Goal: Task Accomplishment & Management: Manage account settings

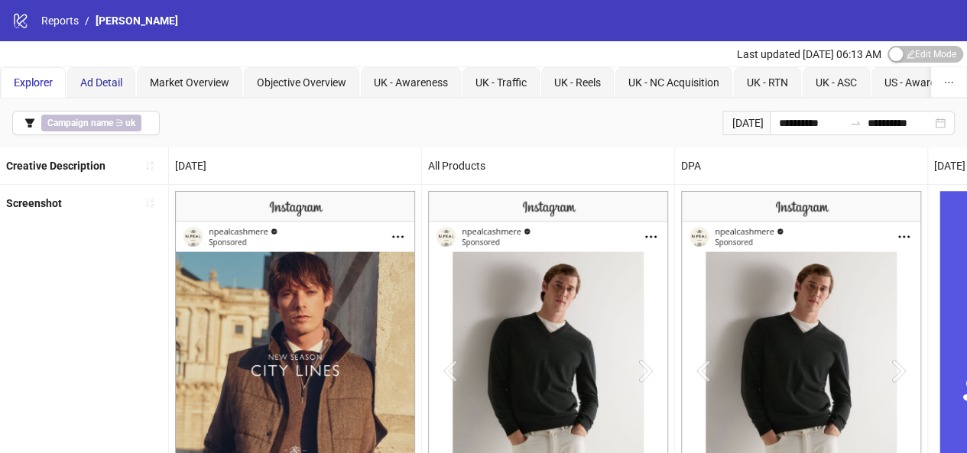
click at [115, 77] on span "Ad Detail" at bounding box center [101, 82] width 42 height 12
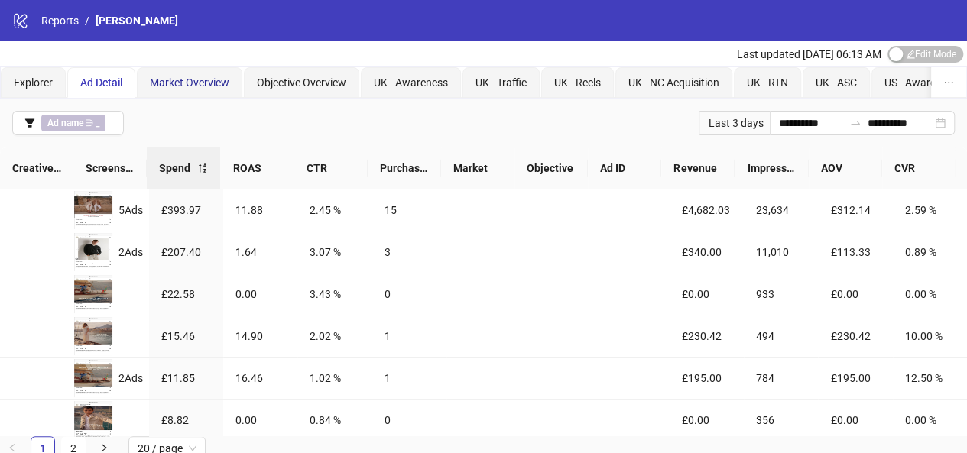
click at [161, 86] on span "Market Overview" at bounding box center [190, 82] width 80 height 12
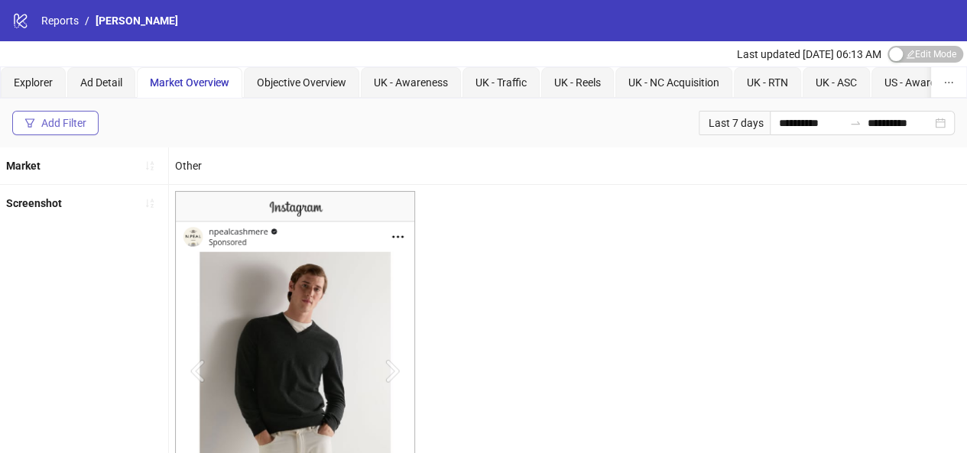
click at [82, 122] on div "Add Filter" at bounding box center [63, 123] width 45 height 12
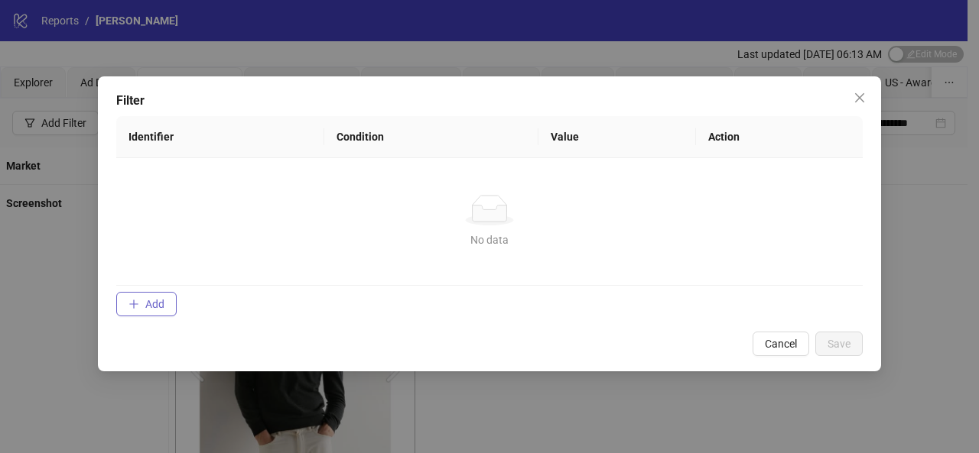
click at [162, 310] on button "Add" at bounding box center [146, 304] width 60 height 24
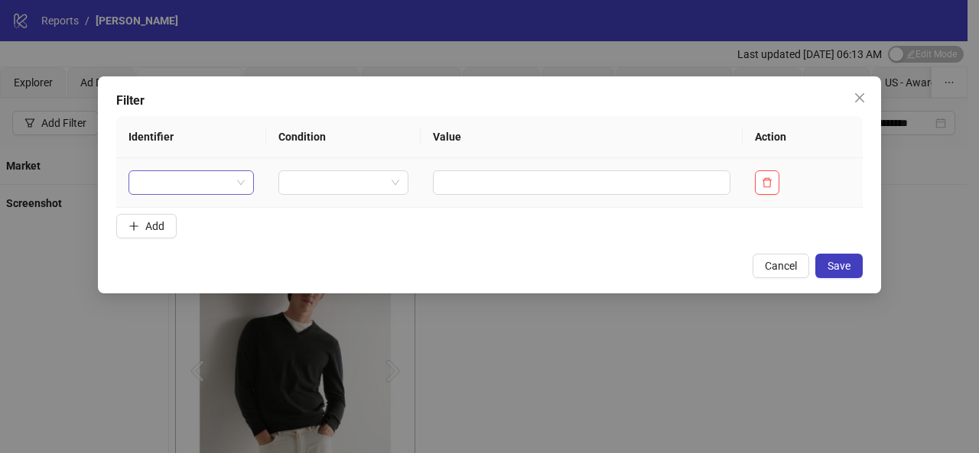
click at [225, 184] on span at bounding box center [191, 182] width 107 height 23
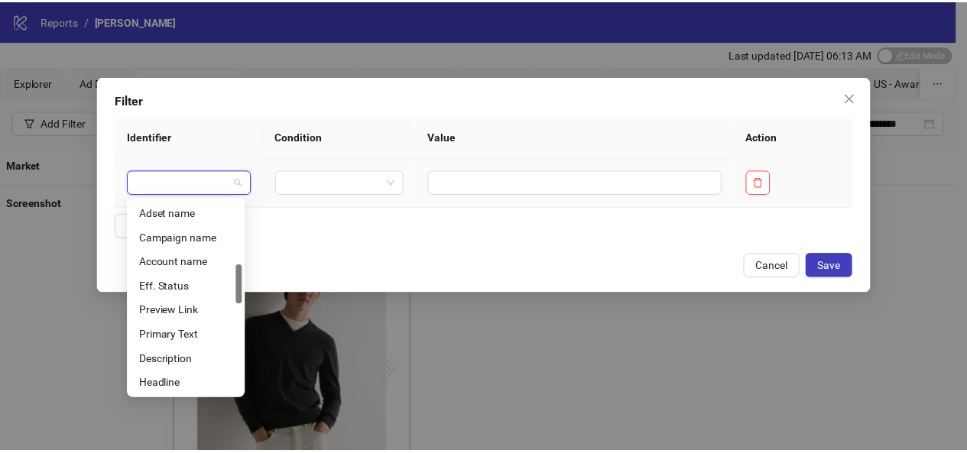
scroll to position [223, 0]
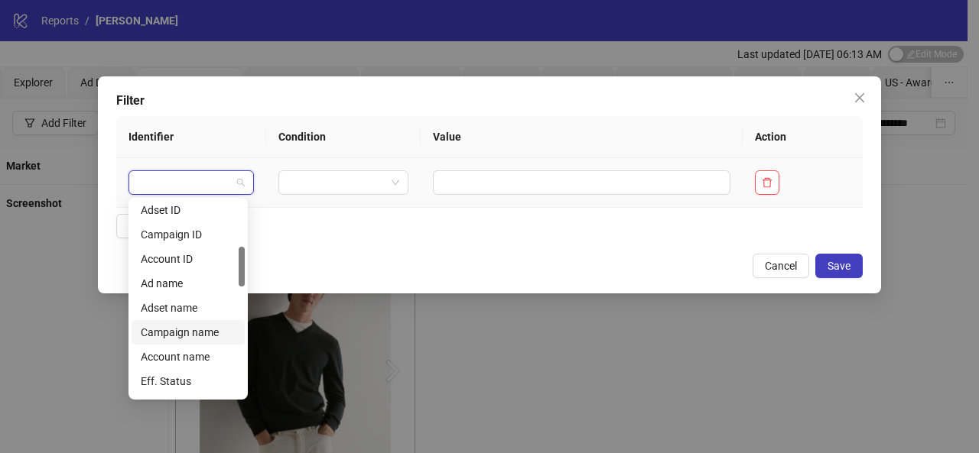
click at [208, 337] on div "Campaign name" at bounding box center [188, 332] width 95 height 17
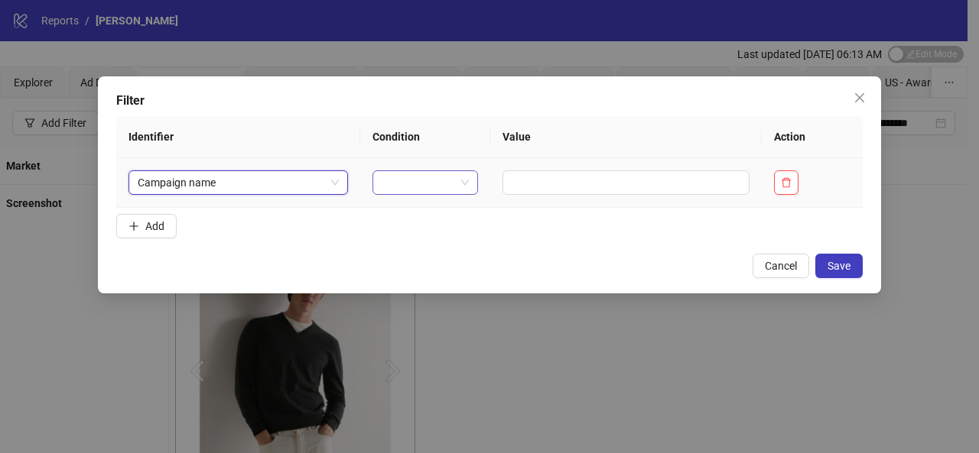
click at [460, 175] on span at bounding box center [425, 182] width 87 height 23
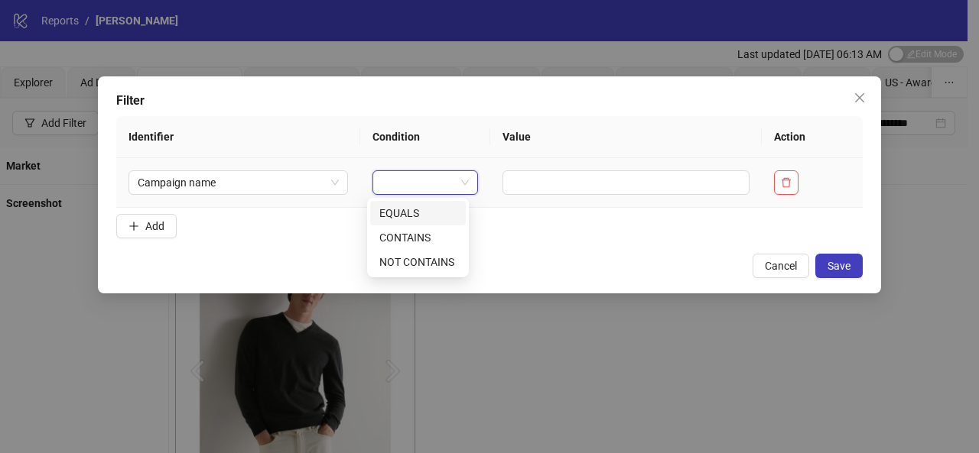
click at [439, 213] on div "EQUALS" at bounding box center [417, 213] width 77 height 17
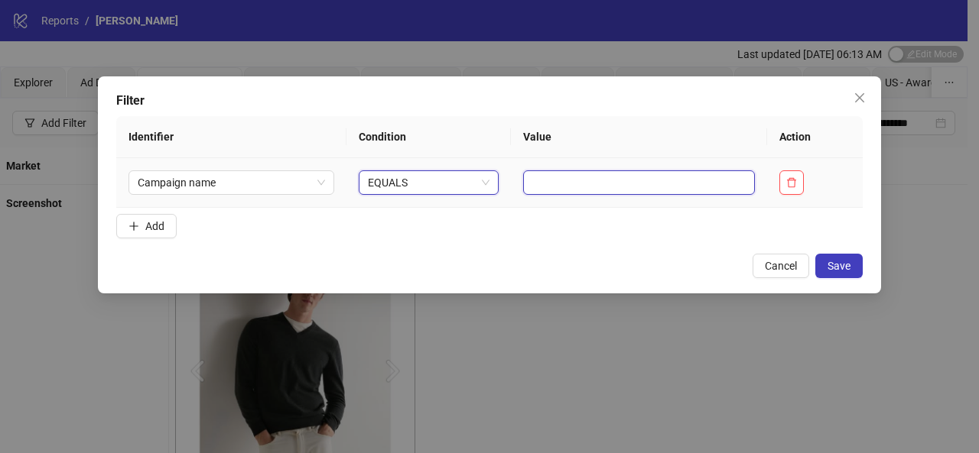
click at [541, 181] on input "text" at bounding box center [639, 183] width 232 height 24
type input "**"
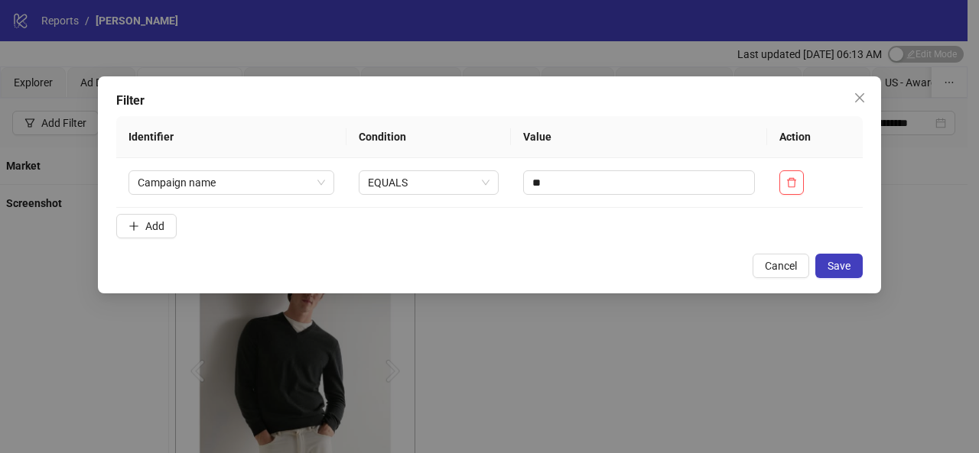
click at [178, 216] on form "Identifier Condition Value Action Campaign name EQUALS ** Add" at bounding box center [489, 180] width 746 height 128
click at [165, 238] on form "Identifier Condition Value Action Campaign name EQUALS ** Add" at bounding box center [489, 180] width 746 height 128
click at [170, 223] on button "Add" at bounding box center [146, 226] width 60 height 24
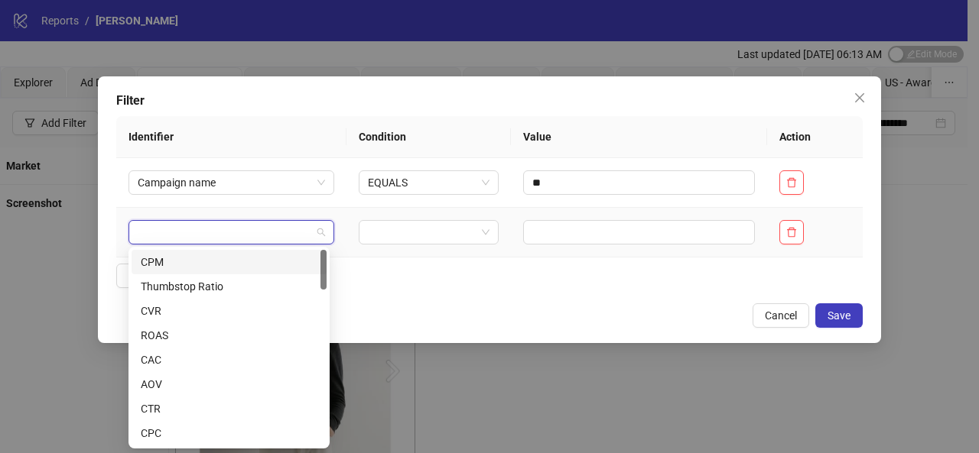
drag, startPoint x: 204, startPoint y: 235, endPoint x: 161, endPoint y: 230, distance: 43.1
click at [161, 230] on input "search" at bounding box center [225, 232] width 174 height 23
type input "***"
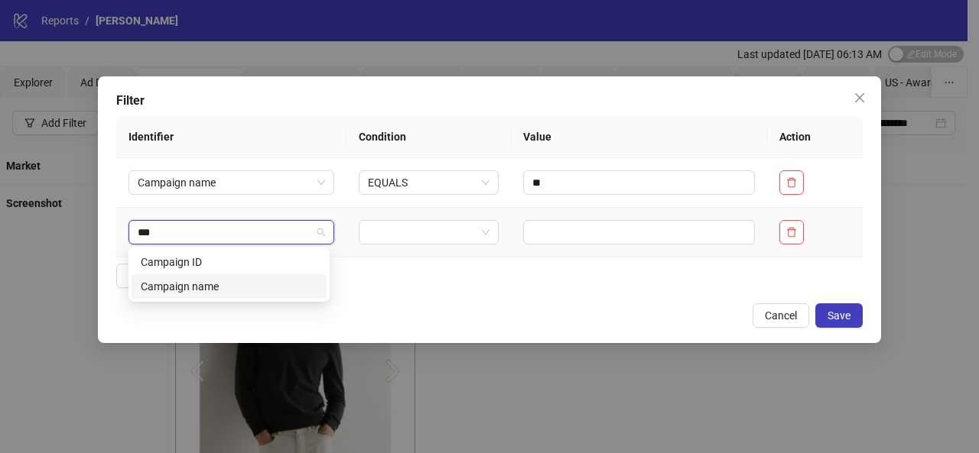
click at [206, 286] on div "Campaign name" at bounding box center [229, 286] width 177 height 17
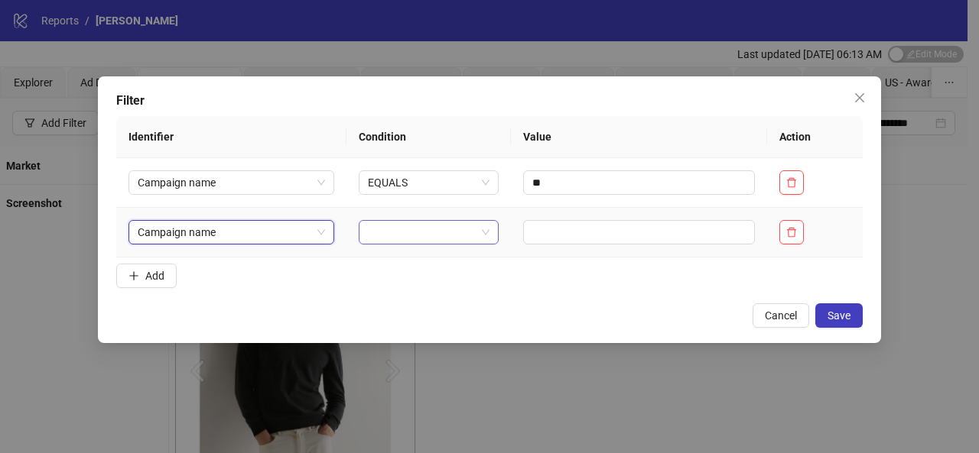
click at [479, 233] on span at bounding box center [429, 232] width 122 height 23
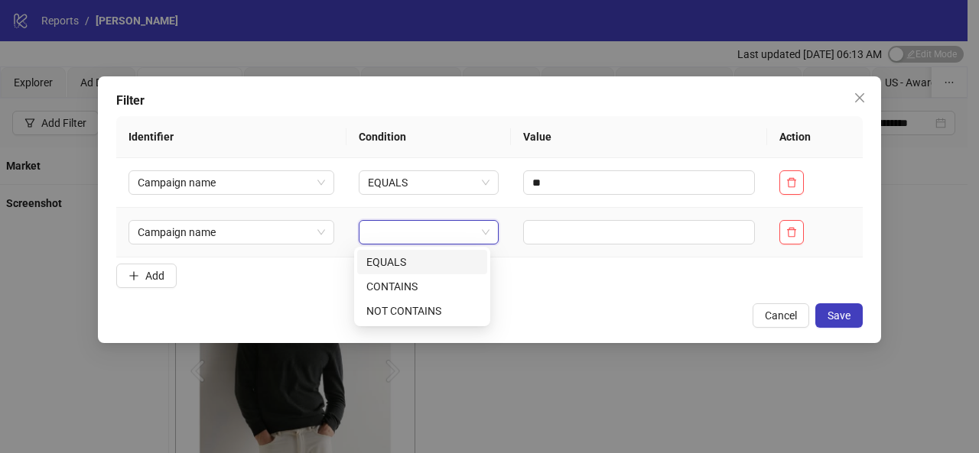
click at [408, 267] on div "EQUALS" at bounding box center [422, 262] width 112 height 17
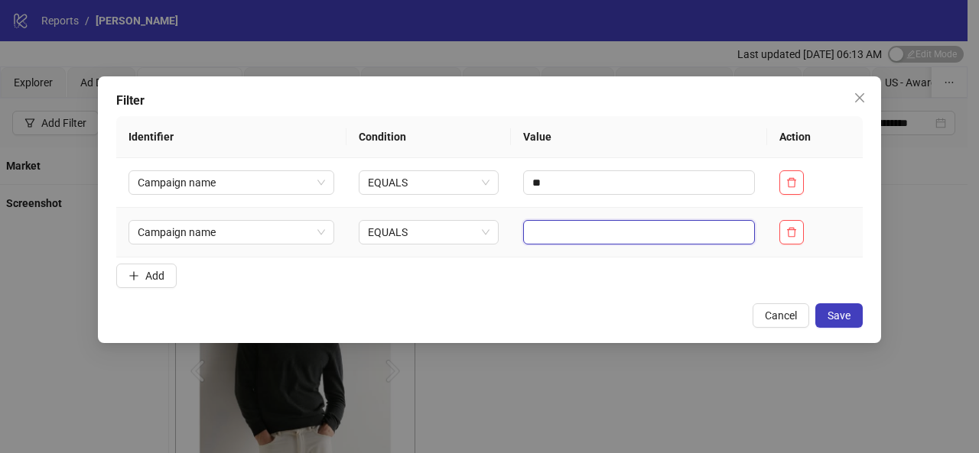
click at [544, 236] on input "text" at bounding box center [639, 232] width 232 height 24
type input "**"
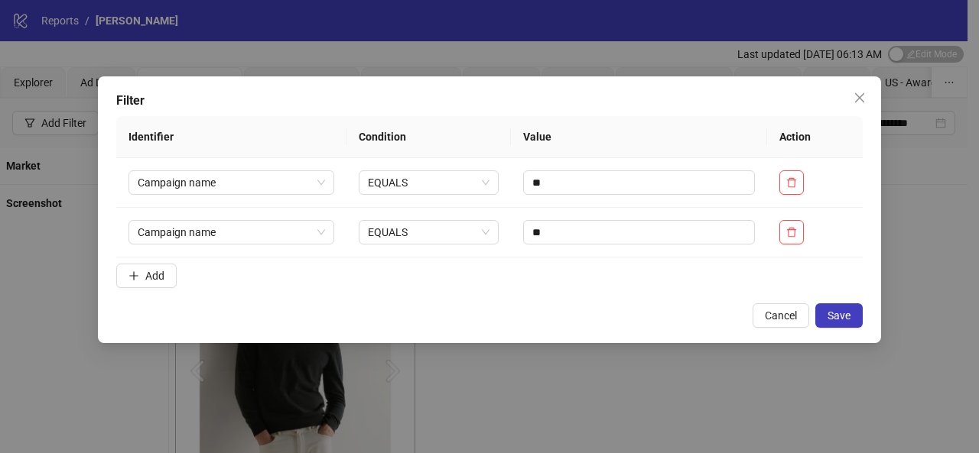
click at [560, 265] on form "Identifier Condition Value Action Campaign name EQUALS ** Campaign name EQUALS …" at bounding box center [489, 205] width 746 height 178
click at [161, 270] on span "Add" at bounding box center [154, 276] width 19 height 12
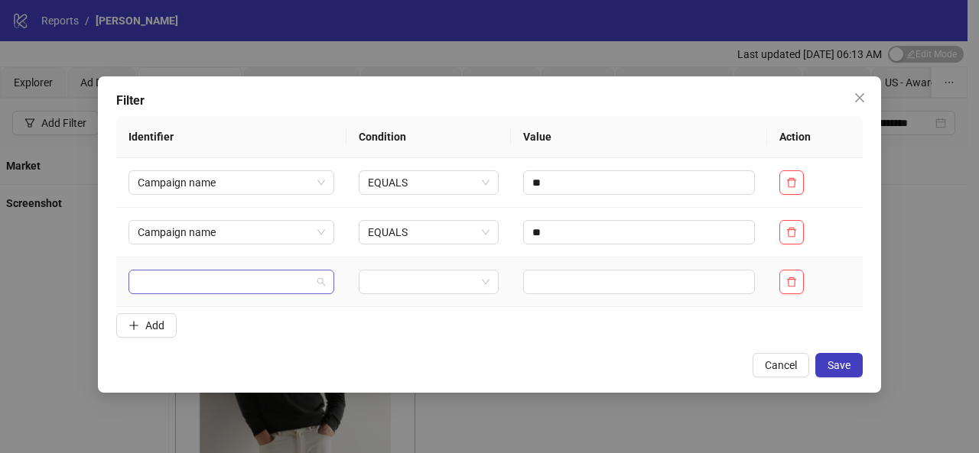
click at [197, 273] on input "search" at bounding box center [225, 282] width 174 height 23
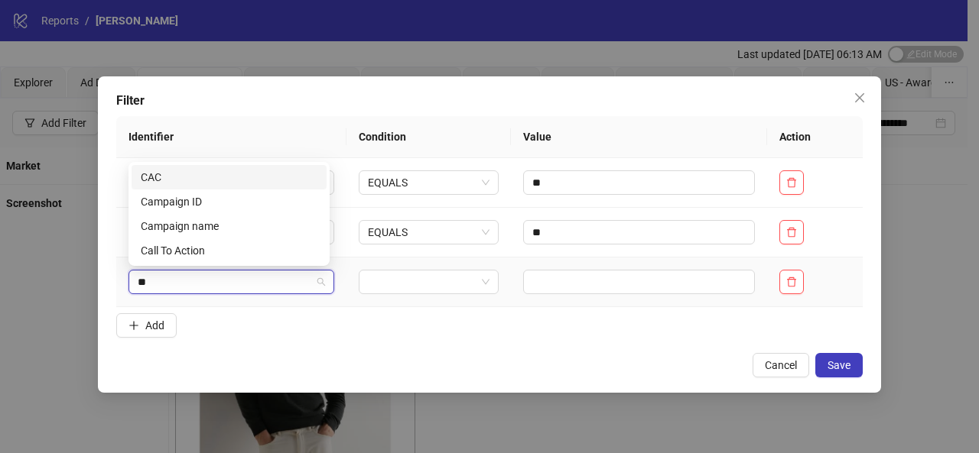
type input "***"
click at [196, 255] on div "Campaign name" at bounding box center [229, 250] width 177 height 17
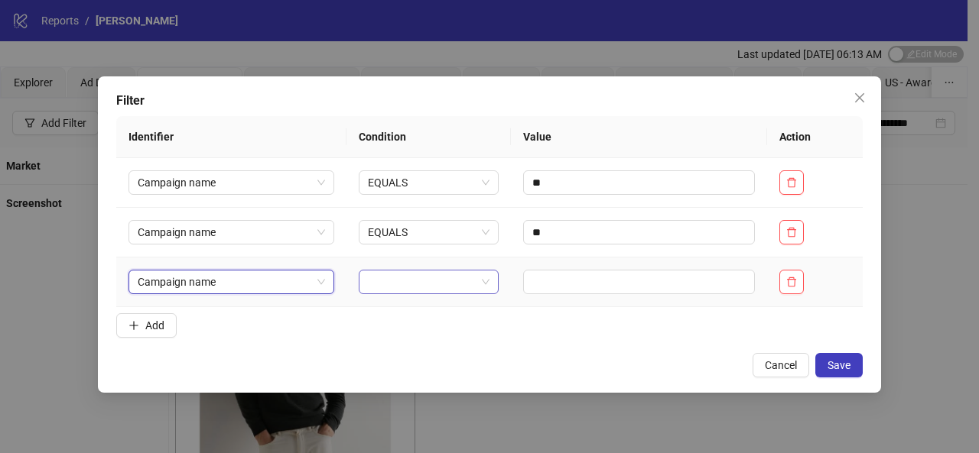
click at [437, 287] on input "search" at bounding box center [422, 282] width 108 height 23
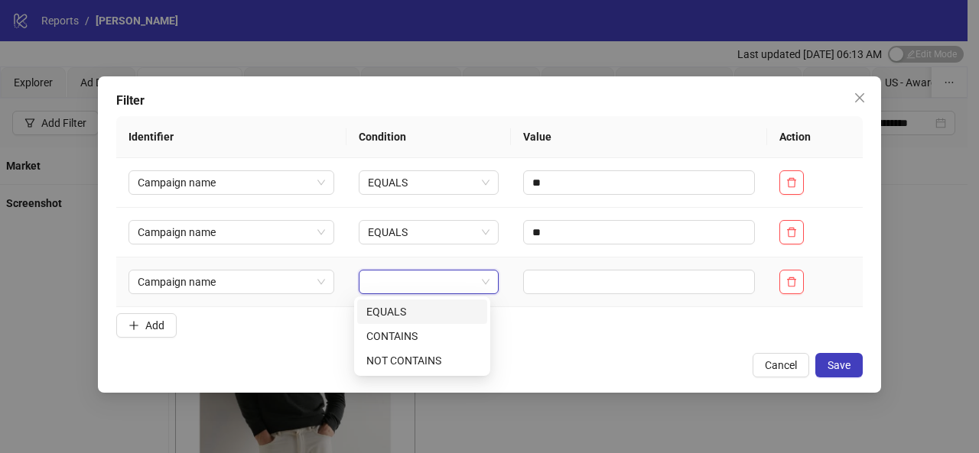
click at [421, 314] on div "EQUALS" at bounding box center [422, 312] width 112 height 17
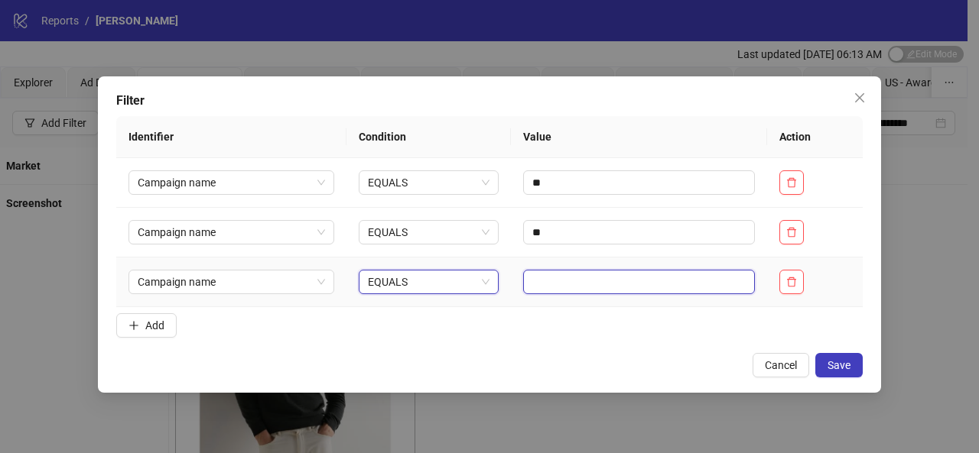
click at [552, 288] on input "text" at bounding box center [639, 282] width 232 height 24
type input "**"
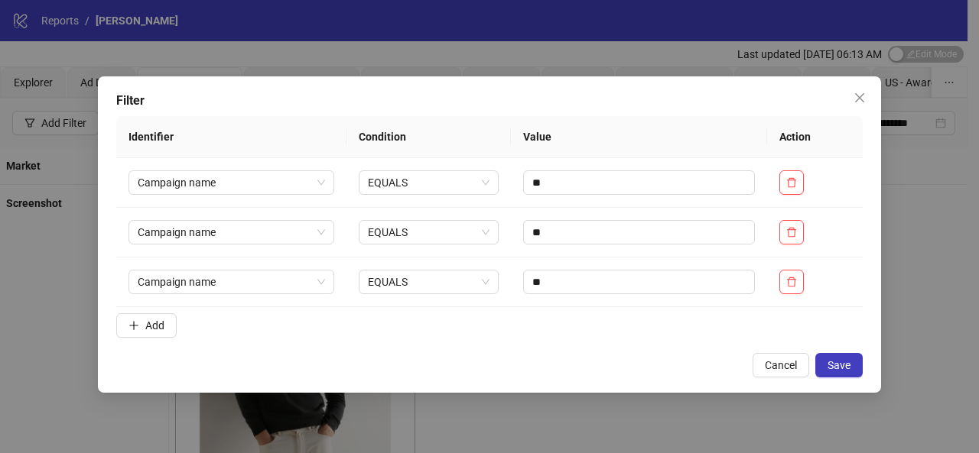
click at [860, 375] on div "Cancel Save" at bounding box center [489, 365] width 746 height 24
click at [845, 366] on span "Save" at bounding box center [838, 365] width 23 height 12
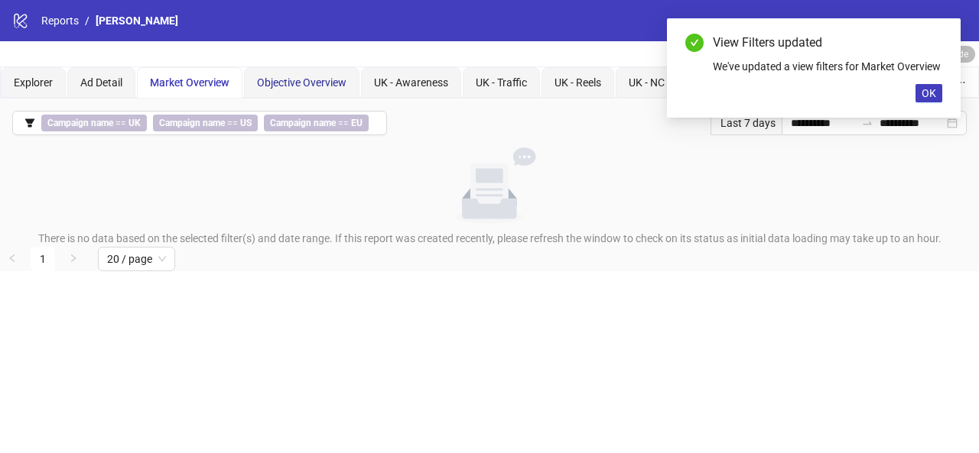
click at [306, 80] on span "Objective Overview" at bounding box center [301, 82] width 89 height 12
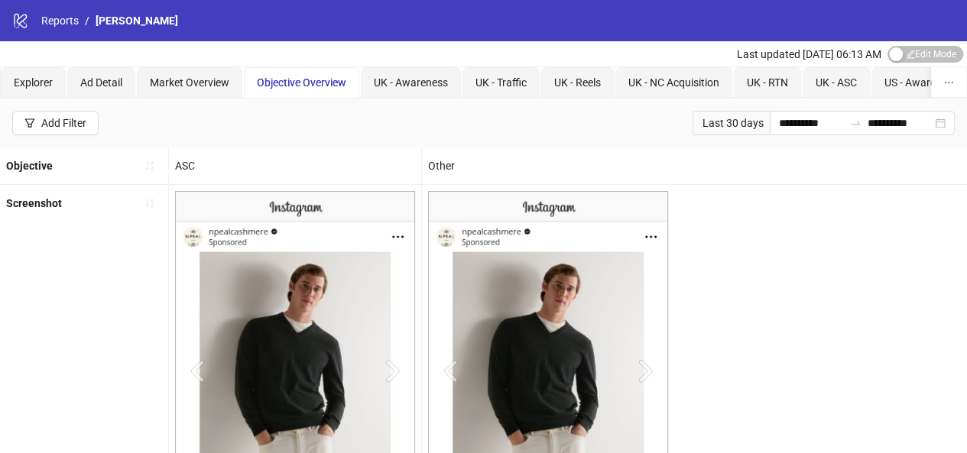
click at [65, 172] on div "Objective" at bounding box center [84, 166] width 168 height 37
click at [36, 166] on b "Objective" at bounding box center [29, 166] width 47 height 12
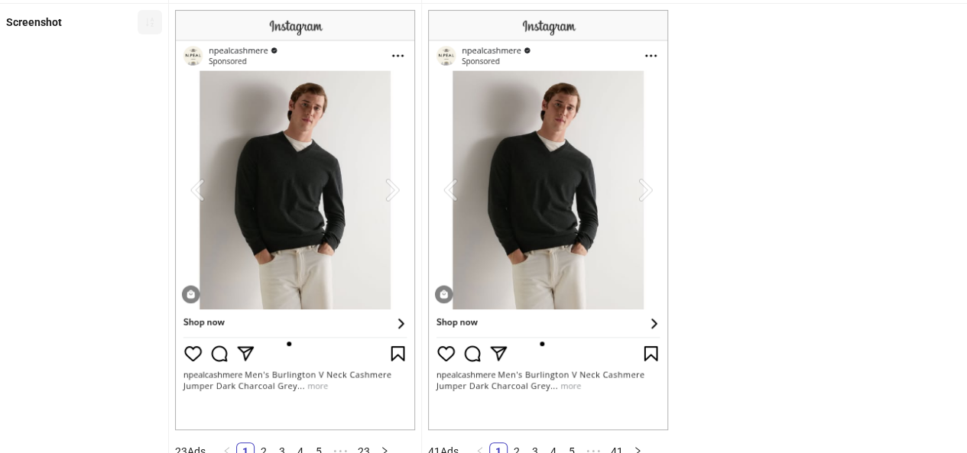
scroll to position [0, 0]
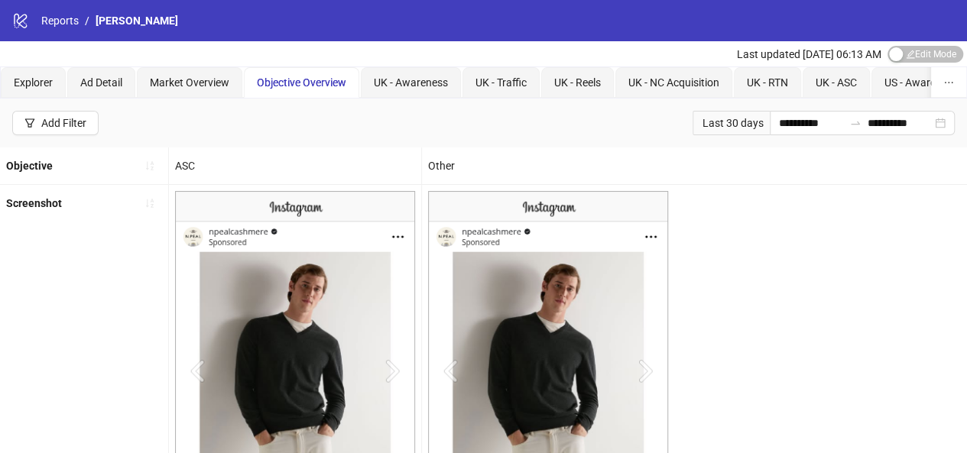
click at [437, 174] on div "Other" at bounding box center [548, 166] width 252 height 37
click at [410, 80] on span "UK - Awareness" at bounding box center [411, 82] width 74 height 12
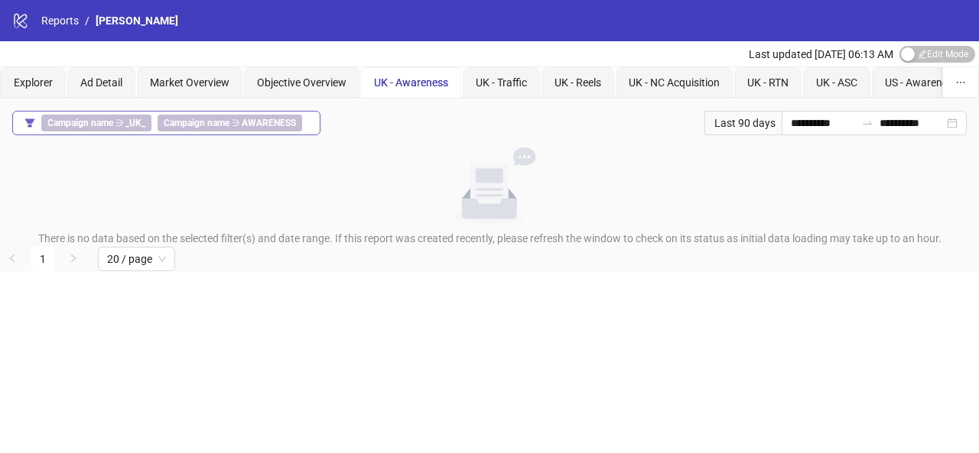
click at [304, 125] on div "Campaign name ∋ _UK_ Campaign name ∋ AWARENESS" at bounding box center [174, 123] width 267 height 17
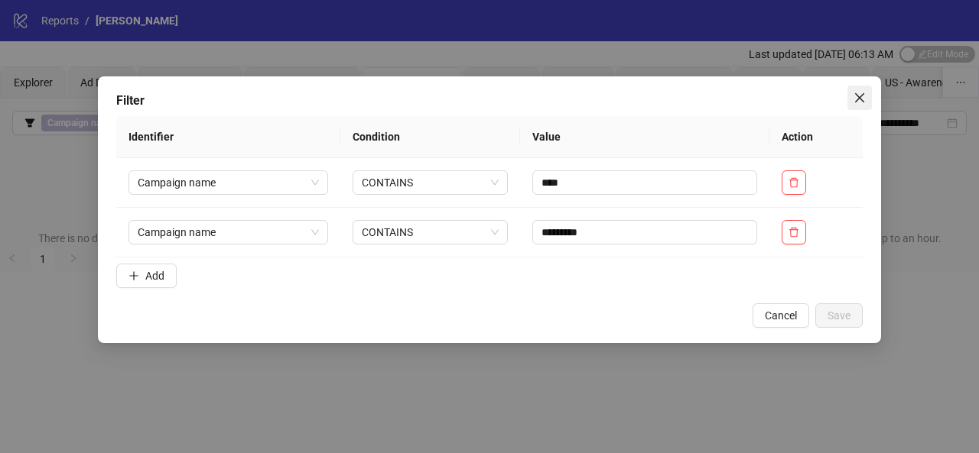
click at [852, 97] on span "Close" at bounding box center [859, 98] width 24 height 12
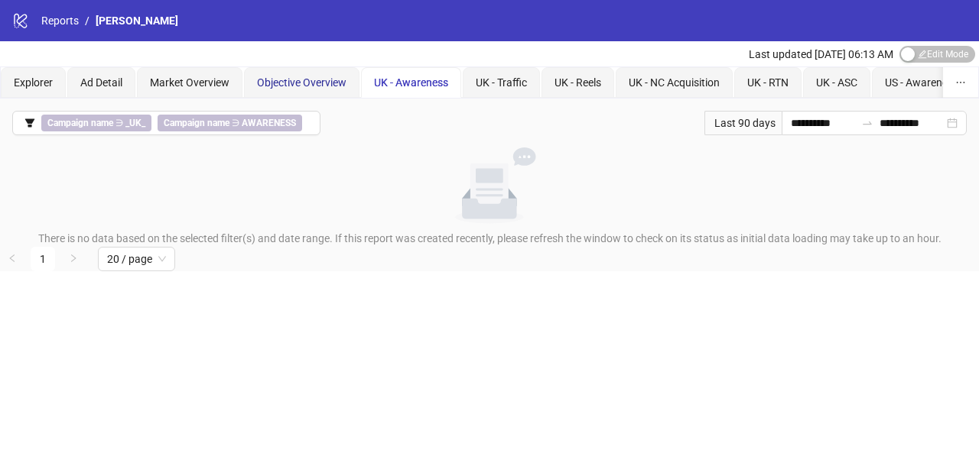
click at [316, 81] on span "Objective Overview" at bounding box center [301, 82] width 89 height 12
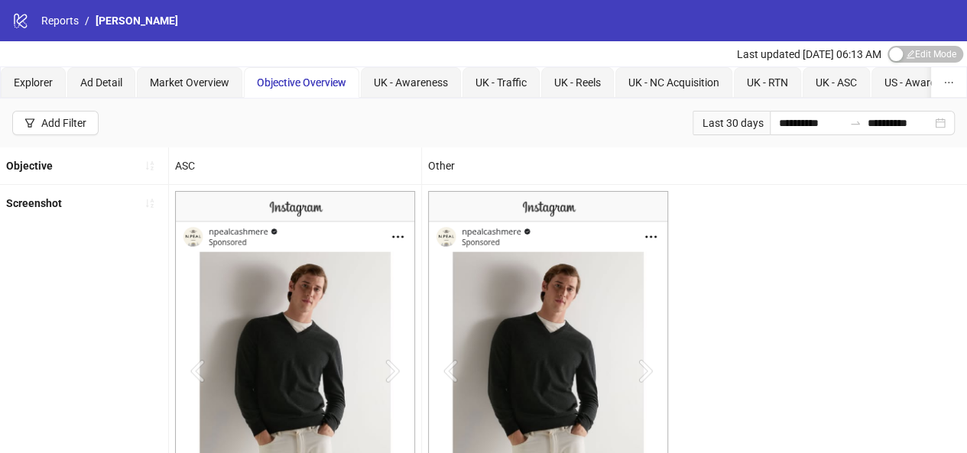
click at [53, 203] on b "Screenshot" at bounding box center [34, 203] width 56 height 12
click at [50, 173] on div "Objective" at bounding box center [29, 166] width 47 height 24
click at [66, 128] on div "Add Filter" at bounding box center [63, 123] width 45 height 12
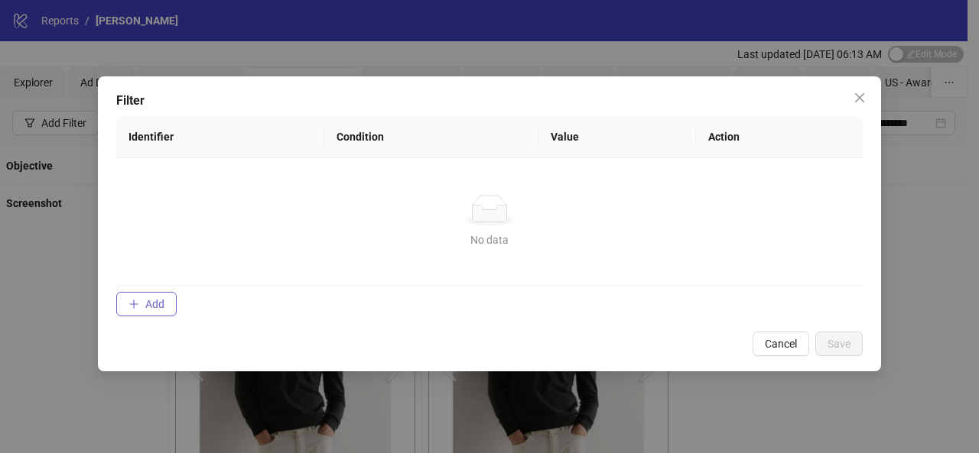
click at [156, 307] on span "Add" at bounding box center [154, 304] width 19 height 12
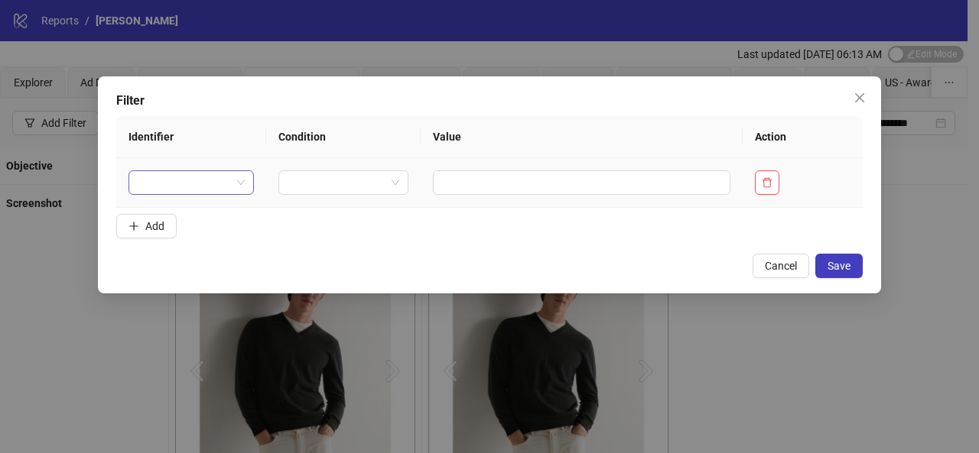
click at [219, 187] on input "search" at bounding box center [184, 182] width 93 height 23
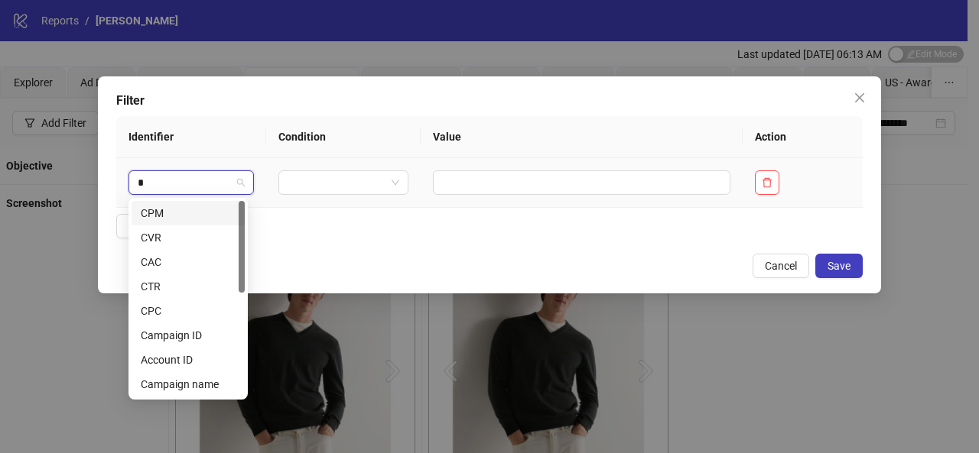
type input "**"
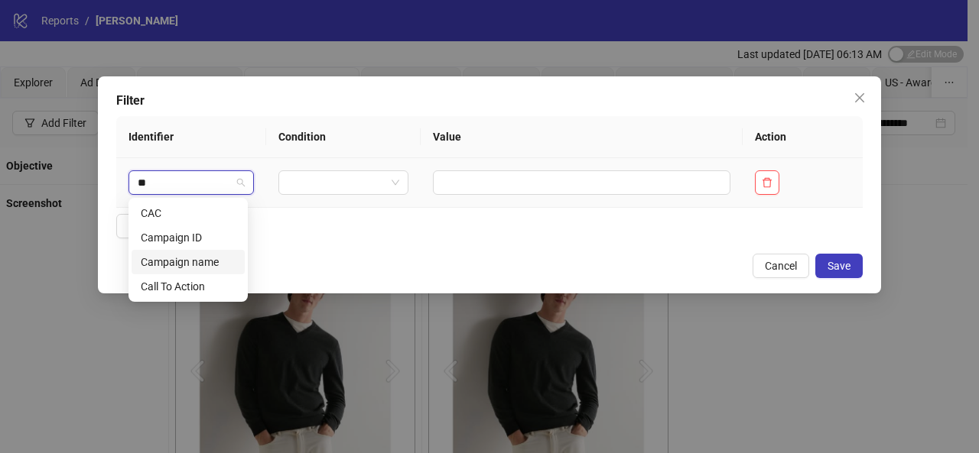
click at [218, 264] on div "Campaign name" at bounding box center [188, 262] width 95 height 17
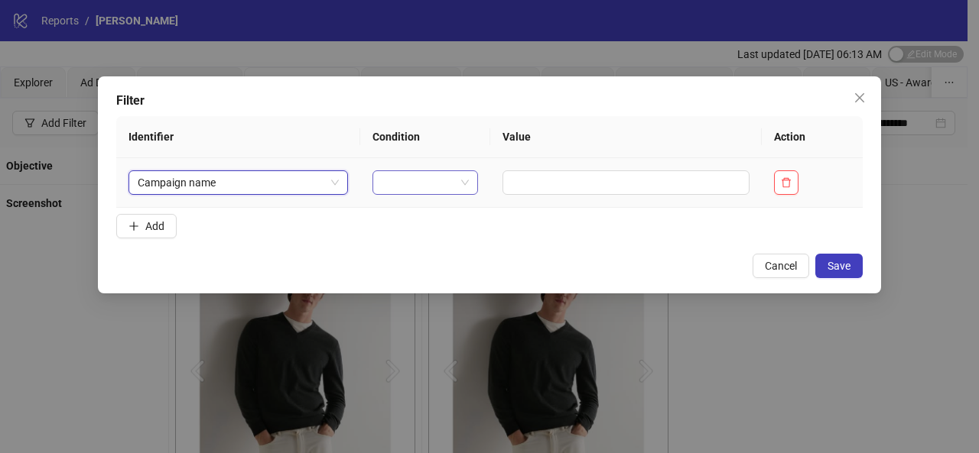
click at [457, 183] on span at bounding box center [425, 182] width 87 height 23
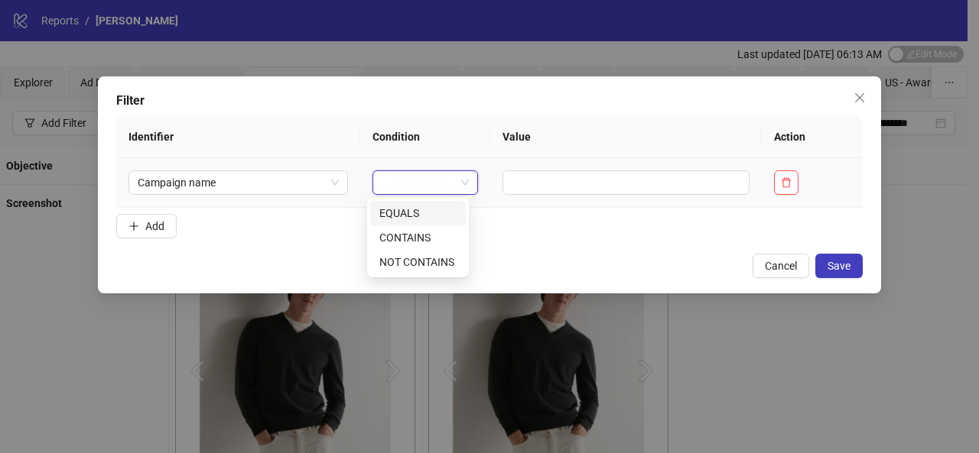
click at [418, 209] on div "EQUALS" at bounding box center [417, 213] width 77 height 17
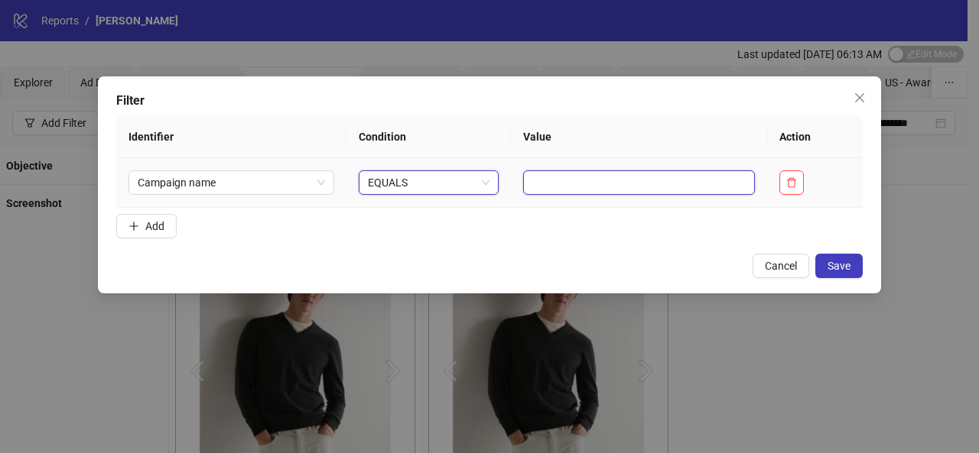
click at [556, 177] on input "text" at bounding box center [639, 183] width 232 height 24
type input "***"
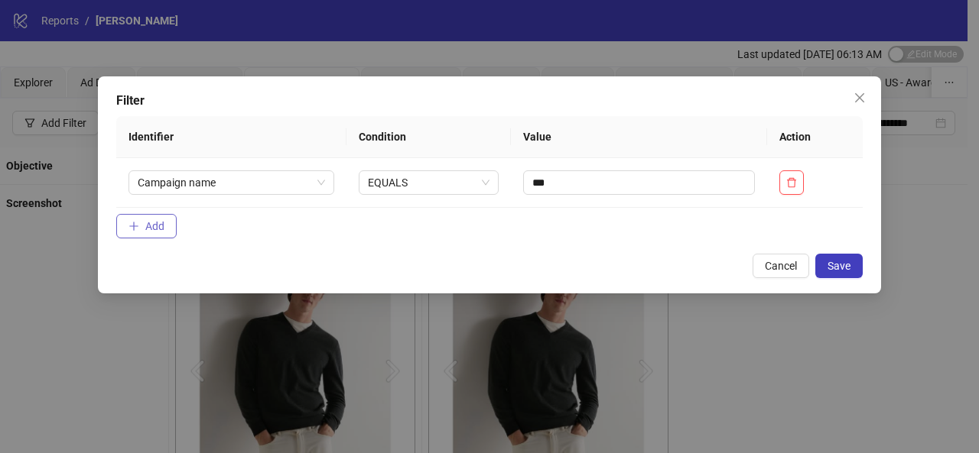
click at [157, 218] on button "Add" at bounding box center [146, 226] width 60 height 24
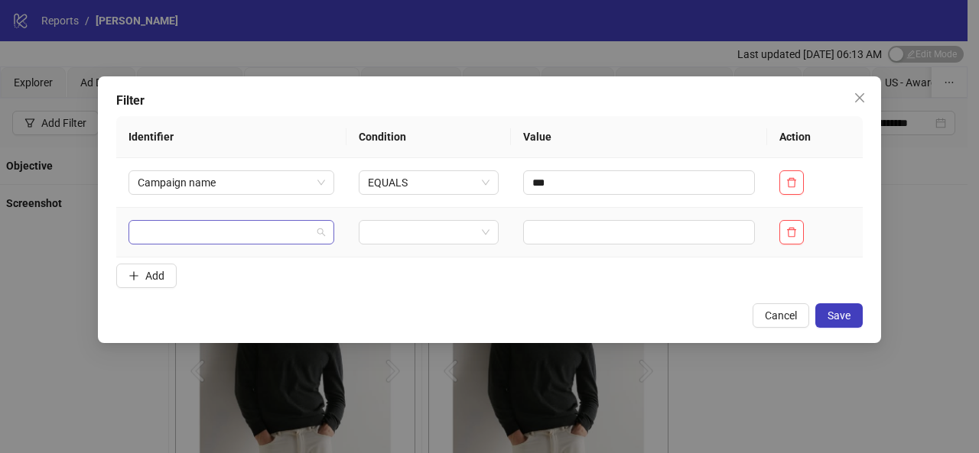
click at [318, 232] on span at bounding box center [231, 232] width 187 height 23
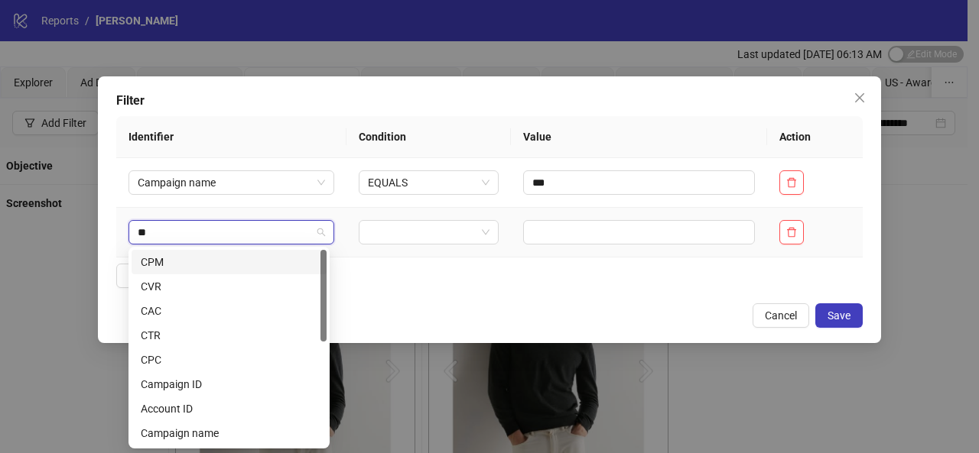
type input "***"
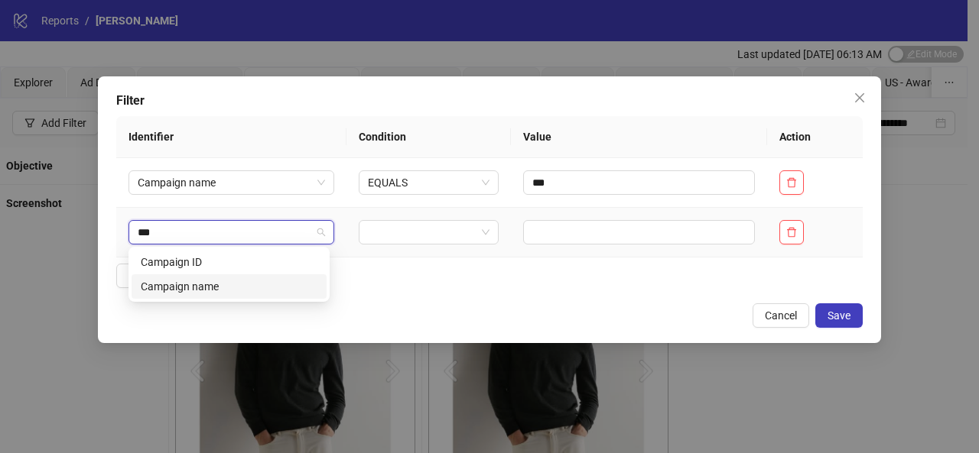
click at [278, 280] on div "Campaign name" at bounding box center [229, 286] width 177 height 17
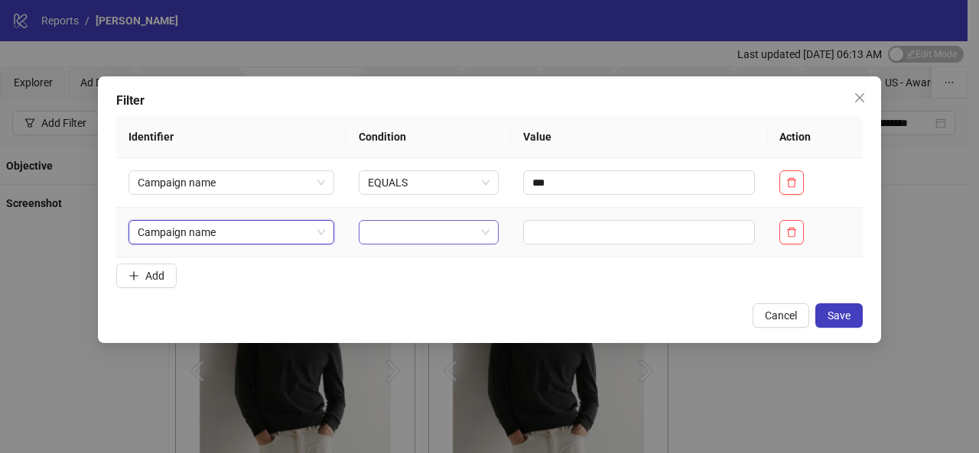
click at [474, 231] on span at bounding box center [429, 232] width 122 height 23
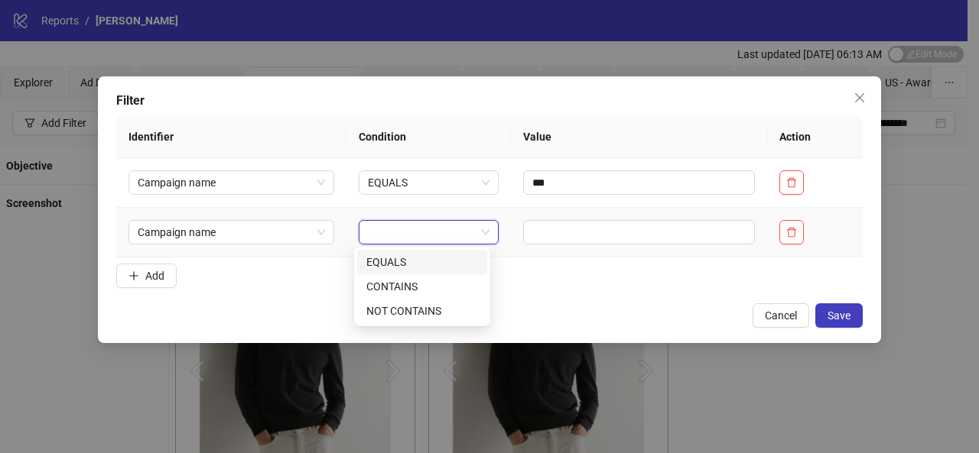
click at [440, 261] on div "EQUALS" at bounding box center [422, 262] width 112 height 17
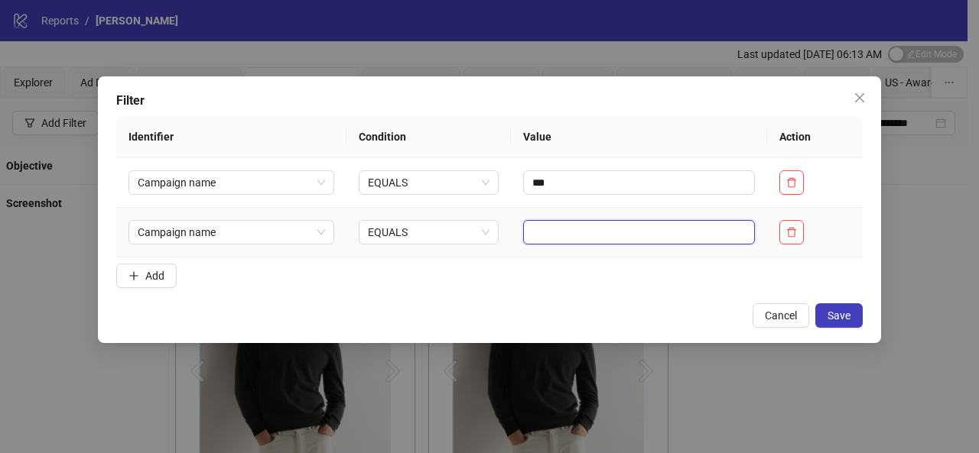
click at [546, 236] on input "text" at bounding box center [639, 232] width 232 height 24
paste input "********"
type input "********"
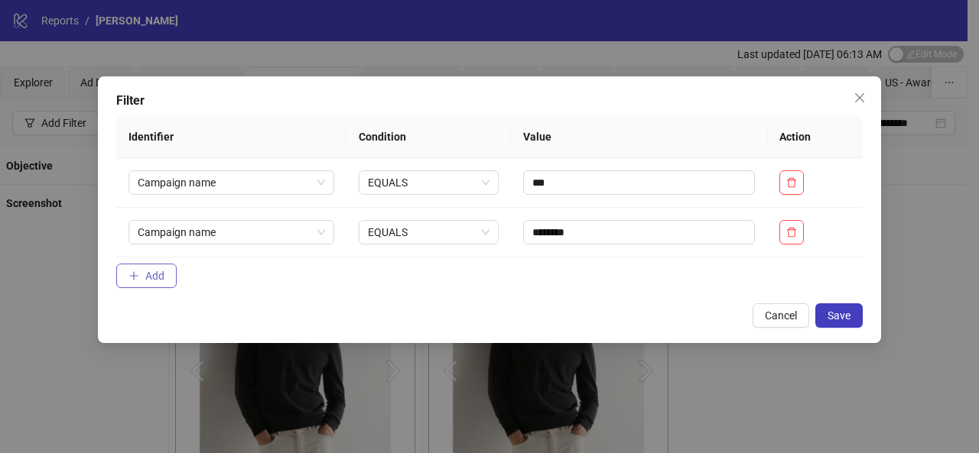
click at [171, 275] on button "Add" at bounding box center [146, 276] width 60 height 24
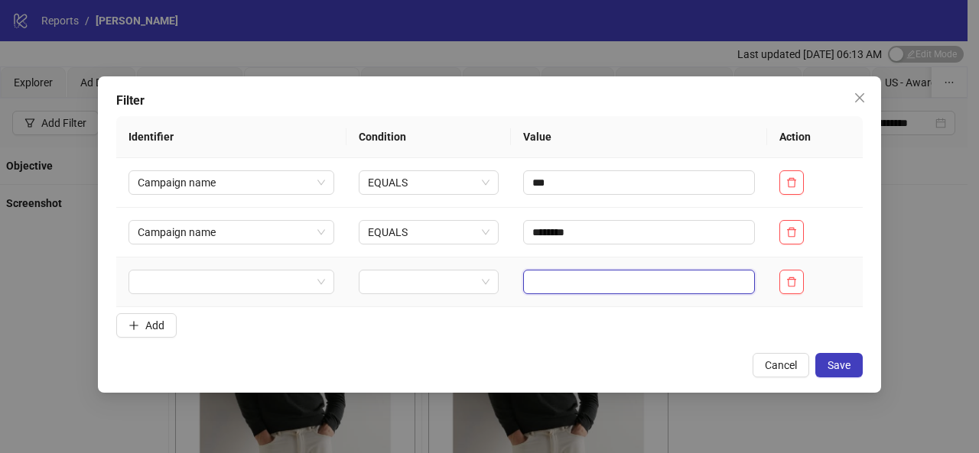
click at [554, 278] on input "text" at bounding box center [639, 282] width 232 height 24
paste input "**********"
click at [319, 284] on span at bounding box center [231, 282] width 187 height 23
type input "**********"
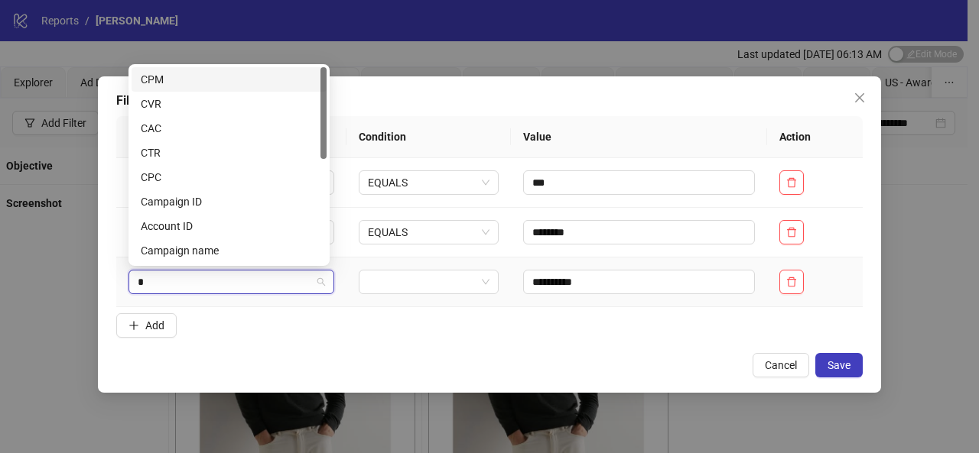
type input "**"
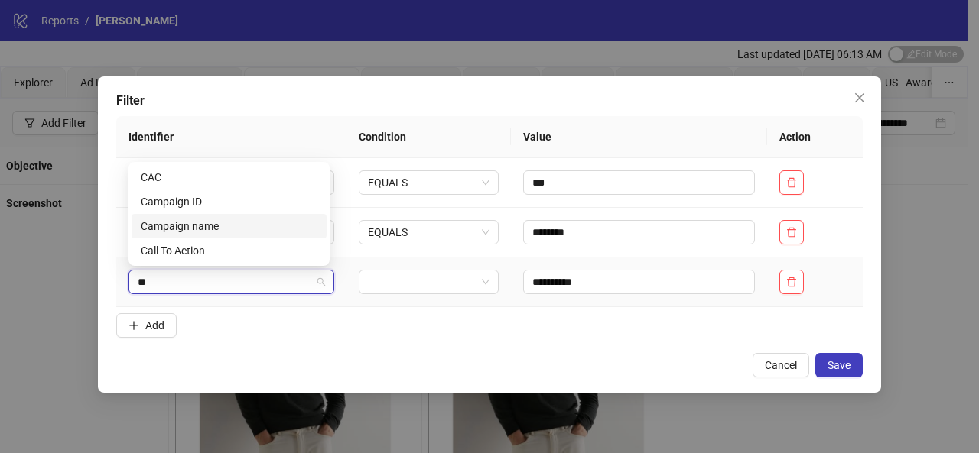
click at [263, 226] on div "Campaign name" at bounding box center [229, 226] width 177 height 17
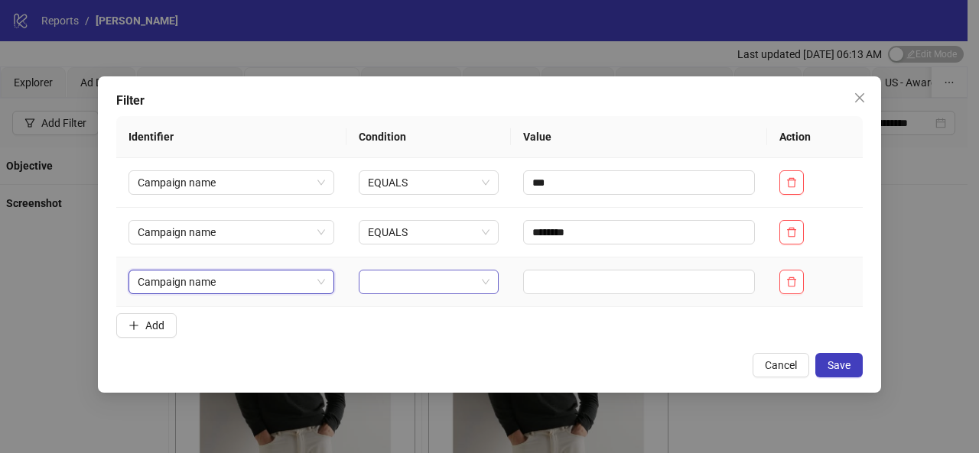
click at [470, 288] on span at bounding box center [429, 282] width 122 height 23
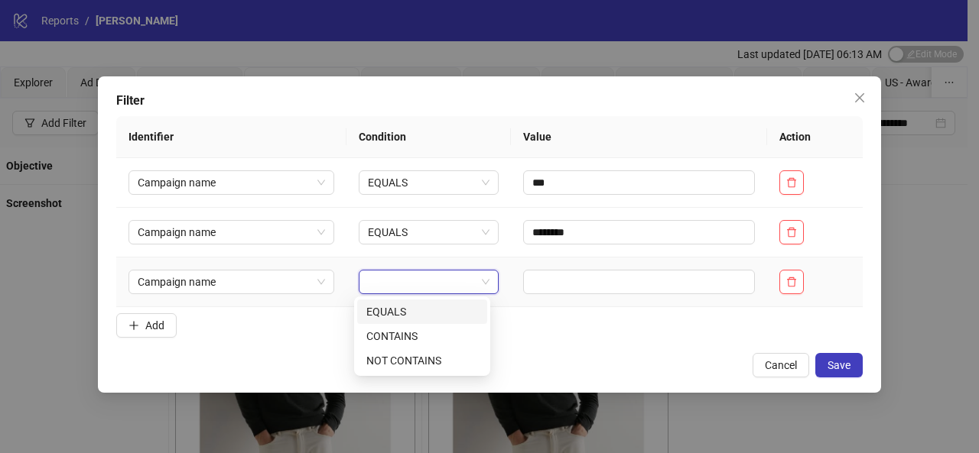
click at [457, 309] on div "EQUALS" at bounding box center [422, 312] width 112 height 17
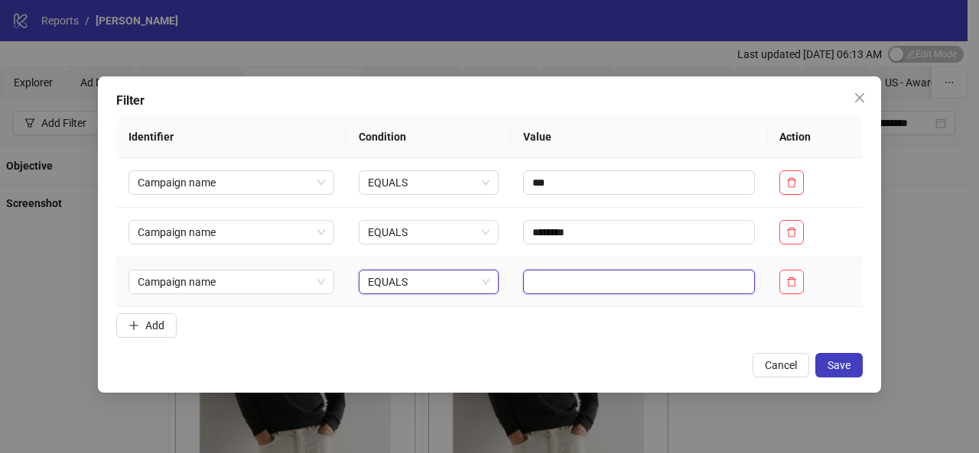
click at [564, 285] on input "text" at bounding box center [639, 282] width 232 height 24
paste input "**********"
type input "**********"
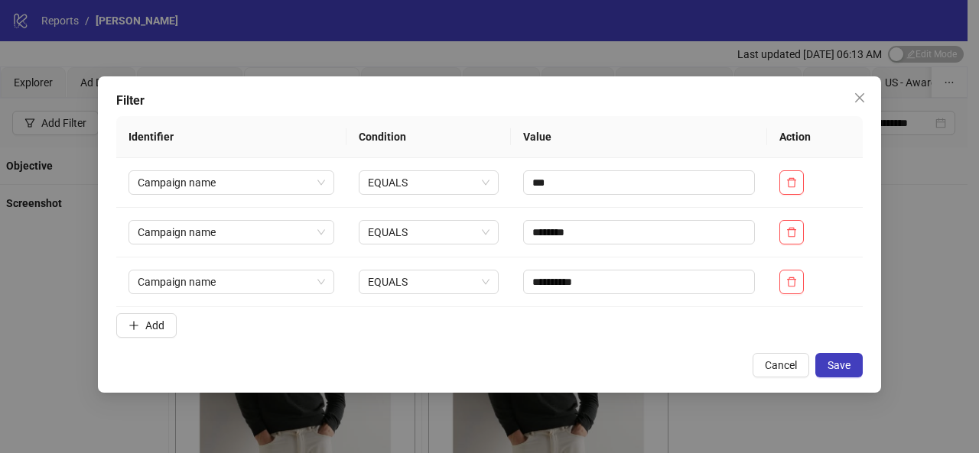
click at [616, 330] on form "**********" at bounding box center [489, 230] width 746 height 228
click at [838, 359] on span "Save" at bounding box center [838, 365] width 23 height 12
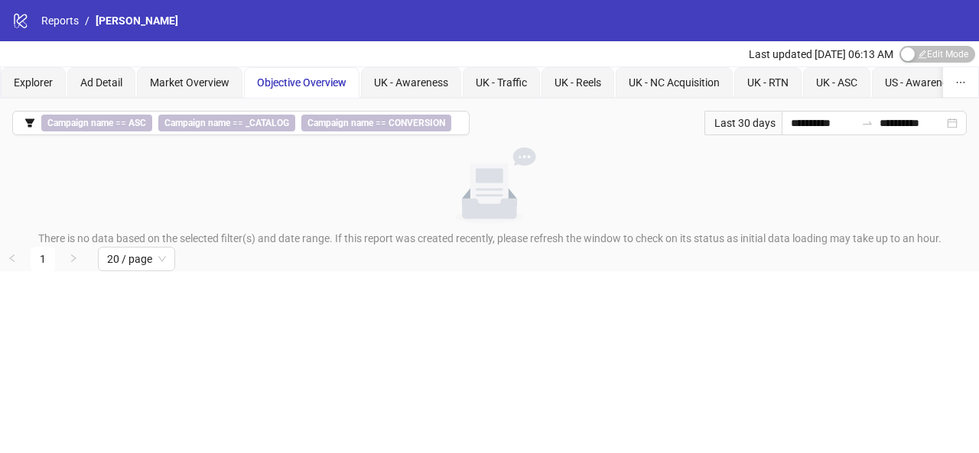
click at [365, 108] on div "**********" at bounding box center [489, 123] width 979 height 49
click at [371, 126] on b "Campaign name" at bounding box center [340, 123] width 66 height 11
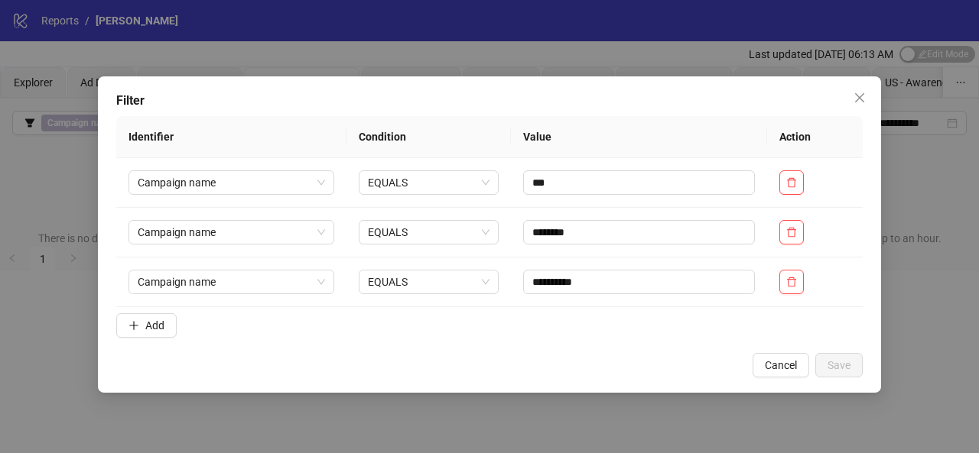
click at [554, 386] on div "**********" at bounding box center [489, 234] width 783 height 317
click at [567, 412] on div "**********" at bounding box center [489, 226] width 979 height 453
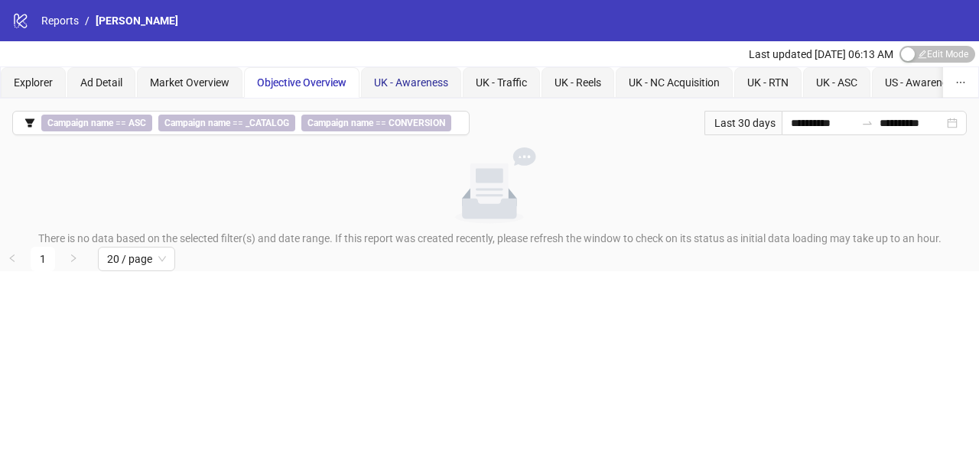
click at [437, 86] on span "UK - Awareness" at bounding box center [411, 82] width 74 height 12
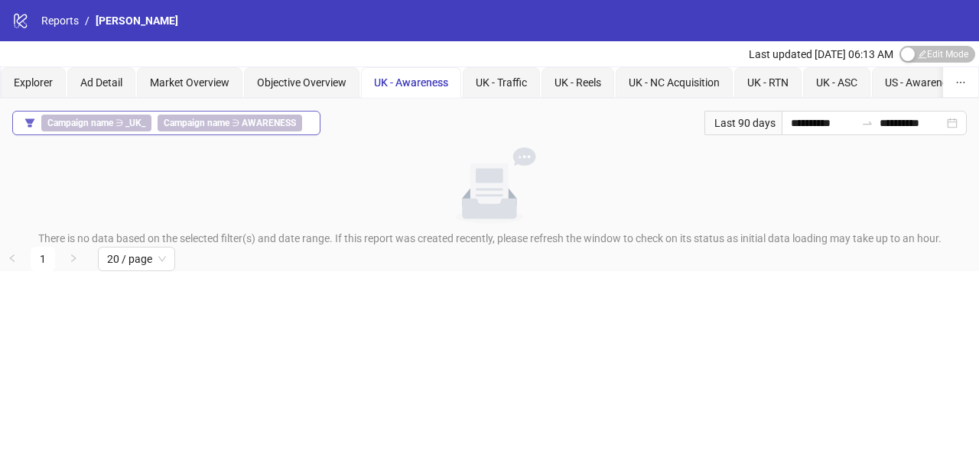
click at [130, 125] on b "_UK_" at bounding box center [135, 123] width 20 height 11
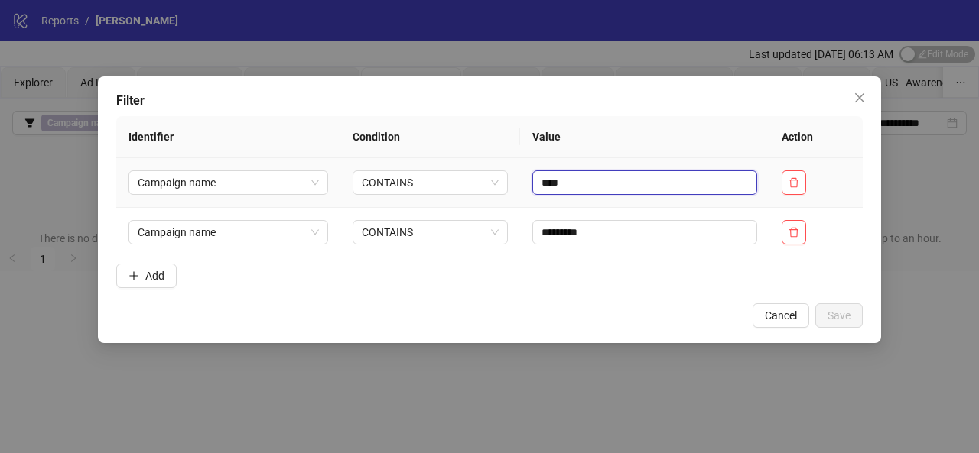
drag, startPoint x: 568, startPoint y: 186, endPoint x: 516, endPoint y: 182, distance: 52.1
click at [520, 182] on td "****" at bounding box center [644, 183] width 249 height 50
type input "**"
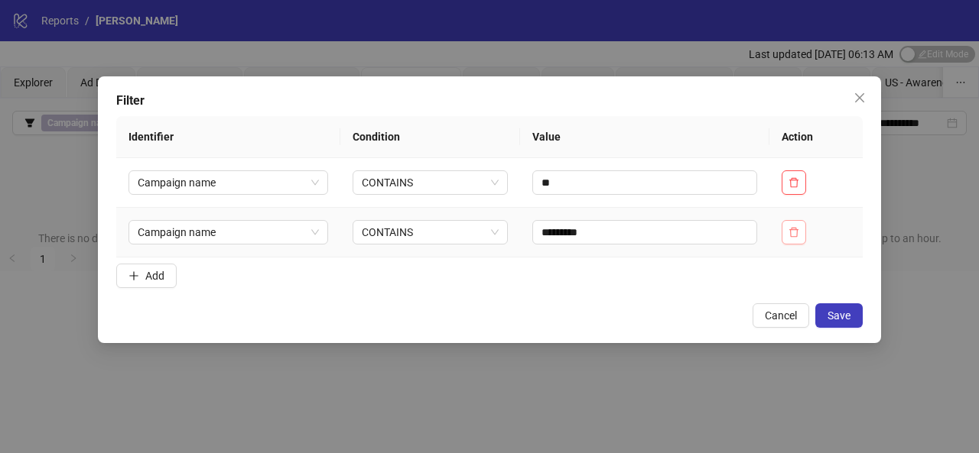
click at [799, 236] on icon "delete" at bounding box center [793, 232] width 11 height 11
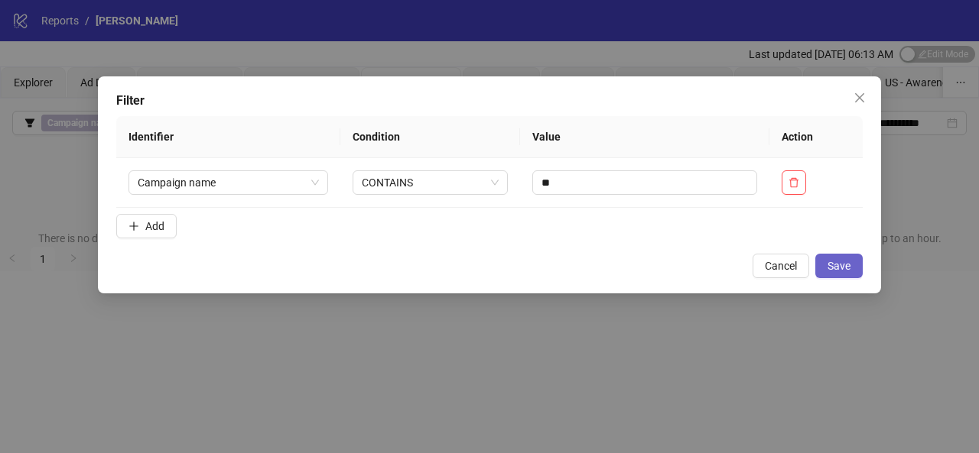
click at [832, 271] on span "Save" at bounding box center [838, 266] width 23 height 12
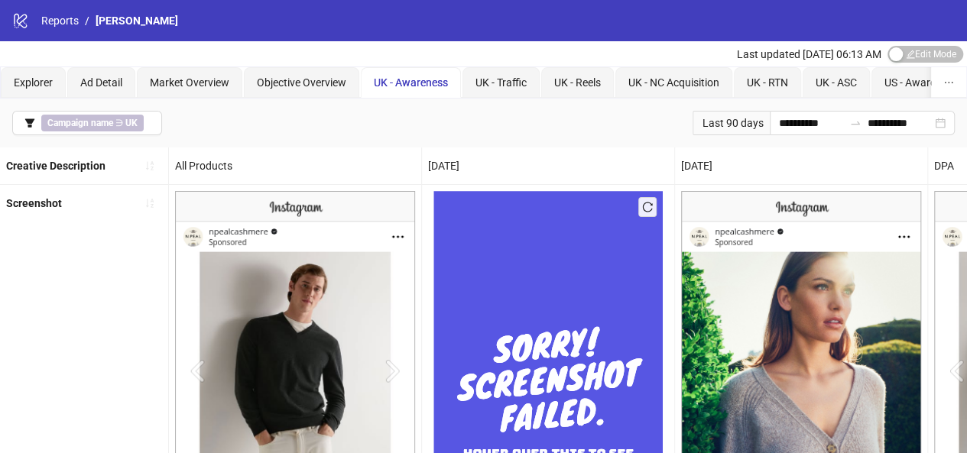
click at [407, 87] on span "UK - Awareness" at bounding box center [411, 82] width 74 height 12
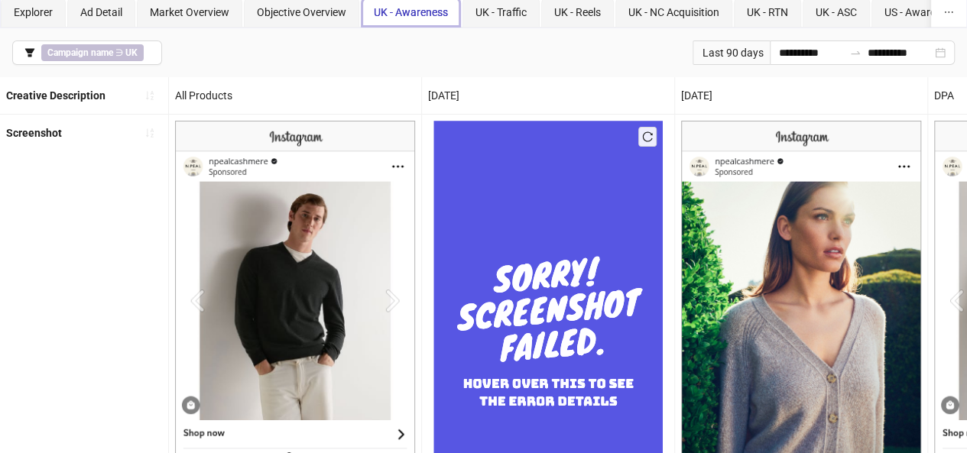
scroll to position [71, 0]
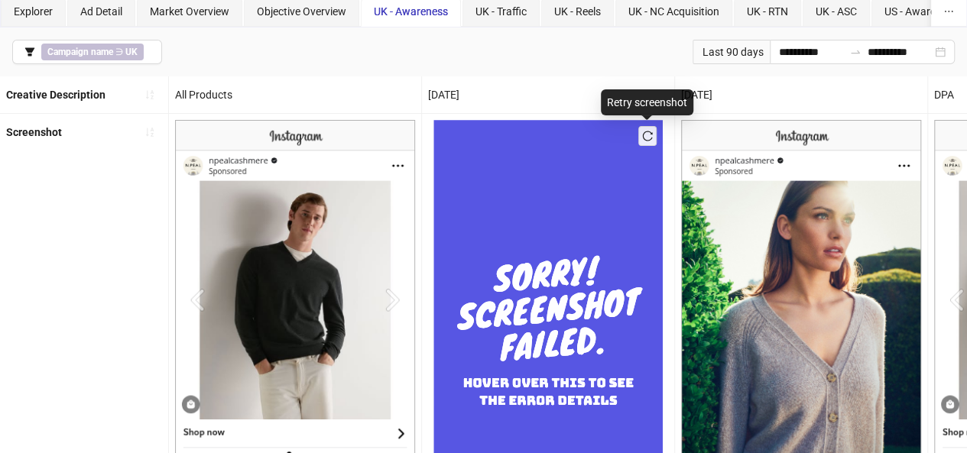
click at [651, 132] on icon "reload" at bounding box center [648, 137] width 10 height 10
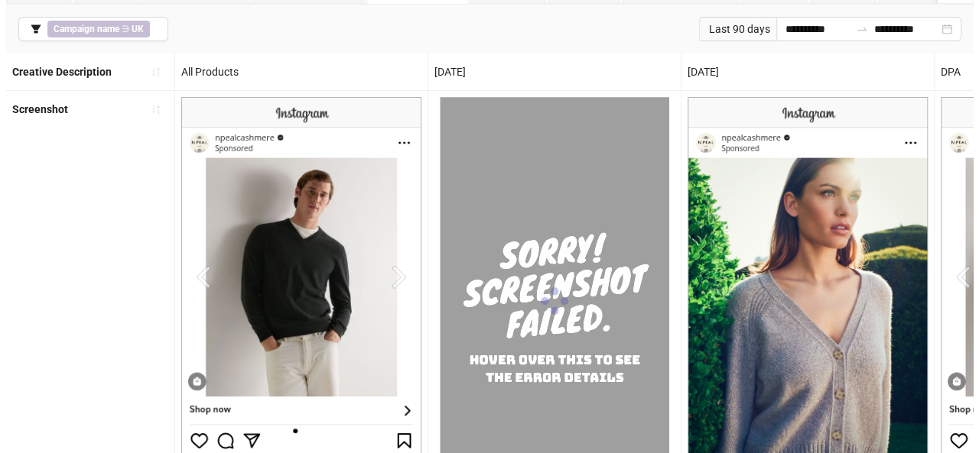
scroll to position [0, 0]
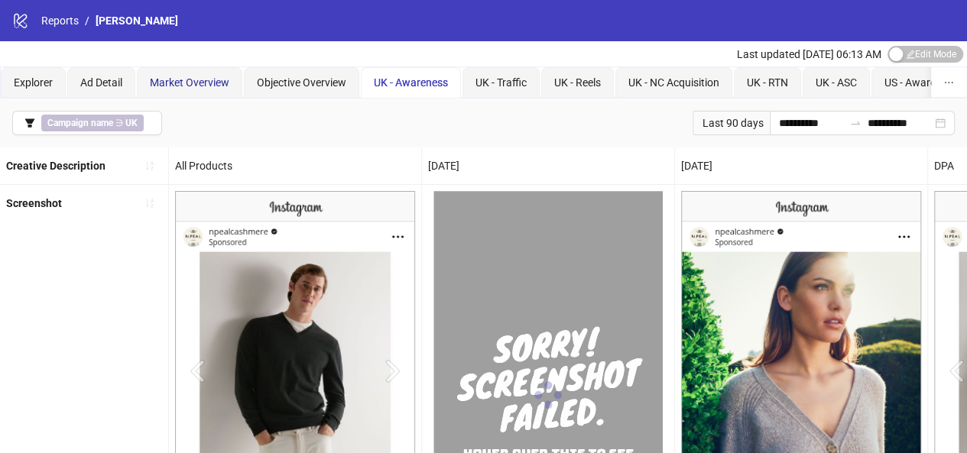
click at [206, 74] on div "Market Overview" at bounding box center [190, 82] width 80 height 17
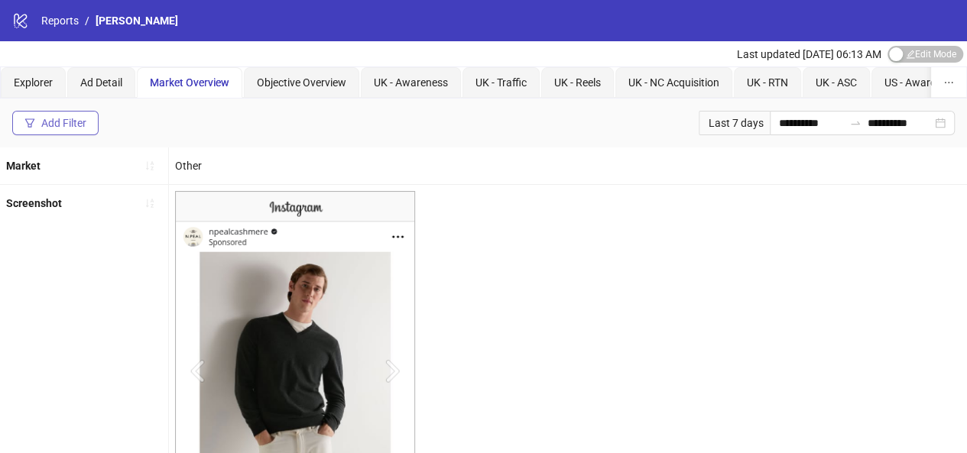
click at [75, 119] on div "Add Filter" at bounding box center [63, 123] width 45 height 12
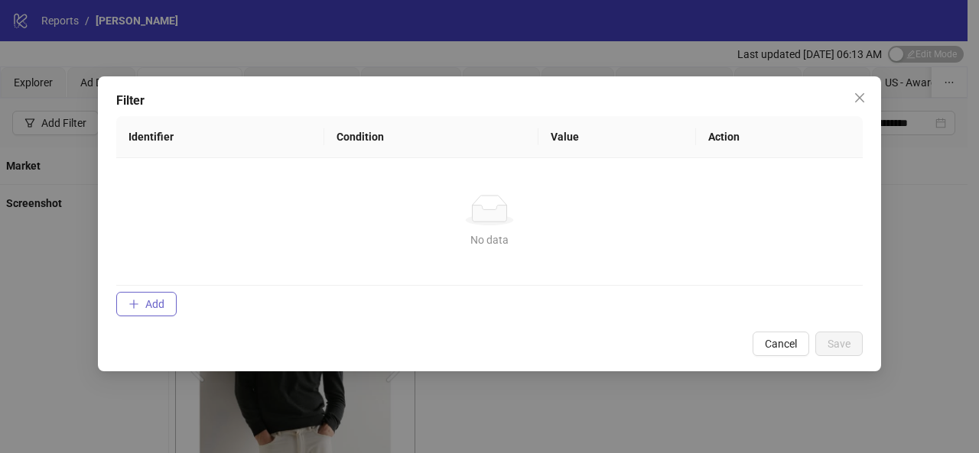
click at [145, 303] on span "Add" at bounding box center [154, 304] width 19 height 12
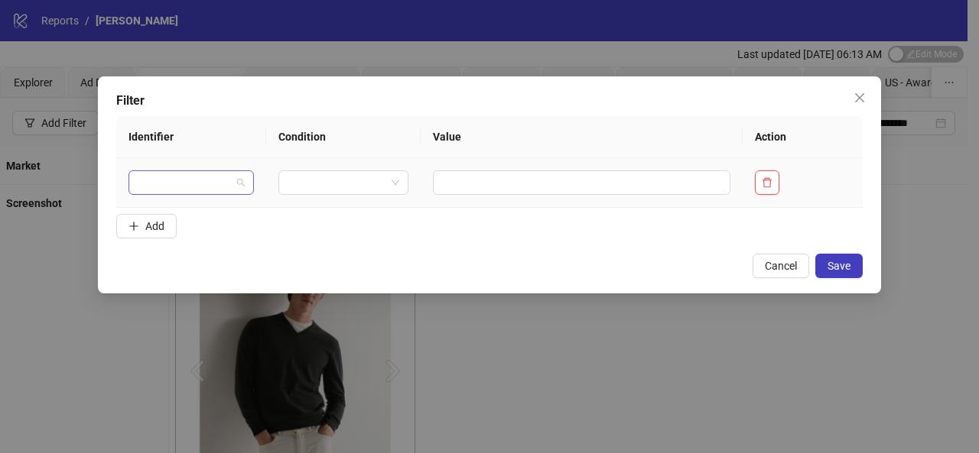
click at [231, 185] on span at bounding box center [191, 182] width 107 height 23
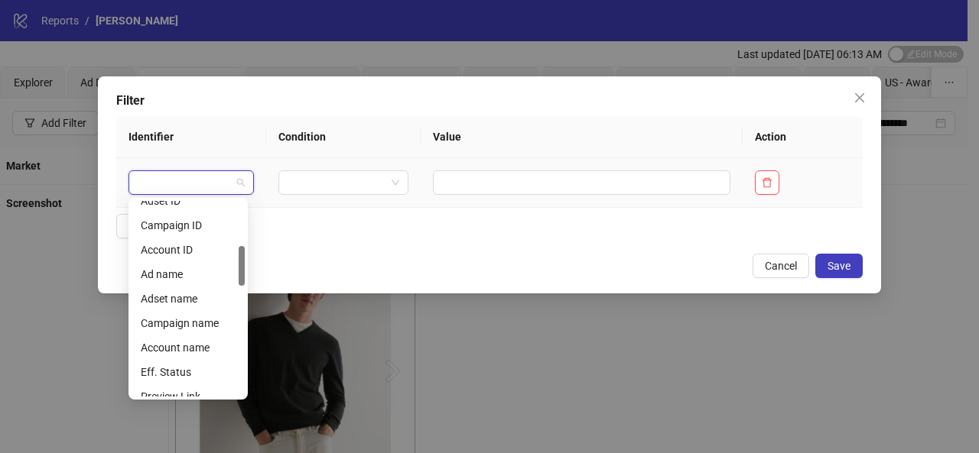
scroll to position [218, 0]
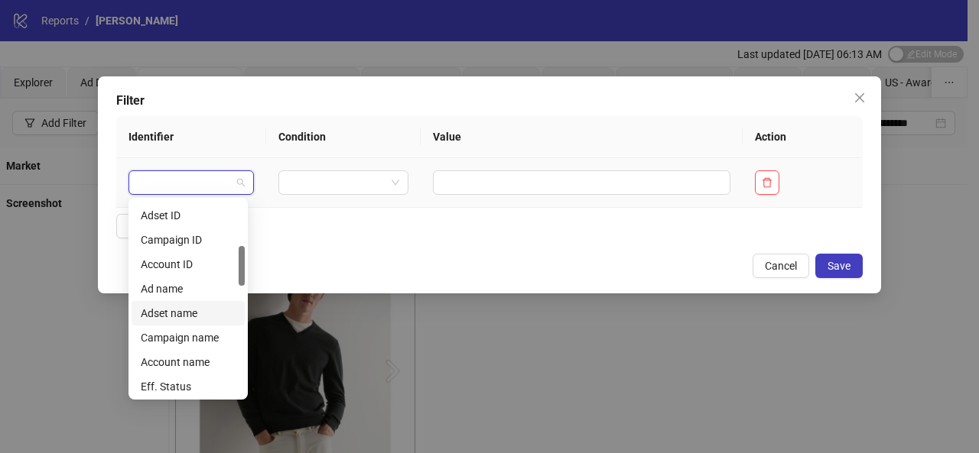
click at [206, 323] on div "Adset name" at bounding box center [188, 313] width 113 height 24
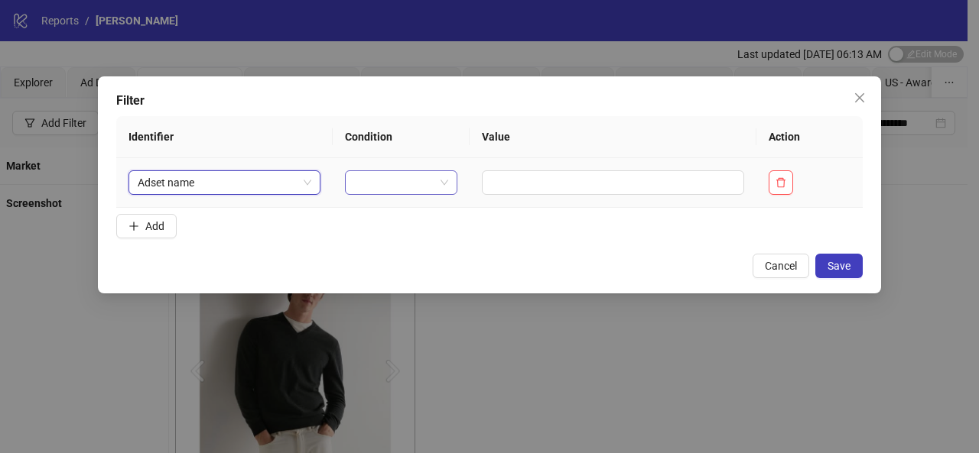
click at [436, 172] on span at bounding box center [401, 182] width 95 height 23
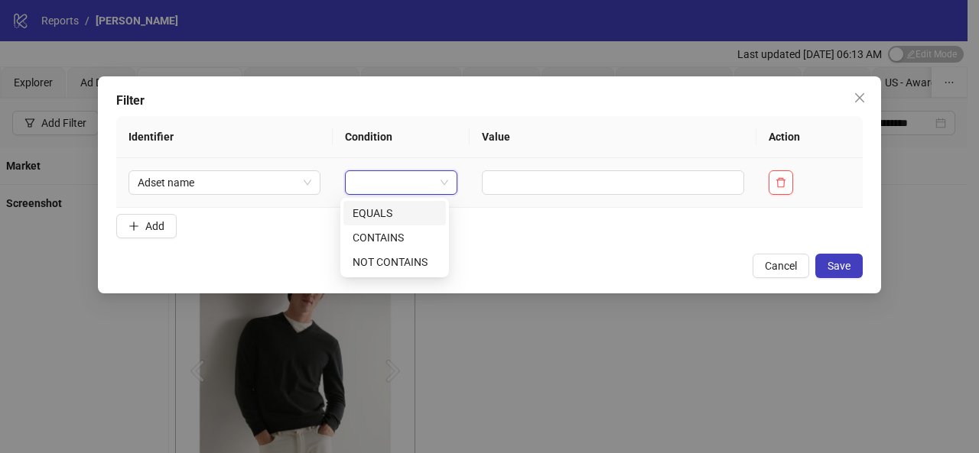
click at [398, 210] on div "EQUALS" at bounding box center [395, 213] width 84 height 17
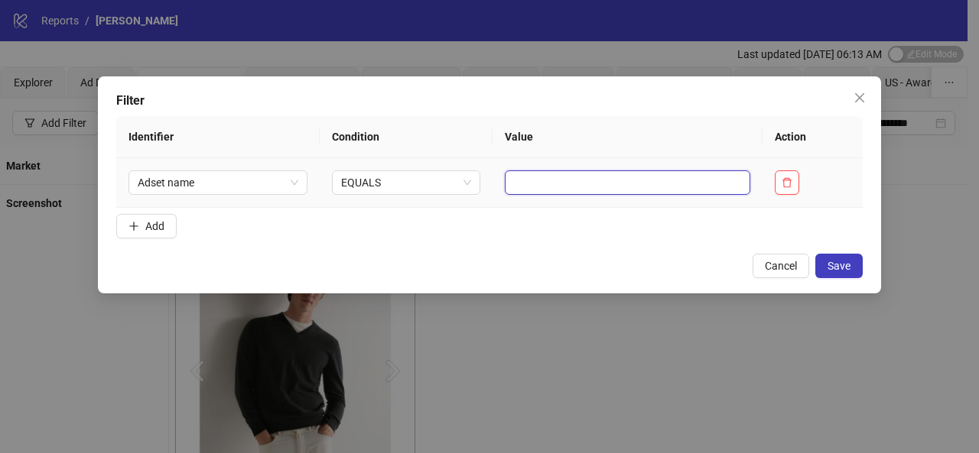
click at [528, 184] on input "text" at bounding box center [627, 183] width 245 height 24
type input "**"
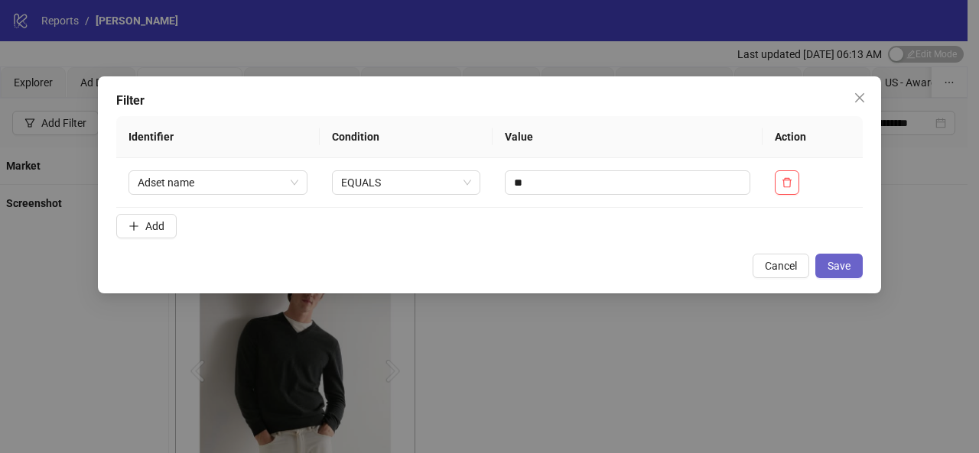
click at [837, 270] on span "Save" at bounding box center [838, 266] width 23 height 12
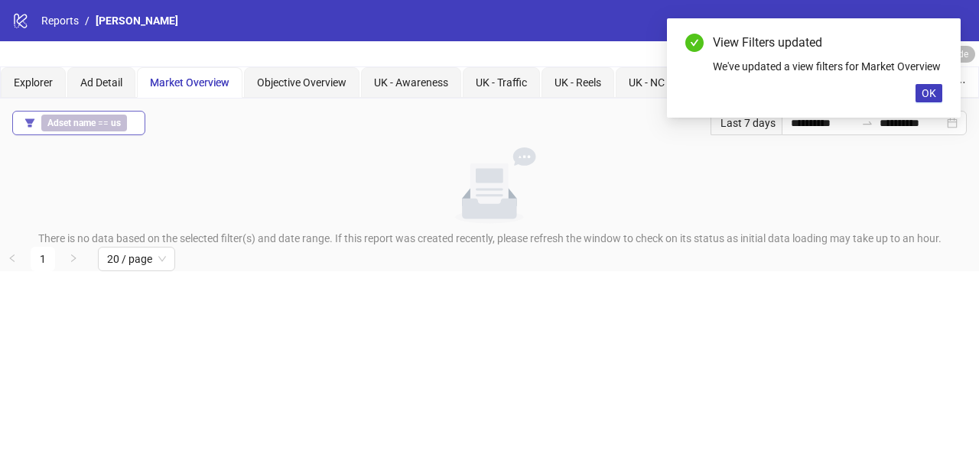
click at [89, 118] on b "Adset name" at bounding box center [71, 123] width 48 height 11
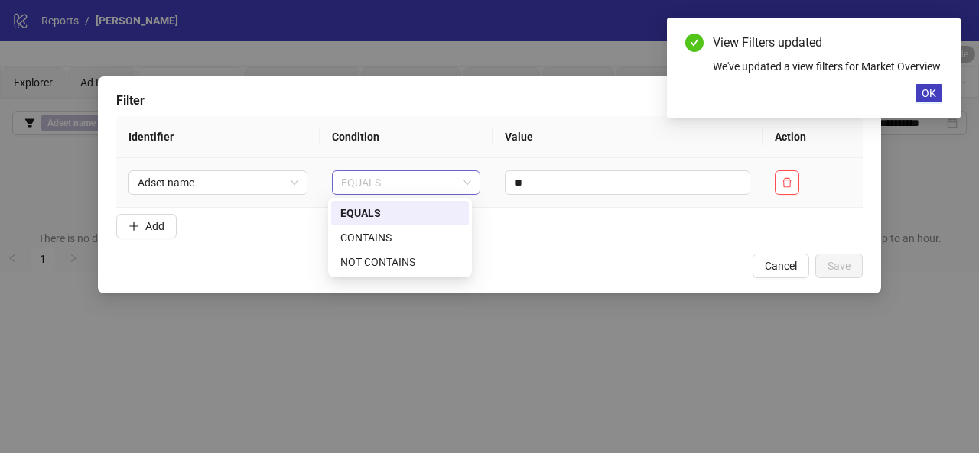
click at [444, 185] on span "EQUALS" at bounding box center [406, 182] width 130 height 23
click at [402, 241] on div "CONTAINS" at bounding box center [399, 237] width 119 height 17
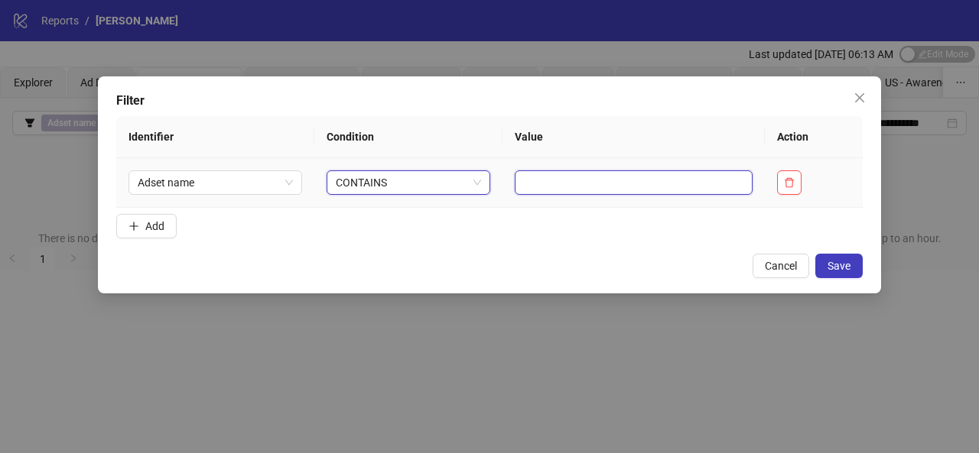
click at [645, 190] on input "text" at bounding box center [634, 183] width 238 height 24
type input "**"
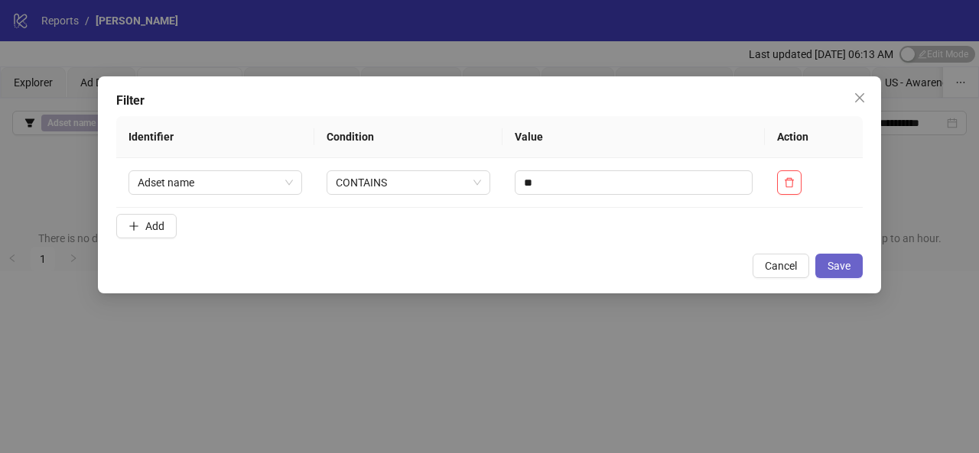
click at [827, 260] on span "Save" at bounding box center [838, 266] width 23 height 12
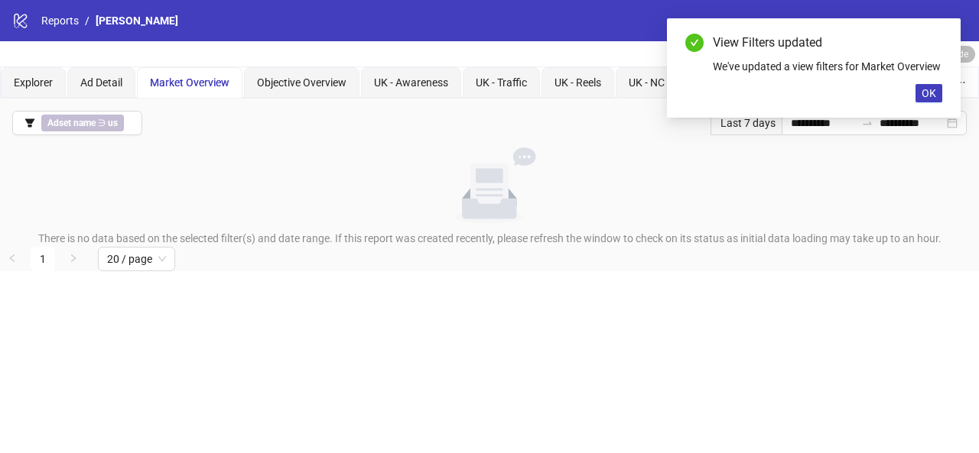
click at [927, 118] on div "View Filters updated We've updated a view filters for Market Overview OK" at bounding box center [814, 67] width 294 height 99
click at [924, 99] on span "OK" at bounding box center [928, 93] width 15 height 12
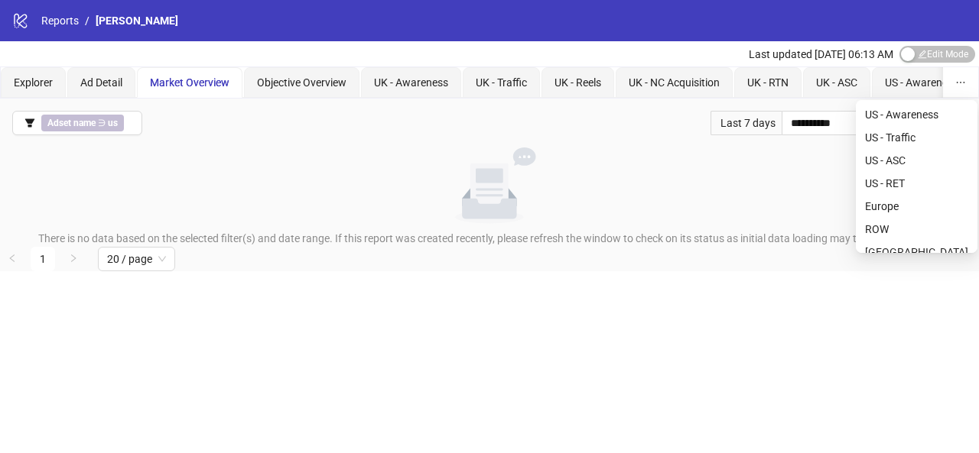
click at [951, 90] on button "button" at bounding box center [960, 82] width 35 height 31
click at [964, 78] on icon "ellipsis" at bounding box center [960, 82] width 11 height 11
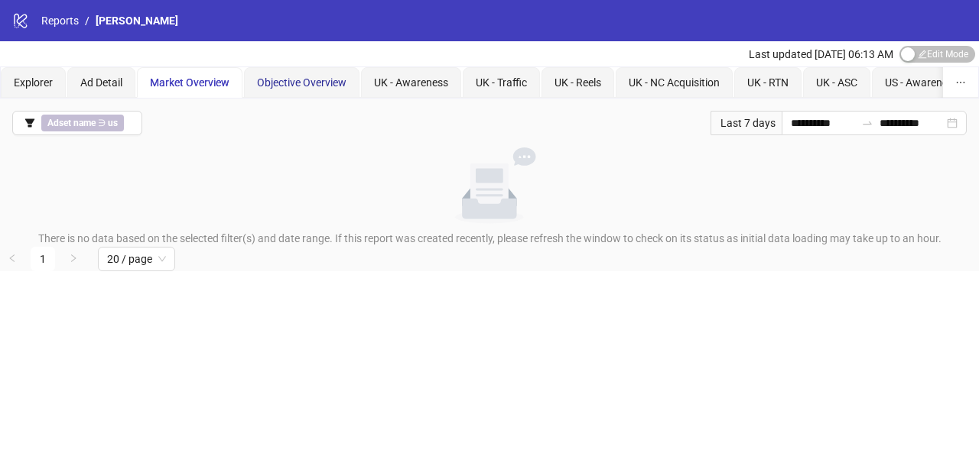
click at [288, 85] on span "Objective Overview" at bounding box center [301, 82] width 89 height 12
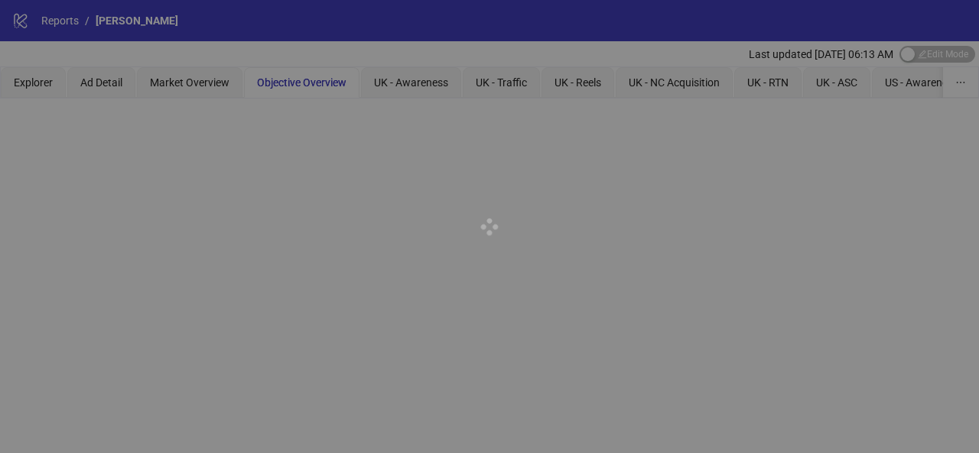
click at [891, 82] on div at bounding box center [489, 226] width 979 height 453
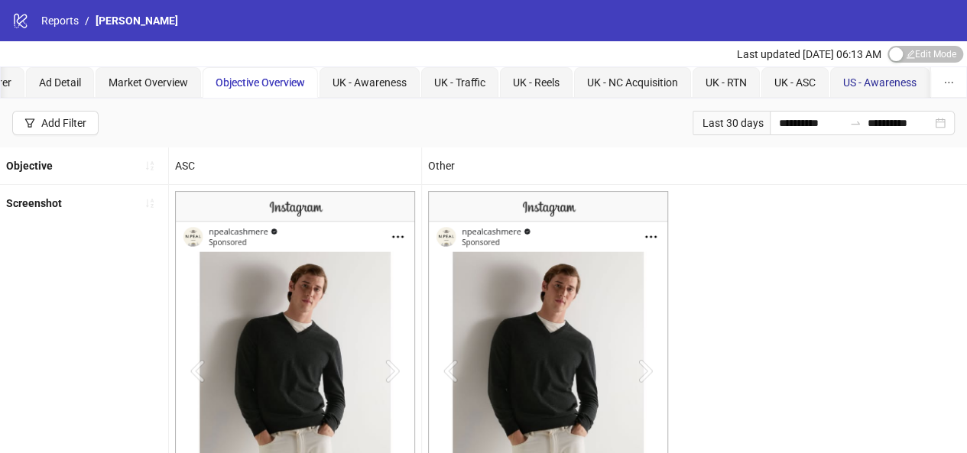
click at [891, 82] on span "US - Awareness" at bounding box center [879, 82] width 73 height 12
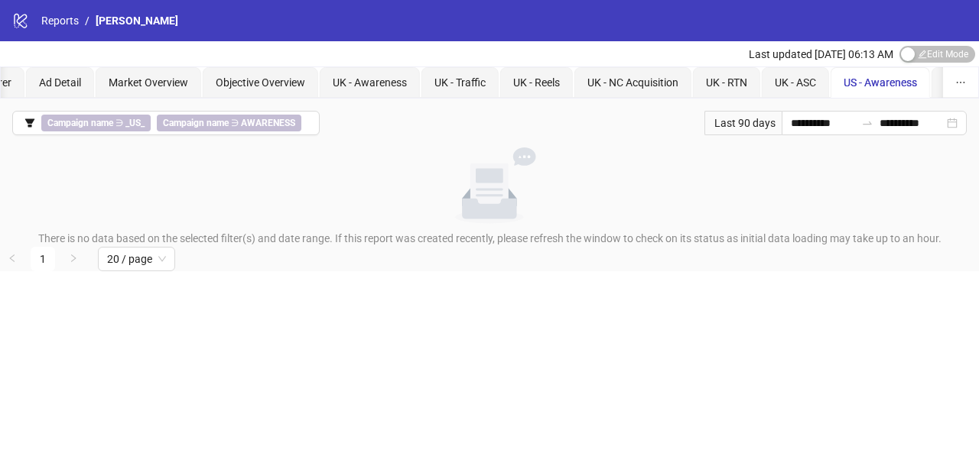
click at [941, 86] on div "US - Traffic" at bounding box center [969, 82] width 76 height 31
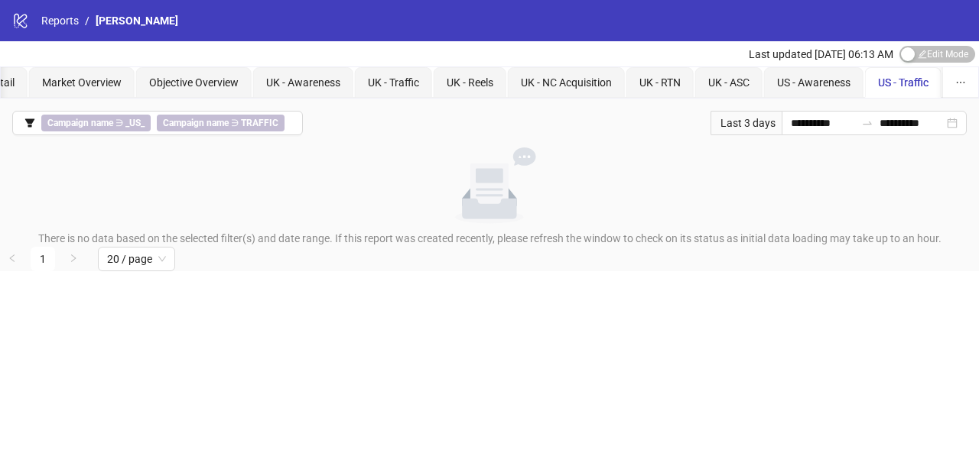
click at [939, 88] on div "US - Traffic" at bounding box center [903, 82] width 76 height 31
drag, startPoint x: 928, startPoint y: 87, endPoint x: 860, endPoint y: 86, distance: 68.1
click at [860, 86] on div "Explorer Ad Detail Market Overview Objective Overview UK - Awareness UK - Traff…" at bounding box center [775, 82] width 1765 height 31
click at [912, 55] on div "button" at bounding box center [908, 54] width 14 height 14
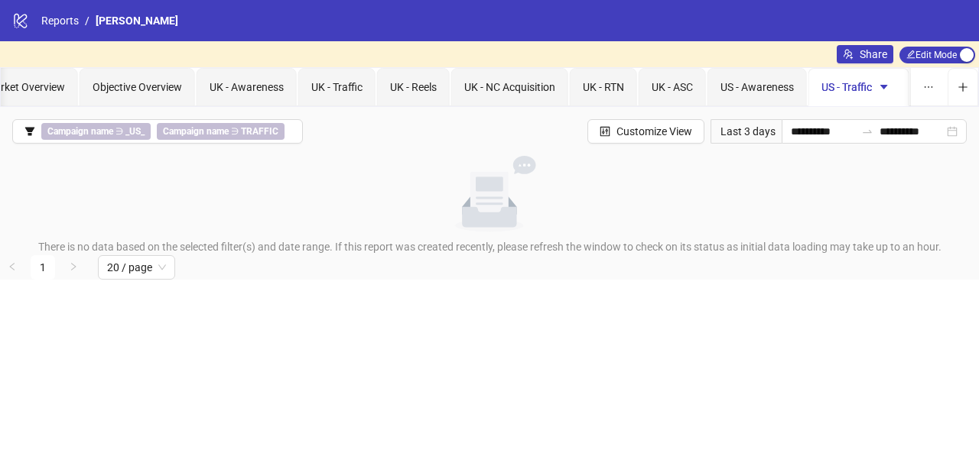
click at [532, 184] on icon "No data" at bounding box center [489, 194] width 141 height 76
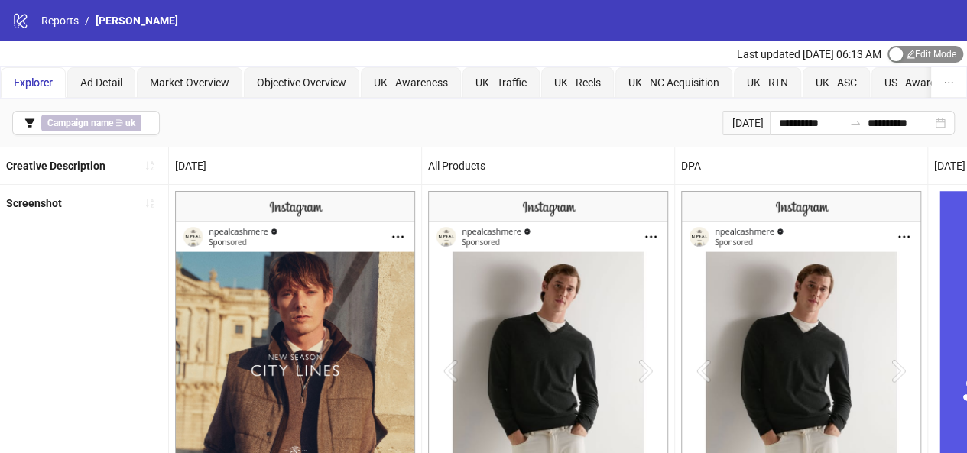
click at [896, 50] on div "button" at bounding box center [896, 54] width 14 height 14
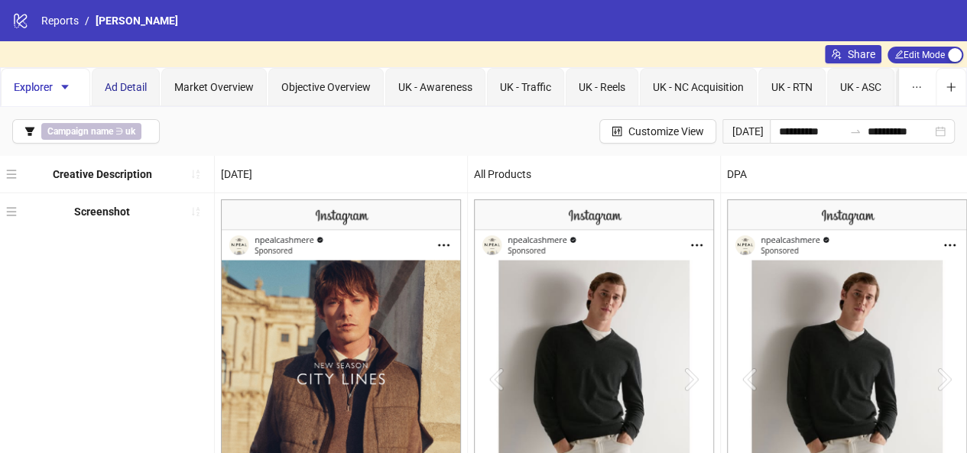
click at [123, 91] on span "Ad Detail" at bounding box center [126, 87] width 42 height 12
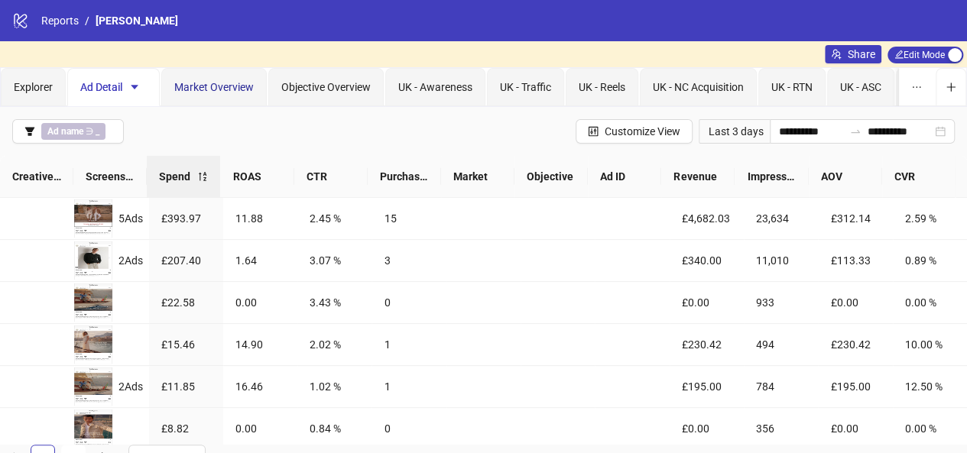
click at [213, 82] on span "Market Overview" at bounding box center [214, 87] width 80 height 12
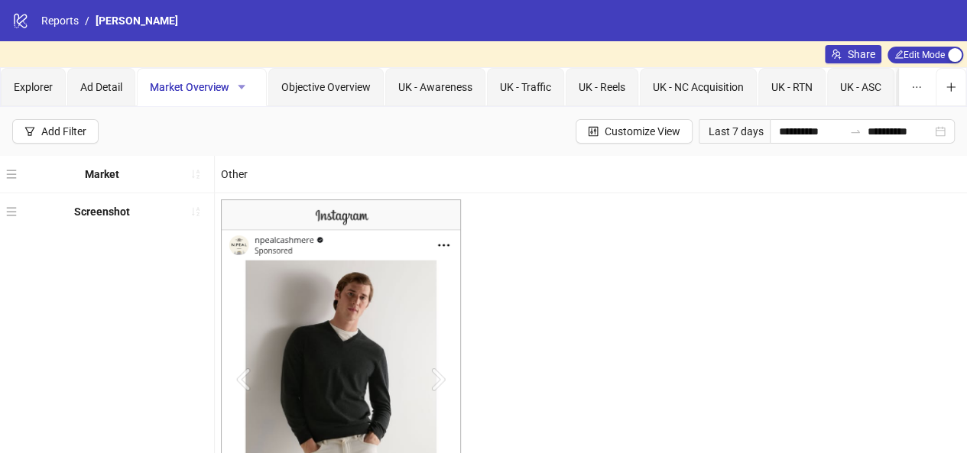
click at [245, 81] on span "button" at bounding box center [241, 87] width 11 height 12
click at [260, 115] on span "Rename" at bounding box center [268, 117] width 54 height 17
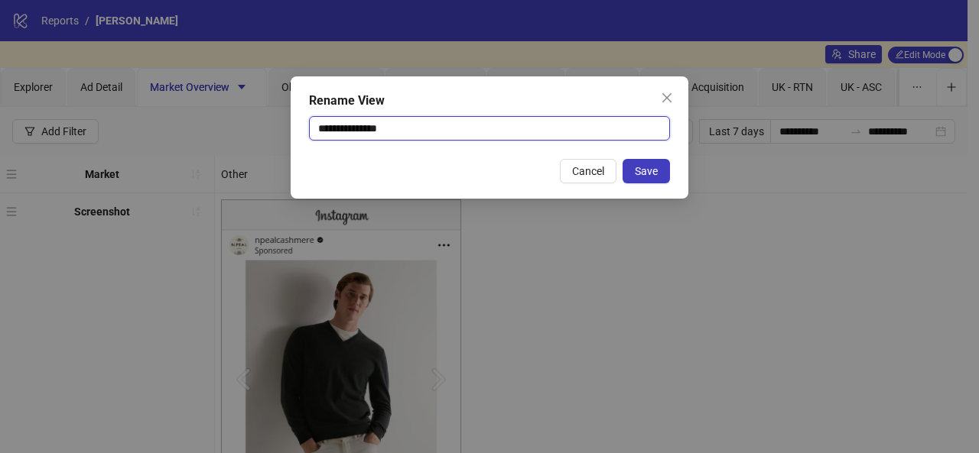
drag, startPoint x: 403, startPoint y: 123, endPoint x: 297, endPoint y: 127, distance: 106.4
click at [297, 127] on div "**********" at bounding box center [490, 137] width 398 height 122
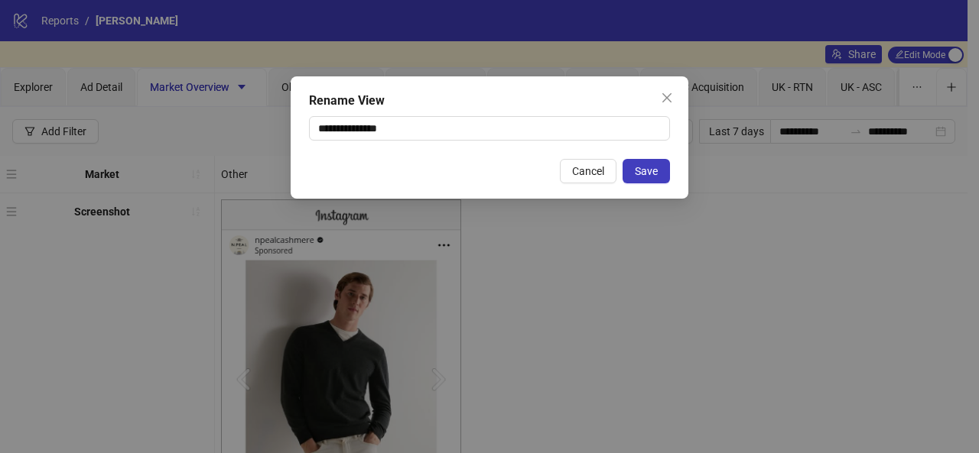
click at [297, 127] on div "**********" at bounding box center [490, 137] width 398 height 122
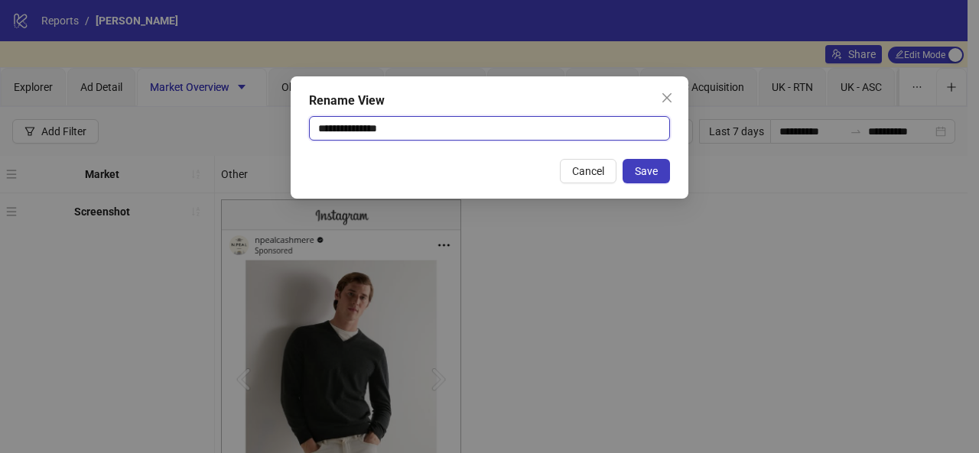
drag, startPoint x: 352, startPoint y: 129, endPoint x: 286, endPoint y: 133, distance: 65.9
click at [286, 133] on div "**********" at bounding box center [489, 226] width 979 height 453
type input "**********"
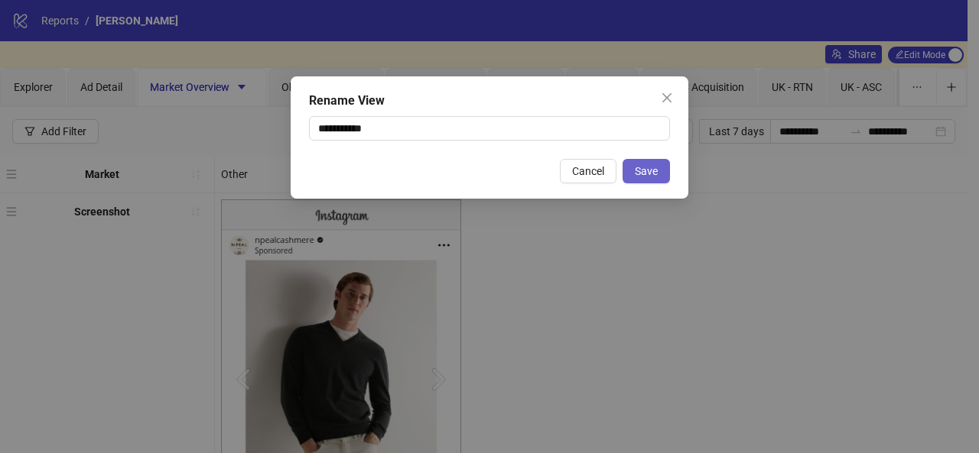
click at [652, 173] on span "Save" at bounding box center [646, 171] width 23 height 12
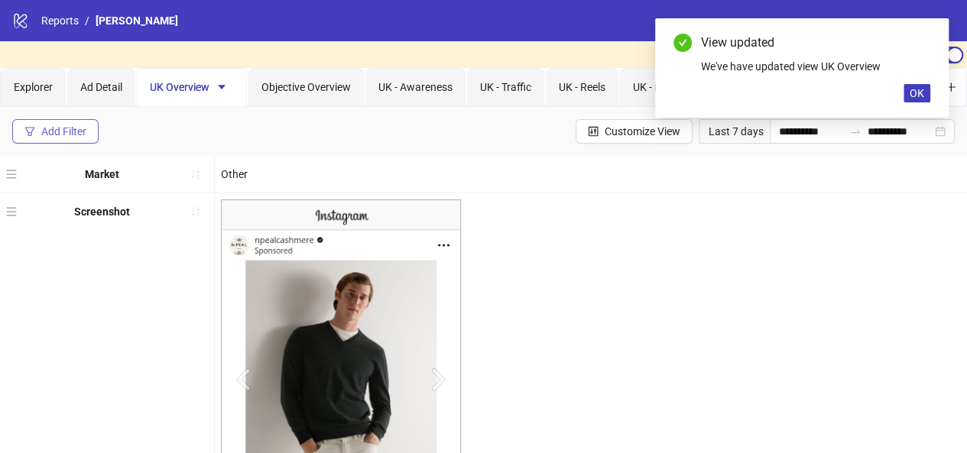
click at [92, 129] on button "Add Filter" at bounding box center [55, 131] width 86 height 24
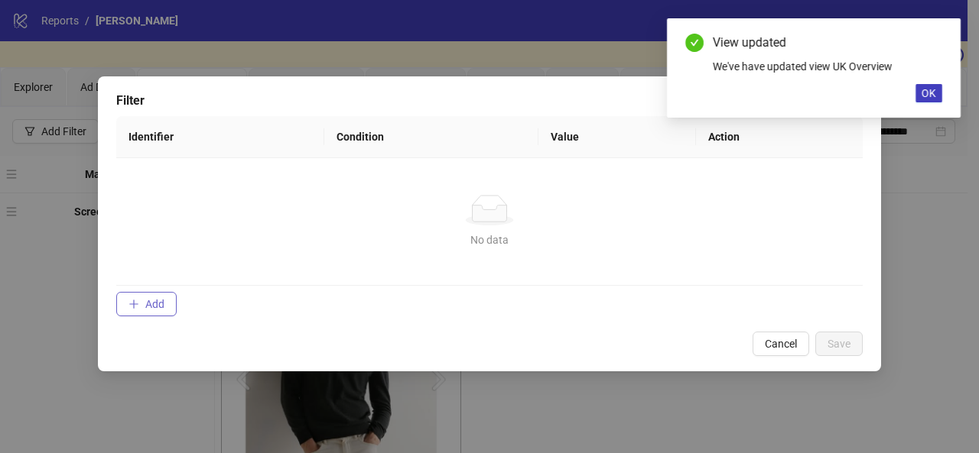
click at [137, 299] on icon "plus" at bounding box center [133, 304] width 11 height 11
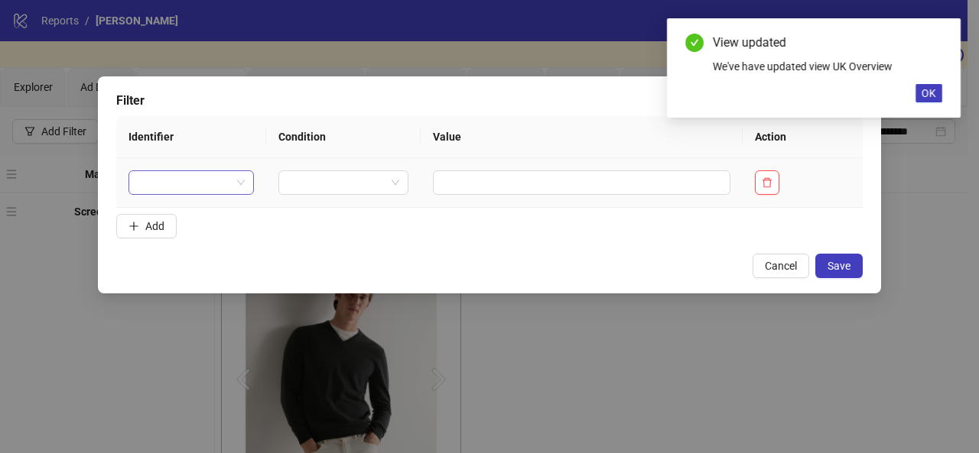
click at [239, 189] on span at bounding box center [191, 182] width 107 height 23
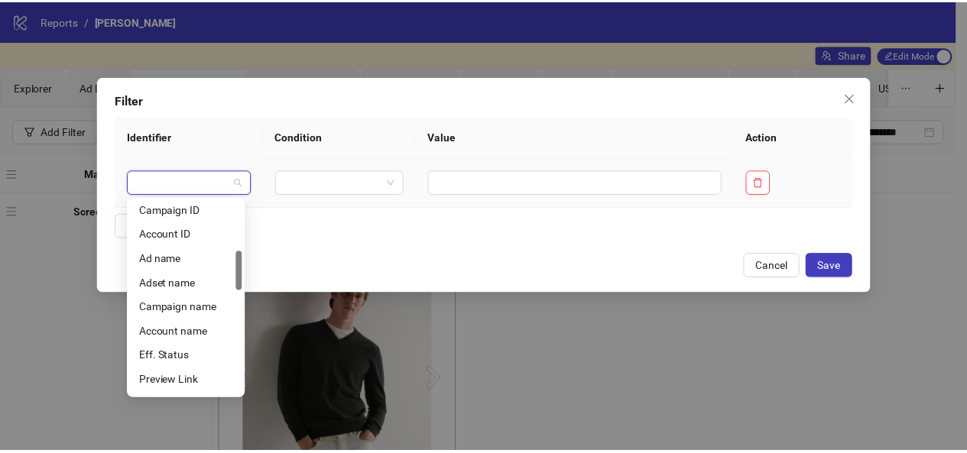
scroll to position [249, 0]
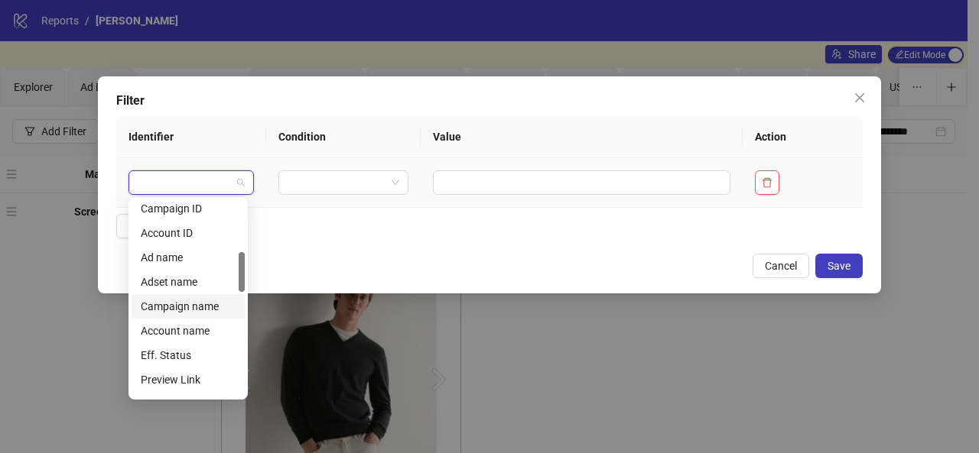
click at [196, 310] on div "Campaign name" at bounding box center [188, 306] width 95 height 17
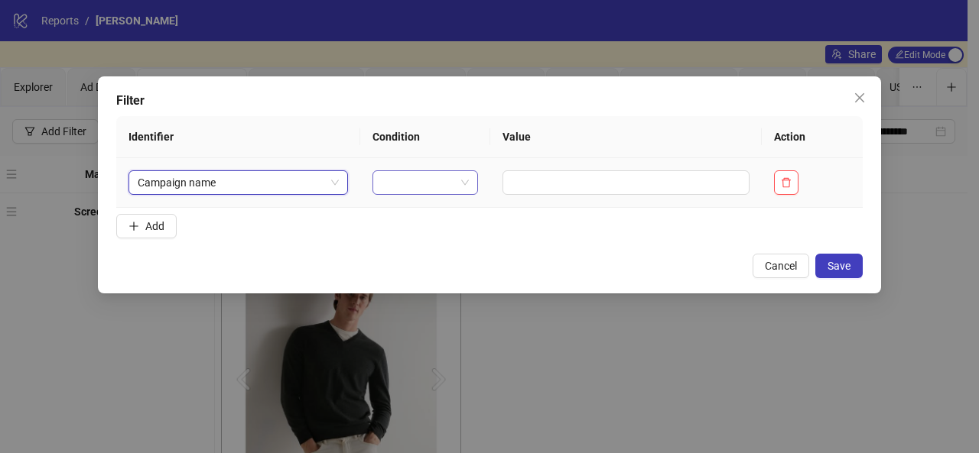
click at [457, 181] on span at bounding box center [425, 182] width 87 height 23
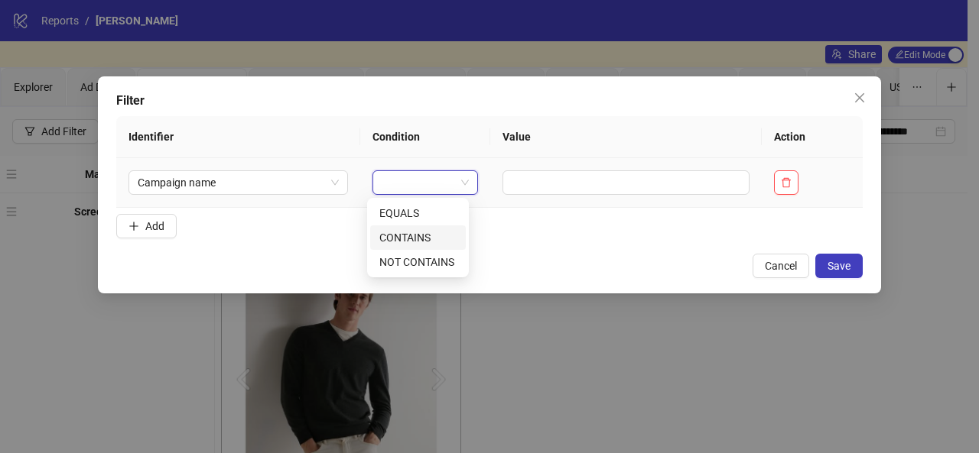
click at [433, 235] on div "CONTAINS" at bounding box center [417, 237] width 77 height 17
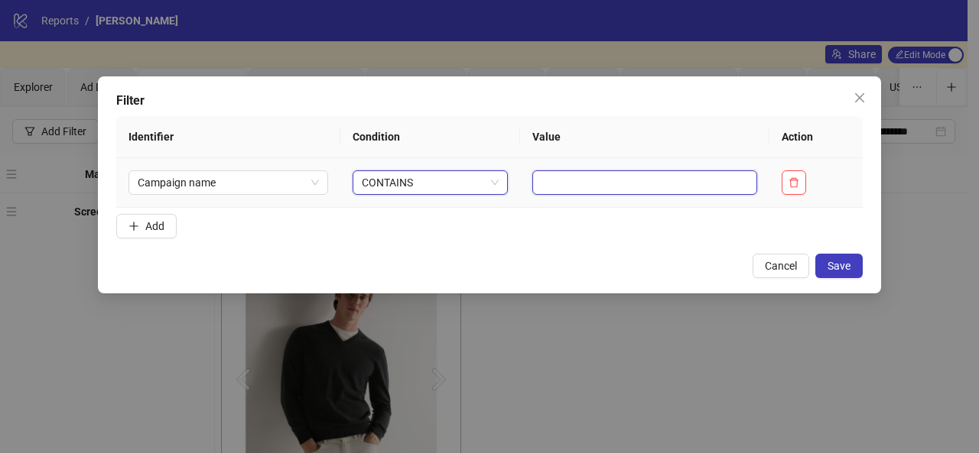
click at [538, 180] on input "text" at bounding box center [644, 183] width 225 height 24
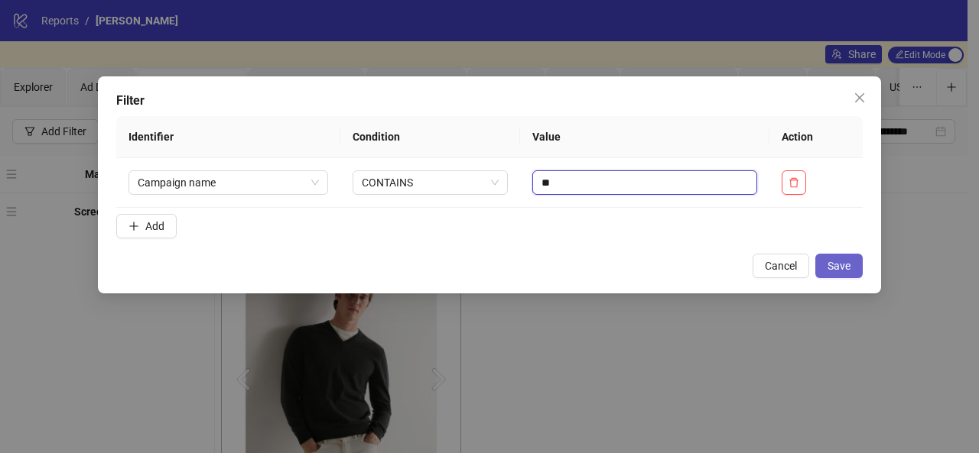
type input "**"
click at [834, 262] on span "Save" at bounding box center [838, 266] width 23 height 12
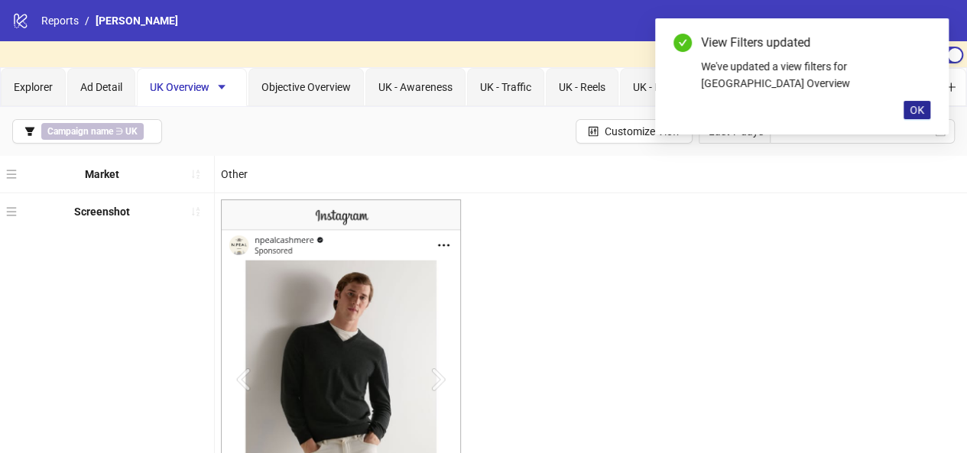
click at [921, 104] on span "OK" at bounding box center [917, 110] width 15 height 12
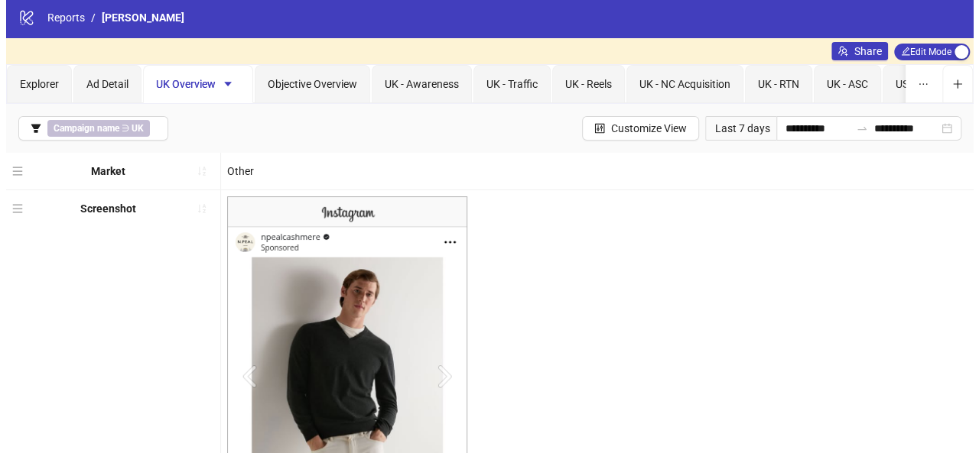
scroll to position [0, 0]
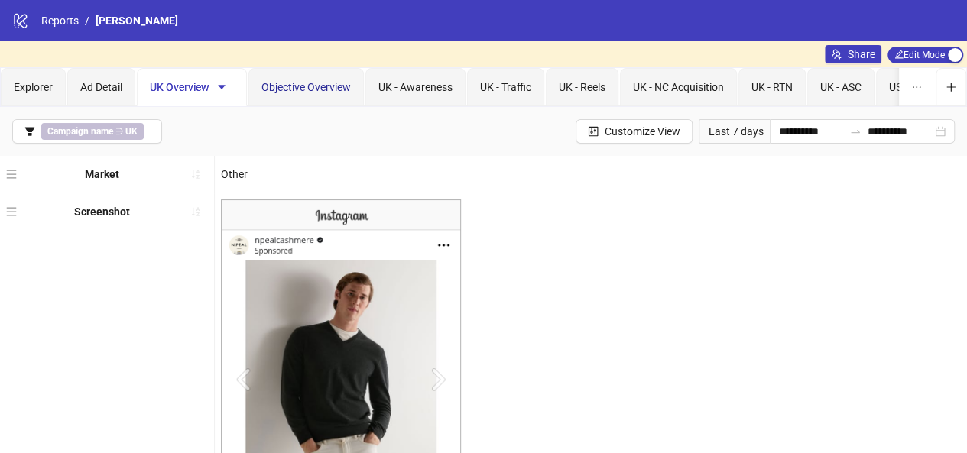
click at [307, 88] on span "Objective Overview" at bounding box center [306, 87] width 89 height 12
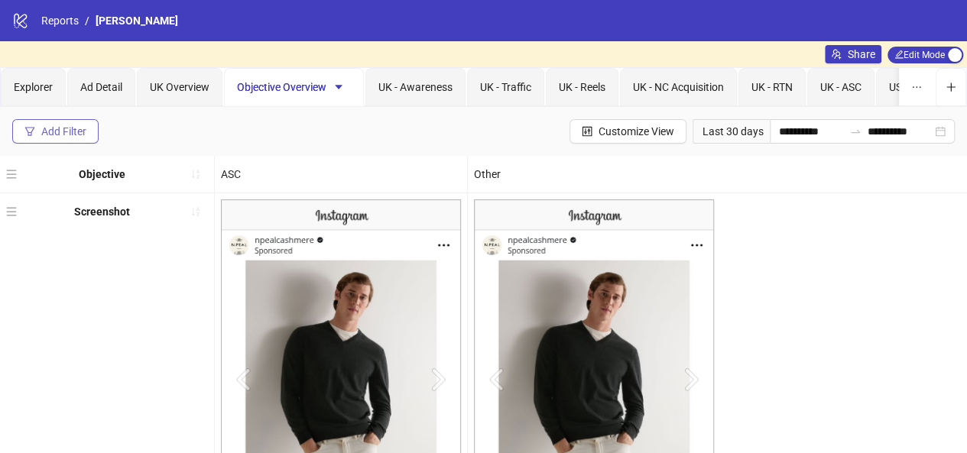
click at [69, 132] on div "Add Filter" at bounding box center [63, 131] width 45 height 12
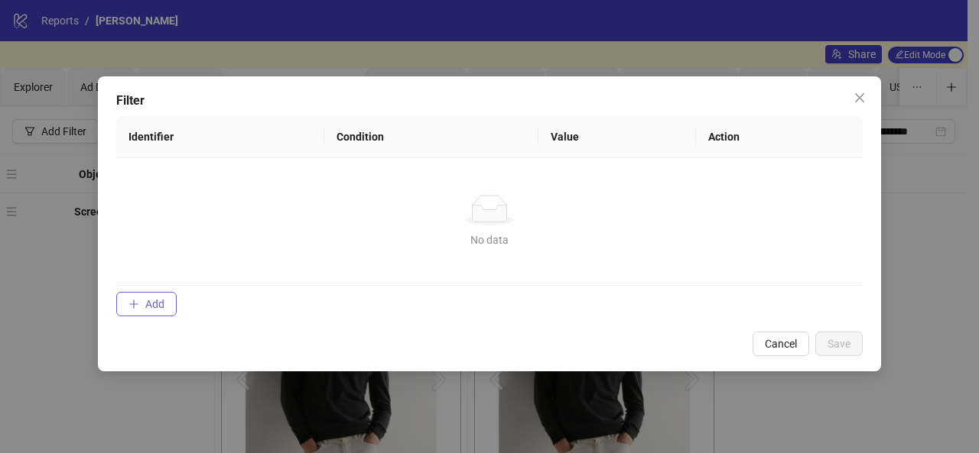
click at [137, 308] on icon "plus" at bounding box center [133, 304] width 11 height 11
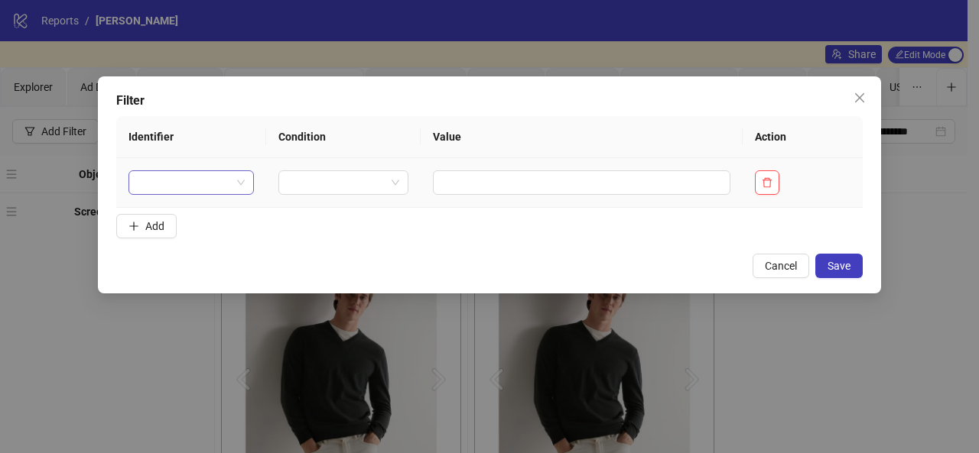
click at [225, 184] on span at bounding box center [191, 182] width 107 height 23
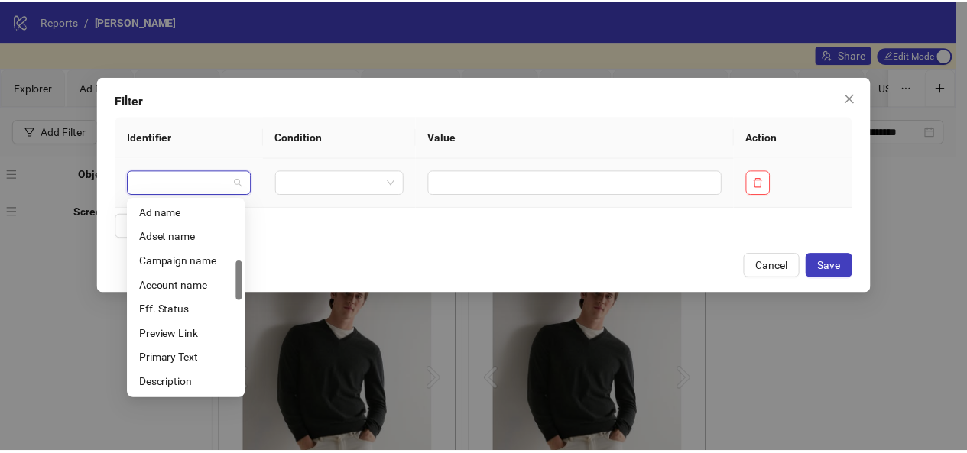
scroll to position [295, 0]
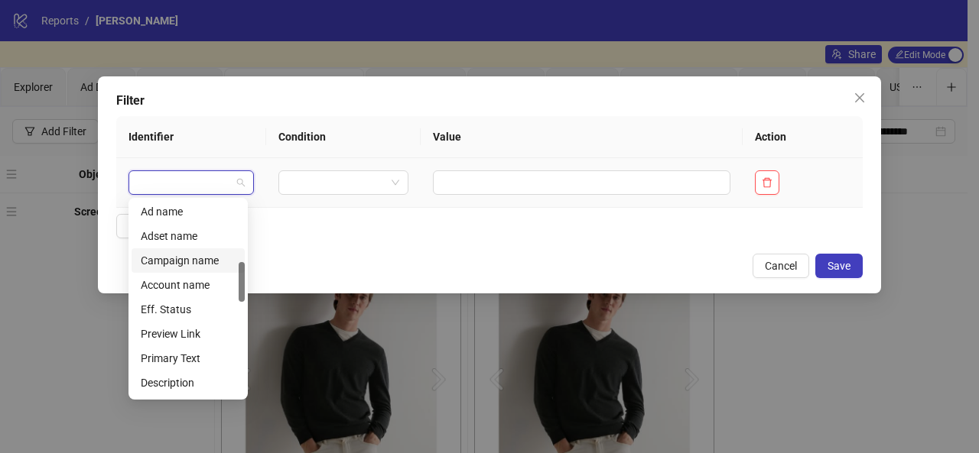
click at [199, 262] on div "Campaign name" at bounding box center [188, 260] width 95 height 17
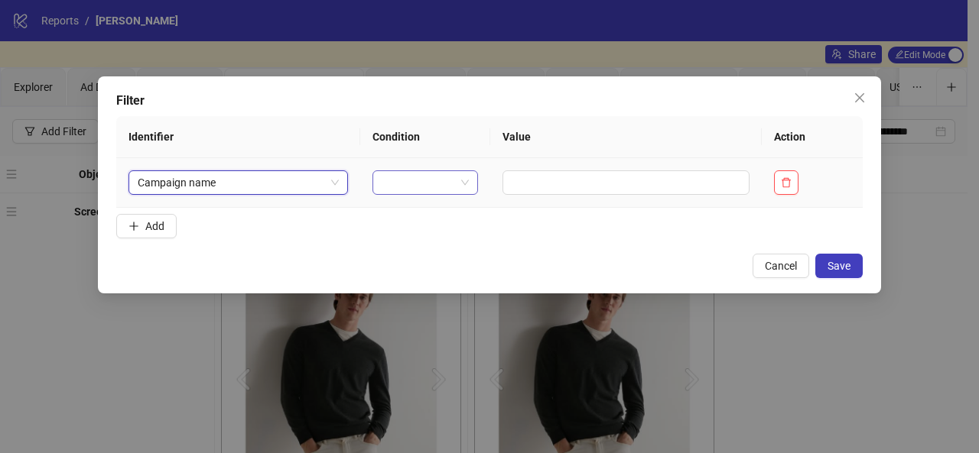
click at [451, 184] on span at bounding box center [425, 182] width 87 height 23
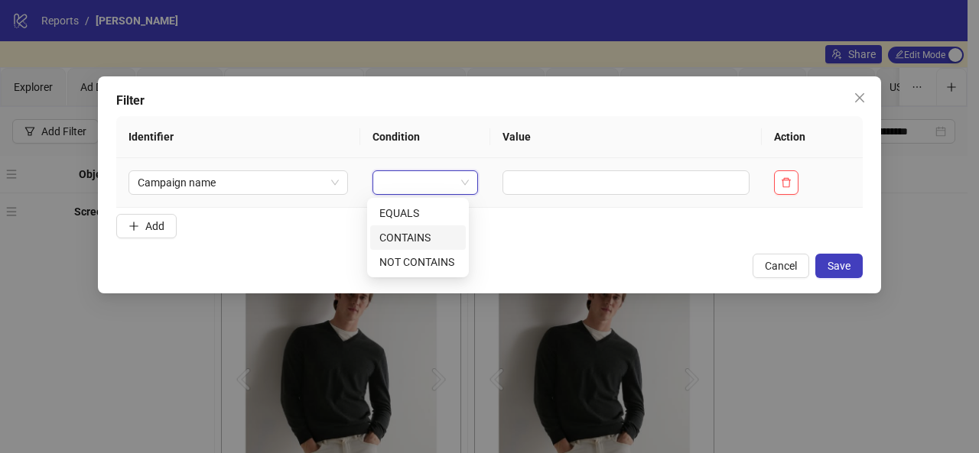
click at [433, 230] on div "CONTAINS" at bounding box center [417, 237] width 77 height 17
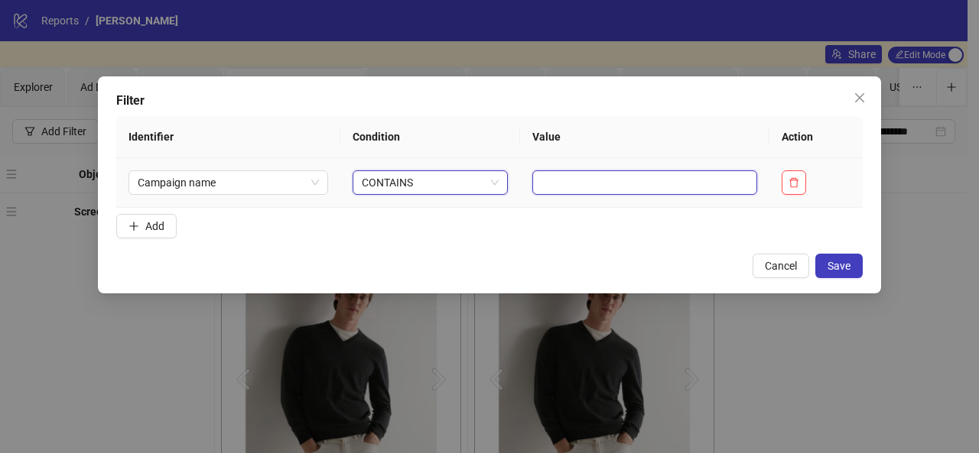
click at [538, 181] on input "text" at bounding box center [644, 183] width 225 height 24
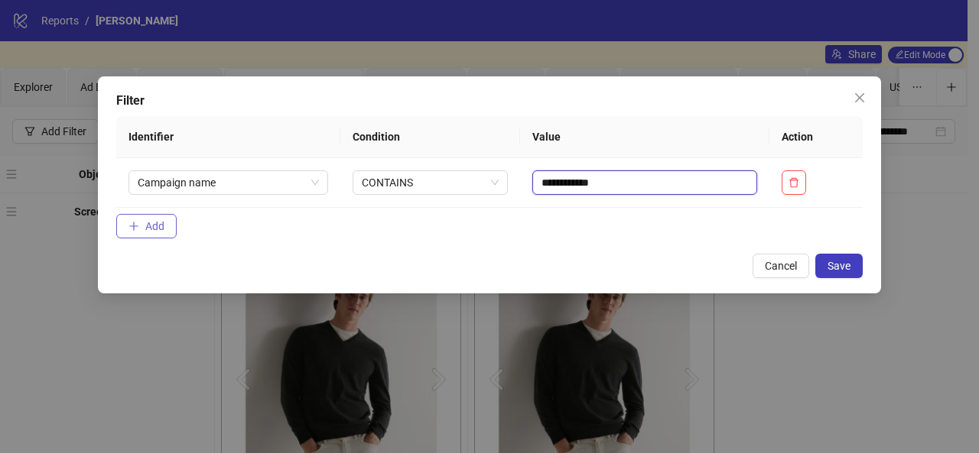
type input "**********"
click at [156, 218] on button "Add" at bounding box center [146, 226] width 60 height 24
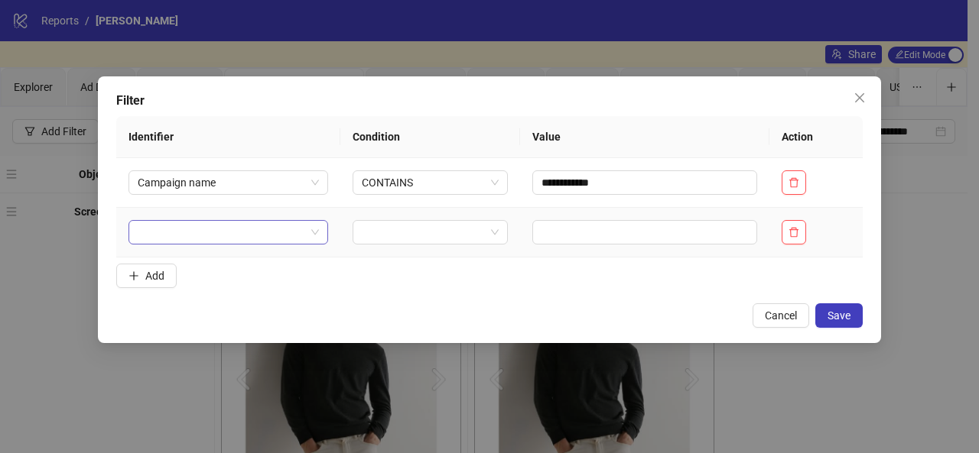
click at [307, 235] on span at bounding box center [228, 232] width 181 height 23
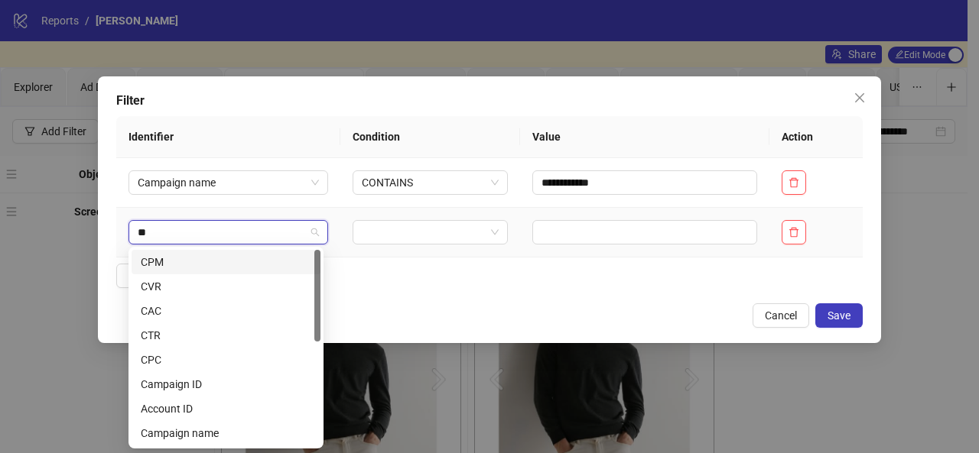
type input "***"
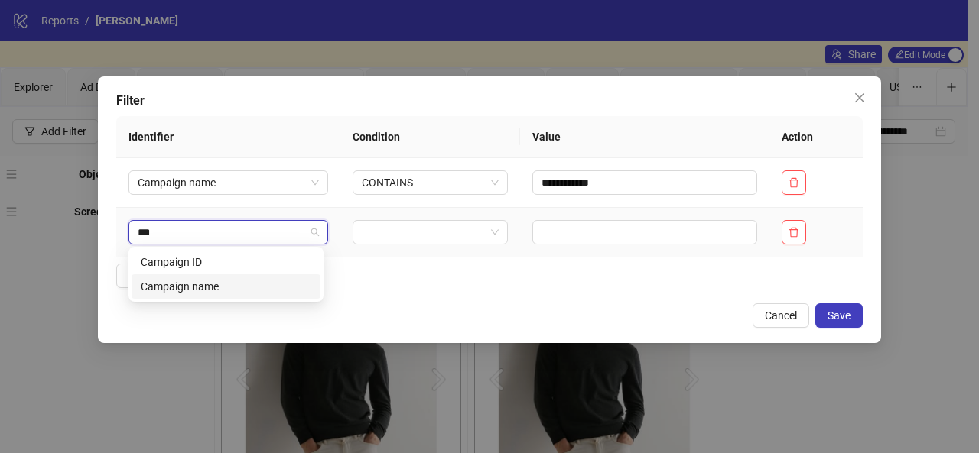
click at [271, 284] on div "Campaign name" at bounding box center [226, 286] width 171 height 17
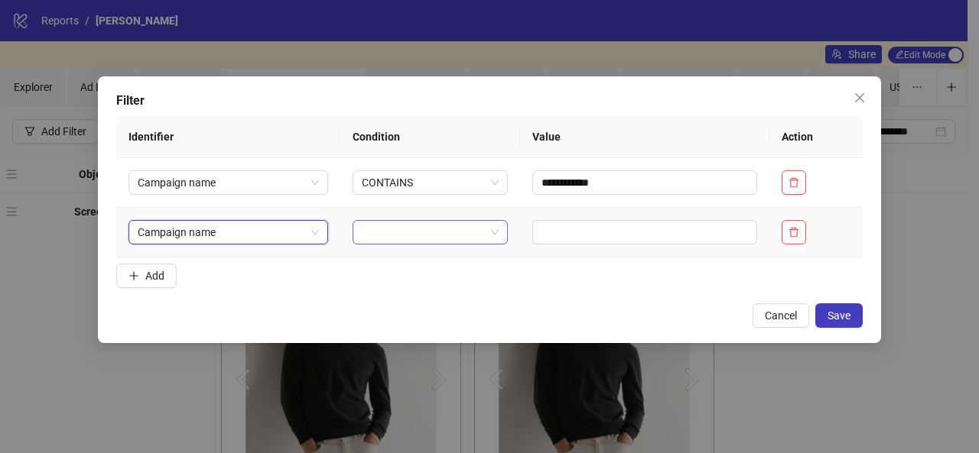
click at [487, 229] on span at bounding box center [430, 232] width 137 height 23
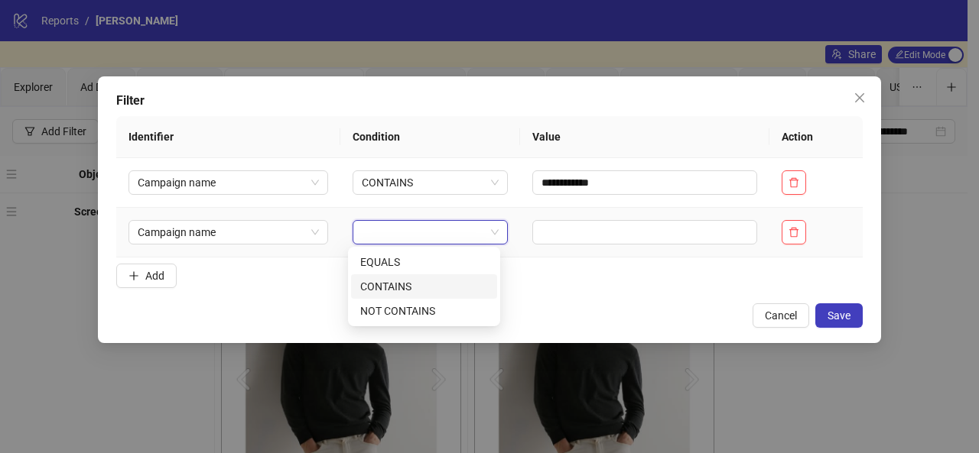
click at [424, 291] on div "CONTAINS" at bounding box center [424, 286] width 128 height 17
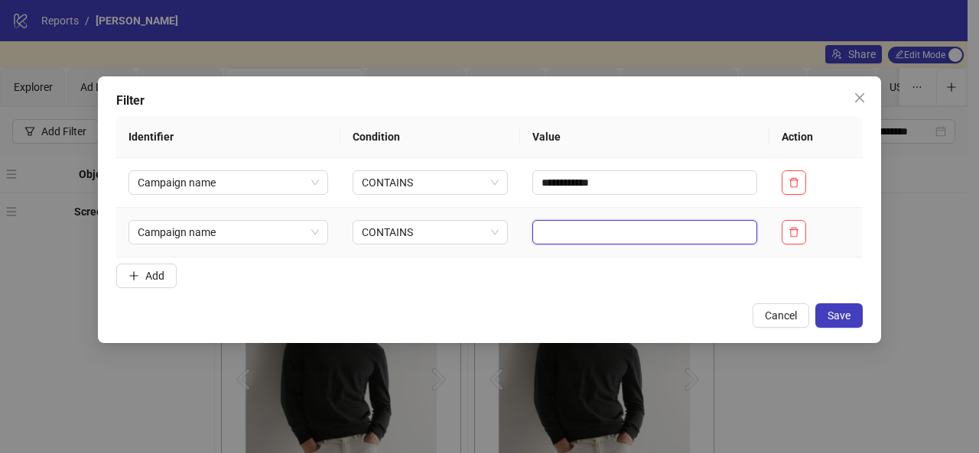
click at [545, 236] on input "text" at bounding box center [644, 232] width 225 height 24
type input "**********"
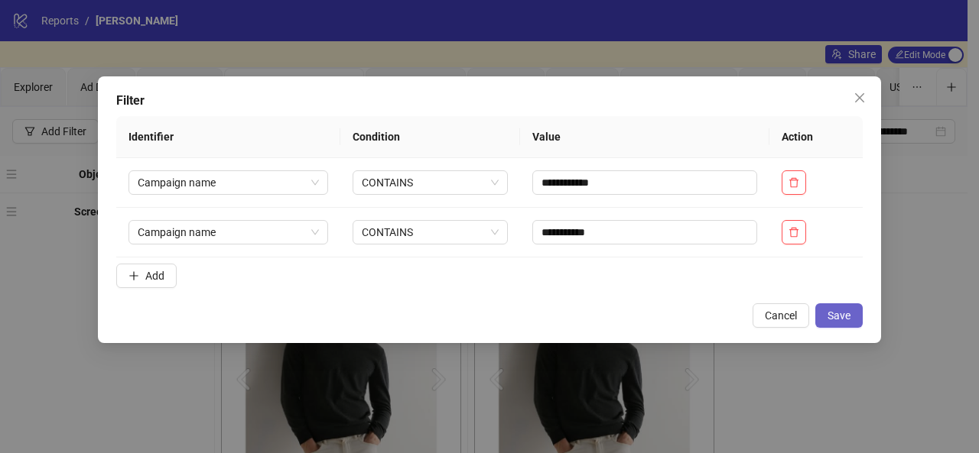
click at [826, 312] on button "Save" at bounding box center [838, 316] width 47 height 24
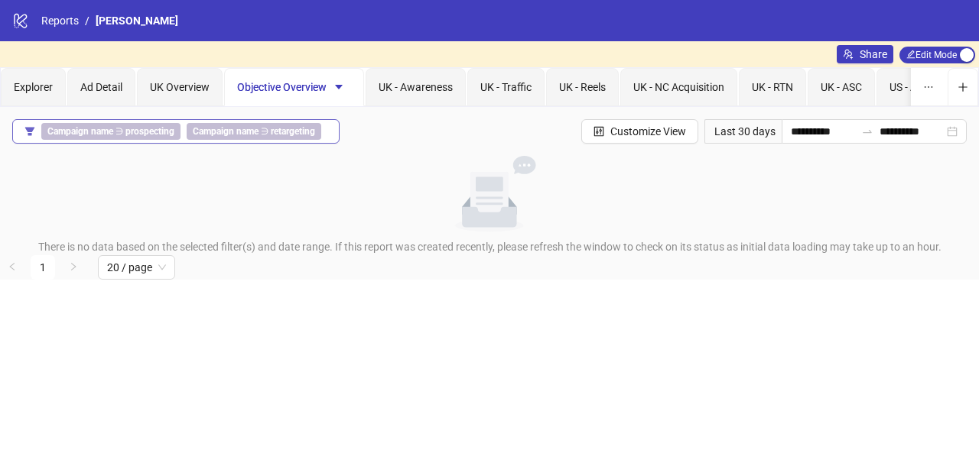
click at [327, 125] on button "Campaign name ∋ prospecting Campaign name ∋ retargeting" at bounding box center [175, 131] width 327 height 24
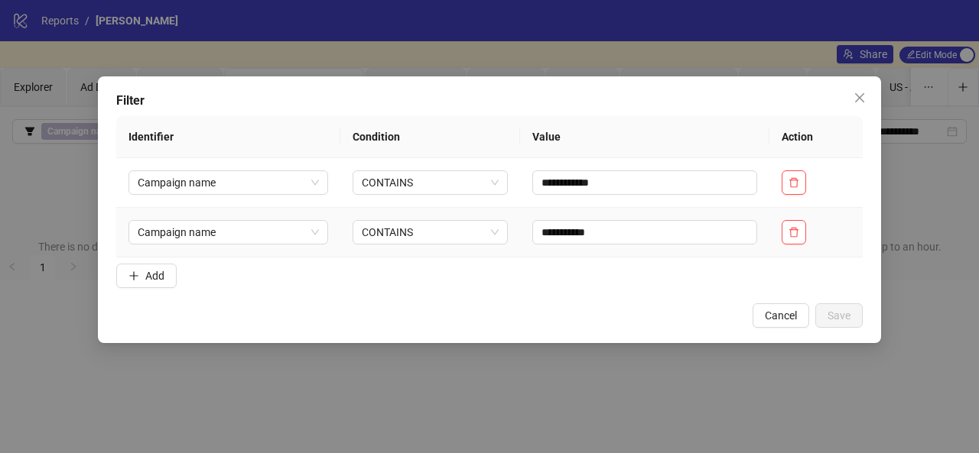
click at [782, 234] on td at bounding box center [815, 233] width 93 height 50
click at [791, 237] on span "button" at bounding box center [793, 232] width 11 height 12
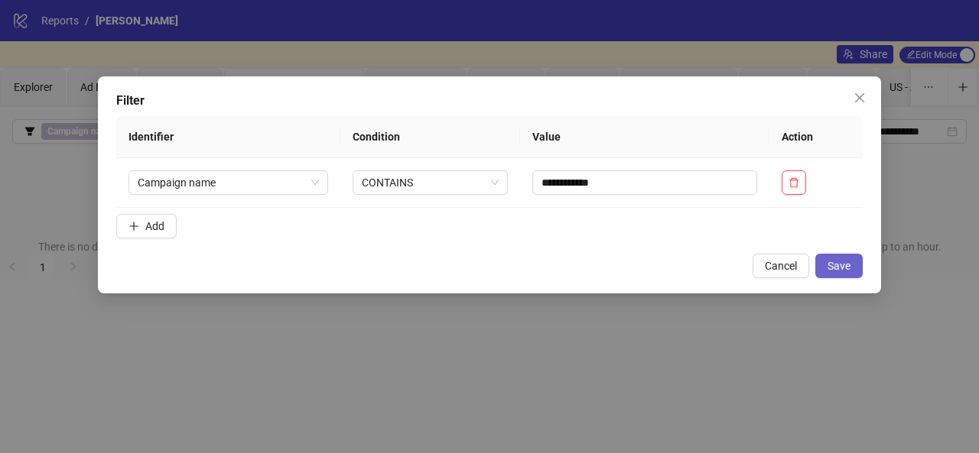
click at [826, 273] on button "Save" at bounding box center [838, 266] width 47 height 24
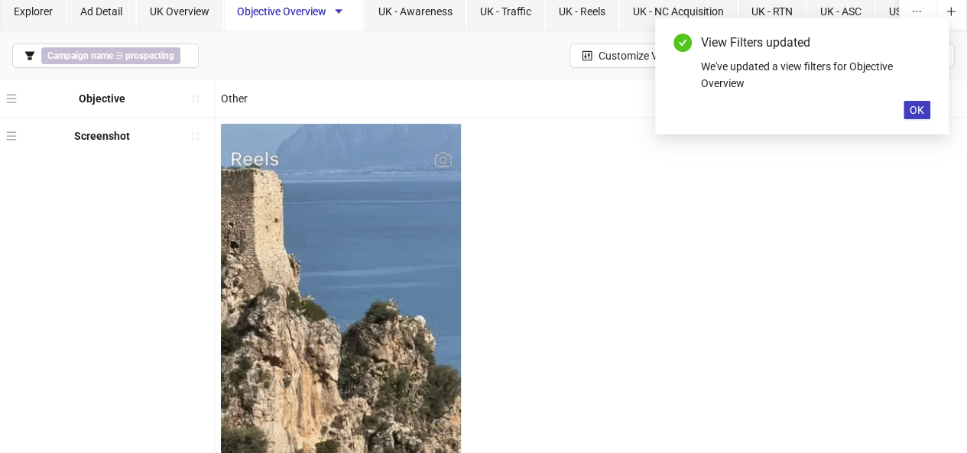
scroll to position [0, 0]
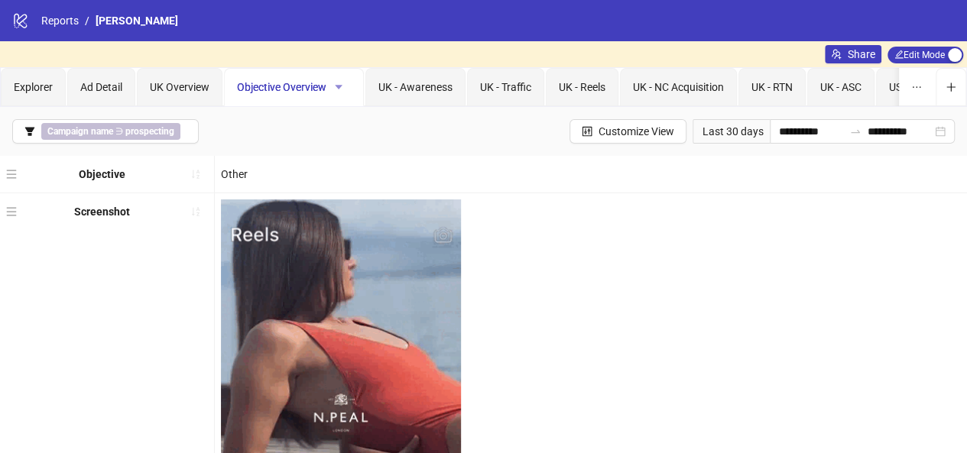
click at [340, 86] on icon "caret-down" at bounding box center [339, 87] width 8 height 5
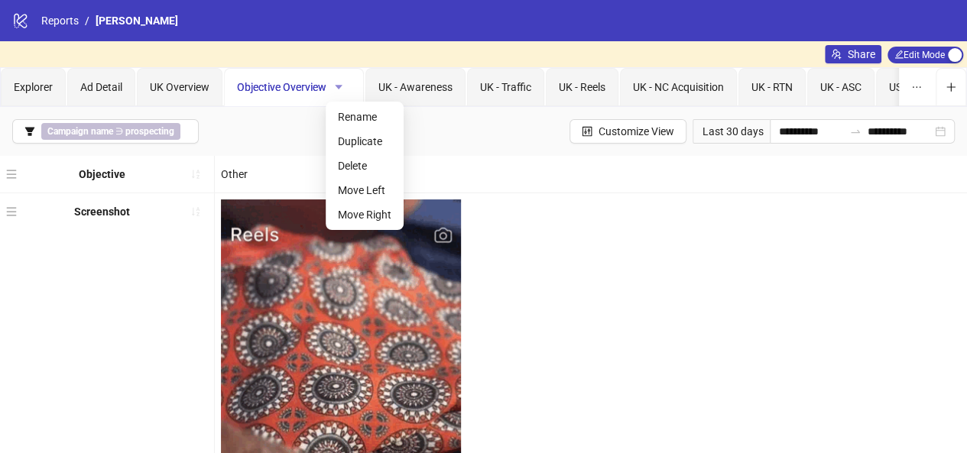
click at [340, 86] on icon "caret-down" at bounding box center [339, 87] width 8 height 5
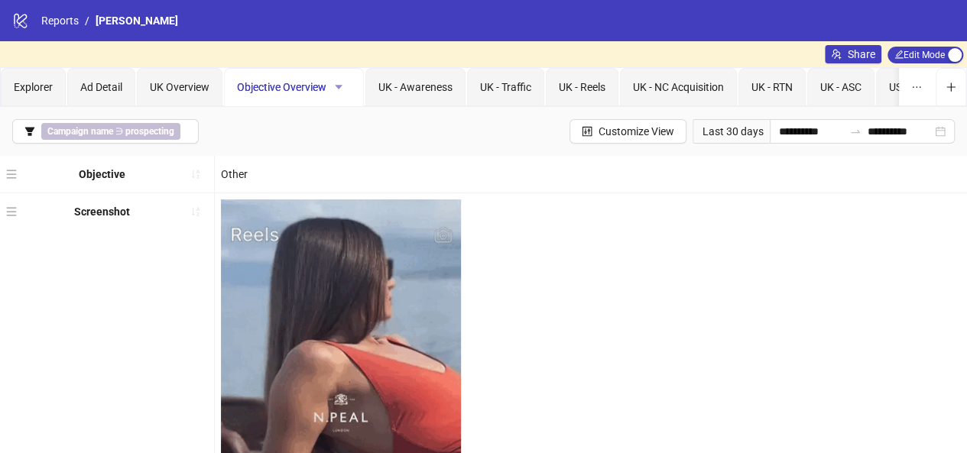
click at [338, 85] on icon "caret-down" at bounding box center [339, 87] width 8 height 5
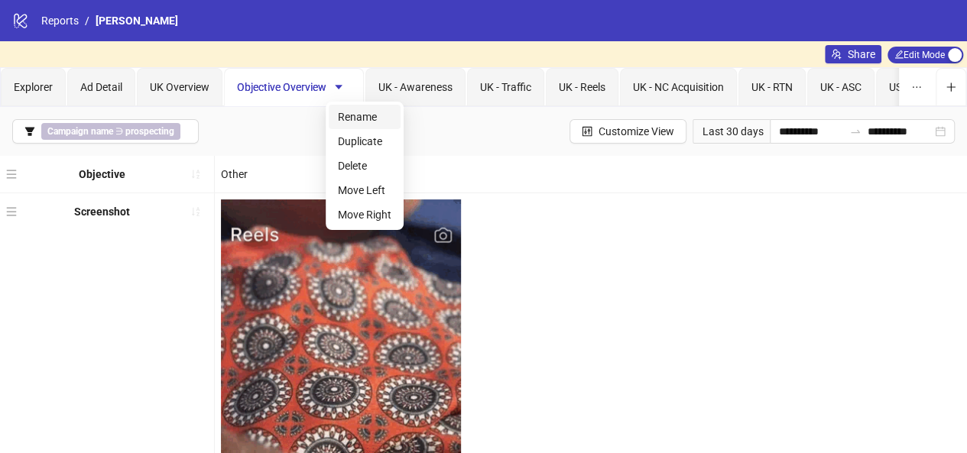
click at [343, 115] on span "Rename" at bounding box center [365, 117] width 54 height 17
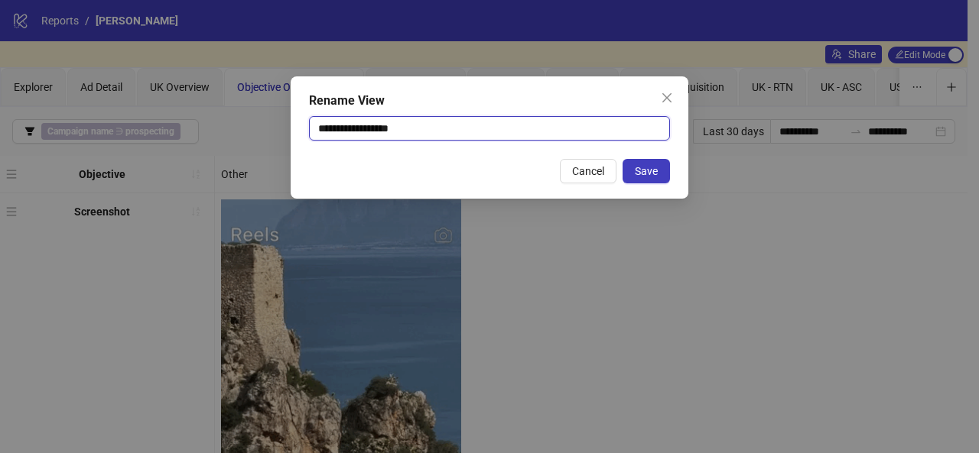
drag, startPoint x: 363, startPoint y: 129, endPoint x: 314, endPoint y: 128, distance: 49.7
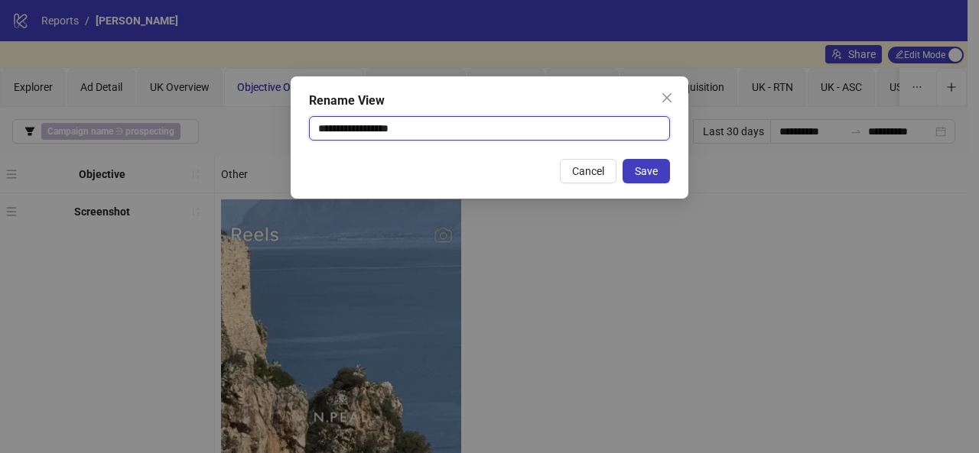
click at [314, 128] on input "**********" at bounding box center [489, 128] width 361 height 24
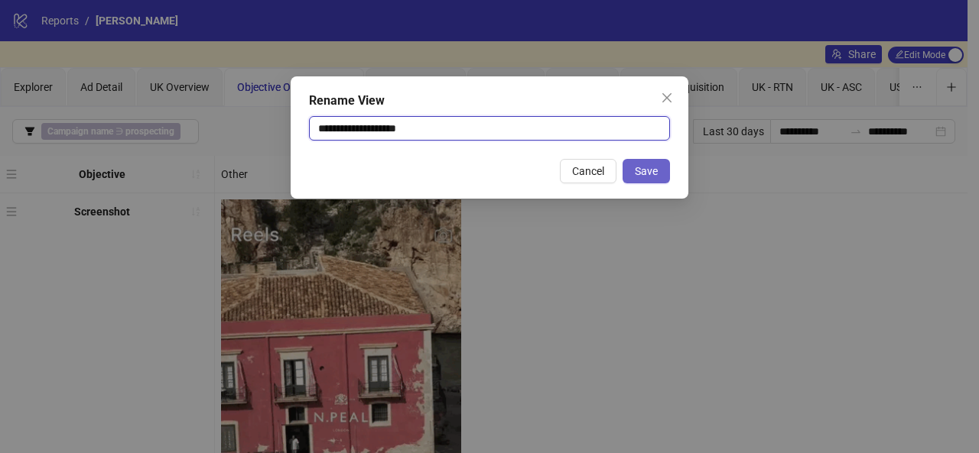
type input "**********"
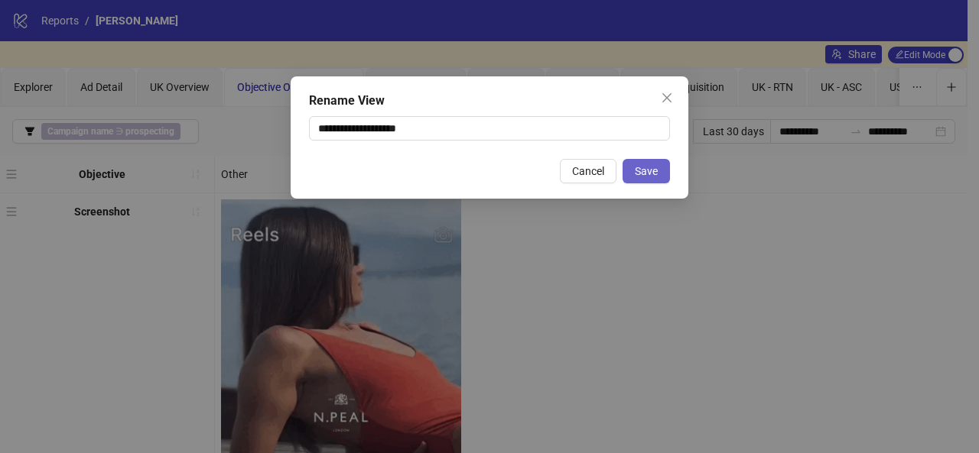
click at [648, 166] on span "Save" at bounding box center [646, 171] width 23 height 12
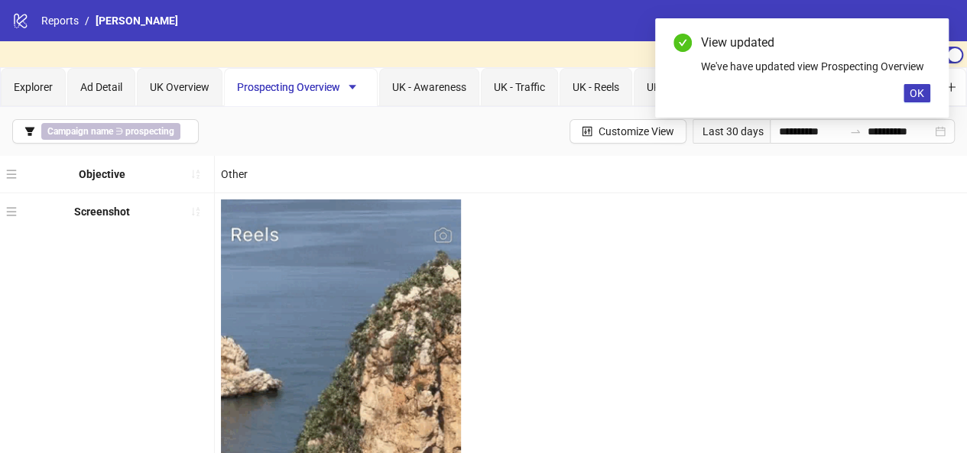
click at [148, 169] on div "Objective" at bounding box center [107, 174] width 214 height 37
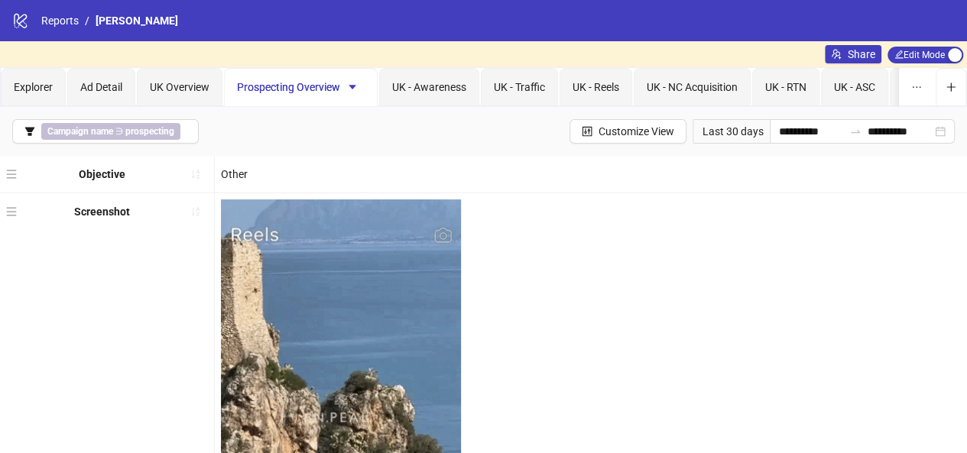
click at [106, 180] on div "Objective" at bounding box center [102, 174] width 47 height 24
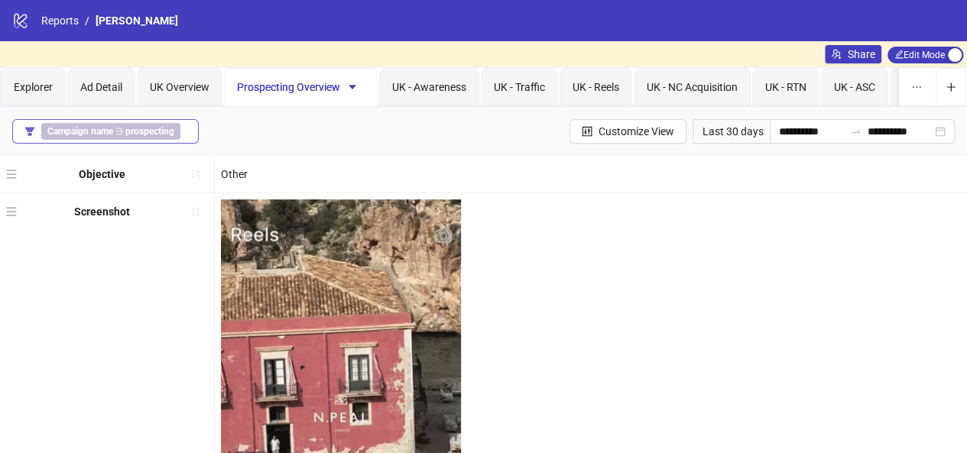
click at [189, 129] on button "Campaign name ∋ prospecting" at bounding box center [105, 131] width 187 height 24
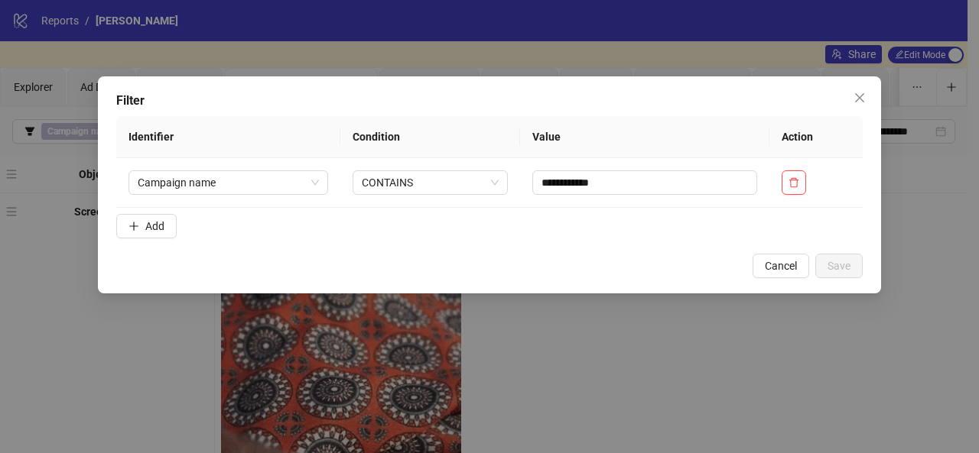
click at [131, 310] on div "**********" at bounding box center [489, 226] width 979 height 453
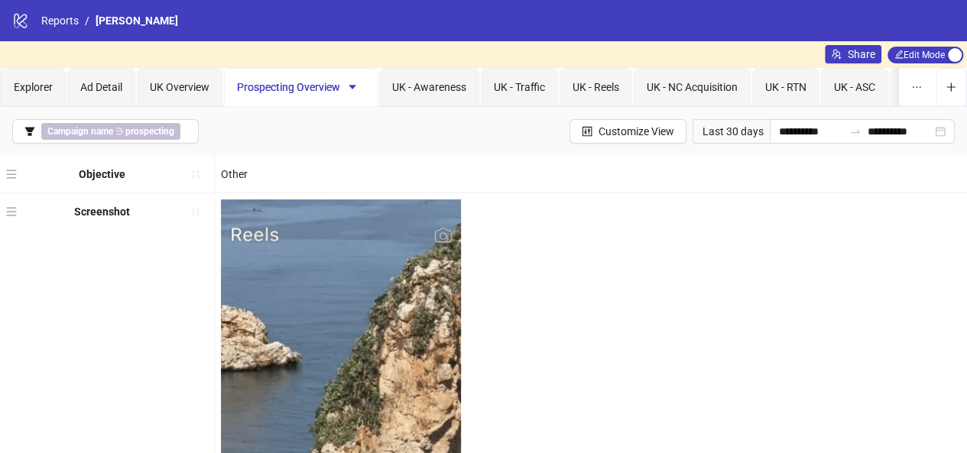
click at [125, 184] on div "Objective" at bounding box center [107, 174] width 214 height 37
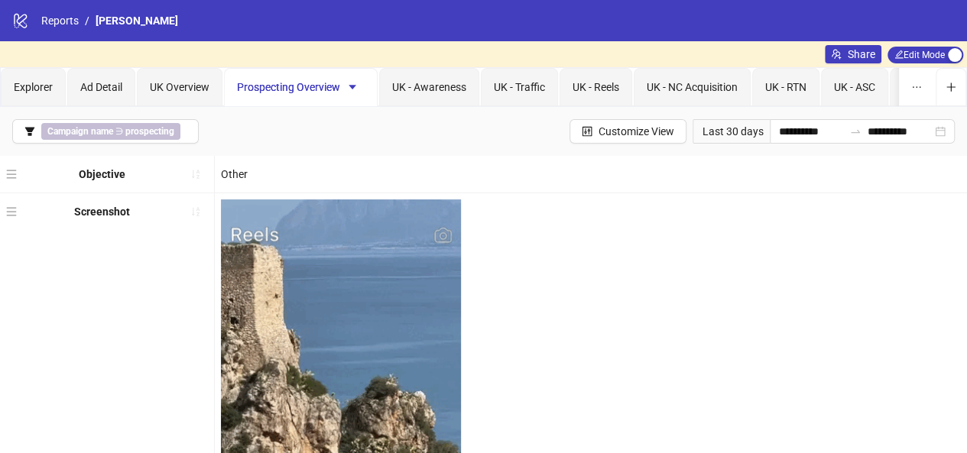
click at [45, 181] on div "Objective" at bounding box center [107, 174] width 214 height 37
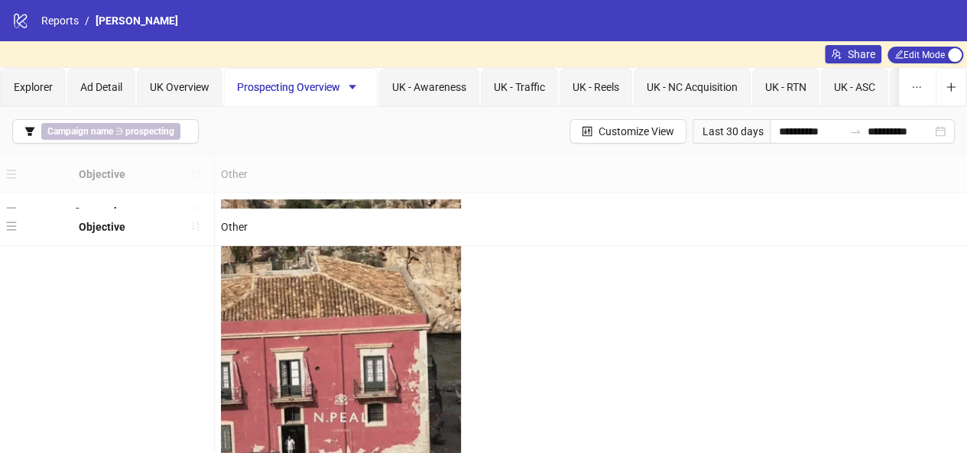
drag, startPoint x: 17, startPoint y: 170, endPoint x: 24, endPoint y: 211, distance: 42.0
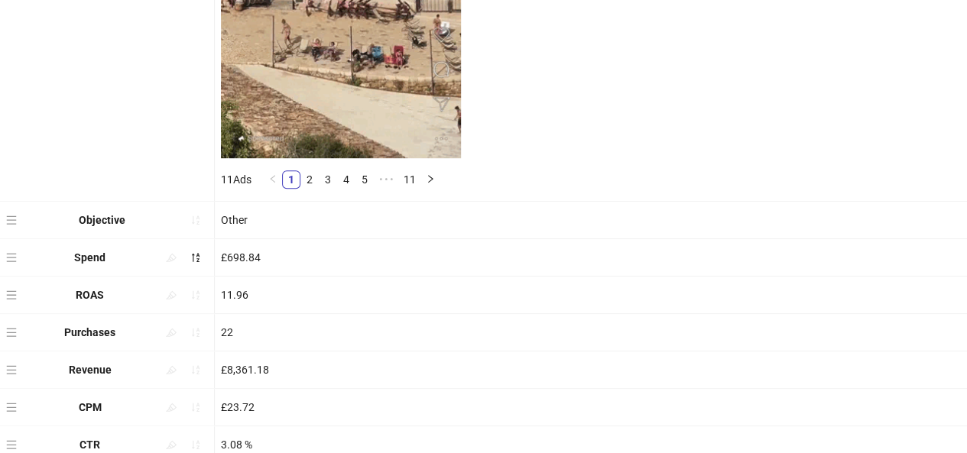
scroll to position [430, 0]
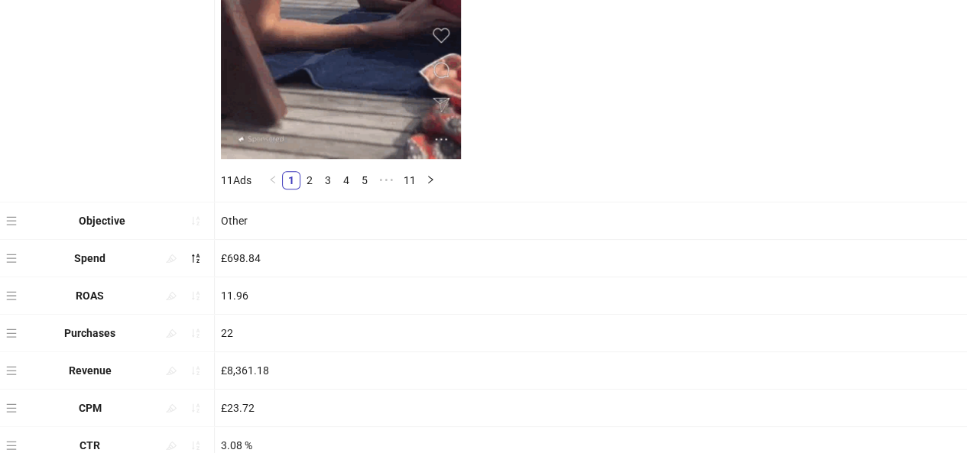
click at [234, 231] on div "Other" at bounding box center [341, 221] width 252 height 37
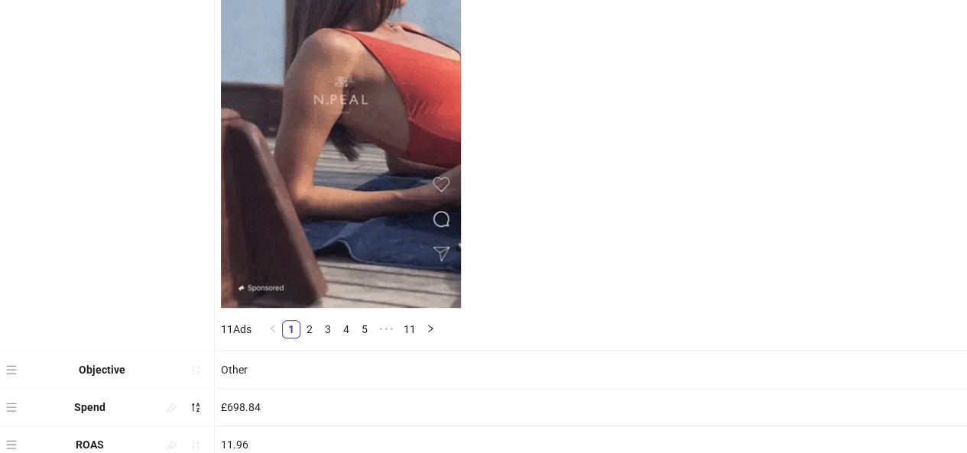
scroll to position [283, 0]
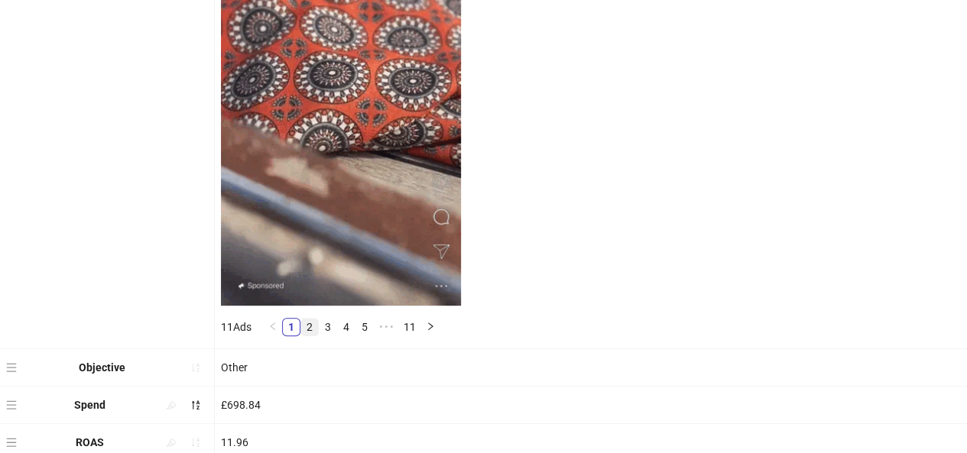
click at [310, 328] on link "2" at bounding box center [309, 327] width 17 height 17
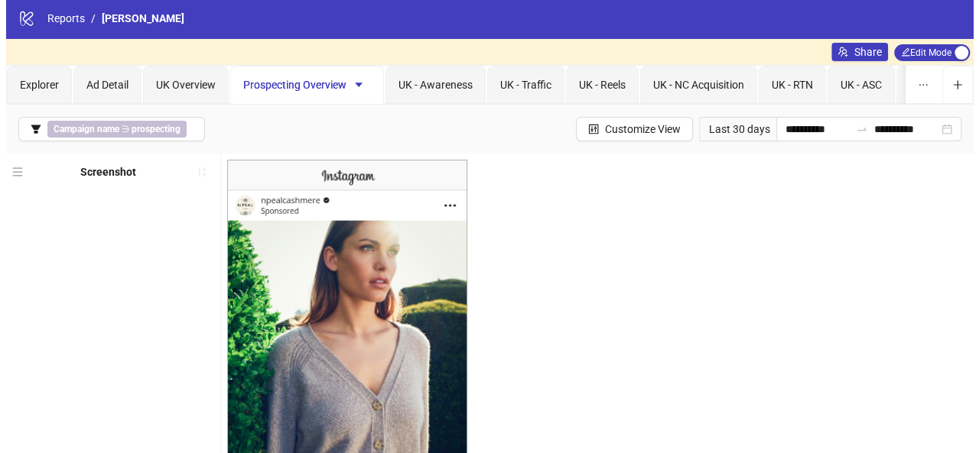
scroll to position [1, 0]
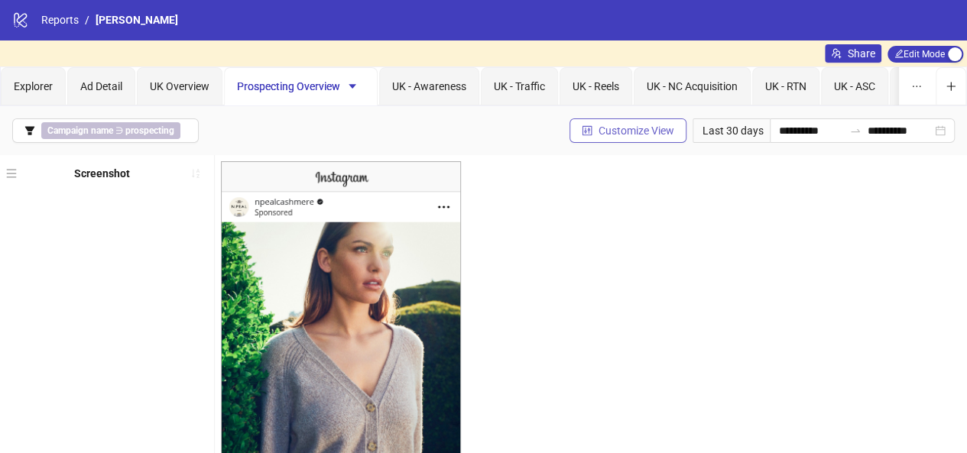
click at [600, 139] on button "Customize View" at bounding box center [628, 131] width 117 height 24
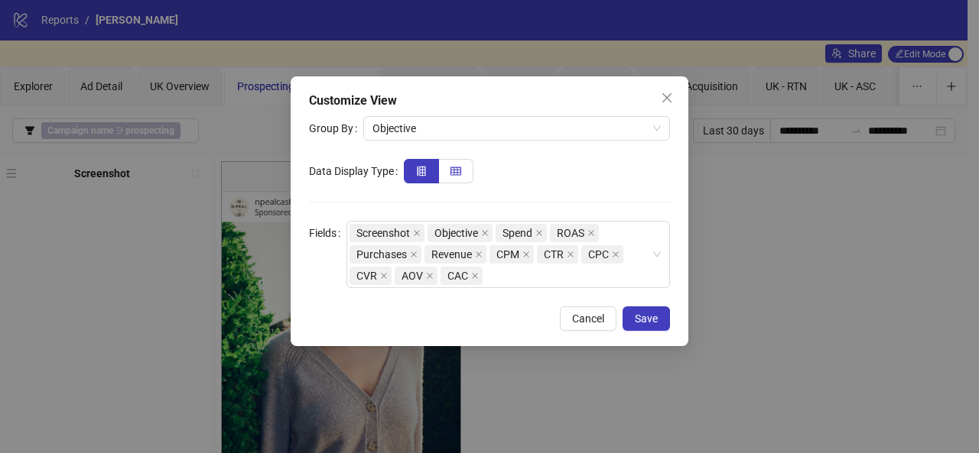
click at [450, 164] on label at bounding box center [456, 171] width 34 height 24
click at [650, 317] on span "Save" at bounding box center [646, 319] width 23 height 12
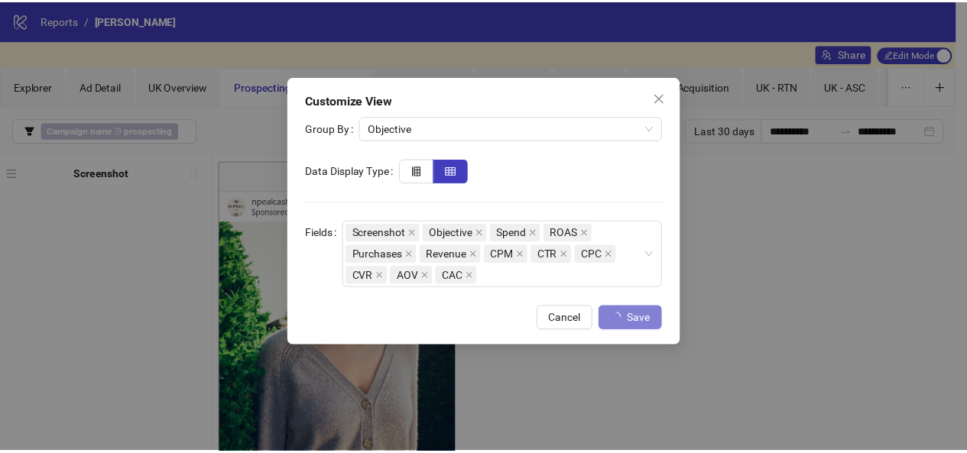
scroll to position [0, 0]
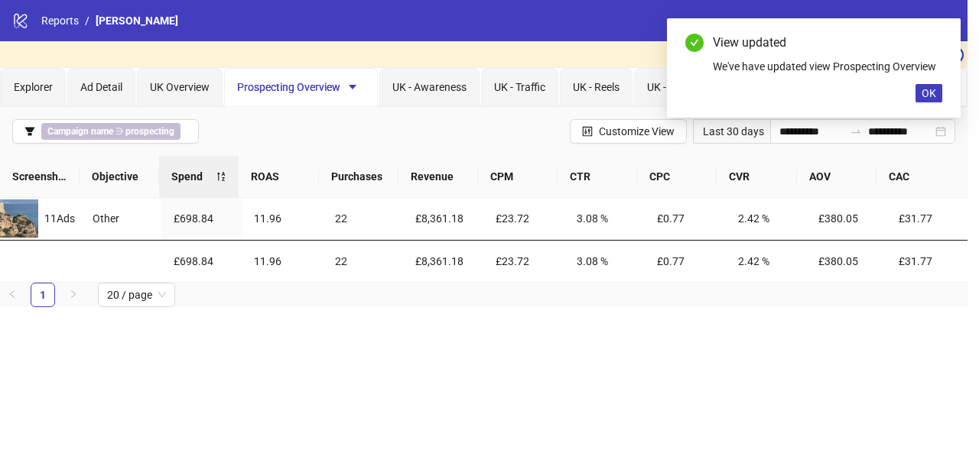
click at [655, 131] on span "Customize View" at bounding box center [637, 131] width 76 height 12
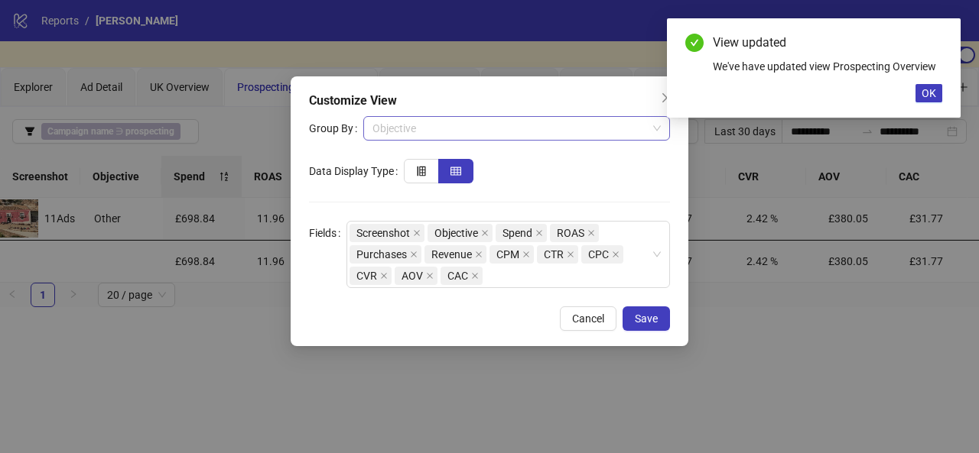
click at [638, 128] on span "Objective" at bounding box center [516, 128] width 288 height 23
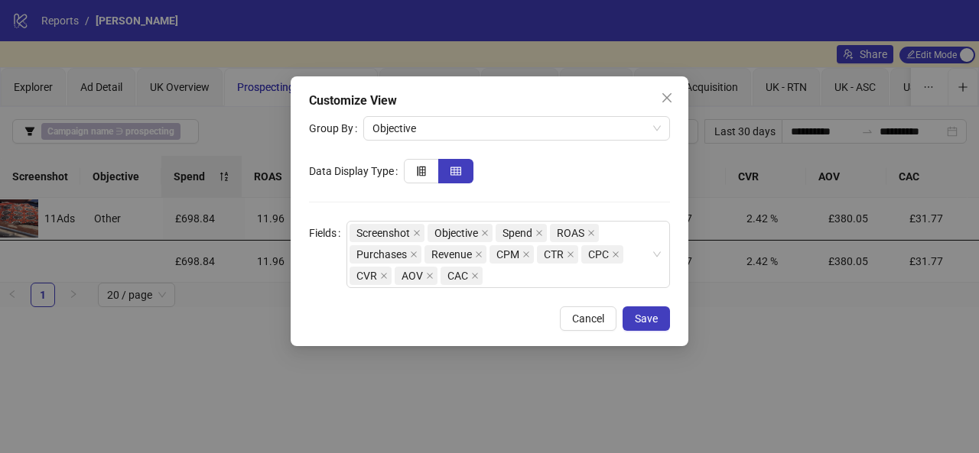
click at [376, 427] on div "Customize View Group By Objective Data Display Type Fields Screenshot Objective…" at bounding box center [489, 226] width 979 height 453
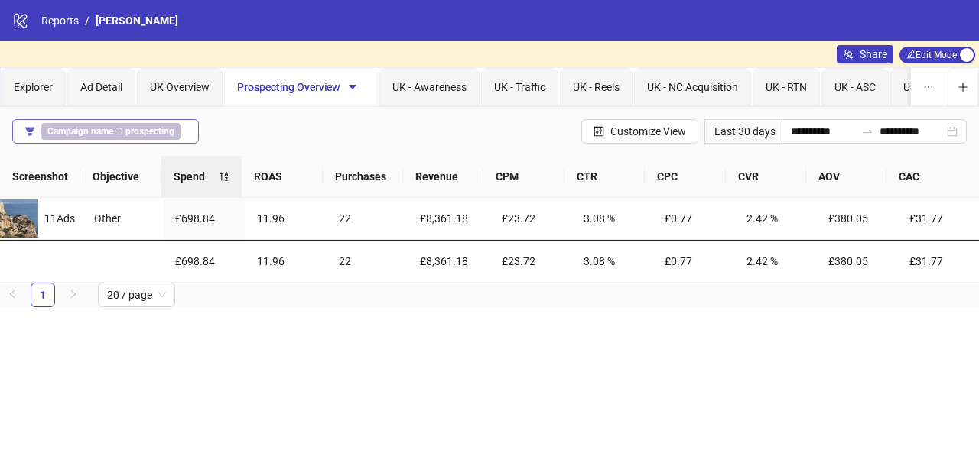
click at [184, 133] on div "Campaign name ∋ prospecting" at bounding box center [113, 131] width 145 height 17
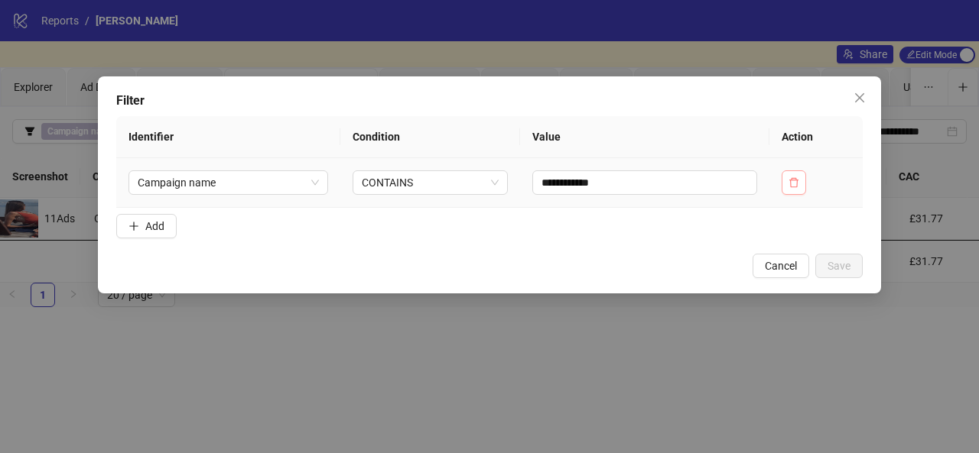
click at [798, 181] on icon "delete" at bounding box center [793, 182] width 11 height 11
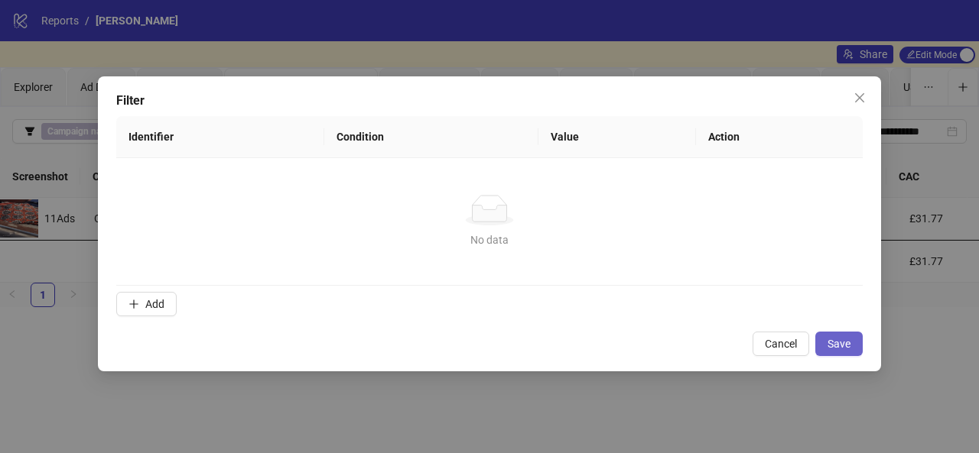
click at [835, 348] on span "Save" at bounding box center [838, 344] width 23 height 12
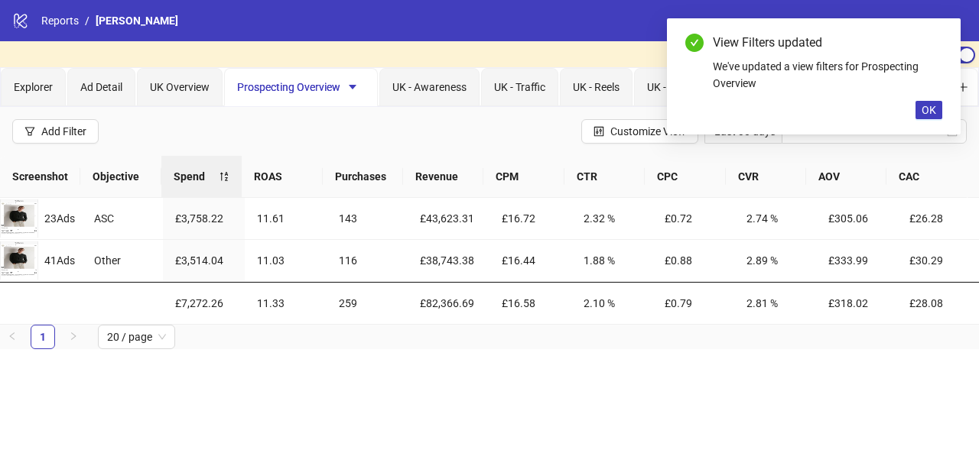
click at [460, 343] on ul "1 20 / page" at bounding box center [489, 337] width 979 height 24
click at [929, 107] on span "OK" at bounding box center [928, 110] width 15 height 12
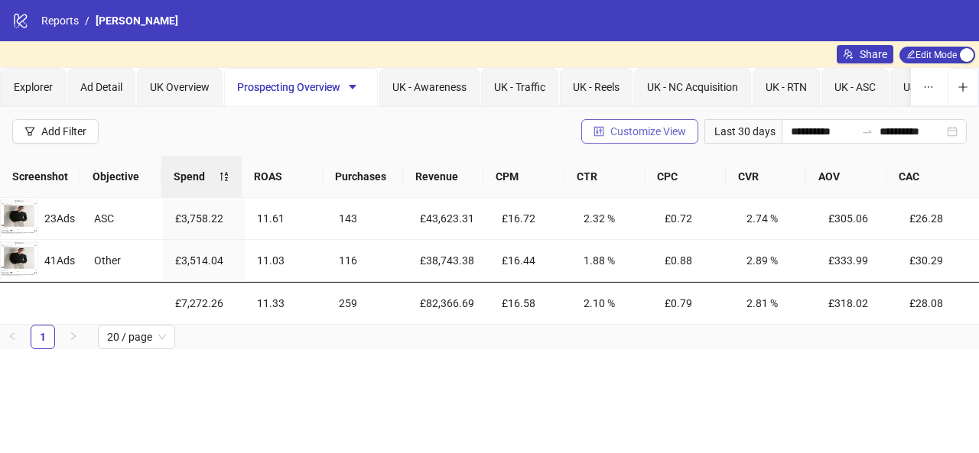
click at [601, 137] on button "Customize View" at bounding box center [639, 131] width 117 height 24
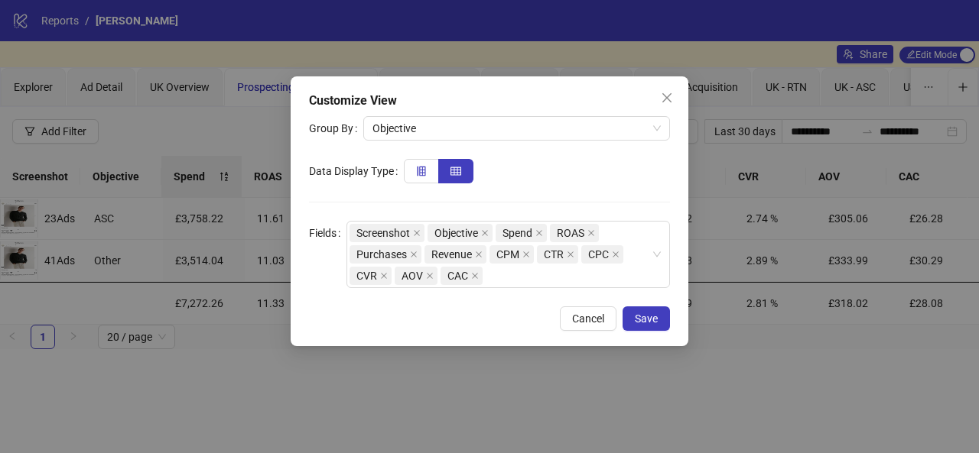
click at [413, 171] on label at bounding box center [421, 171] width 35 height 24
click at [648, 317] on span "Save" at bounding box center [646, 319] width 23 height 12
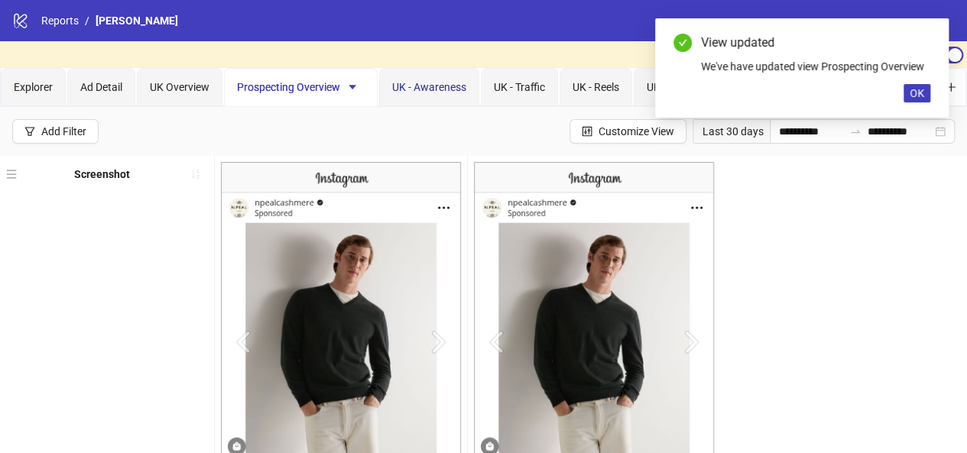
click at [444, 89] on span "UK - Awareness" at bounding box center [429, 87] width 74 height 12
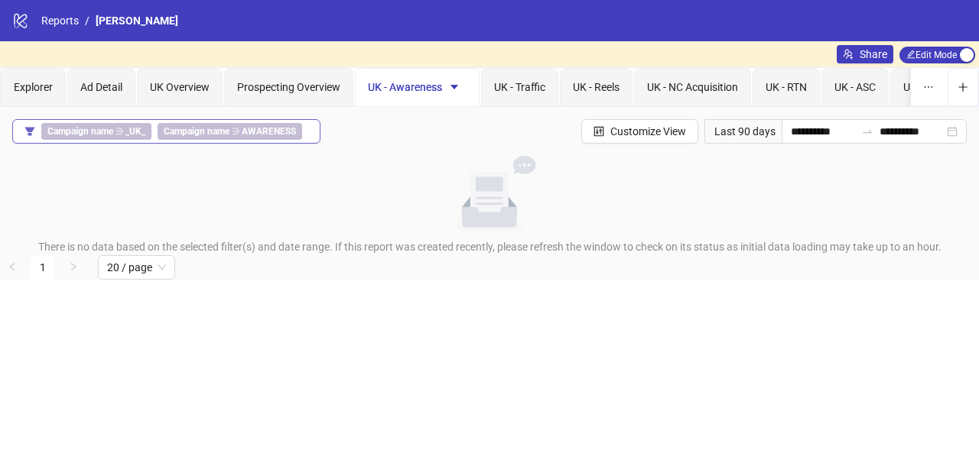
click at [292, 128] on b "AWARENESS" at bounding box center [269, 131] width 54 height 11
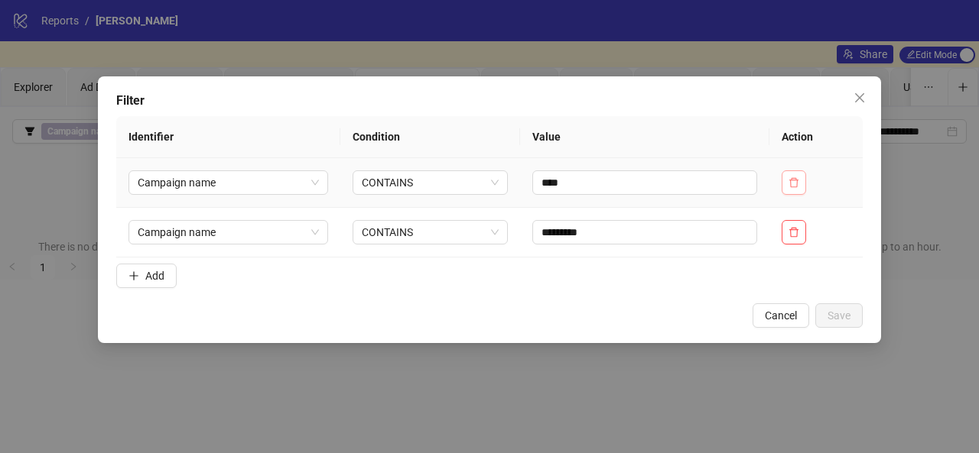
click at [796, 174] on button "button" at bounding box center [794, 183] width 24 height 24
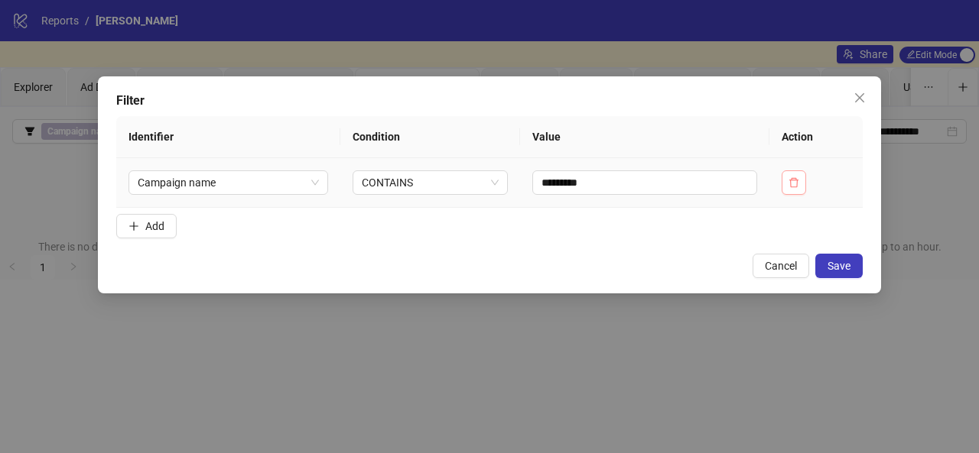
click at [793, 188] on span "button" at bounding box center [793, 183] width 11 height 12
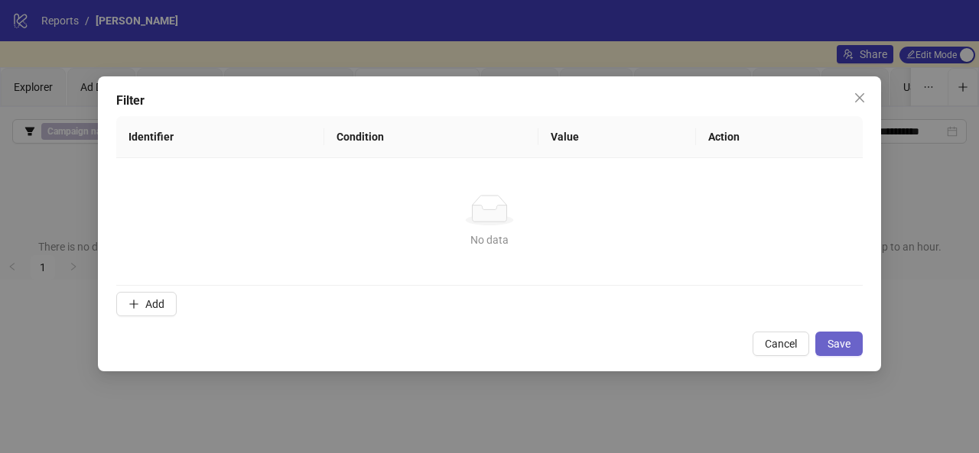
click at [836, 332] on button "Save" at bounding box center [838, 344] width 47 height 24
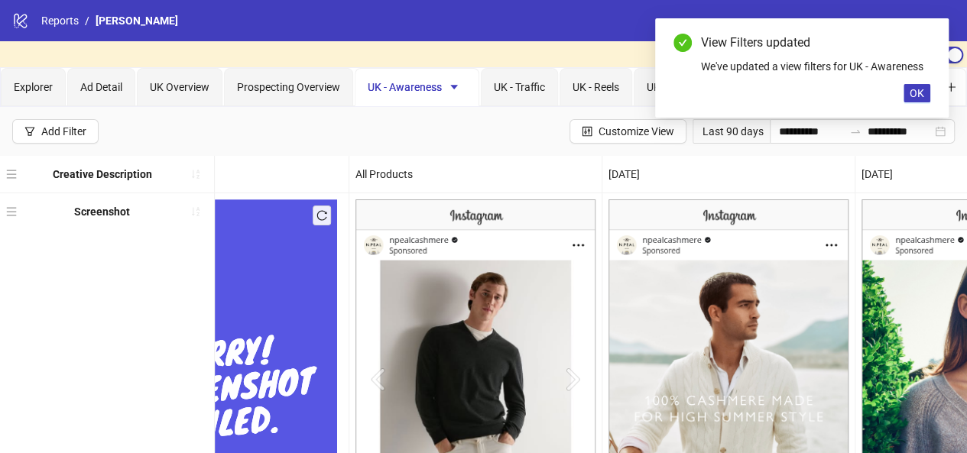
scroll to position [0, 119]
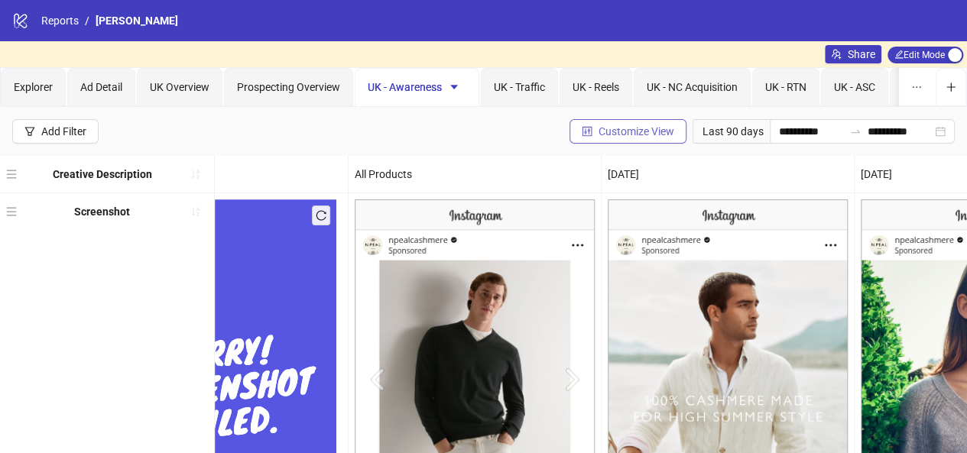
click at [591, 138] on button "Customize View" at bounding box center [628, 131] width 117 height 24
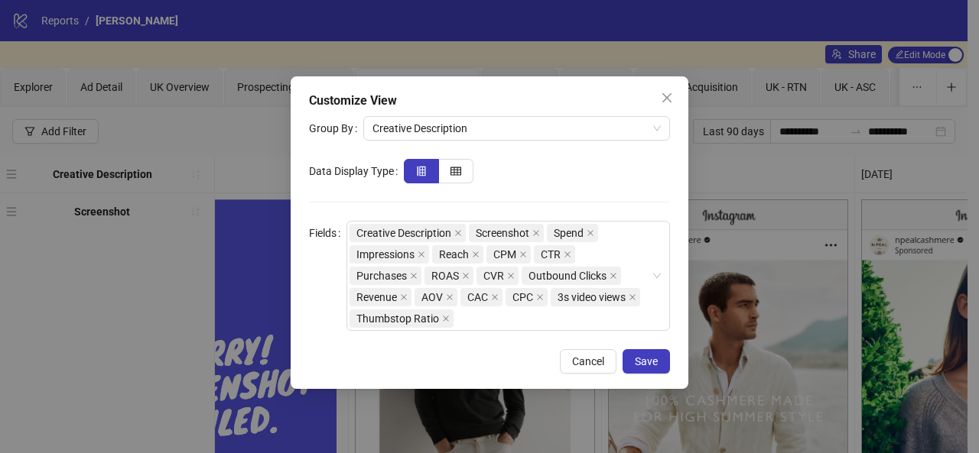
click at [222, 171] on div "Customize View Group By Creative Description Data Display Type Fields Creative …" at bounding box center [489, 226] width 979 height 453
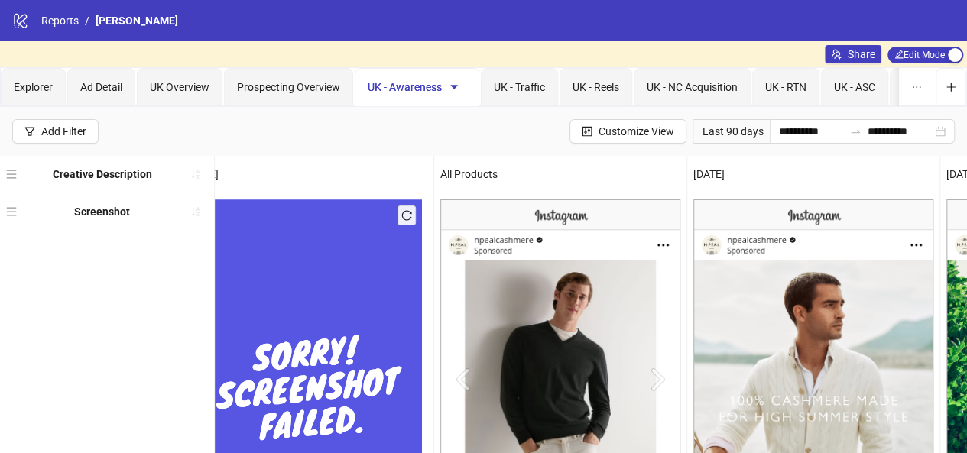
scroll to position [0, 0]
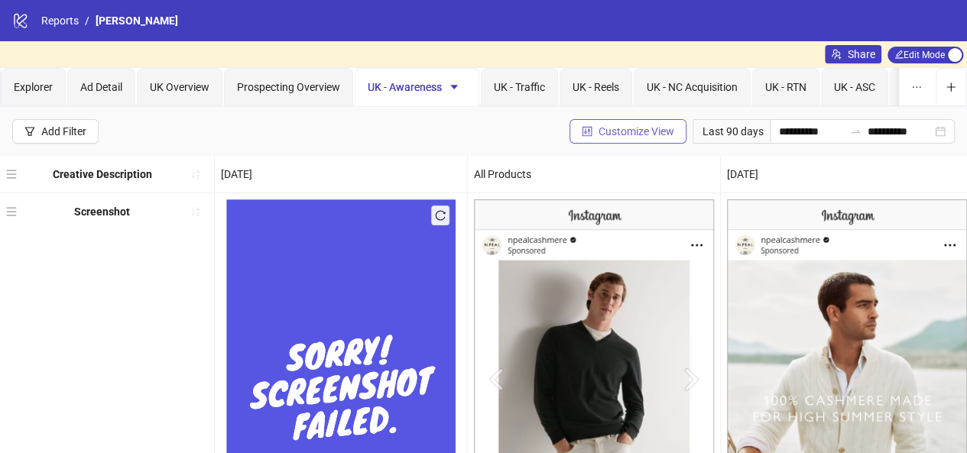
click at [605, 135] on span "Customize View" at bounding box center [637, 131] width 76 height 12
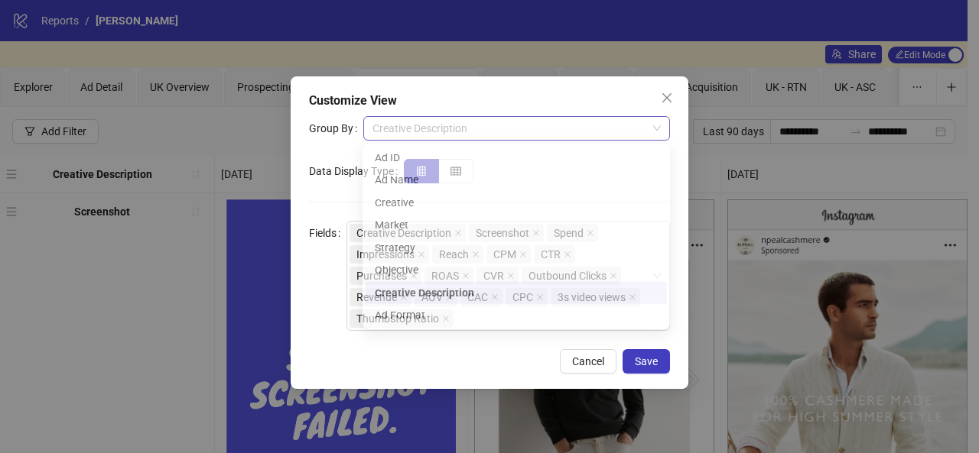
click at [492, 131] on span "Creative Description" at bounding box center [516, 128] width 288 height 23
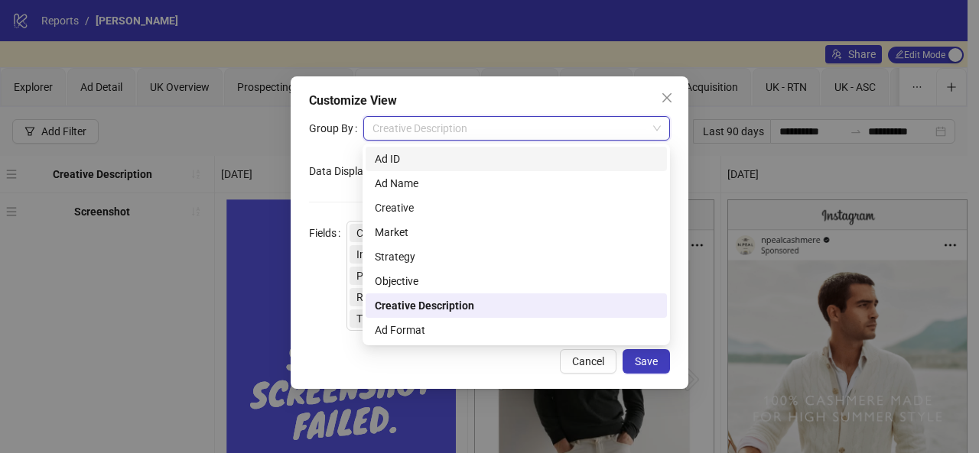
click at [477, 102] on div "Customize View" at bounding box center [489, 101] width 361 height 18
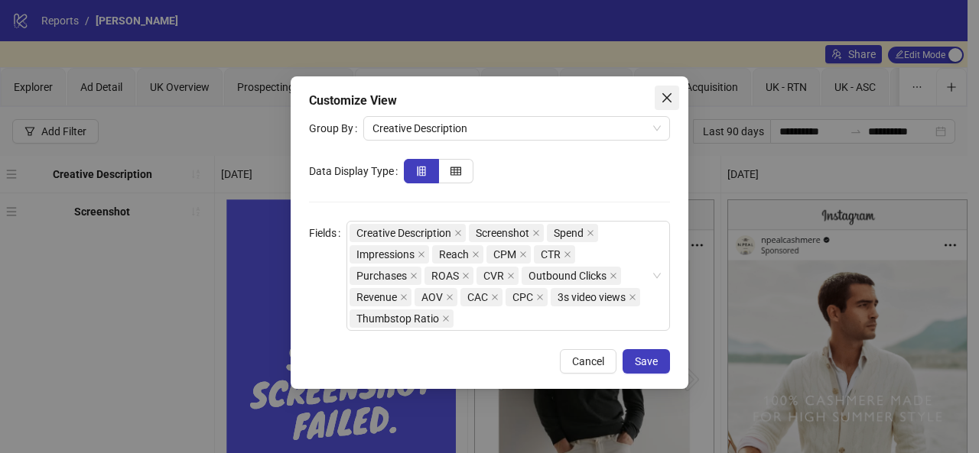
click at [664, 102] on icon "close" at bounding box center [666, 97] width 9 height 9
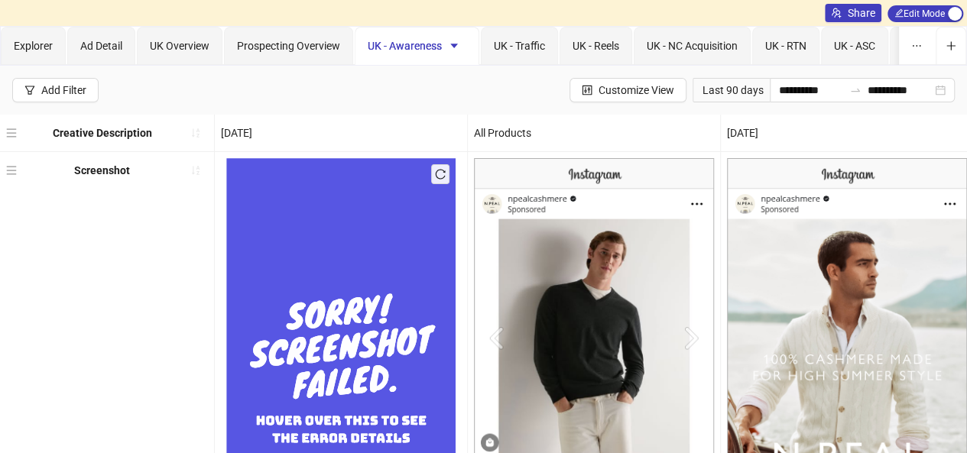
scroll to position [44, 0]
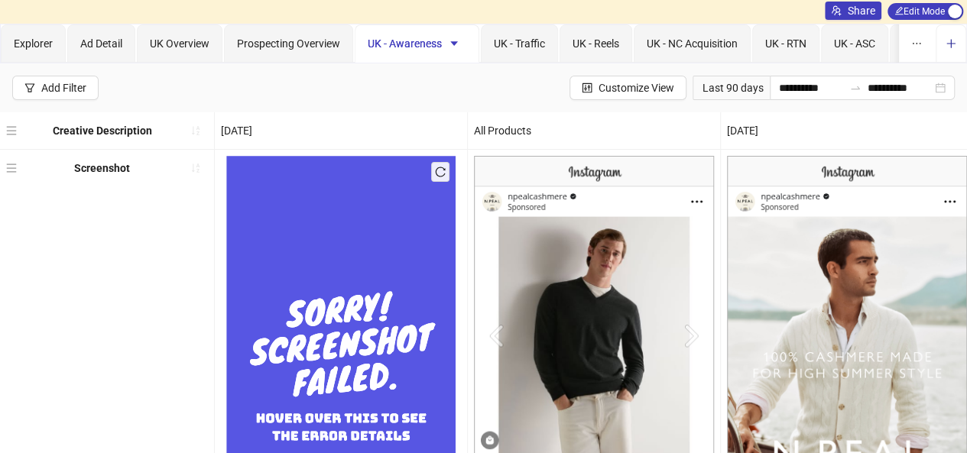
click at [950, 44] on icon "plus" at bounding box center [951, 43] width 11 height 11
click at [948, 45] on icon "plus" at bounding box center [951, 43] width 11 height 11
click at [957, 47] on button "Add tab" at bounding box center [951, 43] width 31 height 38
click at [953, 41] on icon "plus" at bounding box center [951, 43] width 11 height 11
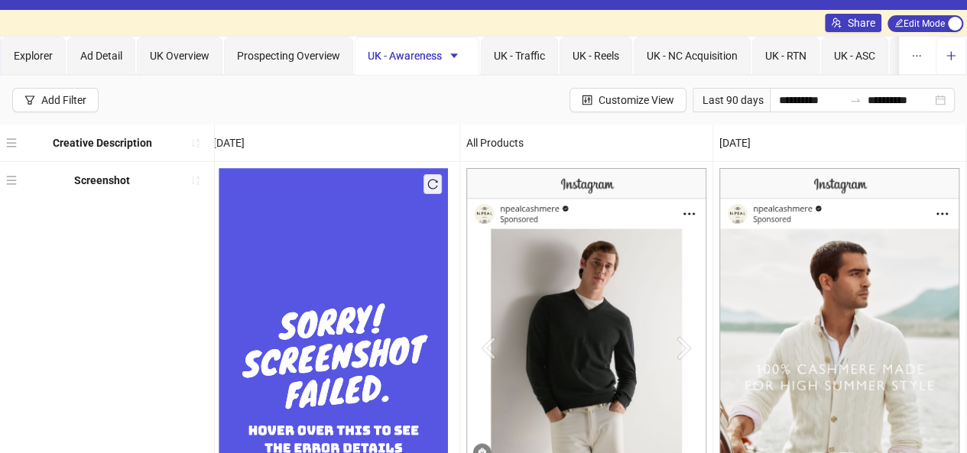
scroll to position [0, 0]
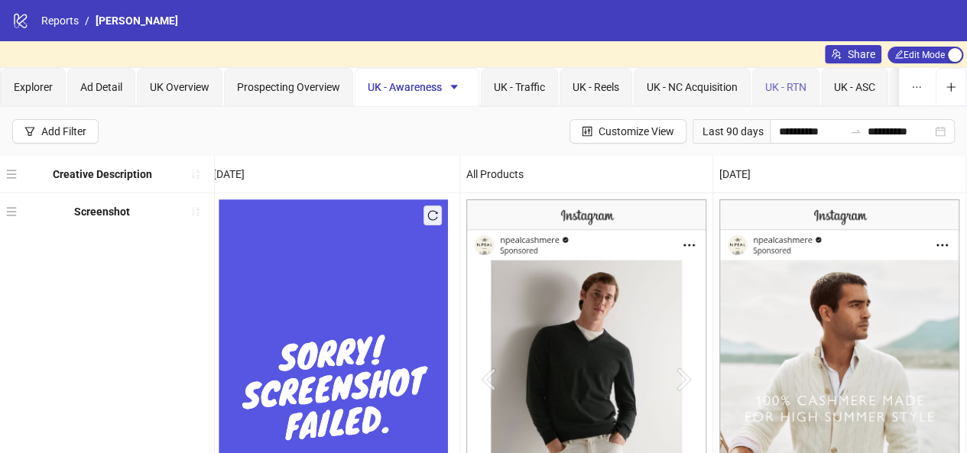
click at [812, 88] on div "UK - RTN" at bounding box center [785, 87] width 67 height 38
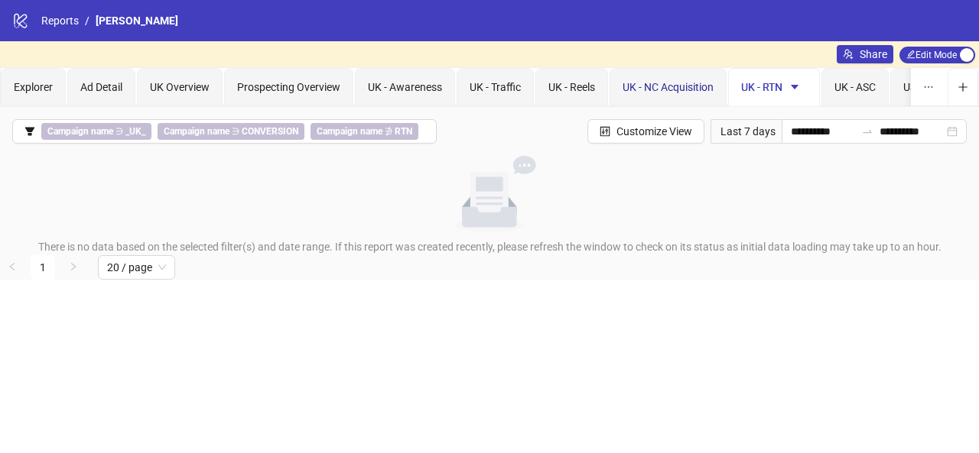
click at [657, 86] on span "UK - NC Acquisition" at bounding box center [667, 87] width 91 height 12
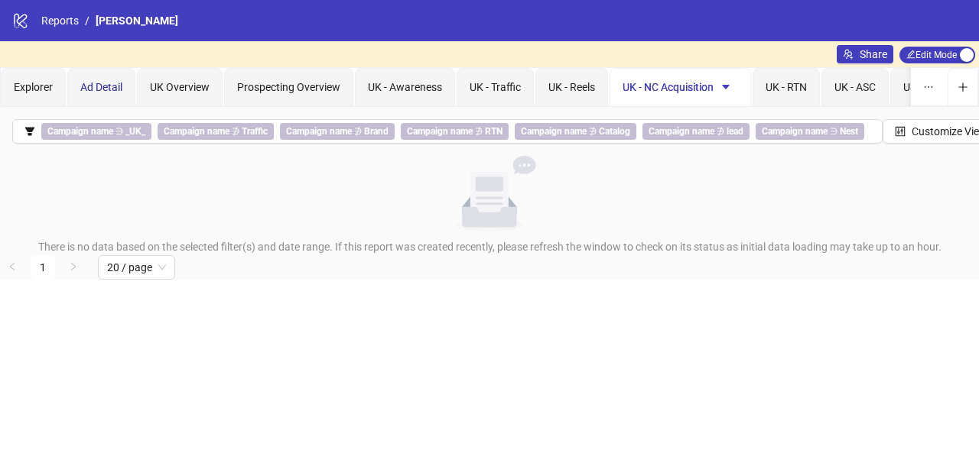
click at [111, 81] on span "Ad Detail" at bounding box center [101, 87] width 42 height 12
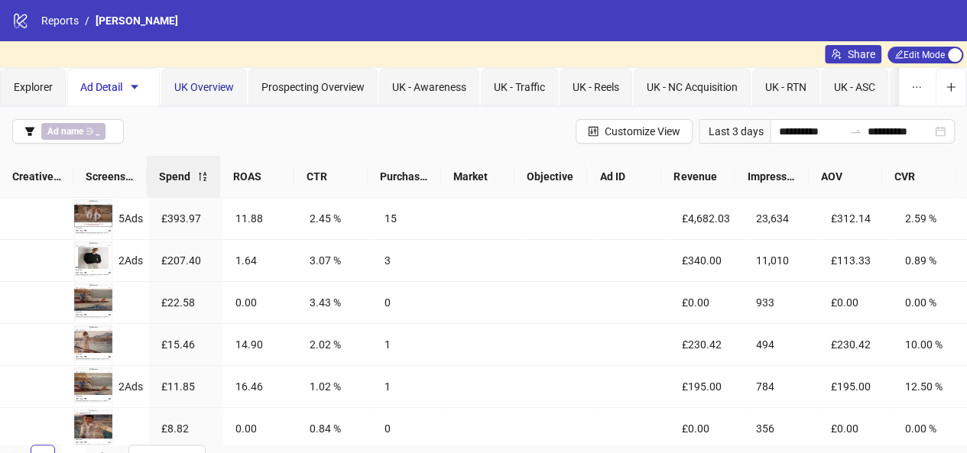
click at [197, 83] on span "UK Overview" at bounding box center [204, 87] width 60 height 12
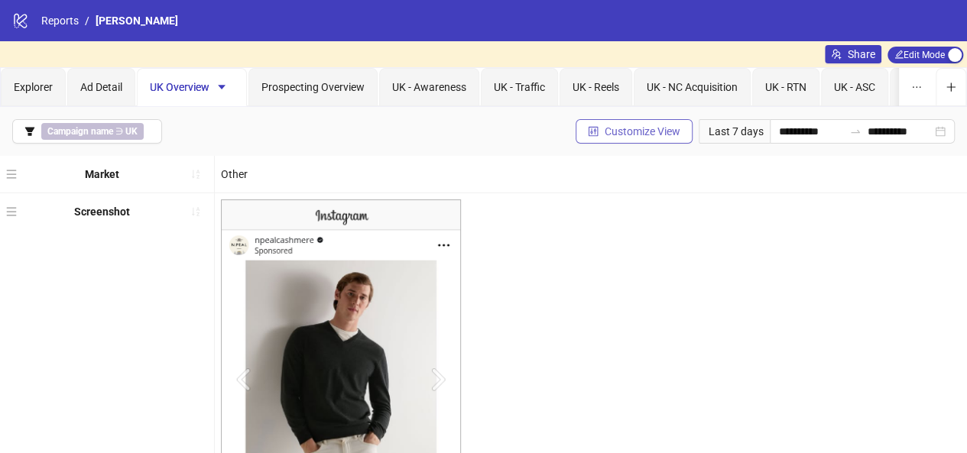
drag, startPoint x: 654, startPoint y: 132, endPoint x: 643, endPoint y: 129, distance: 10.9
click at [643, 129] on span "Customize View" at bounding box center [643, 131] width 76 height 12
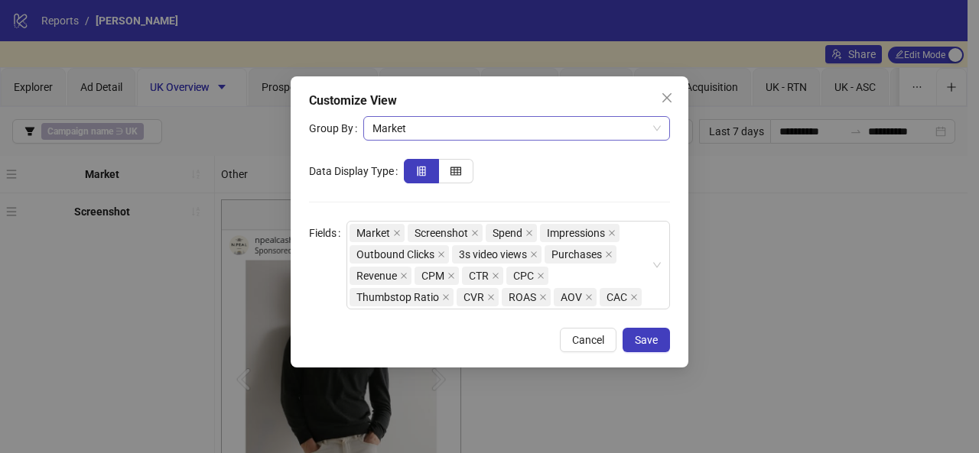
click at [476, 132] on span "Market" at bounding box center [516, 128] width 288 height 23
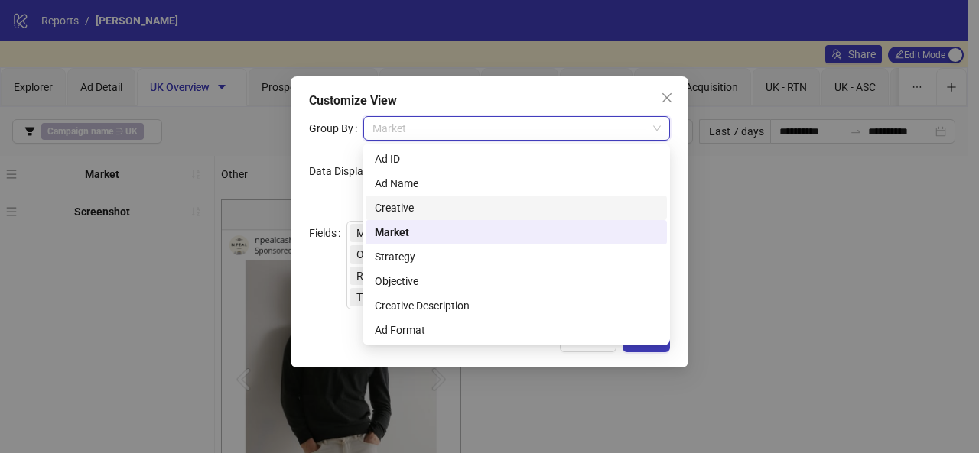
click at [725, 217] on div "Customize View Group By Market Data Display Type Fields Market Screenshot Spend…" at bounding box center [489, 226] width 979 height 453
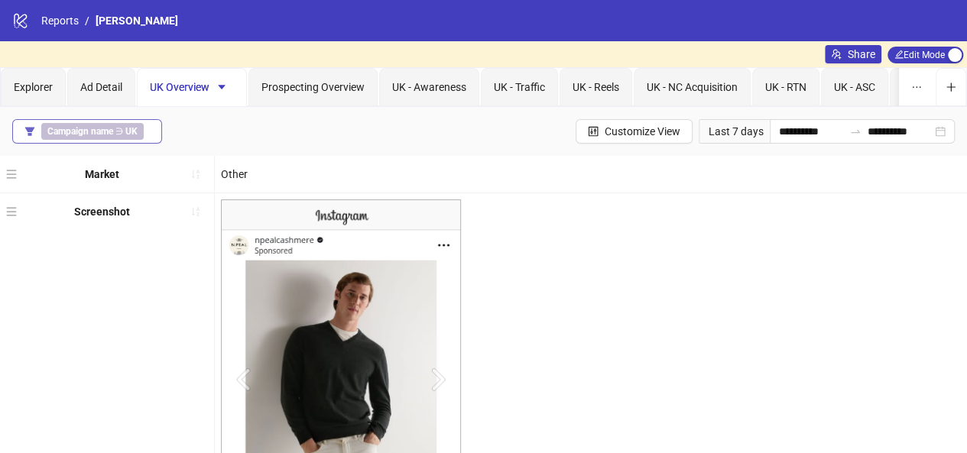
click at [142, 126] on div "Campaign name ∋ UK" at bounding box center [95, 131] width 109 height 17
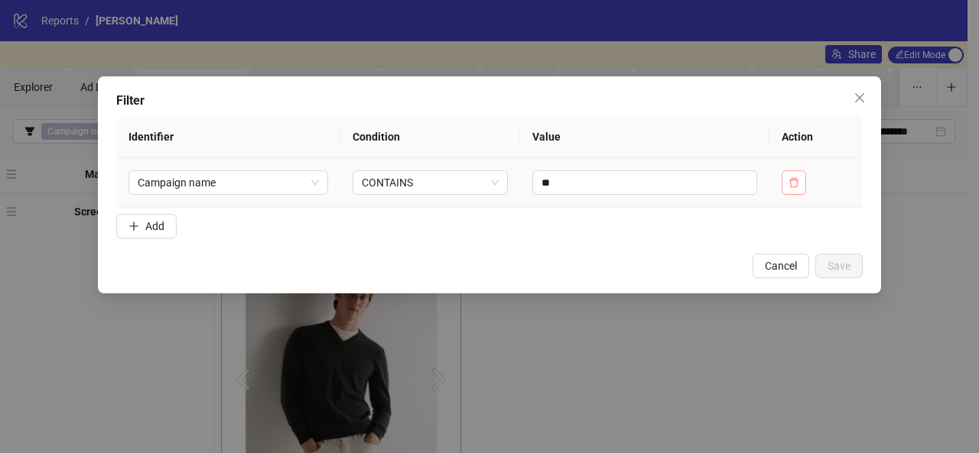
click at [795, 174] on button "button" at bounding box center [794, 183] width 24 height 24
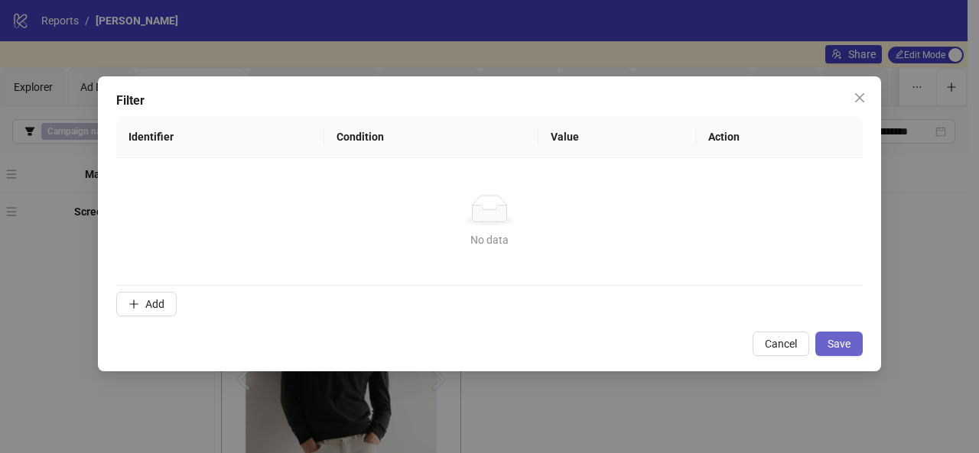
click at [830, 345] on span "Save" at bounding box center [838, 344] width 23 height 12
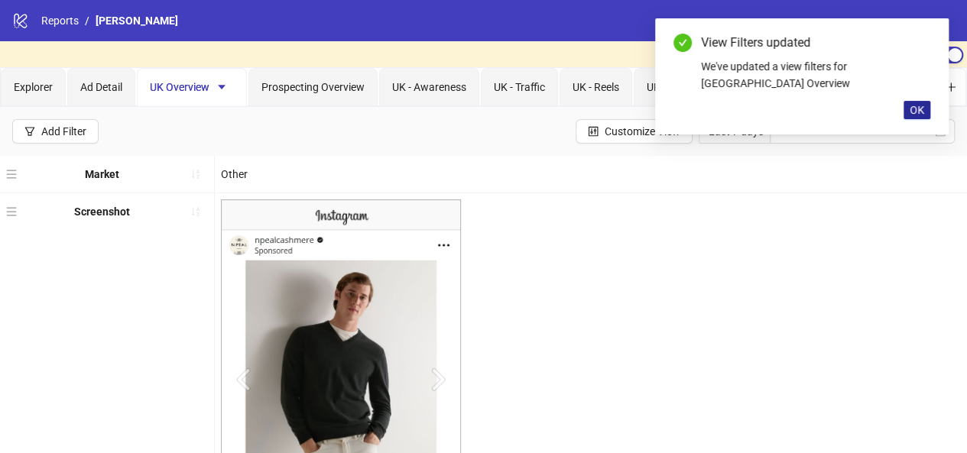
click at [918, 104] on span "OK" at bounding box center [917, 110] width 15 height 12
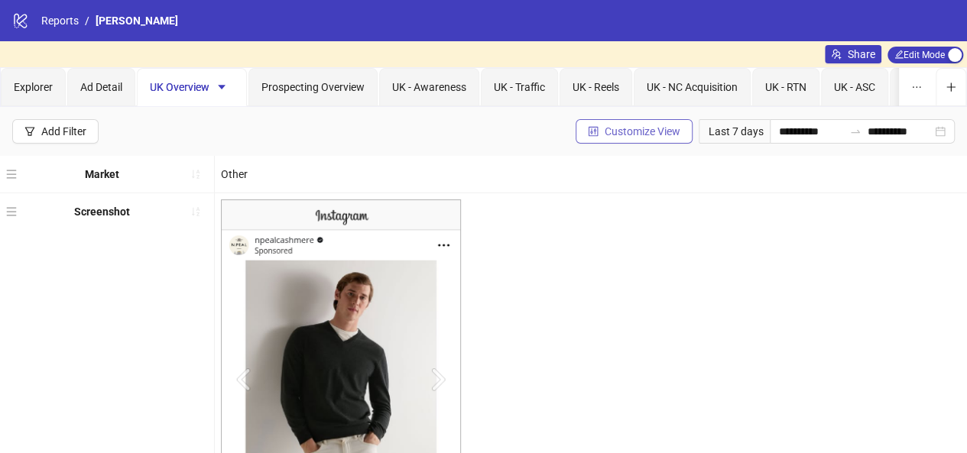
click at [648, 135] on span "Customize View" at bounding box center [643, 131] width 76 height 12
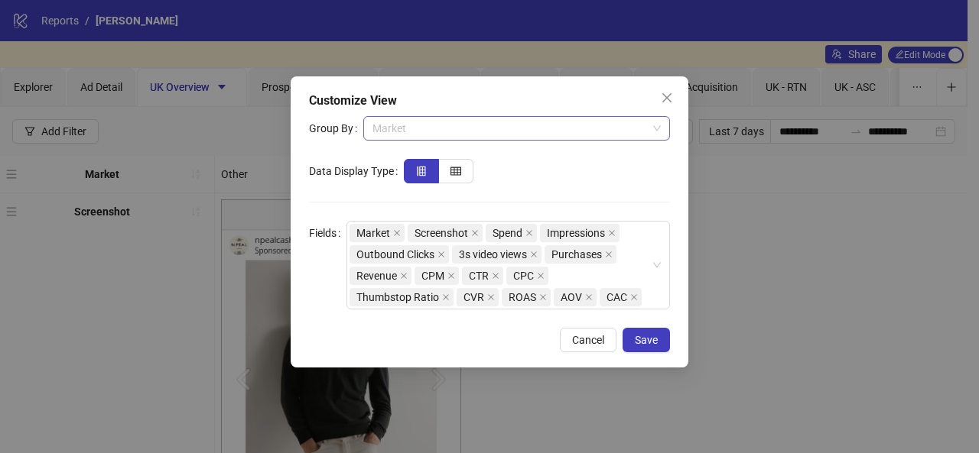
click at [610, 125] on span "Market" at bounding box center [516, 128] width 288 height 23
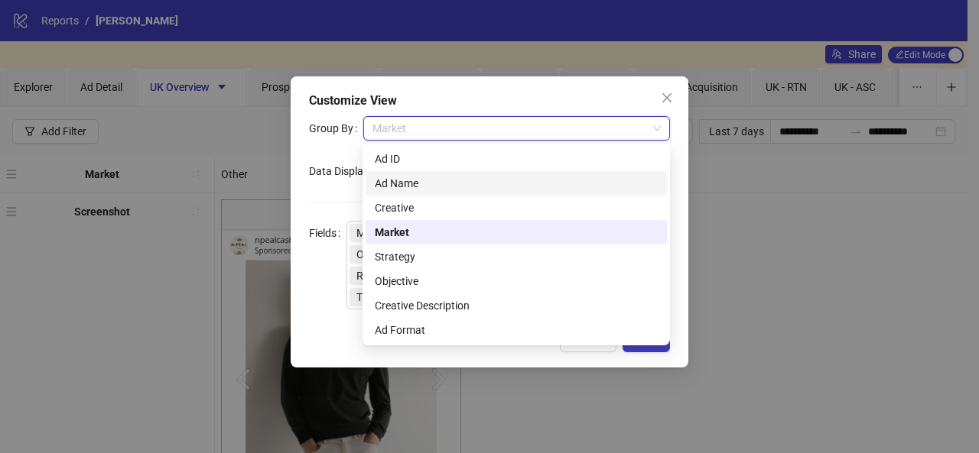
click at [488, 192] on div "Ad Name" at bounding box center [516, 183] width 301 height 24
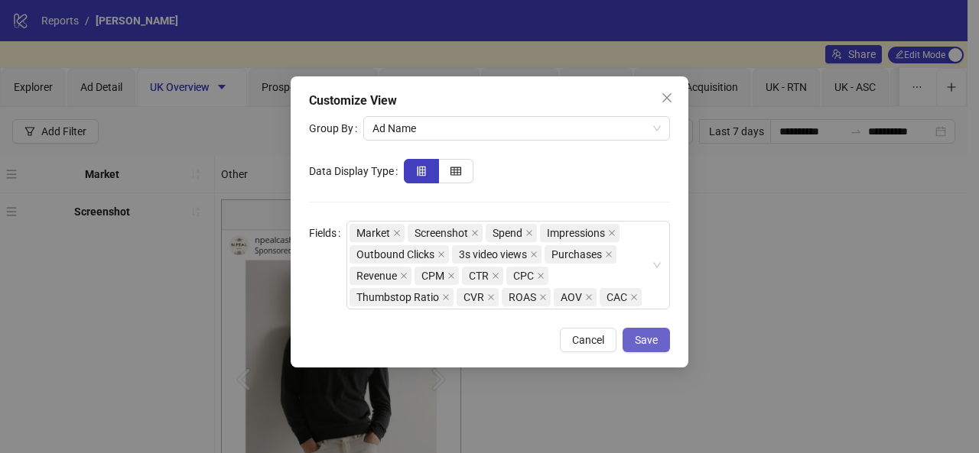
click at [640, 345] on span "Save" at bounding box center [646, 340] width 23 height 12
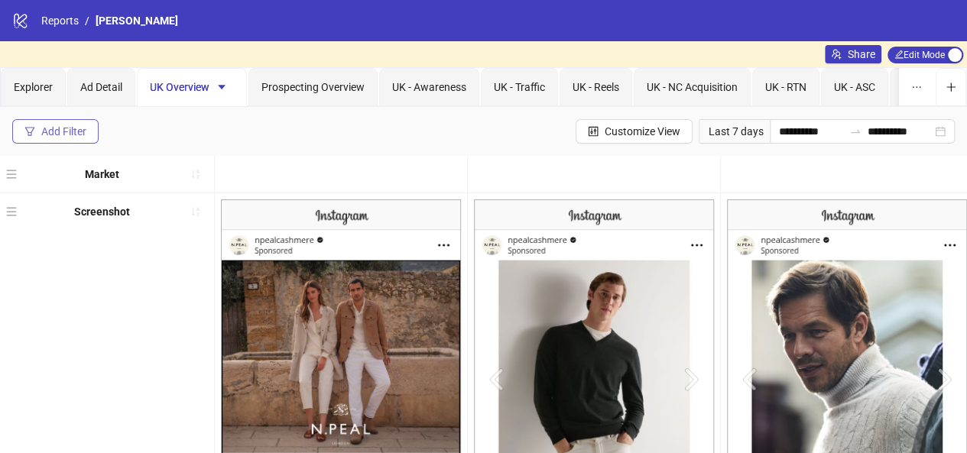
click at [49, 134] on div "Add Filter" at bounding box center [63, 131] width 45 height 12
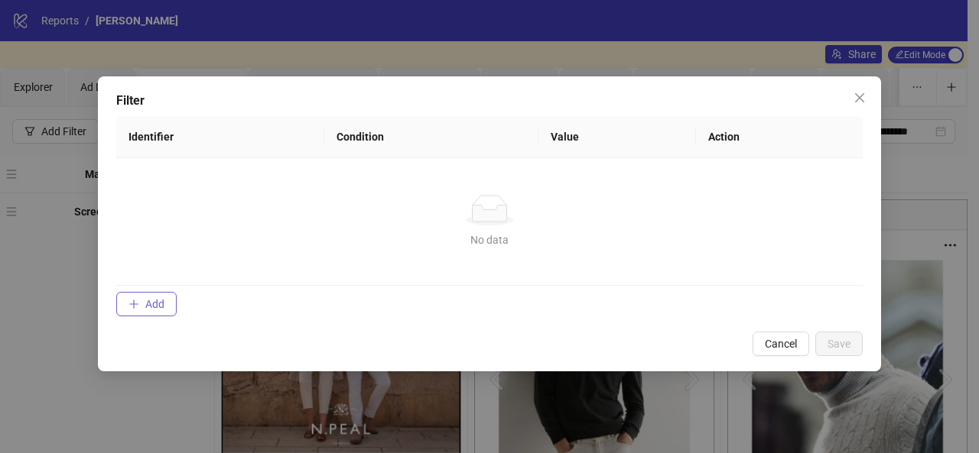
click at [154, 301] on span "Add" at bounding box center [154, 304] width 19 height 12
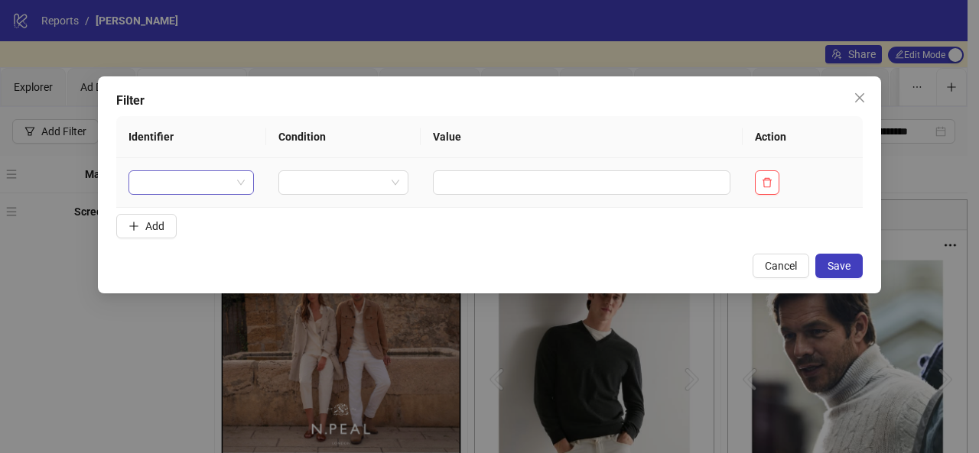
click at [247, 178] on div at bounding box center [190, 183] width 125 height 24
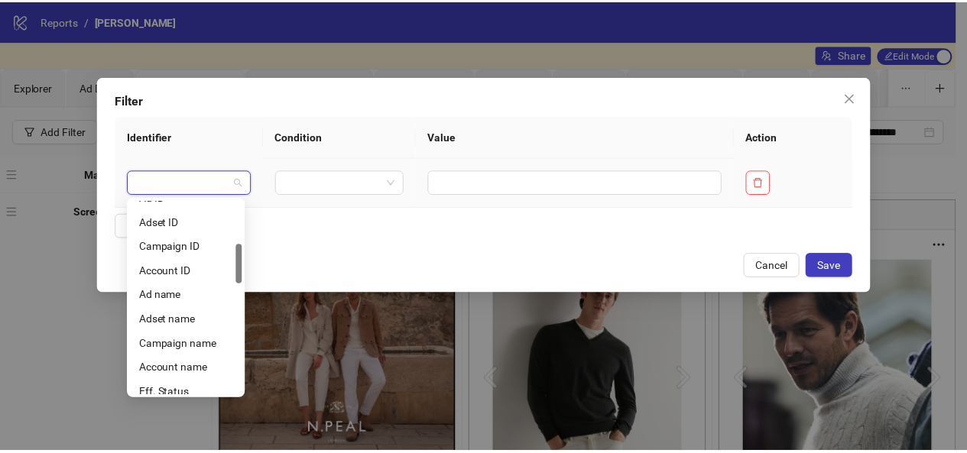
scroll to position [211, 0]
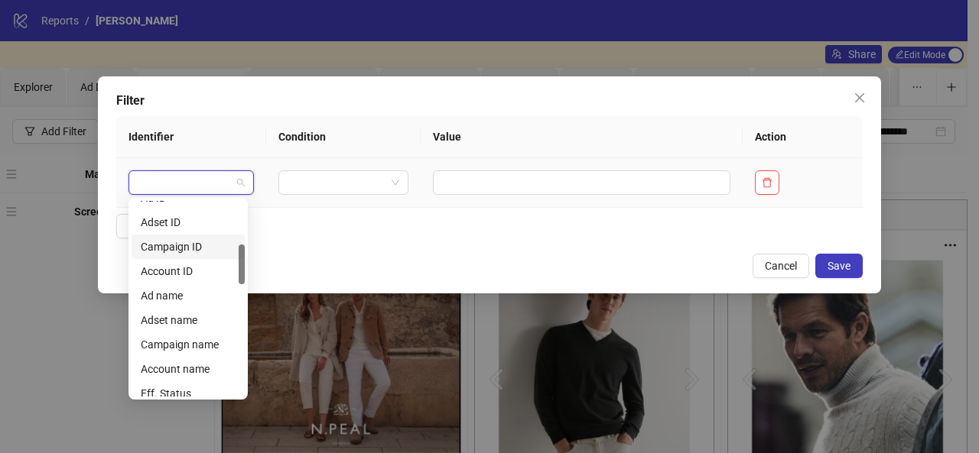
click at [178, 254] on div "Campaign ID" at bounding box center [188, 247] width 95 height 17
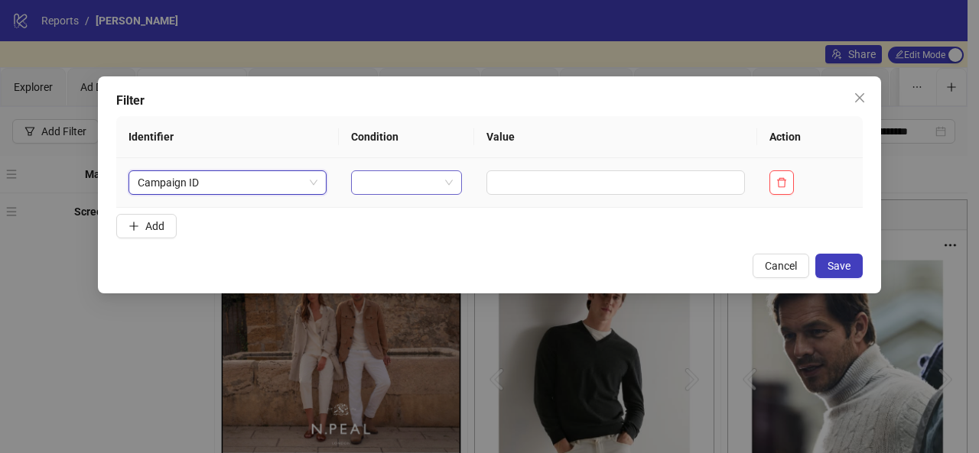
click at [436, 177] on span at bounding box center [406, 182] width 93 height 23
click at [408, 210] on div "EQUALS" at bounding box center [399, 213] width 83 height 17
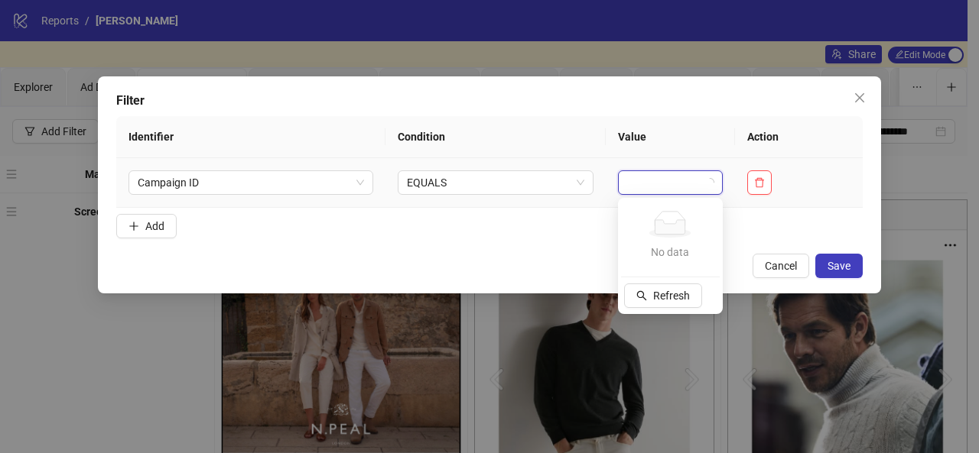
click at [632, 177] on input "search" at bounding box center [663, 182] width 73 height 23
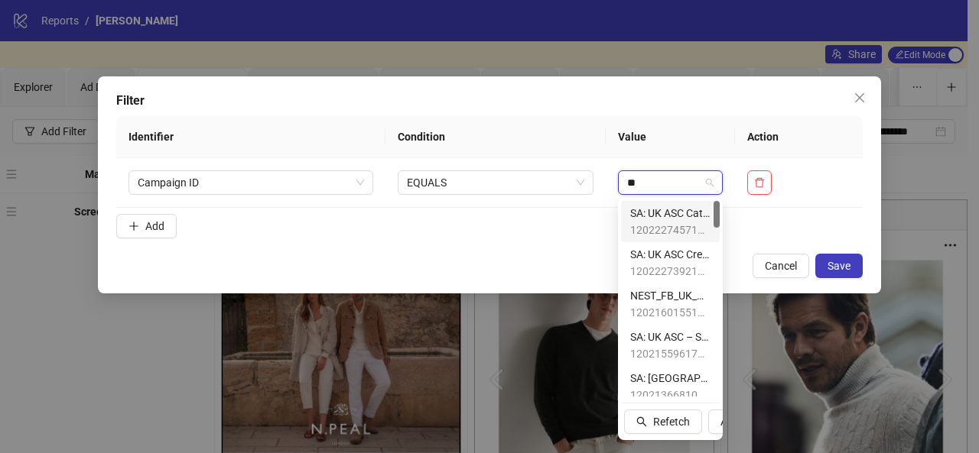
type input "**"
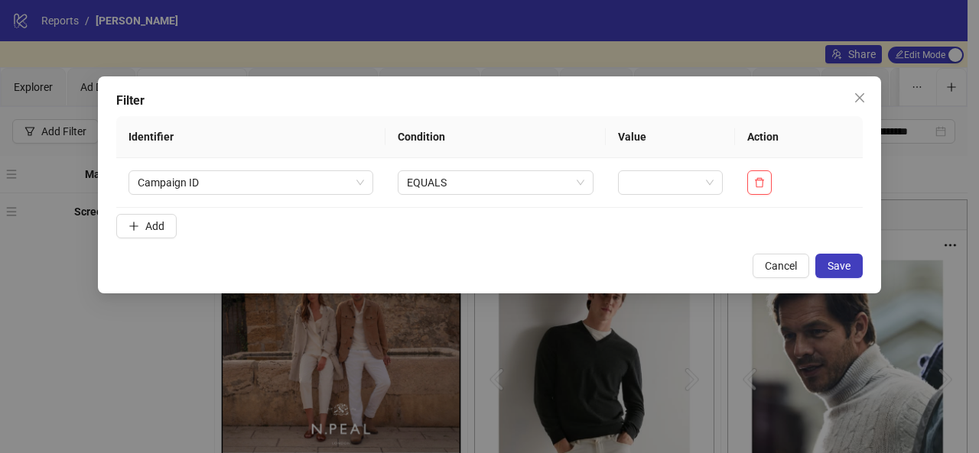
click at [603, 227] on form "Identifier Condition Value Action Campaign ID EQUALS Add" at bounding box center [489, 180] width 746 height 128
click at [545, 168] on td "EQUALS" at bounding box center [495, 183] width 220 height 50
click at [561, 175] on span "EQUALS" at bounding box center [495, 182] width 177 height 23
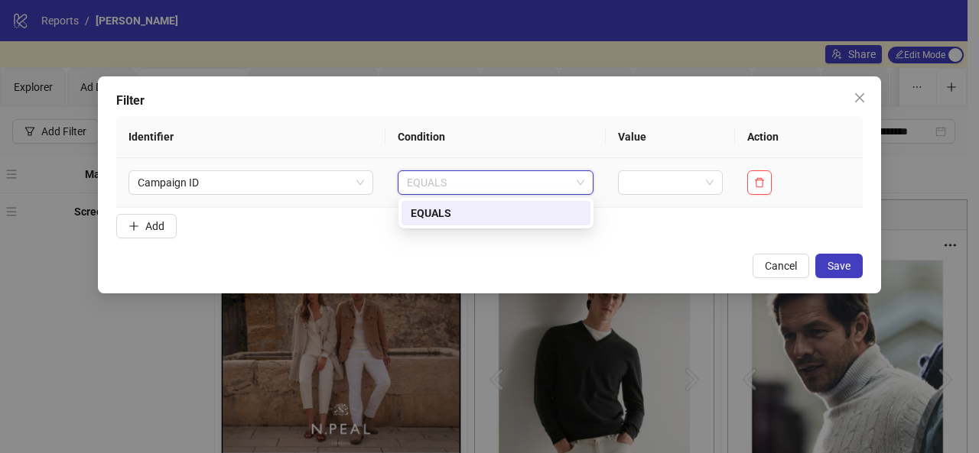
click at [547, 209] on div "EQUALS" at bounding box center [496, 213] width 171 height 17
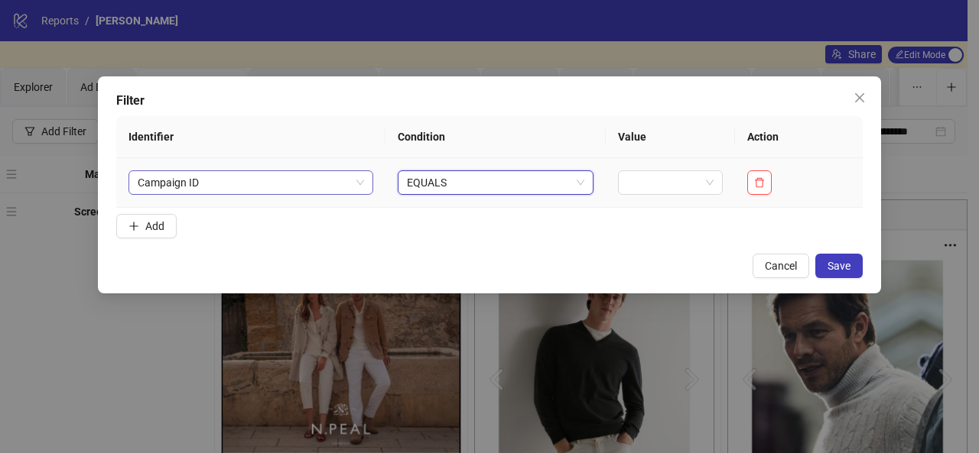
click at [357, 190] on span "Campaign ID" at bounding box center [251, 182] width 226 height 23
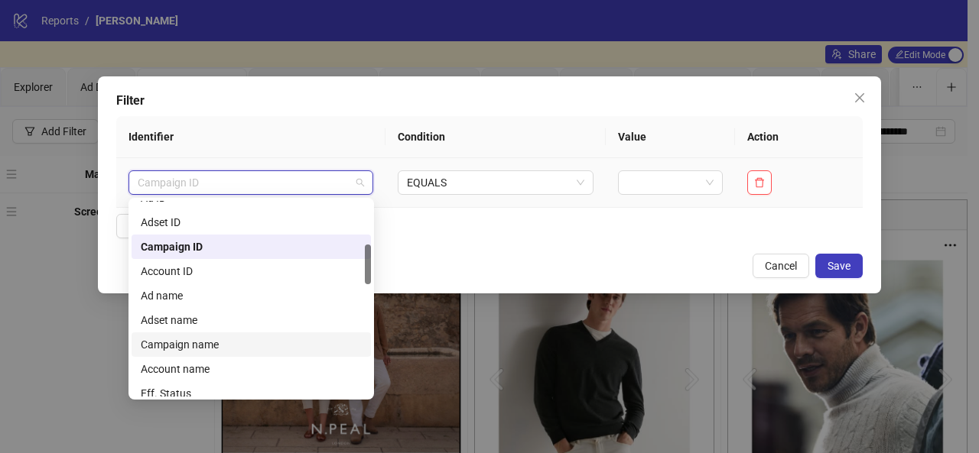
click at [323, 340] on div "Campaign name" at bounding box center [251, 344] width 221 height 17
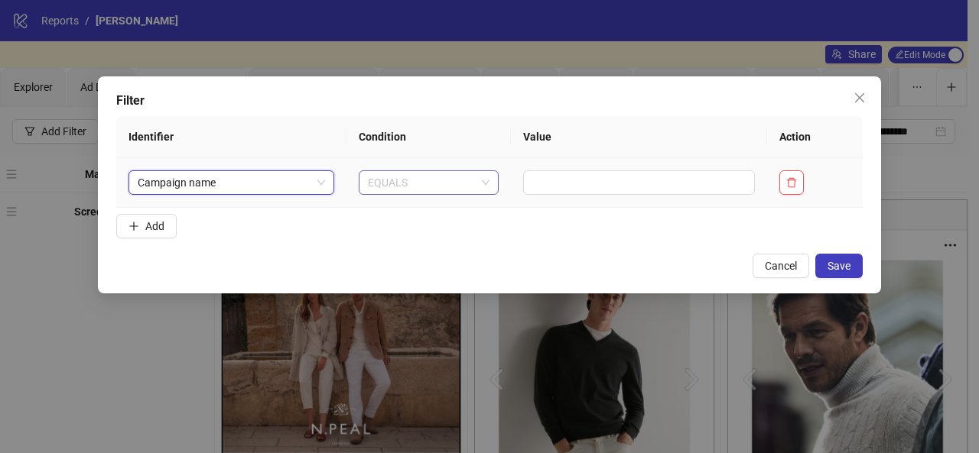
click at [479, 184] on span "EQUALS" at bounding box center [429, 182] width 122 height 23
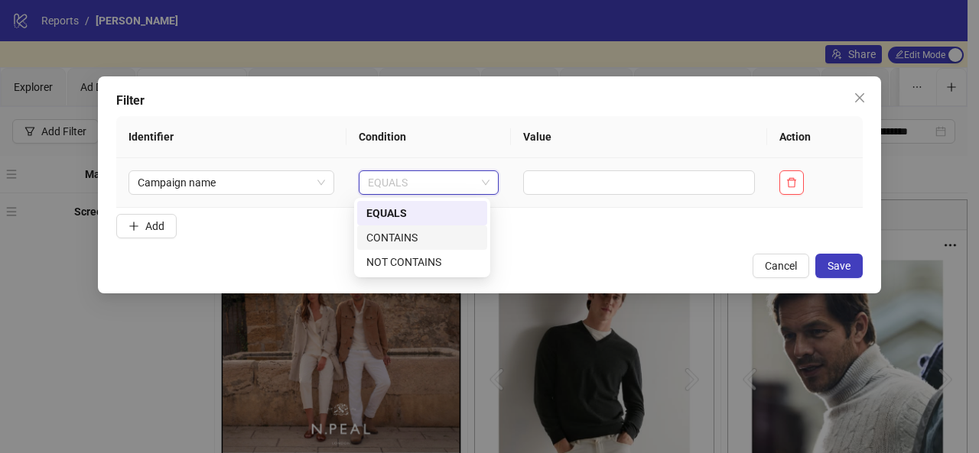
click at [447, 244] on div "CONTAINS" at bounding box center [422, 237] width 112 height 17
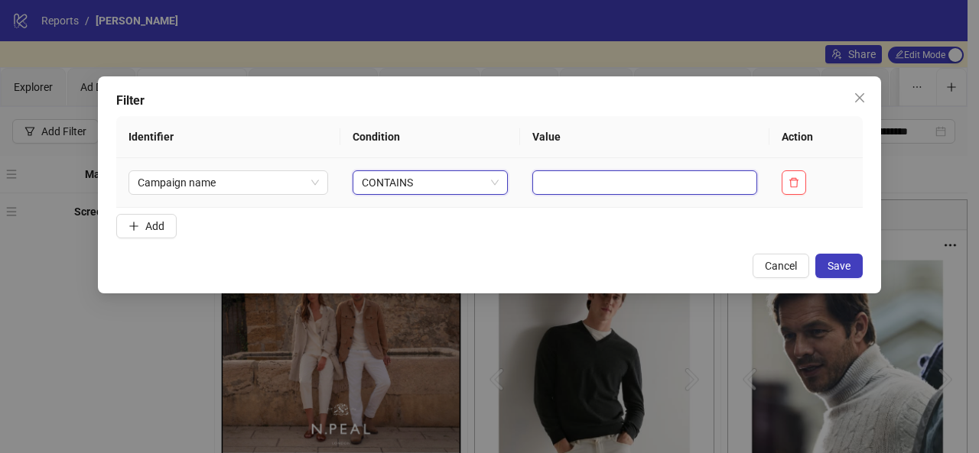
click at [564, 179] on input "text" at bounding box center [644, 183] width 225 height 24
type input "**"
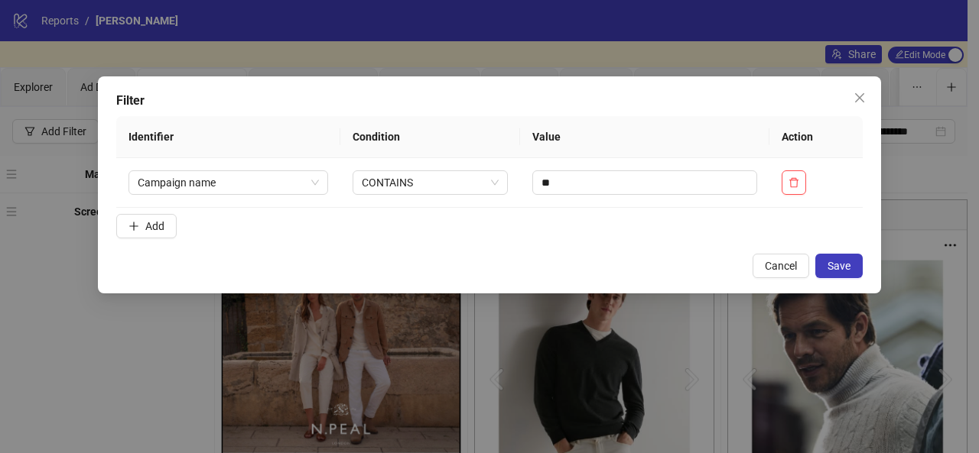
click at [863, 273] on div "Filter Identifier Condition Value Action Campaign name CONTAINS ** Add Cancel S…" at bounding box center [489, 184] width 783 height 217
click at [842, 263] on span "Save" at bounding box center [838, 266] width 23 height 12
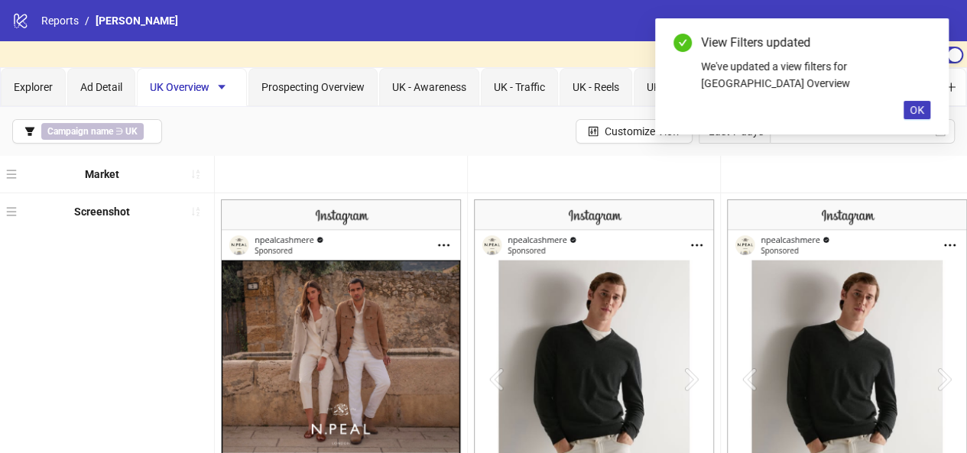
drag, startPoint x: 842, startPoint y: 263, endPoint x: 629, endPoint y: 197, distance: 223.3
click at [629, 197] on body "**********" at bounding box center [483, 226] width 967 height 453
click at [303, 86] on span "Prospecting Overview" at bounding box center [313, 87] width 103 height 12
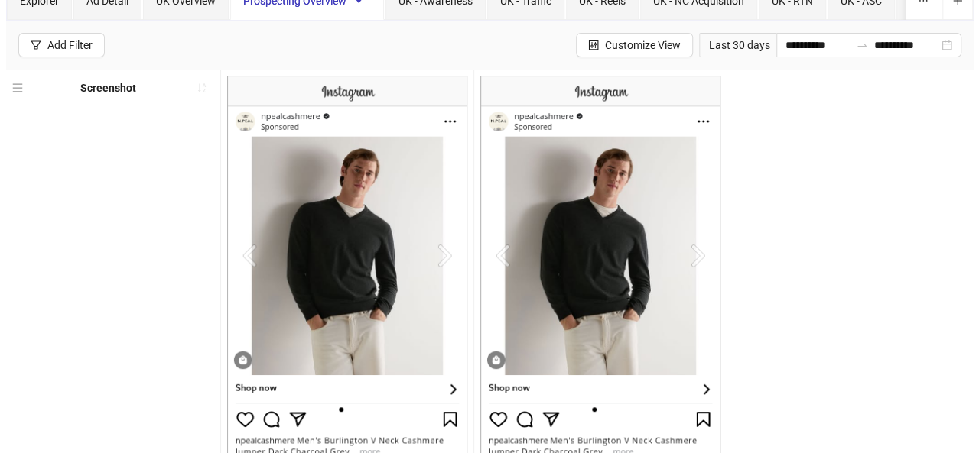
scroll to position [0, 0]
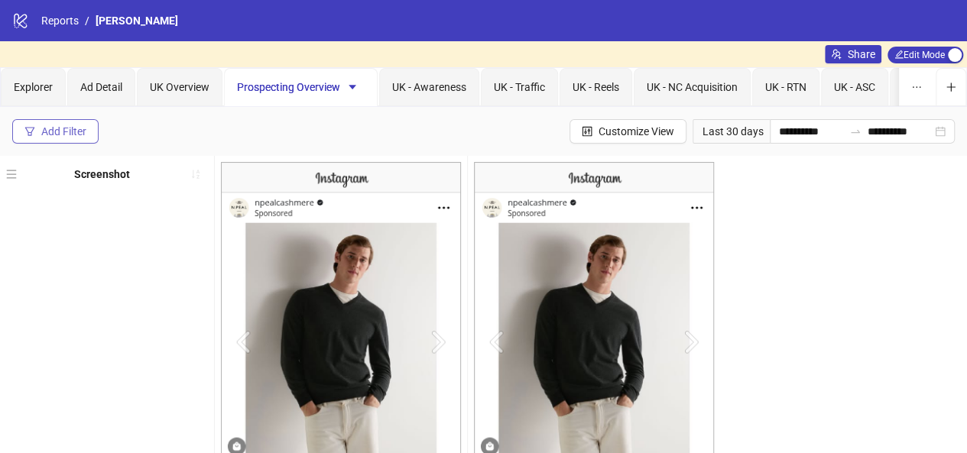
click at [75, 129] on div "Add Filter" at bounding box center [63, 131] width 45 height 12
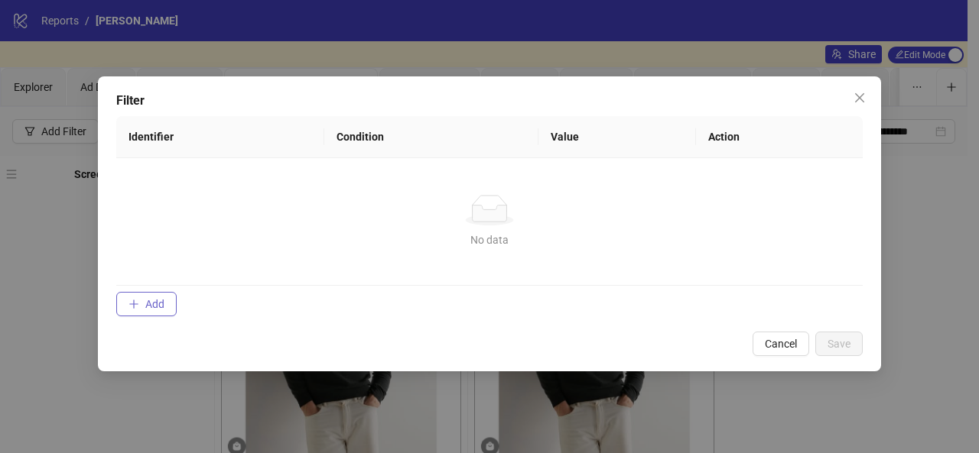
click at [141, 299] on button "Add" at bounding box center [146, 304] width 60 height 24
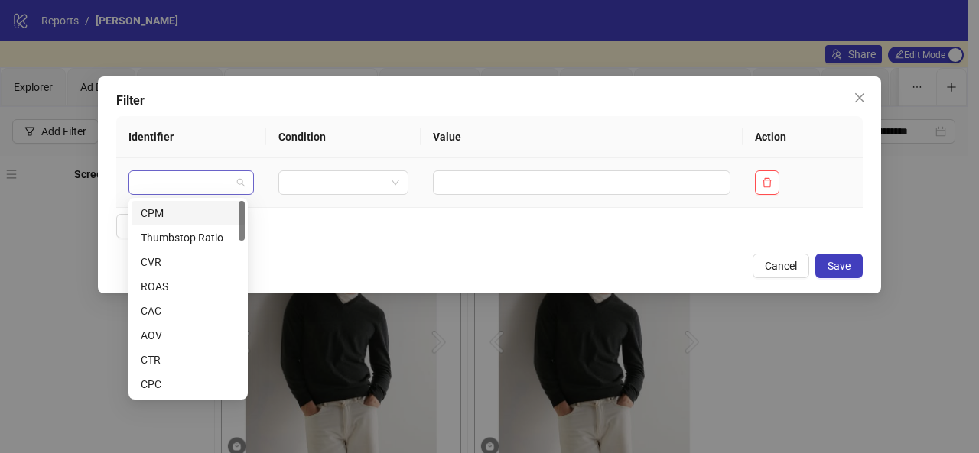
click at [232, 179] on span at bounding box center [191, 182] width 107 height 23
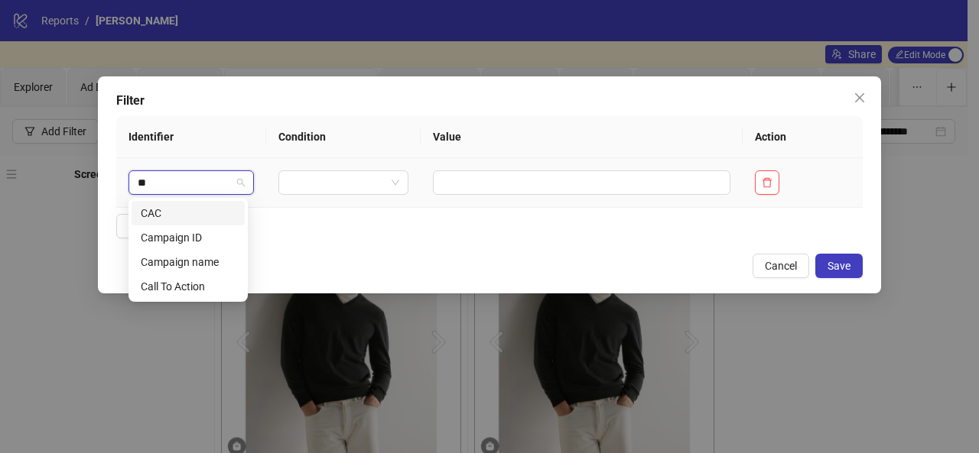
type input "***"
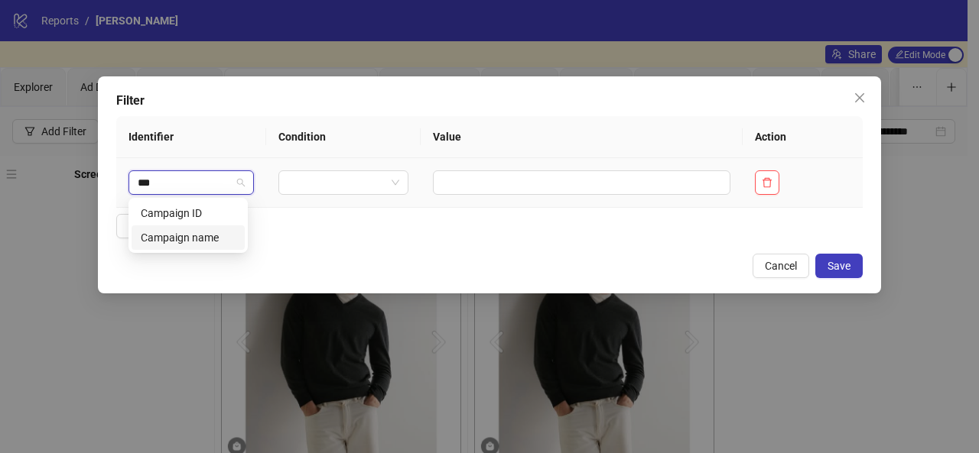
click at [198, 241] on div "Campaign name" at bounding box center [188, 237] width 95 height 17
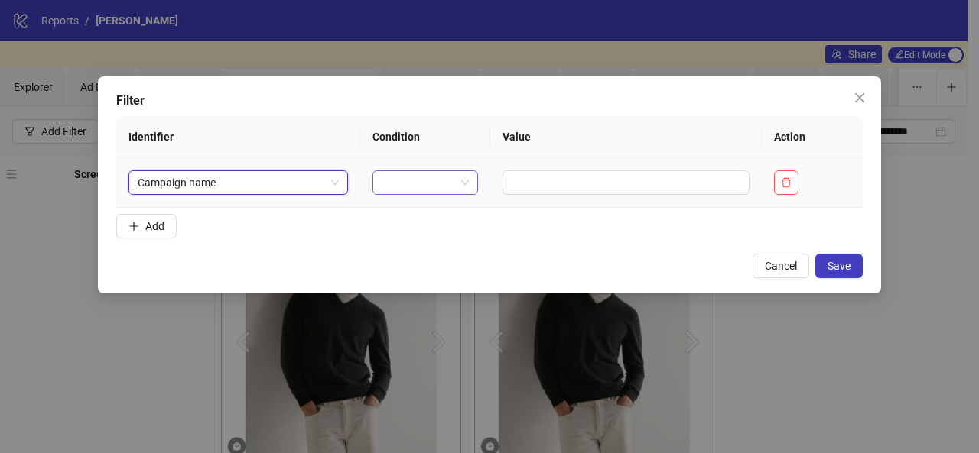
click at [406, 178] on input "search" at bounding box center [418, 182] width 73 height 23
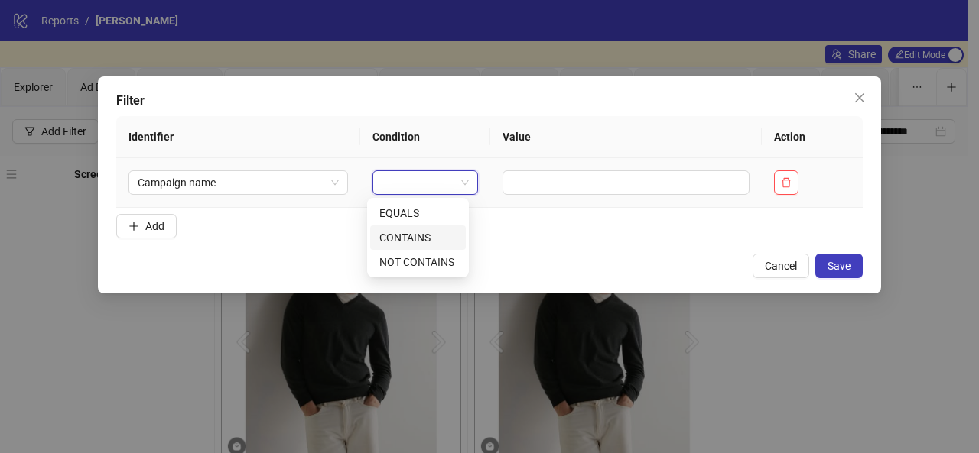
click at [416, 238] on div "CONTAINS" at bounding box center [417, 237] width 77 height 17
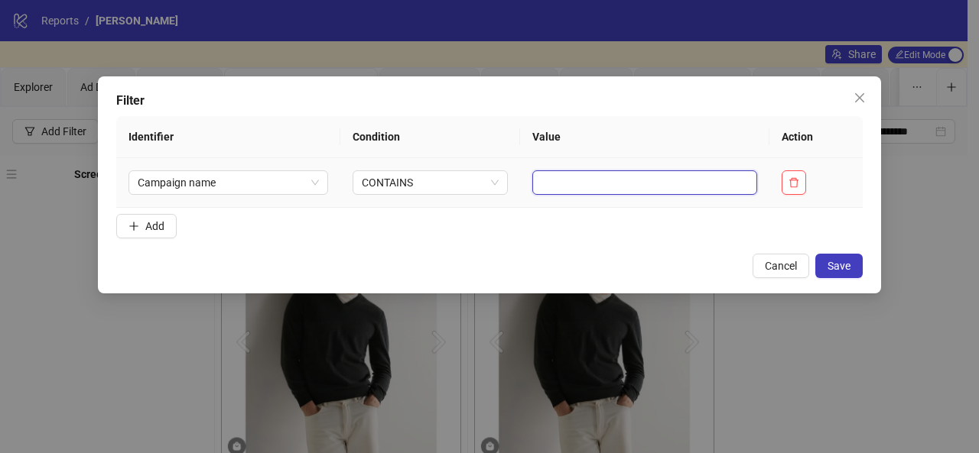
click at [554, 192] on input "text" at bounding box center [644, 183] width 225 height 24
type input "**********"
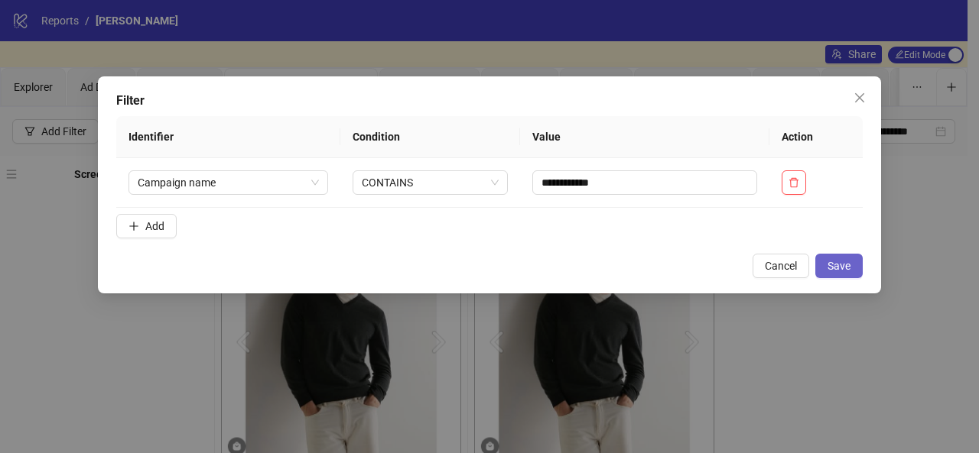
click at [853, 272] on button "Save" at bounding box center [838, 266] width 47 height 24
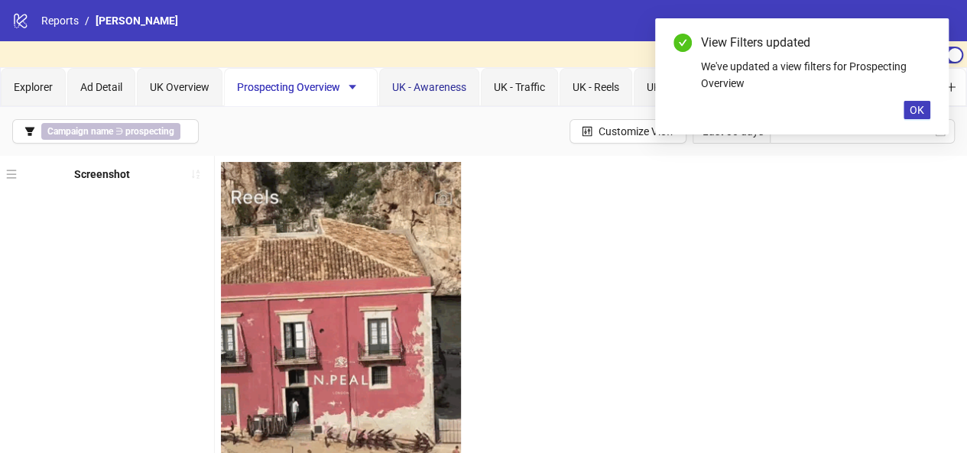
click at [436, 86] on span "UK - Awareness" at bounding box center [429, 87] width 74 height 12
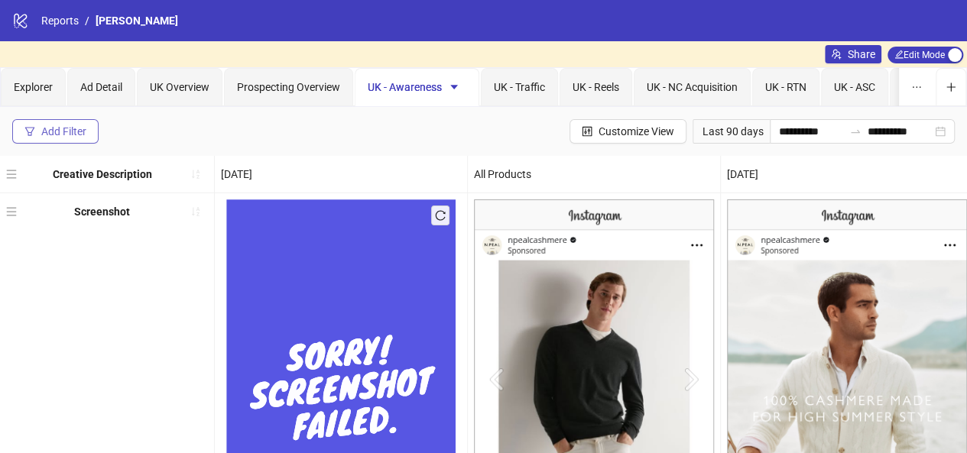
click at [83, 125] on div "Add Filter" at bounding box center [63, 131] width 45 height 12
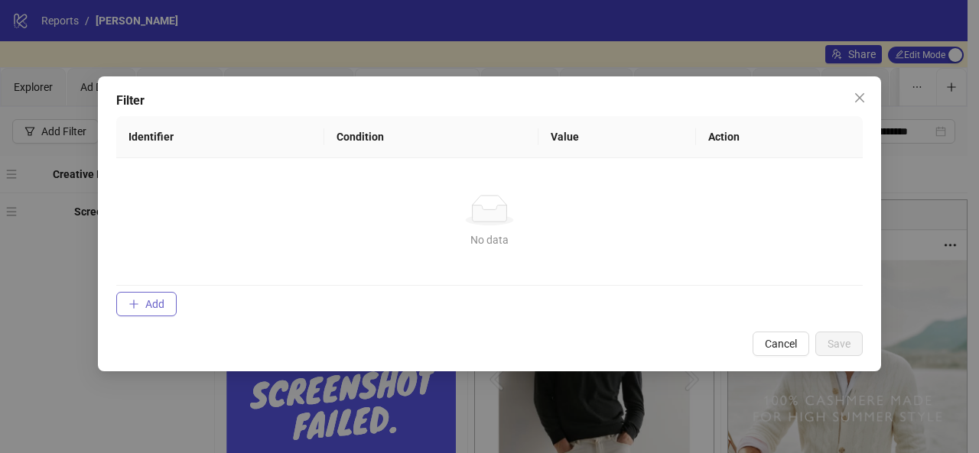
click at [154, 307] on span "Add" at bounding box center [154, 304] width 19 height 12
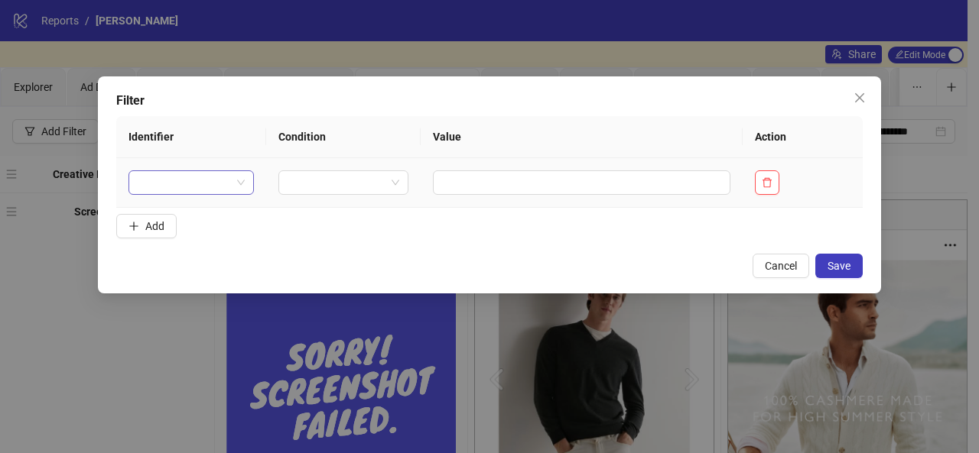
click at [223, 181] on input "search" at bounding box center [184, 182] width 93 height 23
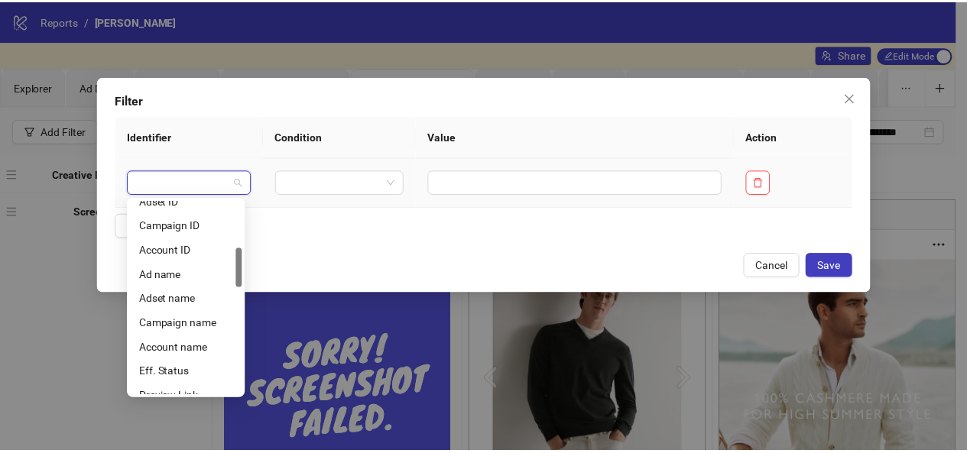
scroll to position [231, 0]
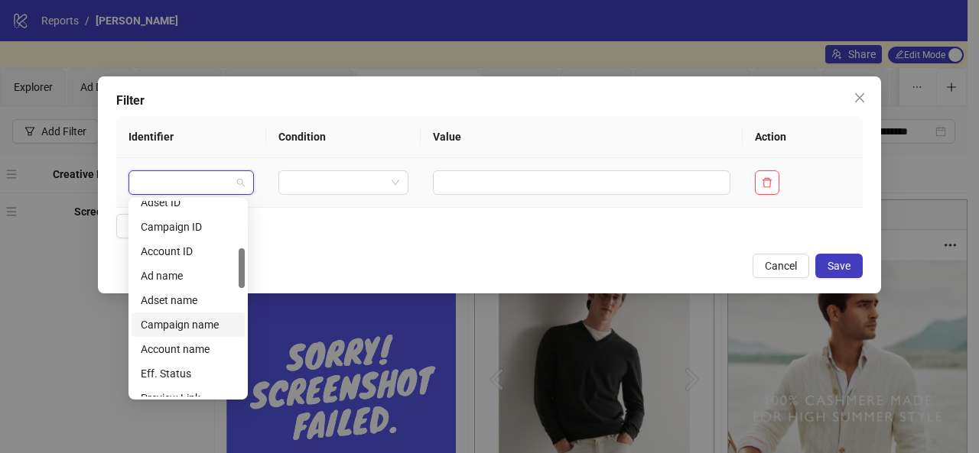
click at [205, 320] on div "Campaign name" at bounding box center [188, 325] width 95 height 17
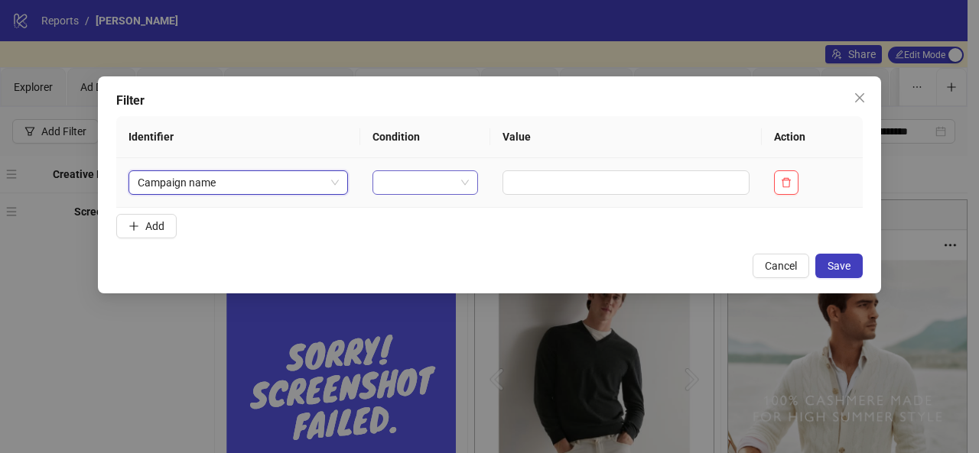
click at [453, 175] on span at bounding box center [425, 182] width 87 height 23
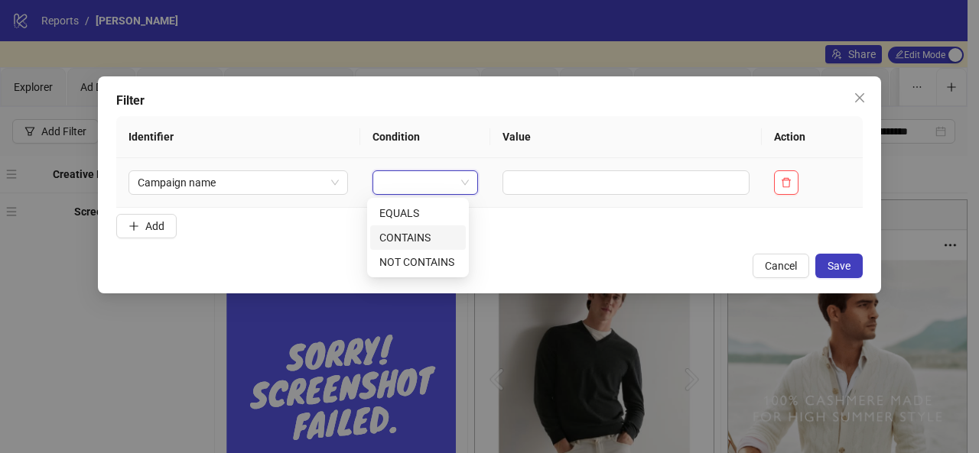
click at [416, 236] on div "CONTAINS" at bounding box center [417, 237] width 77 height 17
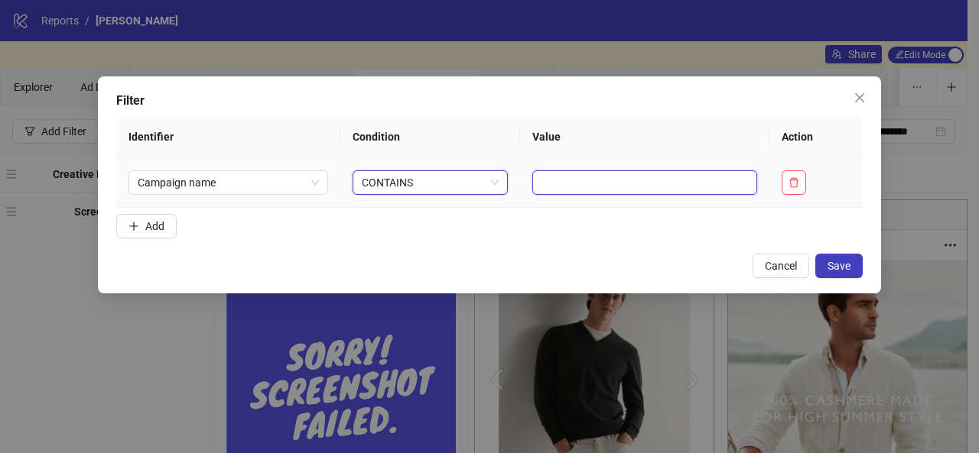
click at [541, 181] on input "text" at bounding box center [644, 183] width 225 height 24
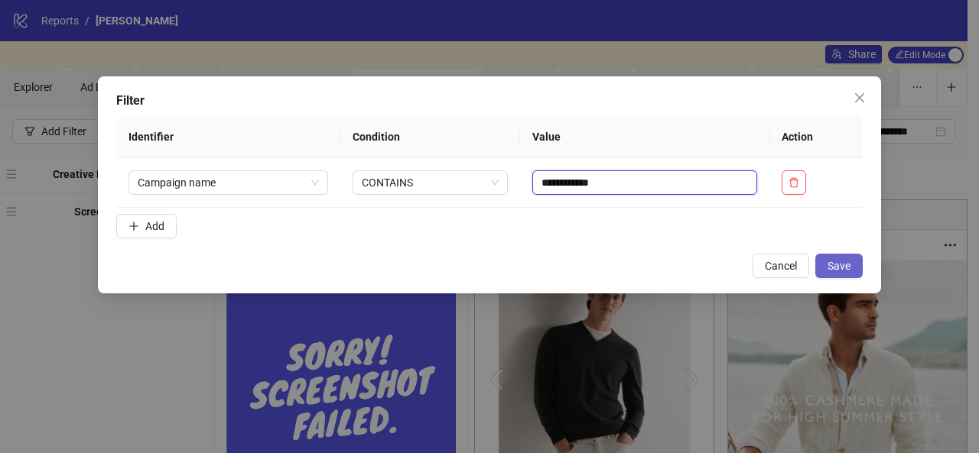
type input "**********"
click at [840, 270] on span "Save" at bounding box center [838, 266] width 23 height 12
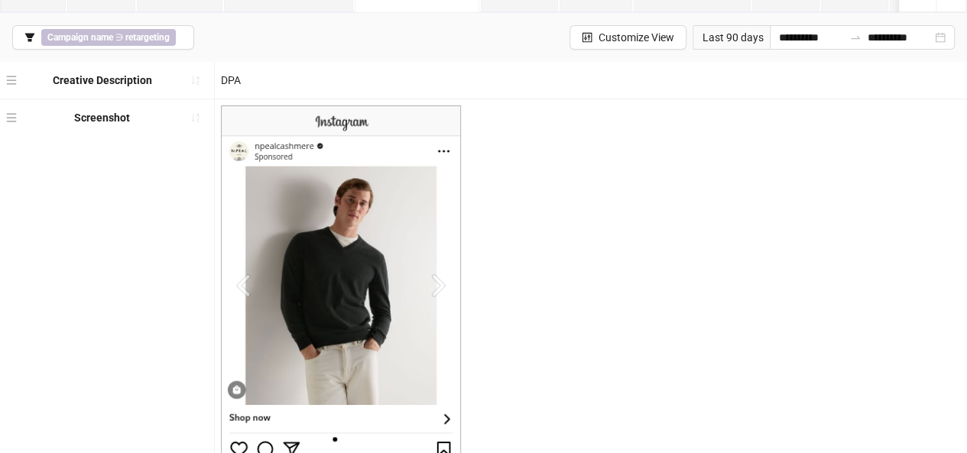
scroll to position [93, 0]
click at [618, 41] on span "Customize View" at bounding box center [637, 38] width 76 height 12
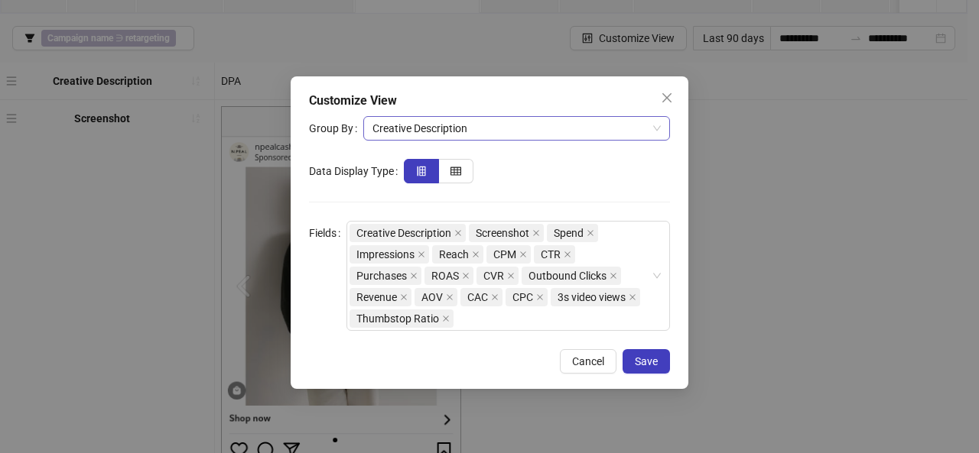
click at [564, 123] on span "Creative Description" at bounding box center [516, 128] width 288 height 23
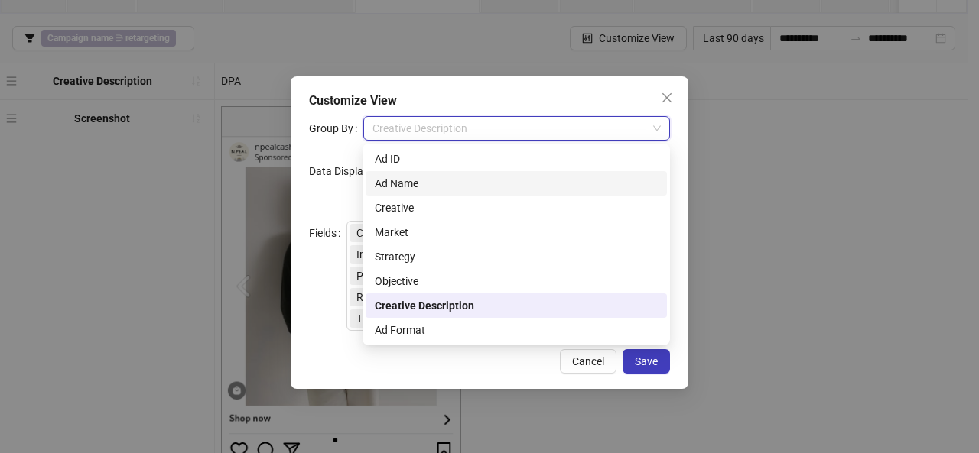
click at [528, 183] on div "Ad Name" at bounding box center [516, 183] width 283 height 17
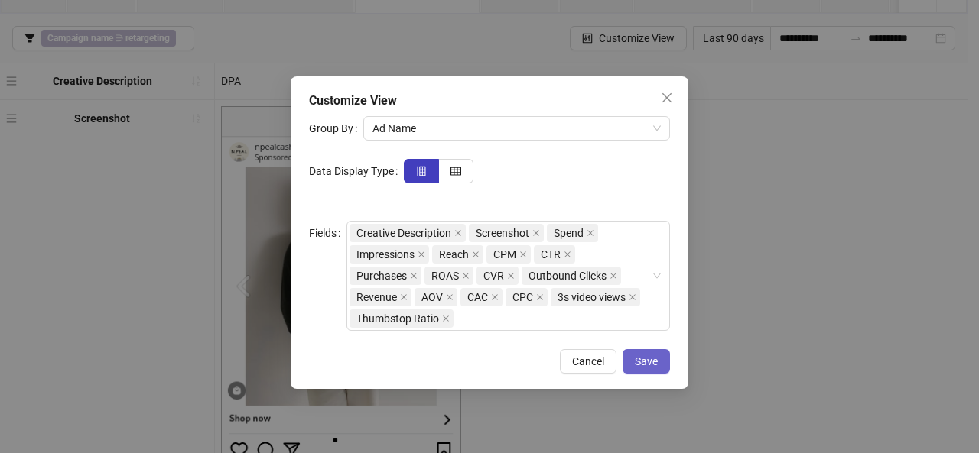
click at [642, 366] on span "Save" at bounding box center [646, 362] width 23 height 12
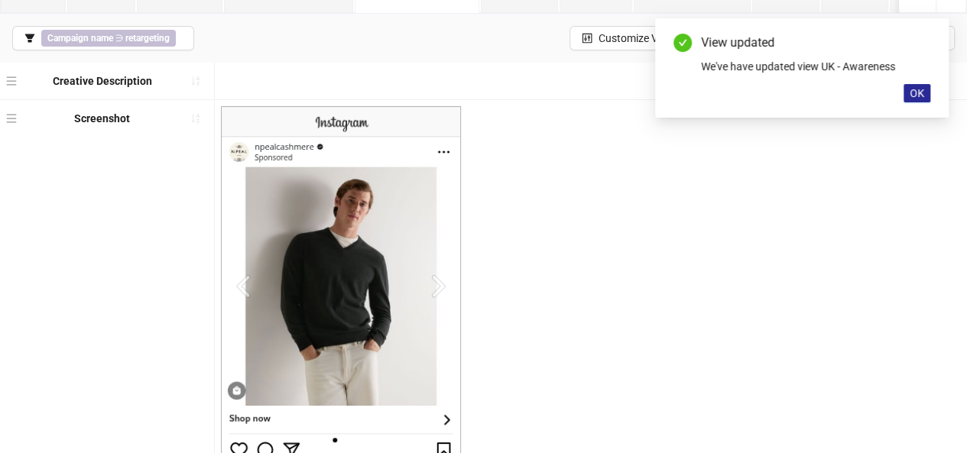
click at [914, 94] on span "OK" at bounding box center [917, 93] width 15 height 12
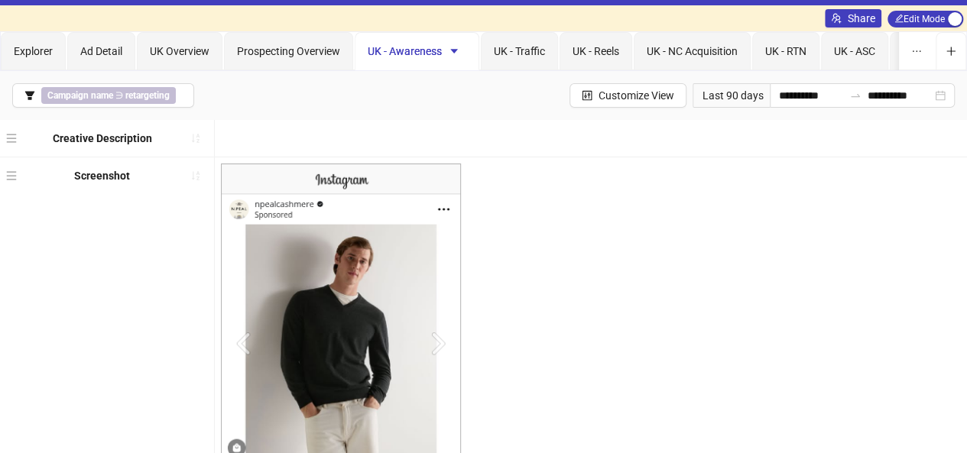
scroll to position [35, 0]
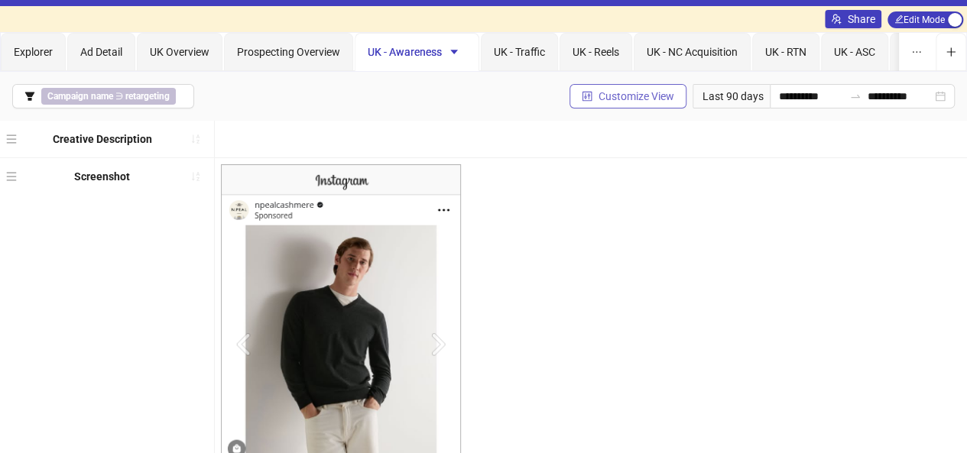
click at [599, 98] on span "Customize View" at bounding box center [637, 96] width 76 height 12
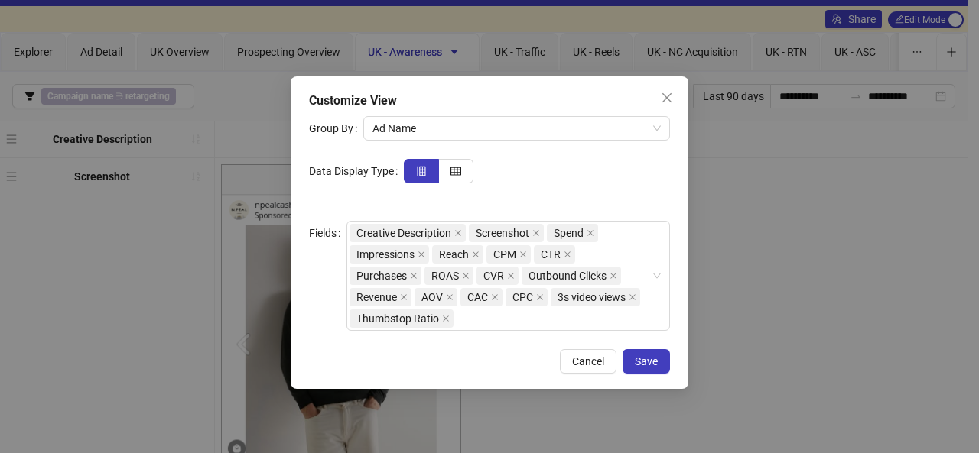
click at [598, 98] on div "Customize View" at bounding box center [489, 101] width 361 height 18
click at [459, 236] on span at bounding box center [458, 233] width 8 height 17
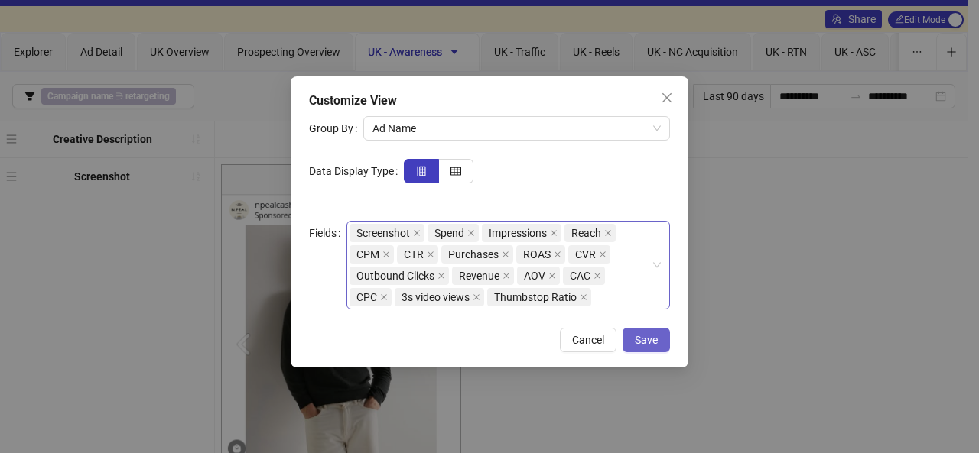
click at [635, 334] on span "Save" at bounding box center [646, 340] width 23 height 12
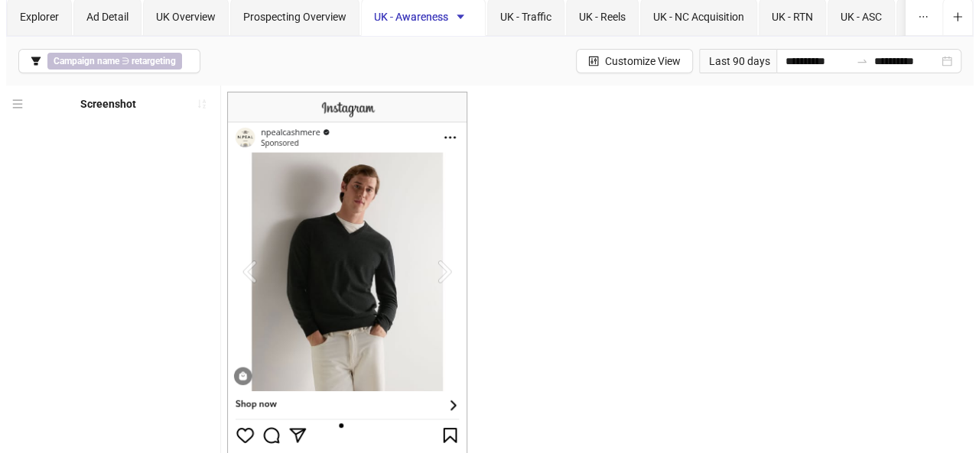
scroll to position [0, 0]
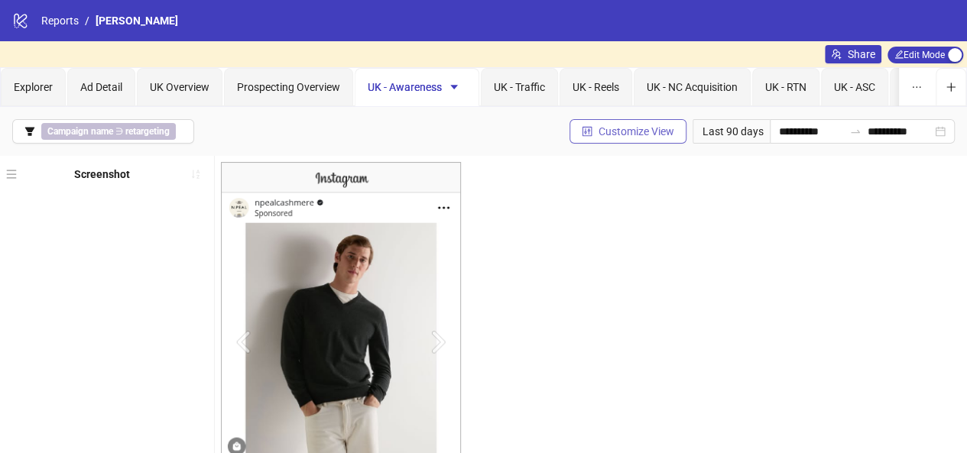
click at [612, 131] on span "Customize View" at bounding box center [637, 131] width 76 height 12
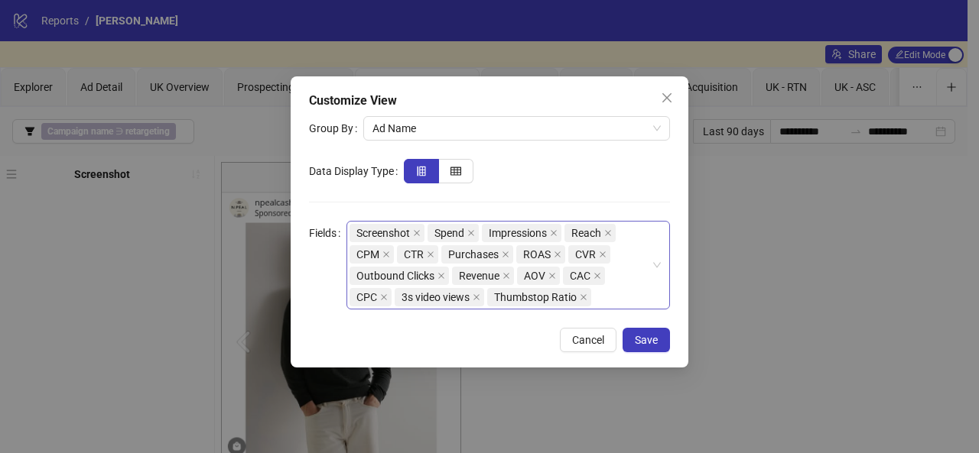
click at [619, 290] on div "Screenshot Spend Impressions Reach CPM CTR Purchases ROAS CVR Outbound Clicks R…" at bounding box center [499, 266] width 301 height 86
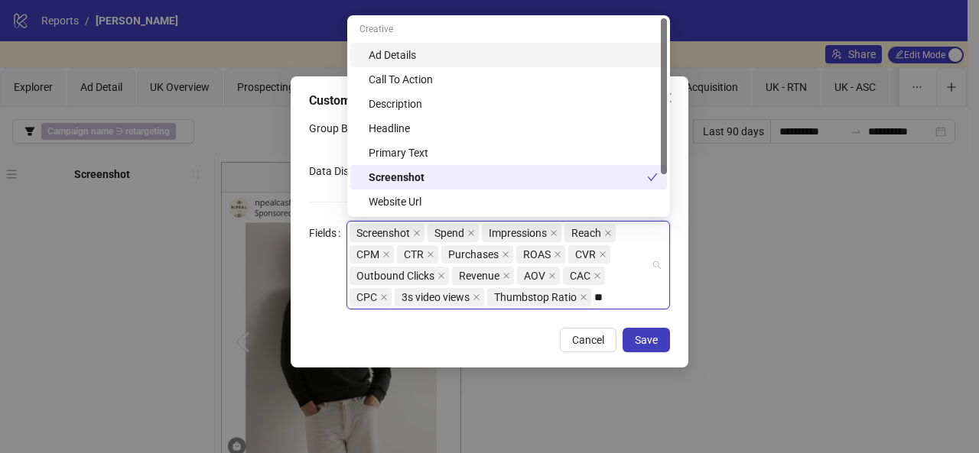
type input "***"
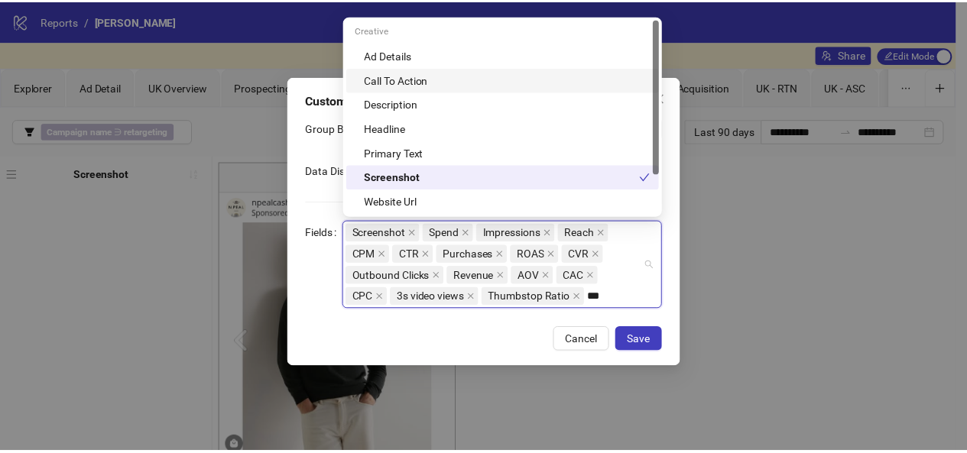
scroll to position [49, 0]
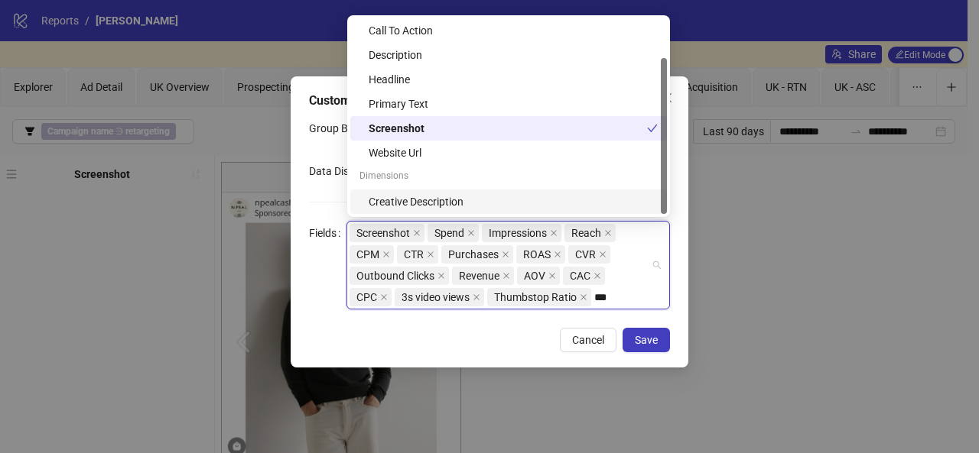
click at [510, 206] on div "Creative Description" at bounding box center [513, 201] width 289 height 17
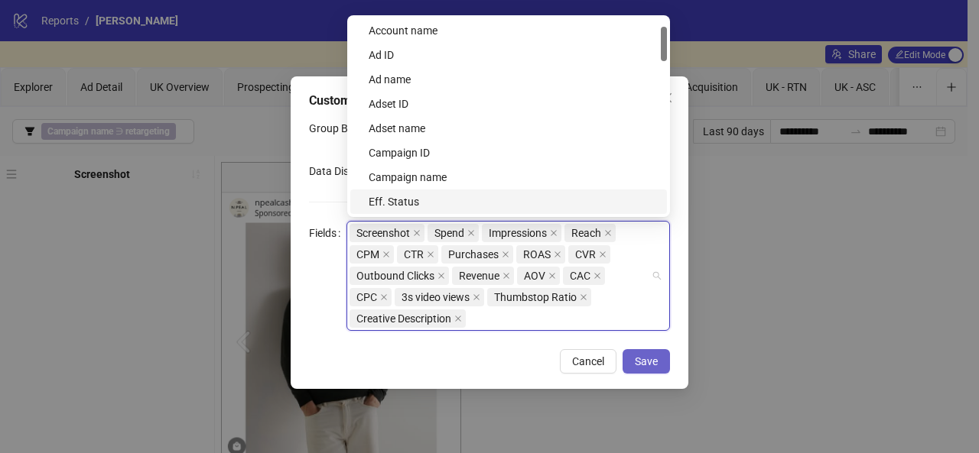
click at [652, 366] on span "Save" at bounding box center [646, 362] width 23 height 12
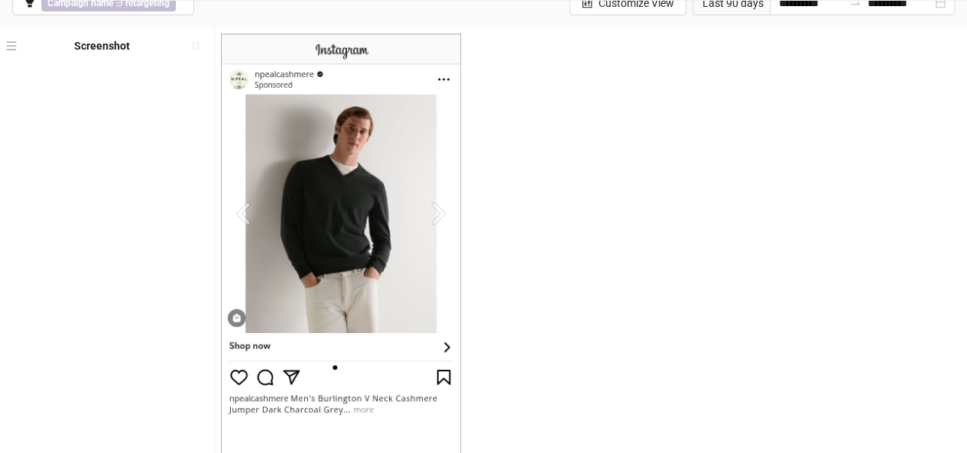
scroll to position [0, 0]
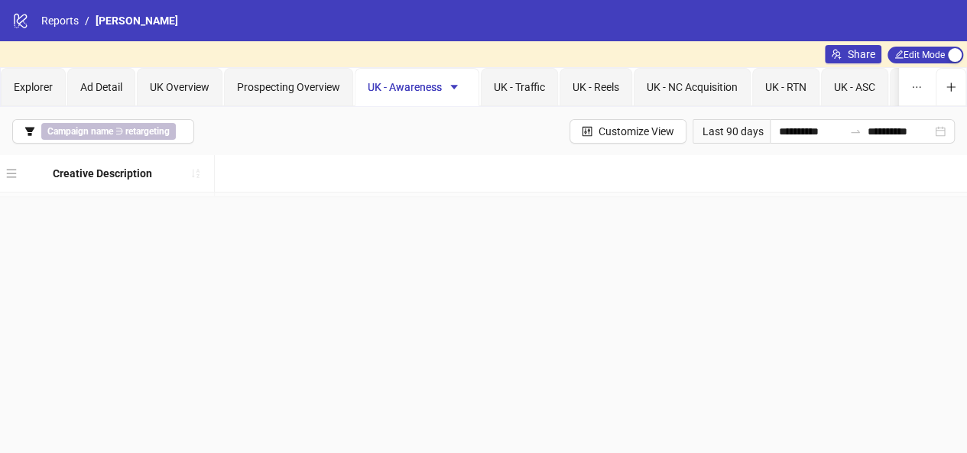
drag, startPoint x: 6, startPoint y: 411, endPoint x: 54, endPoint y: 160, distance: 255.4
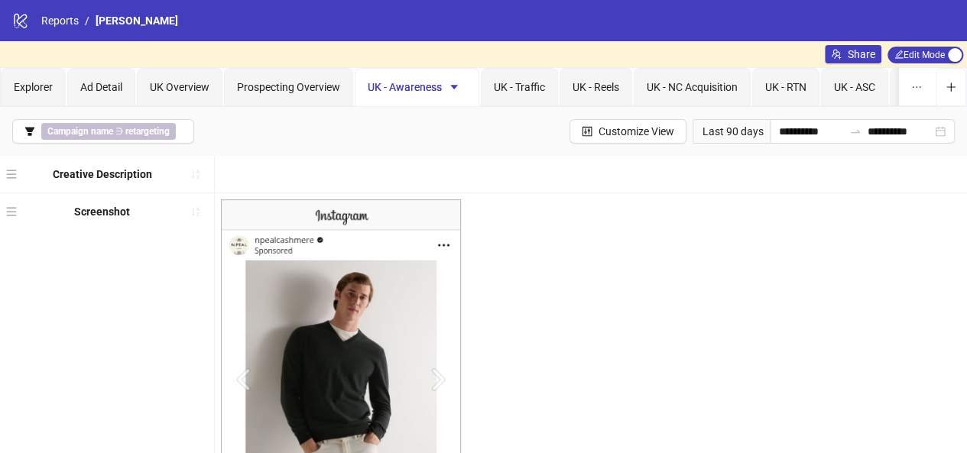
click at [147, 216] on div "Screenshot" at bounding box center [107, 211] width 214 height 37
click at [599, 134] on span "Customize View" at bounding box center [637, 131] width 76 height 12
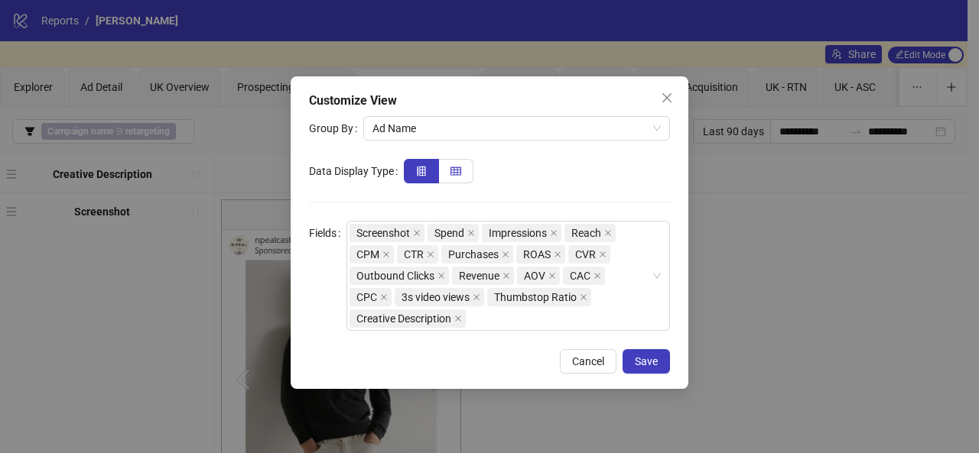
click at [460, 166] on icon "table" at bounding box center [455, 171] width 11 height 11
click at [502, 138] on span "Ad Name" at bounding box center [516, 128] width 288 height 23
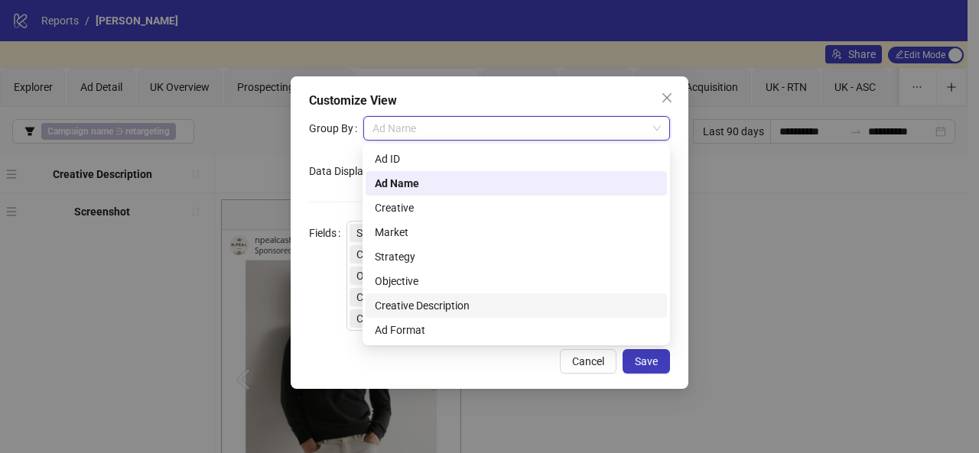
click at [476, 304] on div "Creative Description" at bounding box center [516, 305] width 283 height 17
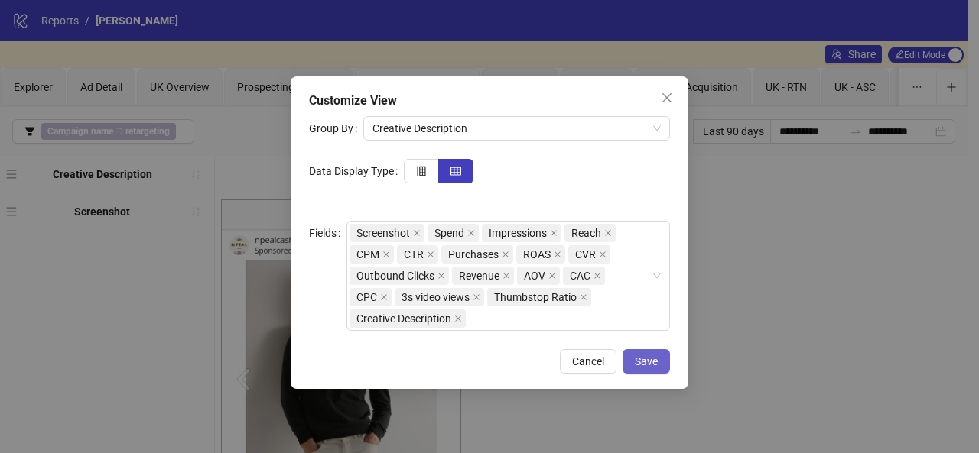
click at [648, 352] on button "Save" at bounding box center [645, 361] width 47 height 24
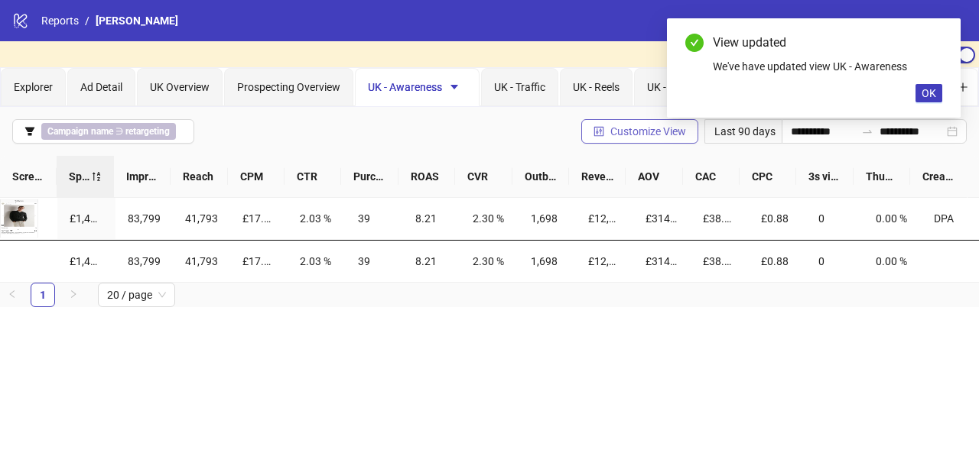
click at [619, 128] on span "Customize View" at bounding box center [648, 131] width 76 height 12
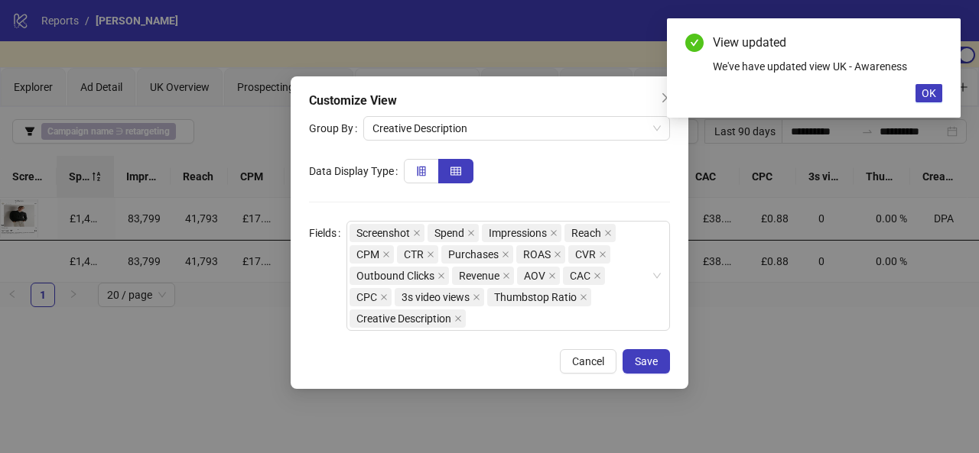
click at [425, 176] on icon "insert-row-left" at bounding box center [421, 171] width 11 height 11
click at [661, 374] on div "Customize View Group By Creative Description Data Display Type Fields Screensho…" at bounding box center [490, 232] width 398 height 313
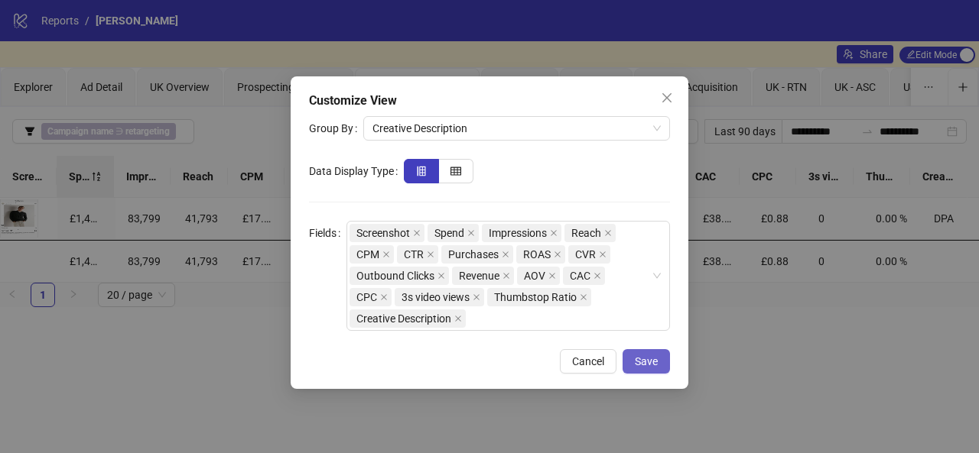
click at [652, 356] on span "Save" at bounding box center [646, 362] width 23 height 12
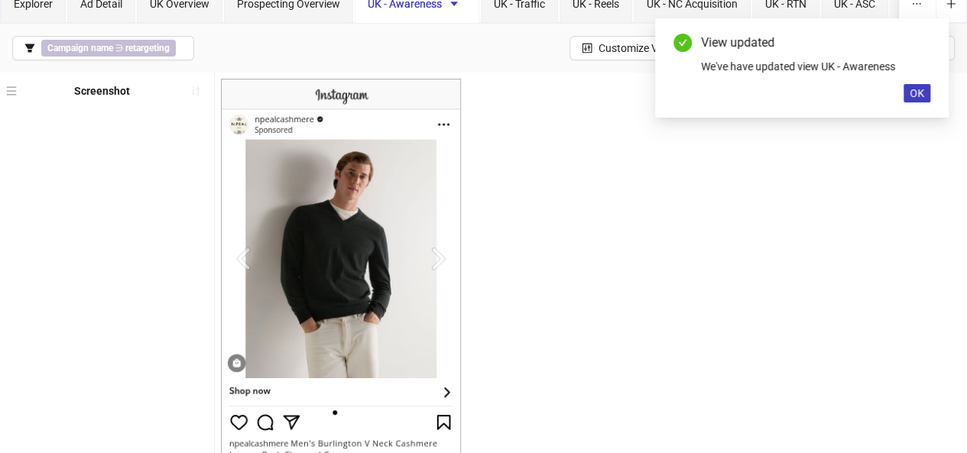
scroll to position [1, 0]
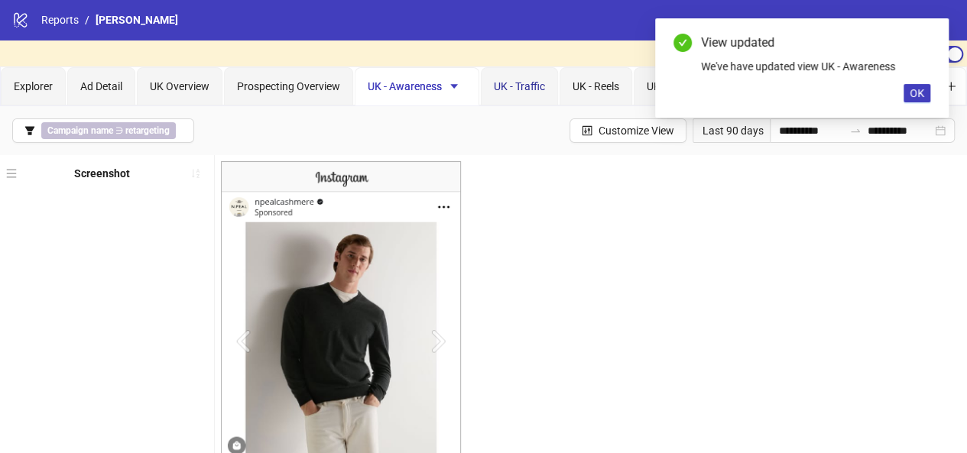
click at [512, 89] on span "UK - Traffic" at bounding box center [519, 86] width 51 height 12
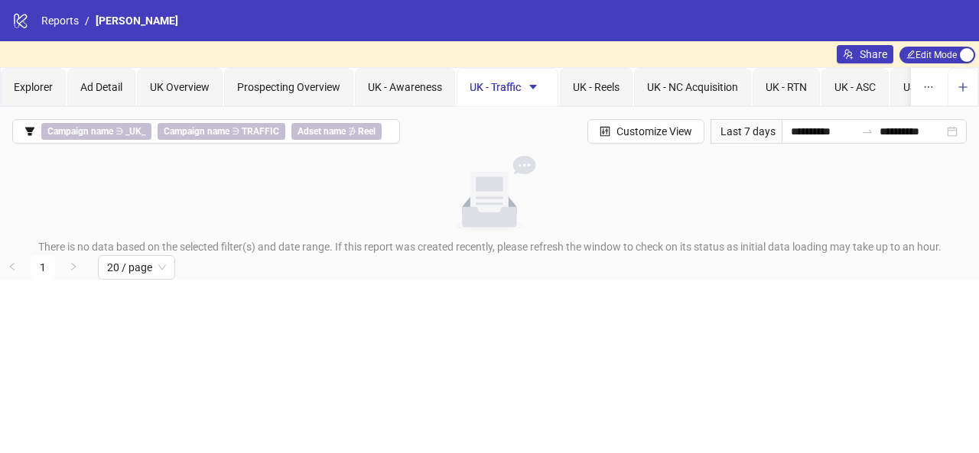
click at [962, 88] on icon "plus" at bounding box center [962, 87] width 11 height 11
click at [309, 83] on span "Prospecting Overview" at bounding box center [288, 87] width 103 height 12
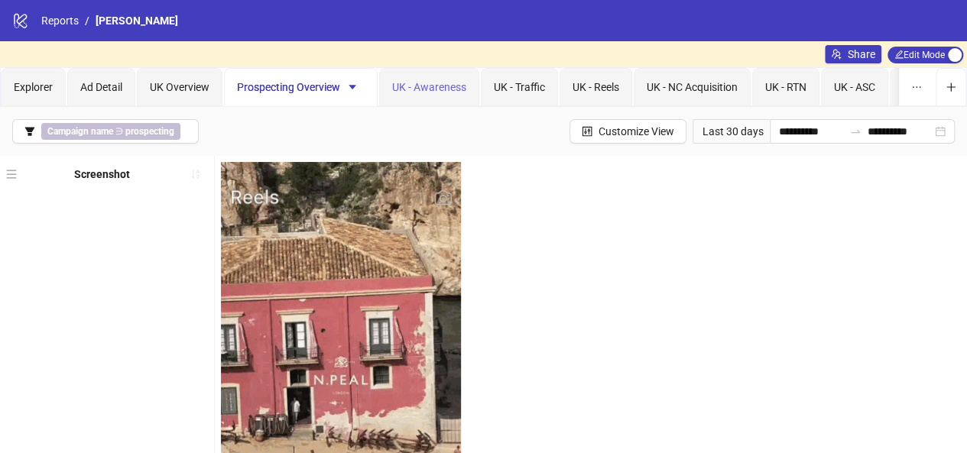
click at [388, 89] on div "UK - Awareness" at bounding box center [429, 87] width 100 height 38
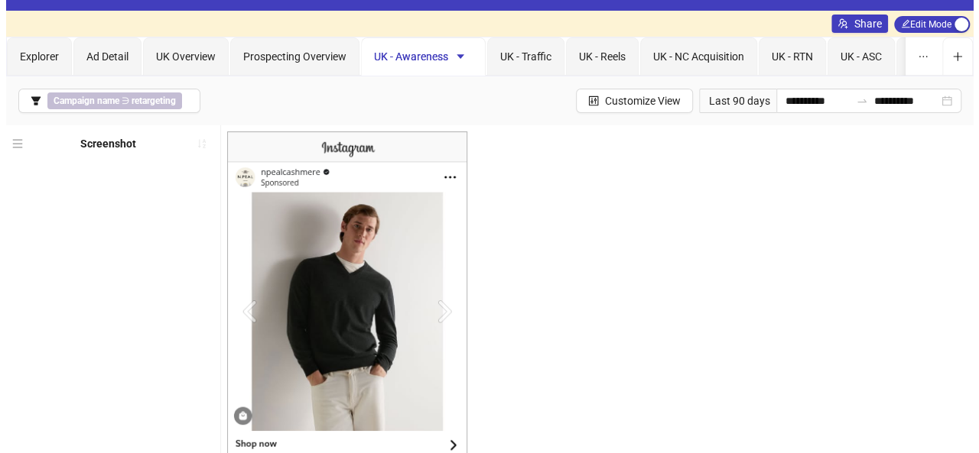
scroll to position [32, 0]
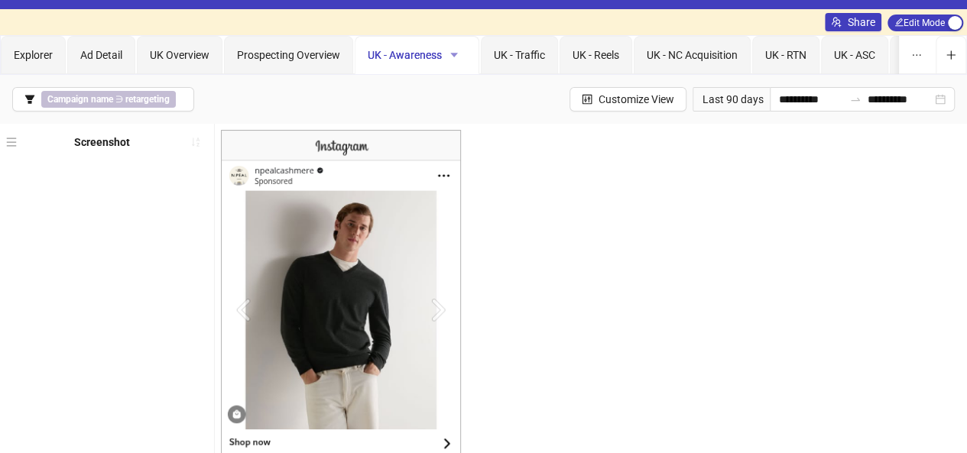
click at [459, 53] on button "button" at bounding box center [454, 55] width 24 height 24
click at [166, 95] on b "retargeting" at bounding box center [147, 99] width 44 height 11
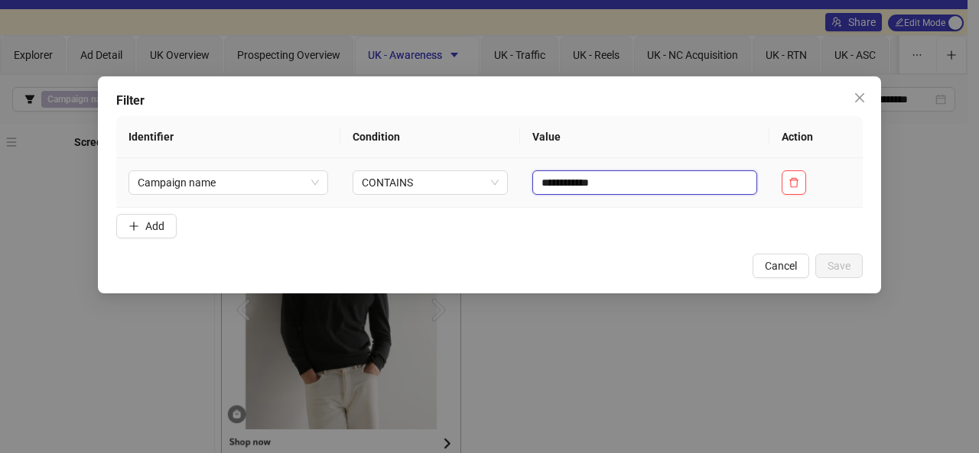
drag, startPoint x: 629, startPoint y: 178, endPoint x: 512, endPoint y: 168, distance: 117.4
click at [520, 168] on td "**********" at bounding box center [644, 183] width 249 height 50
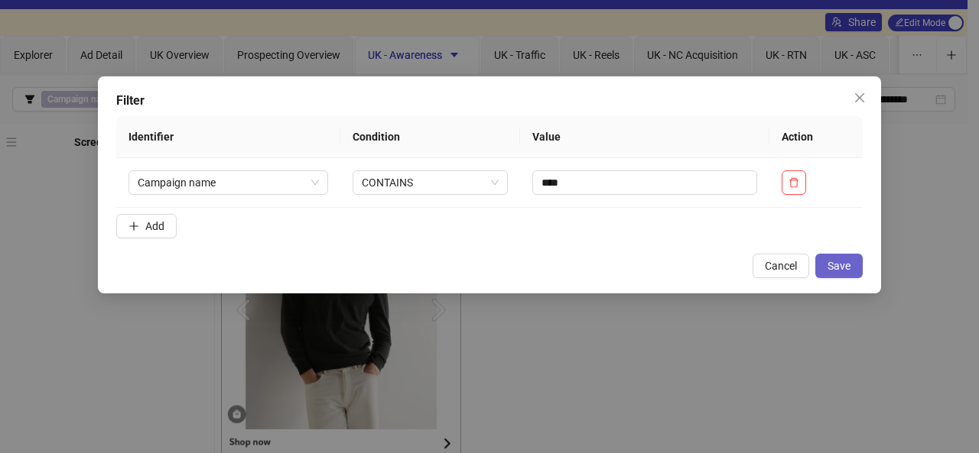
click at [837, 267] on span "Save" at bounding box center [838, 266] width 23 height 12
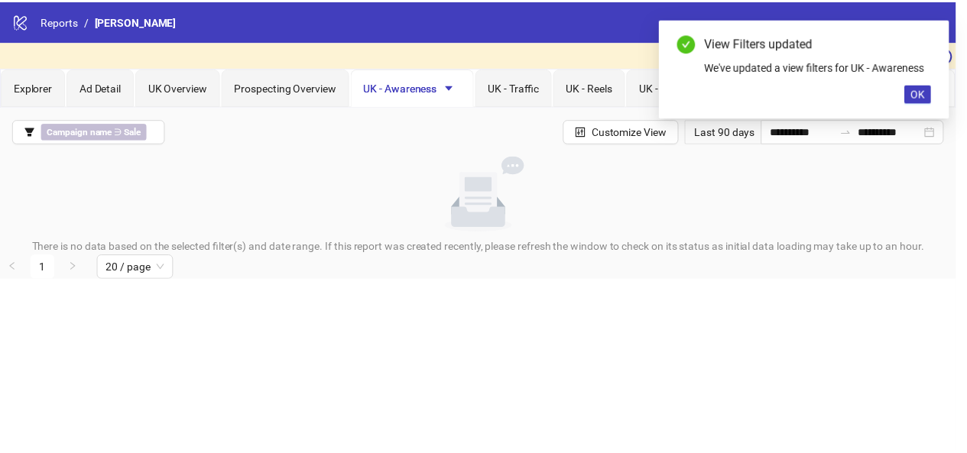
scroll to position [0, 0]
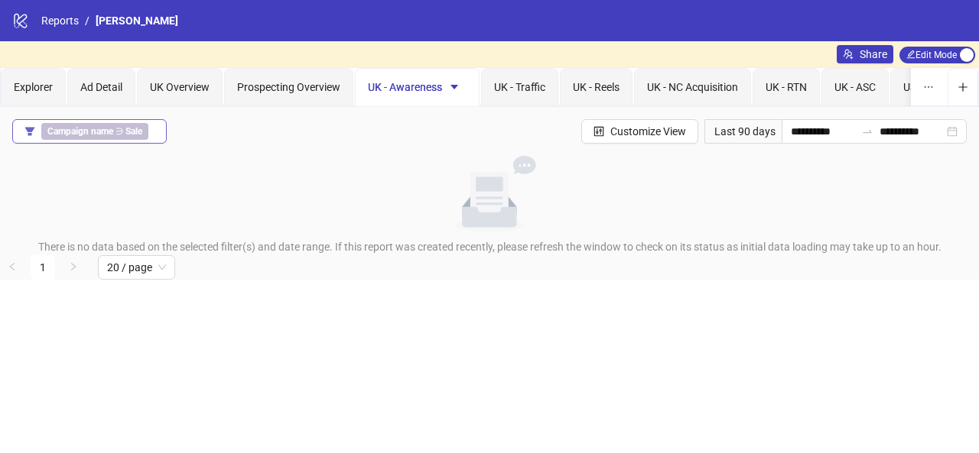
click at [134, 126] on b "Sale" at bounding box center [133, 131] width 17 height 11
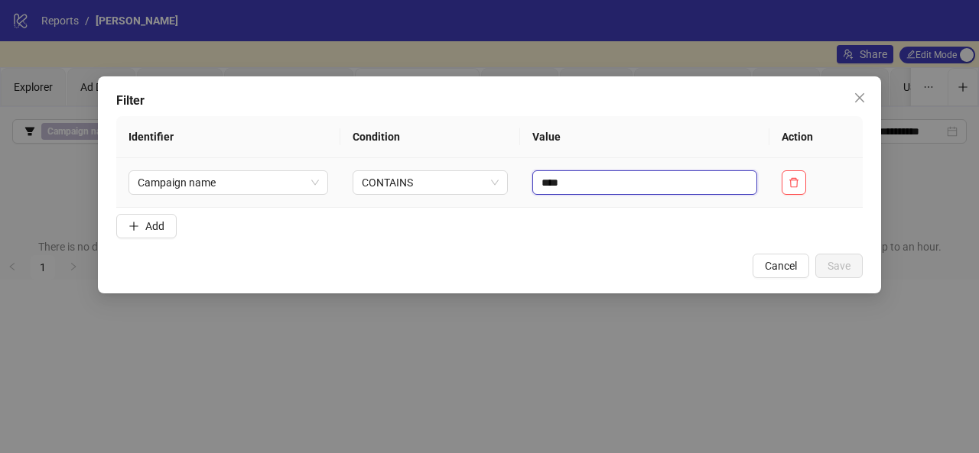
drag, startPoint x: 572, startPoint y: 182, endPoint x: 522, endPoint y: 171, distance: 51.8
click at [522, 171] on td "****" at bounding box center [644, 183] width 249 height 50
type input "*"
type input "***"
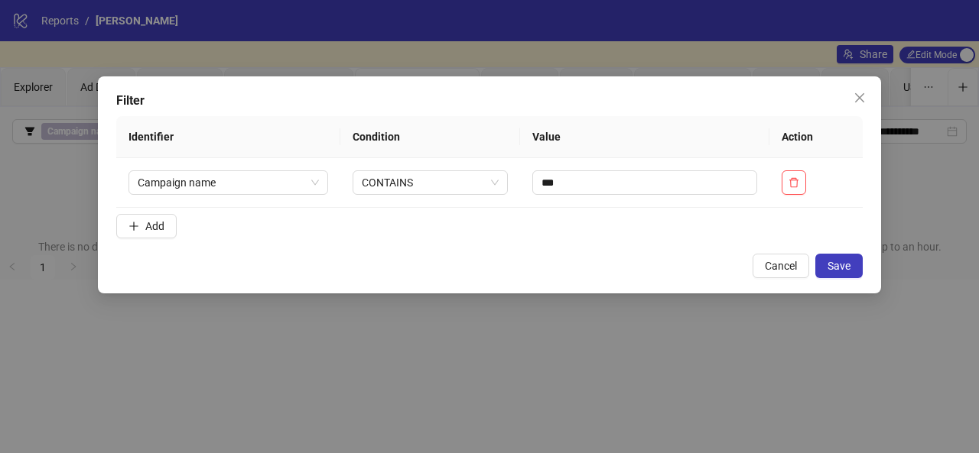
click at [846, 285] on div "Filter Identifier Condition Value Action Campaign name CONTAINS *** Add Cancel …" at bounding box center [489, 184] width 783 height 217
click at [835, 261] on span "Save" at bounding box center [838, 266] width 23 height 12
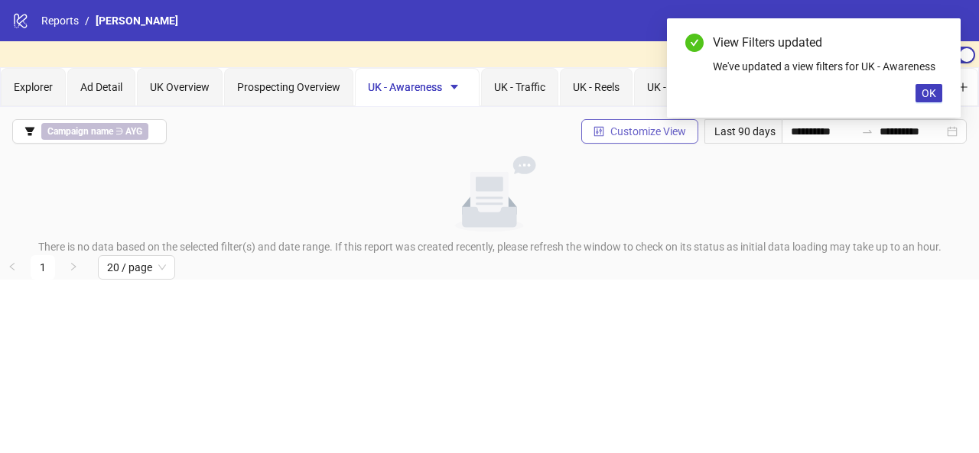
click at [610, 132] on span "Customize View" at bounding box center [648, 131] width 76 height 12
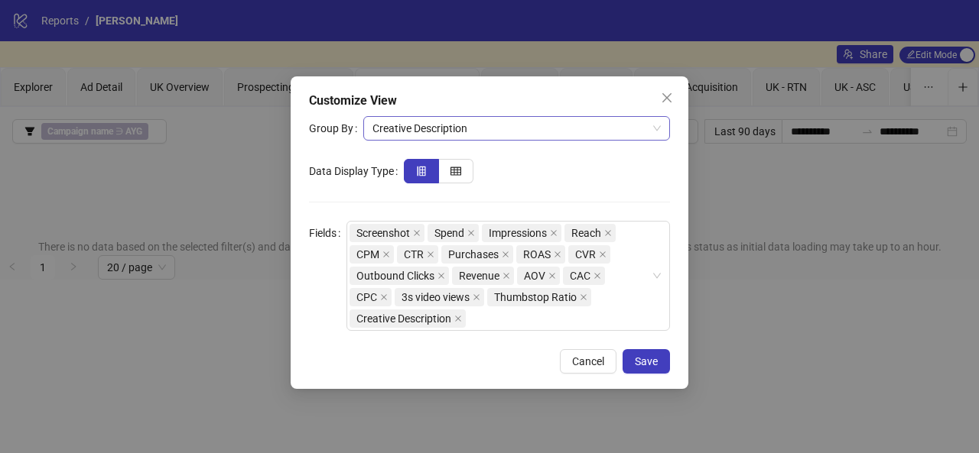
click at [493, 134] on span "Creative Description" at bounding box center [516, 128] width 288 height 23
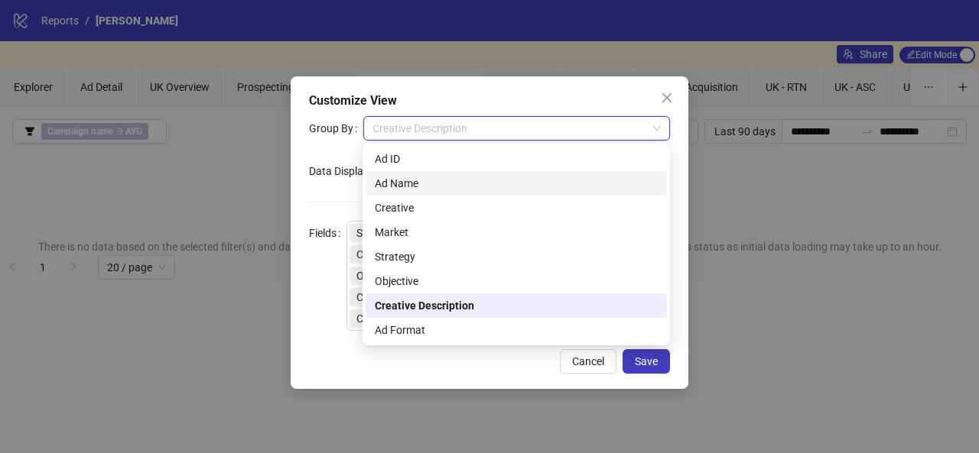
click at [477, 178] on div "Ad Name" at bounding box center [516, 183] width 283 height 17
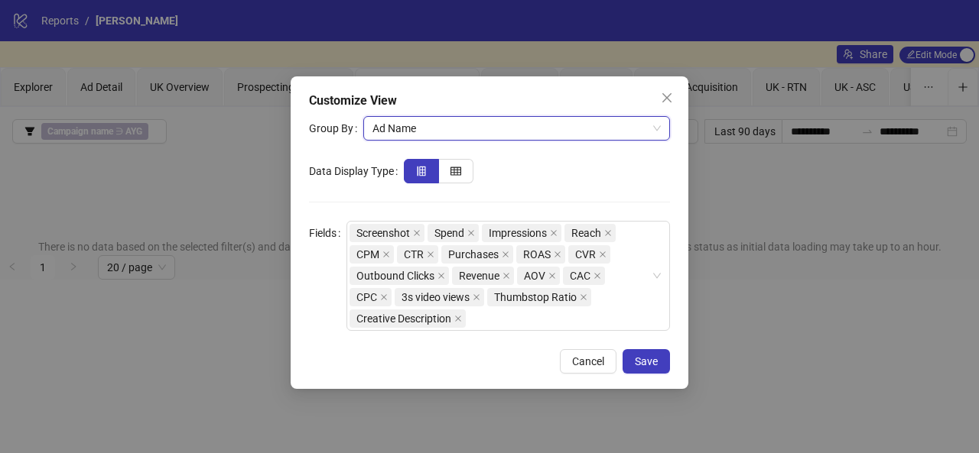
click at [501, 131] on span "Ad Name" at bounding box center [516, 128] width 288 height 23
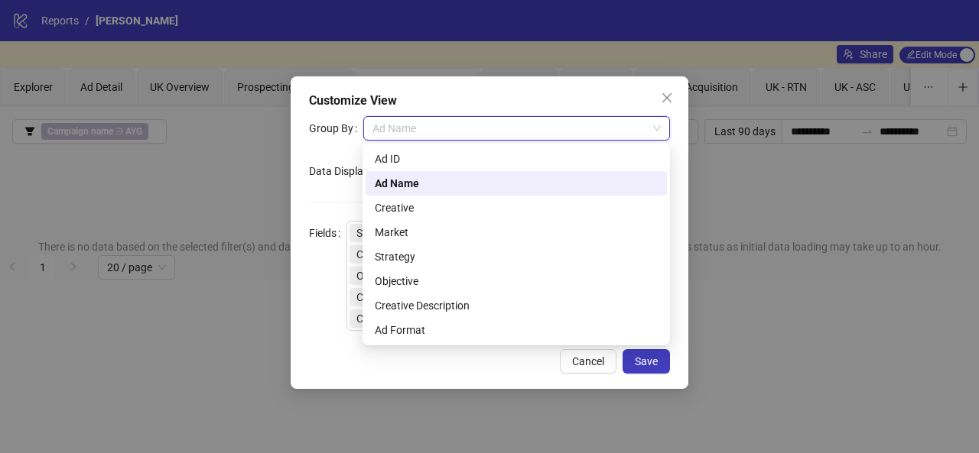
click at [501, 131] on span "Ad Name" at bounding box center [516, 128] width 288 height 23
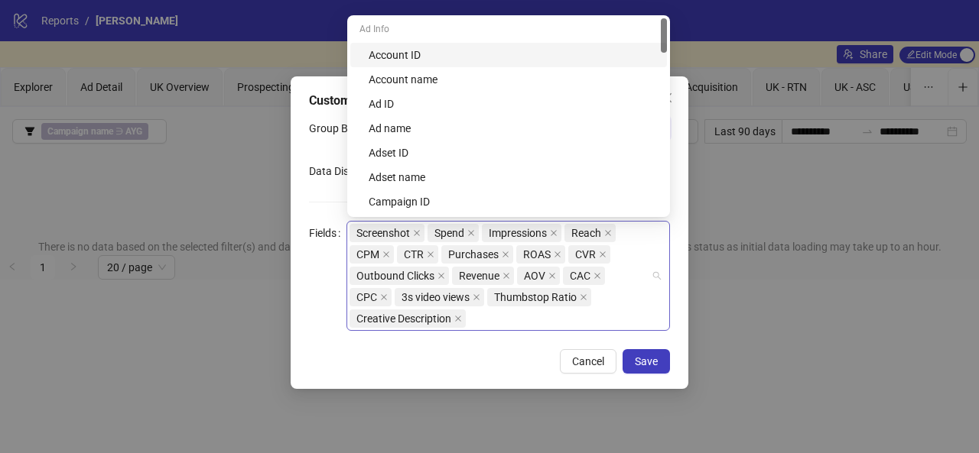
click at [482, 326] on div "Screenshot Spend Impressions Reach CPM CTR Purchases ROAS CVR Outbound Clicks R…" at bounding box center [499, 276] width 301 height 107
type input "**"
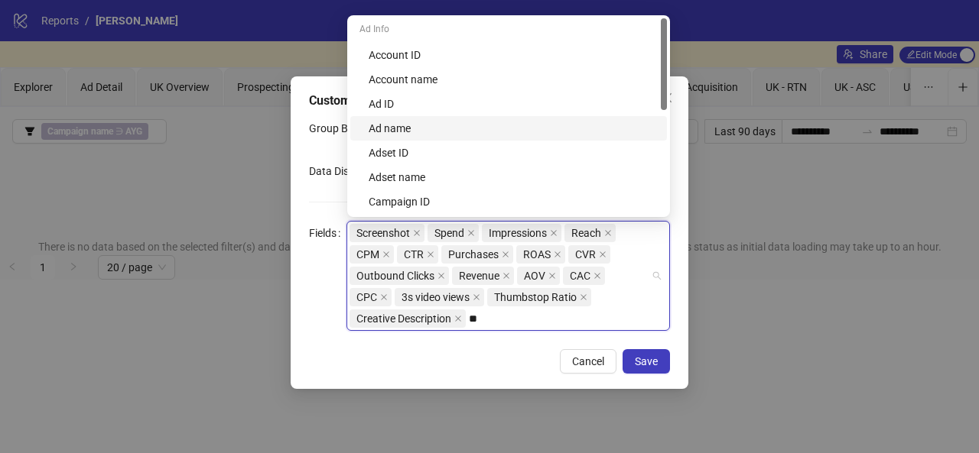
click at [454, 126] on div "Ad name" at bounding box center [513, 128] width 289 height 17
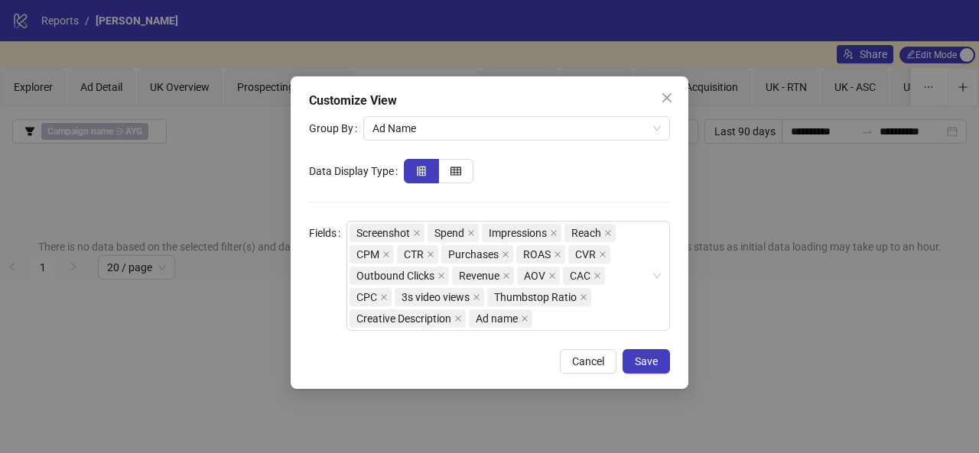
click at [622, 333] on div "Customize View Group By Ad Name Data Display Type Fields Screenshot Spend Impre…" at bounding box center [490, 232] width 398 height 313
click at [650, 363] on span "Save" at bounding box center [646, 362] width 23 height 12
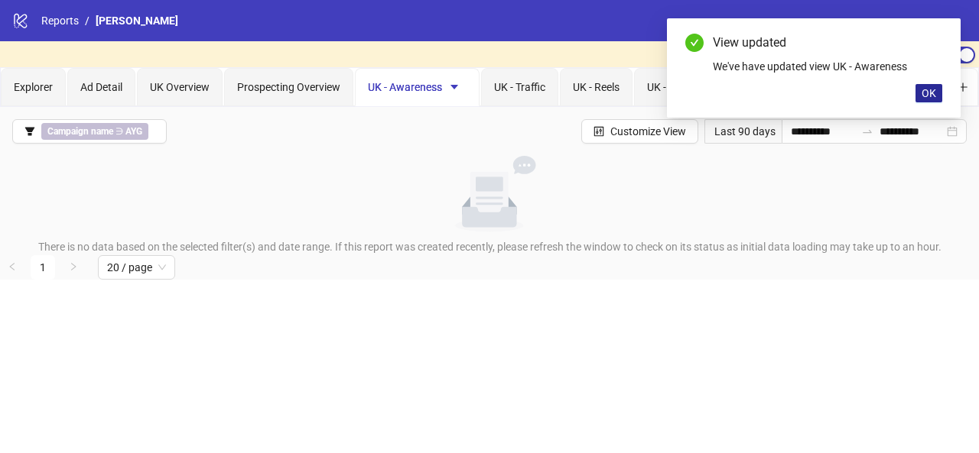
click at [925, 97] on span "OK" at bounding box center [928, 93] width 15 height 12
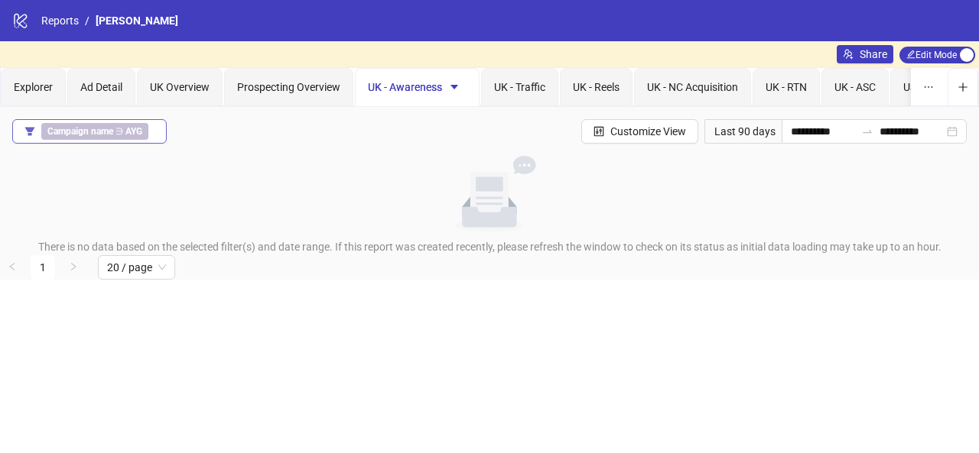
click at [107, 138] on span "Campaign name ∋ AYG" at bounding box center [94, 131] width 107 height 17
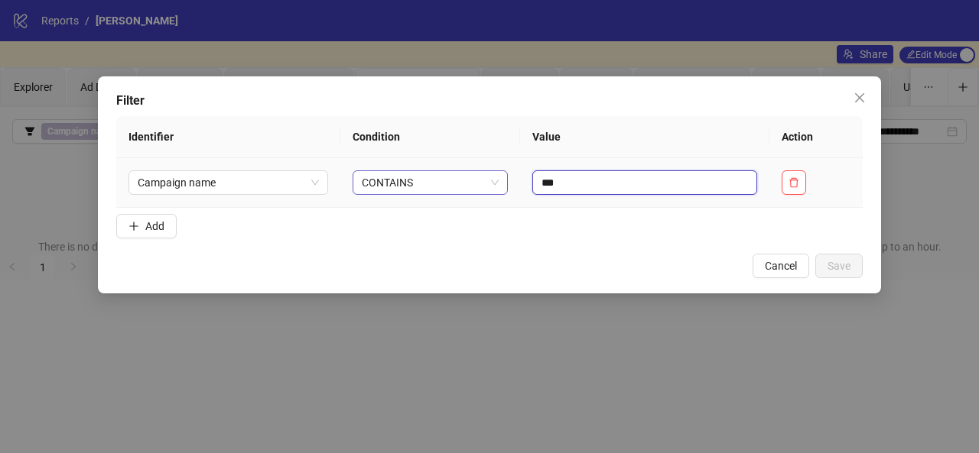
drag, startPoint x: 603, startPoint y: 193, endPoint x: 492, endPoint y: 181, distance: 111.6
click at [492, 181] on tr "Campaign name CONTAINS ***" at bounding box center [489, 183] width 746 height 50
type input "****"
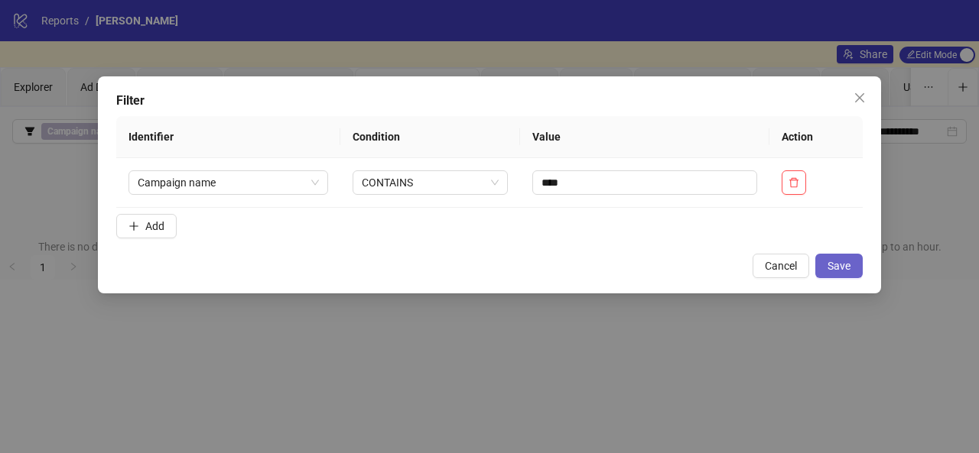
click at [837, 264] on span "Save" at bounding box center [838, 266] width 23 height 12
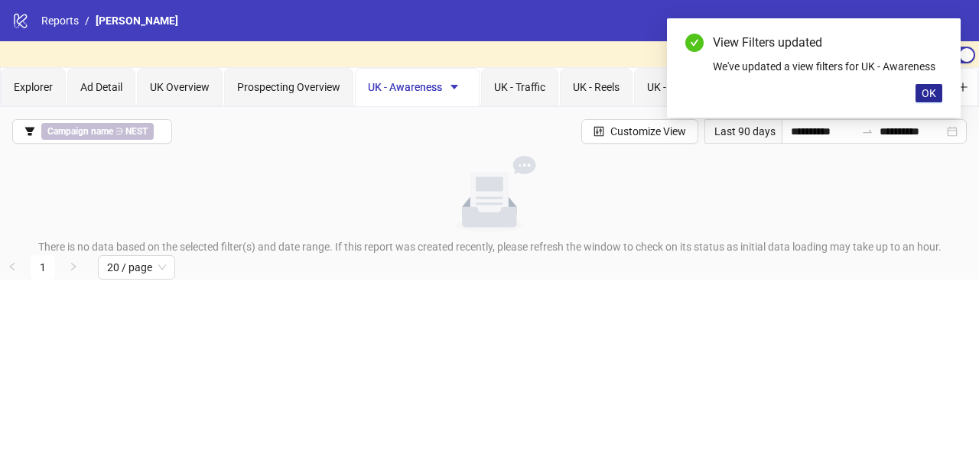
click at [920, 94] on button "OK" at bounding box center [928, 93] width 27 height 18
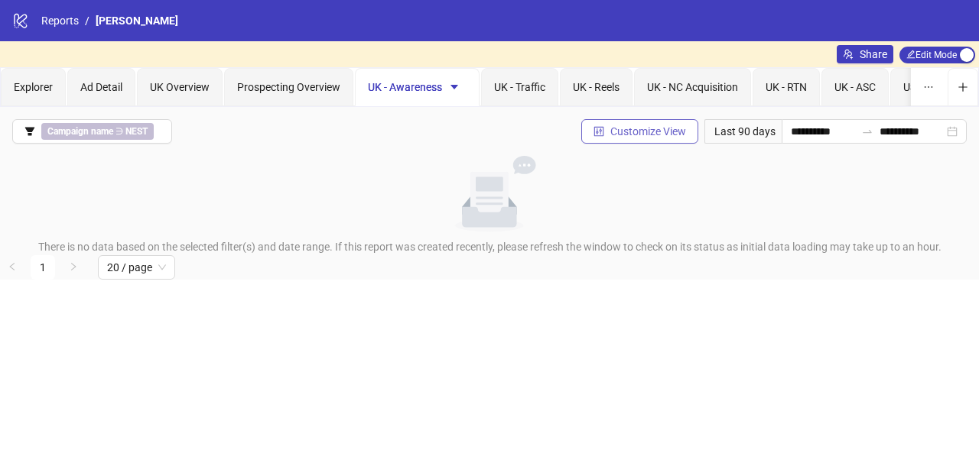
click at [659, 135] on span "Customize View" at bounding box center [648, 131] width 76 height 12
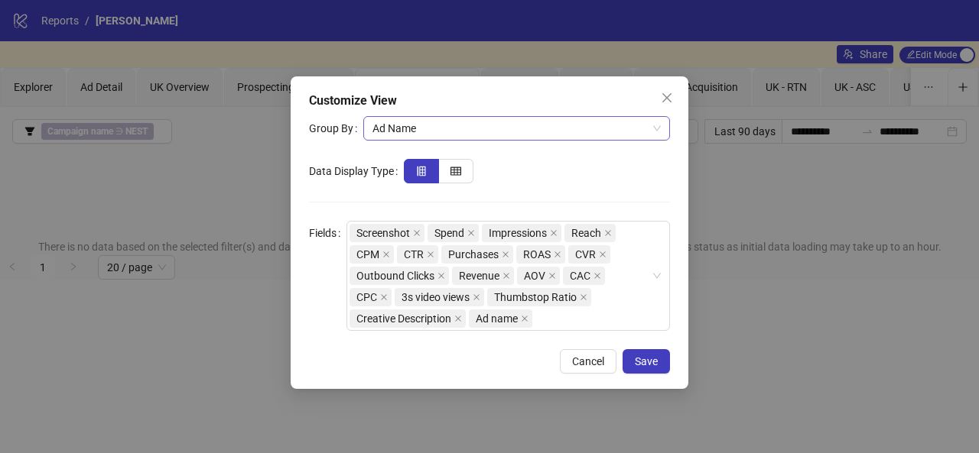
click at [508, 130] on span "Ad Name" at bounding box center [516, 128] width 288 height 23
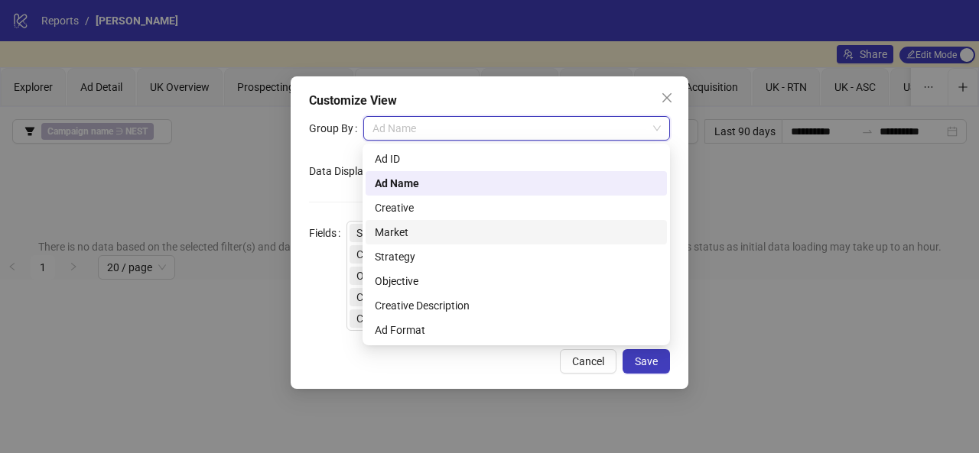
click at [454, 220] on div "Market" at bounding box center [516, 232] width 301 height 24
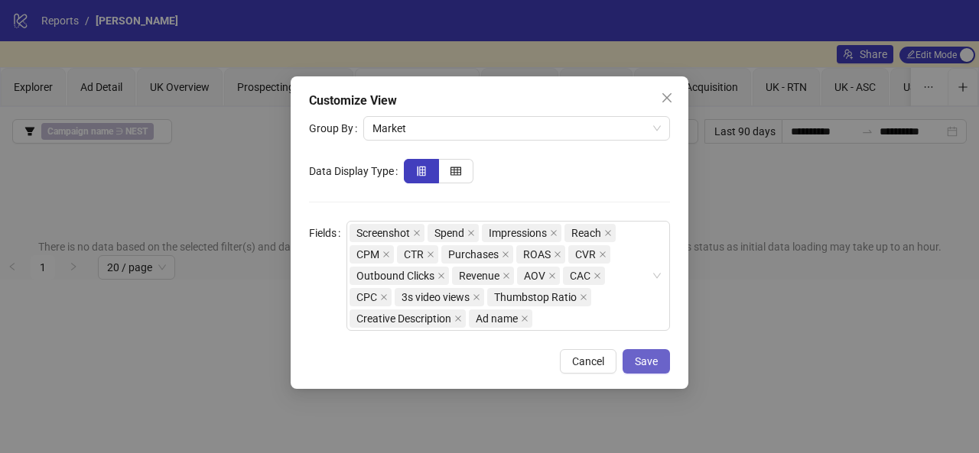
click at [629, 360] on button "Save" at bounding box center [645, 361] width 47 height 24
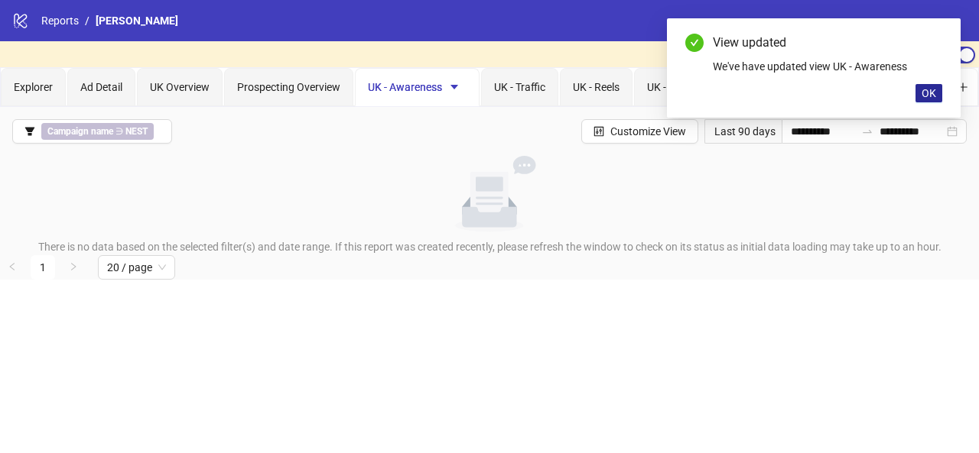
click at [924, 96] on span "OK" at bounding box center [928, 93] width 15 height 12
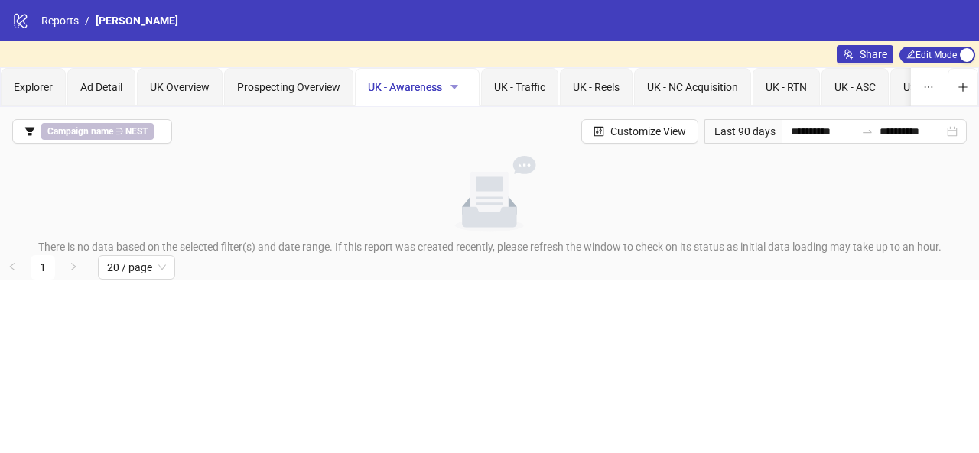
click at [459, 84] on button "button" at bounding box center [454, 87] width 24 height 24
click at [477, 167] on span "Delete" at bounding box center [480, 166] width 54 height 17
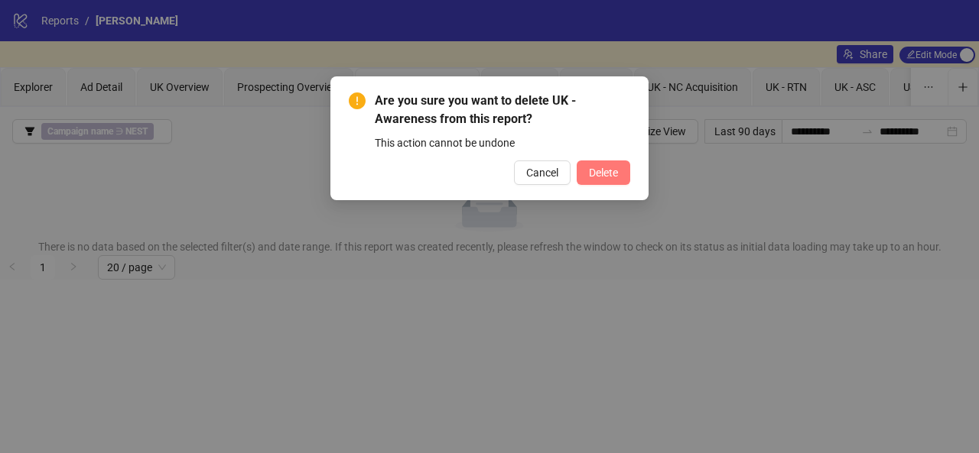
click at [609, 178] on span "Delete" at bounding box center [603, 173] width 29 height 12
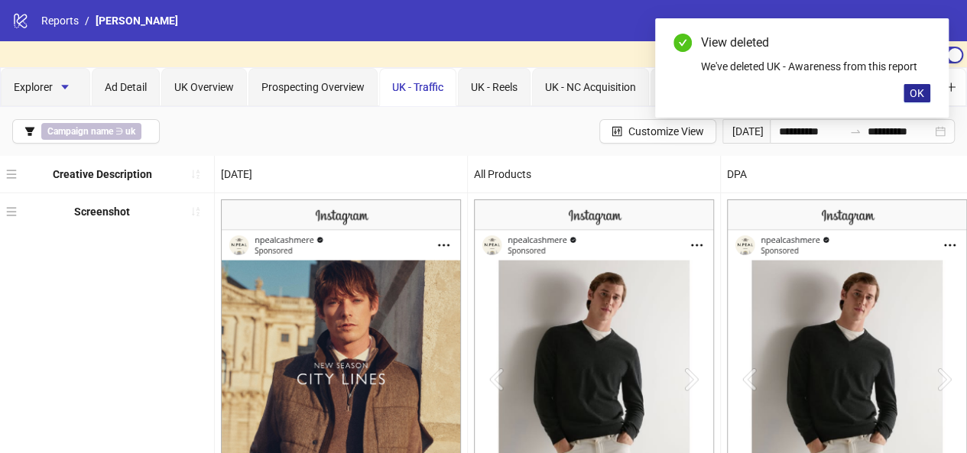
click at [915, 93] on span "OK" at bounding box center [917, 93] width 15 height 12
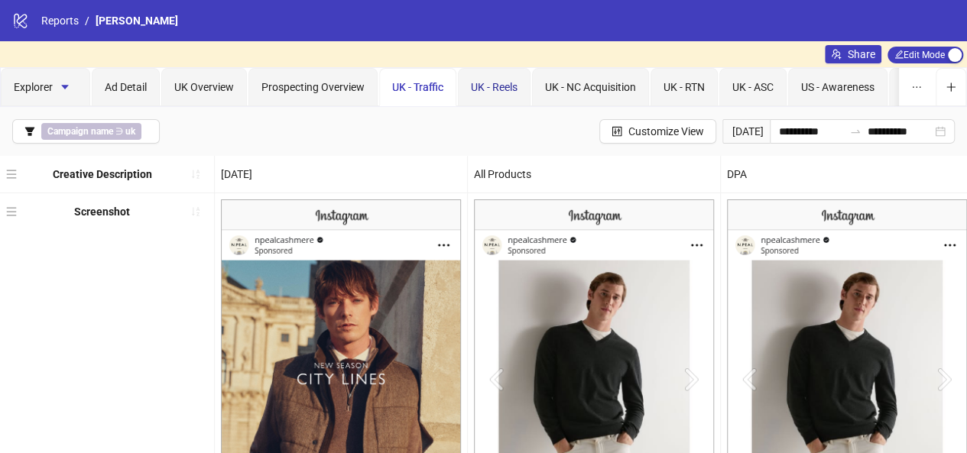
click at [502, 85] on span "UK - Reels" at bounding box center [494, 87] width 47 height 12
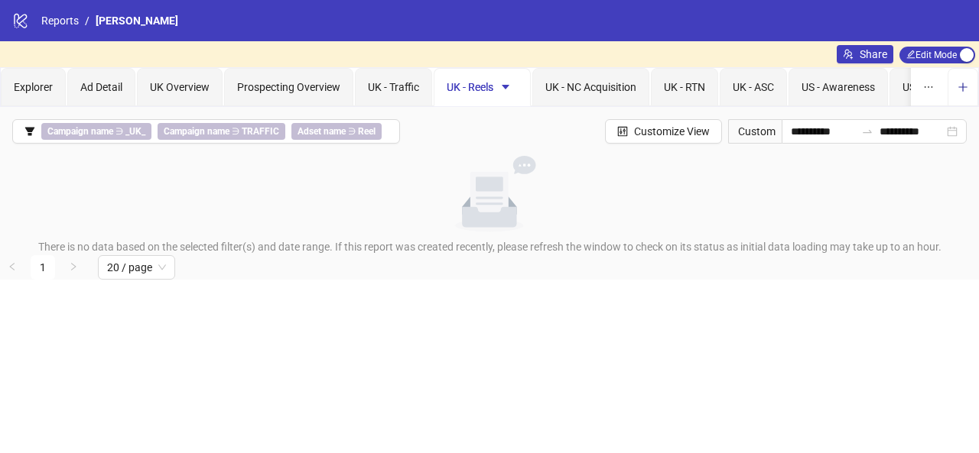
click at [959, 85] on icon "plus" at bounding box center [962, 87] width 11 height 11
click at [960, 83] on icon "plus" at bounding box center [962, 87] width 11 height 11
click at [967, 86] on icon "plus" at bounding box center [962, 87] width 11 height 11
click at [801, 86] on div "US - Awareness" at bounding box center [837, 87] width 99 height 38
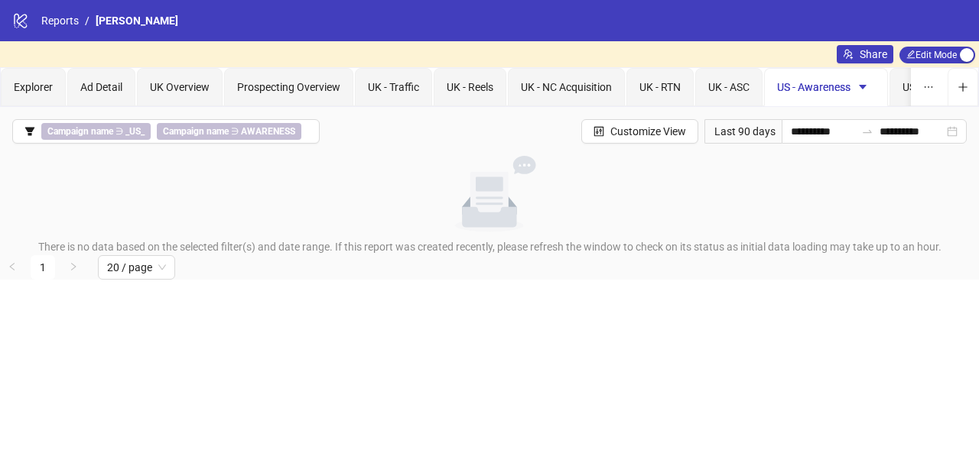
click at [899, 88] on div "US - Traffic" at bounding box center [927, 87] width 76 height 38
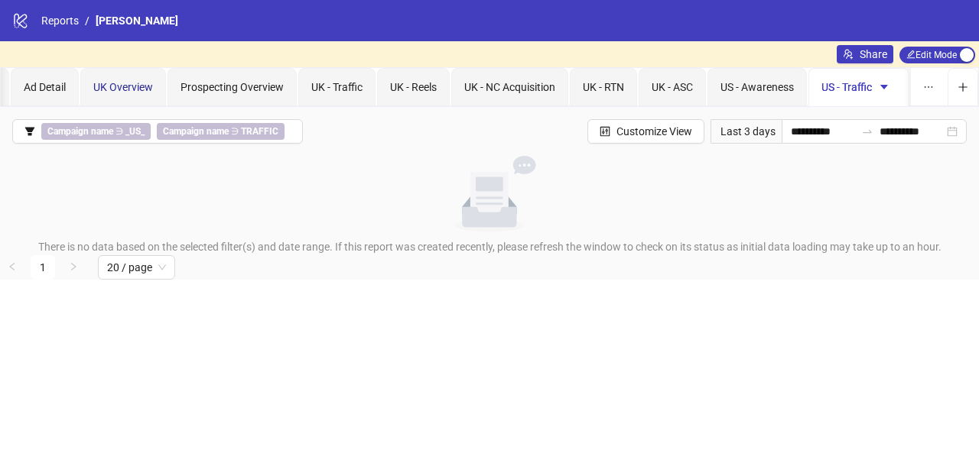
click at [128, 79] on div "UK Overview" at bounding box center [123, 87] width 60 height 17
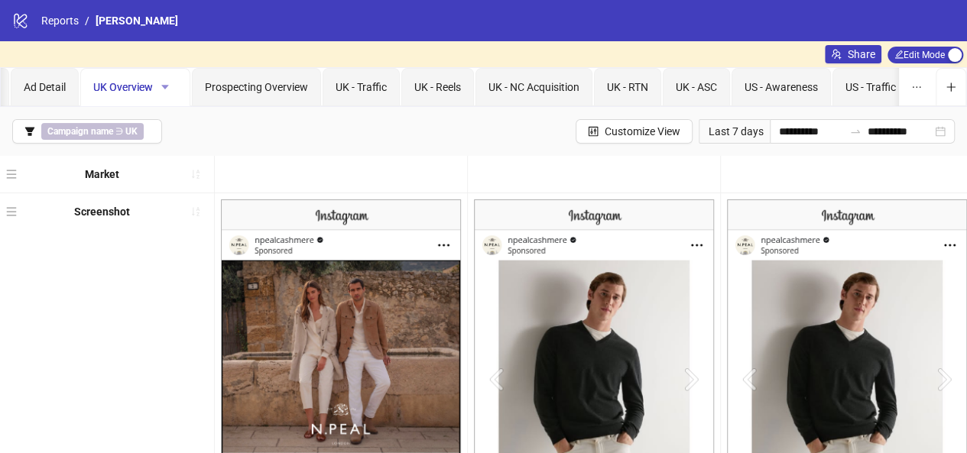
click at [164, 88] on icon "caret-down" at bounding box center [165, 87] width 11 height 11
click at [192, 135] on span "Duplicate" at bounding box center [191, 141] width 54 height 17
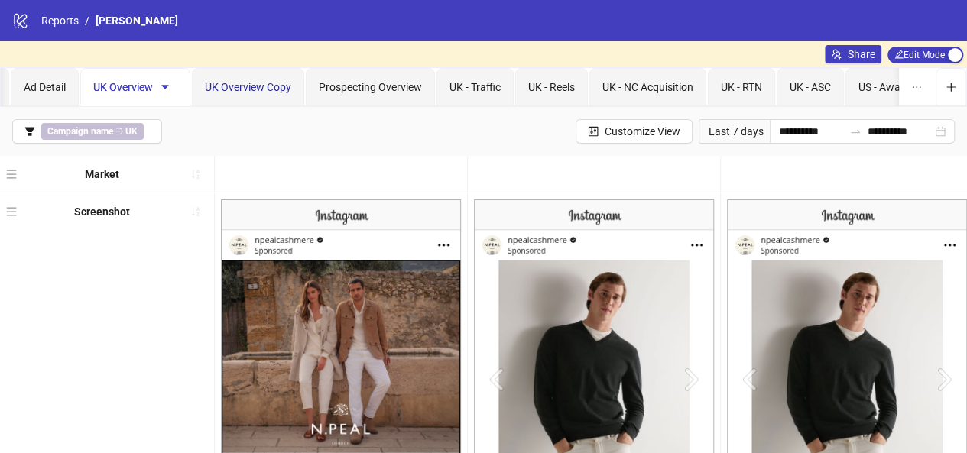
click at [252, 85] on span "UK Overview Copy" at bounding box center [248, 87] width 86 height 12
click at [122, 132] on span "Campaign name ∋ UK" at bounding box center [92, 131] width 102 height 17
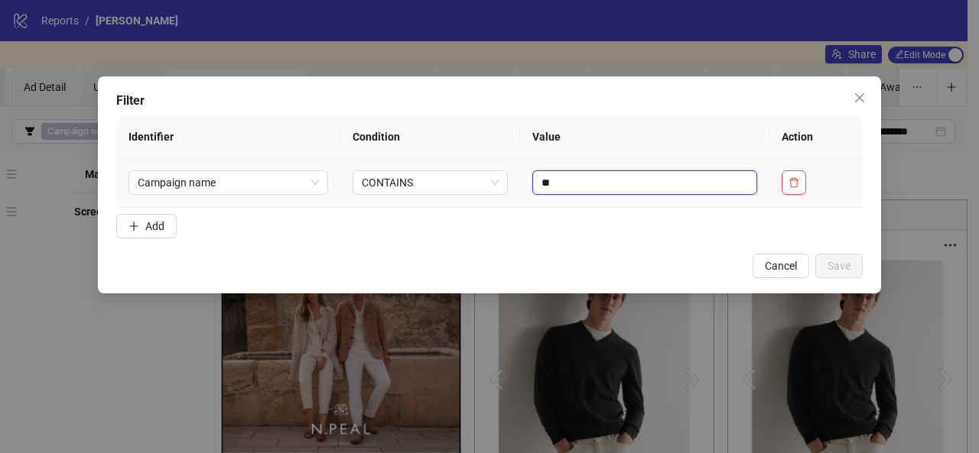
click at [552, 188] on input "**" at bounding box center [644, 183] width 225 height 24
type input "**"
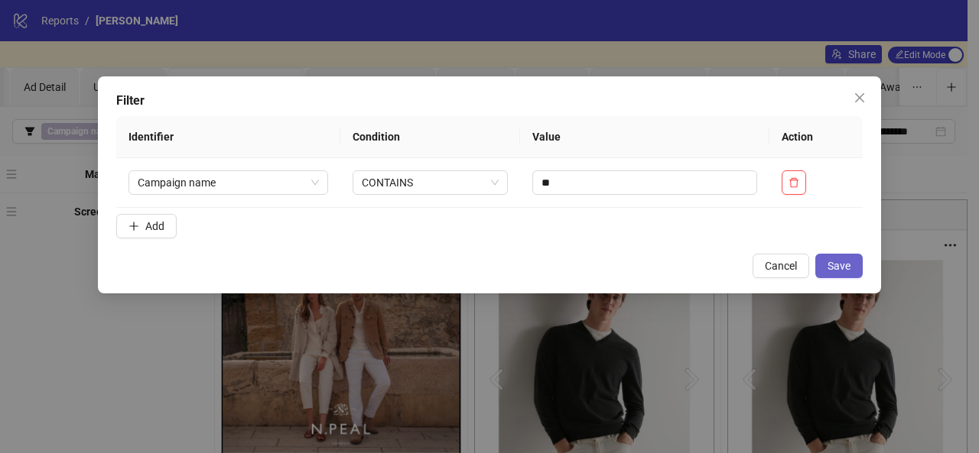
click at [824, 266] on button "Save" at bounding box center [838, 266] width 47 height 24
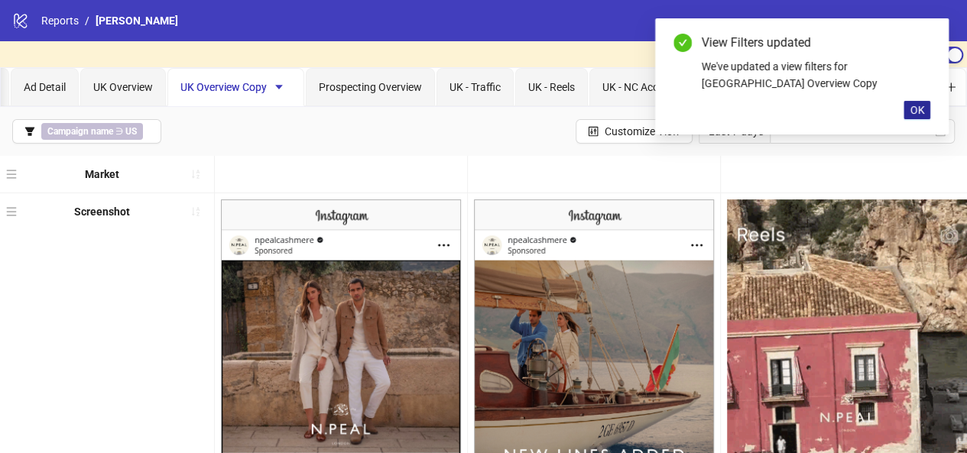
click at [913, 110] on span "OK" at bounding box center [917, 110] width 15 height 12
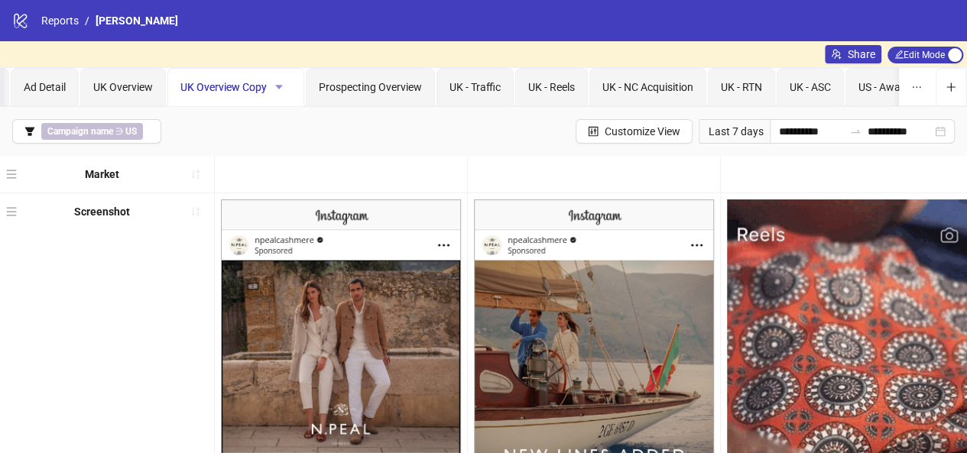
click at [283, 85] on button "button" at bounding box center [279, 87] width 24 height 24
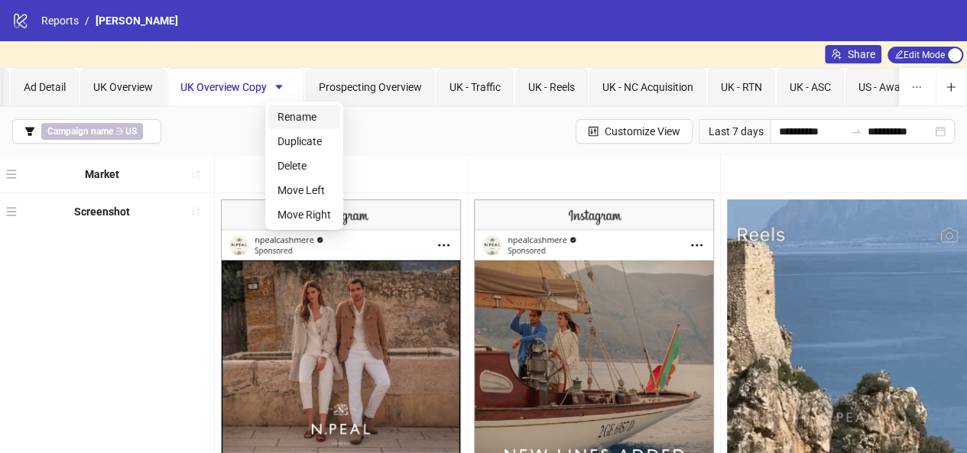
click at [289, 119] on span "Rename" at bounding box center [305, 117] width 54 height 17
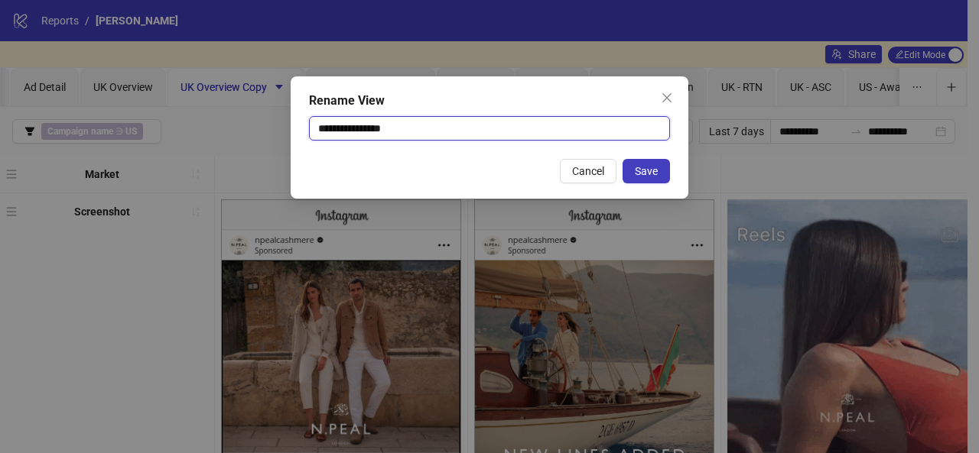
click at [330, 132] on input "**********" at bounding box center [489, 128] width 361 height 24
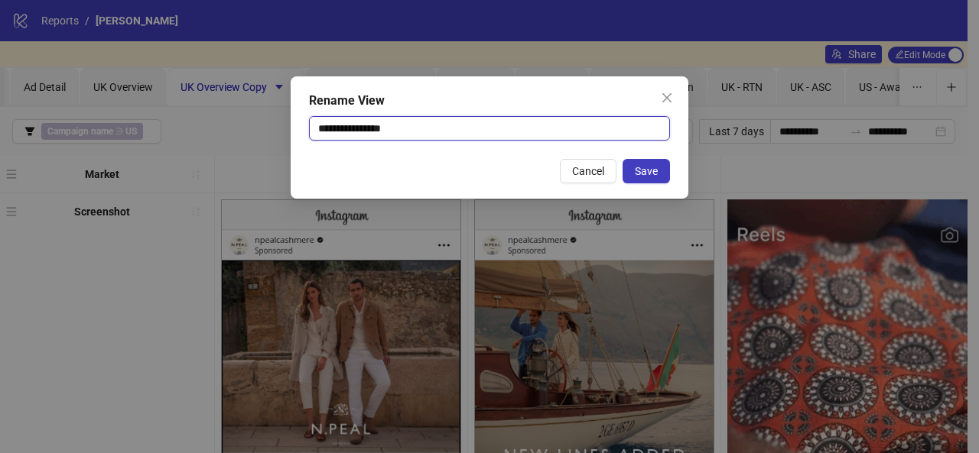
drag, startPoint x: 384, startPoint y: 131, endPoint x: 440, endPoint y: 135, distance: 56.7
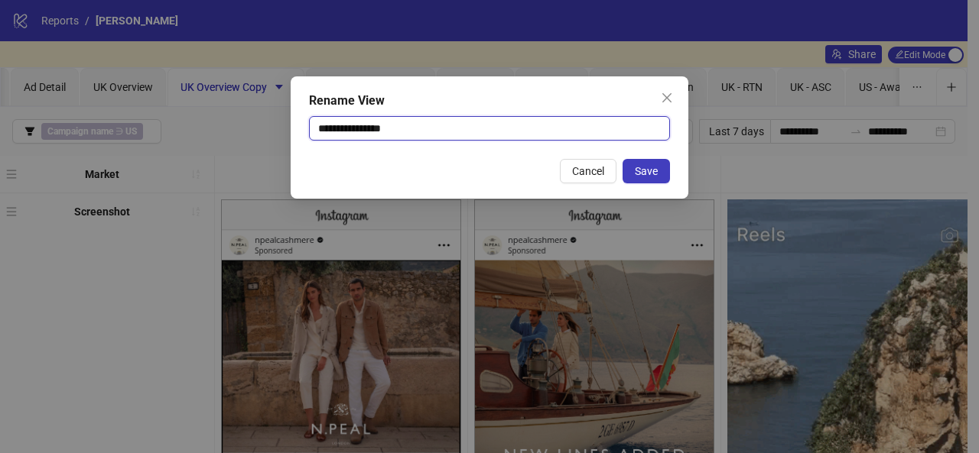
click at [440, 135] on input "**********" at bounding box center [489, 128] width 361 height 24
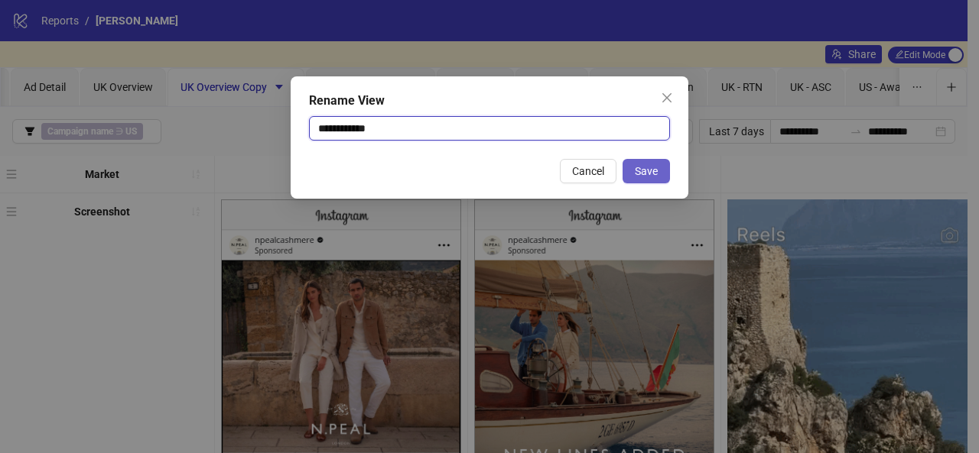
type input "**********"
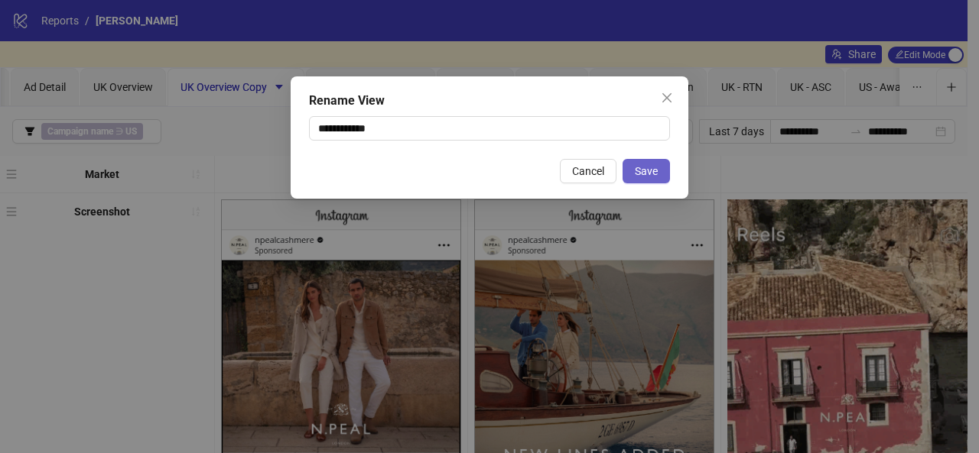
click at [655, 171] on span "Save" at bounding box center [646, 171] width 23 height 12
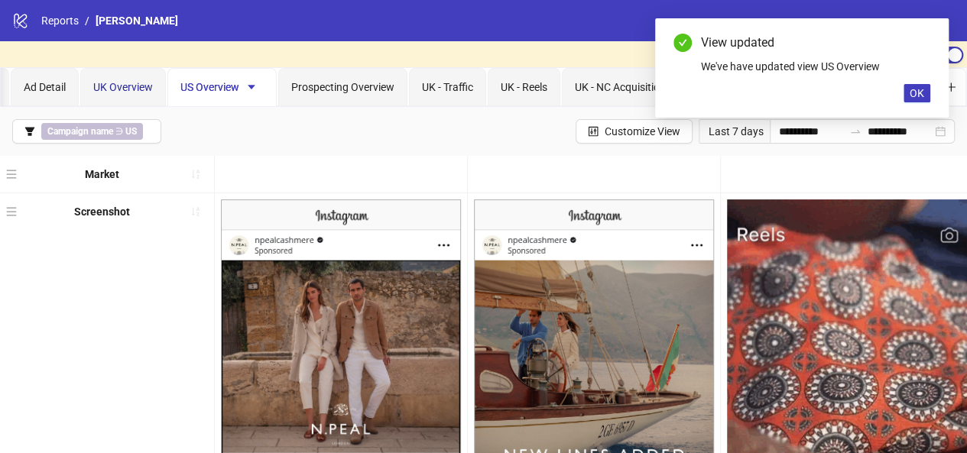
click at [135, 89] on span "UK Overview" at bounding box center [123, 87] width 60 height 12
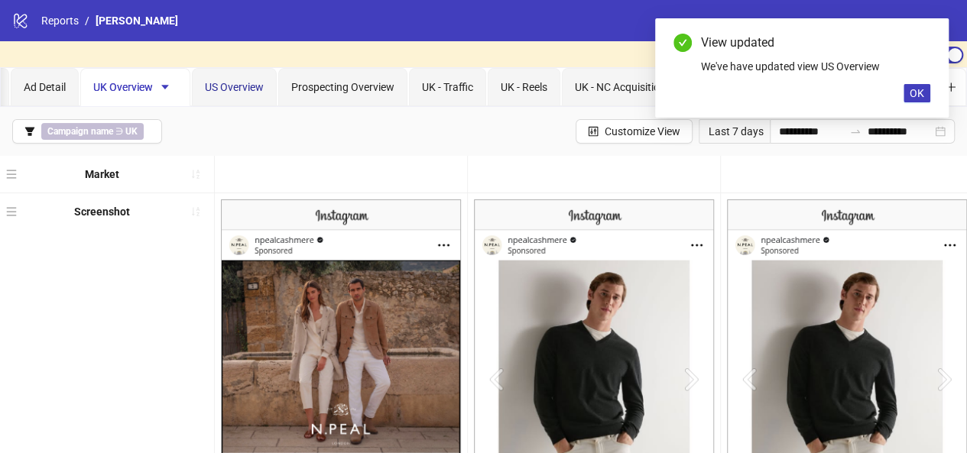
click at [231, 90] on span "US Overview" at bounding box center [234, 87] width 59 height 12
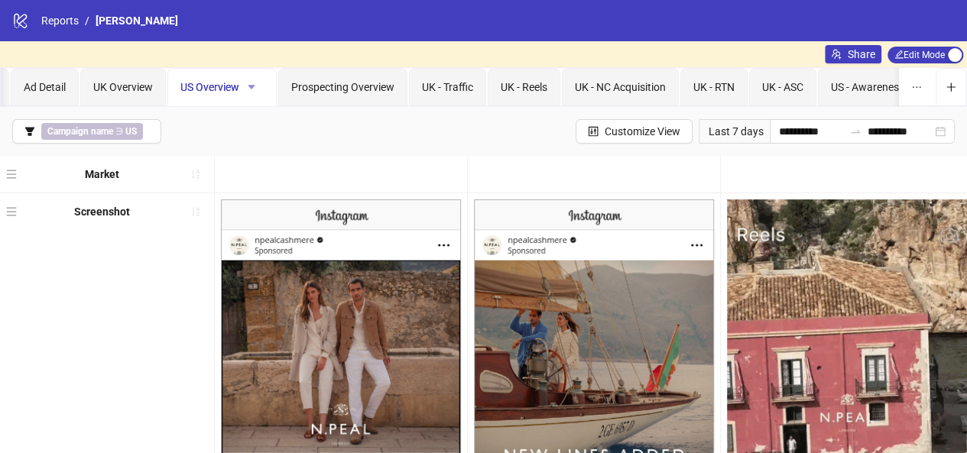
click at [252, 83] on icon "caret-down" at bounding box center [251, 87] width 11 height 11
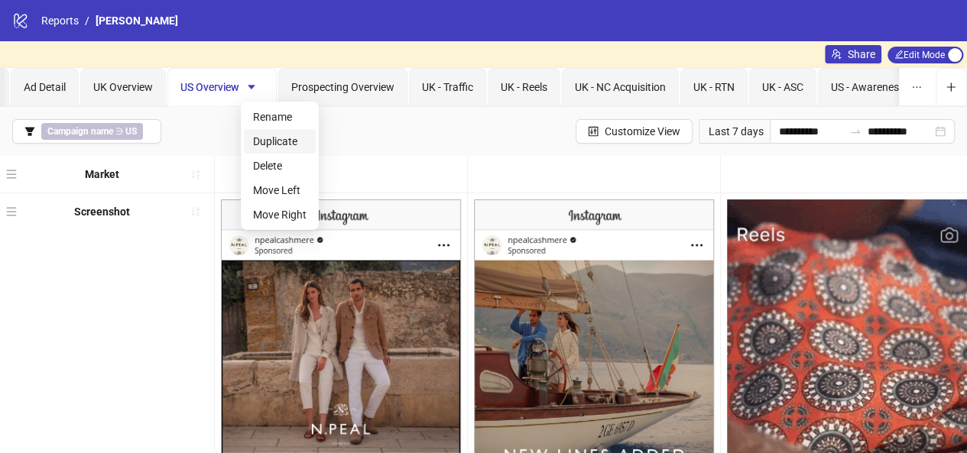
click at [289, 139] on span "Duplicate" at bounding box center [280, 141] width 54 height 17
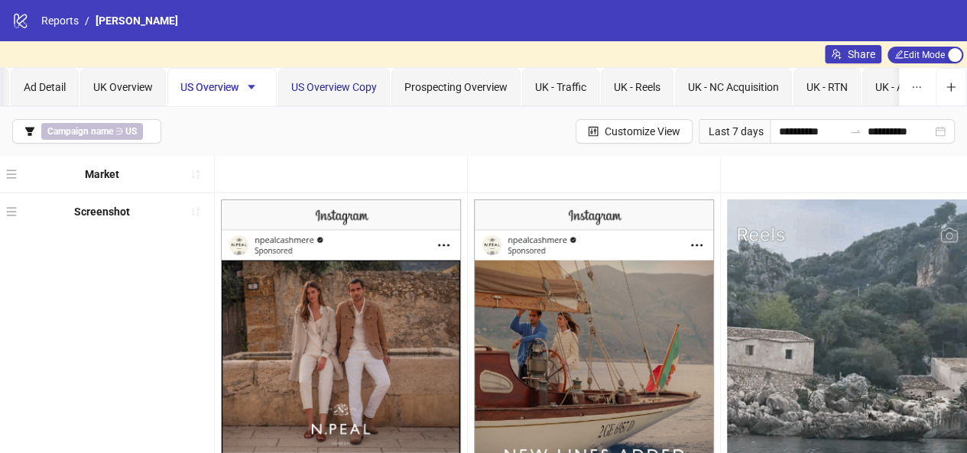
click at [351, 88] on span "US Overview Copy" at bounding box center [334, 87] width 86 height 12
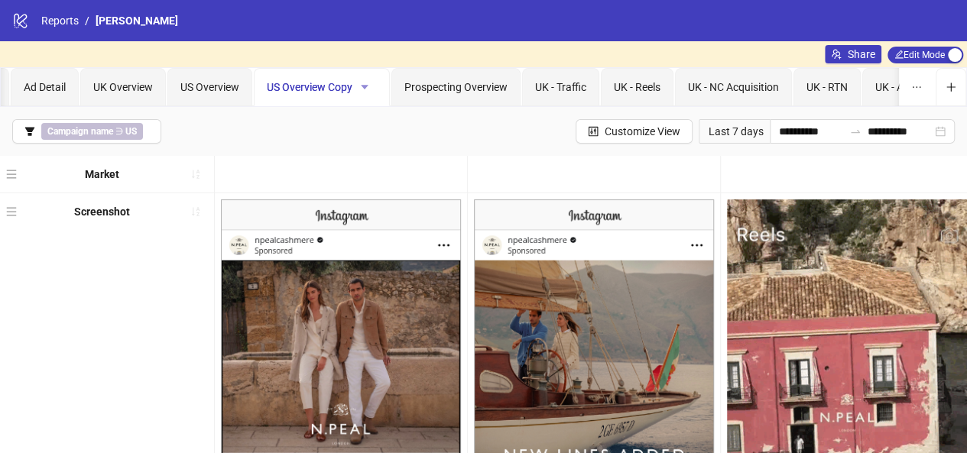
click at [368, 86] on icon "caret-down" at bounding box center [364, 87] width 11 height 11
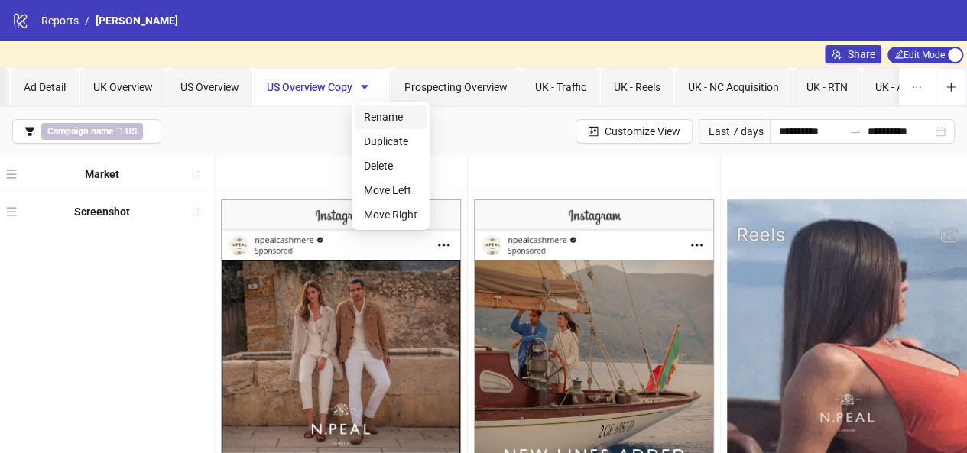
click at [377, 115] on span "Rename" at bounding box center [391, 117] width 54 height 17
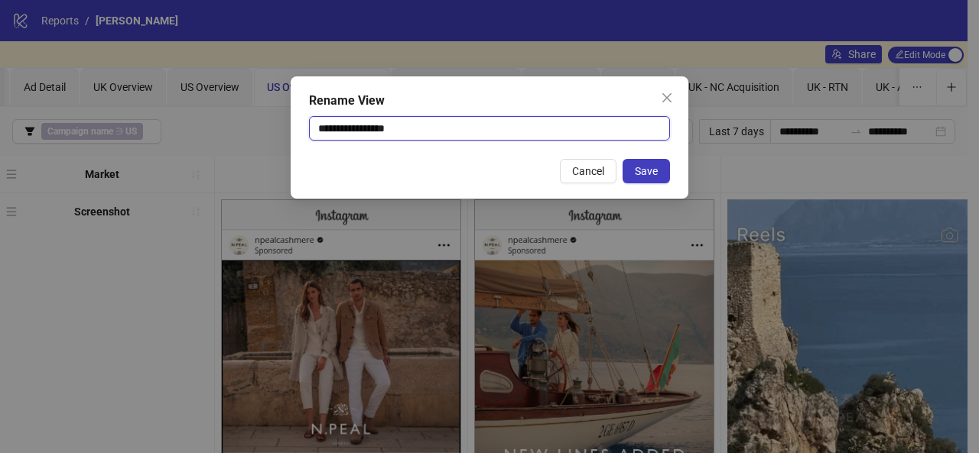
click at [334, 120] on input "**********" at bounding box center [489, 128] width 361 height 24
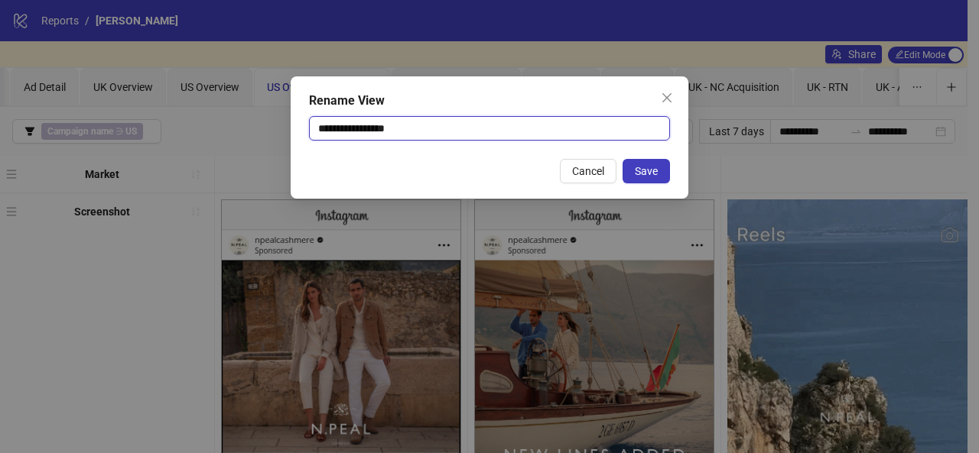
drag, startPoint x: 384, startPoint y: 128, endPoint x: 422, endPoint y: 124, distance: 38.4
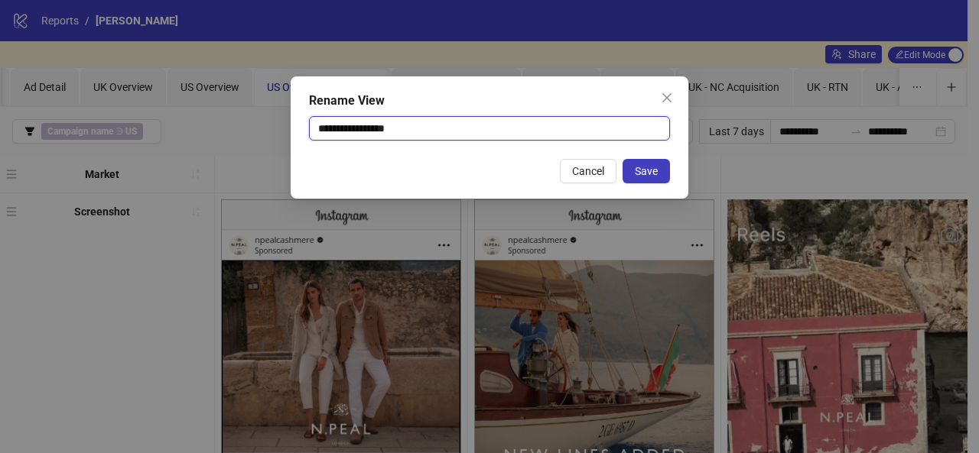
click at [422, 124] on input "**********" at bounding box center [489, 128] width 361 height 24
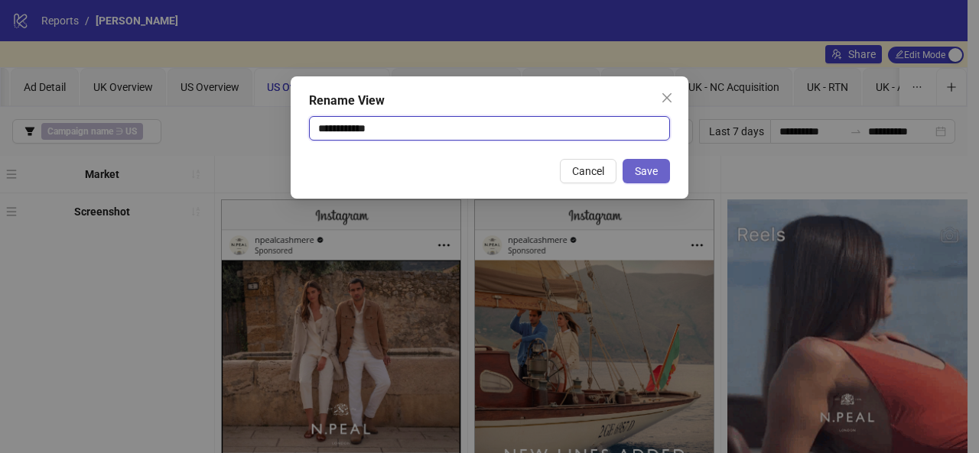
type input "**********"
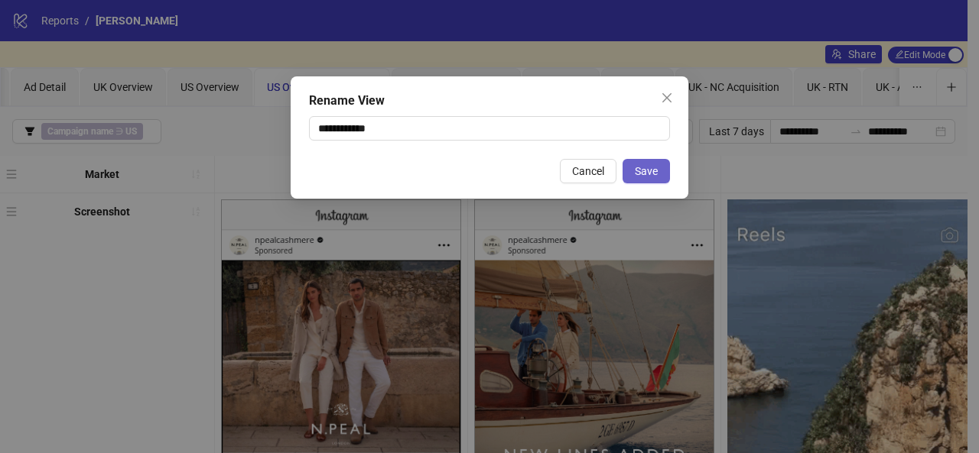
click at [644, 166] on span "Save" at bounding box center [646, 171] width 23 height 12
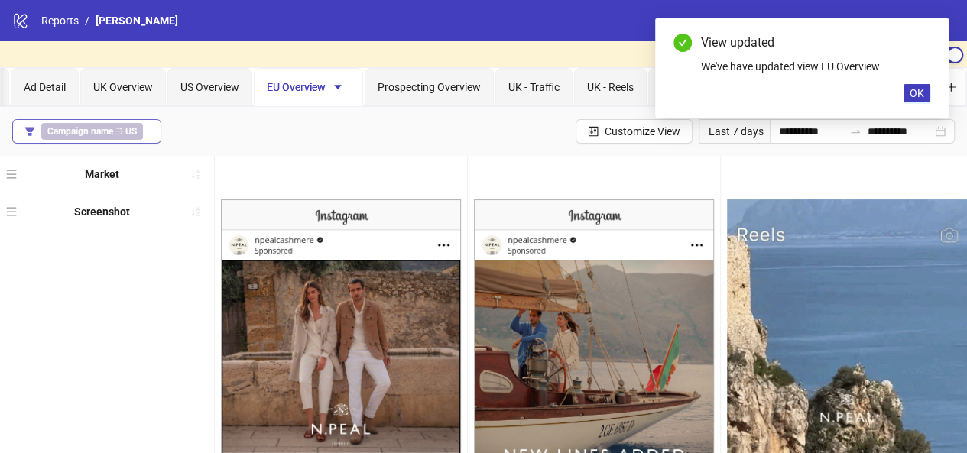
click at [132, 134] on b "US" at bounding box center [130, 131] width 11 height 11
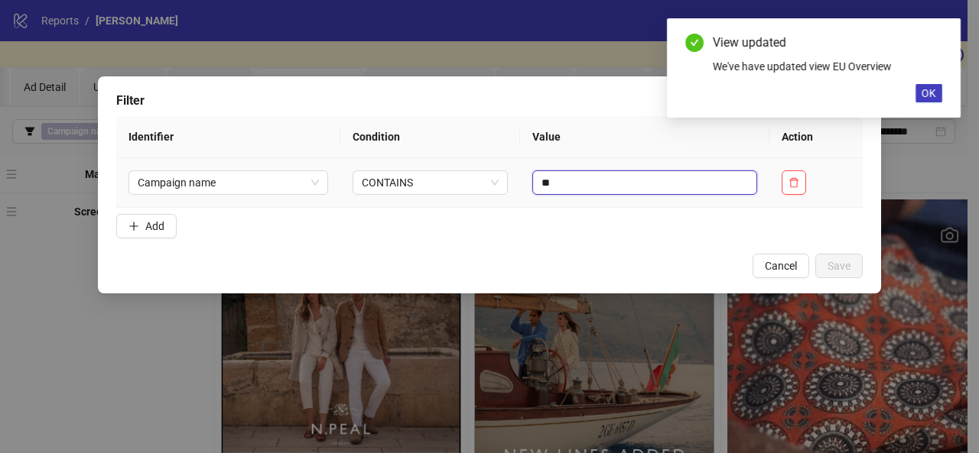
click at [559, 185] on input "**" at bounding box center [644, 183] width 225 height 24
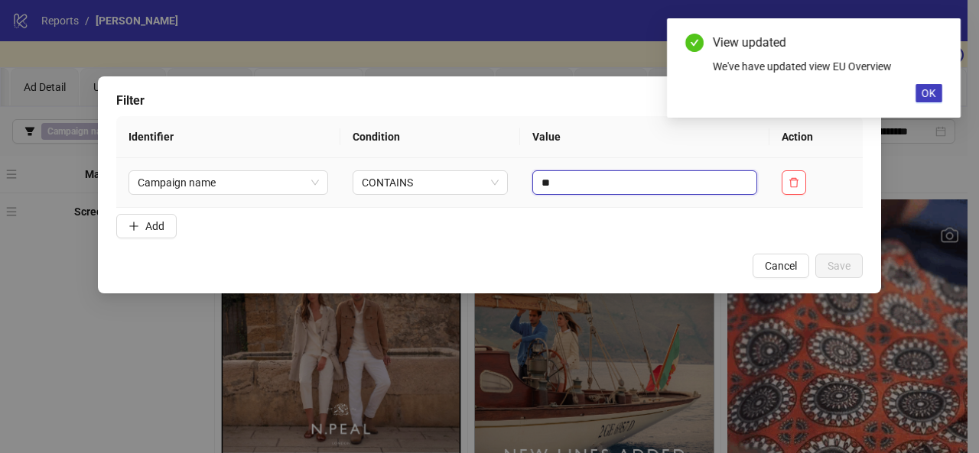
type input "*"
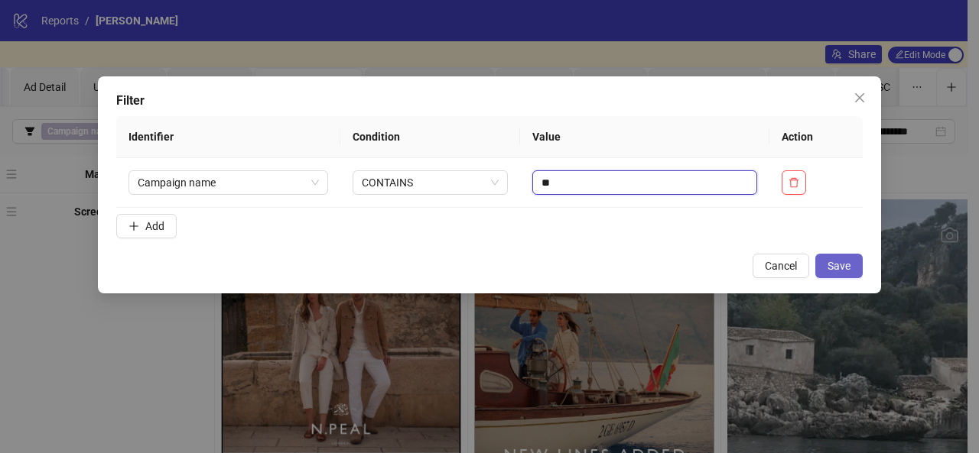
type input "**"
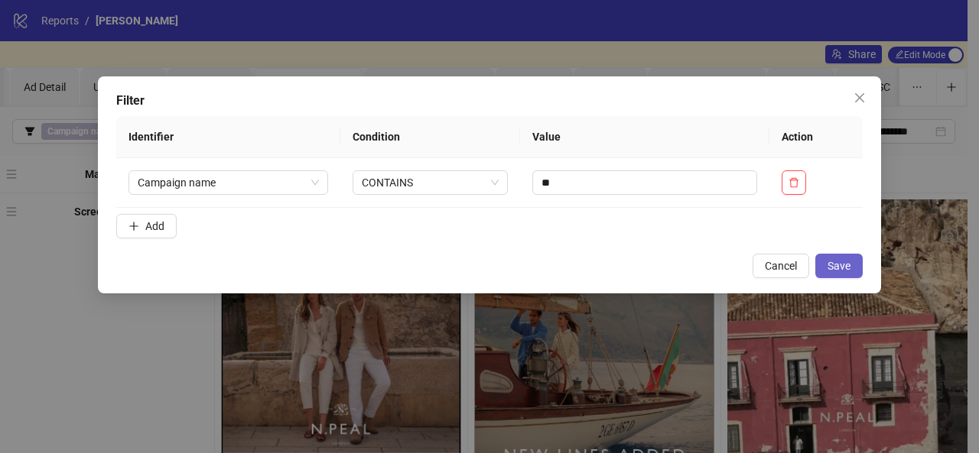
click at [846, 262] on span "Save" at bounding box center [838, 266] width 23 height 12
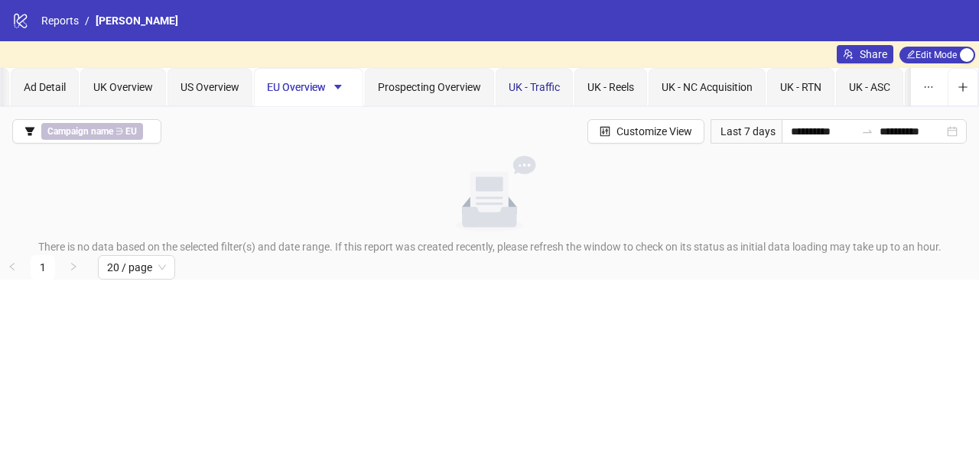
click at [529, 89] on span "UK - Traffic" at bounding box center [534, 87] width 51 height 12
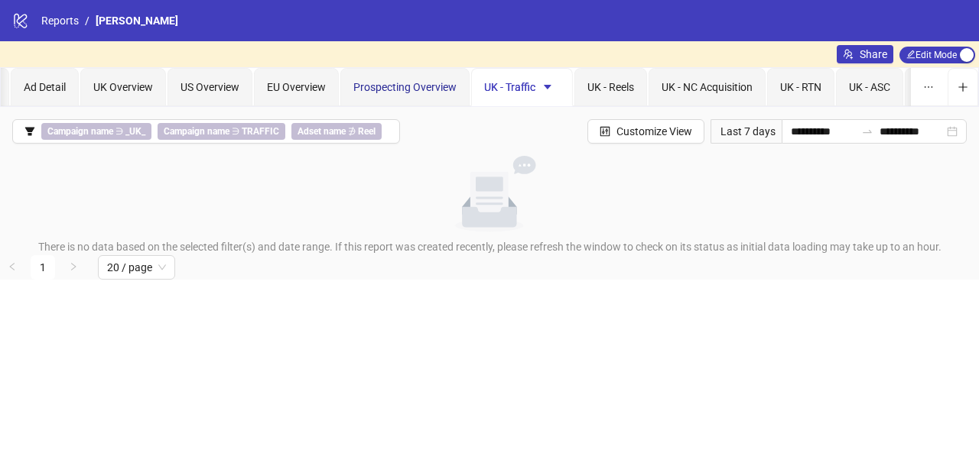
click at [439, 82] on span "Prospecting Overview" at bounding box center [404, 87] width 103 height 12
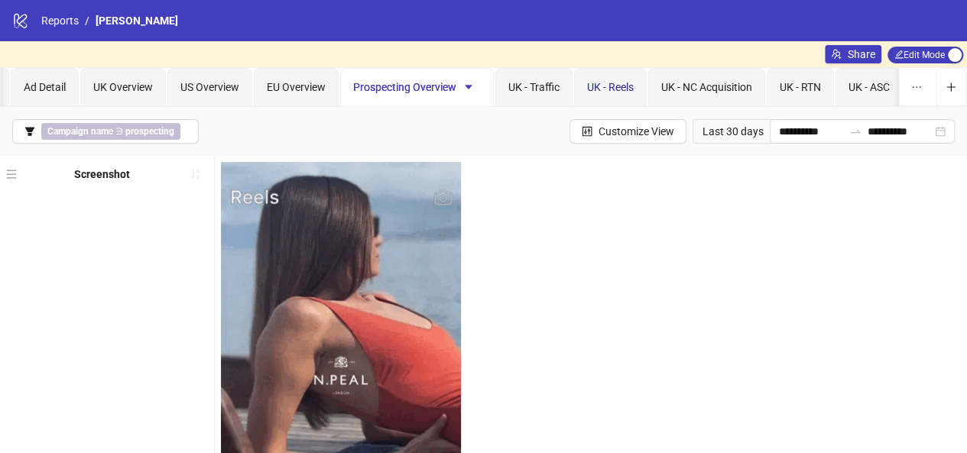
click at [592, 84] on span "UK - Reels" at bounding box center [610, 87] width 47 height 12
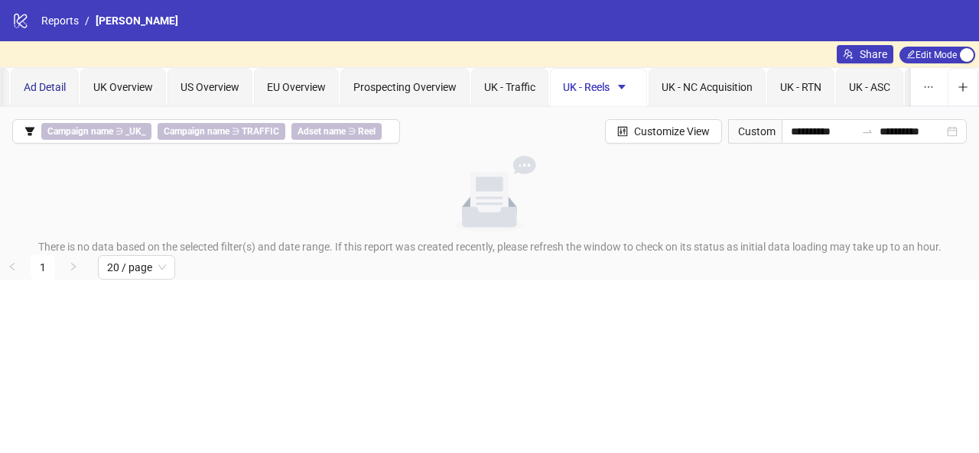
click at [28, 86] on span "Ad Detail" at bounding box center [45, 87] width 42 height 12
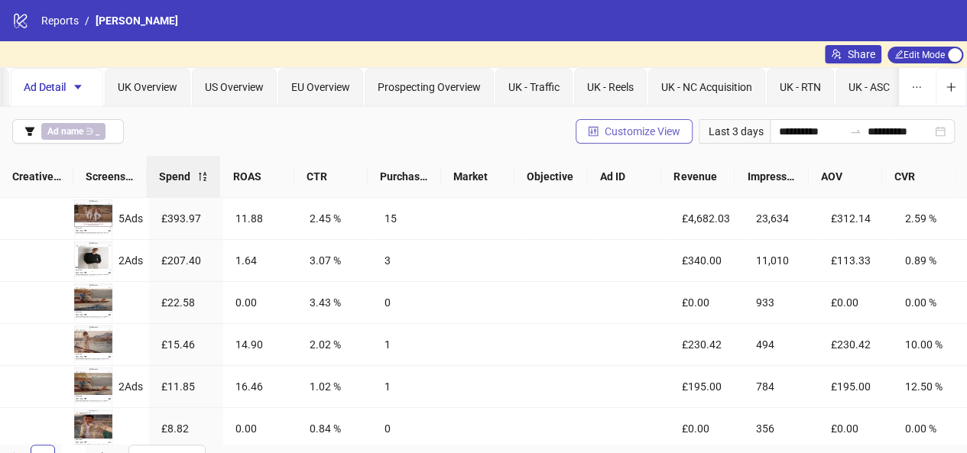
click at [605, 130] on span "Customize View" at bounding box center [643, 131] width 76 height 12
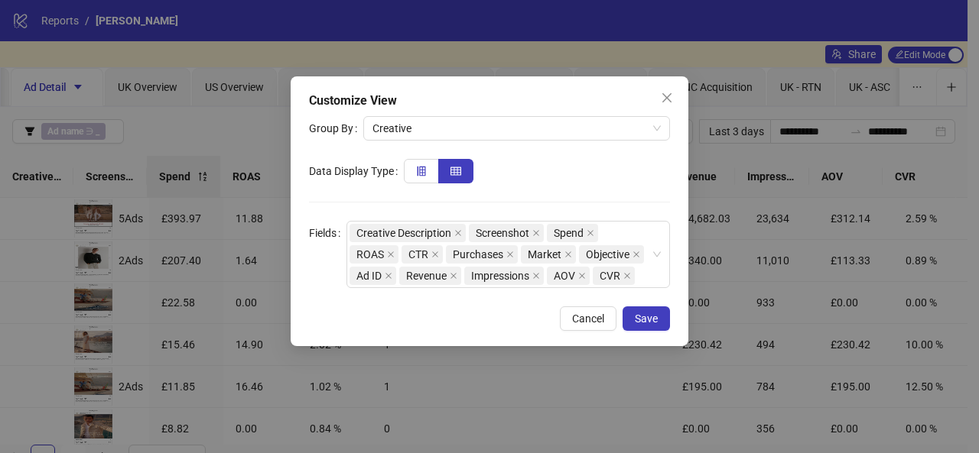
click at [416, 169] on icon "insert-row-left" at bounding box center [421, 171] width 11 height 11
click at [649, 324] on button "Save" at bounding box center [645, 319] width 47 height 24
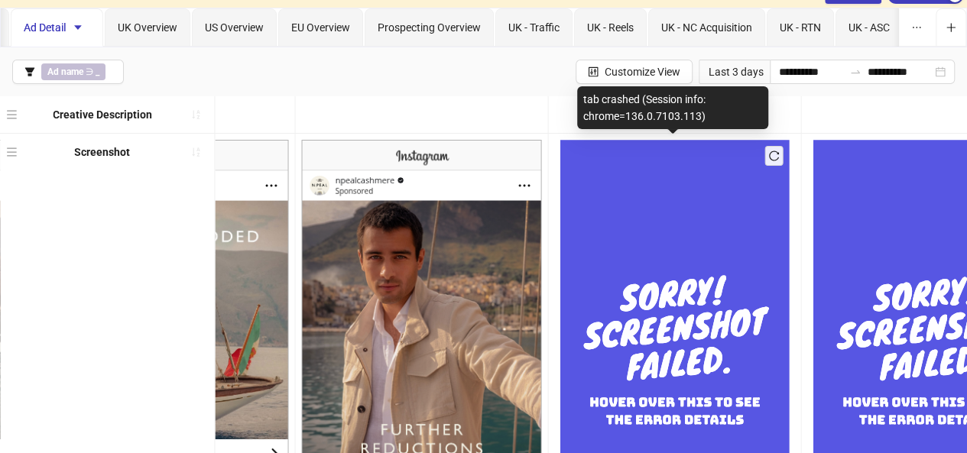
scroll to position [61, 0]
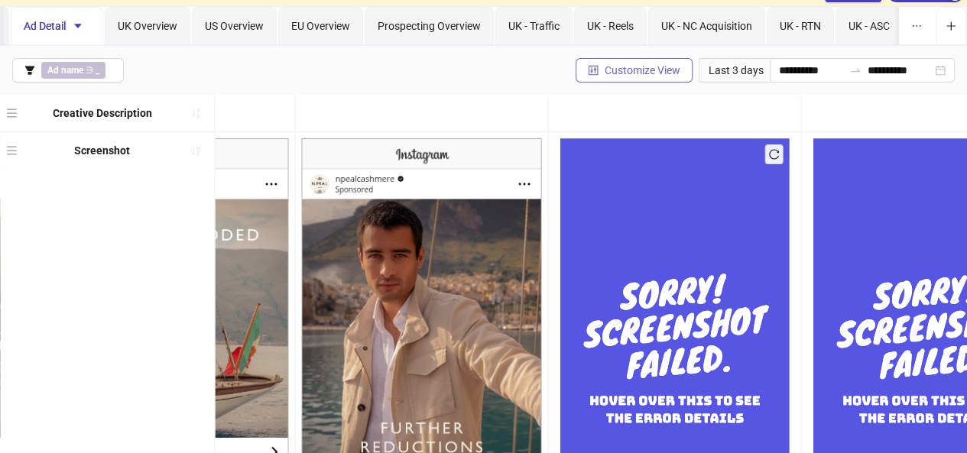
click at [627, 74] on span "Customize View" at bounding box center [643, 70] width 76 height 12
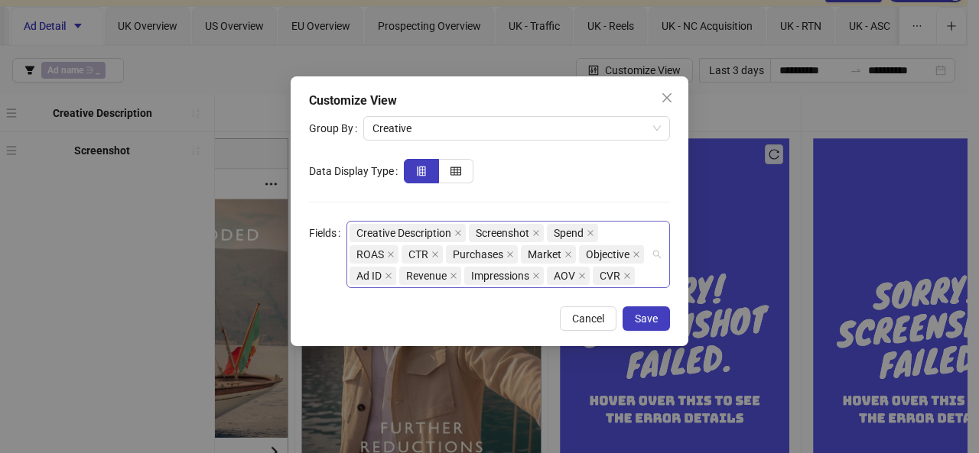
click at [650, 269] on div "Creative Description Screenshot Spend ROAS CTR Purchases Market Objective Ad ID…" at bounding box center [499, 255] width 301 height 64
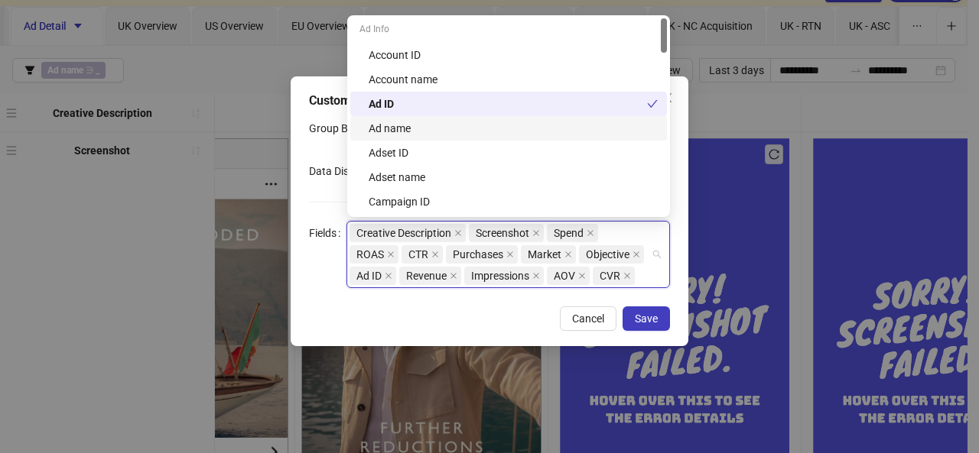
click at [459, 131] on div "Ad name" at bounding box center [513, 128] width 289 height 17
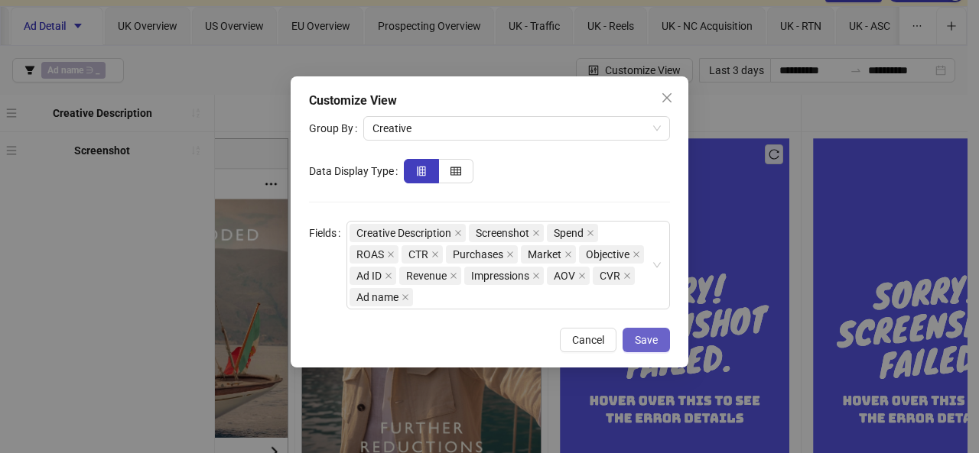
click at [658, 344] on span "Save" at bounding box center [646, 340] width 23 height 12
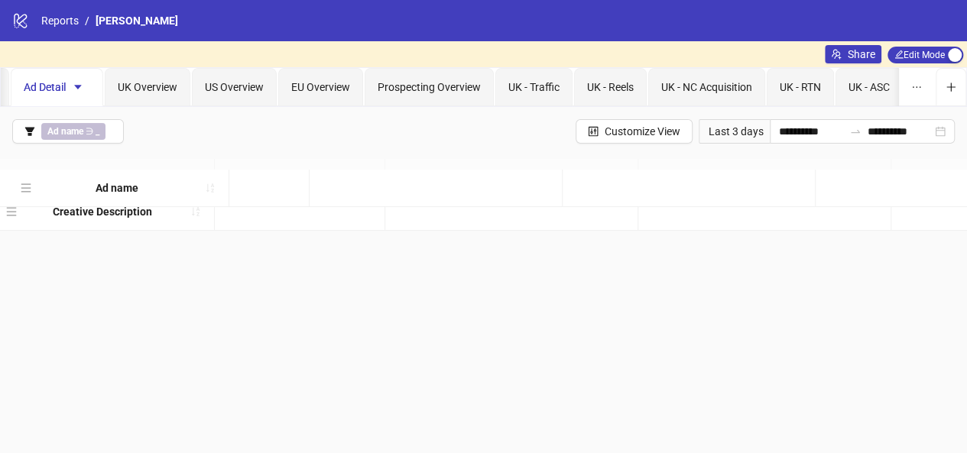
scroll to position [0, 0]
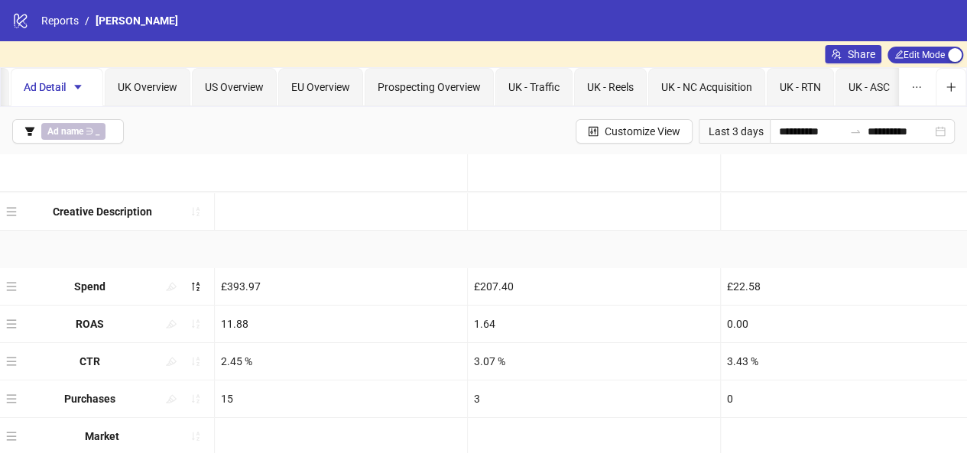
drag, startPoint x: 12, startPoint y: 397, endPoint x: 27, endPoint y: 178, distance: 219.2
click at [27, 178] on div "Creative Description Screenshot Spend £393.97 £207.40 £22.58 £15.46 £11.85 £8.8…" at bounding box center [483, 418] width 967 height 525
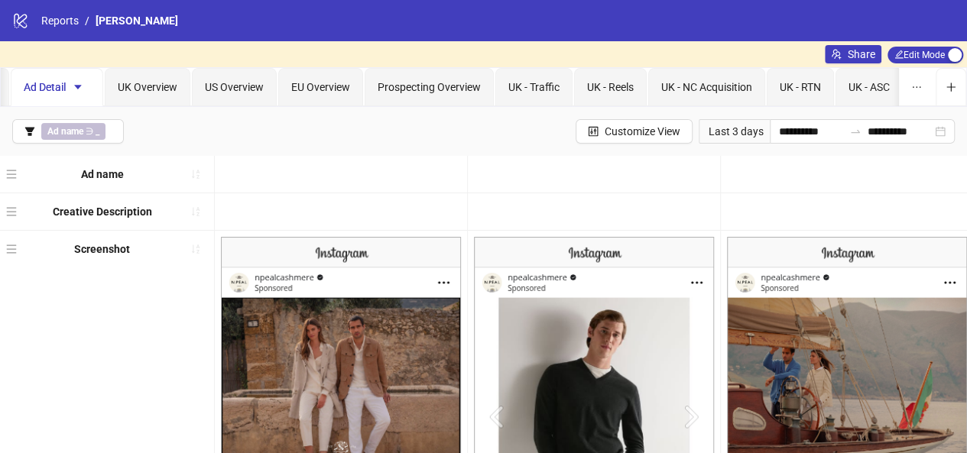
click at [409, 187] on div at bounding box center [341, 174] width 252 height 37
click at [99, 125] on span "Ad name ∋ _" at bounding box center [73, 131] width 64 height 17
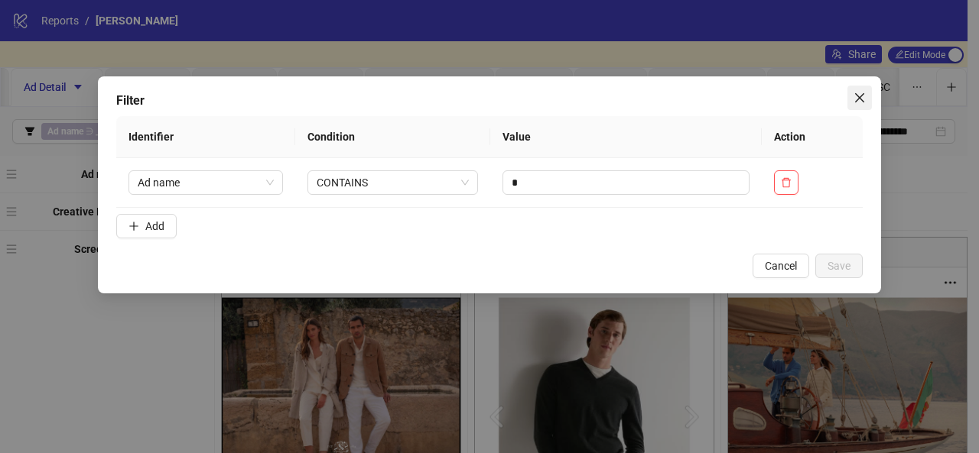
click at [857, 92] on icon "close" at bounding box center [859, 98] width 12 height 12
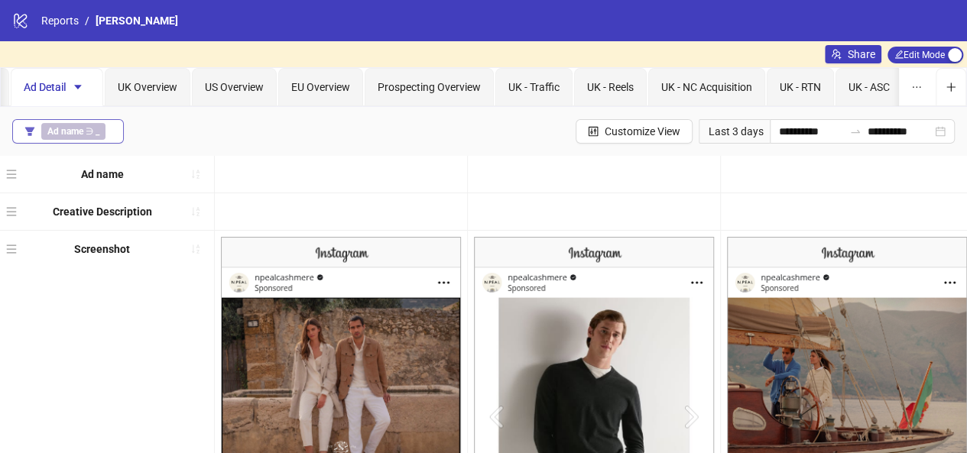
click at [96, 132] on b "_" at bounding box center [98, 131] width 4 height 11
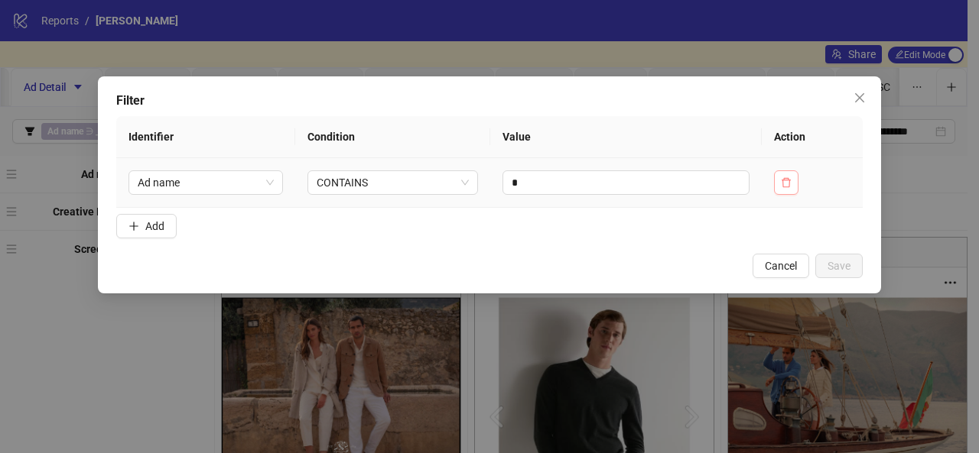
click at [788, 178] on icon "delete" at bounding box center [786, 182] width 11 height 11
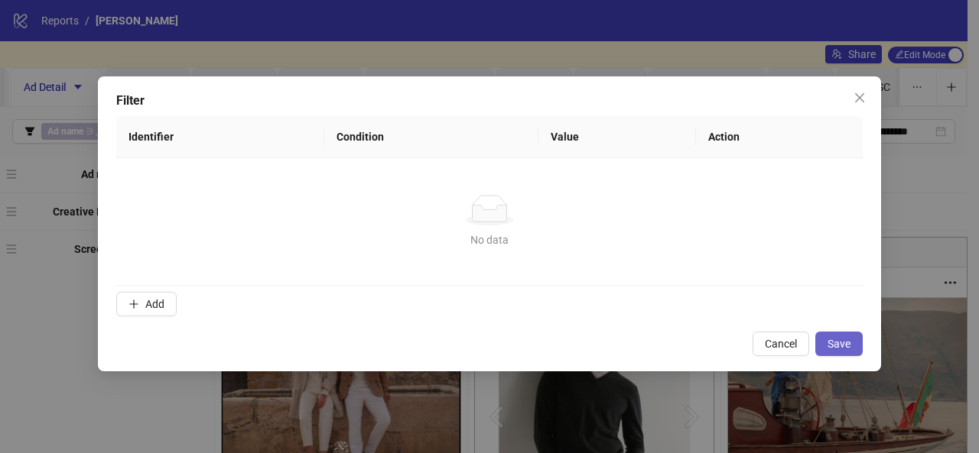
click at [823, 337] on button "Save" at bounding box center [838, 344] width 47 height 24
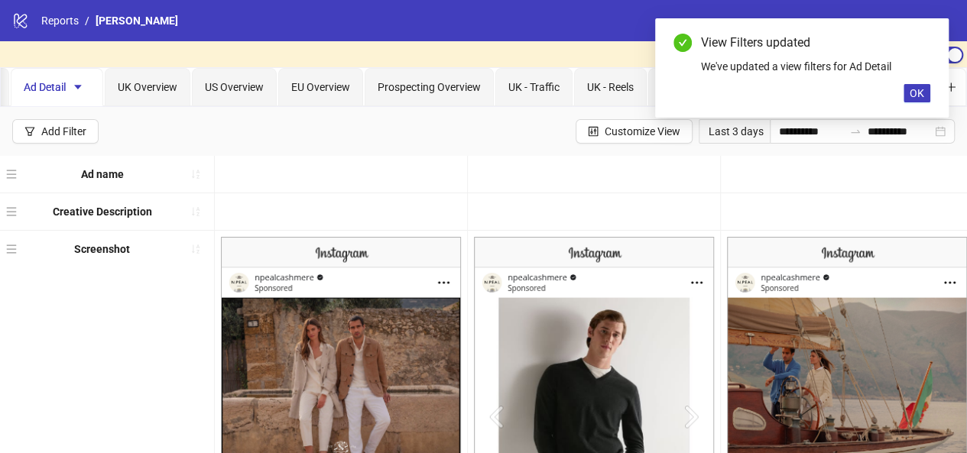
click at [473, 203] on div at bounding box center [594, 211] width 252 height 37
click at [913, 94] on span "OK" at bounding box center [917, 93] width 15 height 12
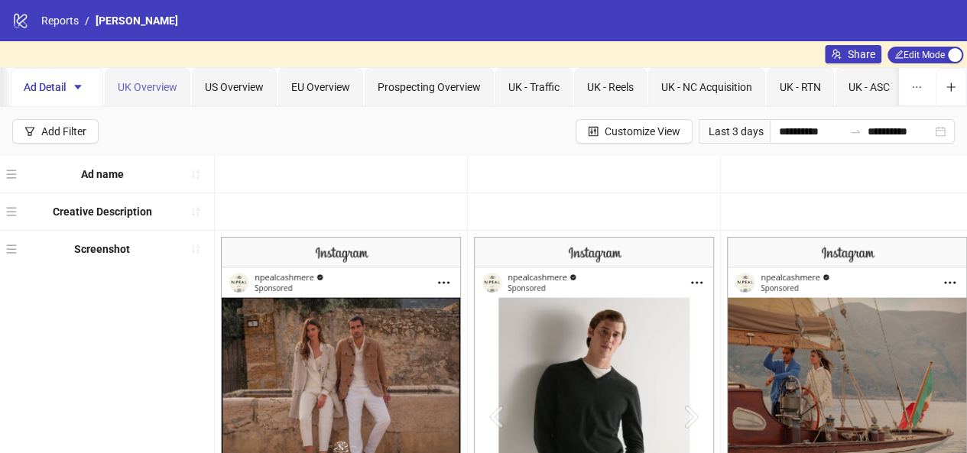
click at [138, 96] on div "UK Overview" at bounding box center [148, 87] width 86 height 38
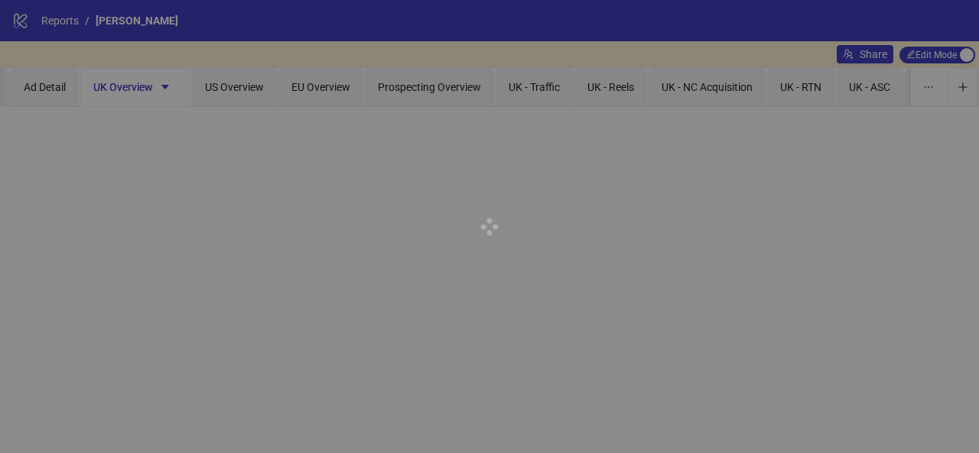
click at [57, 88] on div at bounding box center [489, 226] width 979 height 453
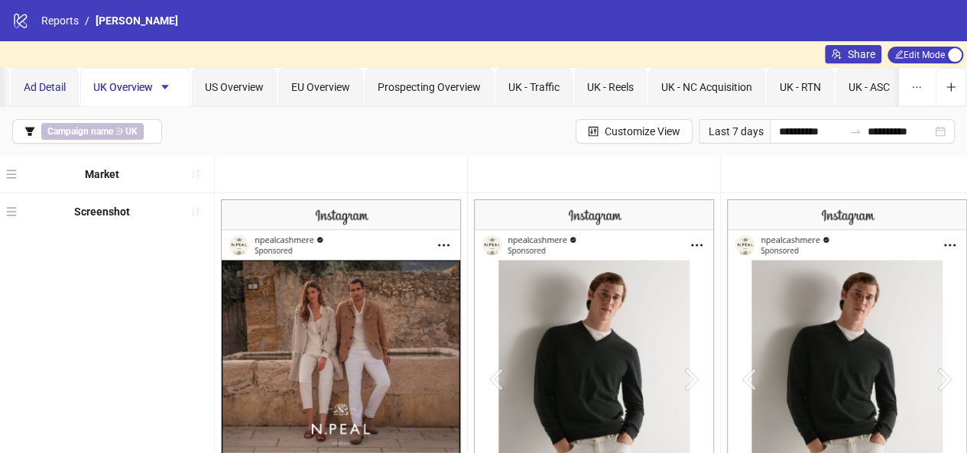
click at [36, 83] on span "Ad Detail" at bounding box center [45, 87] width 42 height 12
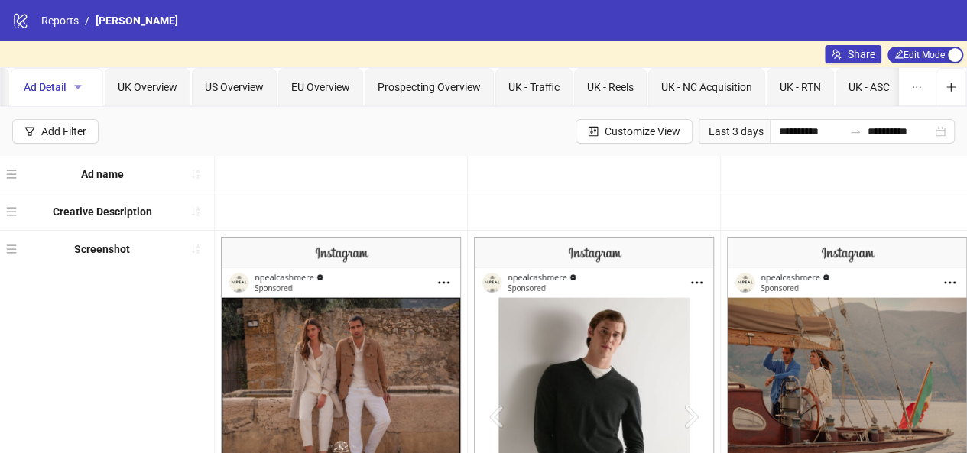
click at [76, 82] on icon "caret-down" at bounding box center [78, 87] width 11 height 11
click at [347, 89] on span "EU Overview" at bounding box center [320, 87] width 59 height 12
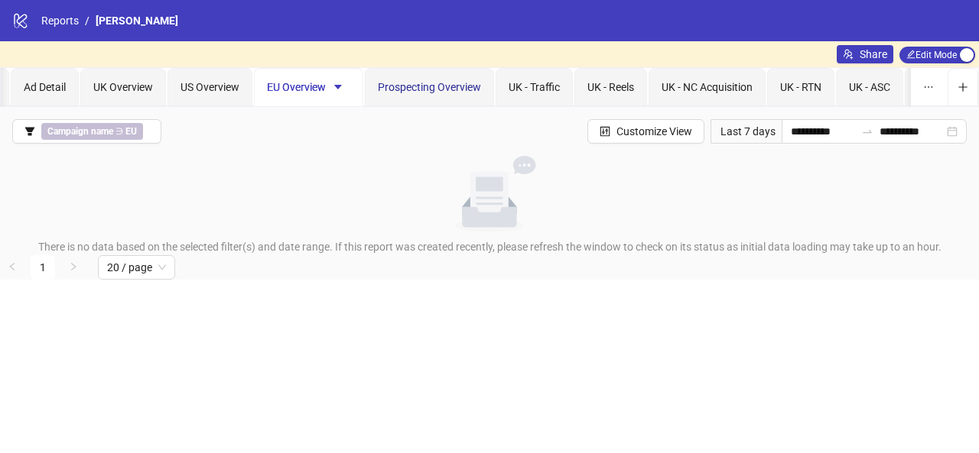
click at [432, 93] on div "Prospecting Overview" at bounding box center [429, 87] width 103 height 17
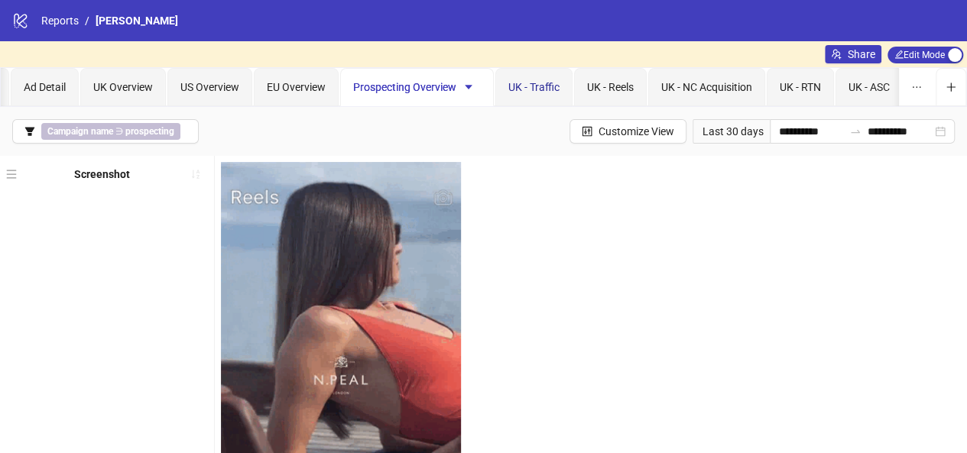
click at [528, 91] on span "UK - Traffic" at bounding box center [534, 87] width 51 height 12
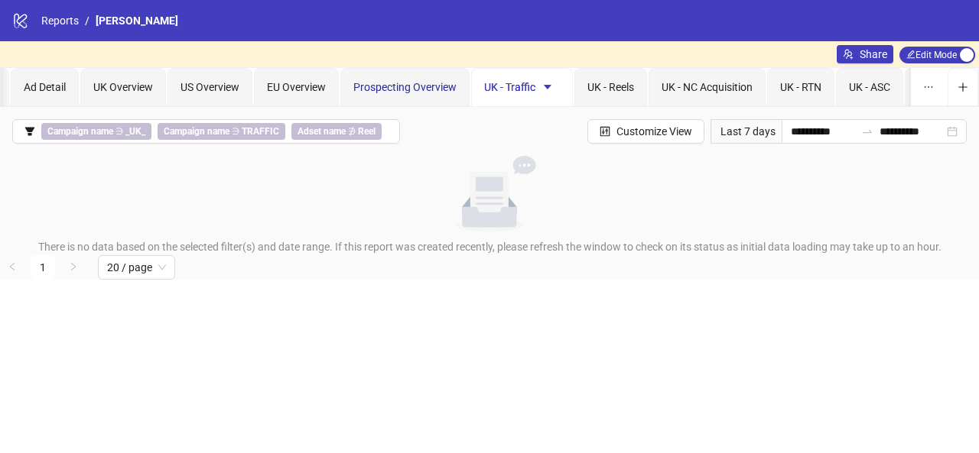
click at [381, 89] on span "Prospecting Overview" at bounding box center [404, 87] width 103 height 12
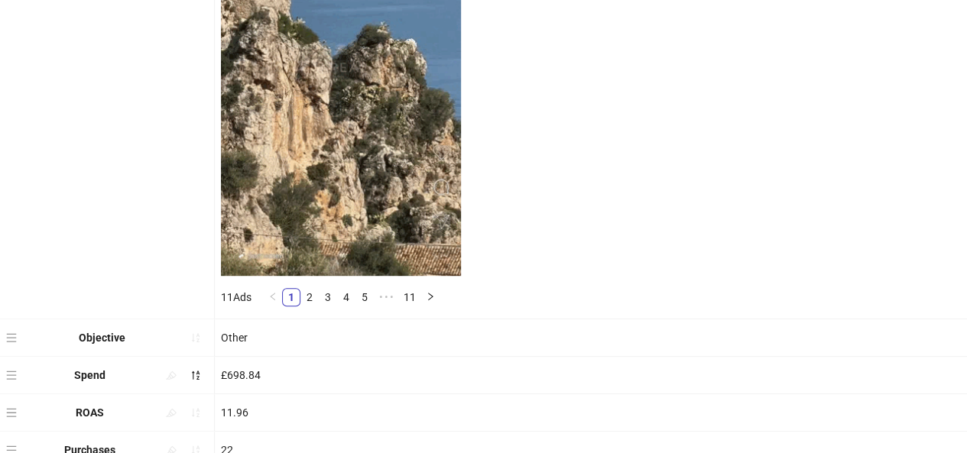
scroll to position [312, 0]
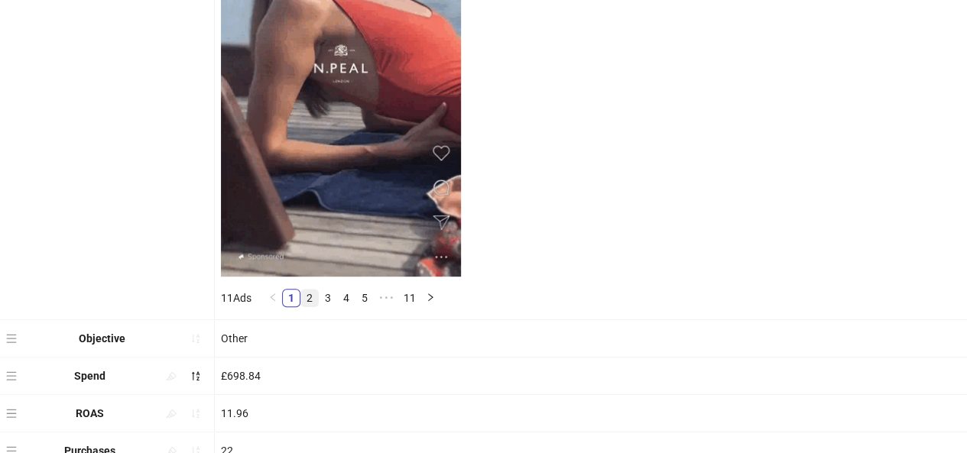
click at [307, 297] on link "2" at bounding box center [309, 298] width 17 height 17
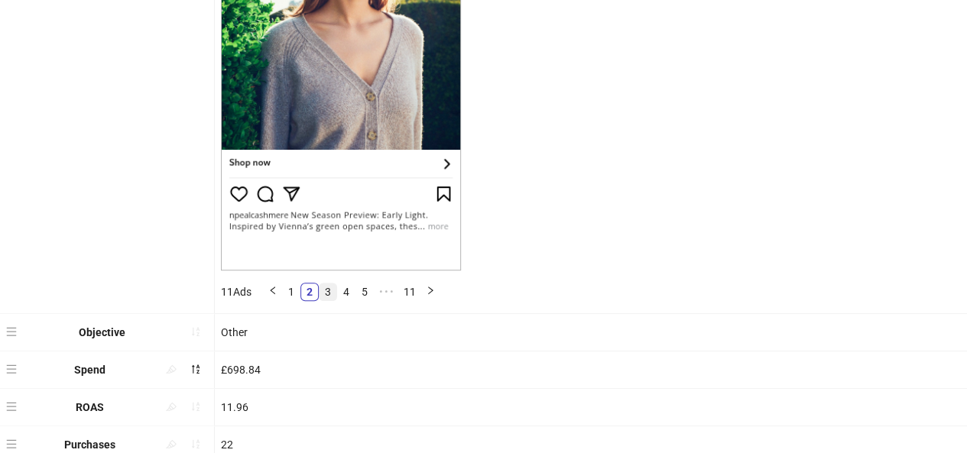
click at [327, 294] on link "3" at bounding box center [328, 292] width 17 height 17
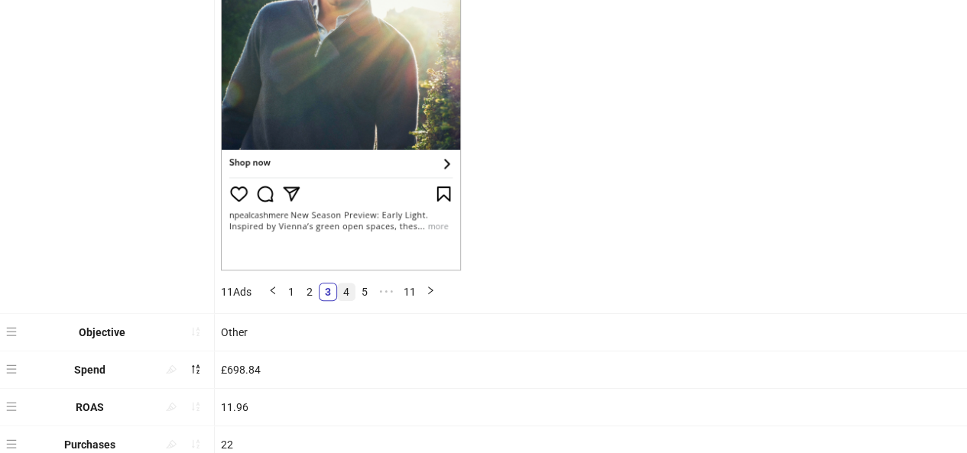
click at [344, 291] on link "4" at bounding box center [346, 292] width 17 height 17
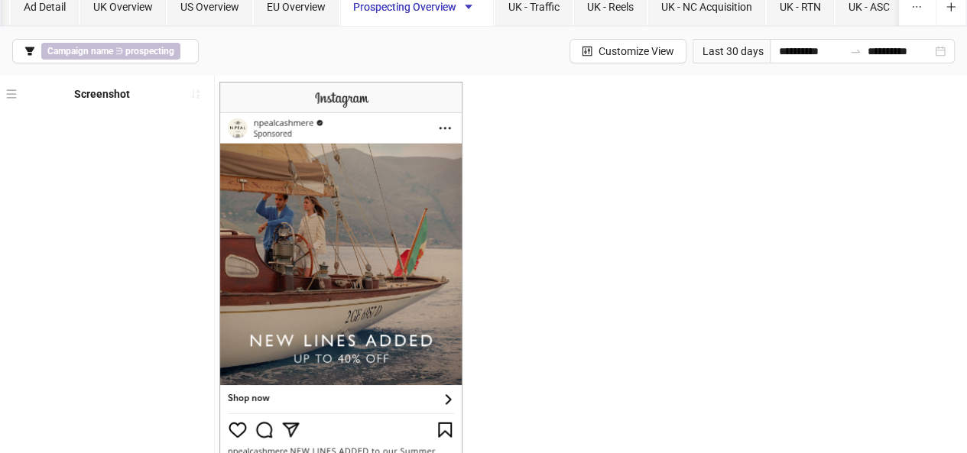
scroll to position [0, 0]
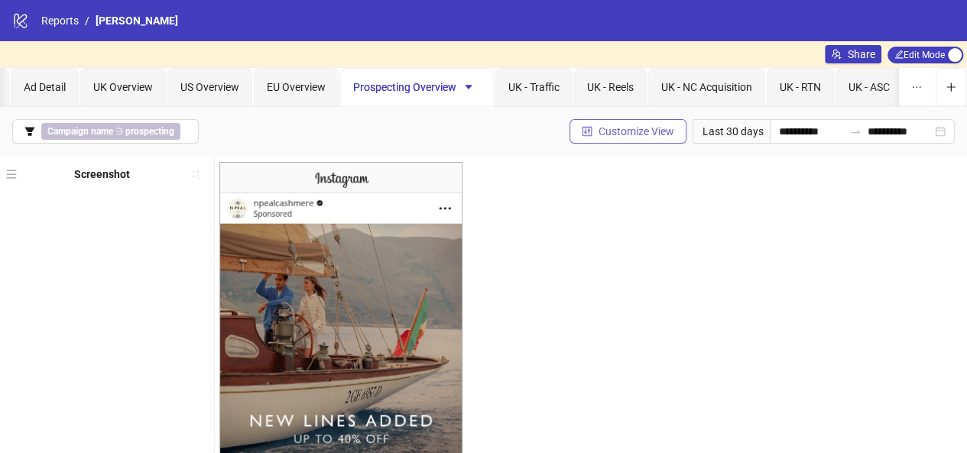
click at [612, 131] on span "Customize View" at bounding box center [637, 131] width 76 height 12
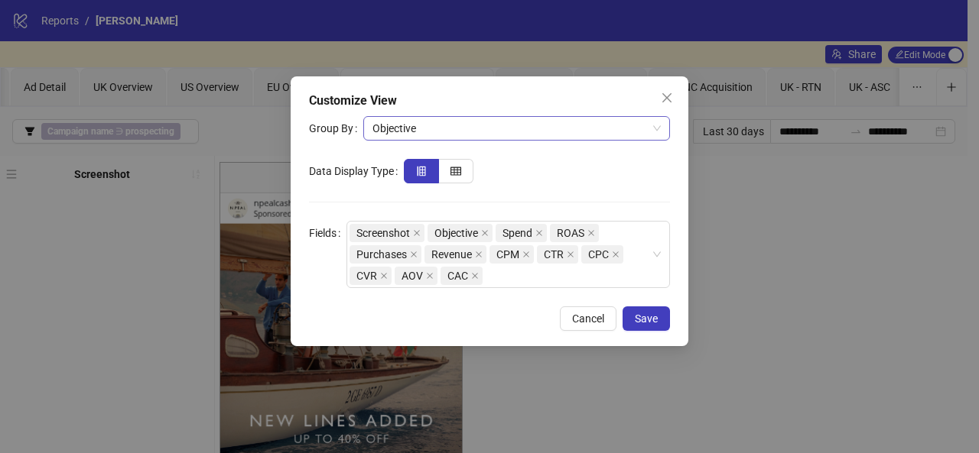
click at [583, 134] on span "Objective" at bounding box center [516, 128] width 288 height 23
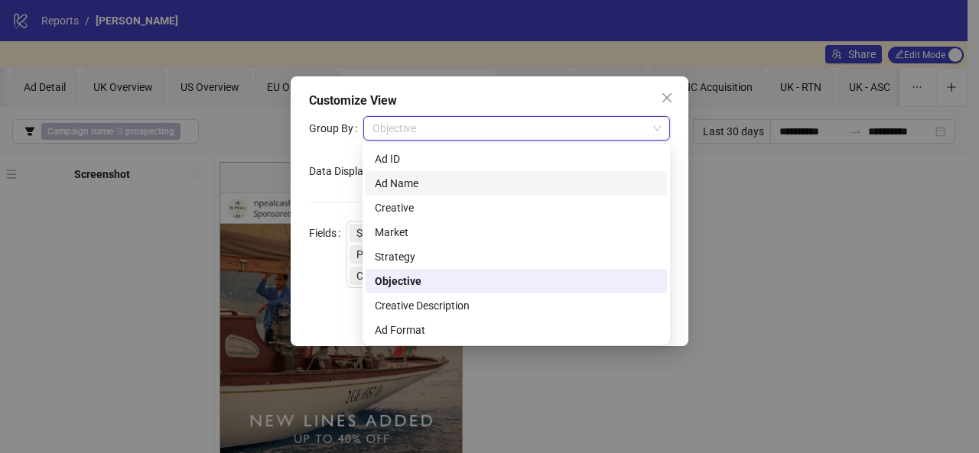
click at [522, 183] on div "Ad Name" at bounding box center [516, 183] width 283 height 17
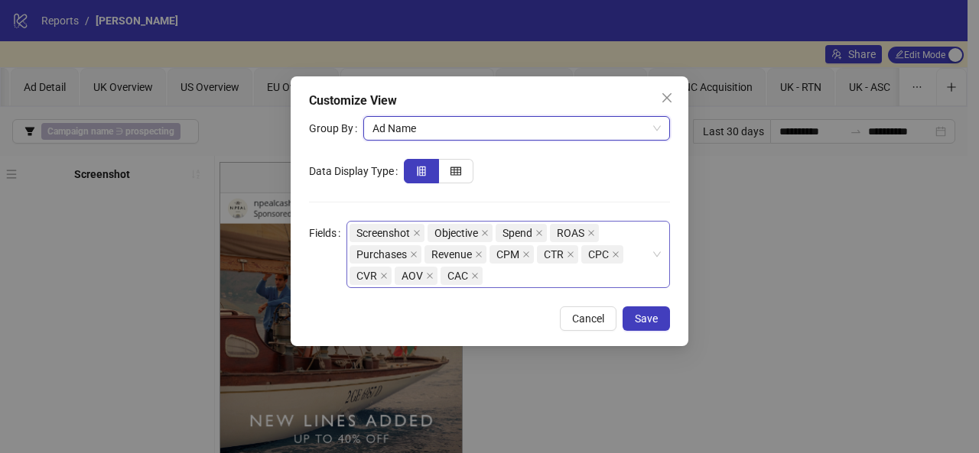
click at [607, 287] on div "Screenshot Objective Spend ROAS Purchases Revenue CPM CTR CPC CVR AOV CAC" at bounding box center [507, 254] width 323 height 67
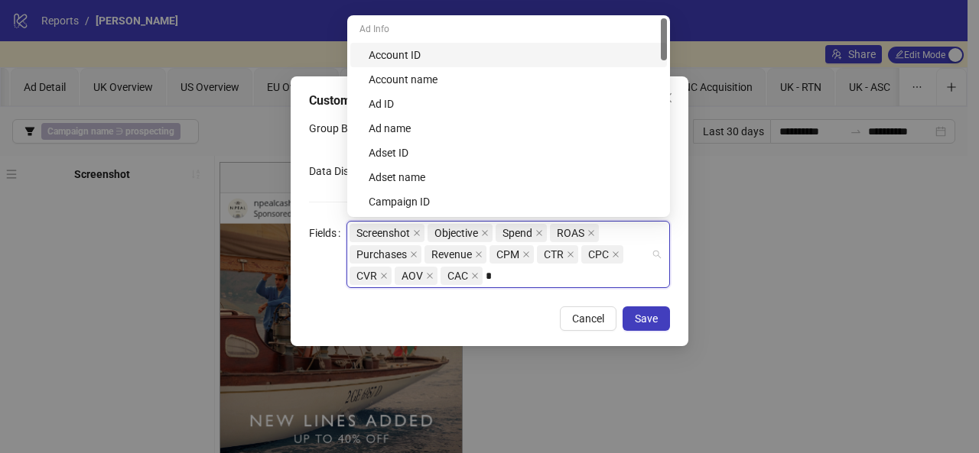
type input "**"
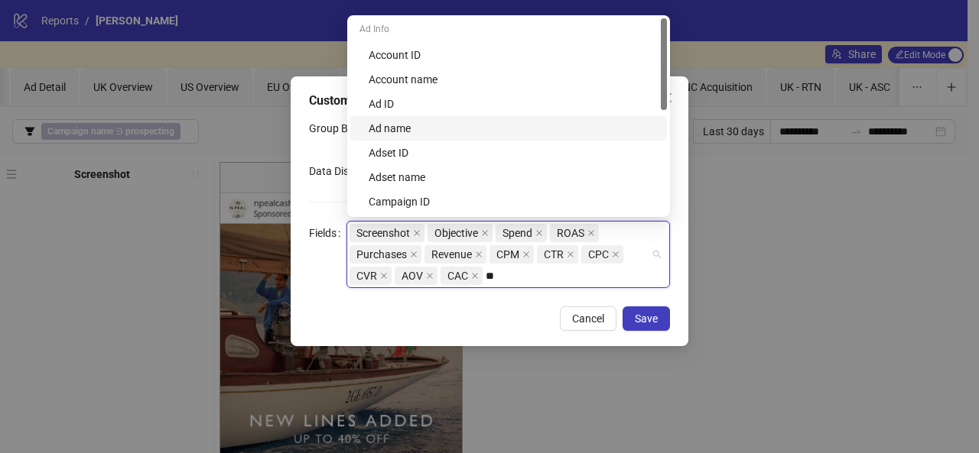
click at [499, 128] on div "Ad name" at bounding box center [513, 128] width 289 height 17
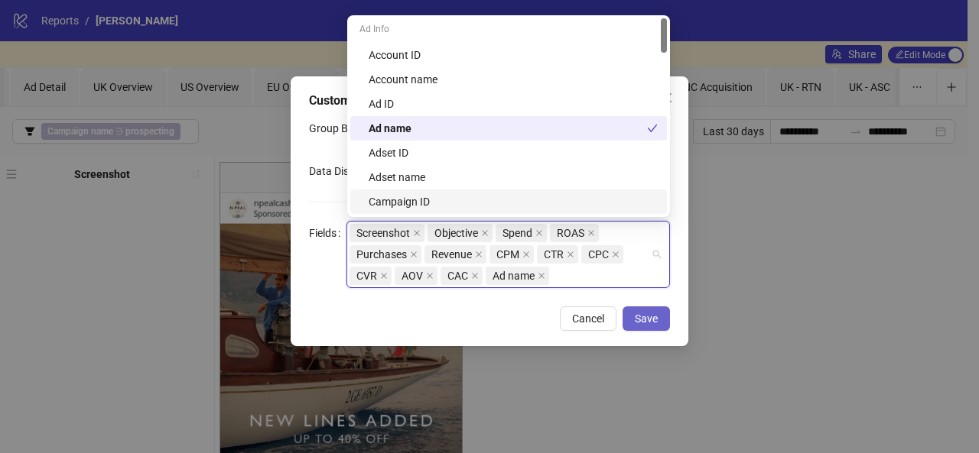
click at [634, 315] on button "Save" at bounding box center [645, 319] width 47 height 24
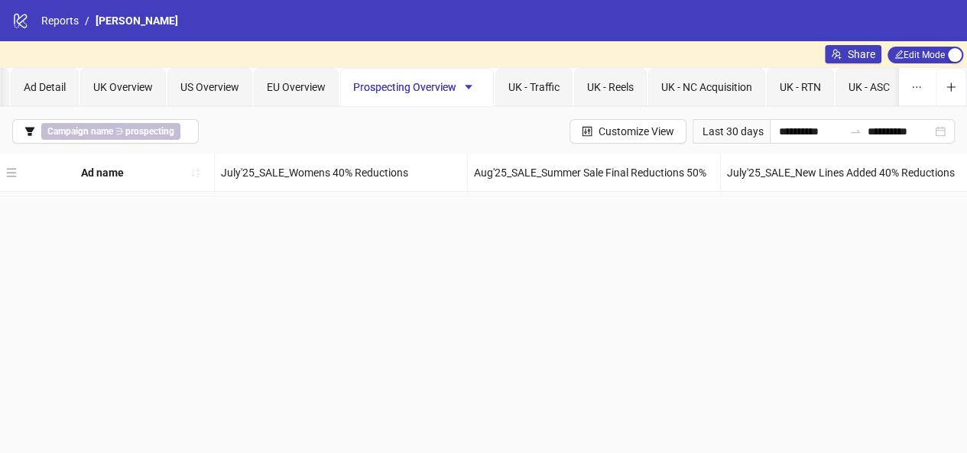
drag, startPoint x: 13, startPoint y: 401, endPoint x: 41, endPoint y: 202, distance: 201.6
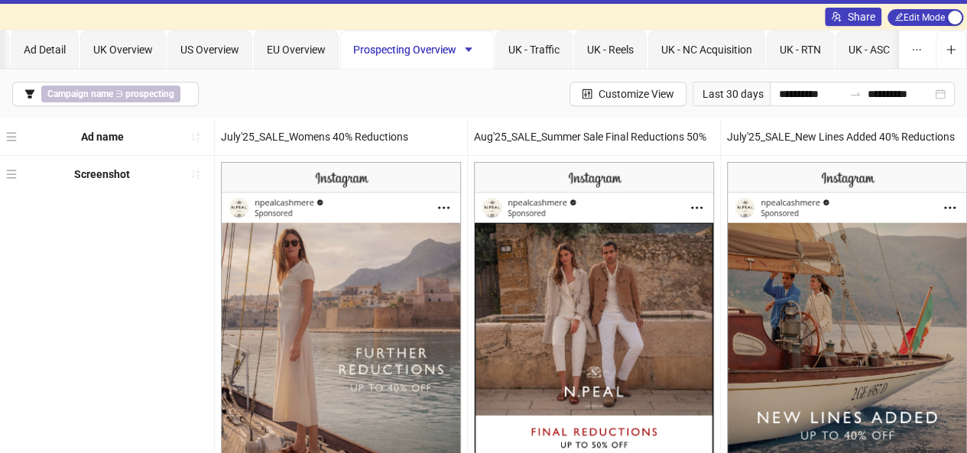
scroll to position [38, 0]
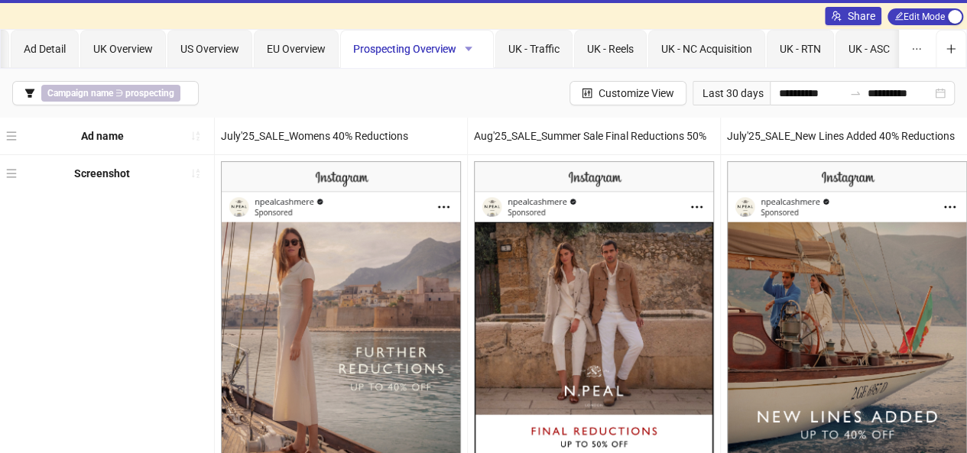
click at [470, 47] on icon "caret-down" at bounding box center [469, 49] width 8 height 5
click at [493, 99] on span "Duplicate" at bounding box center [494, 103] width 54 height 17
click at [549, 51] on span "Prospecting Overview Copy" at bounding box center [574, 49] width 130 height 12
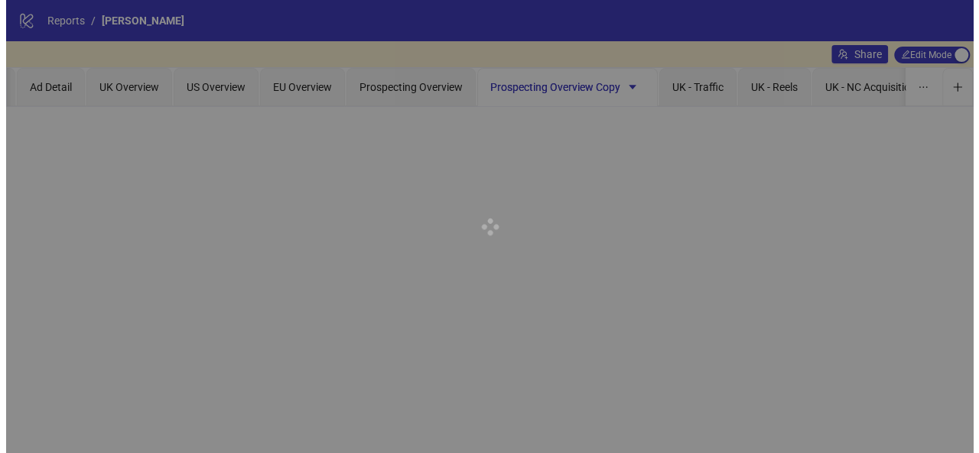
scroll to position [0, 0]
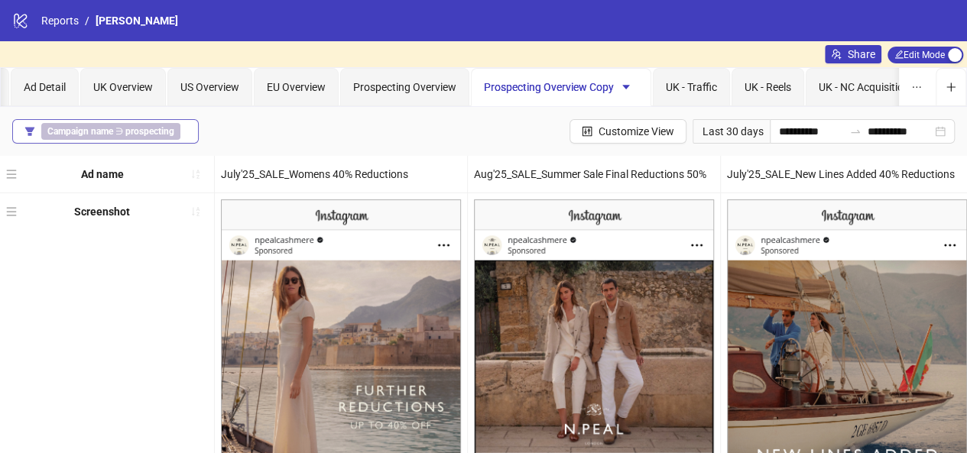
click at [164, 135] on b "prospecting" at bounding box center [149, 131] width 49 height 11
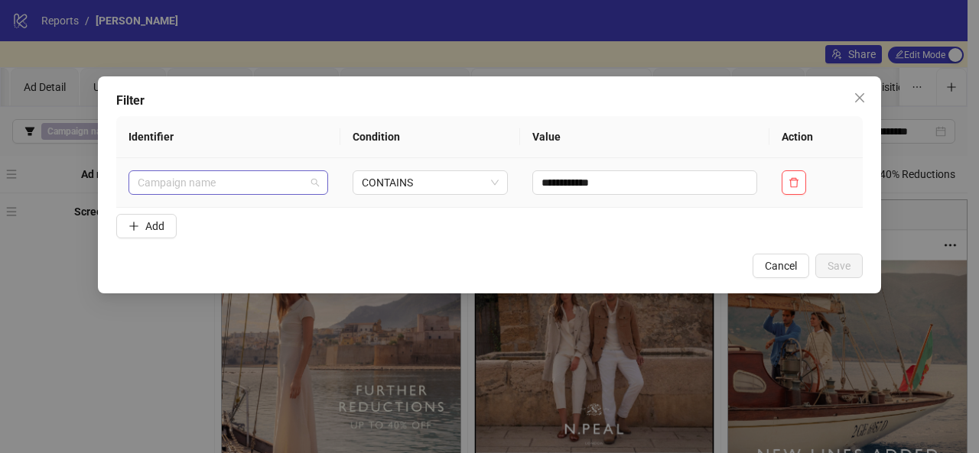
click at [301, 179] on span "Campaign name" at bounding box center [228, 182] width 181 height 23
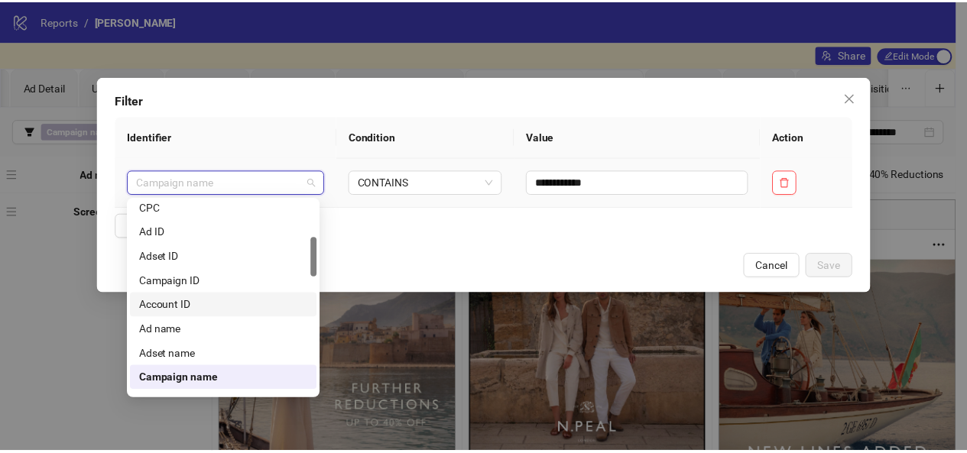
scroll to position [179, 0]
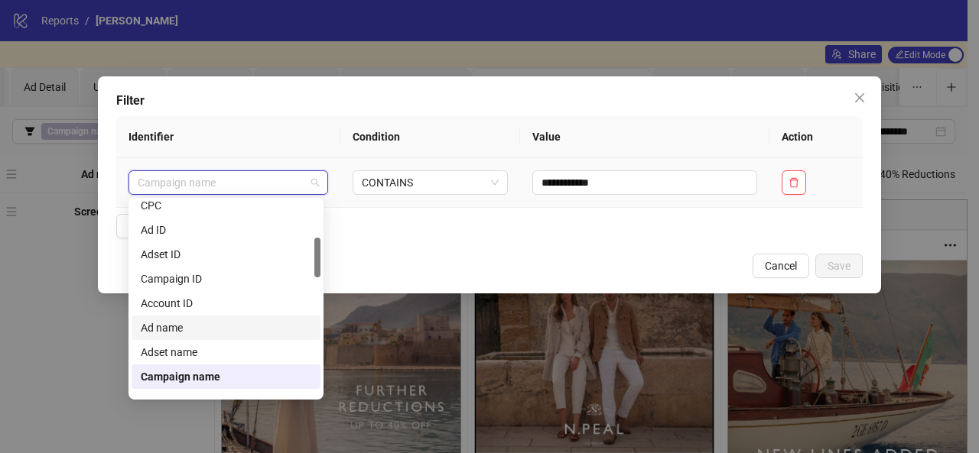
click at [234, 320] on div "Ad name" at bounding box center [226, 328] width 171 height 17
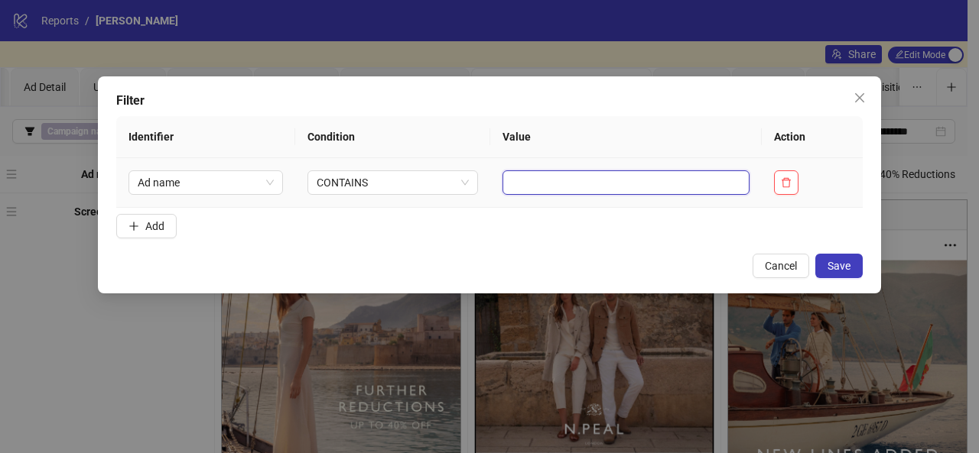
click at [544, 175] on input "text" at bounding box center [625, 183] width 247 height 24
click at [554, 175] on input "*****" at bounding box center [625, 183] width 247 height 24
type input "******"
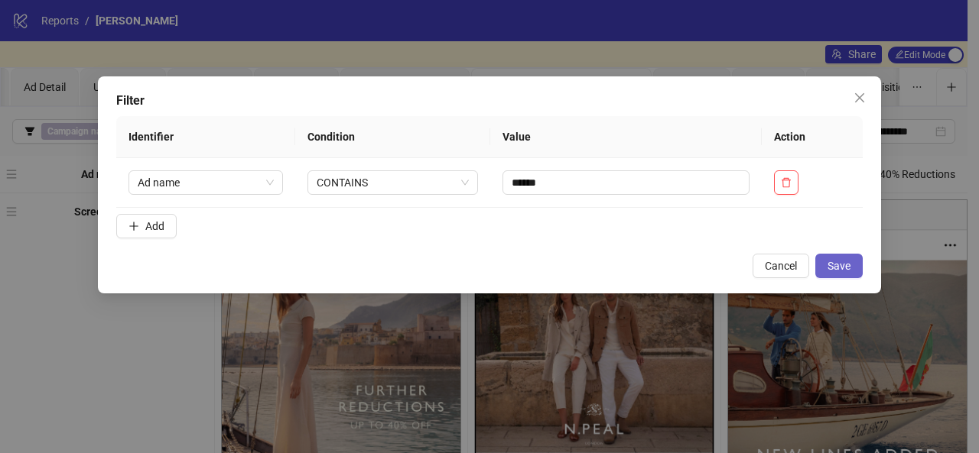
click at [833, 269] on span "Save" at bounding box center [838, 266] width 23 height 12
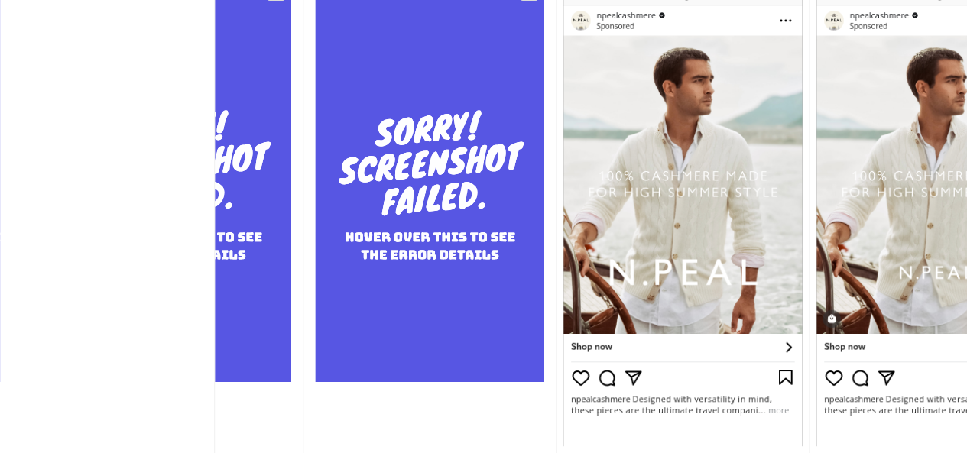
scroll to position [0, 0]
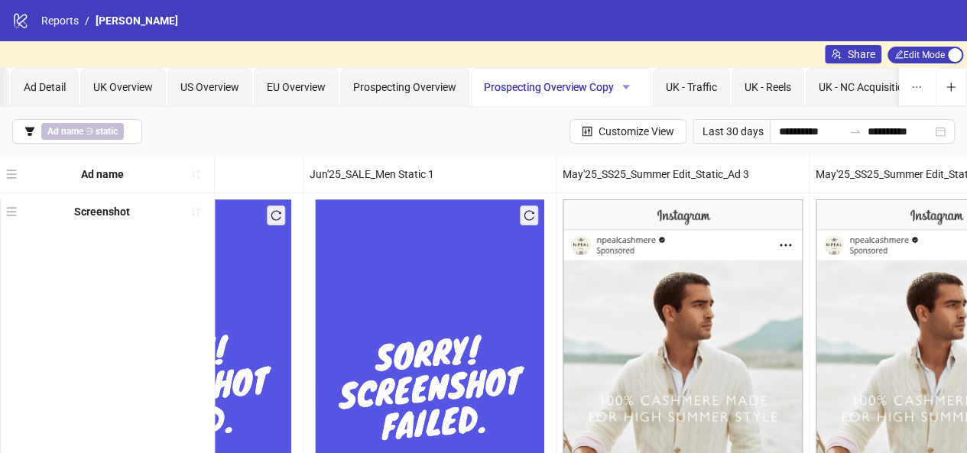
click at [622, 85] on icon "caret-down" at bounding box center [626, 87] width 8 height 5
click at [632, 112] on span "Rename" at bounding box center [651, 117] width 54 height 17
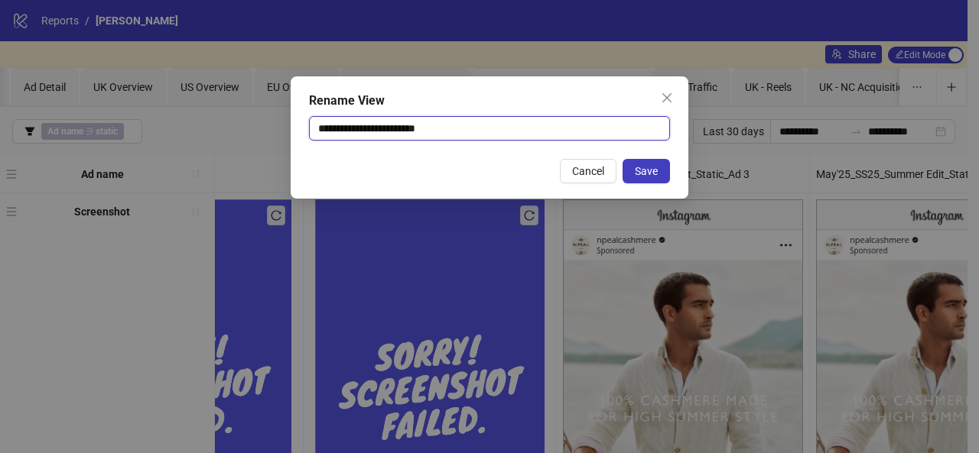
drag, startPoint x: 490, startPoint y: 128, endPoint x: 309, endPoint y: 122, distance: 181.3
click at [309, 122] on input "**********" at bounding box center [489, 128] width 361 height 24
type input "******"
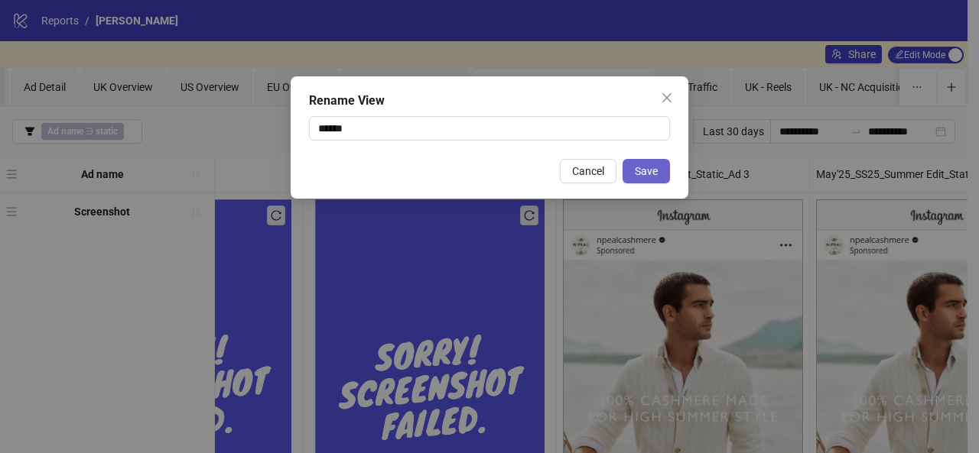
click at [643, 169] on span "Save" at bounding box center [646, 171] width 23 height 12
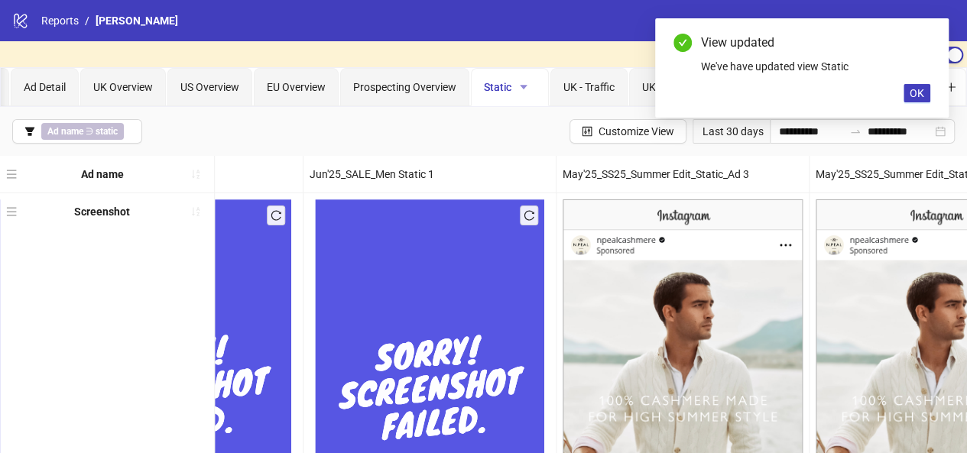
click at [525, 89] on icon "caret-down" at bounding box center [523, 87] width 11 height 11
click at [544, 141] on span "Duplicate" at bounding box center [549, 141] width 54 height 17
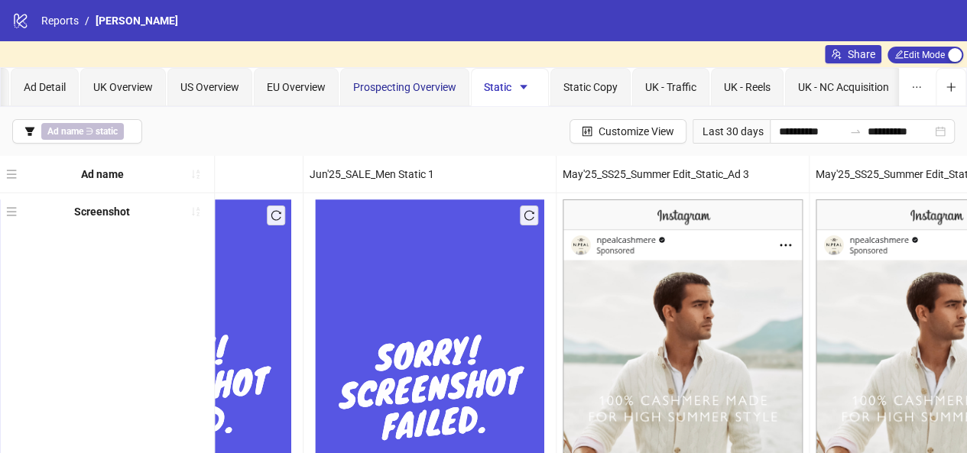
click at [390, 84] on span "Prospecting Overview" at bounding box center [404, 87] width 103 height 12
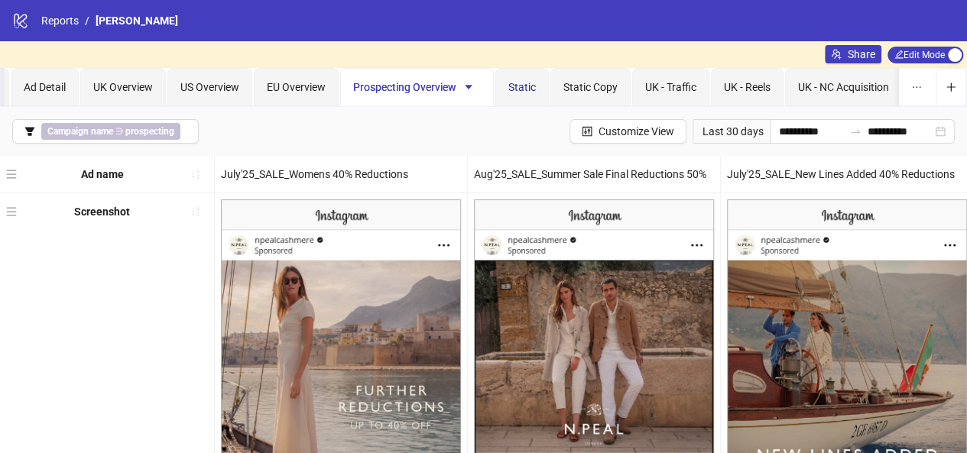
click at [514, 89] on span "Static" at bounding box center [523, 87] width 28 height 12
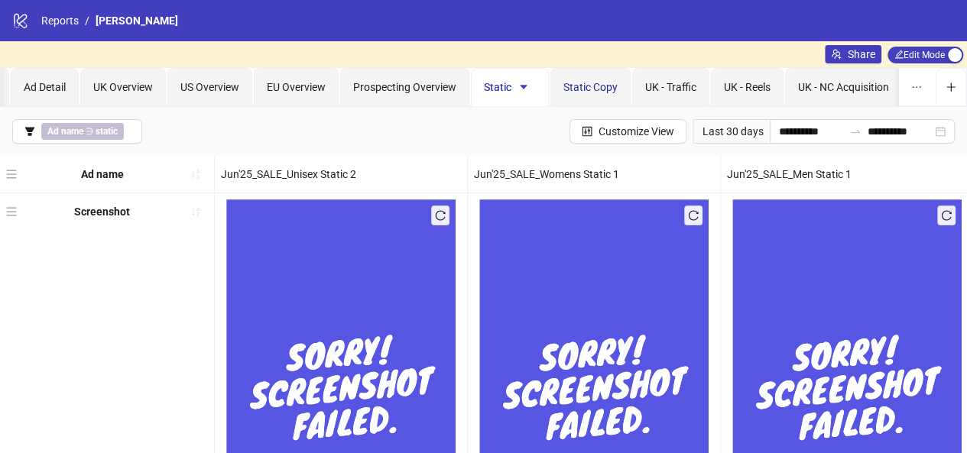
click at [587, 86] on span "Static Copy" at bounding box center [591, 87] width 54 height 12
click at [604, 86] on icon "caret-down" at bounding box center [606, 87] width 8 height 5
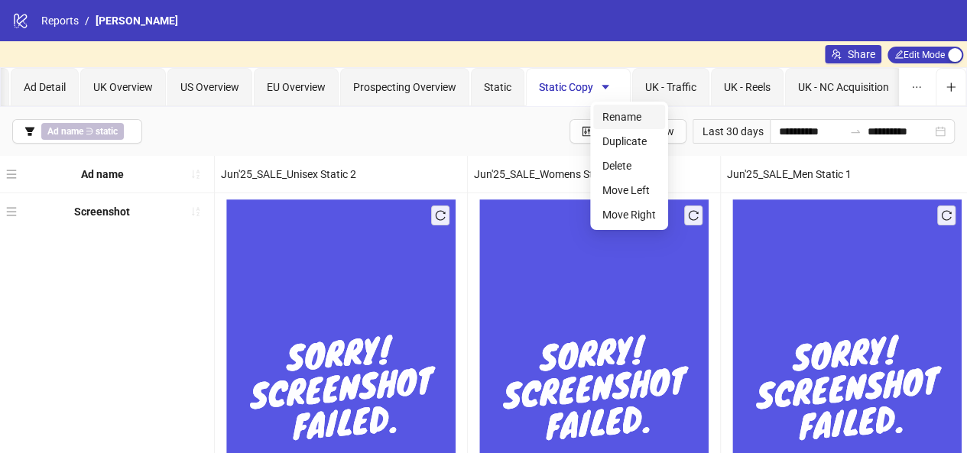
click at [610, 112] on span "Rename" at bounding box center [630, 117] width 54 height 17
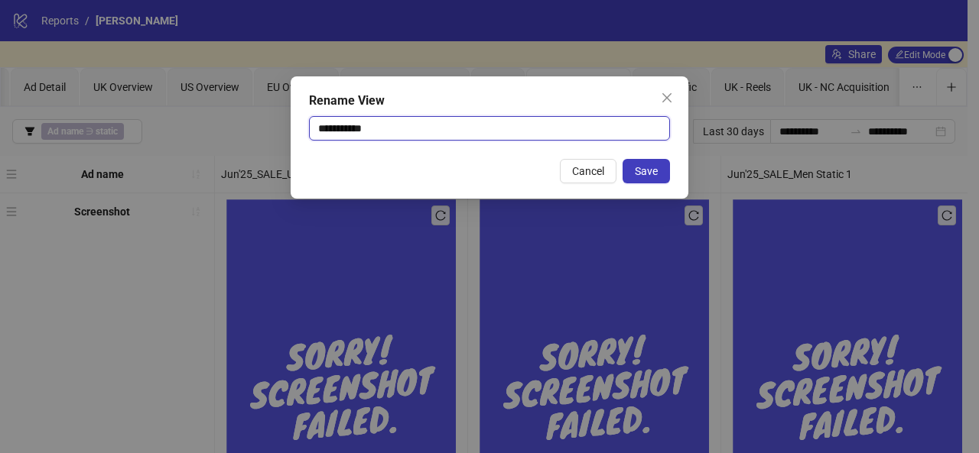
drag, startPoint x: 439, startPoint y: 128, endPoint x: 275, endPoint y: 119, distance: 163.9
click at [275, 119] on div "**********" at bounding box center [489, 226] width 979 height 453
type input "*****"
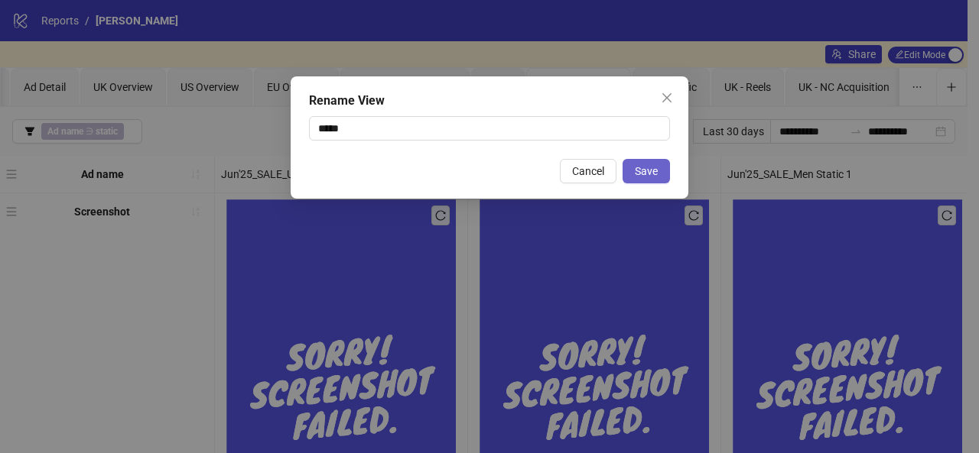
click at [659, 171] on button "Save" at bounding box center [645, 171] width 47 height 24
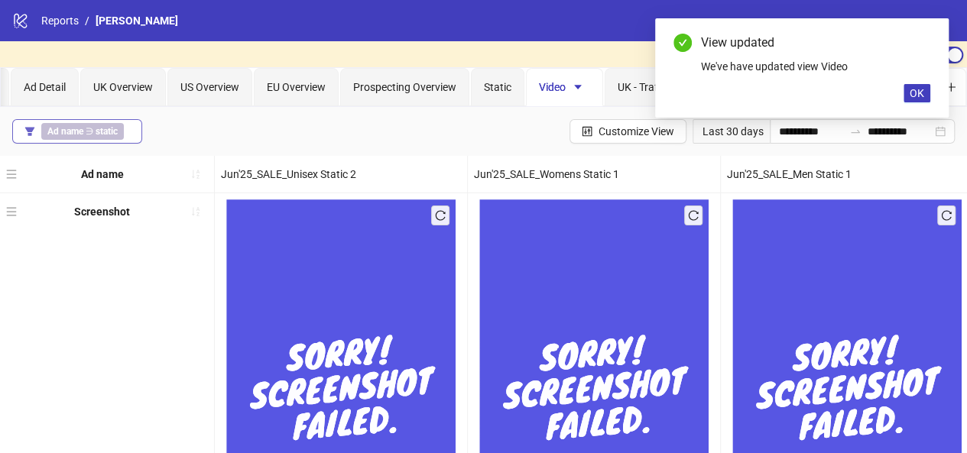
click at [96, 130] on b "static" at bounding box center [107, 131] width 22 height 11
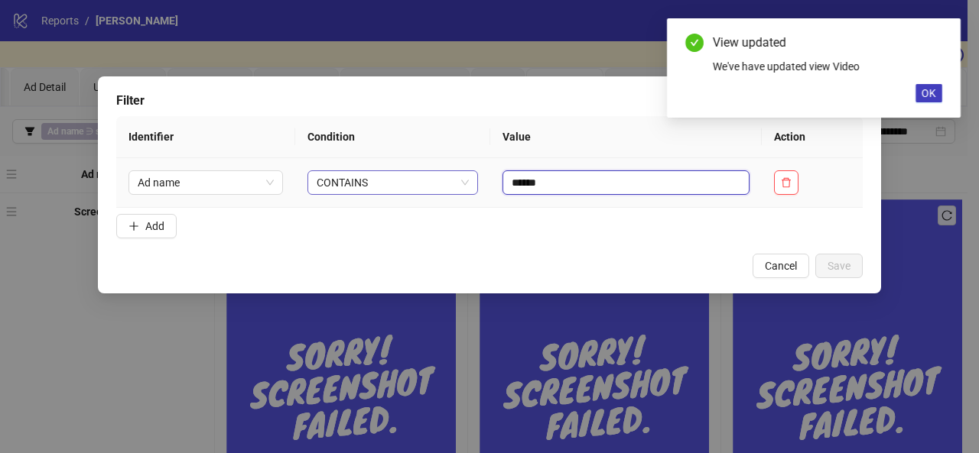
drag, startPoint x: 542, startPoint y: 187, endPoint x: 459, endPoint y: 177, distance: 83.9
click at [459, 177] on tr "Ad name CONTAINS ******" at bounding box center [489, 183] width 746 height 50
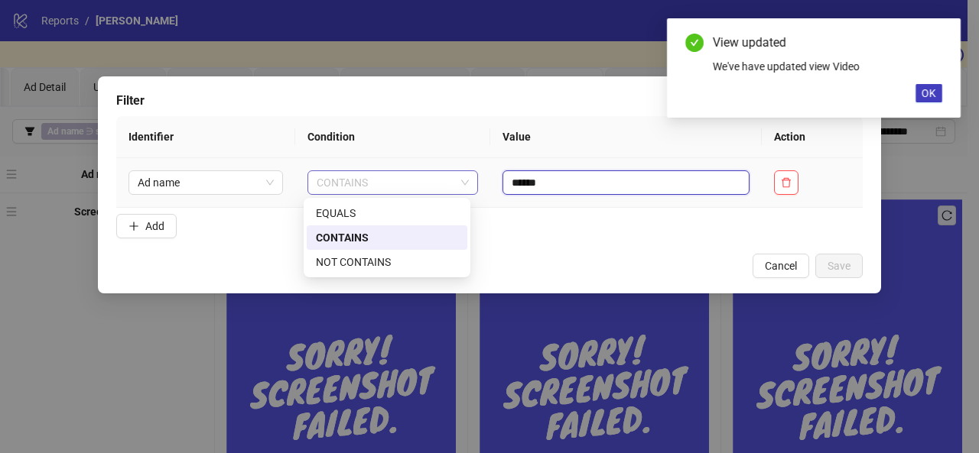
click at [459, 177] on span "CONTAINS" at bounding box center [393, 182] width 152 height 23
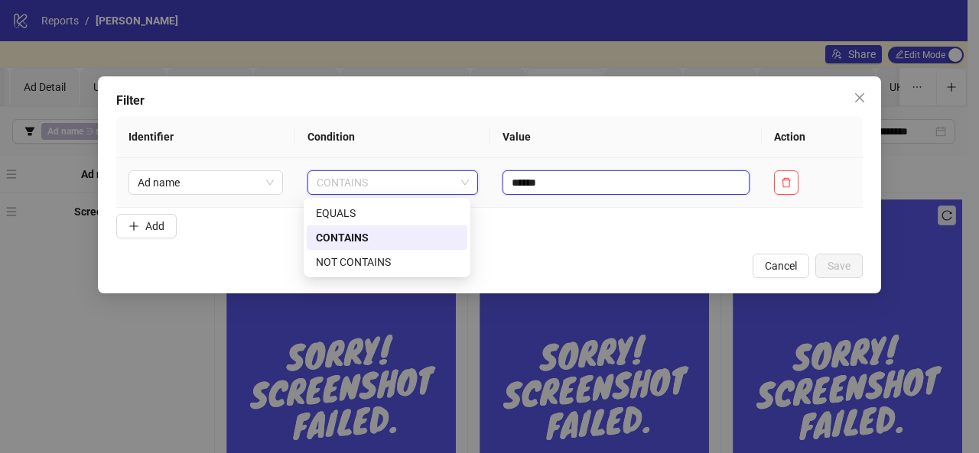
click at [562, 180] on input "******" at bounding box center [625, 183] width 247 height 24
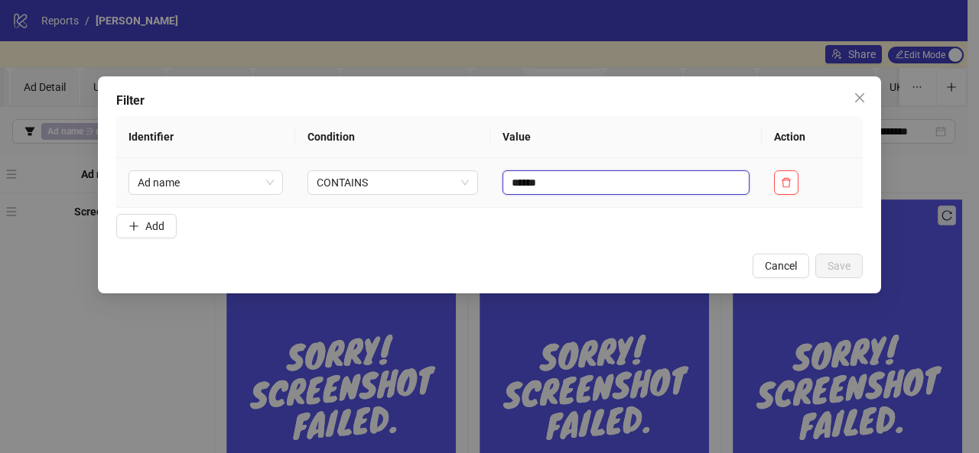
drag, startPoint x: 562, startPoint y: 180, endPoint x: 490, endPoint y: 174, distance: 72.1
click at [490, 174] on td "******" at bounding box center [625, 183] width 271 height 50
type input "*****"
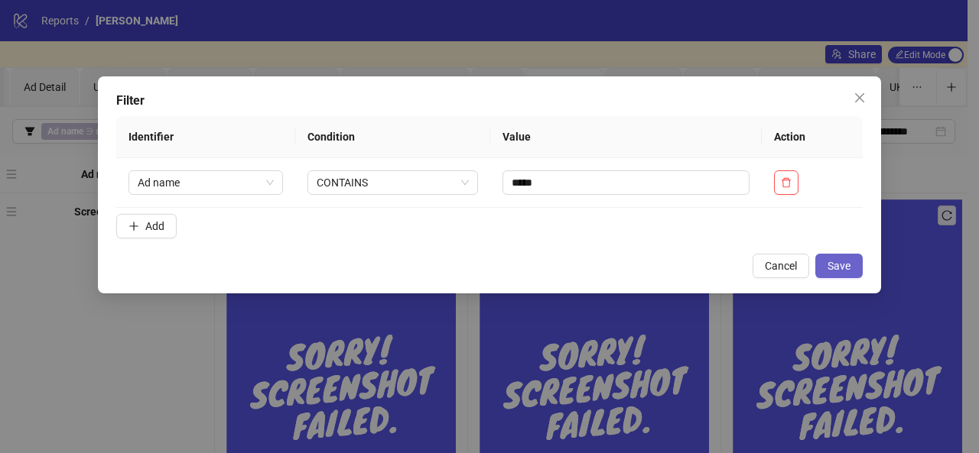
click at [830, 268] on span "Save" at bounding box center [838, 266] width 23 height 12
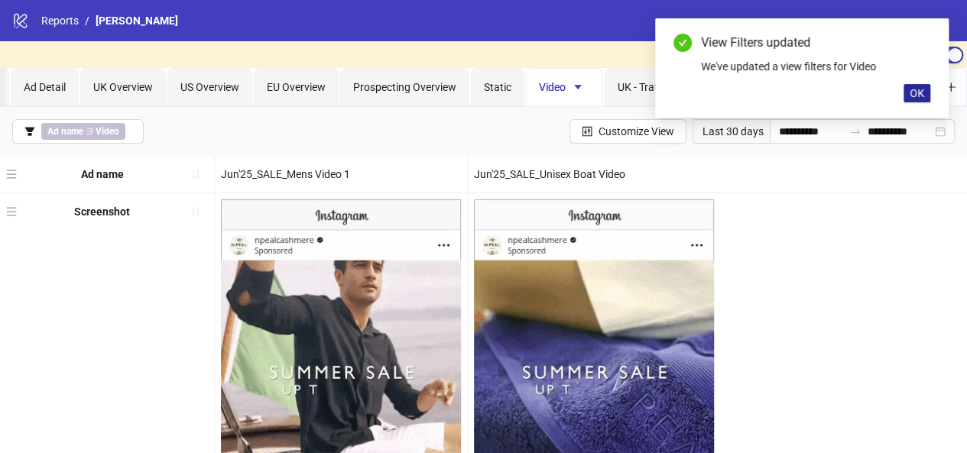
click at [915, 92] on span "OK" at bounding box center [917, 93] width 15 height 12
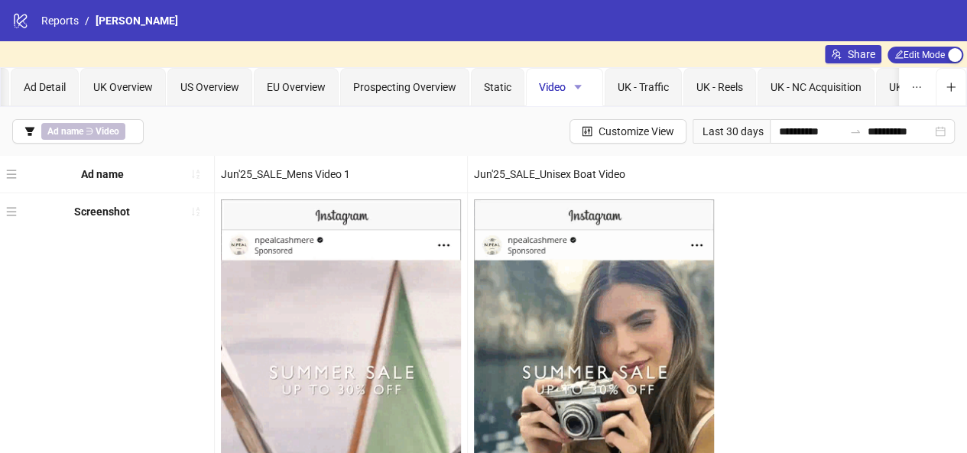
click at [574, 82] on icon "caret-down" at bounding box center [578, 87] width 11 height 11
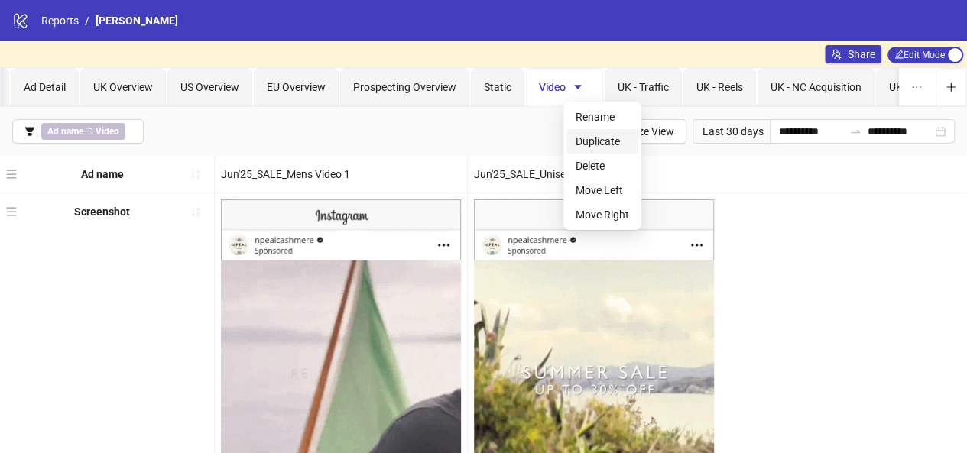
click at [606, 141] on span "Duplicate" at bounding box center [603, 141] width 54 height 17
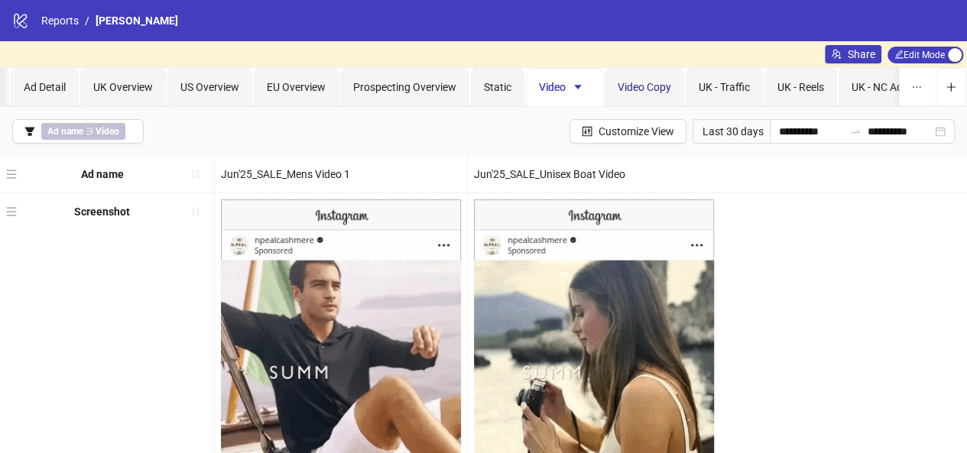
click at [639, 91] on span "Video Copy" at bounding box center [645, 87] width 54 height 12
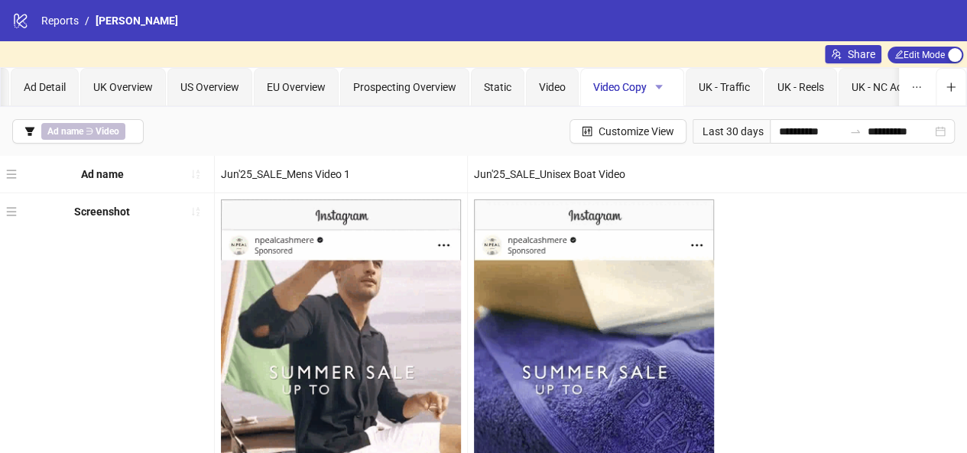
click at [656, 86] on icon "caret-down" at bounding box center [659, 87] width 8 height 5
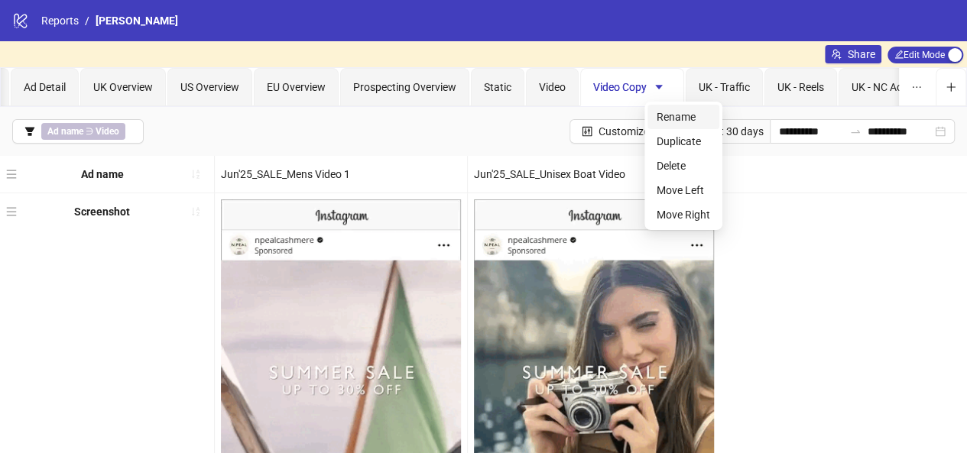
click at [658, 125] on span "Rename" at bounding box center [684, 117] width 54 height 17
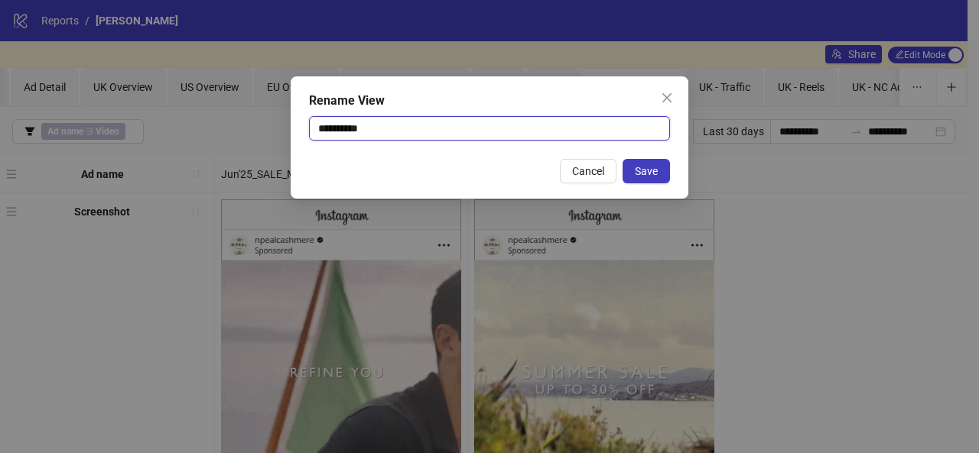
drag, startPoint x: 437, startPoint y: 131, endPoint x: 281, endPoint y: 125, distance: 156.1
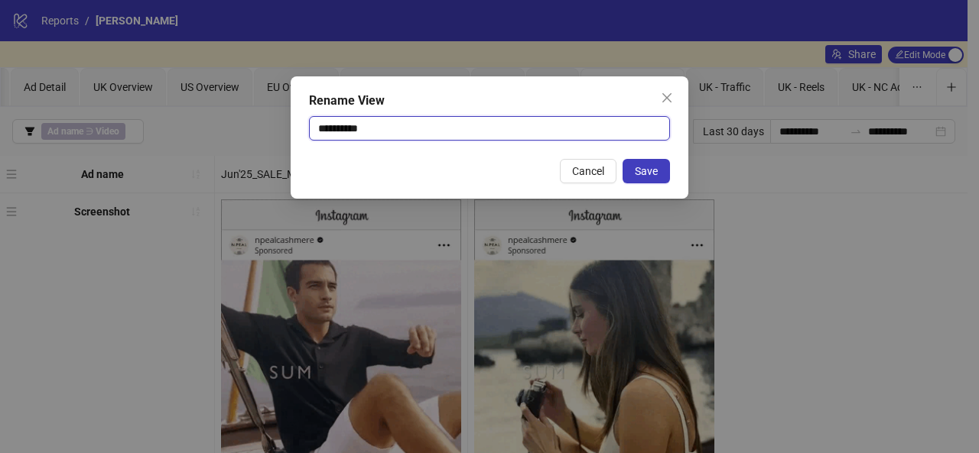
click at [281, 125] on div "**********" at bounding box center [489, 226] width 979 height 453
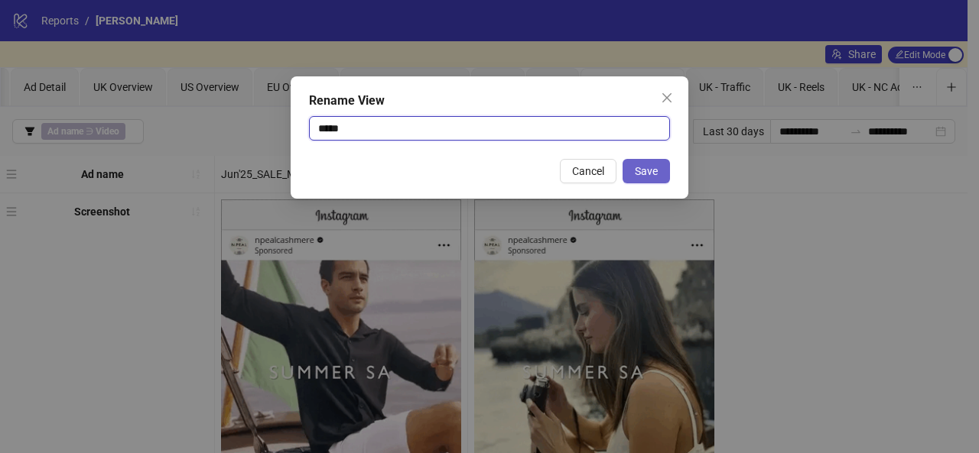
type input "*****"
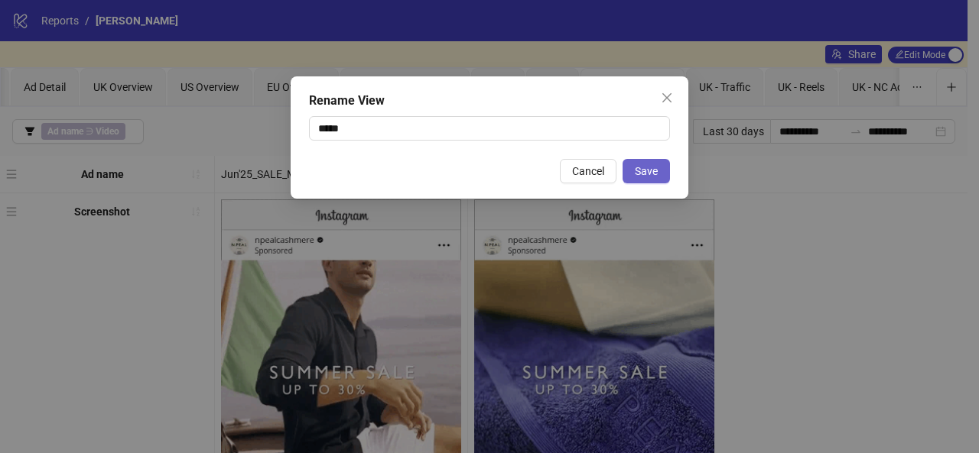
click at [647, 171] on span "Save" at bounding box center [646, 171] width 23 height 12
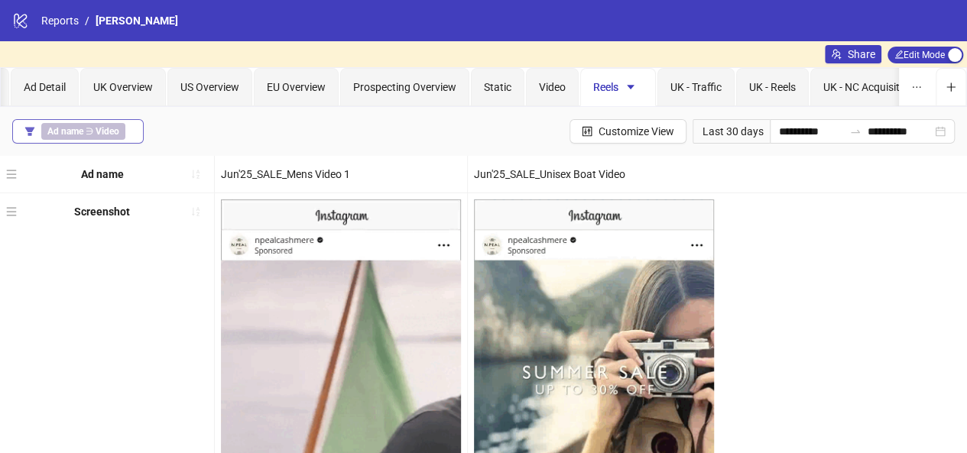
click at [80, 135] on b "Ad name" at bounding box center [65, 131] width 36 height 11
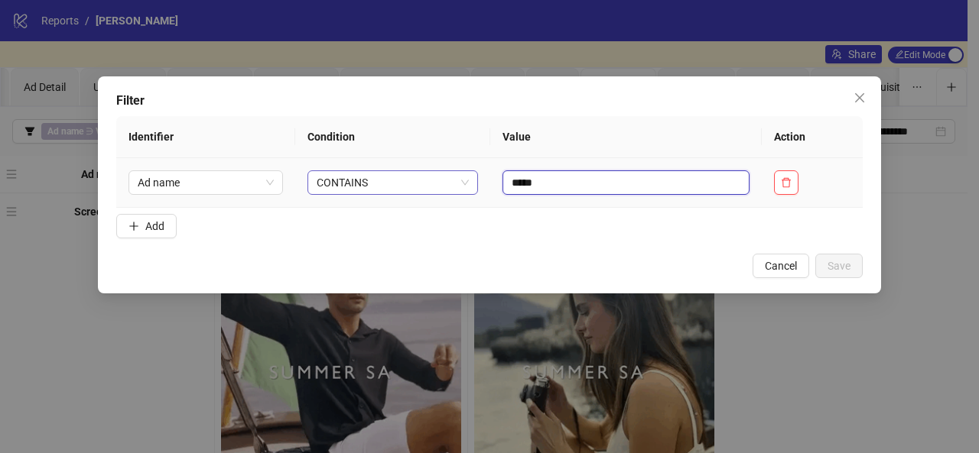
drag, startPoint x: 535, startPoint y: 187, endPoint x: 444, endPoint y: 177, distance: 92.4
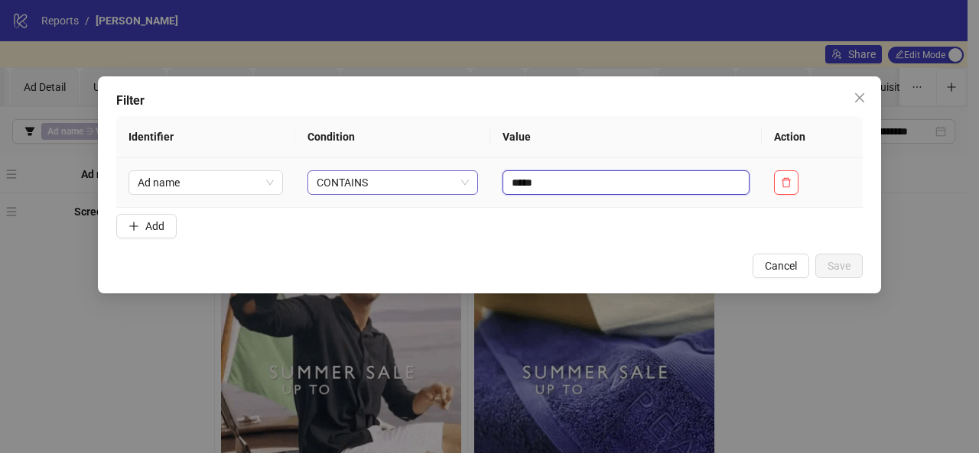
click at [444, 177] on tr "Ad name CONTAINS *****" at bounding box center [489, 183] width 746 height 50
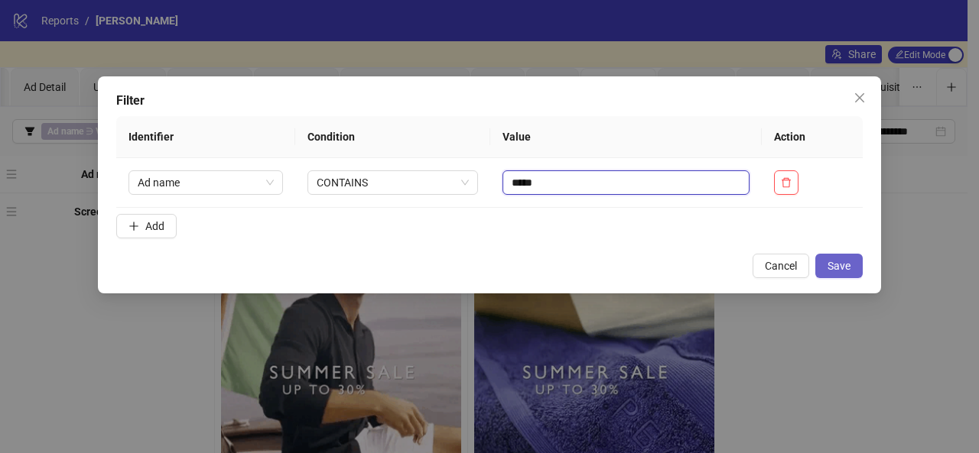
type input "*****"
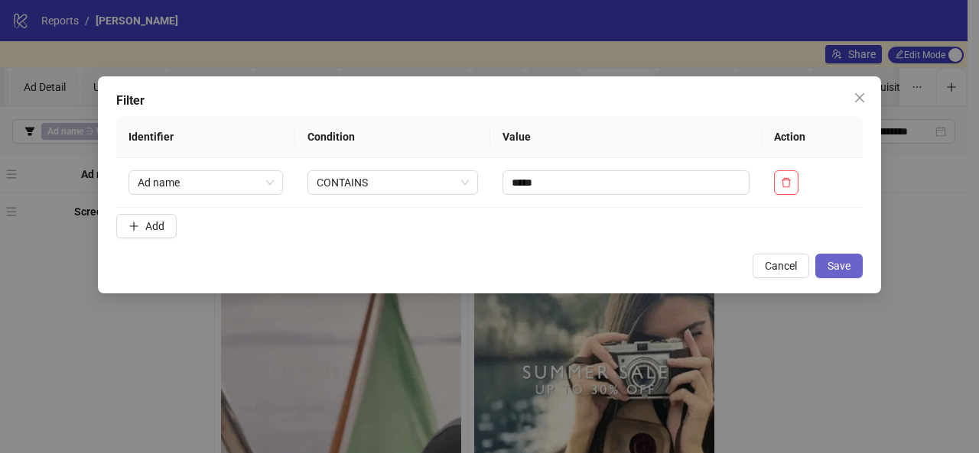
click at [840, 257] on button "Save" at bounding box center [838, 266] width 47 height 24
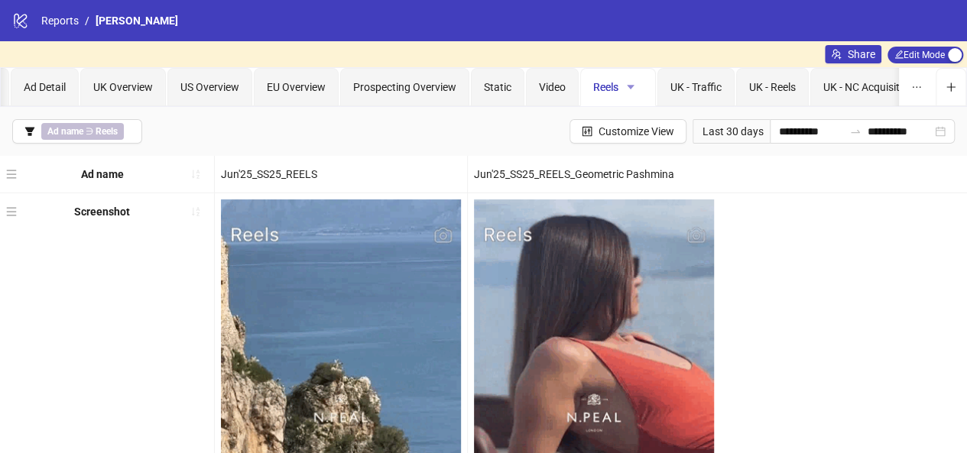
click at [627, 83] on icon "caret-down" at bounding box center [631, 87] width 11 height 11
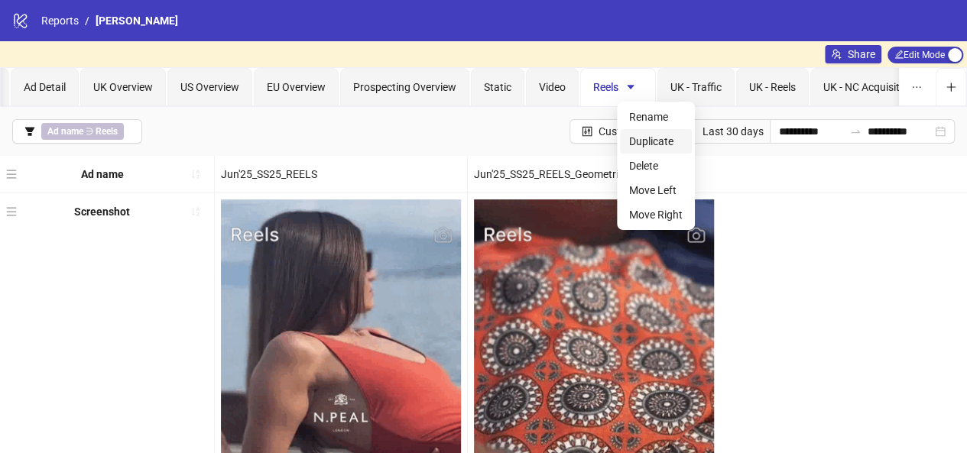
click at [648, 142] on span "Duplicate" at bounding box center [656, 141] width 54 height 17
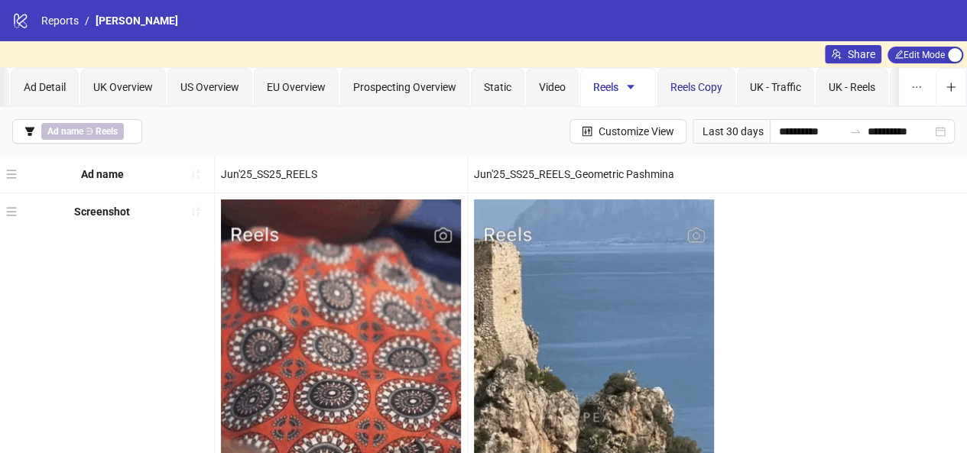
click at [681, 79] on div "Reels Copy" at bounding box center [697, 87] width 52 height 17
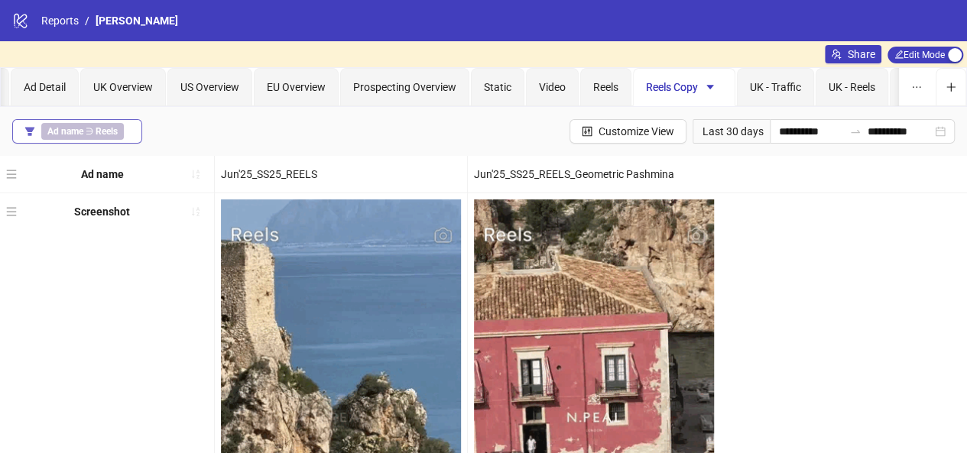
click at [105, 132] on b "Reels" at bounding box center [107, 131] width 22 height 11
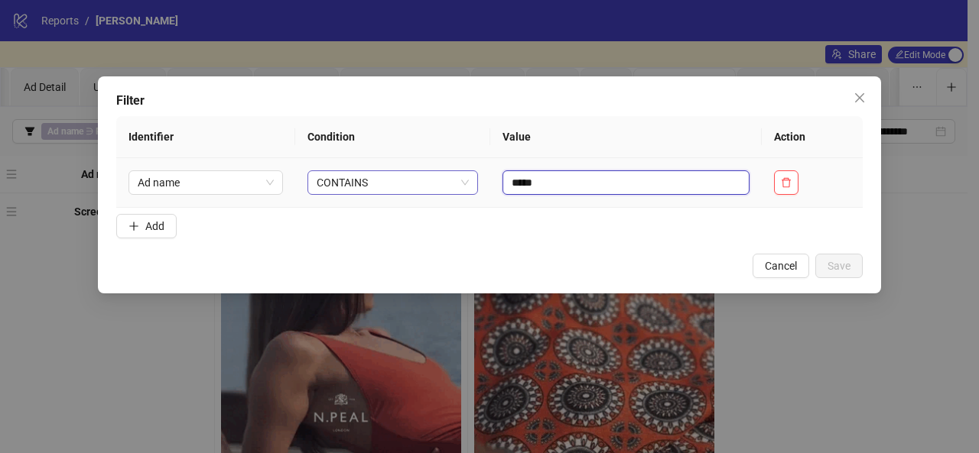
drag, startPoint x: 537, startPoint y: 177, endPoint x: 428, endPoint y: 175, distance: 108.6
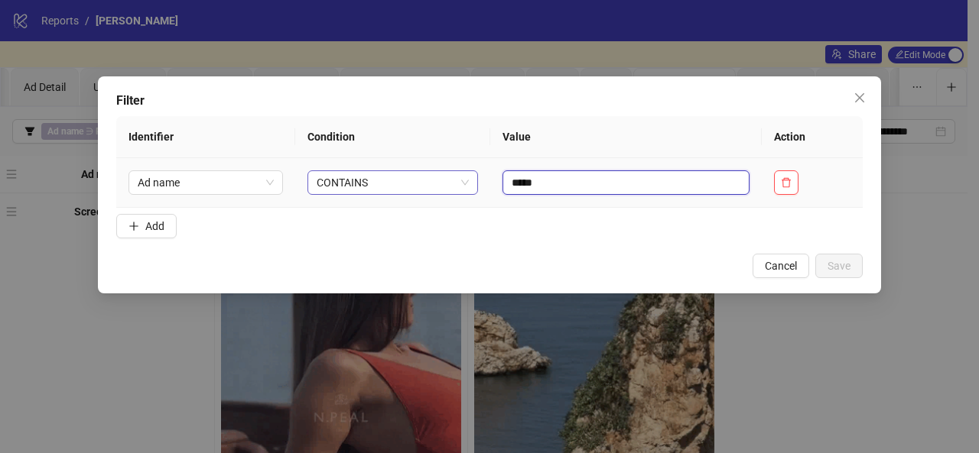
click at [428, 175] on tr "Ad name CONTAINS *****" at bounding box center [489, 183] width 746 height 50
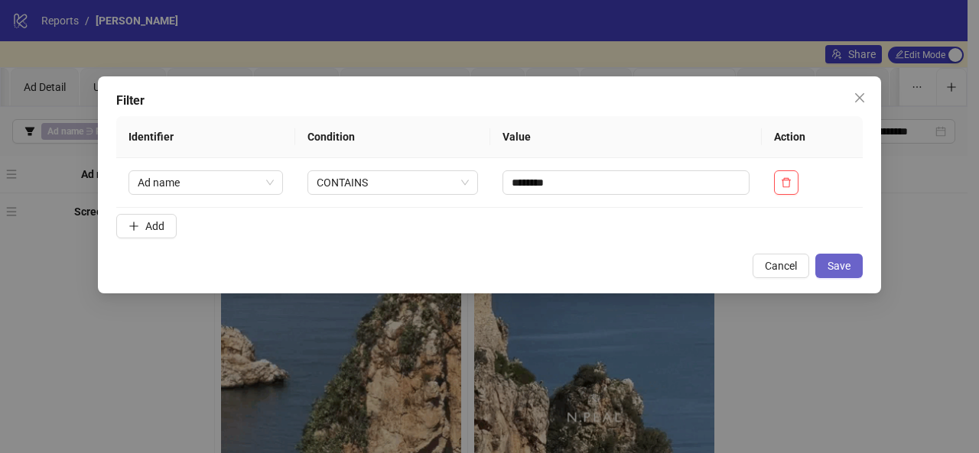
click at [834, 270] on span "Save" at bounding box center [838, 266] width 23 height 12
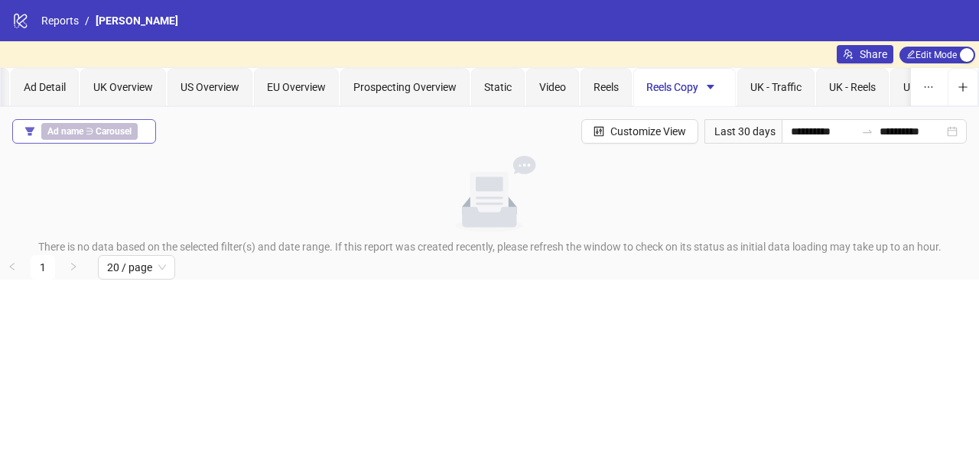
click at [118, 128] on b "Carousel" at bounding box center [114, 131] width 36 height 11
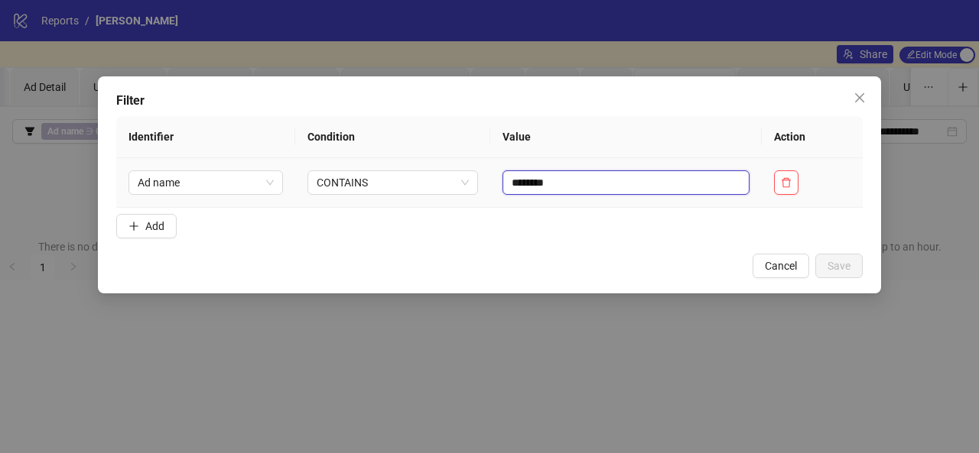
click at [550, 180] on input "********" at bounding box center [625, 183] width 247 height 24
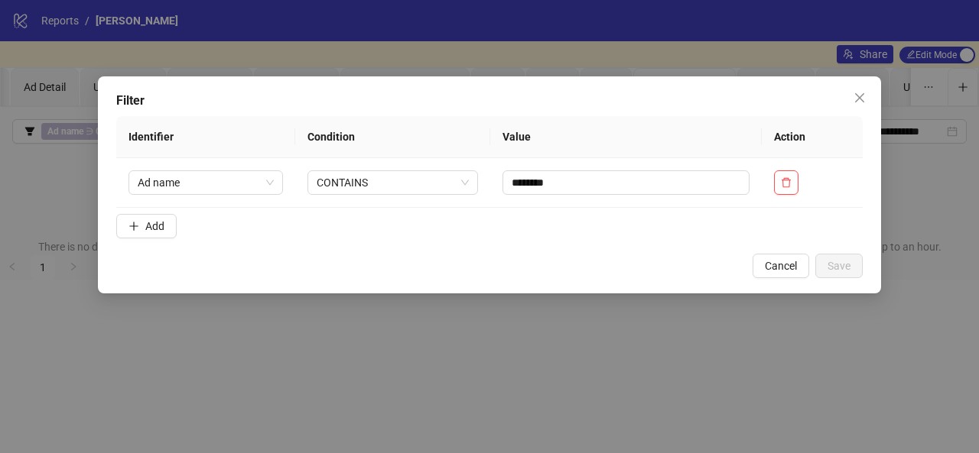
click at [669, 249] on div "Filter Identifier Condition Value Action Ad name CONTAINS ******** Add Cancel S…" at bounding box center [489, 184] width 783 height 217
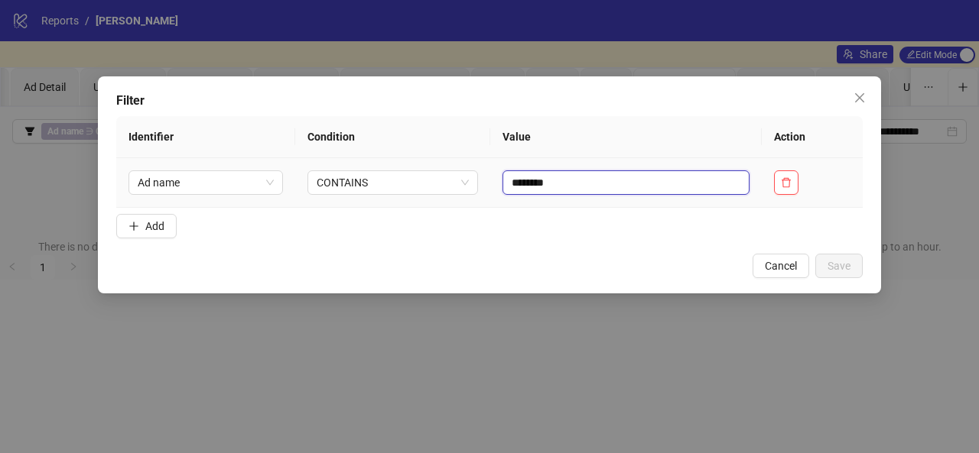
click at [639, 178] on input "********" at bounding box center [625, 183] width 247 height 24
click at [512, 183] on input "********" at bounding box center [625, 183] width 247 height 24
type input "********"
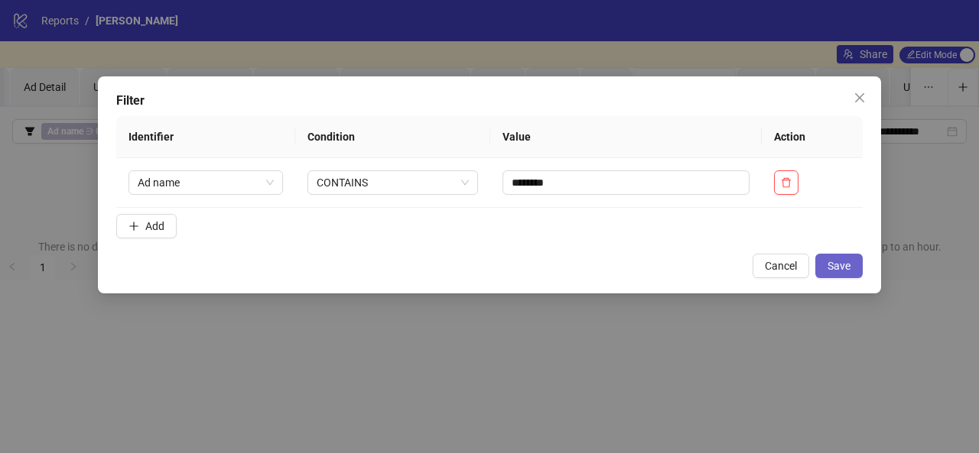
click at [823, 261] on button "Save" at bounding box center [838, 266] width 47 height 24
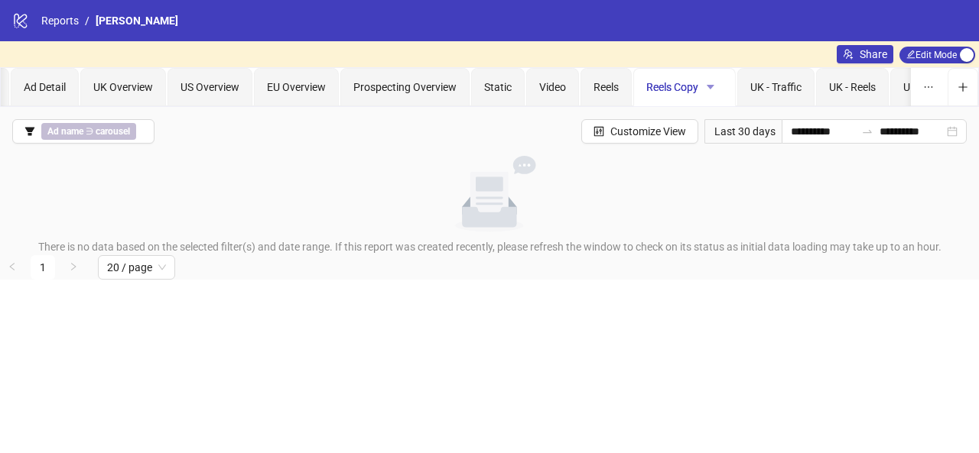
click at [707, 86] on icon "caret-down" at bounding box center [711, 87] width 8 height 5
click at [725, 115] on span "Rename" at bounding box center [736, 117] width 54 height 17
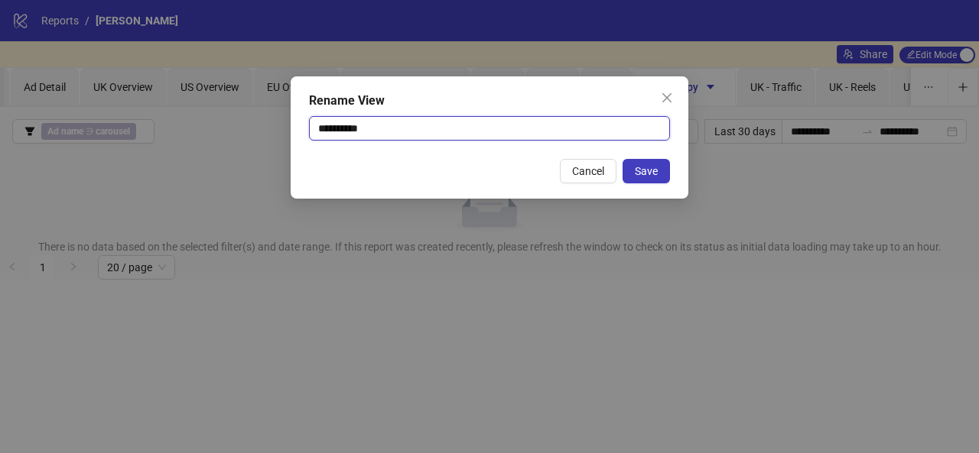
drag, startPoint x: 506, startPoint y: 132, endPoint x: 254, endPoint y: 119, distance: 252.6
click at [254, 119] on div "**********" at bounding box center [489, 226] width 979 height 453
type input "********"
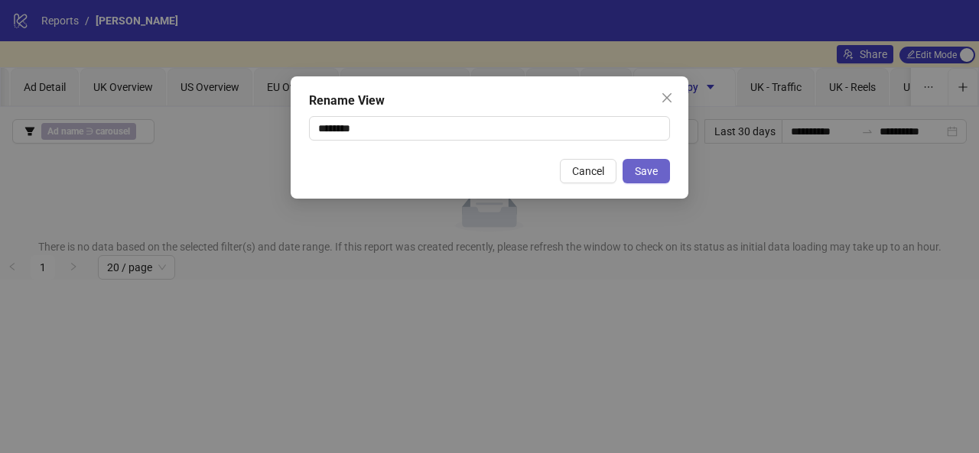
click at [658, 181] on button "Save" at bounding box center [645, 171] width 47 height 24
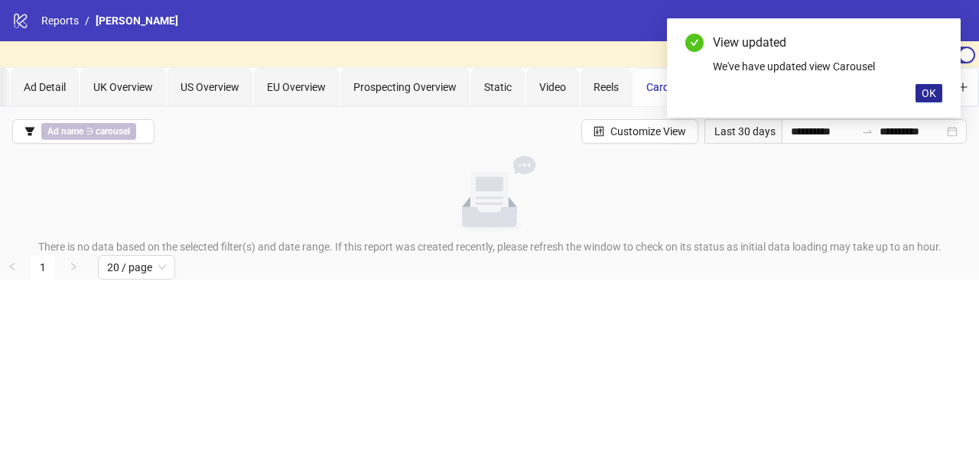
click at [924, 92] on span "OK" at bounding box center [928, 93] width 15 height 12
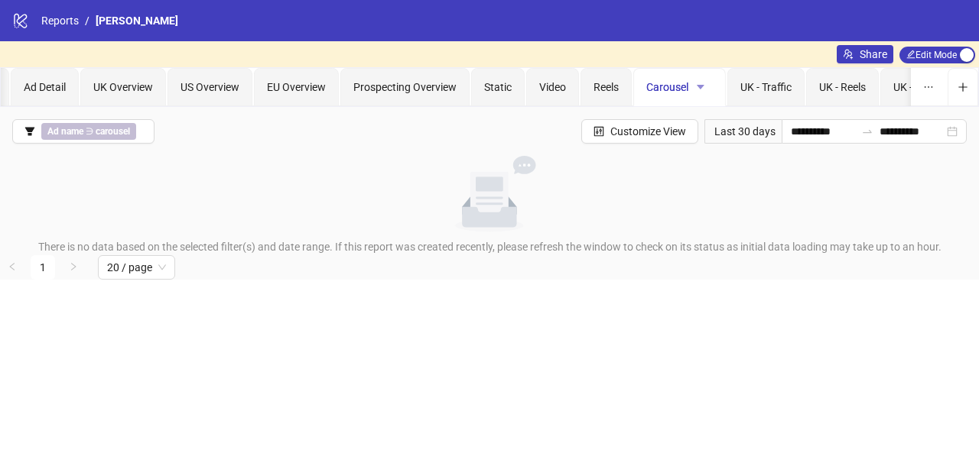
click at [698, 85] on icon "caret-down" at bounding box center [701, 87] width 8 height 5
click at [725, 140] on span "Duplicate" at bounding box center [725, 141] width 54 height 17
click at [765, 89] on span "Carousel Copy" at bounding box center [774, 87] width 69 height 12
click at [791, 86] on icon "caret-down" at bounding box center [796, 87] width 11 height 11
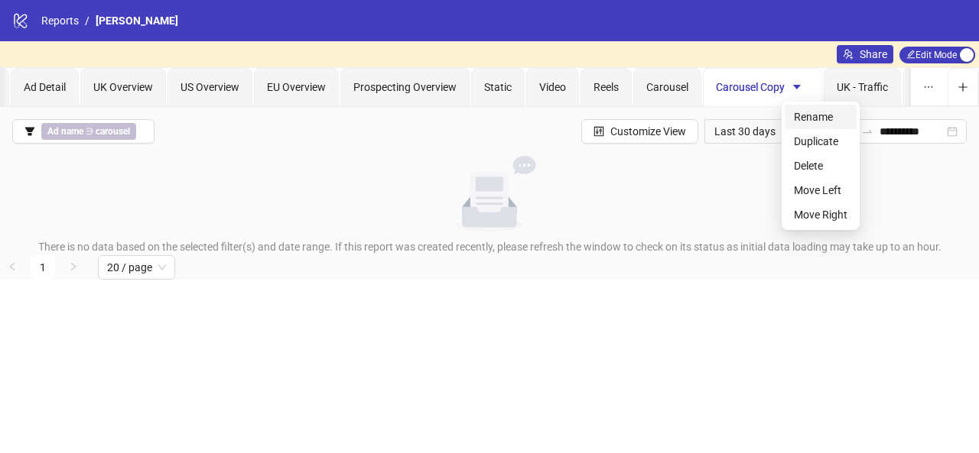
click at [795, 112] on span "Rename" at bounding box center [821, 117] width 54 height 17
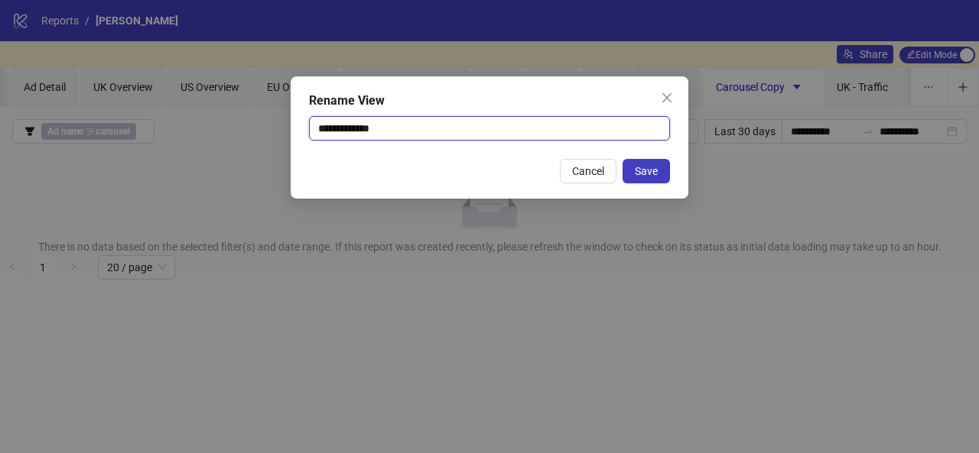
drag, startPoint x: 596, startPoint y: 122, endPoint x: 293, endPoint y: 111, distance: 303.0
click at [293, 111] on div "**********" at bounding box center [490, 137] width 398 height 122
type input "****"
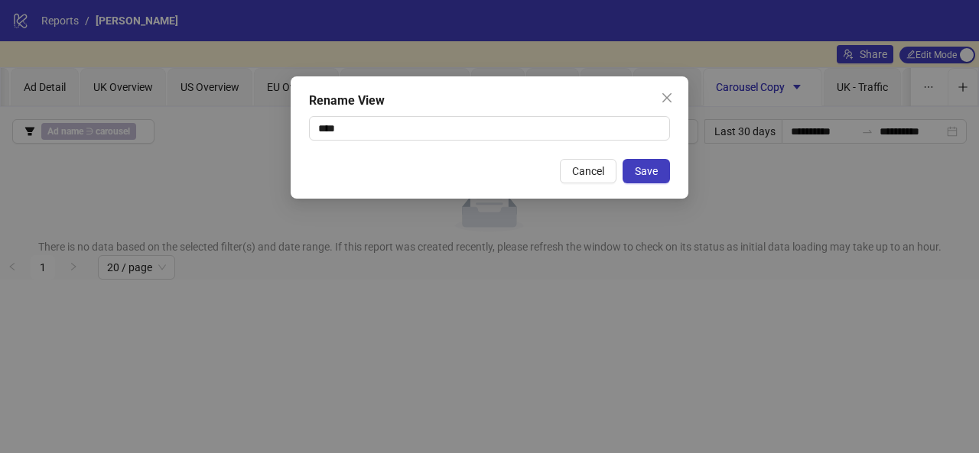
click at [639, 184] on div "Rename View **** Cancel Save" at bounding box center [490, 137] width 398 height 122
click at [639, 178] on button "Save" at bounding box center [645, 171] width 47 height 24
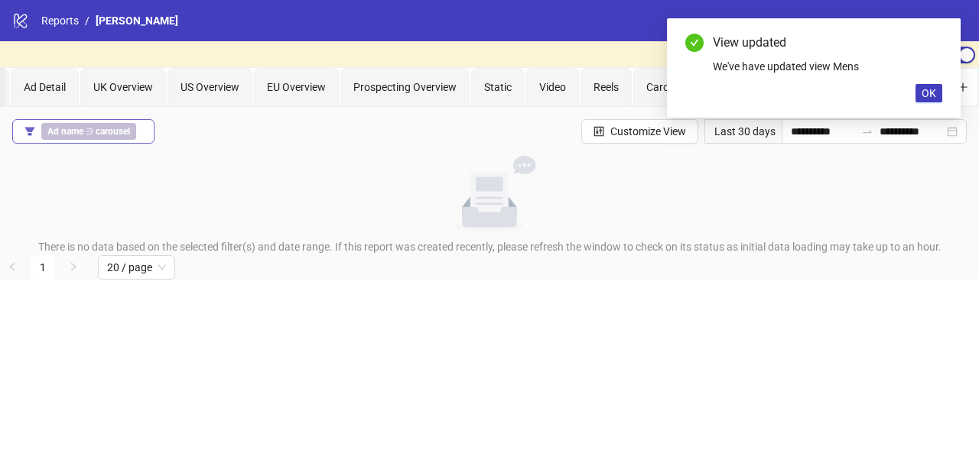
click at [113, 127] on b "carousel" at bounding box center [113, 131] width 34 height 11
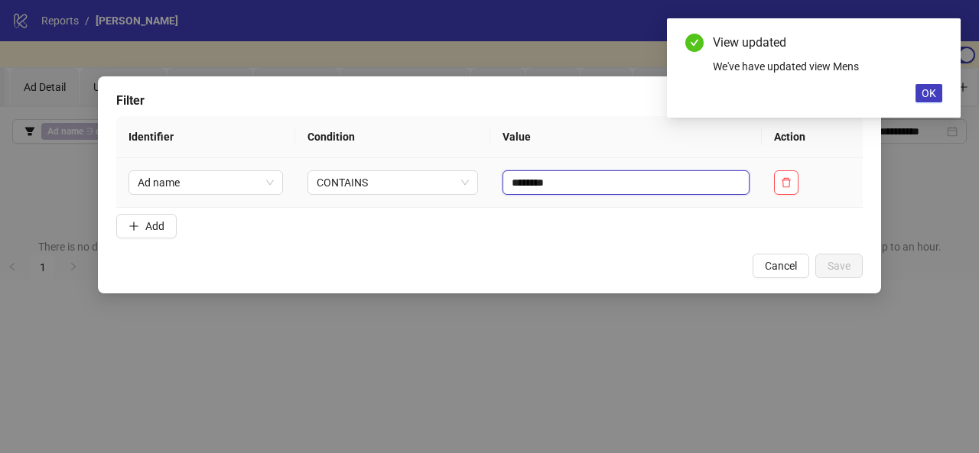
drag, startPoint x: 542, startPoint y: 177, endPoint x: 529, endPoint y: 177, distance: 13.0
click at [522, 175] on input "********" at bounding box center [625, 183] width 247 height 24
click at [555, 183] on input "********" at bounding box center [625, 183] width 247 height 24
drag, startPoint x: 488, startPoint y: 184, endPoint x: 465, endPoint y: 177, distance: 24.0
click at [465, 177] on tr "Ad name CONTAINS ********" at bounding box center [489, 183] width 746 height 50
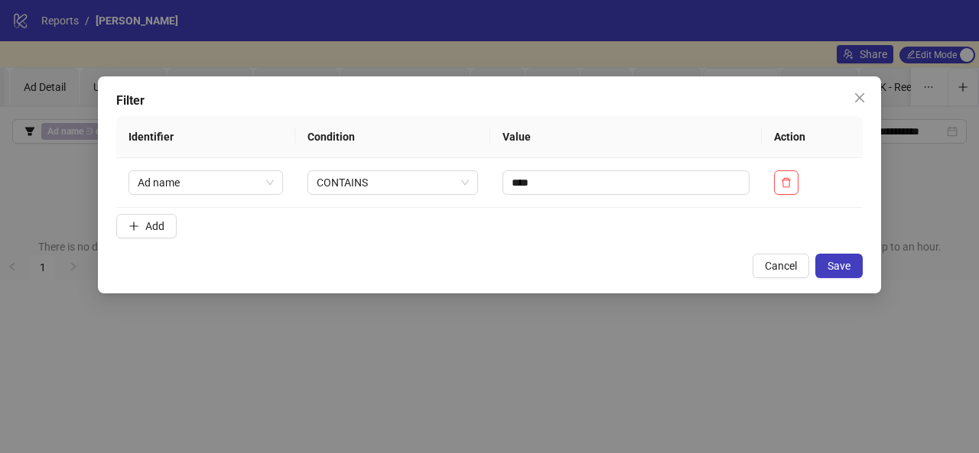
click at [872, 267] on div "Filter Identifier Condition Value Action Ad name CONTAINS **** Add Cancel Save" at bounding box center [489, 184] width 783 height 217
click at [846, 267] on span "Save" at bounding box center [838, 266] width 23 height 12
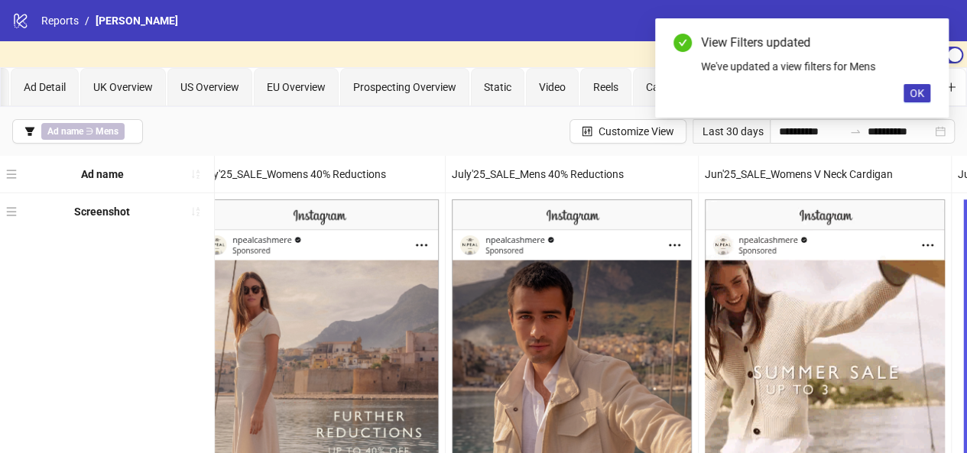
scroll to position [0, 23]
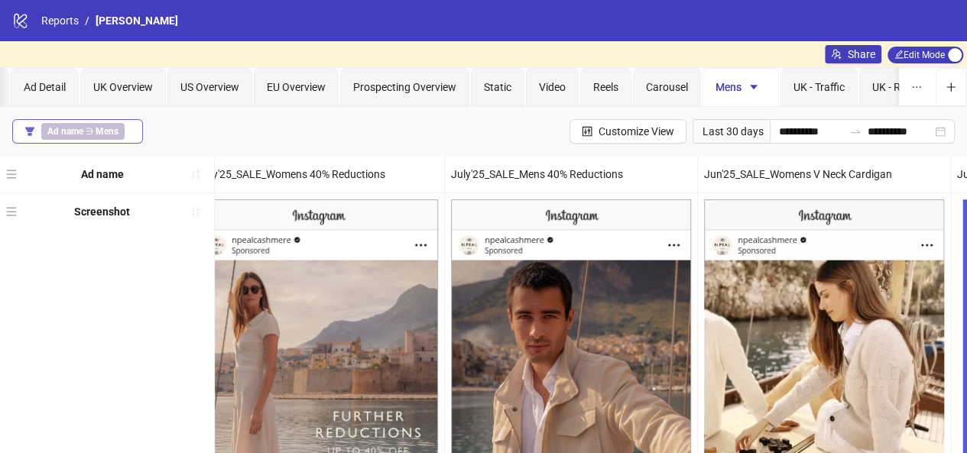
click at [99, 135] on b "Mens" at bounding box center [107, 131] width 23 height 11
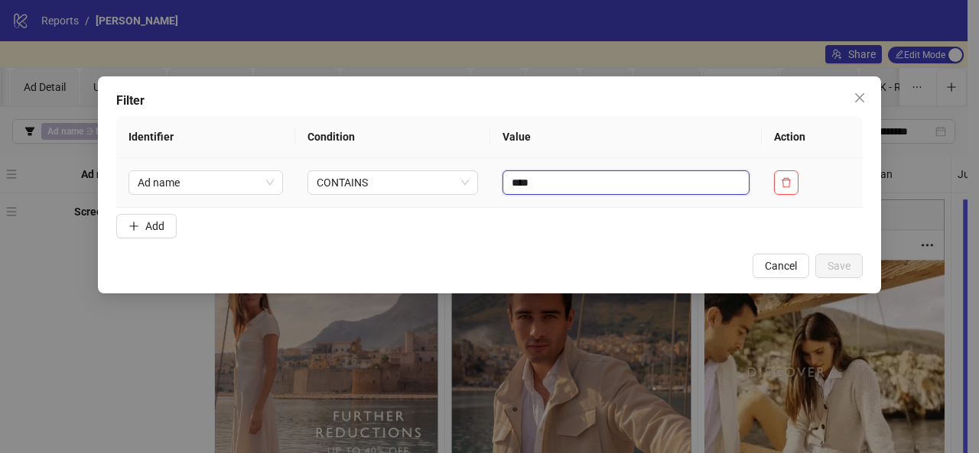
click at [502, 180] on input "****" at bounding box center [625, 183] width 247 height 24
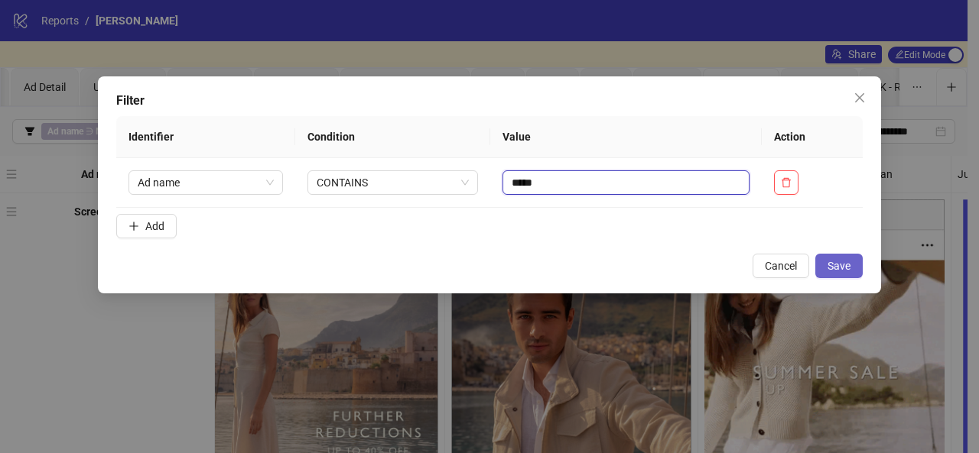
type input "*****"
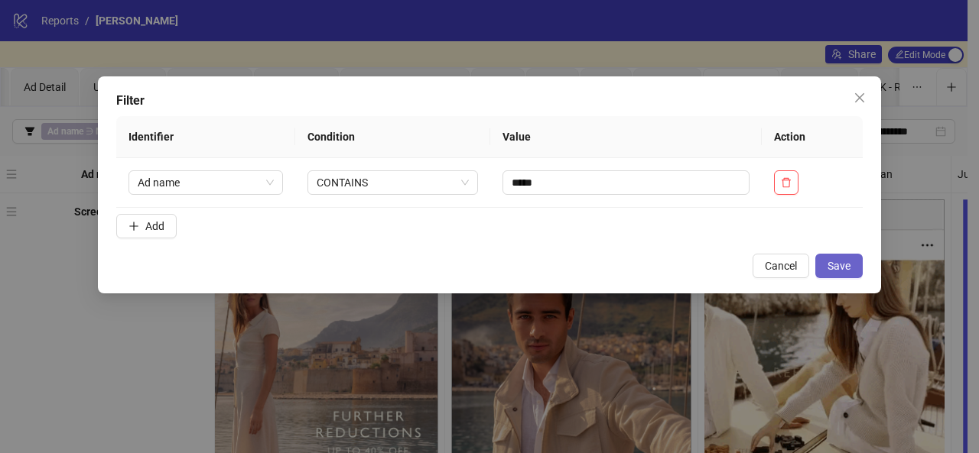
click at [857, 262] on button "Save" at bounding box center [838, 266] width 47 height 24
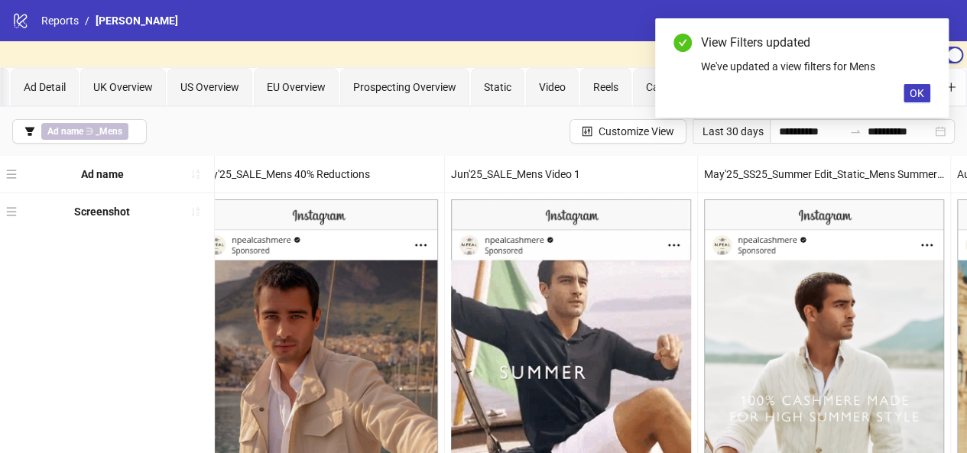
scroll to position [0, 258]
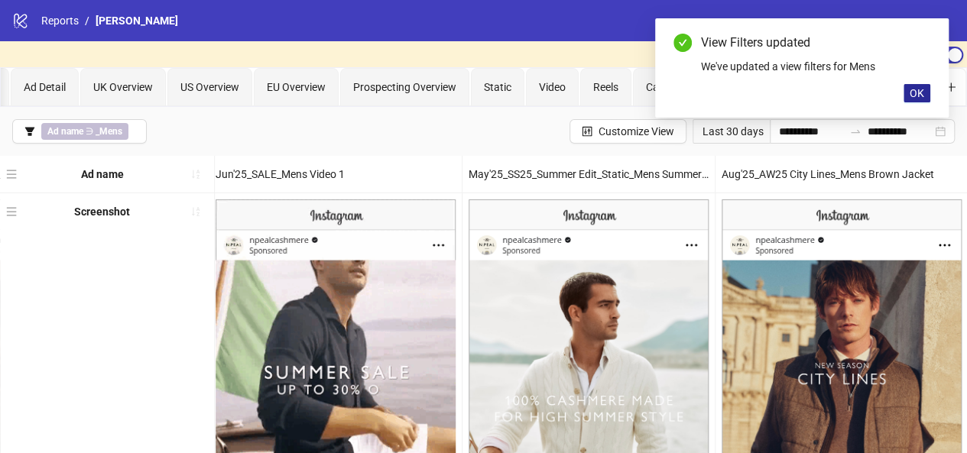
click at [921, 99] on span "OK" at bounding box center [917, 93] width 15 height 12
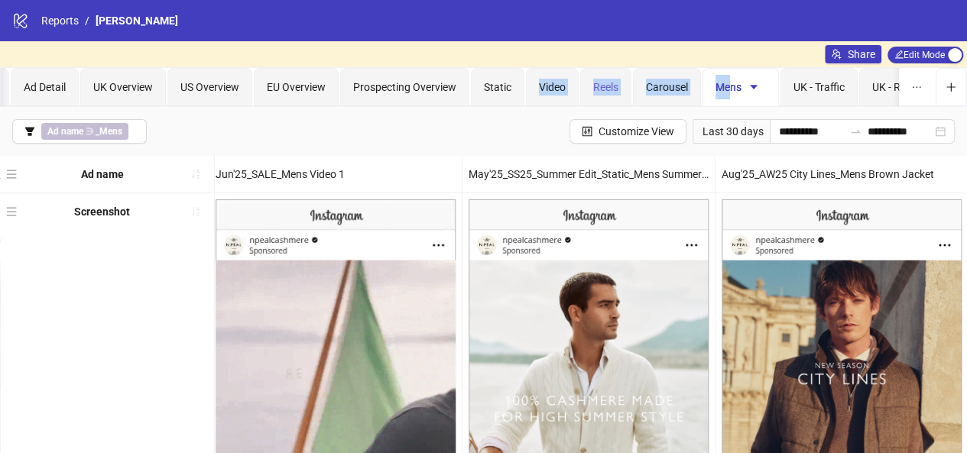
drag, startPoint x: 726, startPoint y: 93, endPoint x: 618, endPoint y: 86, distance: 108.8
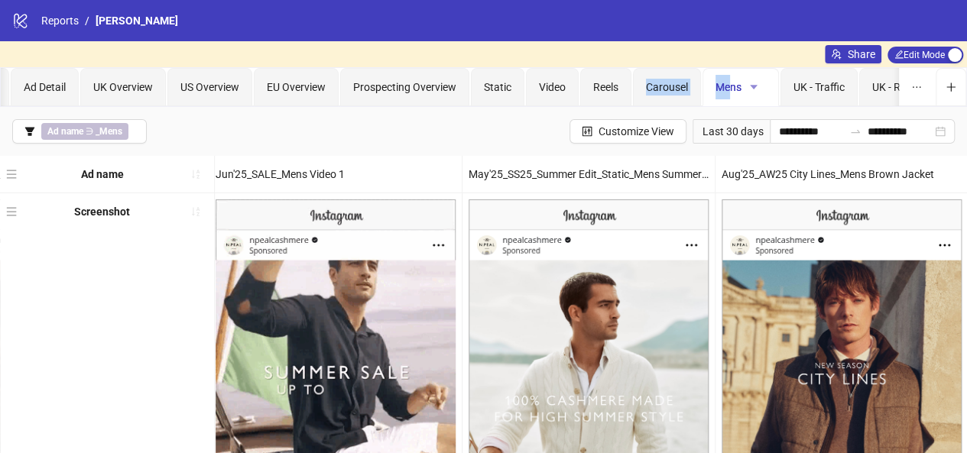
click at [749, 87] on icon "caret-down" at bounding box center [754, 87] width 11 height 11
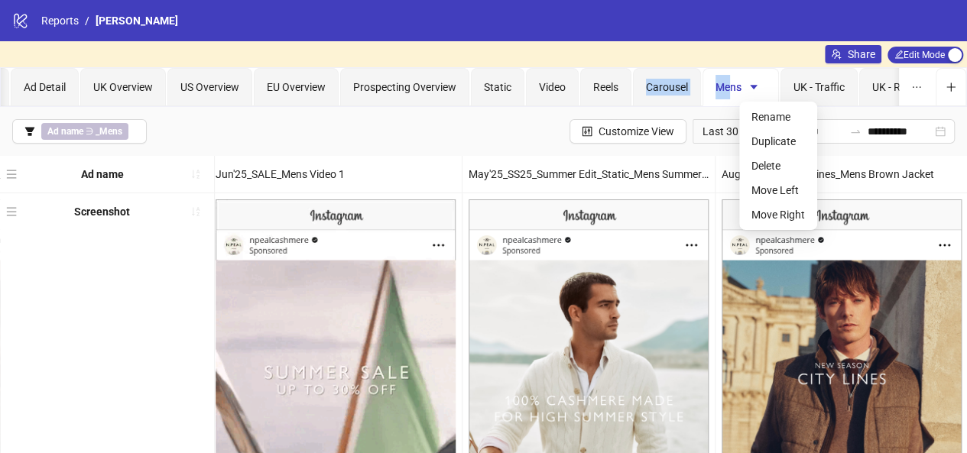
click at [720, 82] on span "Mens" at bounding box center [741, 87] width 50 height 12
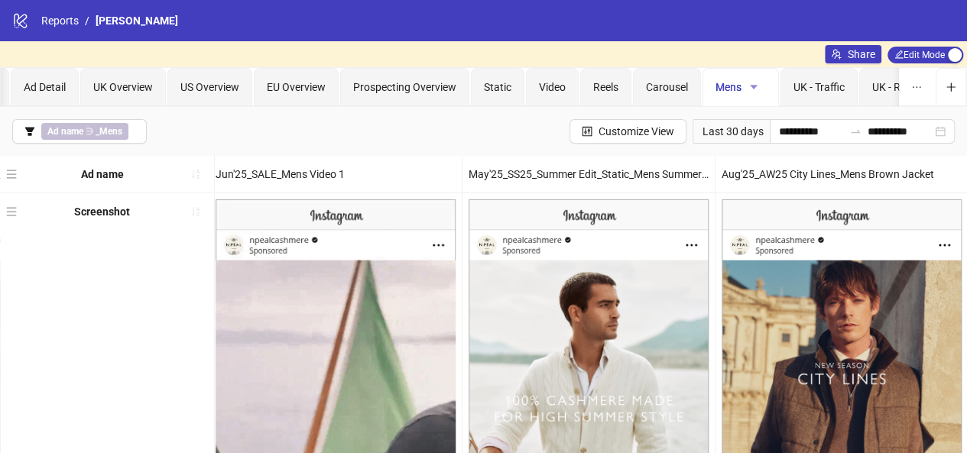
click at [742, 85] on button "button" at bounding box center [754, 87] width 24 height 24
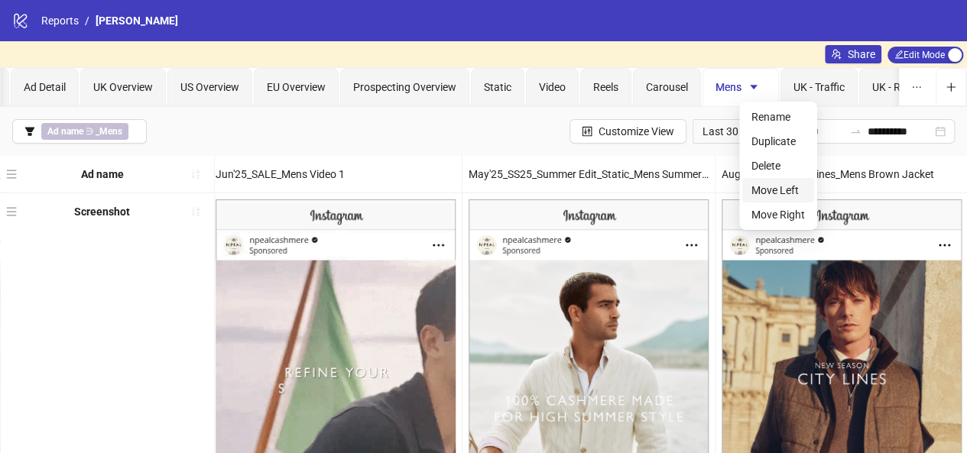
click at [769, 193] on span "Move Left" at bounding box center [779, 190] width 54 height 17
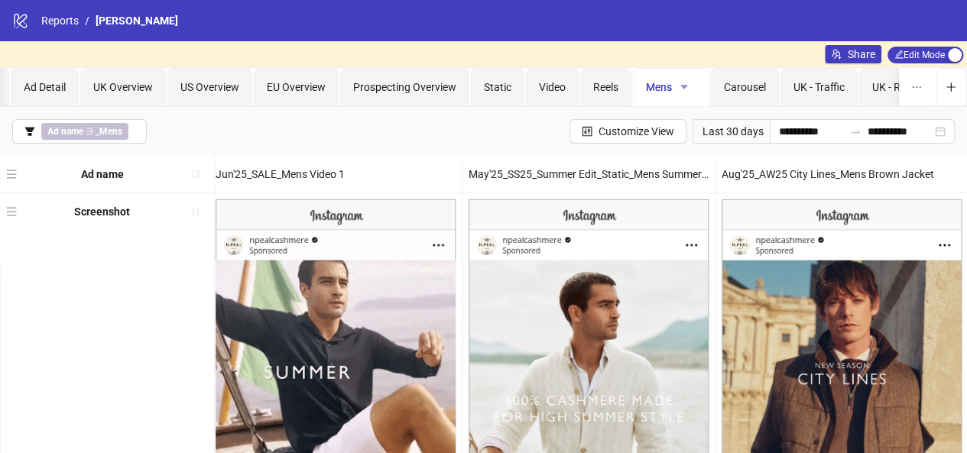
click at [681, 82] on icon "caret-down" at bounding box center [684, 87] width 11 height 11
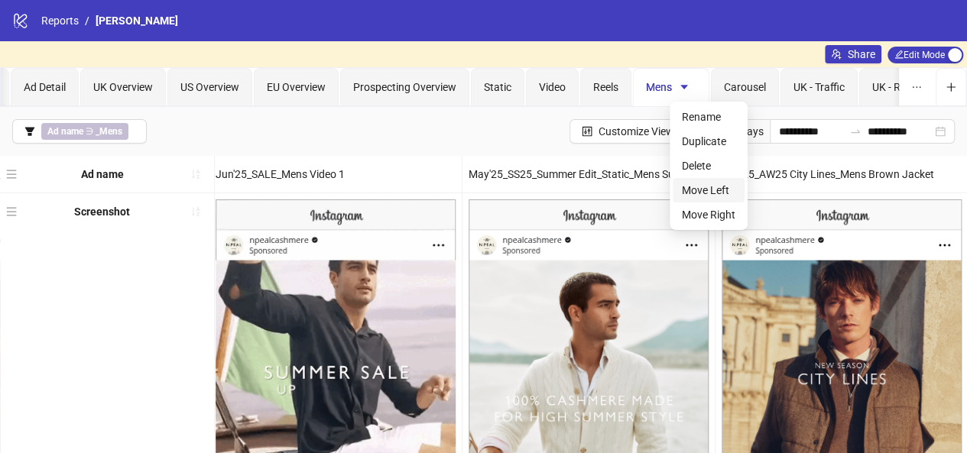
click at [709, 186] on span "Move Left" at bounding box center [709, 190] width 54 height 17
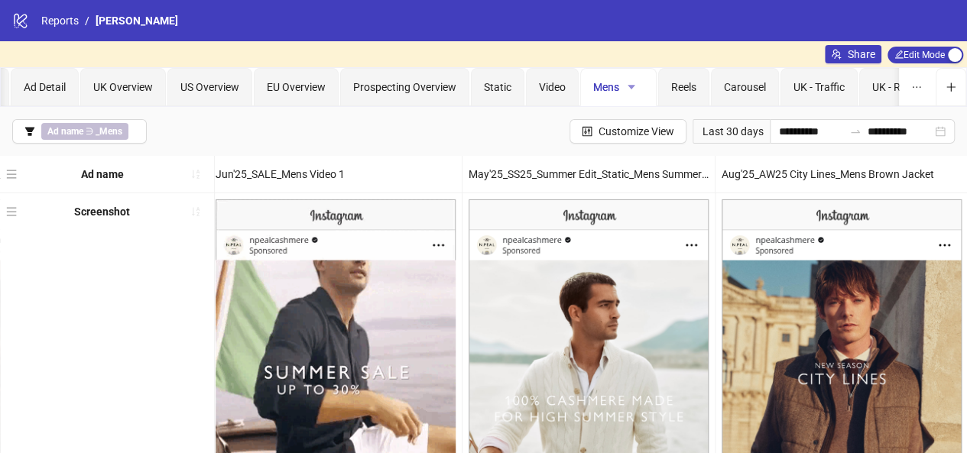
click at [632, 86] on icon "caret-down" at bounding box center [631, 87] width 11 height 11
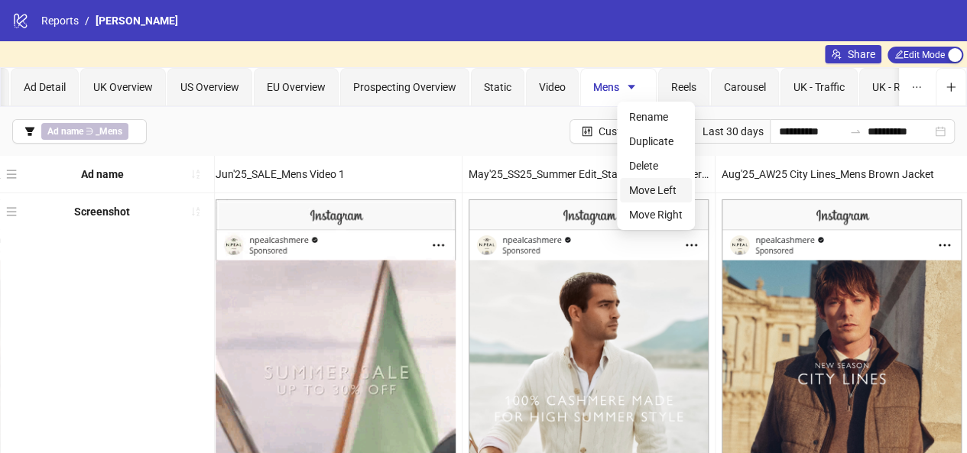
click at [658, 187] on span "Move Left" at bounding box center [656, 190] width 54 height 17
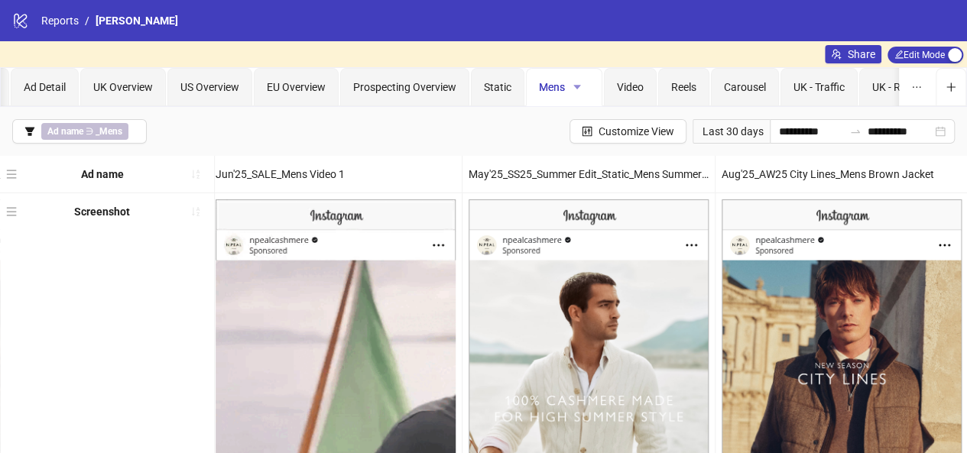
click at [578, 83] on icon "caret-down" at bounding box center [577, 87] width 11 height 11
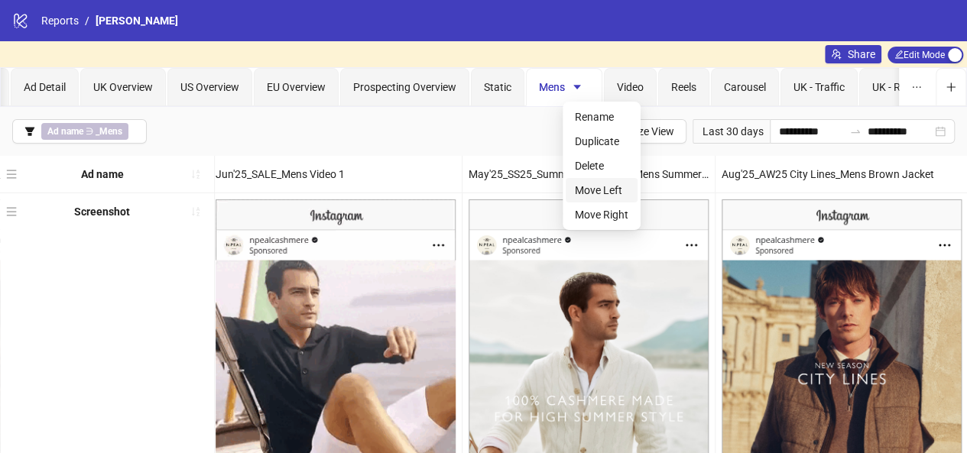
click at [601, 189] on span "Move Left" at bounding box center [602, 190] width 54 height 17
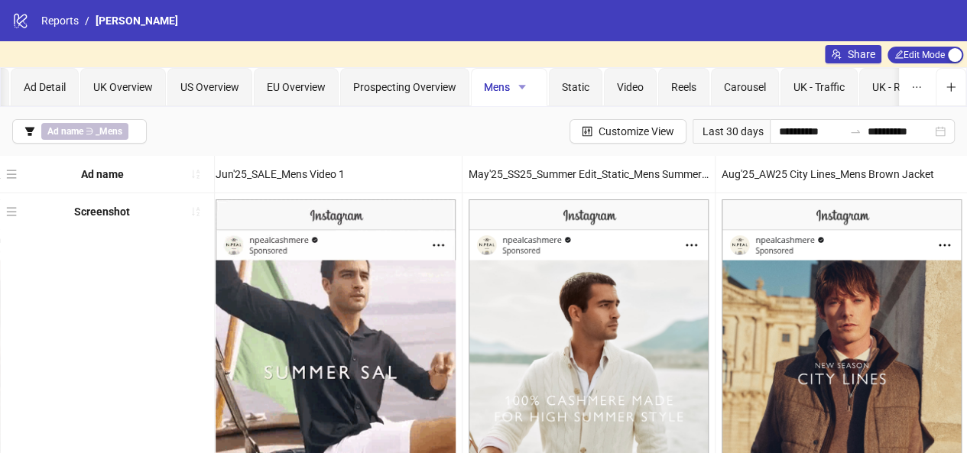
click at [522, 82] on icon "caret-down" at bounding box center [522, 87] width 11 height 11
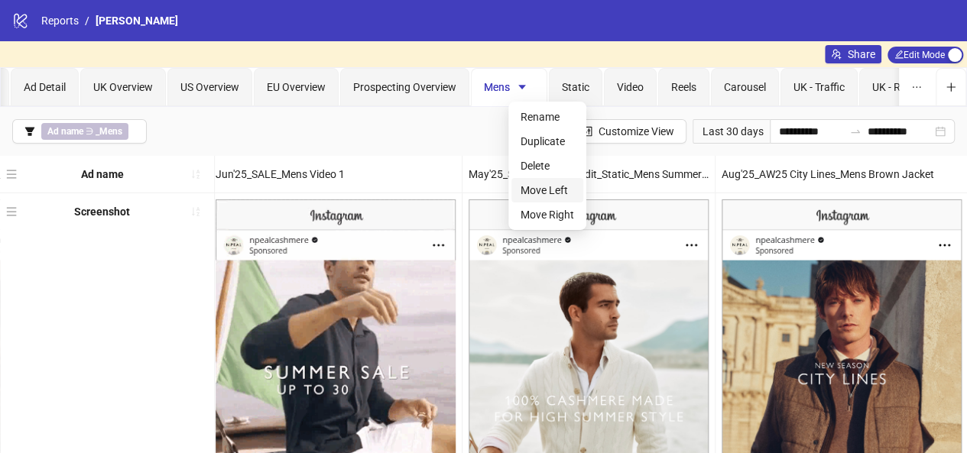
click at [535, 186] on span "Move Left" at bounding box center [548, 190] width 54 height 17
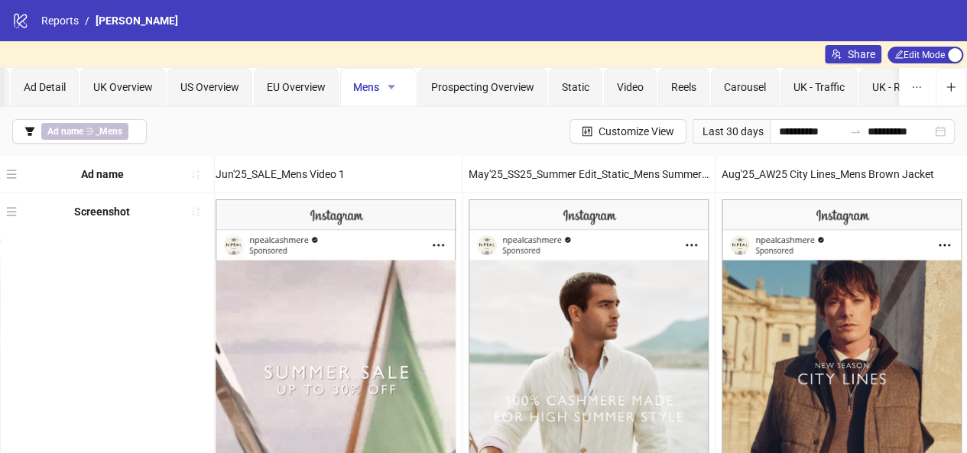
click at [388, 82] on icon "caret-down" at bounding box center [391, 87] width 11 height 11
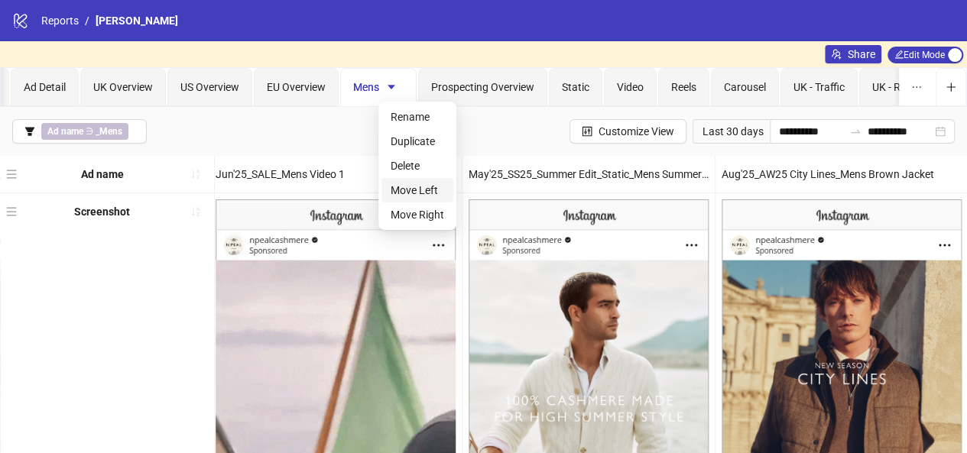
click at [414, 190] on span "Move Left" at bounding box center [418, 190] width 54 height 17
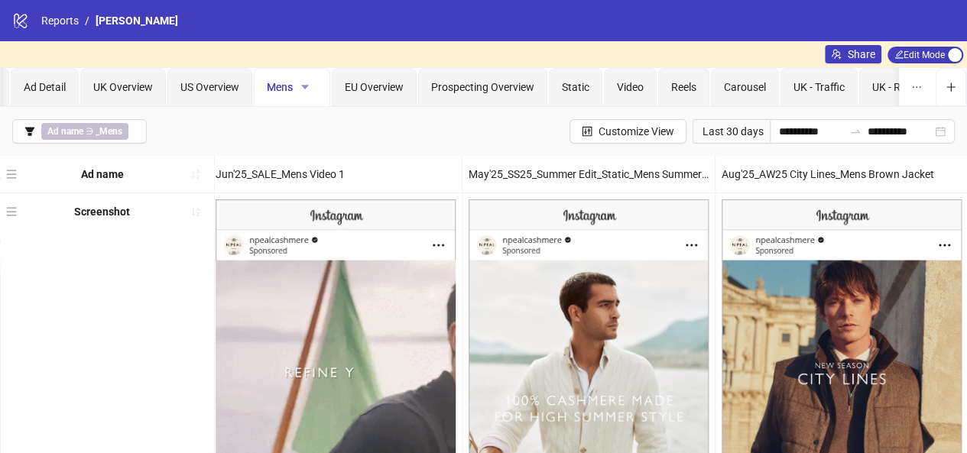
click at [309, 83] on icon "caret-down" at bounding box center [305, 87] width 11 height 11
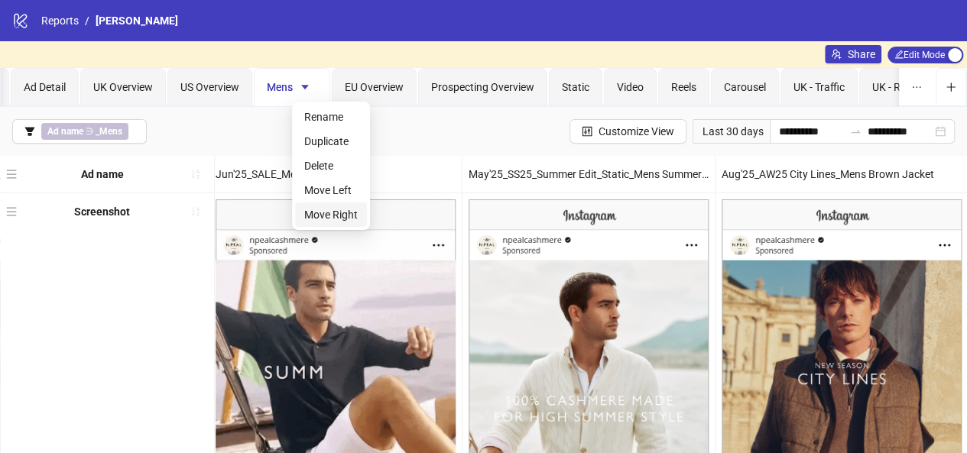
click at [344, 210] on span "Move Right" at bounding box center [331, 214] width 54 height 17
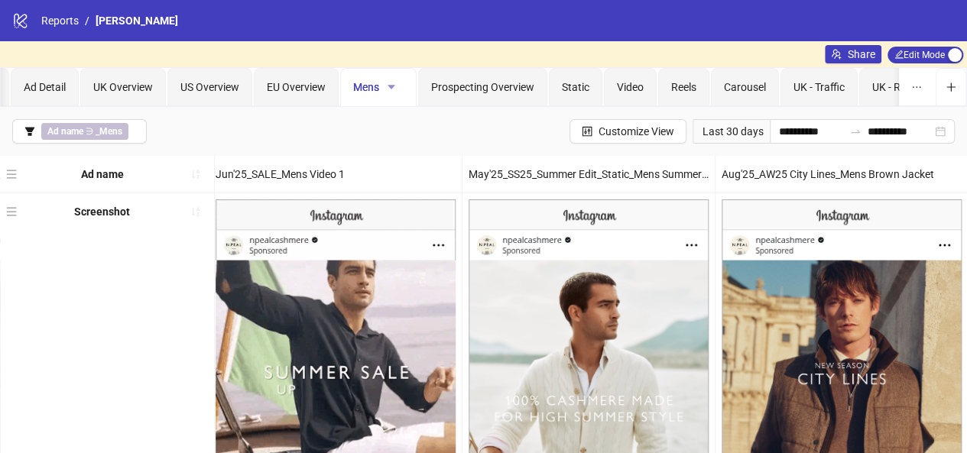
click at [388, 89] on icon "caret-down" at bounding box center [391, 87] width 11 height 11
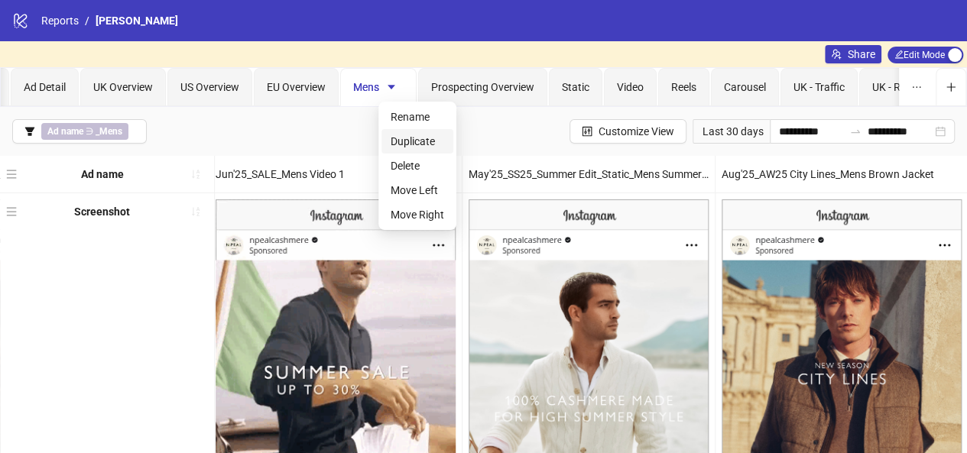
click at [413, 138] on span "Duplicate" at bounding box center [418, 141] width 54 height 17
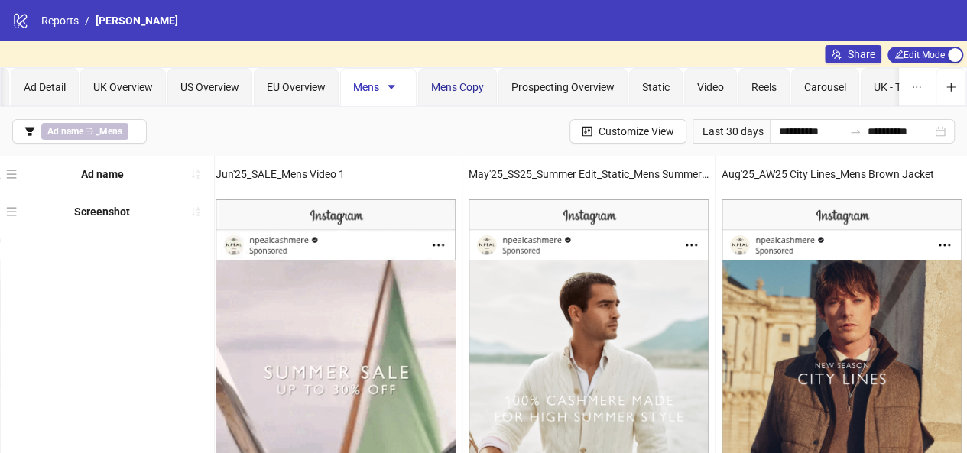
click at [457, 89] on span "Mens Copy" at bounding box center [457, 87] width 53 height 12
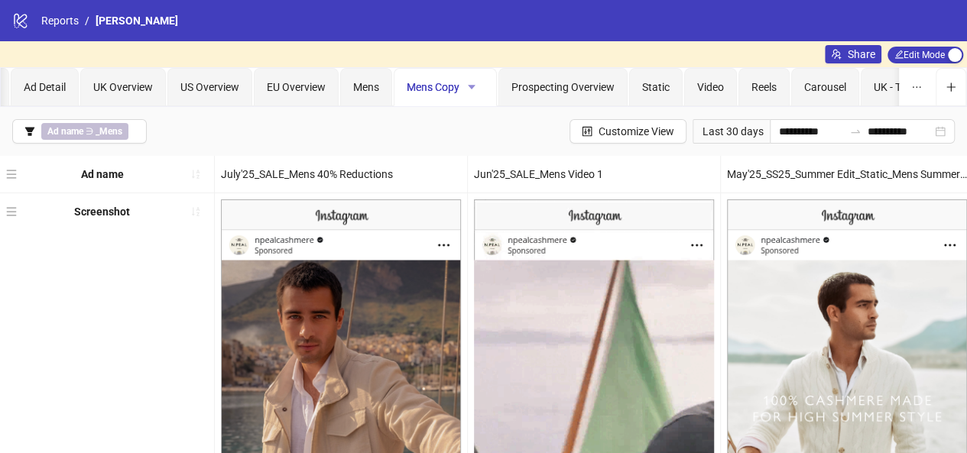
click at [474, 86] on icon "caret-down" at bounding box center [471, 87] width 11 height 11
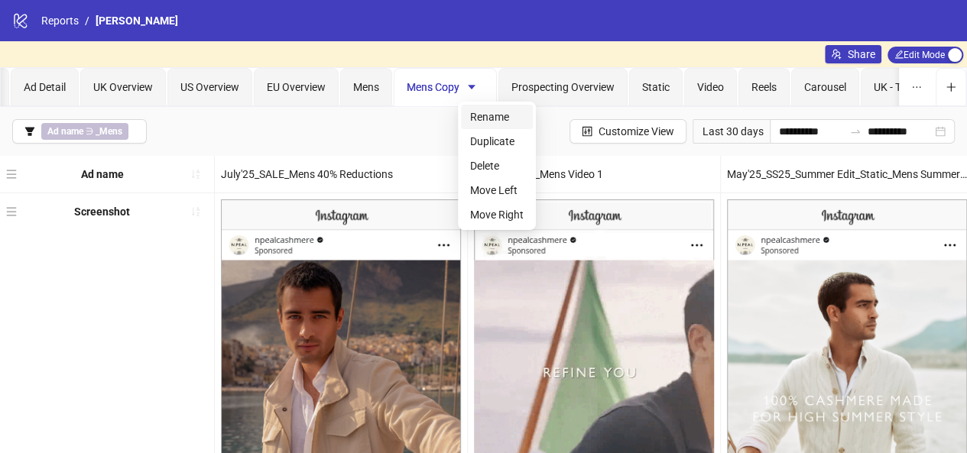
click at [503, 115] on span "Rename" at bounding box center [497, 117] width 54 height 17
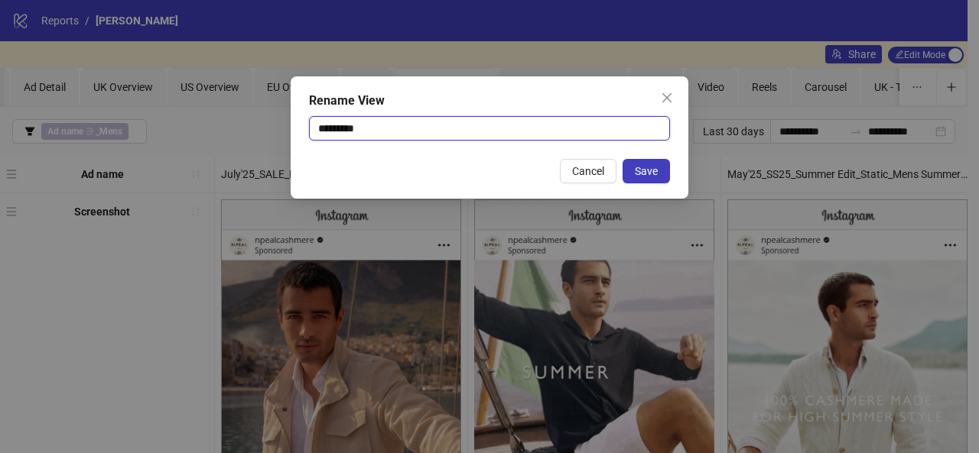
drag, startPoint x: 479, startPoint y: 127, endPoint x: 275, endPoint y: 119, distance: 203.6
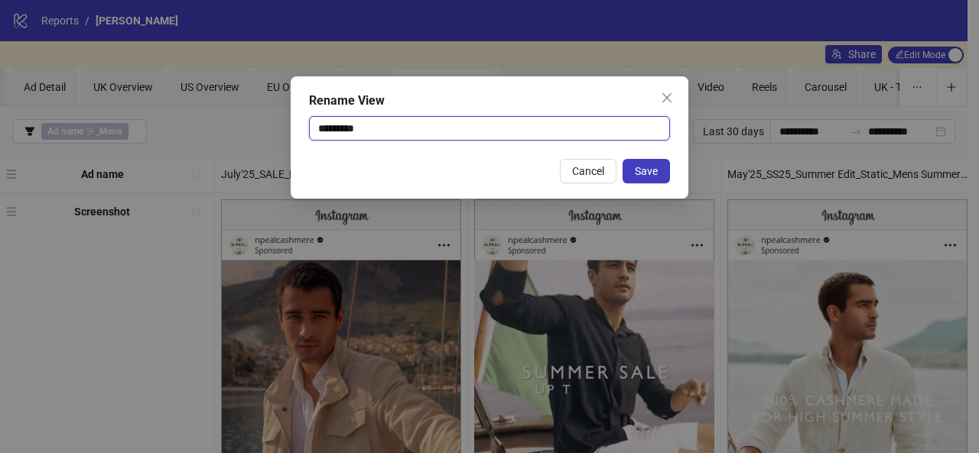
click at [275, 119] on div "Rename View ********* Cancel Save" at bounding box center [489, 226] width 979 height 453
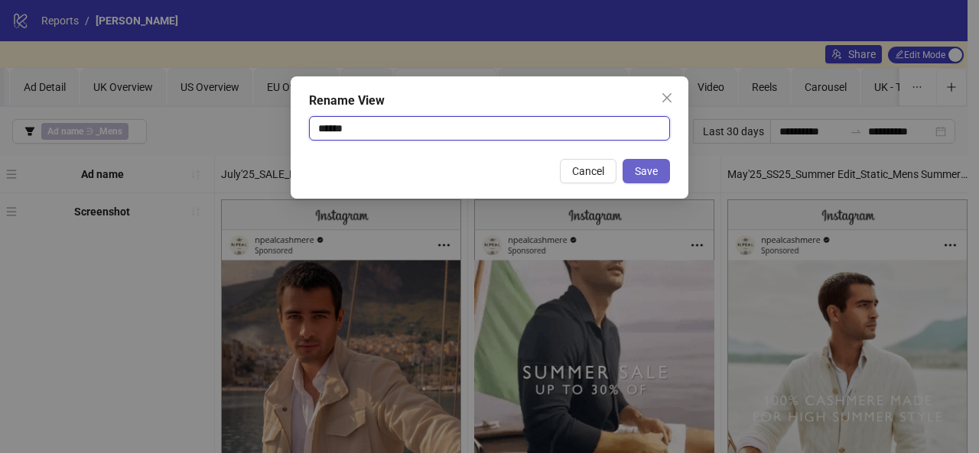
type input "******"
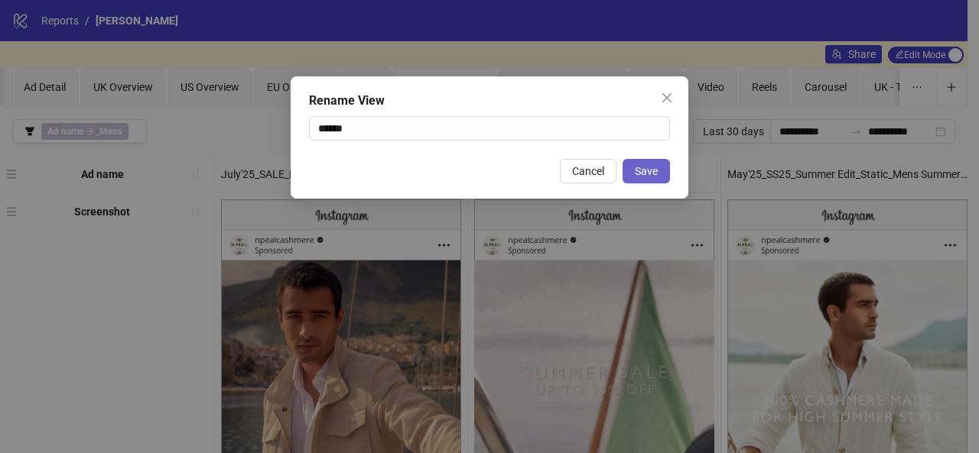
click at [655, 181] on button "Save" at bounding box center [645, 171] width 47 height 24
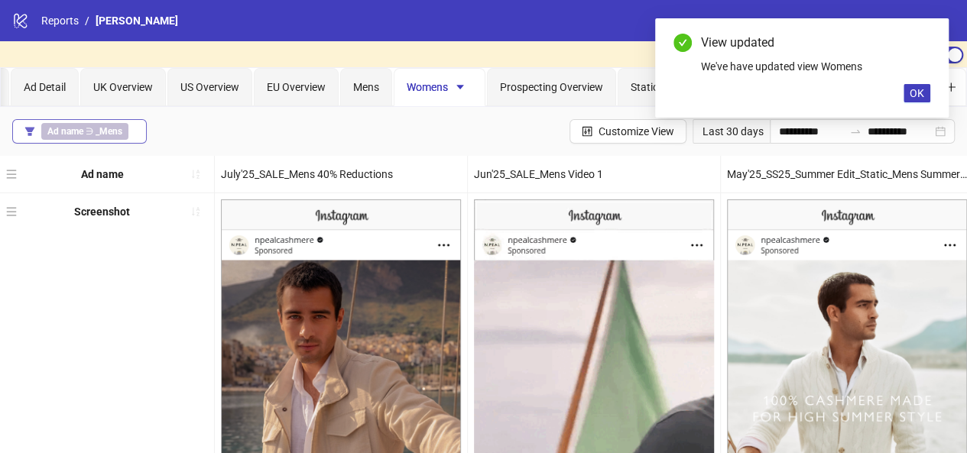
click at [109, 123] on span "Ad name ∋ _Mens" at bounding box center [84, 131] width 87 height 17
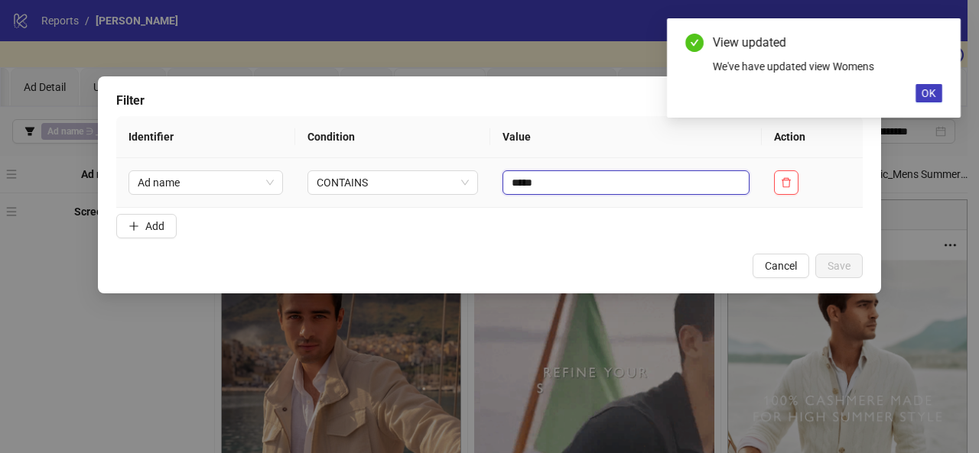
drag, startPoint x: 569, startPoint y: 185, endPoint x: 481, endPoint y: 181, distance: 88.0
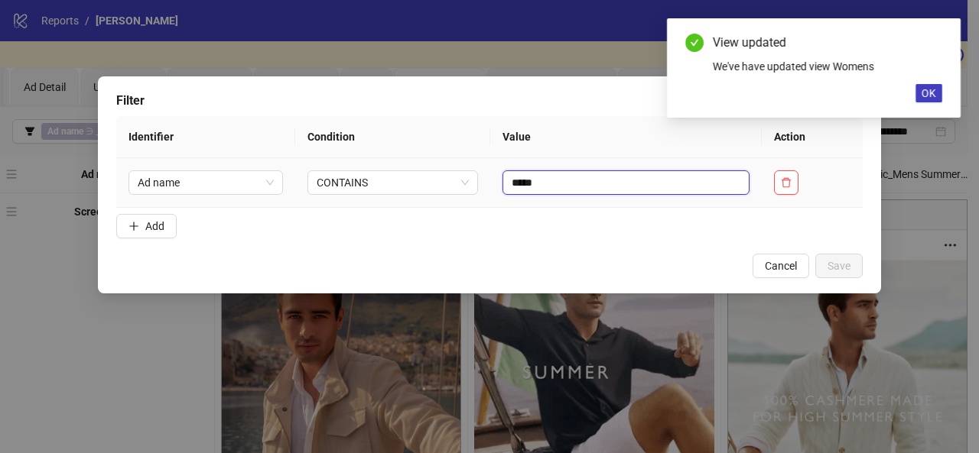
click at [481, 181] on tr "Ad name CONTAINS *****" at bounding box center [489, 183] width 746 height 50
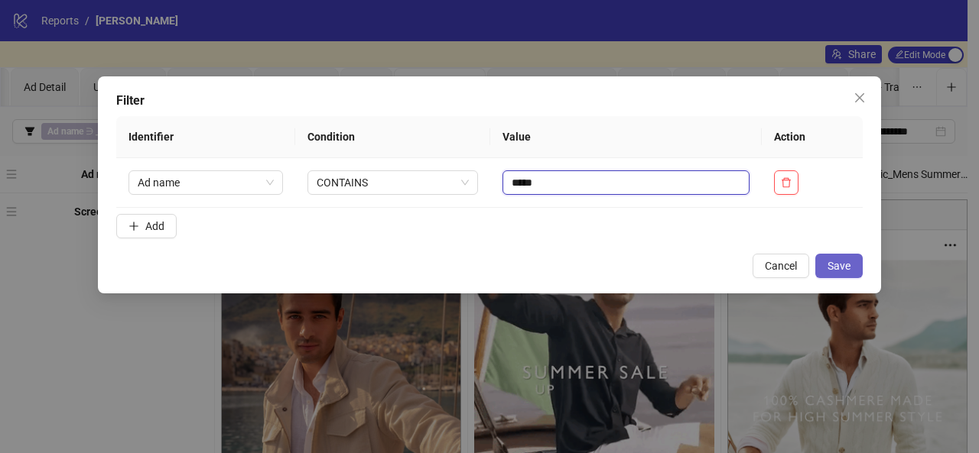
type input "*****"
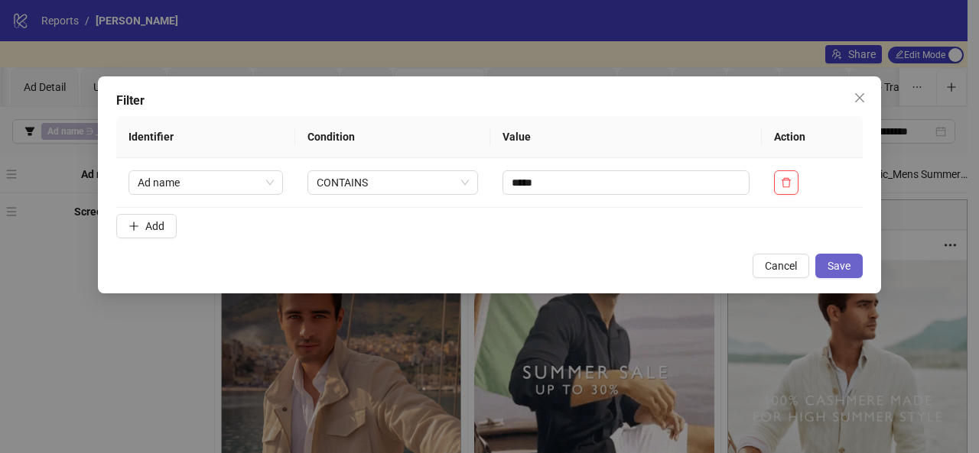
click at [856, 265] on button "Save" at bounding box center [838, 266] width 47 height 24
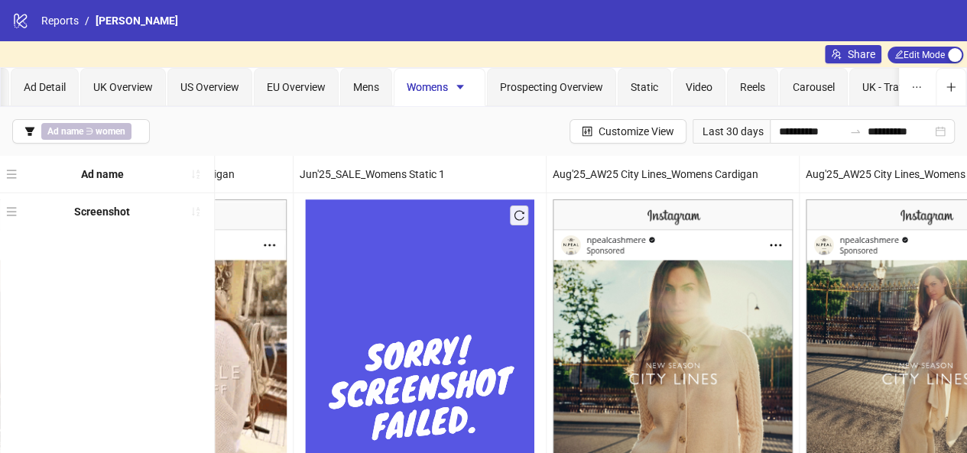
scroll to position [0, 428]
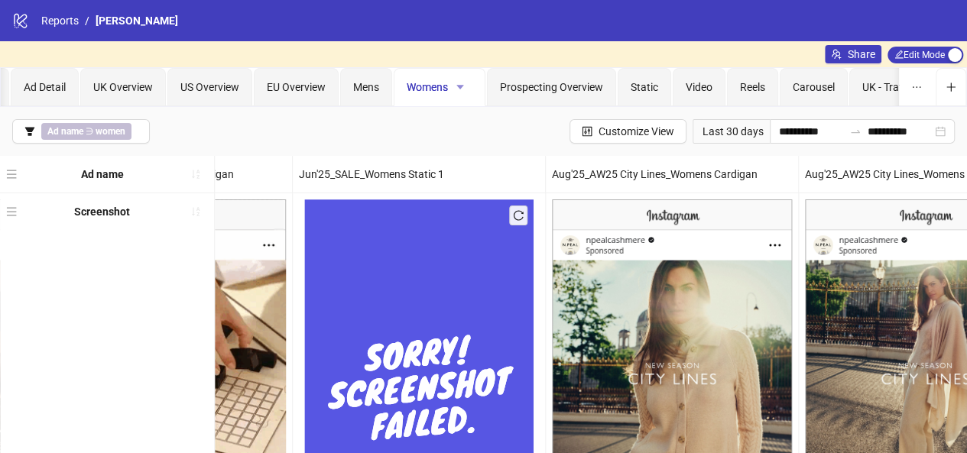
click at [462, 83] on icon "caret-down" at bounding box center [460, 87] width 11 height 11
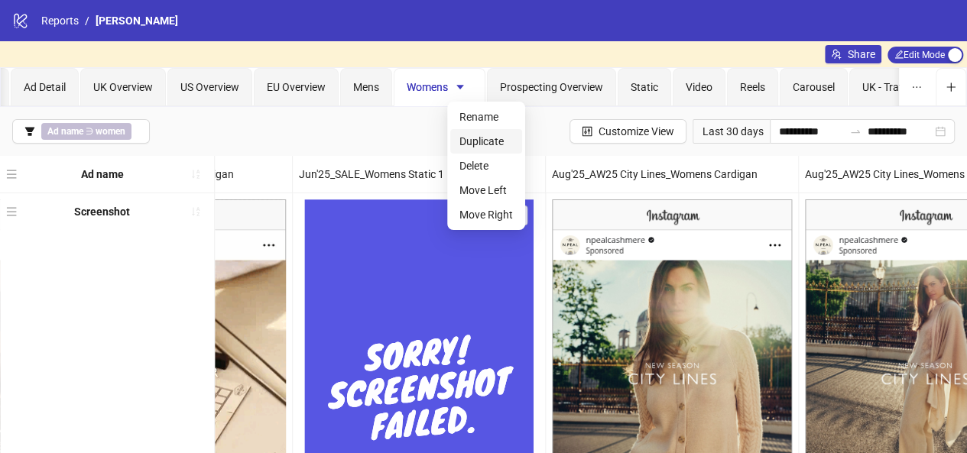
click at [497, 139] on span "Duplicate" at bounding box center [487, 141] width 54 height 17
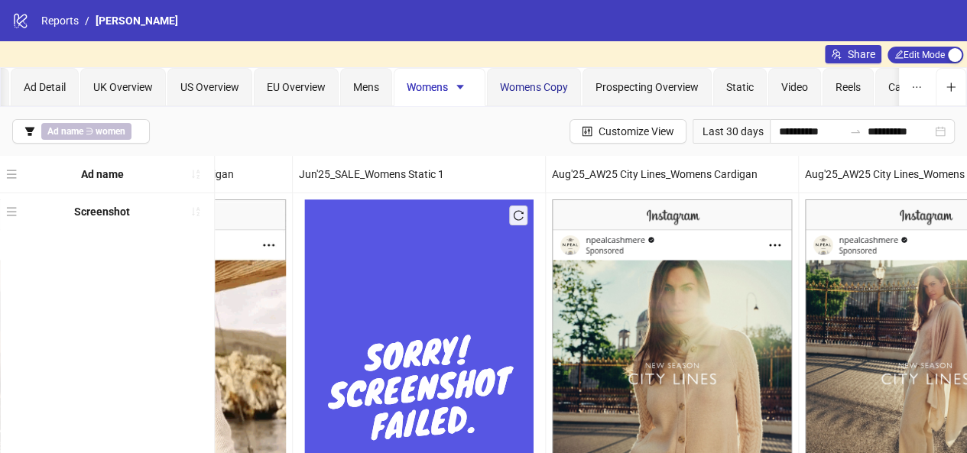
click at [544, 88] on span "Womens Copy" at bounding box center [534, 87] width 68 height 12
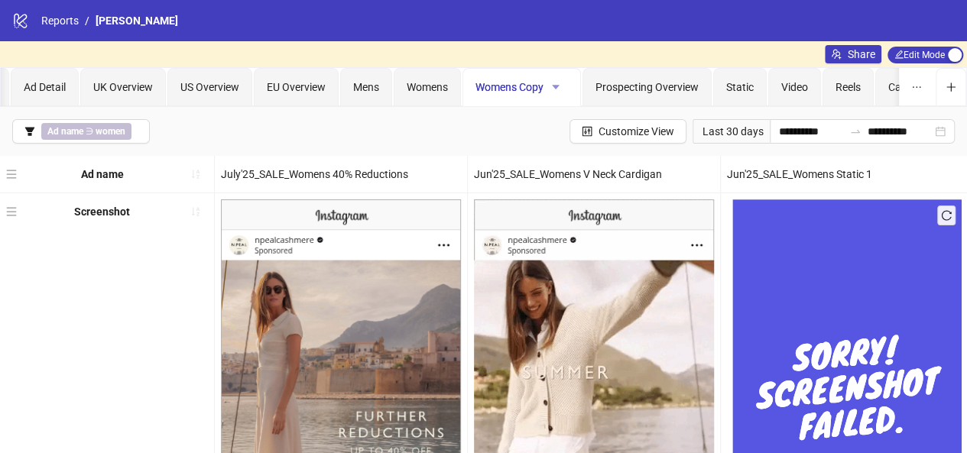
click at [554, 86] on icon "caret-down" at bounding box center [556, 87] width 8 height 5
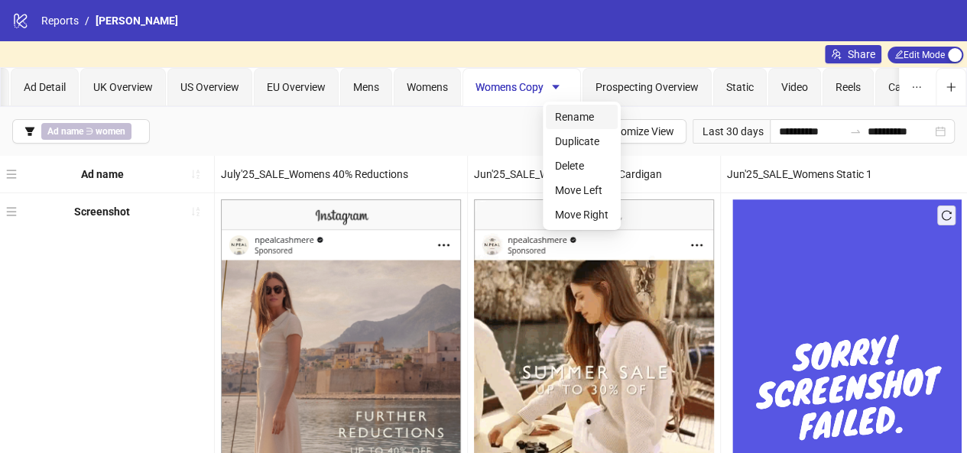
click at [570, 119] on span "Rename" at bounding box center [582, 117] width 54 height 17
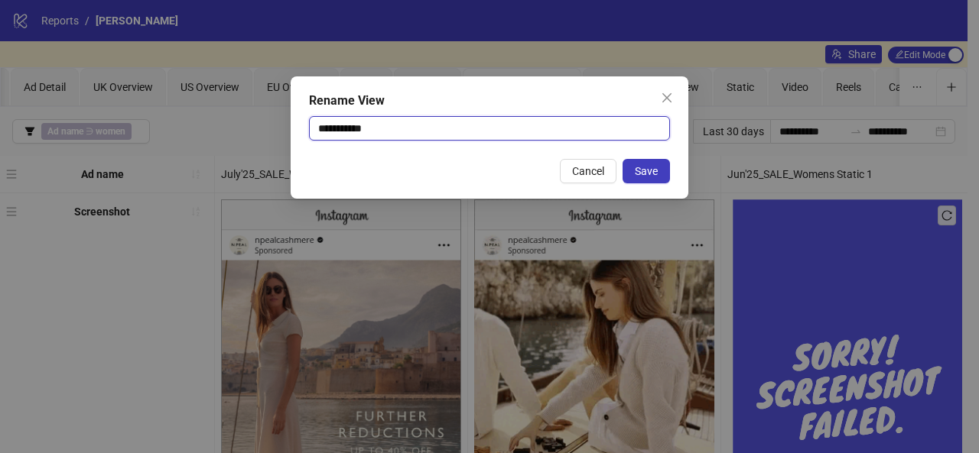
drag, startPoint x: 515, startPoint y: 123, endPoint x: 224, endPoint y: 123, distance: 291.3
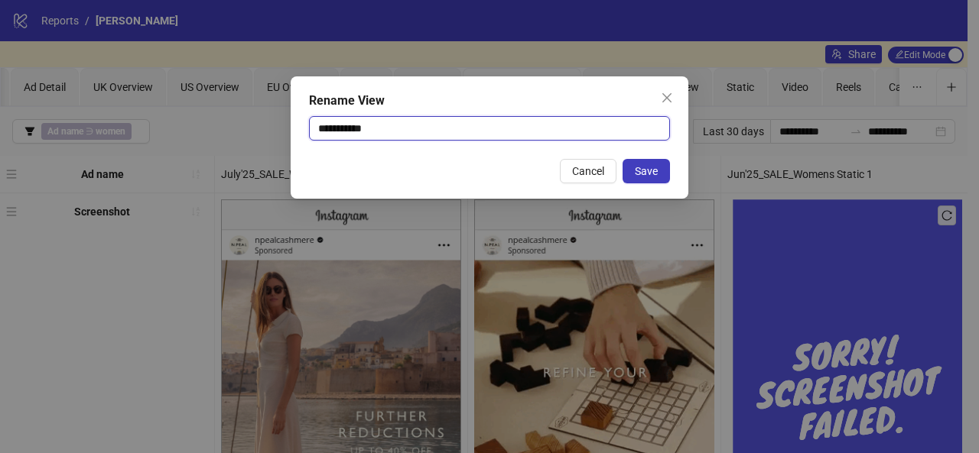
click at [224, 123] on div "**********" at bounding box center [489, 226] width 979 height 453
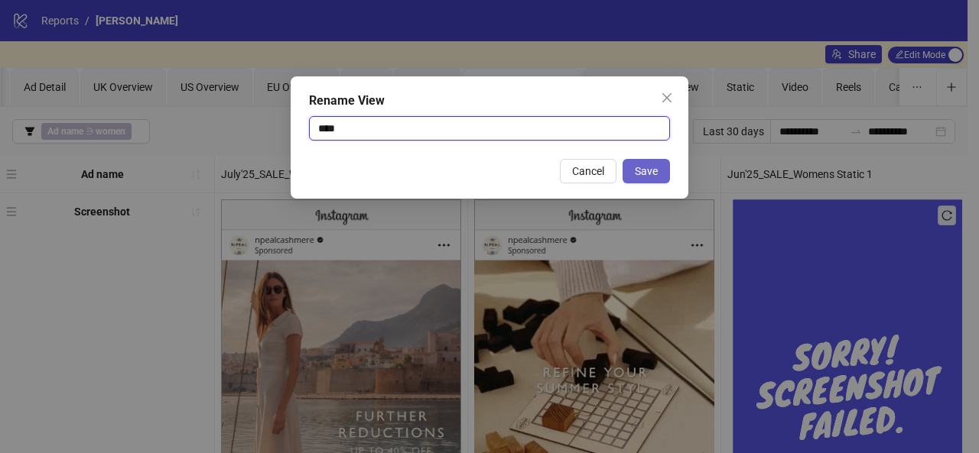
type input "****"
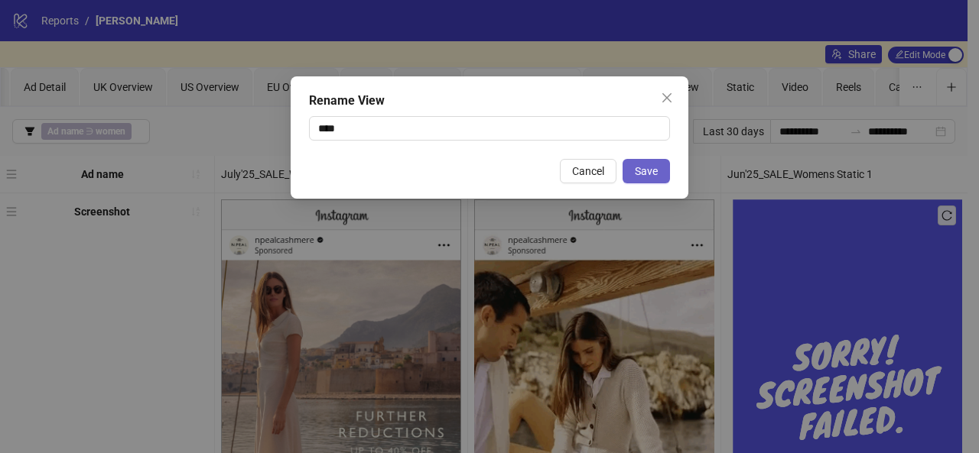
click at [630, 178] on button "Save" at bounding box center [645, 171] width 47 height 24
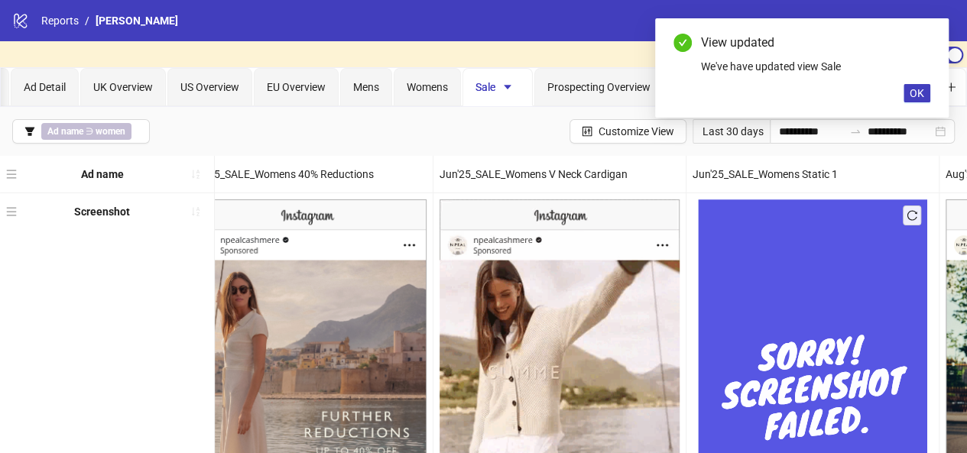
scroll to position [0, 35]
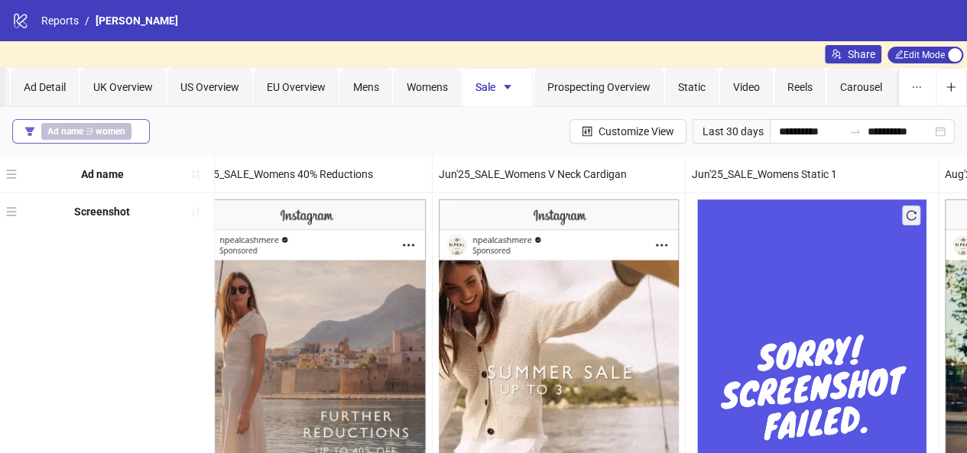
click at [96, 132] on b "women" at bounding box center [111, 131] width 30 height 11
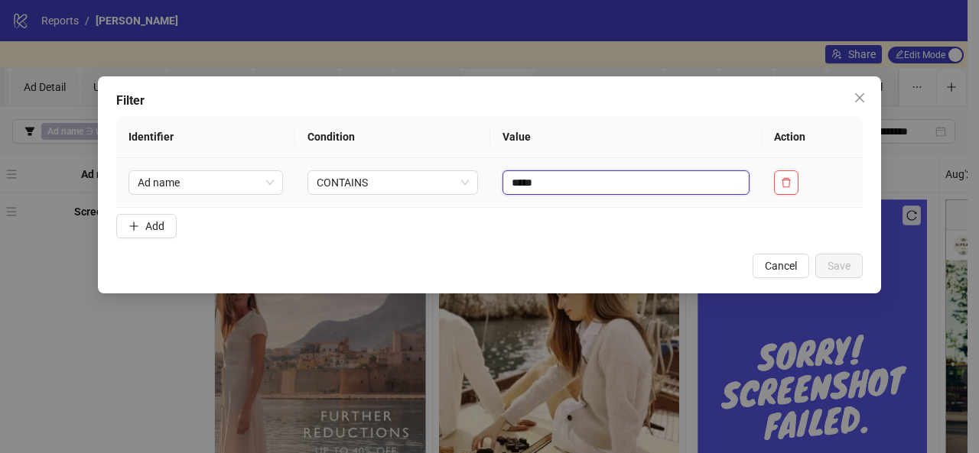
drag, startPoint x: 548, startPoint y: 180, endPoint x: 477, endPoint y: 168, distance: 72.2
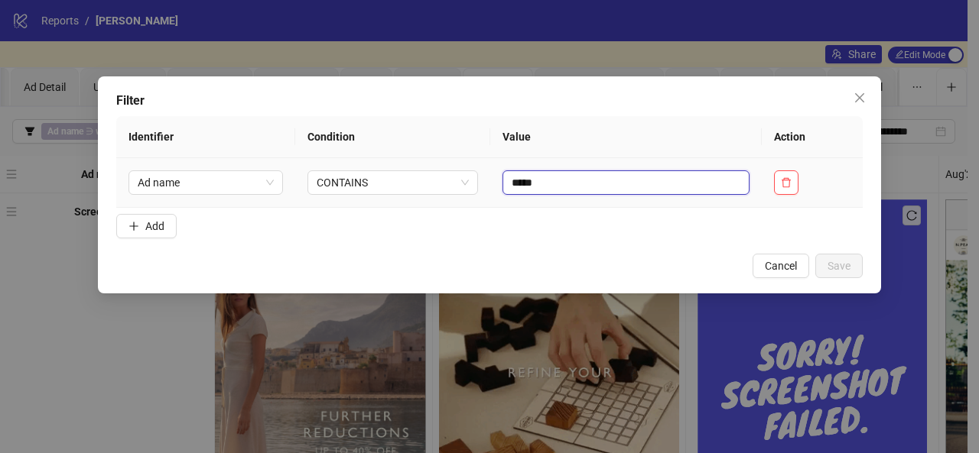
click at [477, 168] on tr "Ad name CONTAINS *****" at bounding box center [489, 183] width 746 height 50
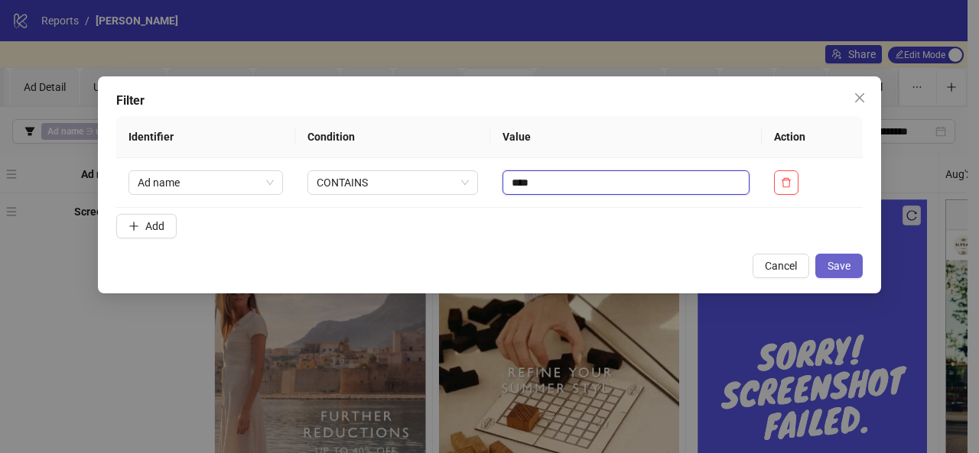
type input "****"
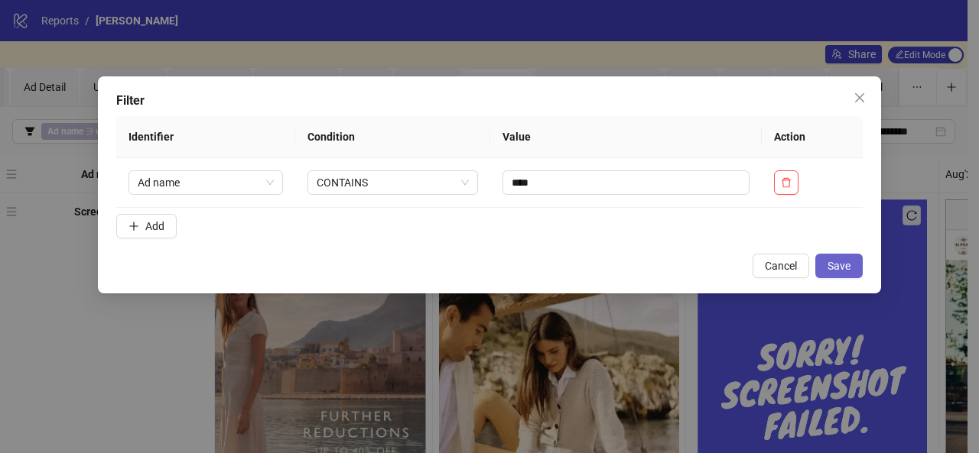
click at [838, 260] on span "Save" at bounding box center [838, 266] width 23 height 12
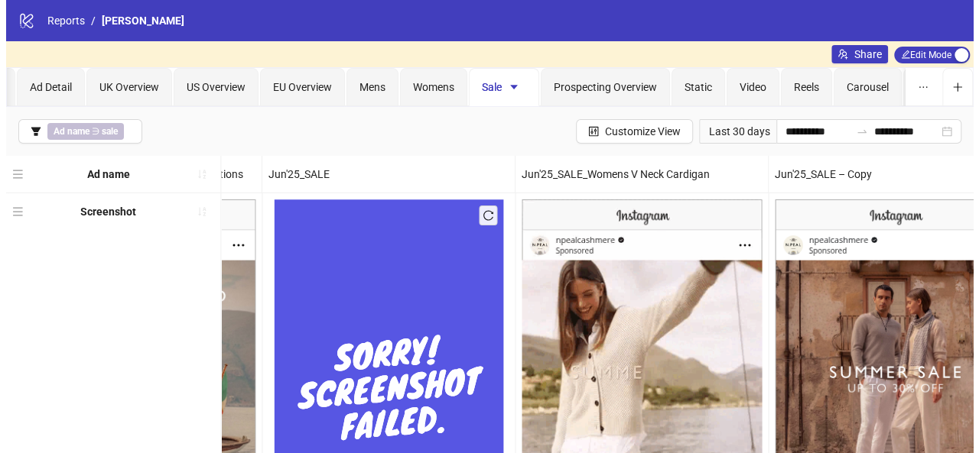
scroll to position [0, 977]
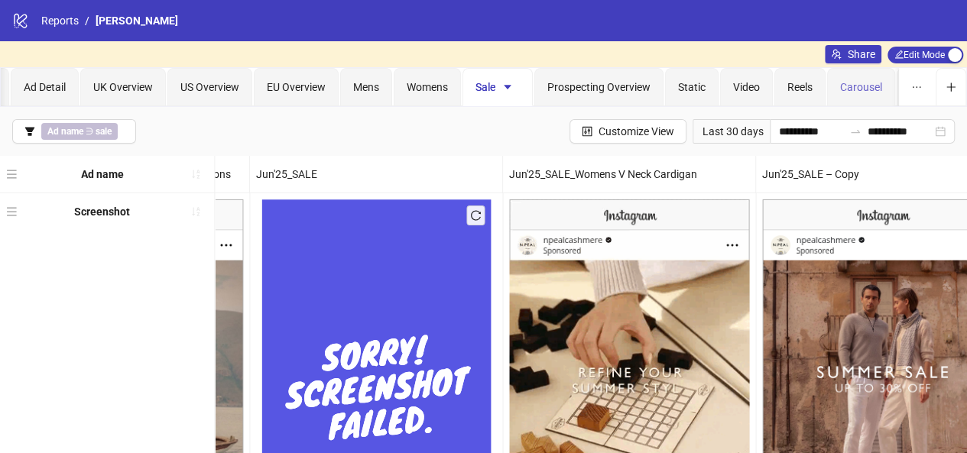
click at [831, 89] on div "Carousel" at bounding box center [861, 87] width 68 height 38
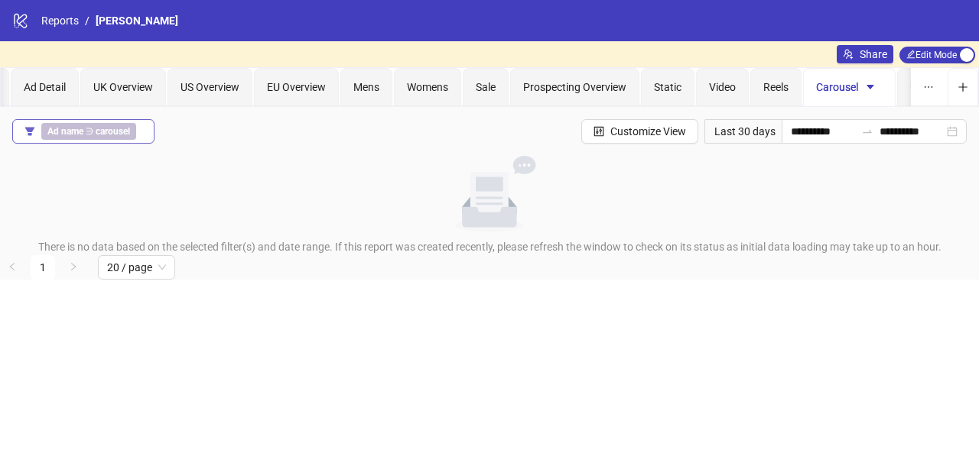
click at [110, 123] on span "Ad name ∋ carousel" at bounding box center [88, 131] width 95 height 17
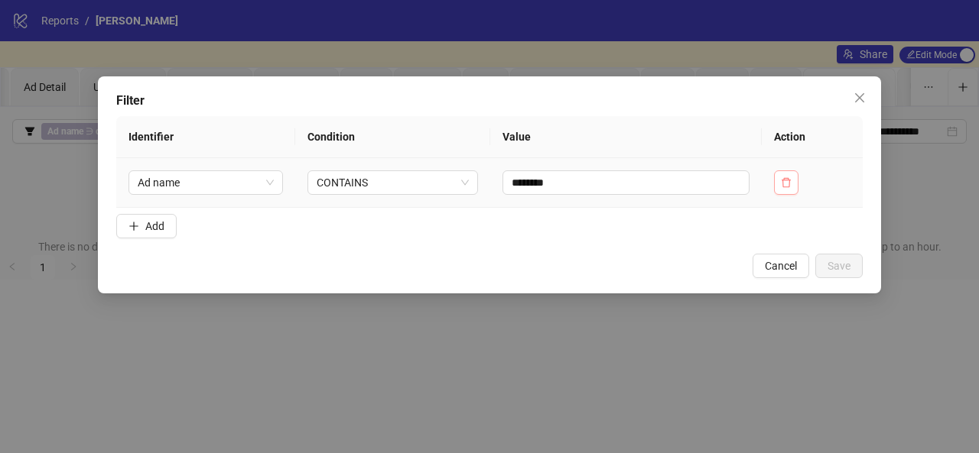
click at [790, 181] on icon "delete" at bounding box center [786, 182] width 11 height 11
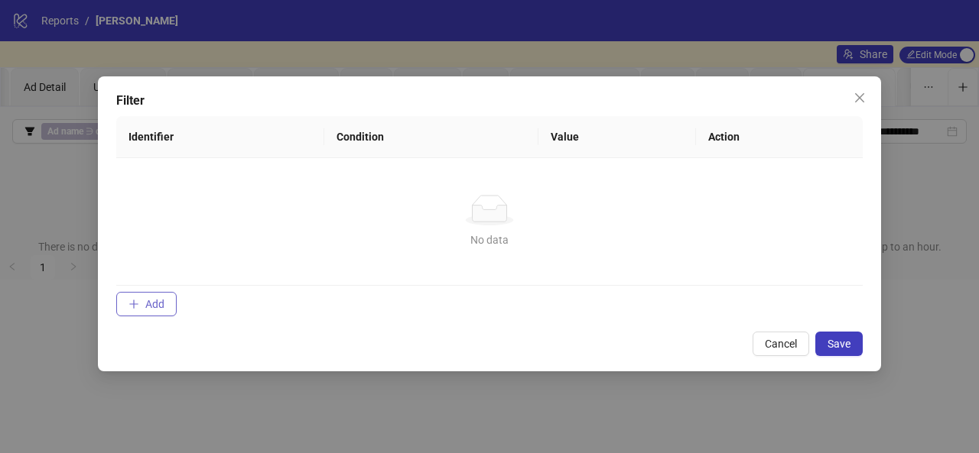
click at [149, 298] on span "Add" at bounding box center [154, 304] width 19 height 12
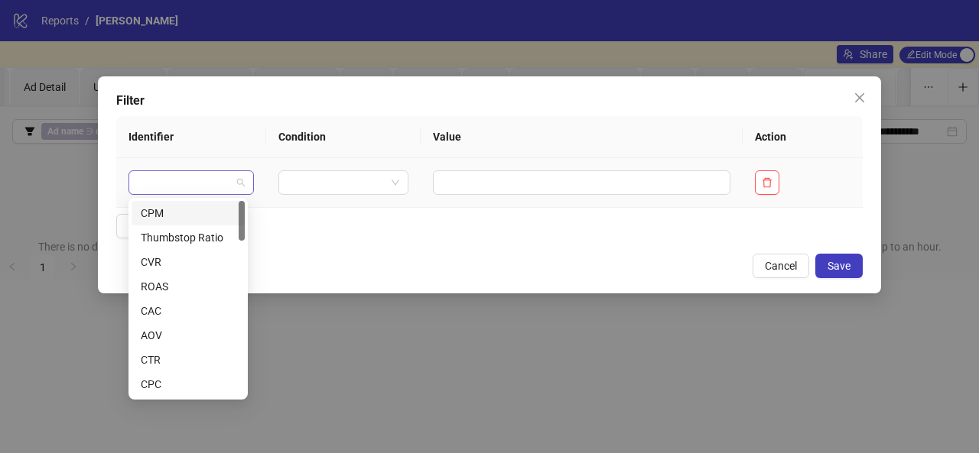
click at [239, 193] on div at bounding box center [190, 183] width 125 height 24
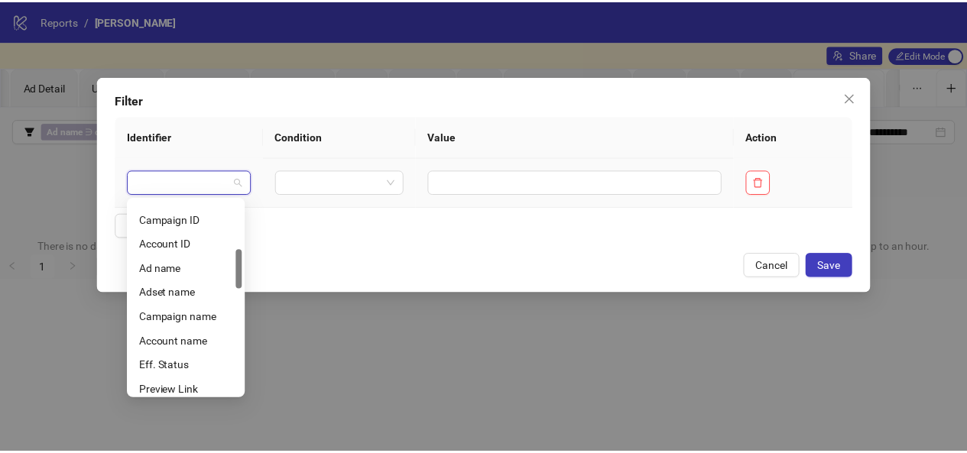
scroll to position [237, 0]
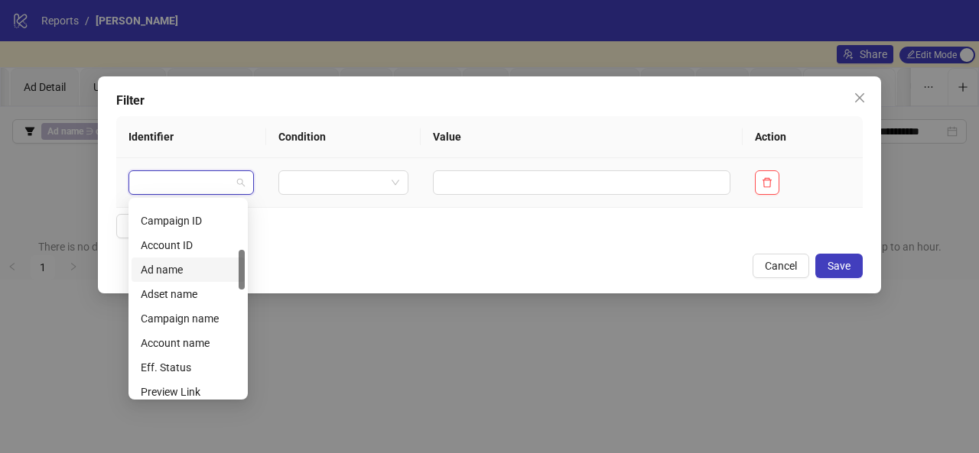
click at [193, 263] on div "Ad name" at bounding box center [188, 270] width 95 height 17
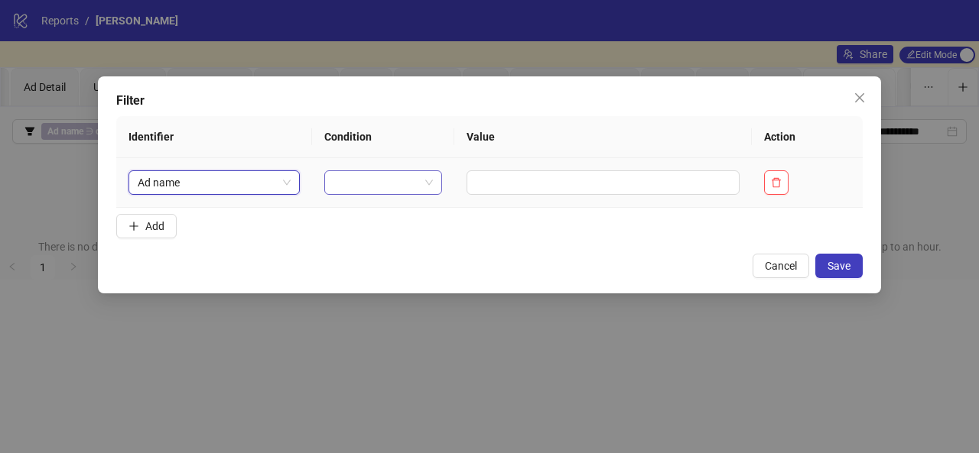
click at [393, 174] on input "search" at bounding box center [376, 182] width 86 height 23
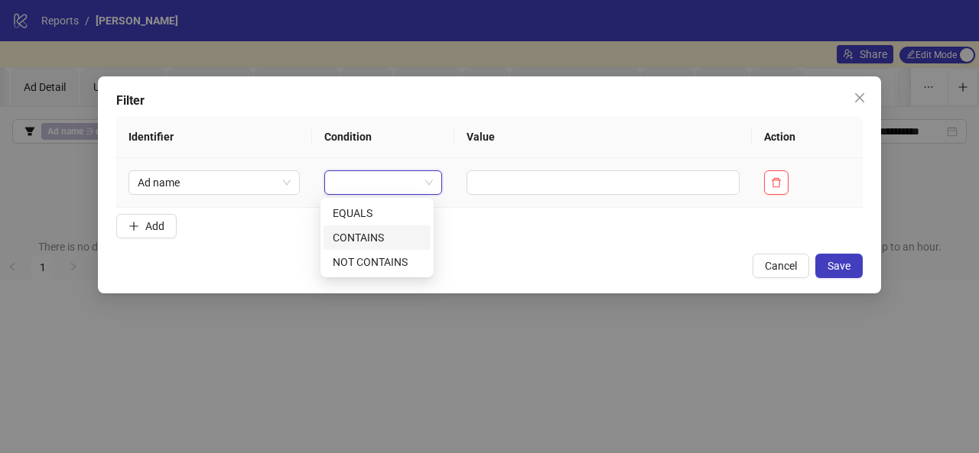
click at [378, 235] on div "CONTAINS" at bounding box center [377, 237] width 89 height 17
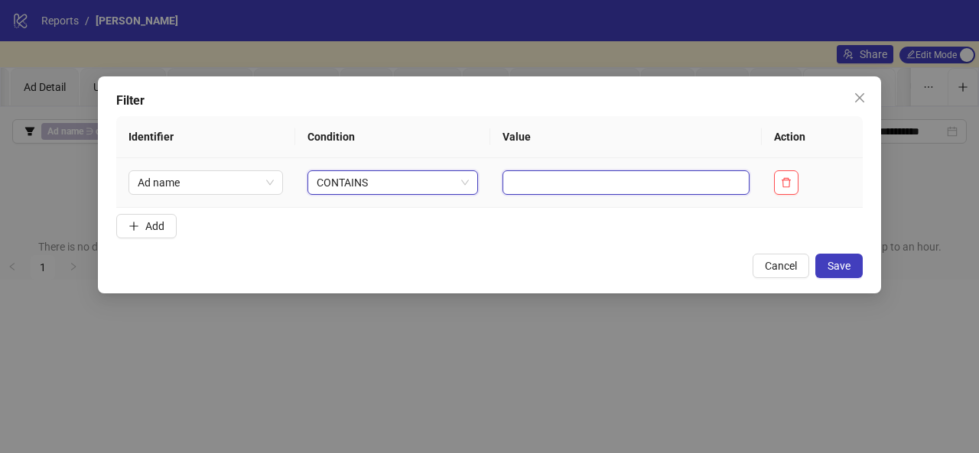
click at [502, 185] on input "text" at bounding box center [625, 183] width 247 height 24
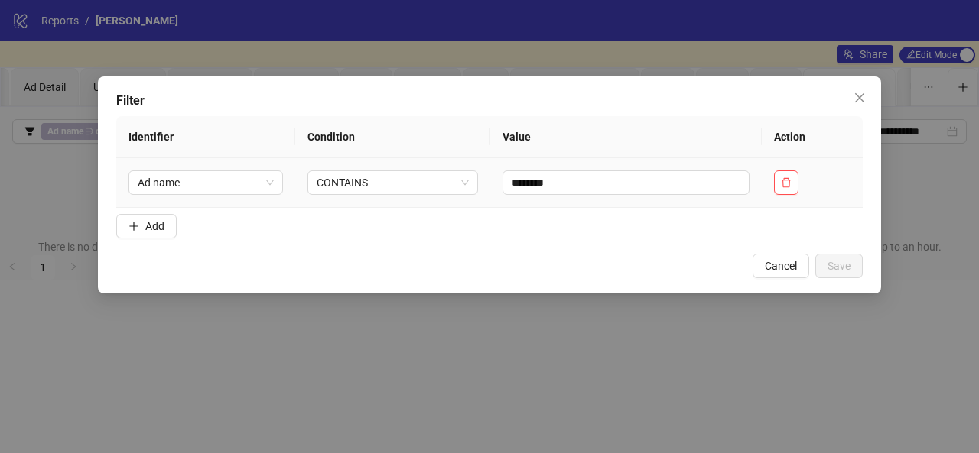
click at [669, 198] on td "********" at bounding box center [625, 183] width 271 height 50
click at [642, 181] on input "********" at bounding box center [625, 183] width 247 height 24
click at [848, 268] on span "Save" at bounding box center [838, 266] width 23 height 12
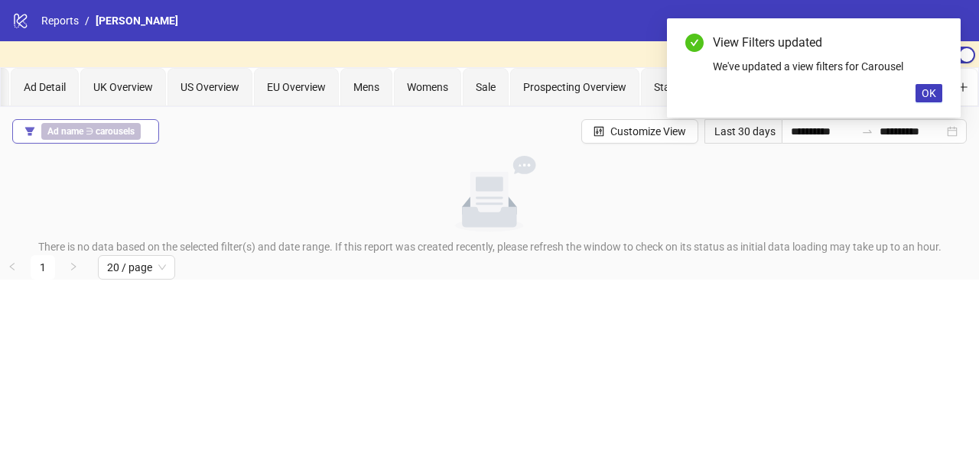
click at [128, 131] on b "carousels" at bounding box center [115, 131] width 39 height 11
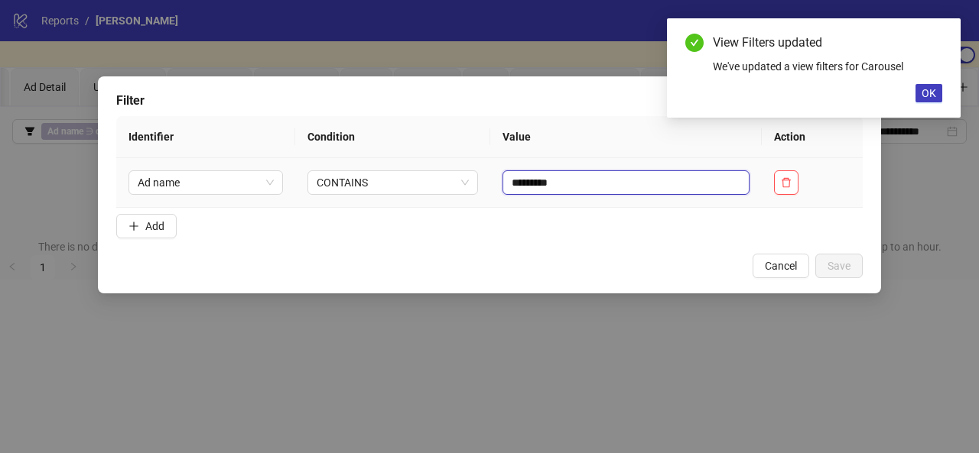
click at [560, 192] on input "*********" at bounding box center [625, 183] width 247 height 24
type input "********"
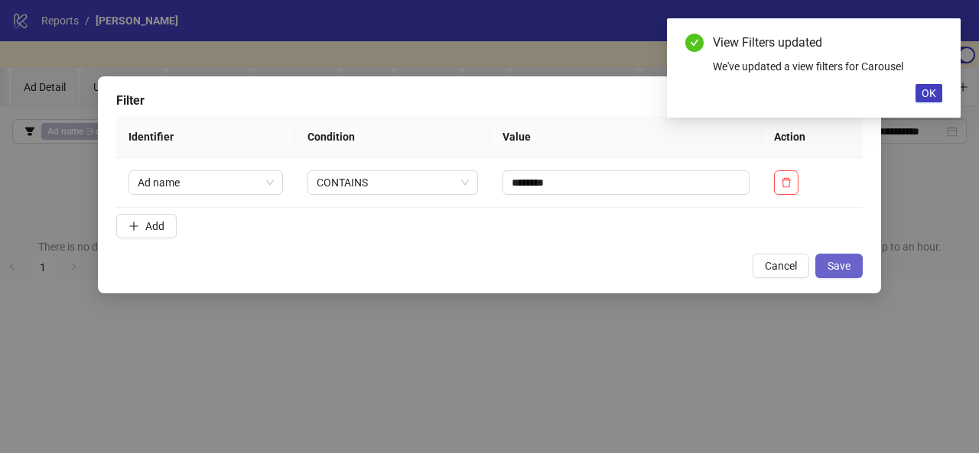
click at [853, 262] on button "Save" at bounding box center [838, 266] width 47 height 24
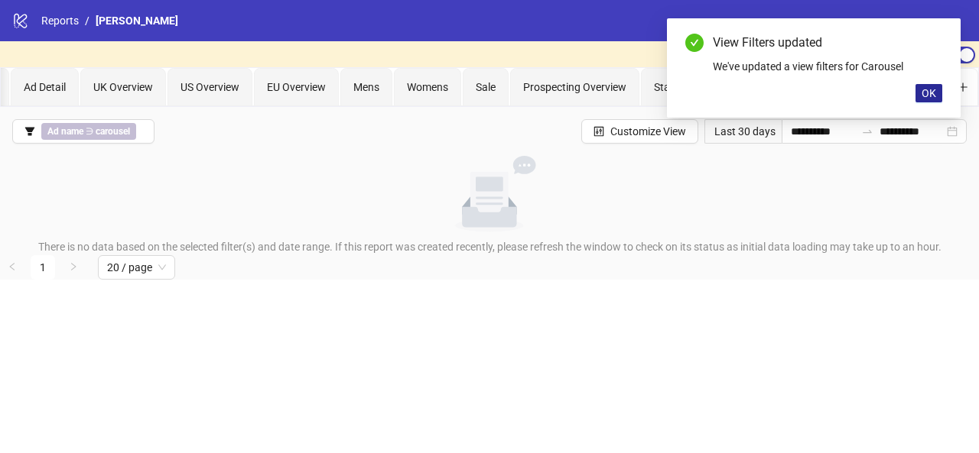
click at [926, 94] on span "OK" at bounding box center [928, 93] width 15 height 12
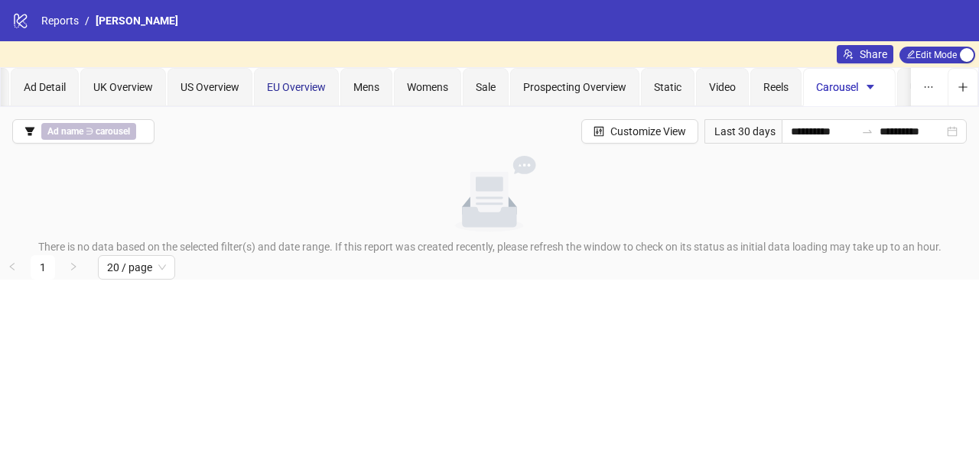
click at [292, 93] on span "EU Overview" at bounding box center [296, 87] width 59 height 12
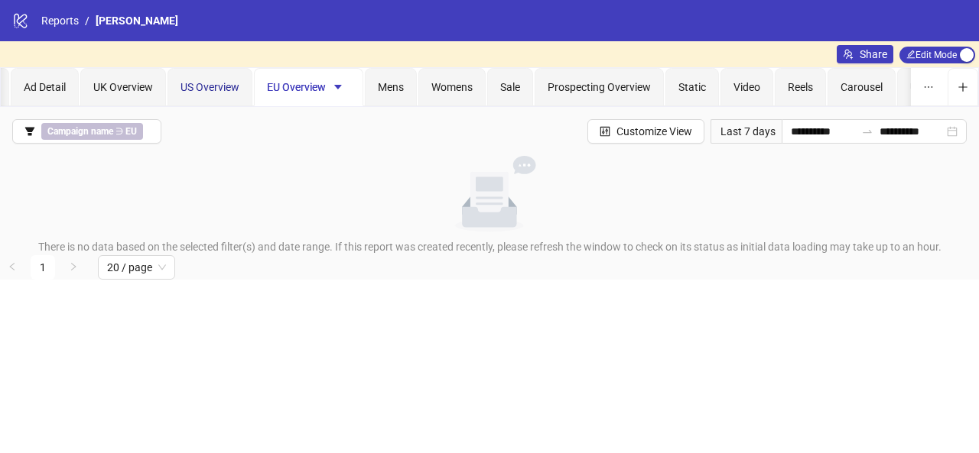
click at [211, 93] on span "US Overview" at bounding box center [209, 87] width 59 height 12
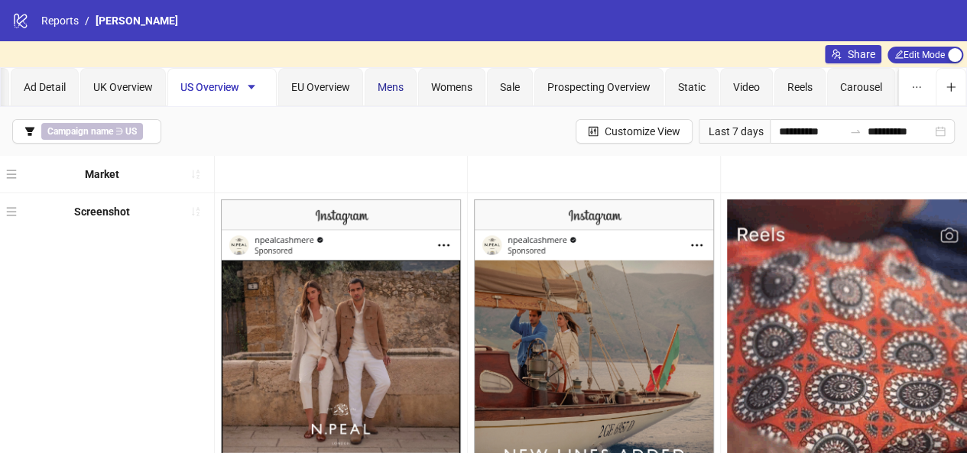
click at [388, 89] on span "Mens" at bounding box center [391, 87] width 26 height 12
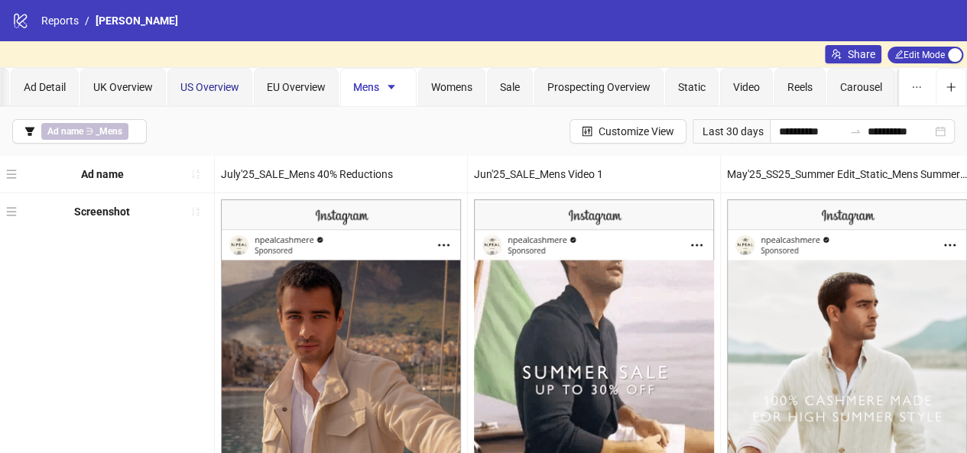
click at [225, 79] on div "US Overview" at bounding box center [209, 87] width 59 height 17
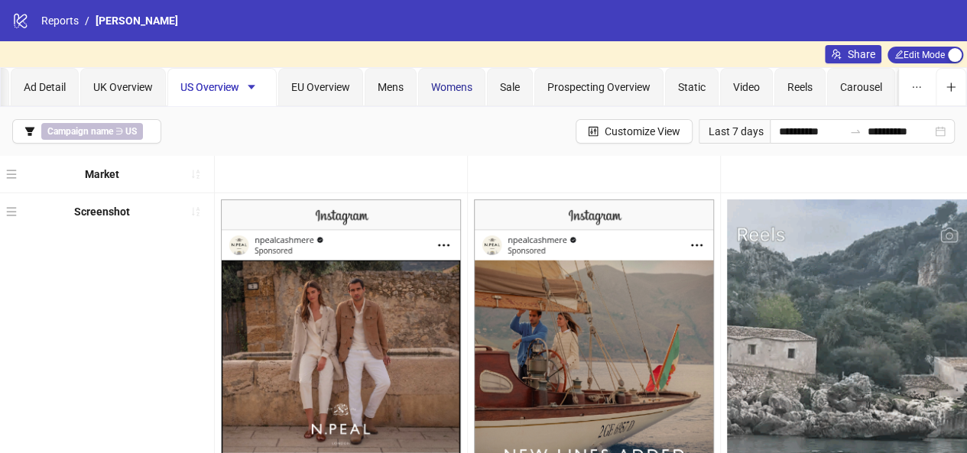
click at [462, 91] on span "Womens" at bounding box center [451, 87] width 41 height 12
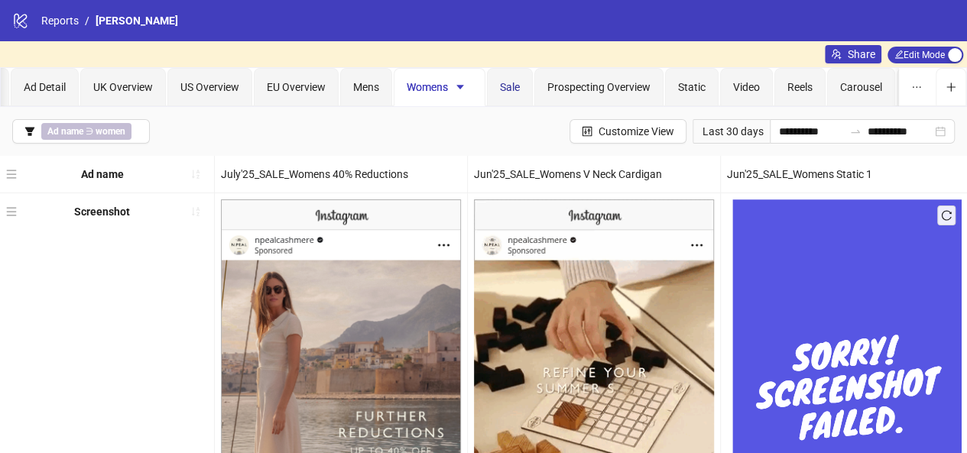
click at [508, 87] on span "Sale" at bounding box center [510, 87] width 20 height 12
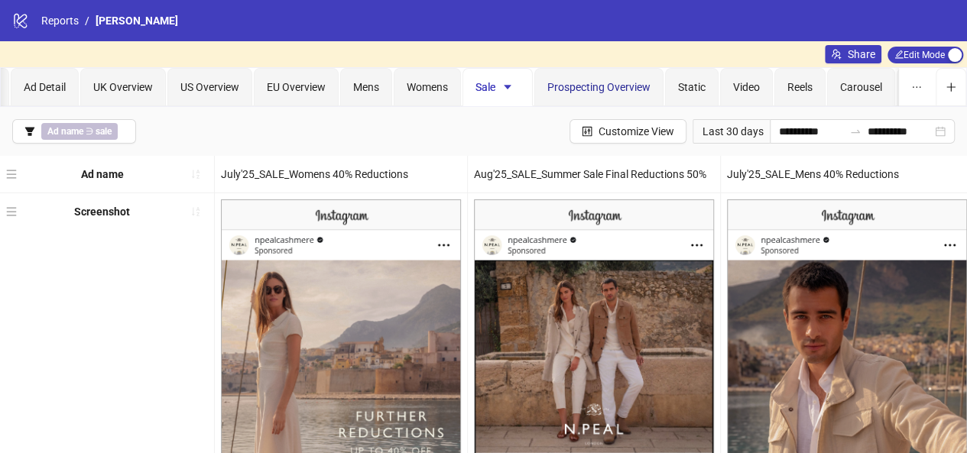
click at [581, 86] on span "Prospecting Overview" at bounding box center [599, 87] width 103 height 12
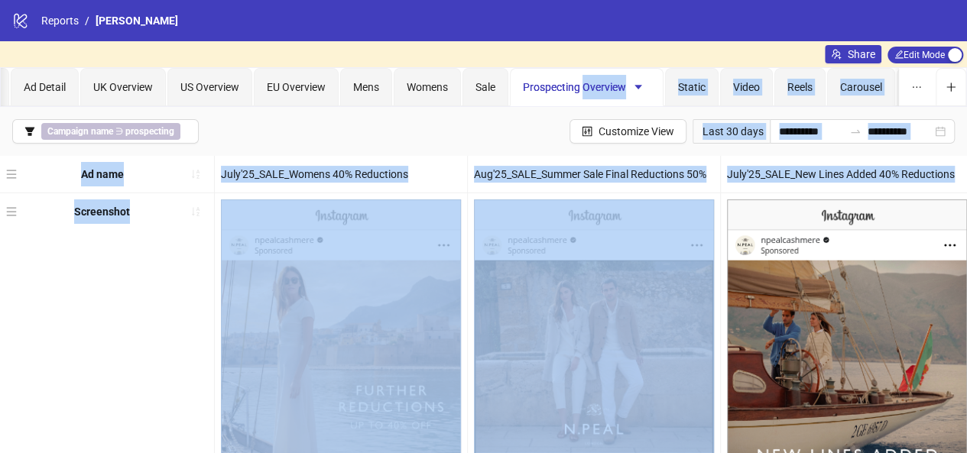
drag, startPoint x: 581, startPoint y: 86, endPoint x: 471, endPoint y: 271, distance: 215.3
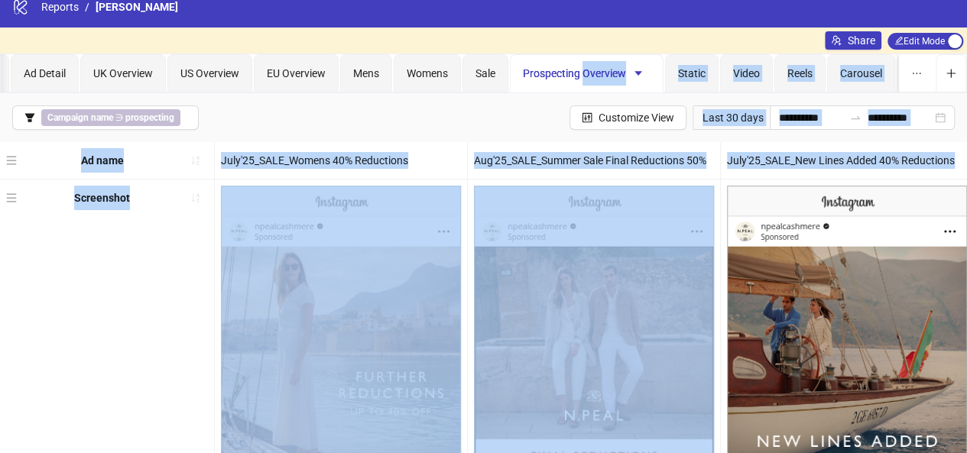
click at [184, 239] on div "Screenshot" at bounding box center [107, 396] width 215 height 433
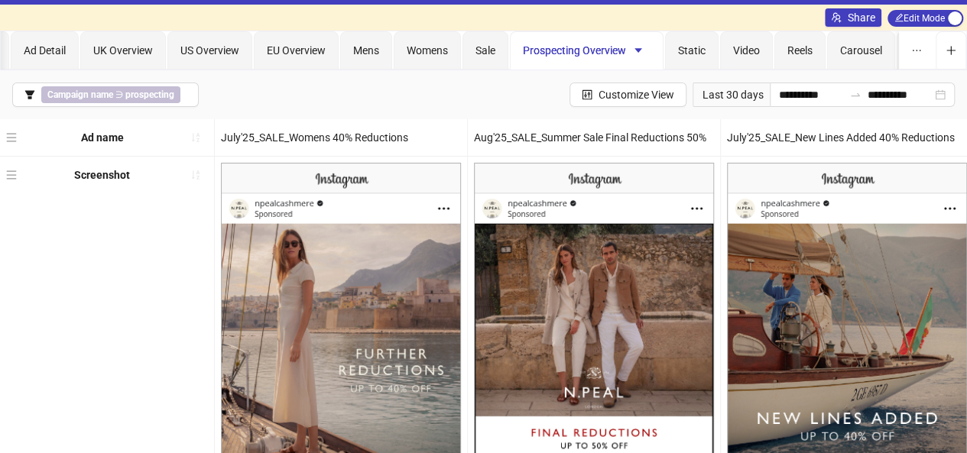
scroll to position [36, 0]
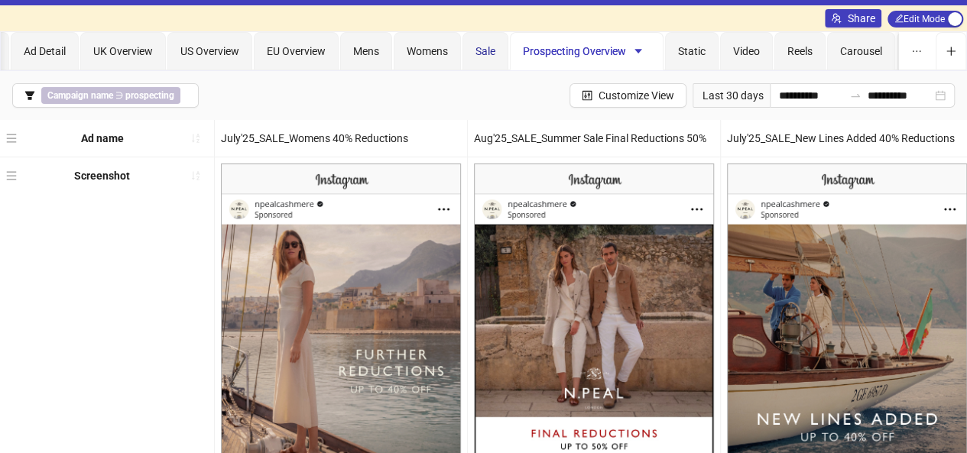
click at [488, 54] on span "Sale" at bounding box center [486, 51] width 20 height 12
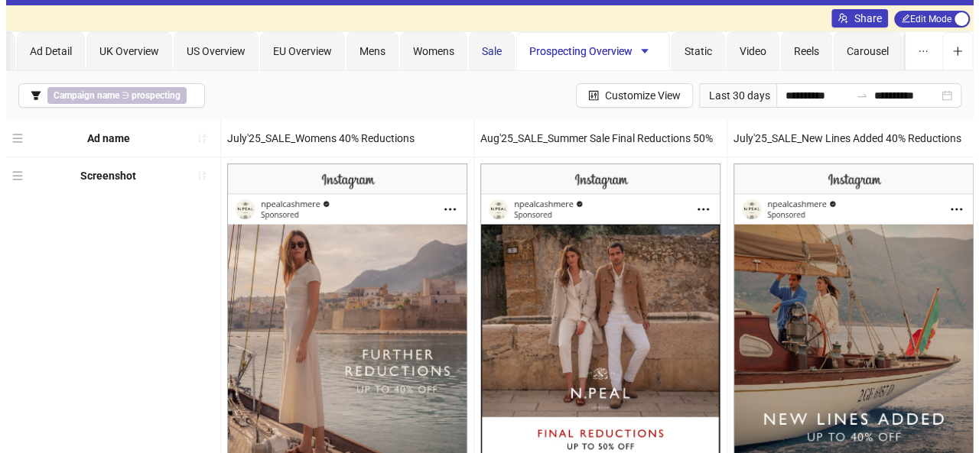
scroll to position [0, 0]
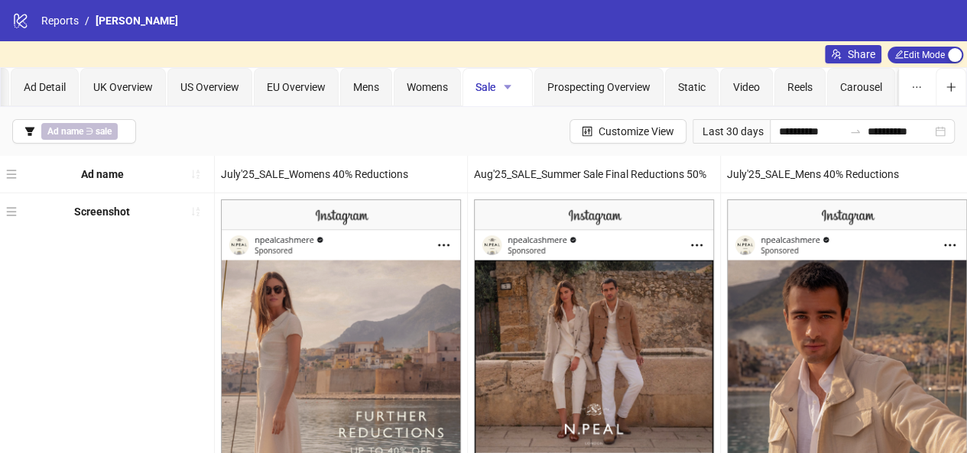
click at [508, 87] on icon "caret-down" at bounding box center [508, 87] width 8 height 5
click at [529, 138] on span "Duplicate" at bounding box center [534, 141] width 54 height 17
click at [85, 129] on span "Ad name ∋ sale" at bounding box center [79, 131] width 76 height 17
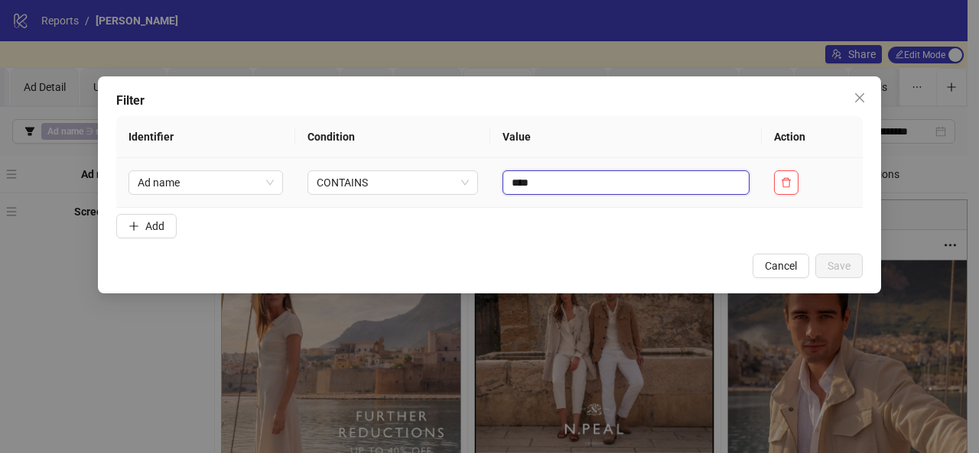
click at [558, 180] on input "****" at bounding box center [625, 183] width 247 height 24
type input "*"
type input "******"
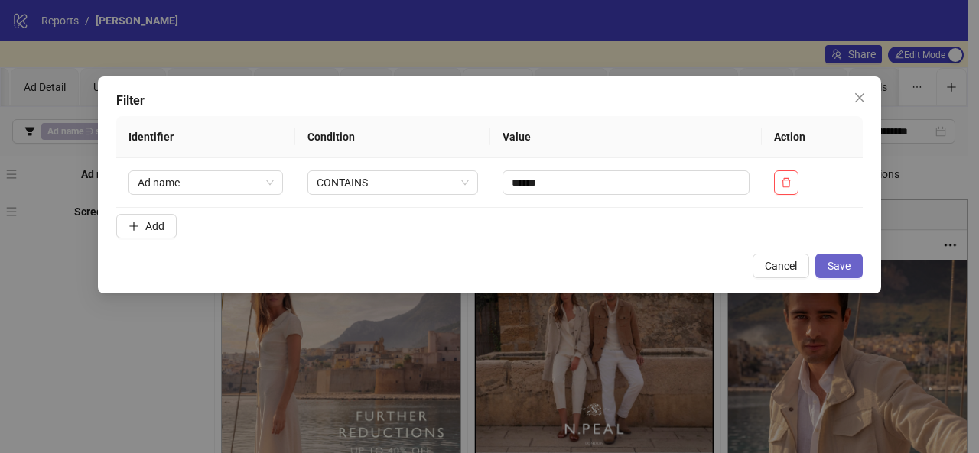
click at [832, 262] on span "Save" at bounding box center [838, 266] width 23 height 12
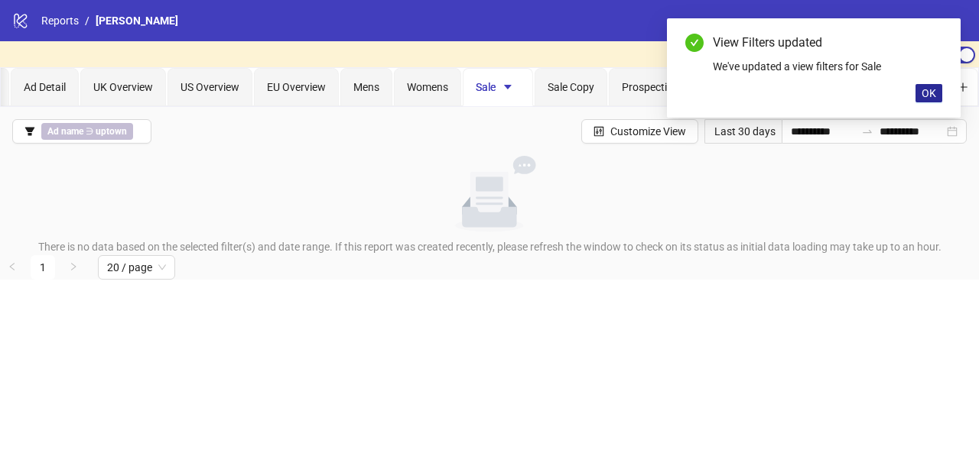
click at [922, 88] on span "OK" at bounding box center [928, 93] width 15 height 12
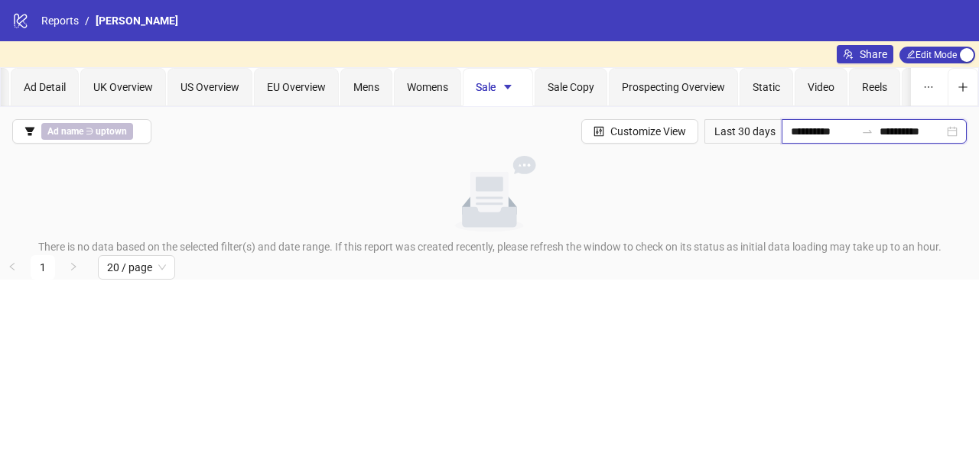
click at [791, 134] on input "**********" at bounding box center [823, 131] width 64 height 17
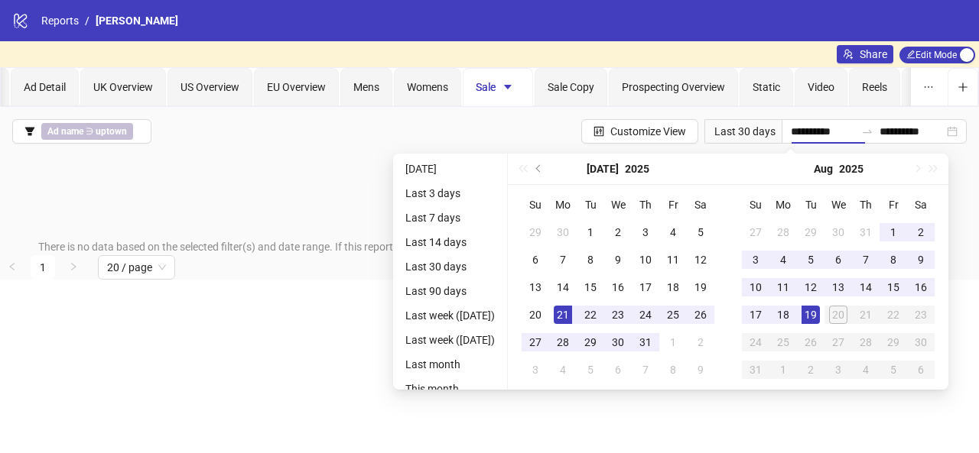
click at [717, 138] on div "Last 30 days" at bounding box center [742, 131] width 77 height 24
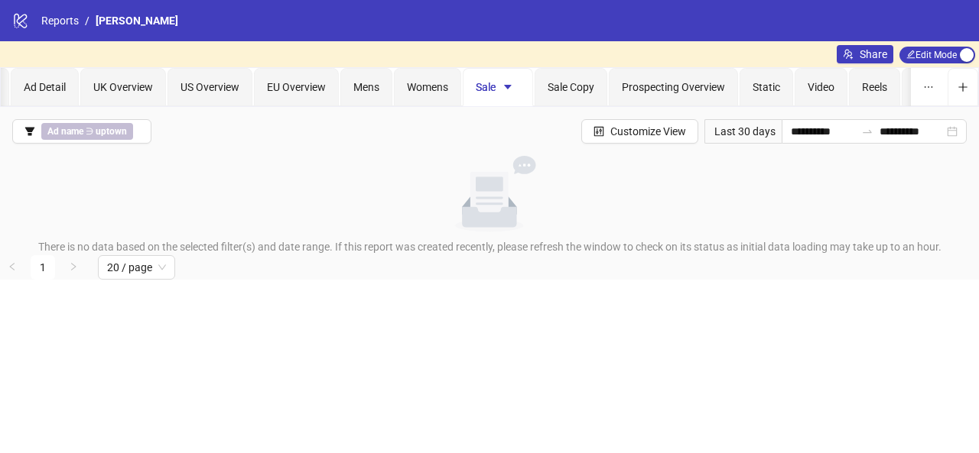
click at [717, 134] on div "Last 30 days" at bounding box center [742, 131] width 77 height 24
click at [804, 135] on input "**********" at bounding box center [823, 131] width 64 height 17
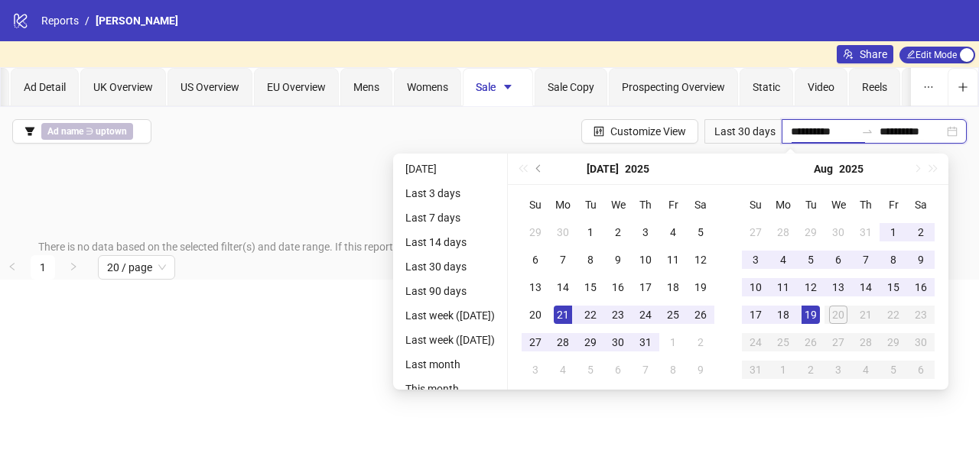
scroll to position [39, 0]
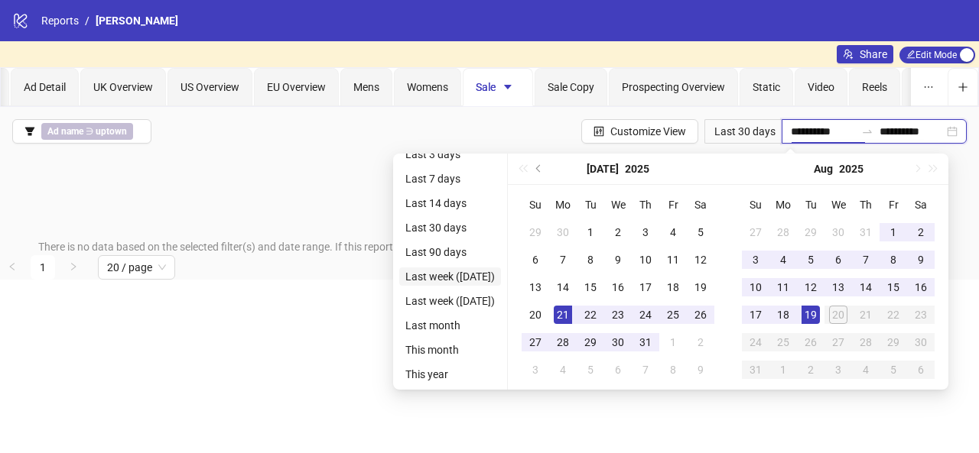
type input "**********"
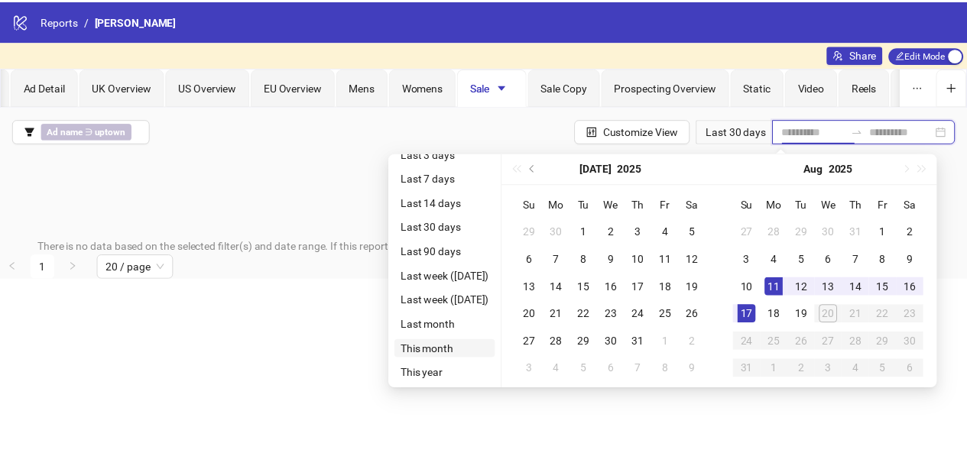
scroll to position [34, 0]
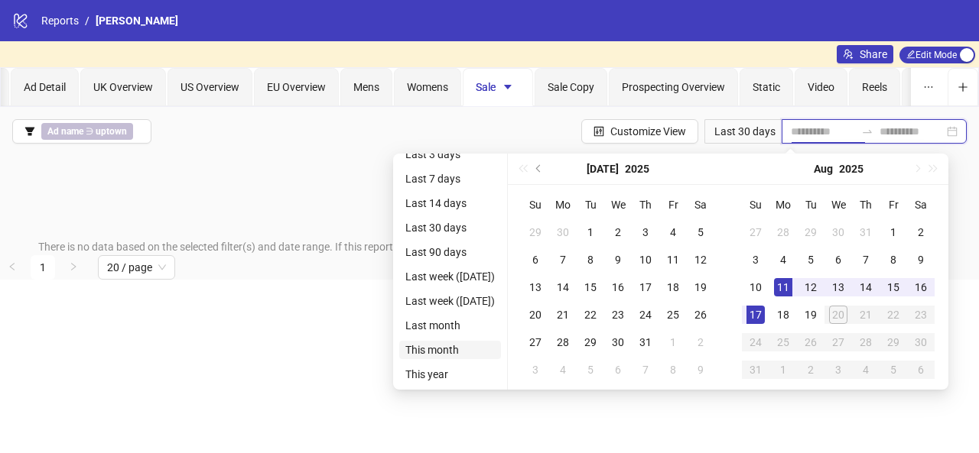
type input "**********"
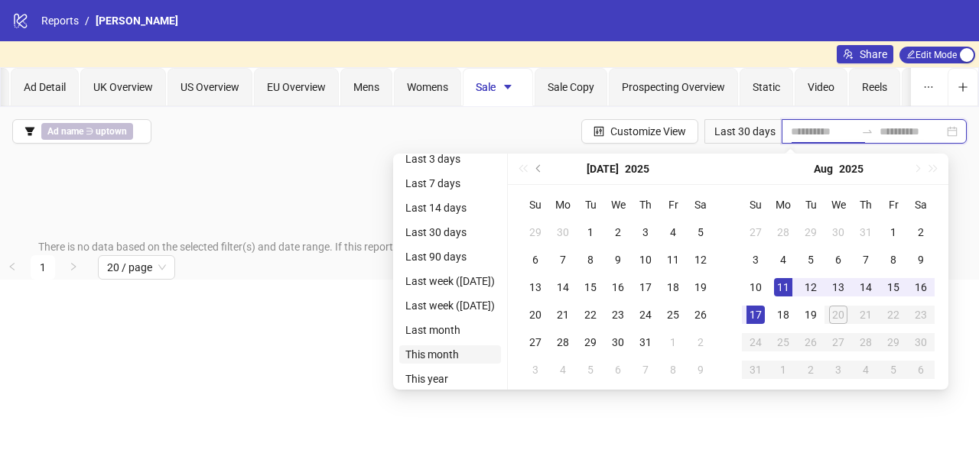
type input "**********"
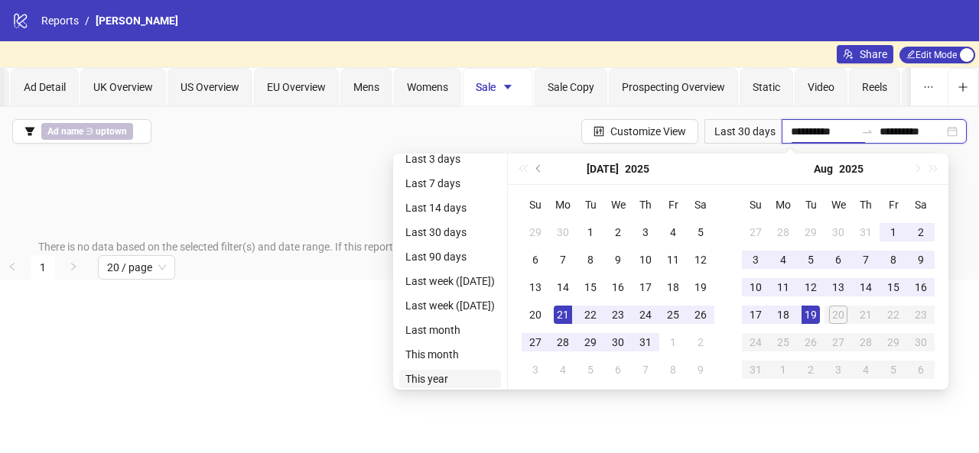
type input "**********"
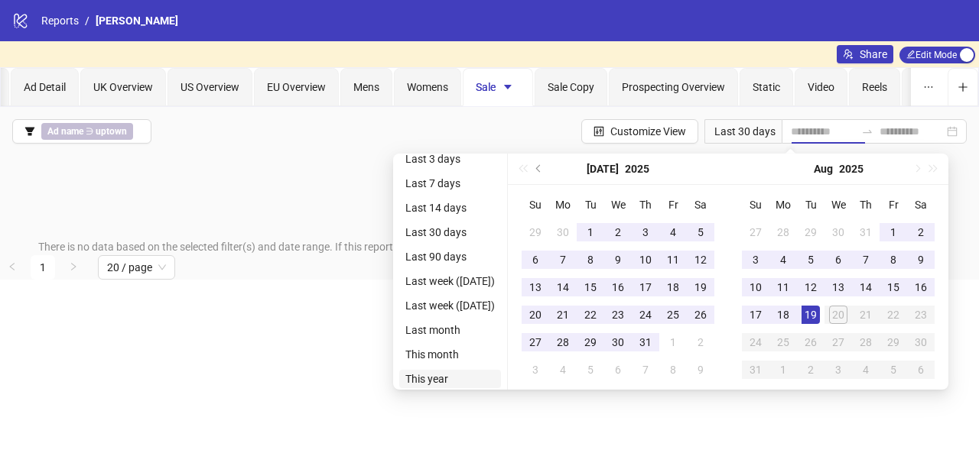
click at [448, 379] on li "This year" at bounding box center [450, 379] width 102 height 18
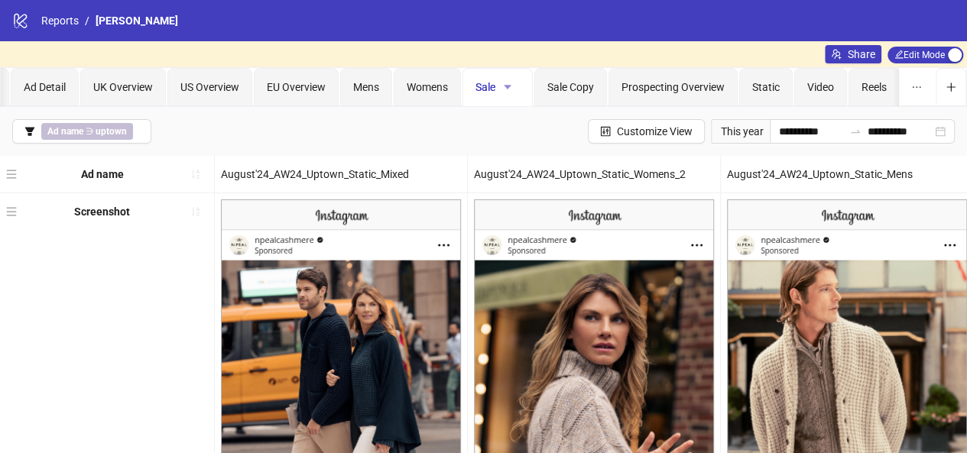
click at [512, 86] on icon "caret-down" at bounding box center [507, 87] width 11 height 11
click at [522, 109] on span "Rename" at bounding box center [534, 117] width 54 height 17
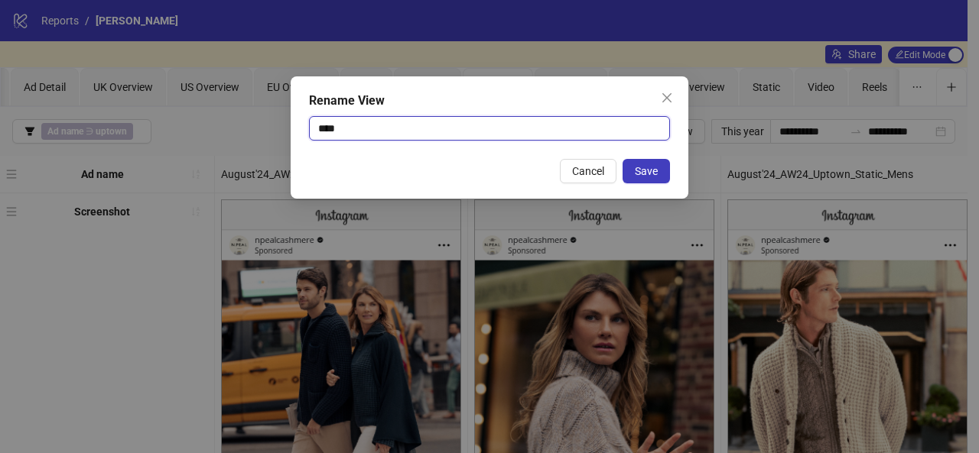
drag, startPoint x: 416, startPoint y: 132, endPoint x: 283, endPoint y: 125, distance: 133.3
click at [283, 125] on div "Rename View **** Cancel Save" at bounding box center [489, 226] width 979 height 453
type input "******"
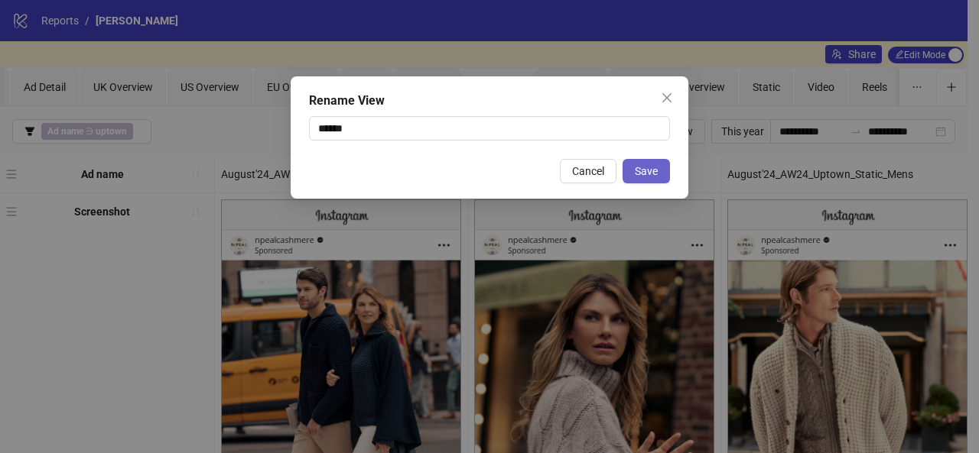
click at [656, 175] on span "Save" at bounding box center [646, 171] width 23 height 12
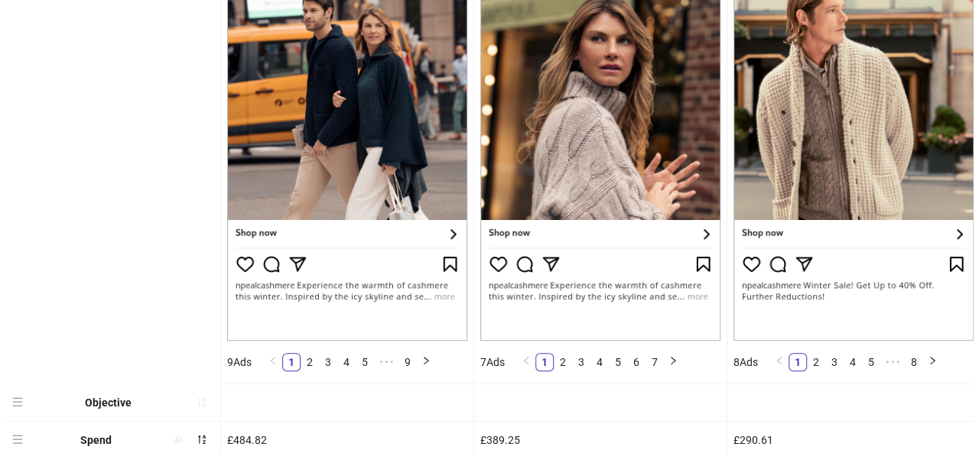
scroll to position [0, 0]
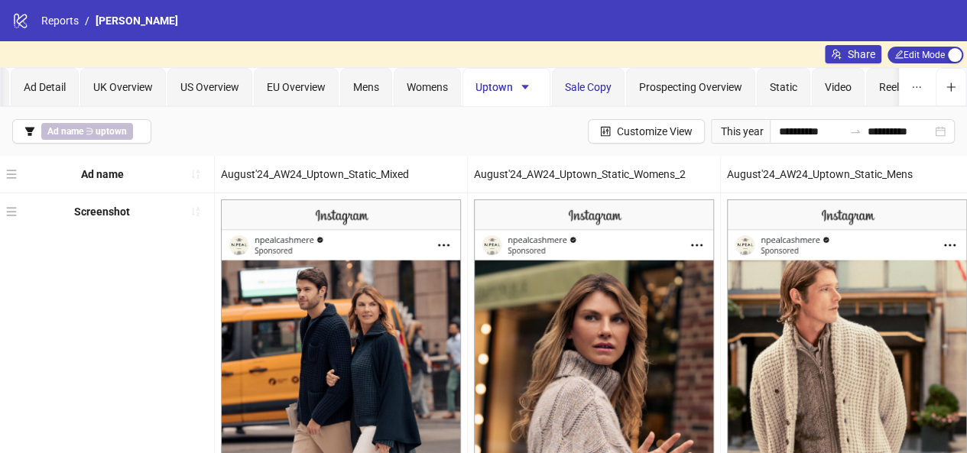
click at [584, 83] on span "Sale Copy" at bounding box center [588, 87] width 47 height 12
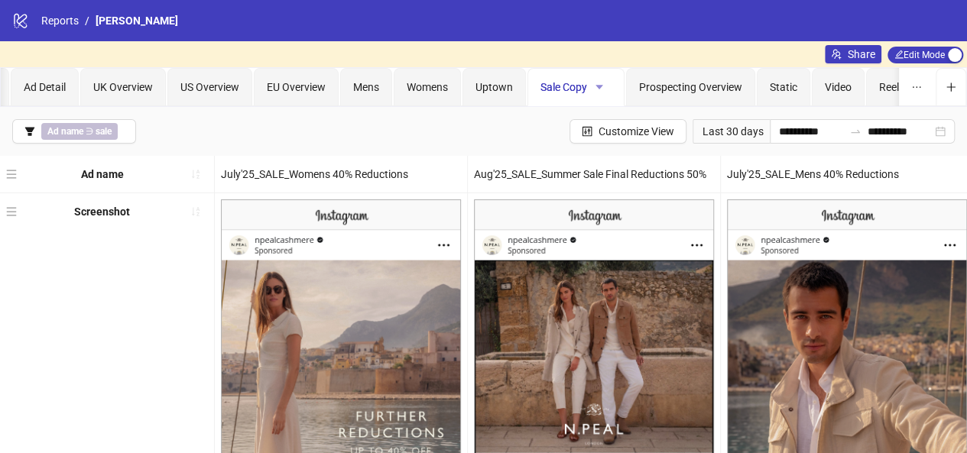
click at [594, 83] on icon "caret-down" at bounding box center [599, 87] width 11 height 11
click at [609, 106] on li "Rename" at bounding box center [624, 117] width 72 height 24
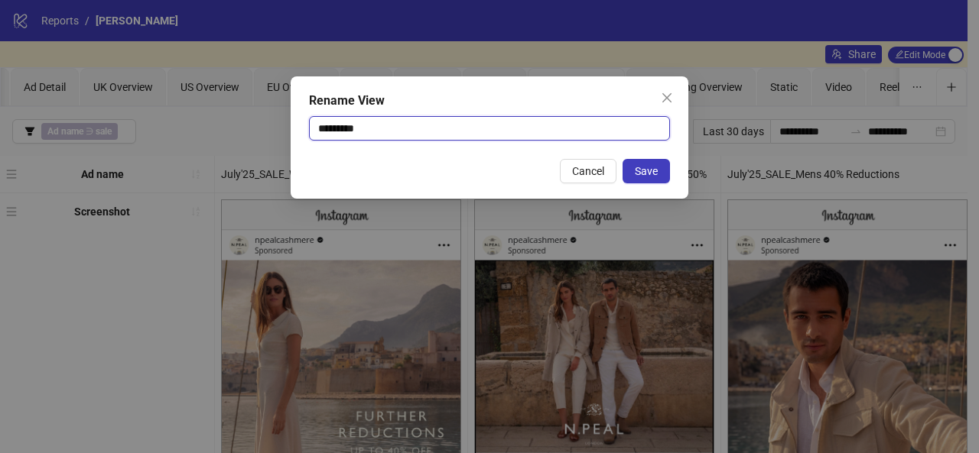
drag, startPoint x: 337, startPoint y: 127, endPoint x: 404, endPoint y: 123, distance: 66.6
click at [404, 123] on input "*********" at bounding box center [489, 128] width 361 height 24
type input "****"
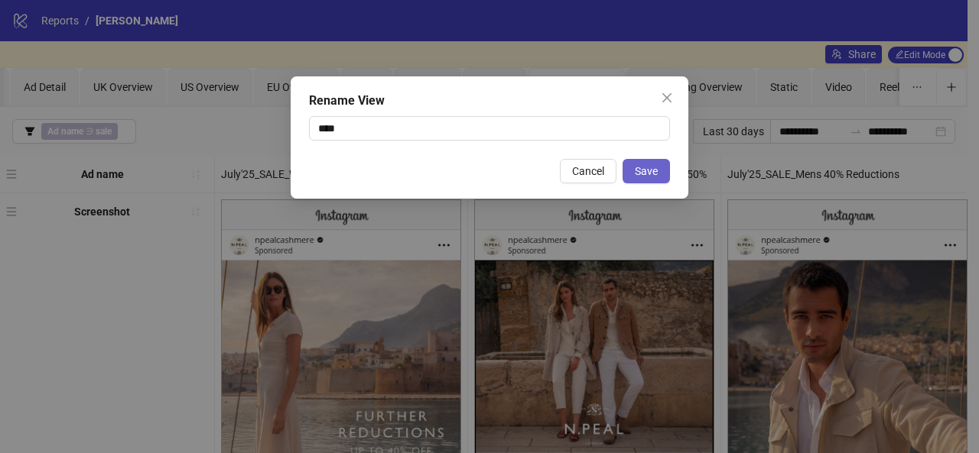
click at [648, 174] on span "Save" at bounding box center [646, 171] width 23 height 12
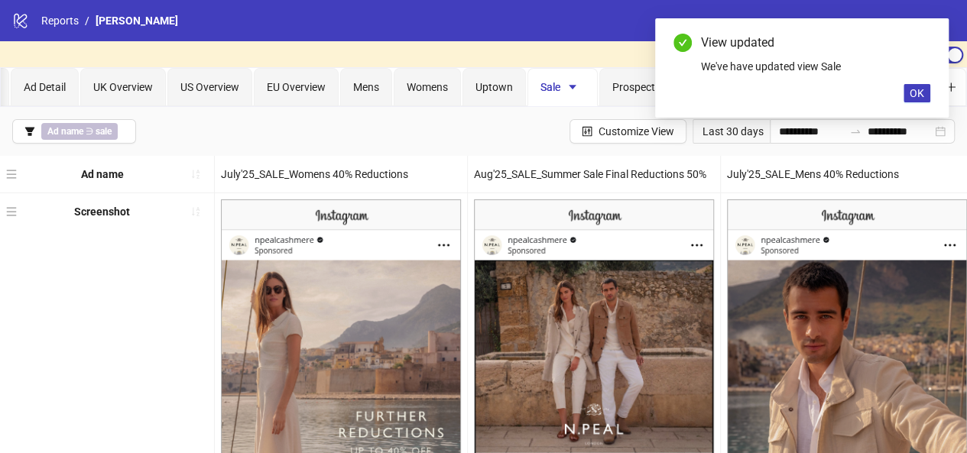
click at [466, 132] on div "**********" at bounding box center [483, 131] width 967 height 49
click at [899, 99] on div "View updated We've have updated view Sale OK" at bounding box center [802, 67] width 294 height 99
click at [912, 100] on button "OK" at bounding box center [917, 93] width 27 height 18
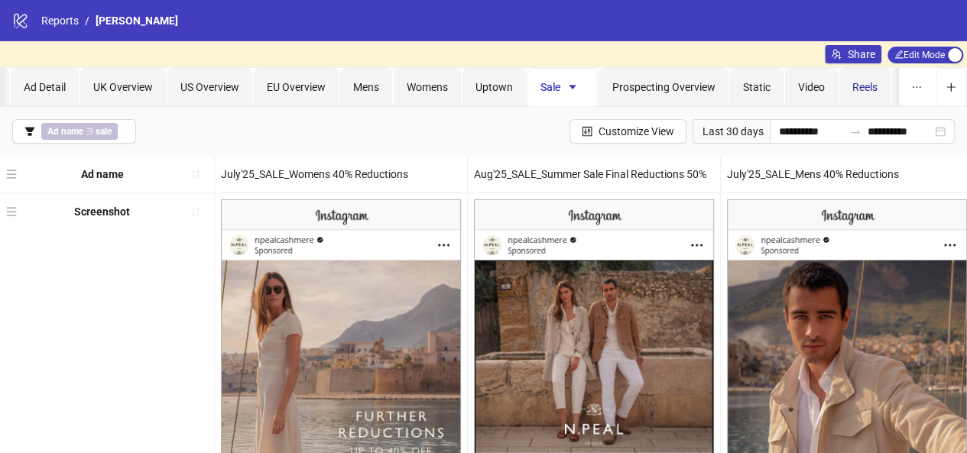
click at [855, 91] on span "Reels" at bounding box center [865, 87] width 25 height 12
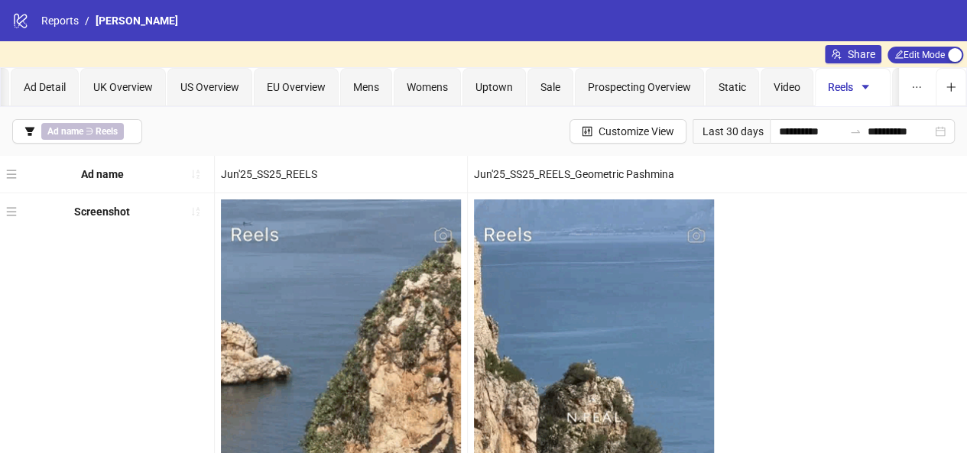
click at [897, 91] on div "Carousel" at bounding box center [926, 87] width 68 height 38
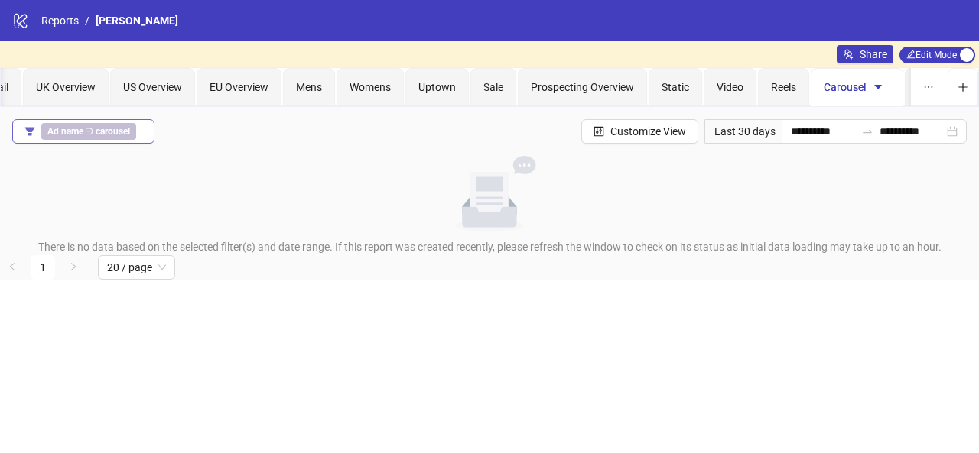
click at [124, 137] on span "Ad name ∋ carousel" at bounding box center [88, 131] width 95 height 17
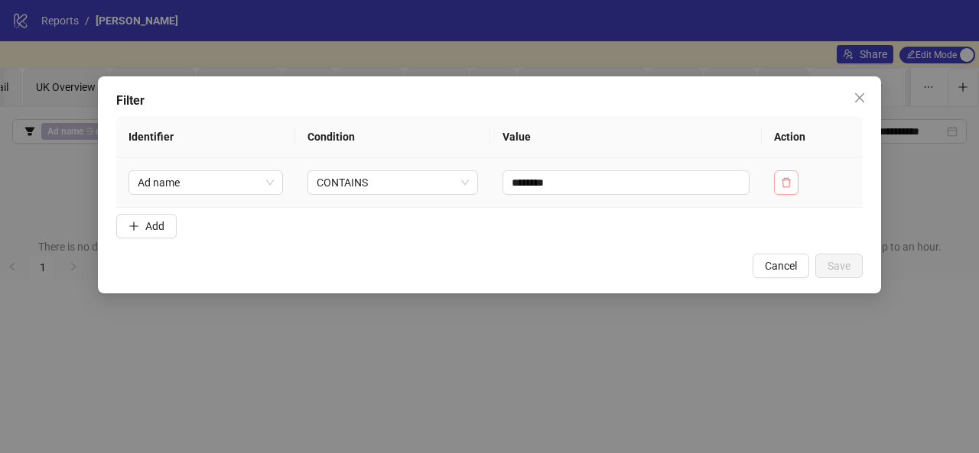
click at [795, 175] on button "button" at bounding box center [786, 183] width 24 height 24
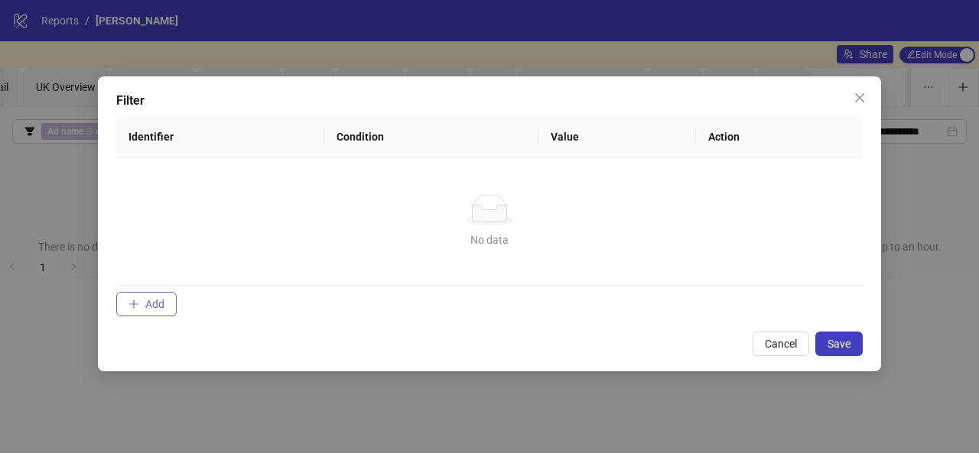
click at [154, 293] on button "Add" at bounding box center [146, 304] width 60 height 24
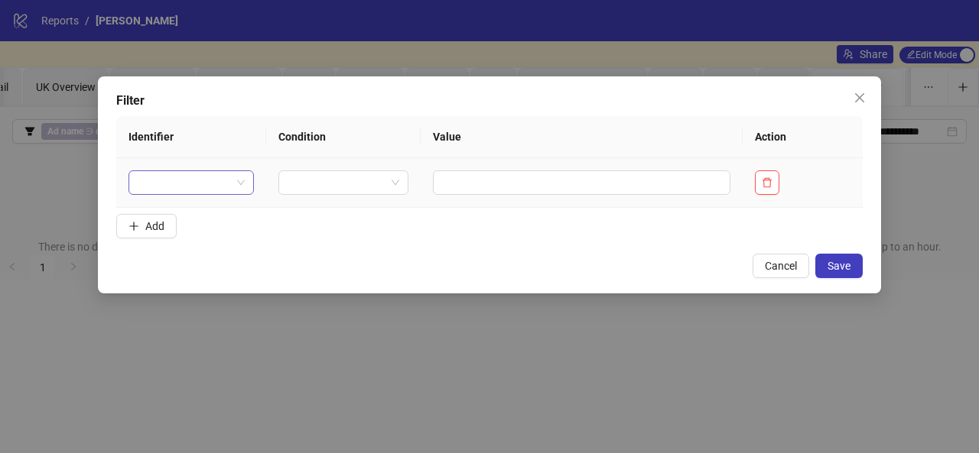
click at [219, 184] on input "search" at bounding box center [184, 182] width 93 height 23
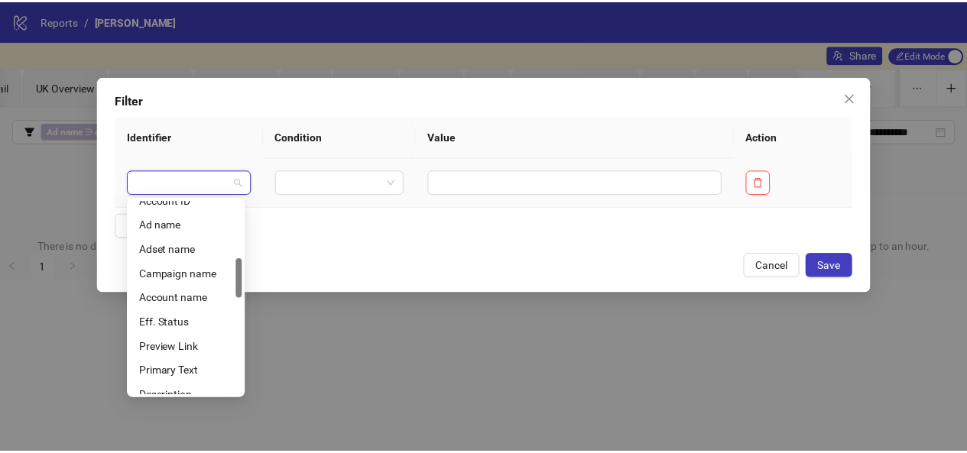
scroll to position [281, 0]
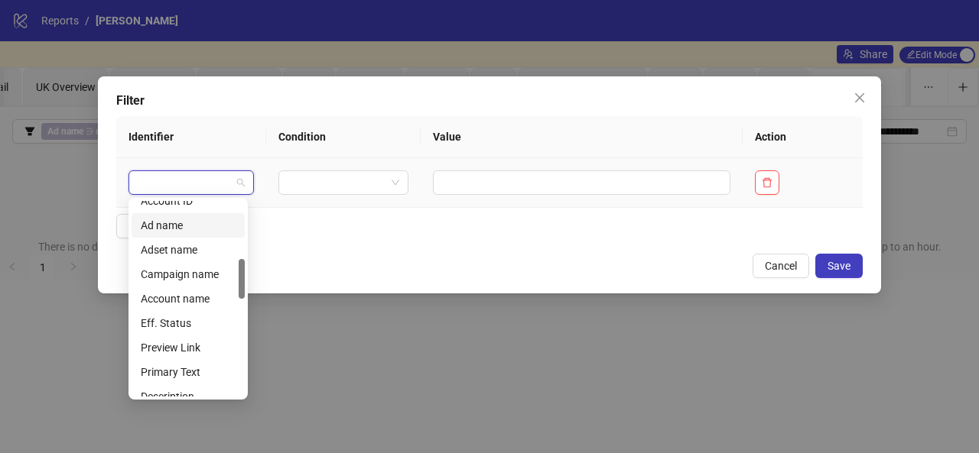
click at [185, 221] on div "Ad name" at bounding box center [188, 225] width 95 height 17
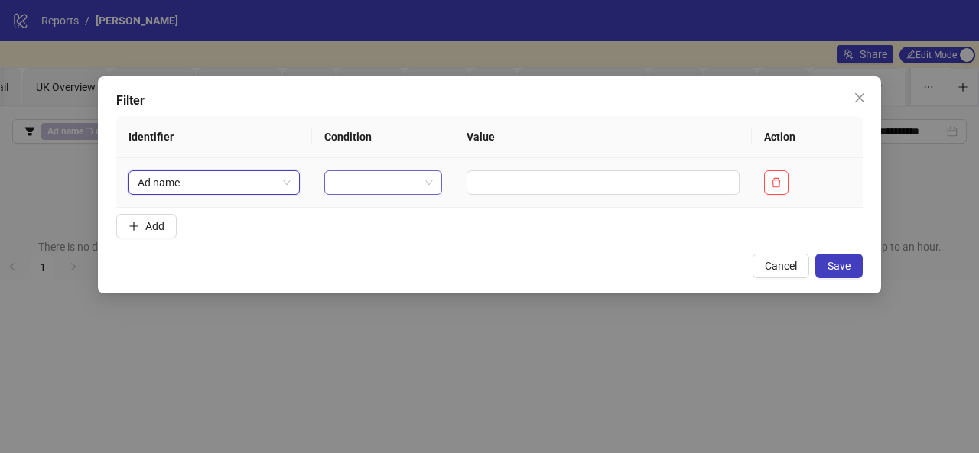
click at [395, 174] on input "search" at bounding box center [376, 182] width 86 height 23
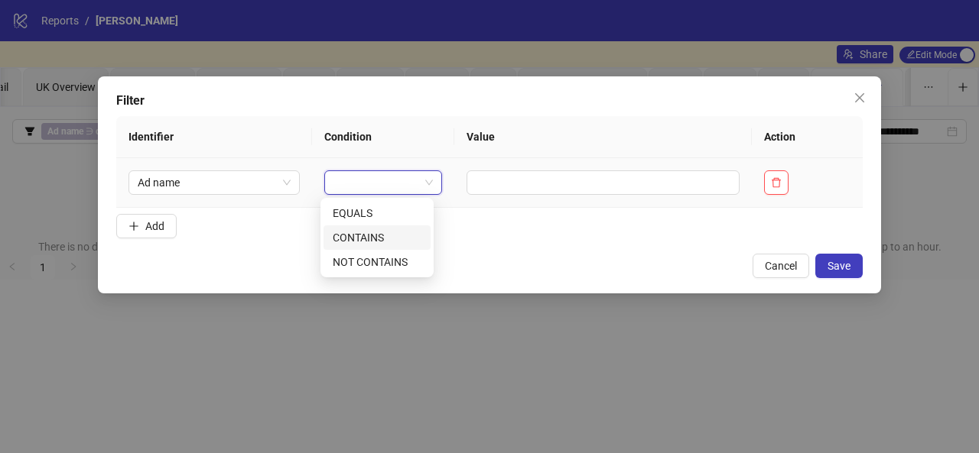
click at [385, 242] on div "CONTAINS" at bounding box center [377, 237] width 89 height 17
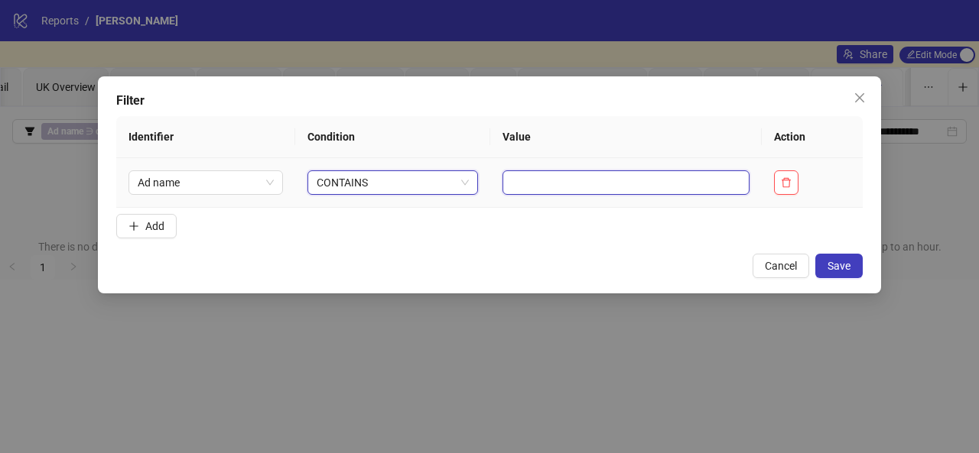
click at [511, 184] on input "text" at bounding box center [625, 183] width 247 height 24
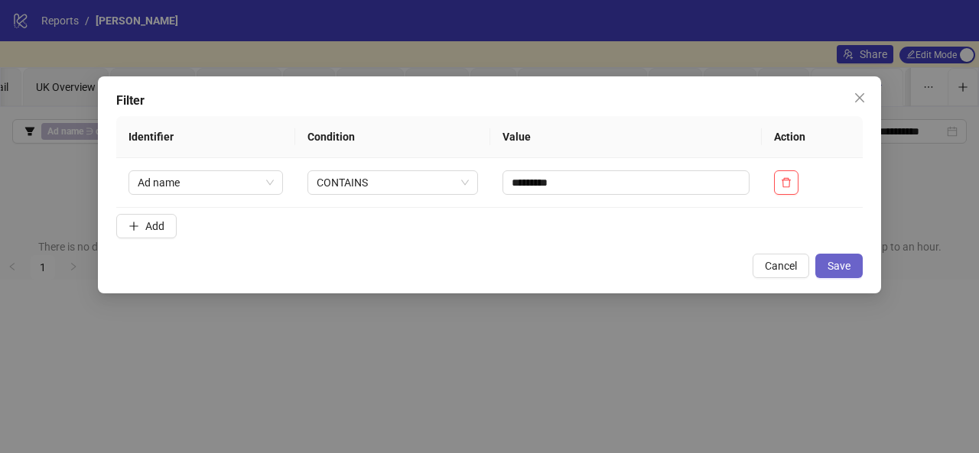
click at [844, 262] on span "Save" at bounding box center [838, 266] width 23 height 12
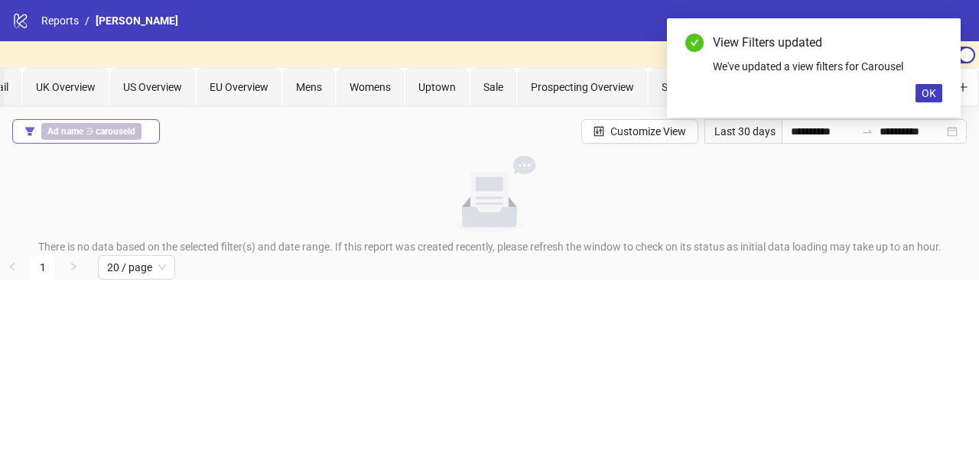
click at [118, 126] on b "carouseld" at bounding box center [116, 131] width 40 height 11
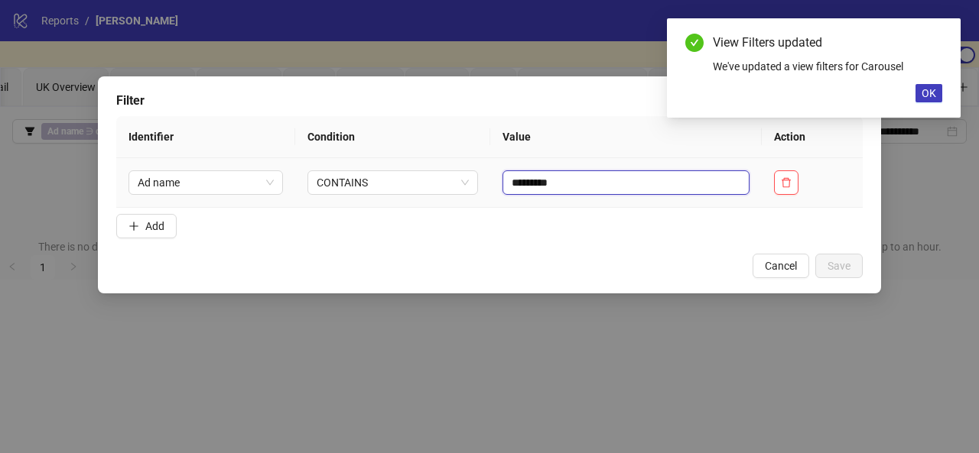
click at [648, 183] on input "*********" at bounding box center [625, 183] width 247 height 24
type input "********"
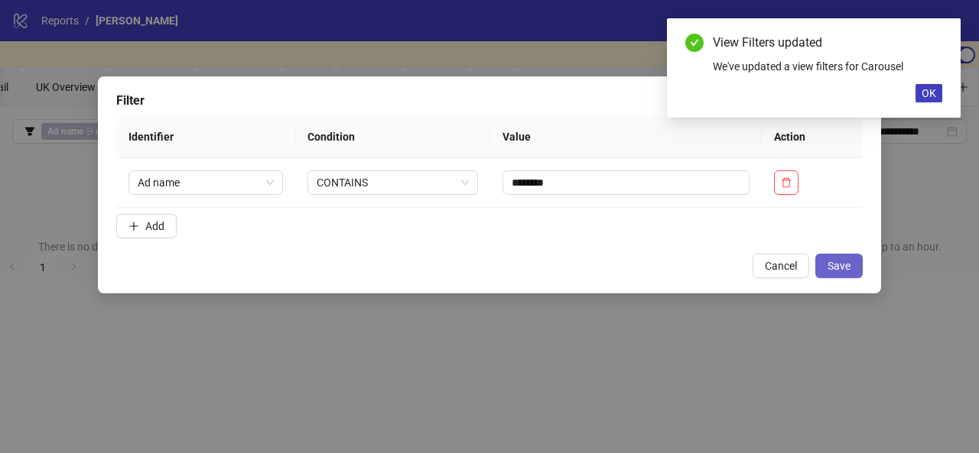
click at [830, 266] on span "Save" at bounding box center [838, 266] width 23 height 12
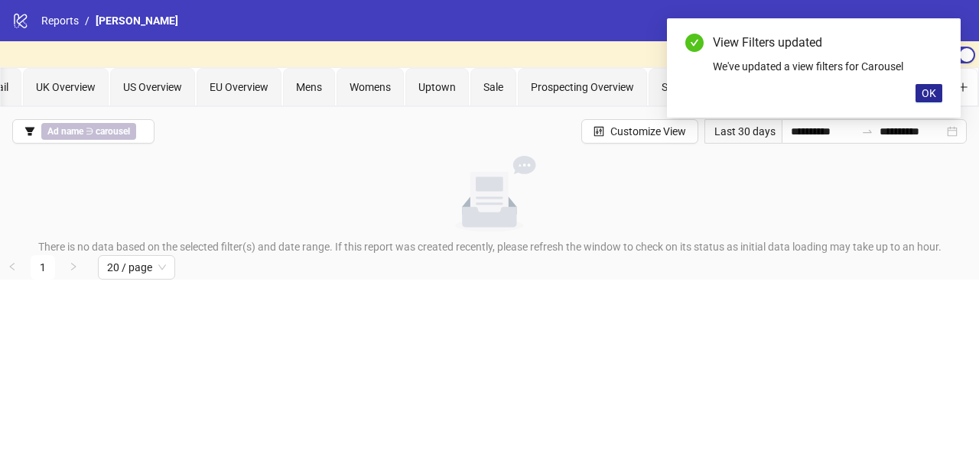
click at [931, 90] on span "OK" at bounding box center [928, 93] width 15 height 12
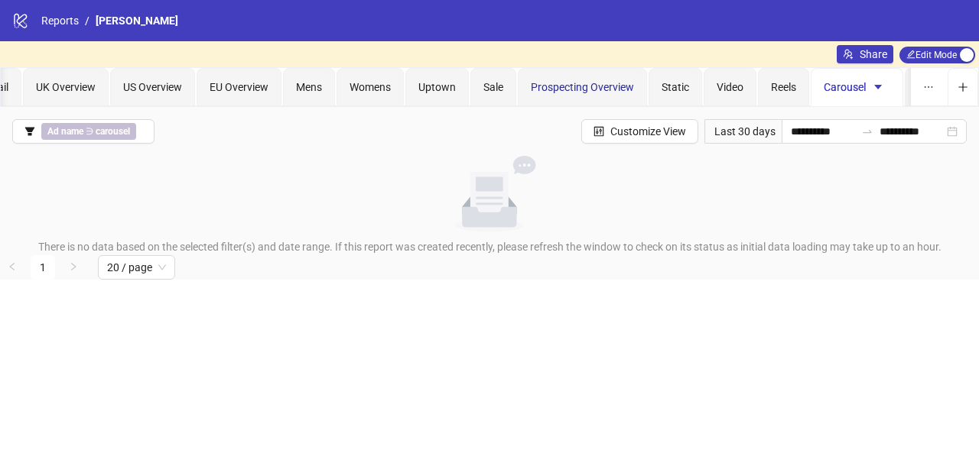
click at [598, 90] on span "Prospecting Overview" at bounding box center [582, 87] width 103 height 12
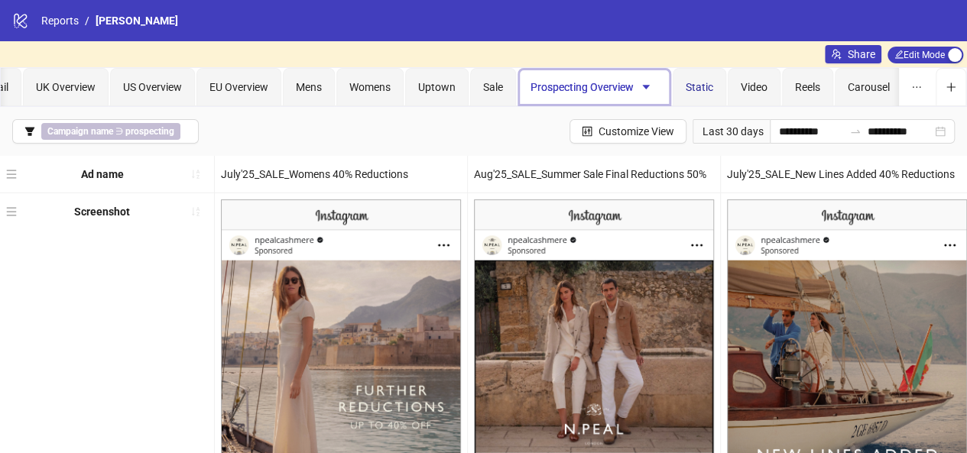
click at [697, 79] on div "Static" at bounding box center [700, 87] width 28 height 17
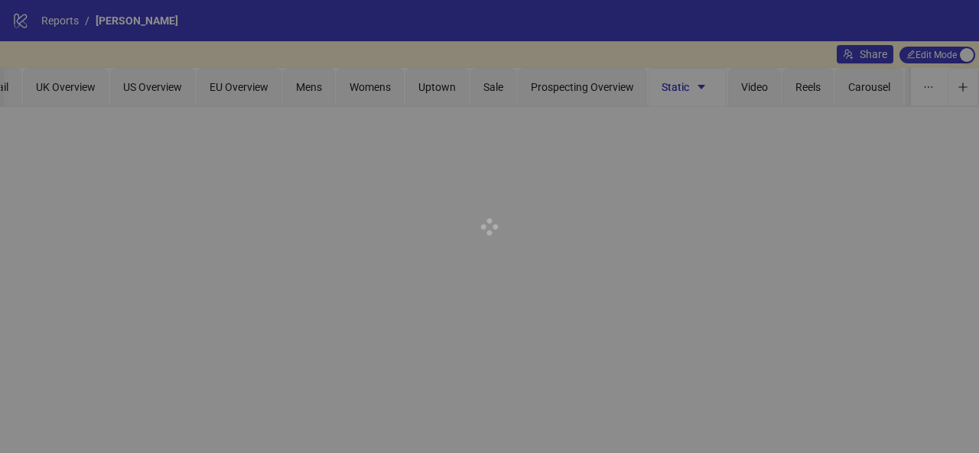
click at [742, 87] on div at bounding box center [489, 226] width 979 height 453
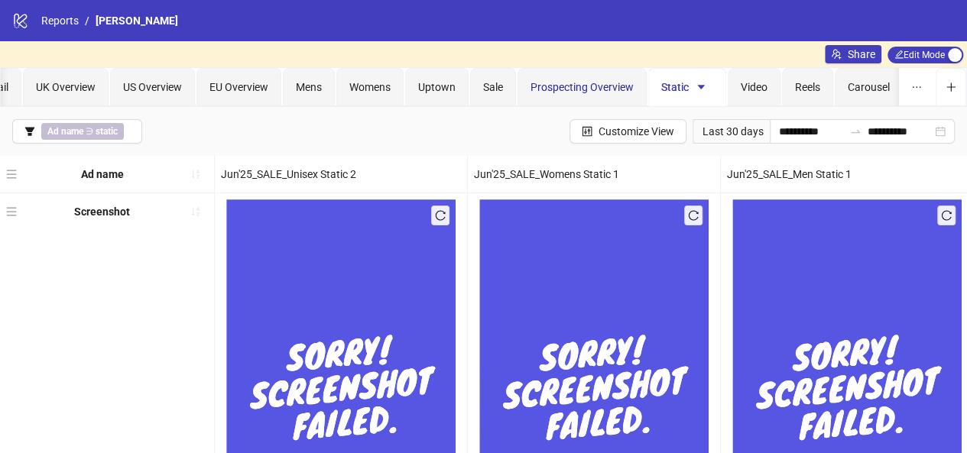
click at [598, 85] on span "Prospecting Overview" at bounding box center [582, 87] width 103 height 12
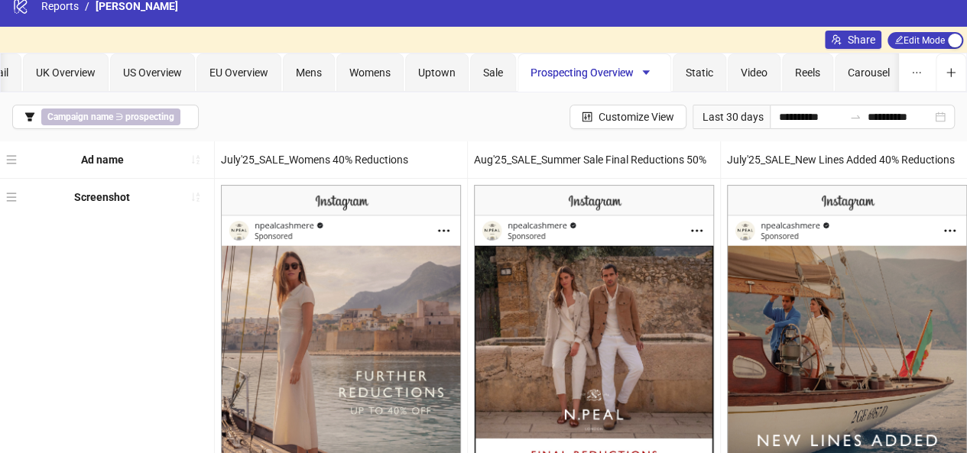
scroll to position [11, 0]
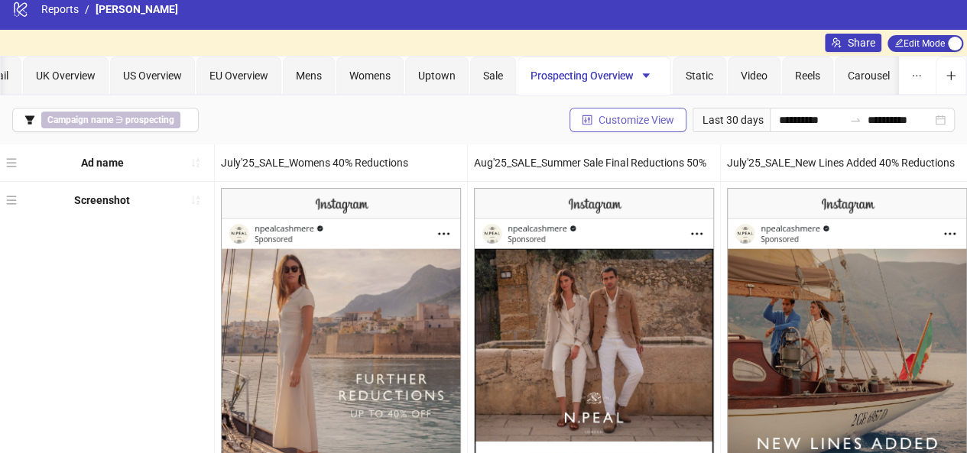
click at [622, 118] on span "Customize View" at bounding box center [637, 120] width 76 height 12
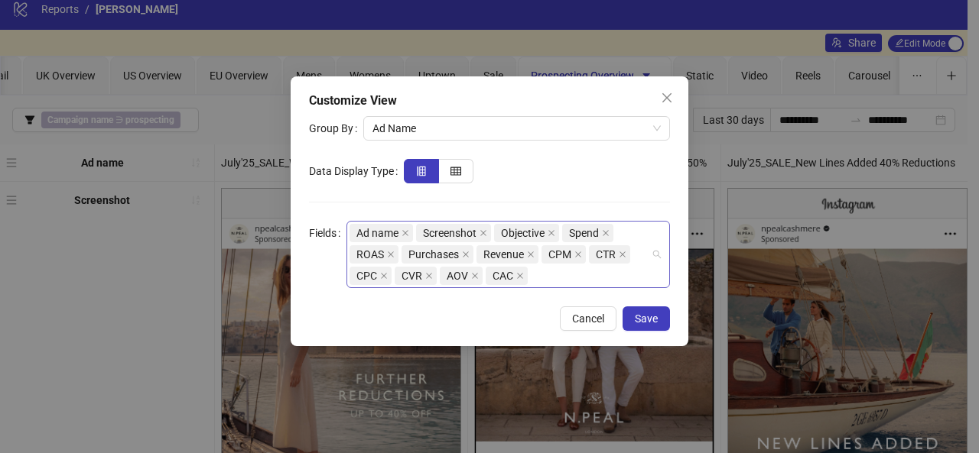
click at [558, 273] on div "Ad name Screenshot Objective Spend ROAS Purchases Revenue CPM CTR CPC CVR AOV C…" at bounding box center [499, 255] width 301 height 64
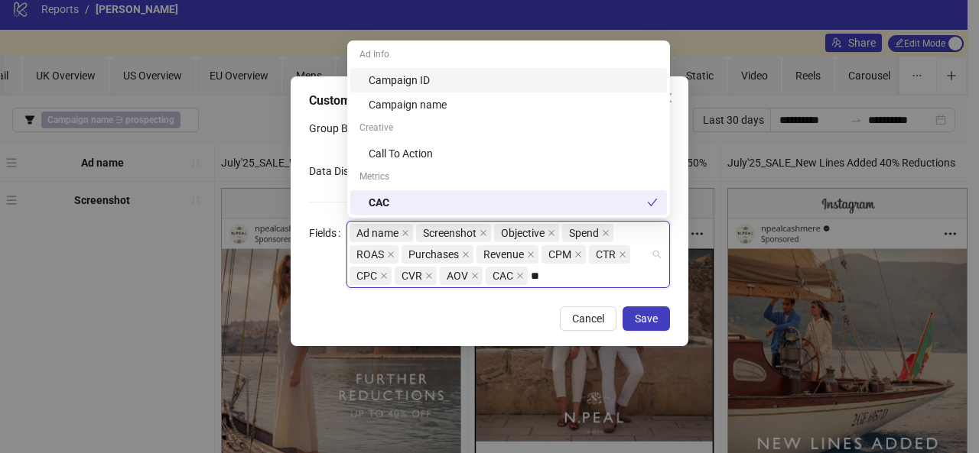
type input "***"
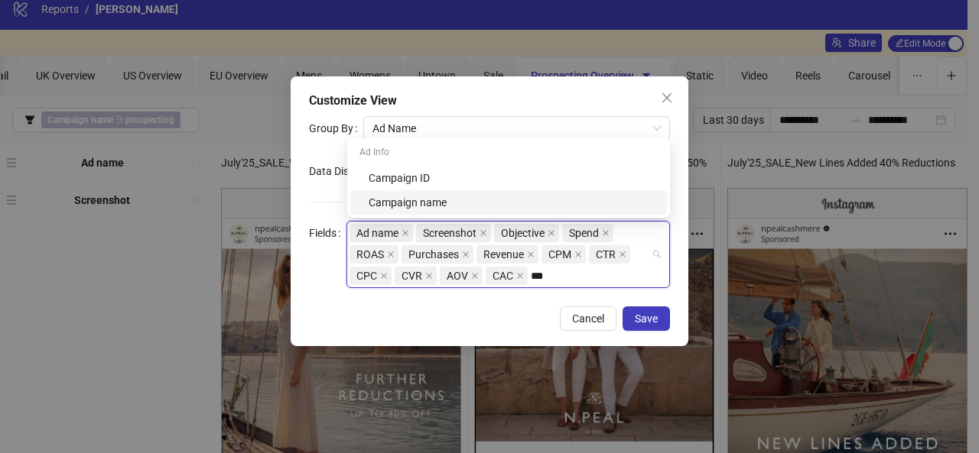
click at [471, 210] on div "Campaign name" at bounding box center [513, 202] width 289 height 17
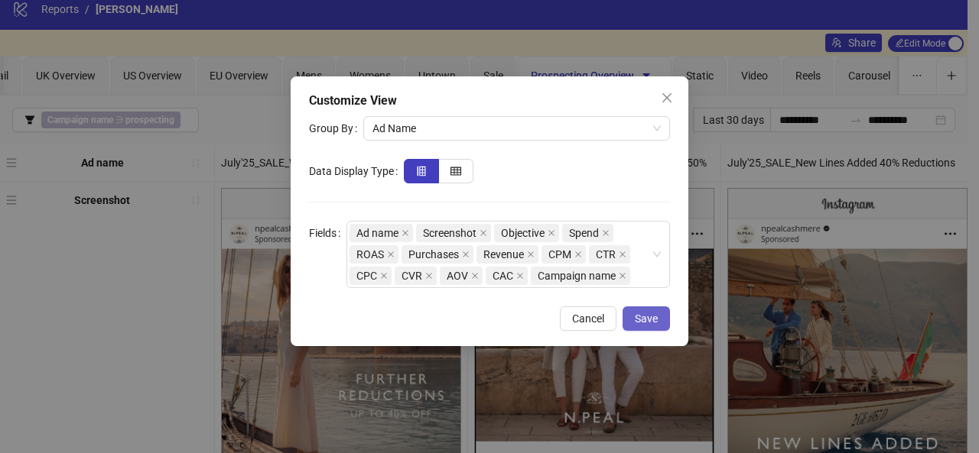
click at [642, 307] on button "Save" at bounding box center [645, 319] width 47 height 24
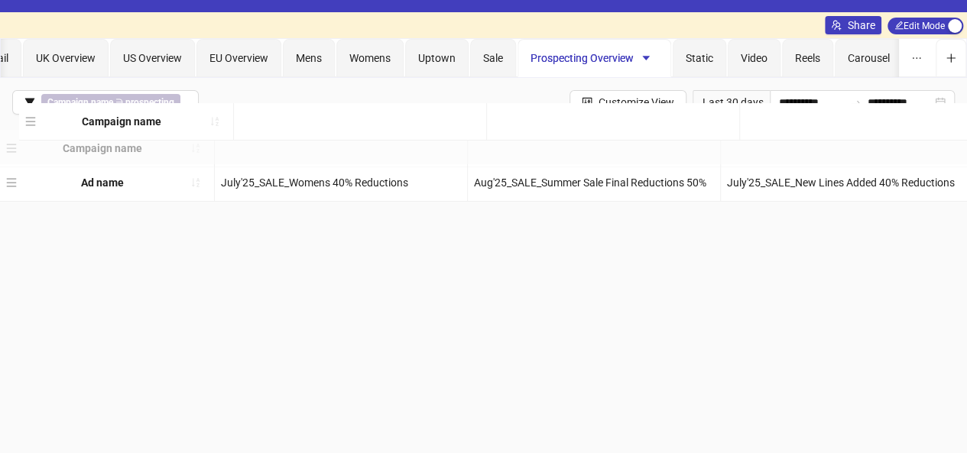
scroll to position [18, 0]
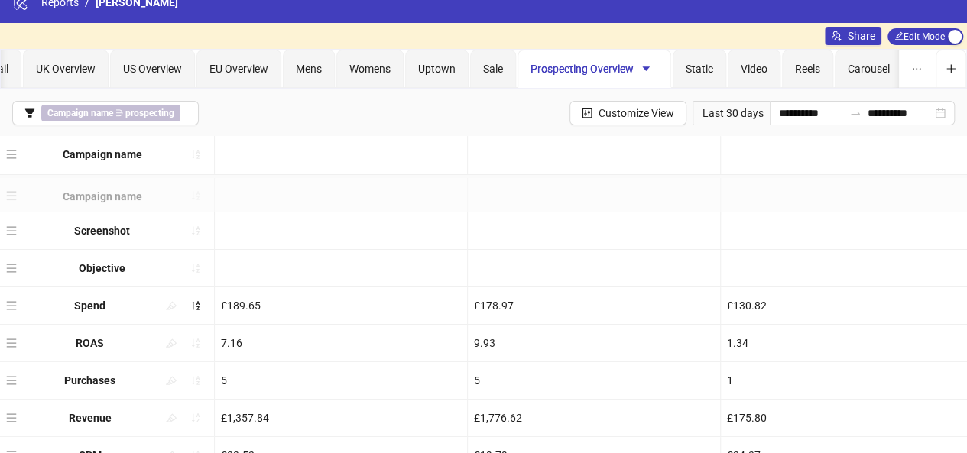
drag, startPoint x: 13, startPoint y: 396, endPoint x: 44, endPoint y: 175, distance: 223.1
click at [44, 175] on div "Ad name July'25_SALE_Womens 40% Reductions Aug'25_SALE_Summer Sale Final Reduct…" at bounding box center [483, 400] width 967 height 525
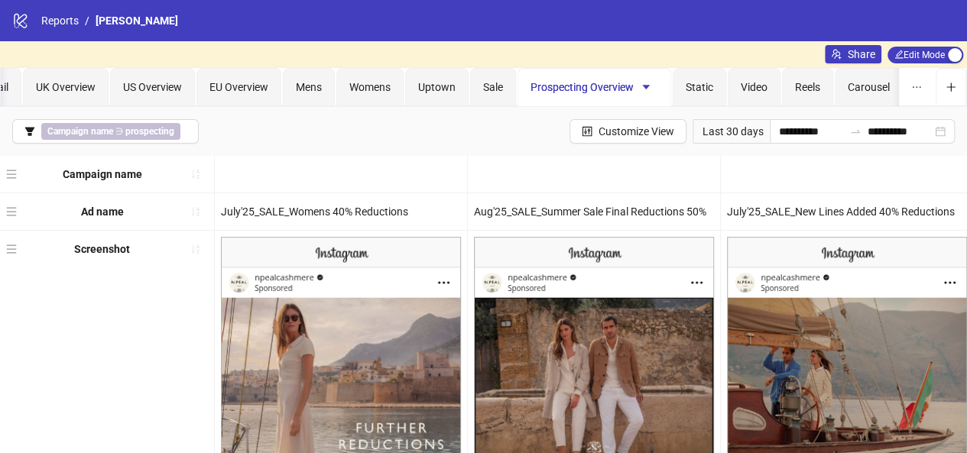
scroll to position [1, 0]
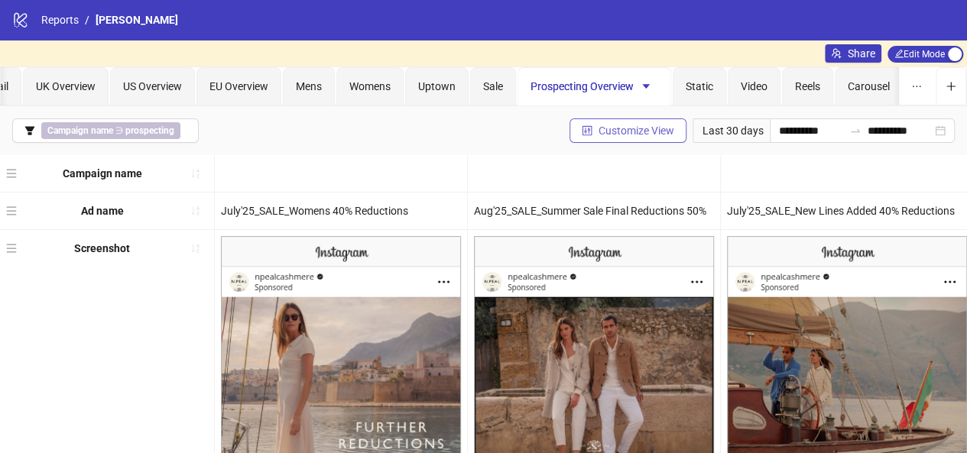
click at [582, 128] on icon "control" at bounding box center [587, 130] width 11 height 11
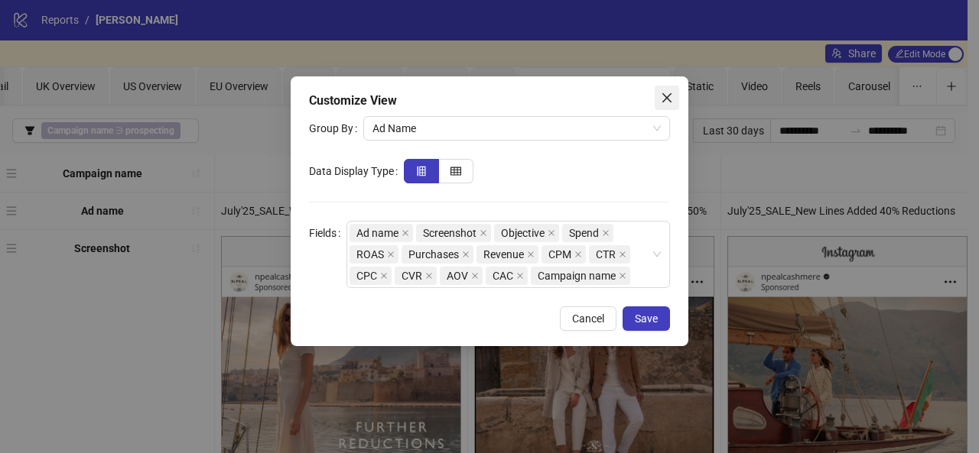
click at [668, 100] on icon "close" at bounding box center [667, 98] width 12 height 12
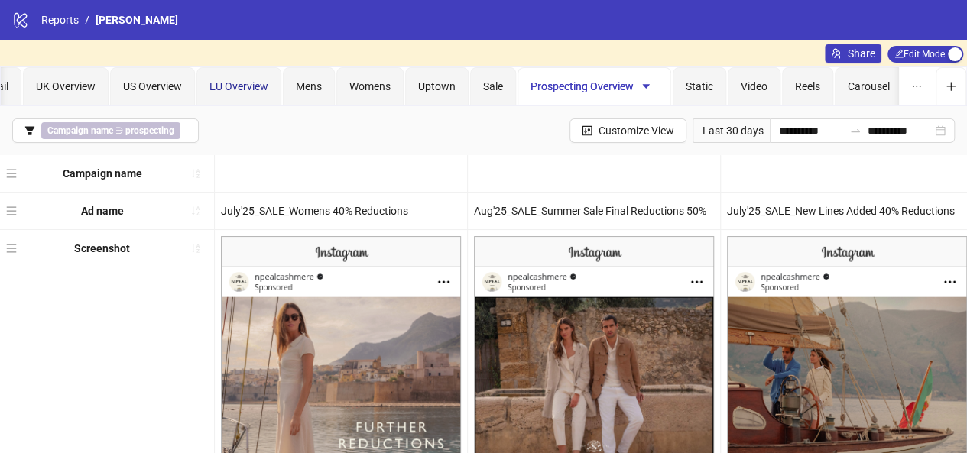
click at [239, 78] on div "EU Overview" at bounding box center [239, 86] width 59 height 17
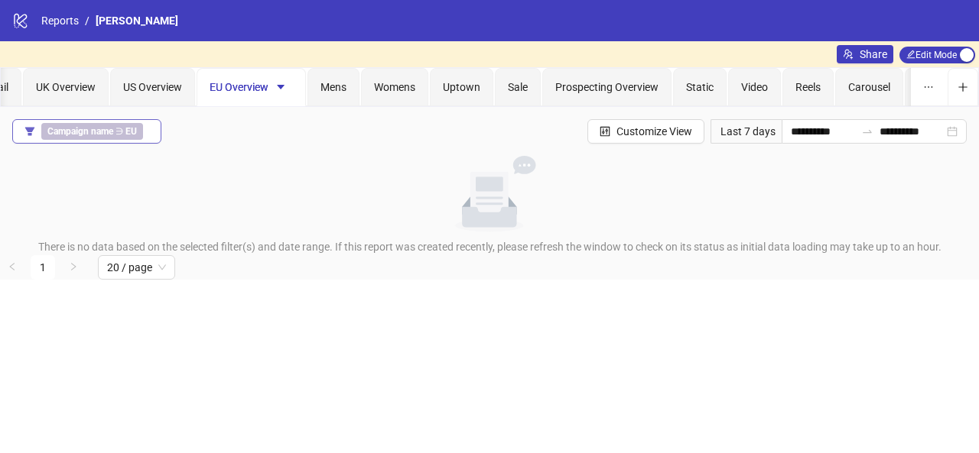
click at [136, 126] on span "Campaign name ∋ EU" at bounding box center [92, 131] width 102 height 17
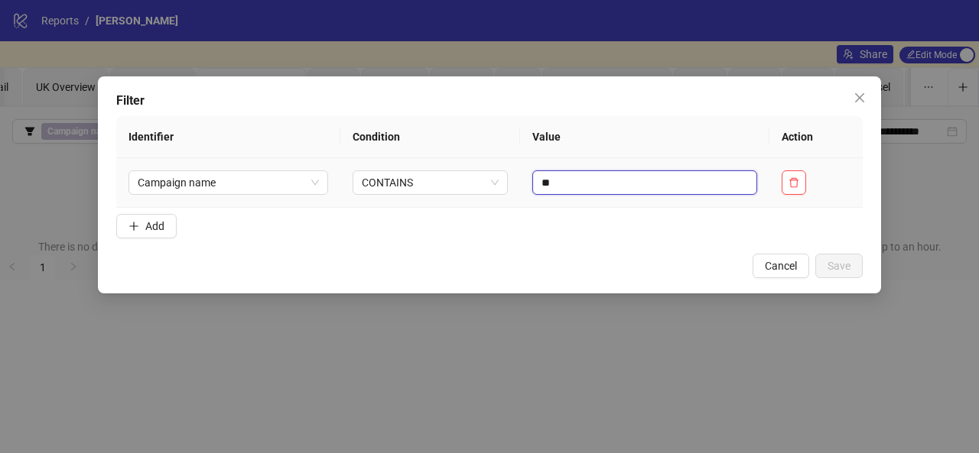
click at [652, 181] on input "**" at bounding box center [644, 183] width 225 height 24
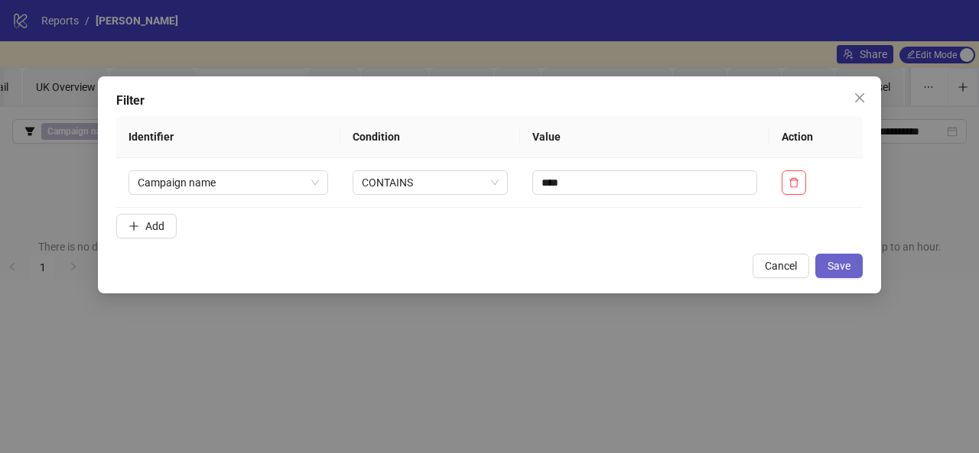
click at [847, 264] on span "Save" at bounding box center [838, 266] width 23 height 12
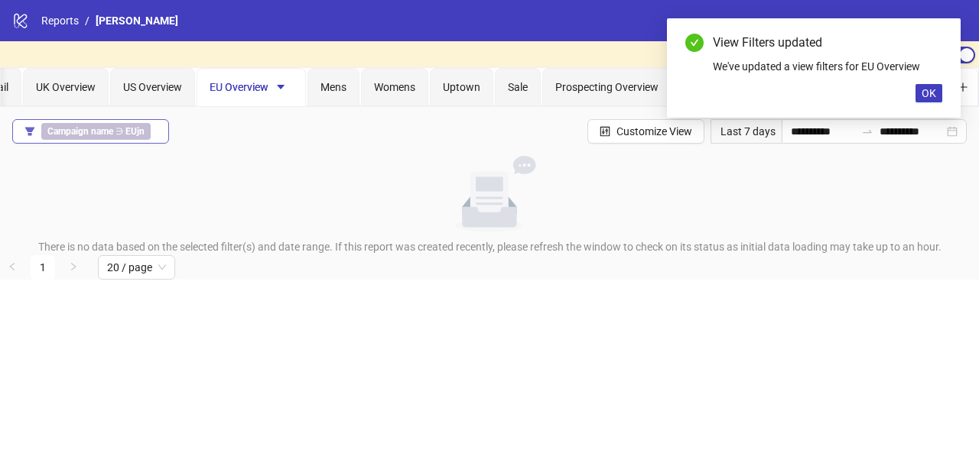
click at [127, 128] on b "EUjn" at bounding box center [134, 131] width 19 height 11
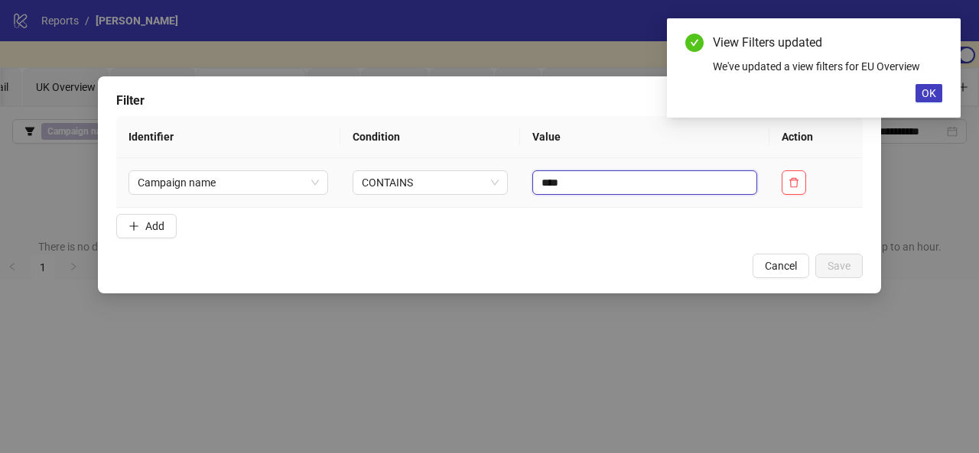
click at [607, 184] on input "****" at bounding box center [644, 183] width 225 height 24
type input "**"
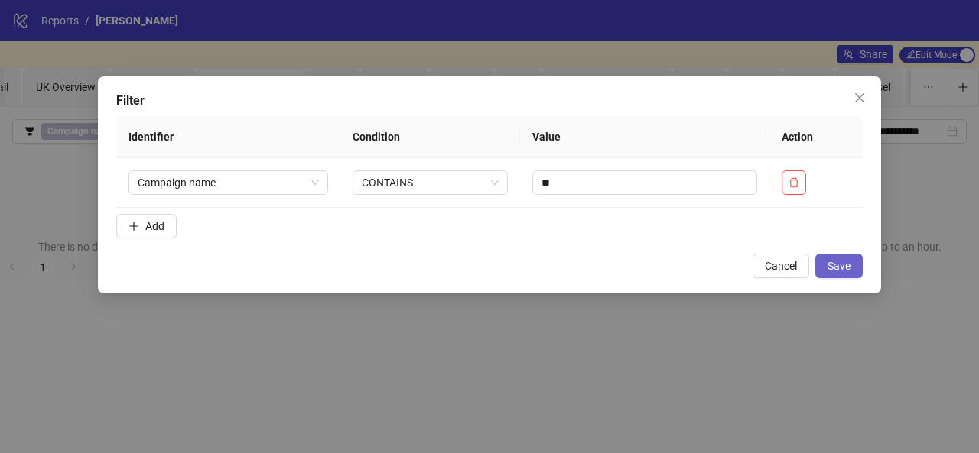
click at [829, 262] on span "Save" at bounding box center [838, 266] width 23 height 12
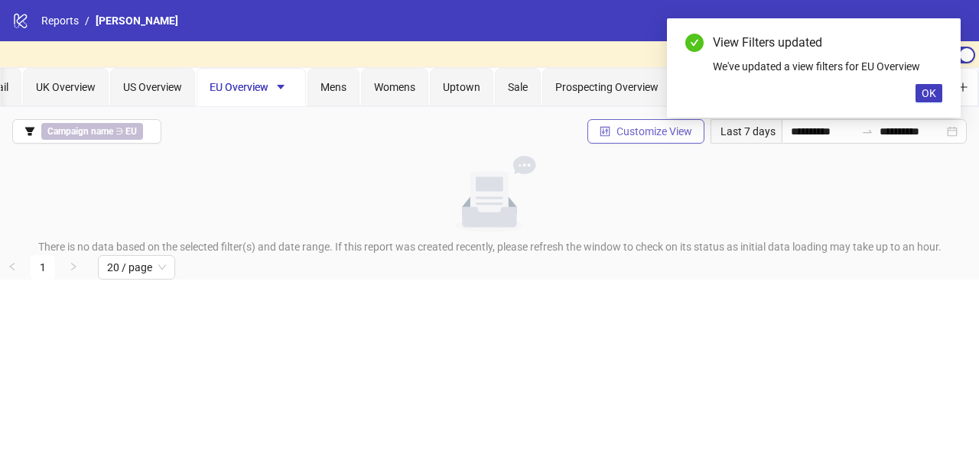
click at [618, 125] on span "Customize View" at bounding box center [654, 131] width 76 height 12
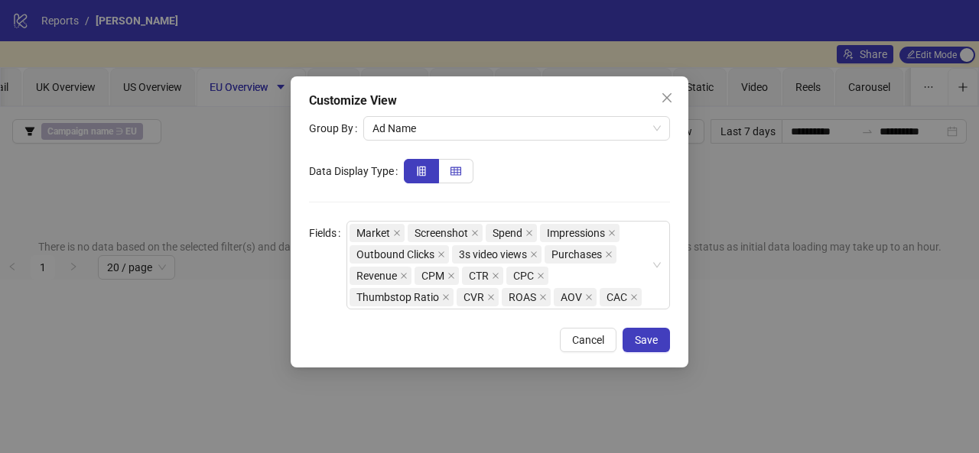
click at [456, 165] on span at bounding box center [455, 171] width 11 height 12
click at [488, 123] on span "Ad Name" at bounding box center [516, 128] width 288 height 23
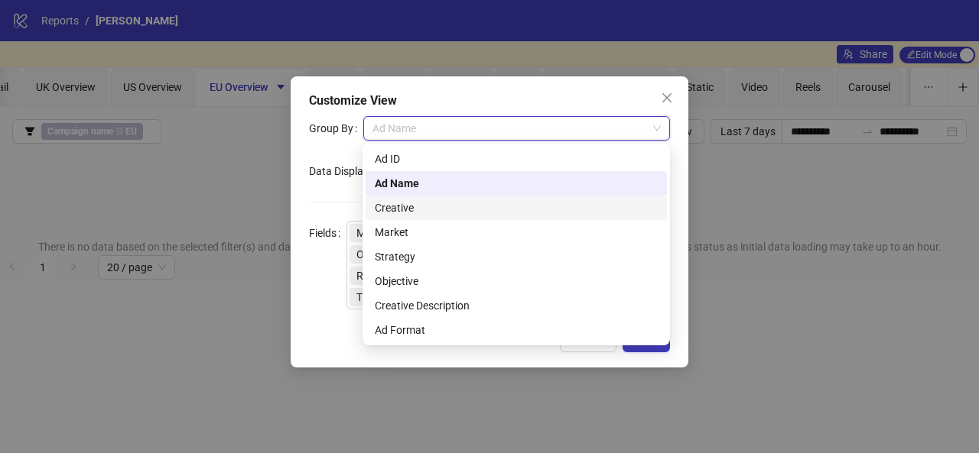
click at [470, 211] on div "Creative" at bounding box center [516, 208] width 283 height 17
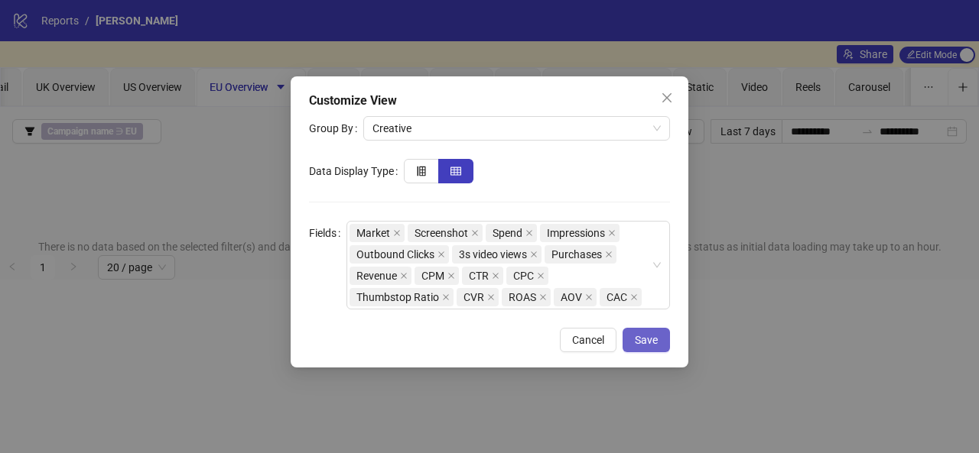
click at [654, 334] on span "Save" at bounding box center [646, 340] width 23 height 12
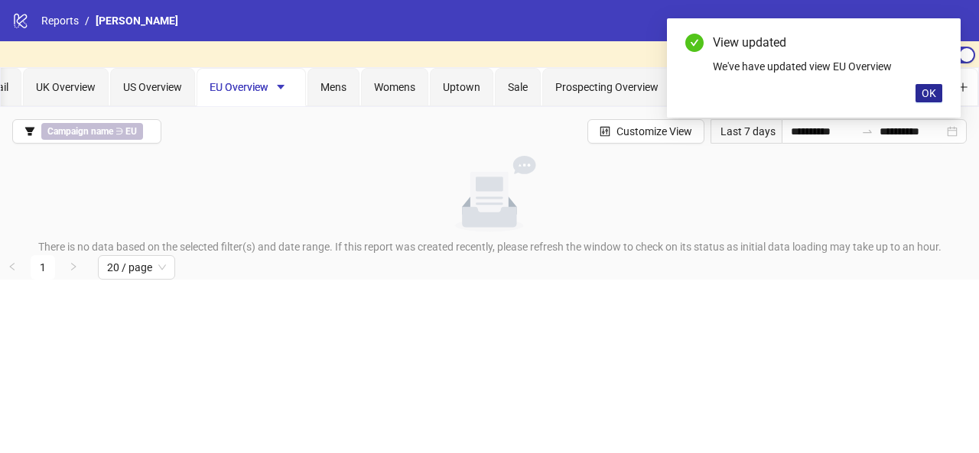
click at [931, 88] on span "OK" at bounding box center [928, 93] width 15 height 12
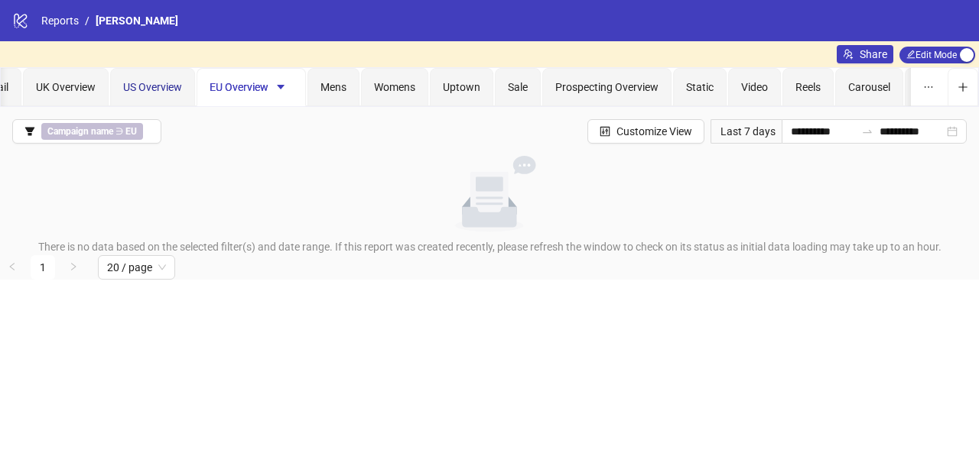
click at [149, 85] on span "US Overview" at bounding box center [152, 87] width 59 height 12
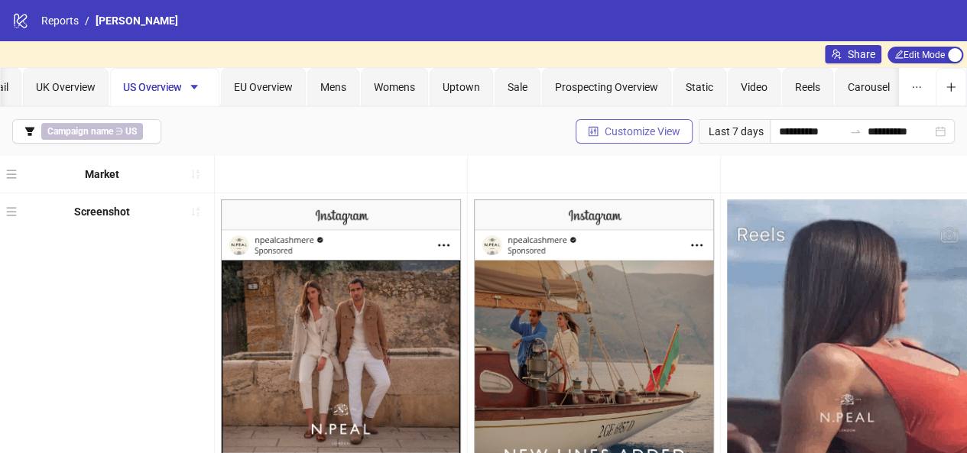
click at [589, 137] on button "Customize View" at bounding box center [634, 131] width 117 height 24
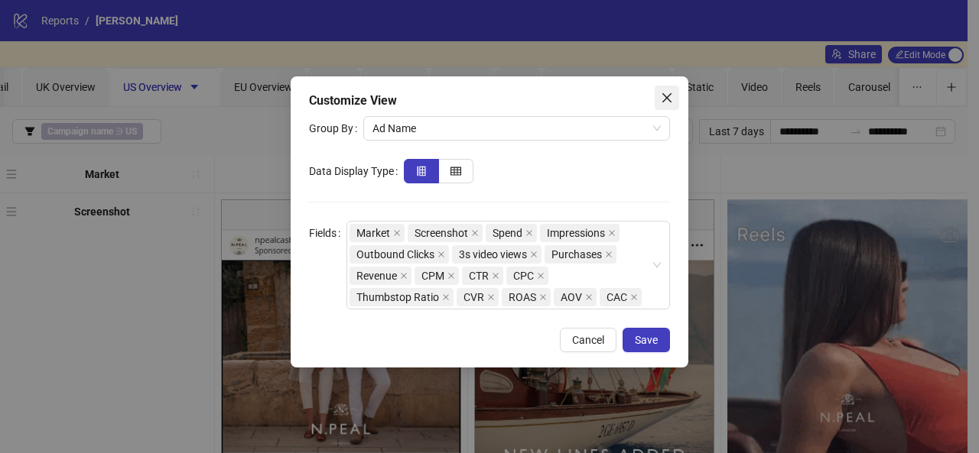
click at [669, 90] on button "Close" at bounding box center [667, 98] width 24 height 24
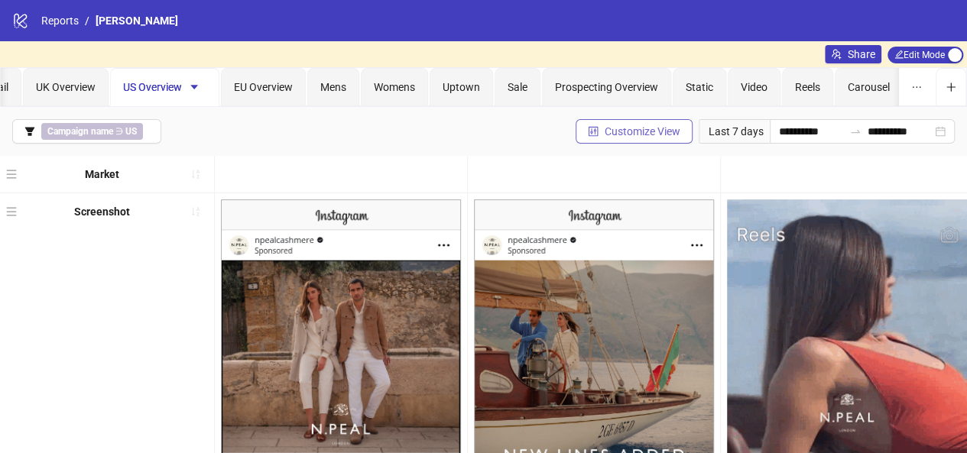
click at [606, 132] on span "Customize View" at bounding box center [643, 131] width 76 height 12
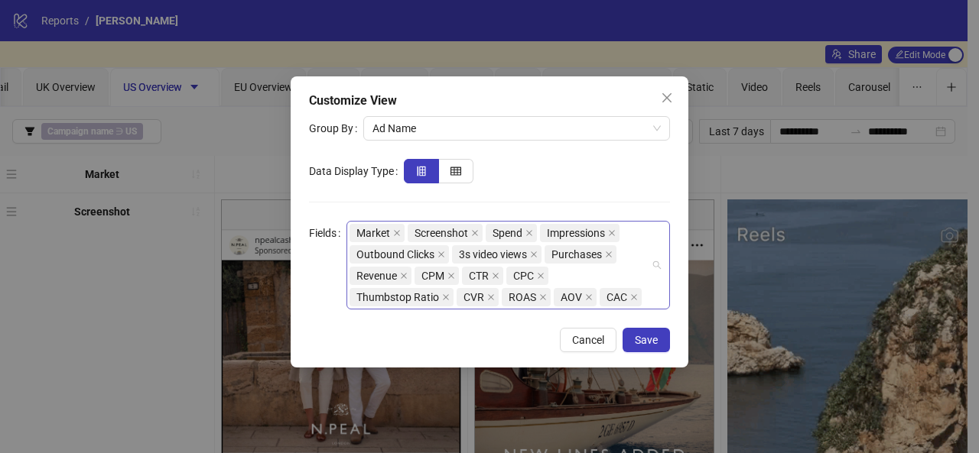
click at [629, 267] on div "Market Screenshot Spend Impressions Outbound Clicks 3s video views Purchases Re…" at bounding box center [499, 266] width 301 height 86
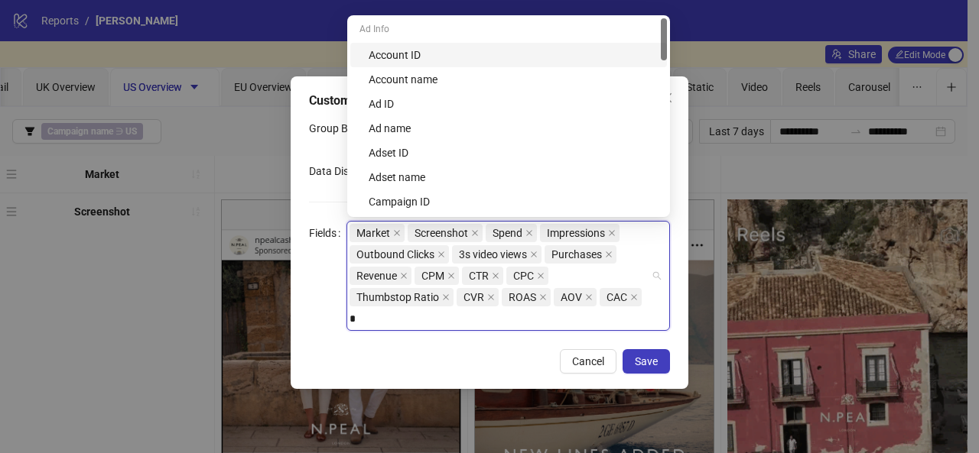
type input "**"
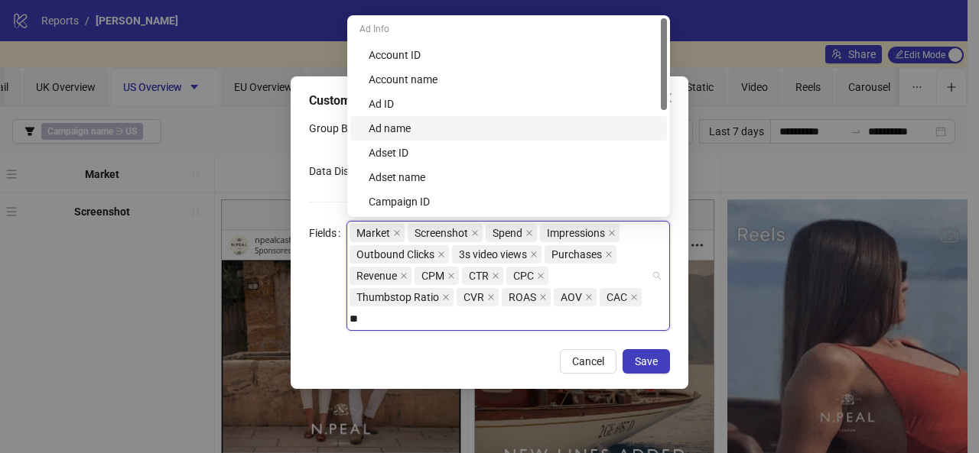
click at [468, 128] on div "Ad name" at bounding box center [513, 128] width 289 height 17
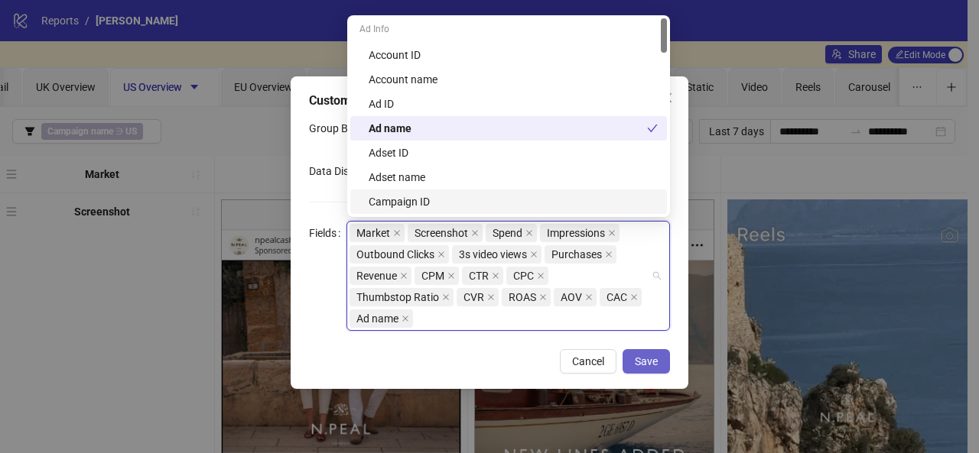
click at [647, 360] on span "Save" at bounding box center [646, 362] width 23 height 12
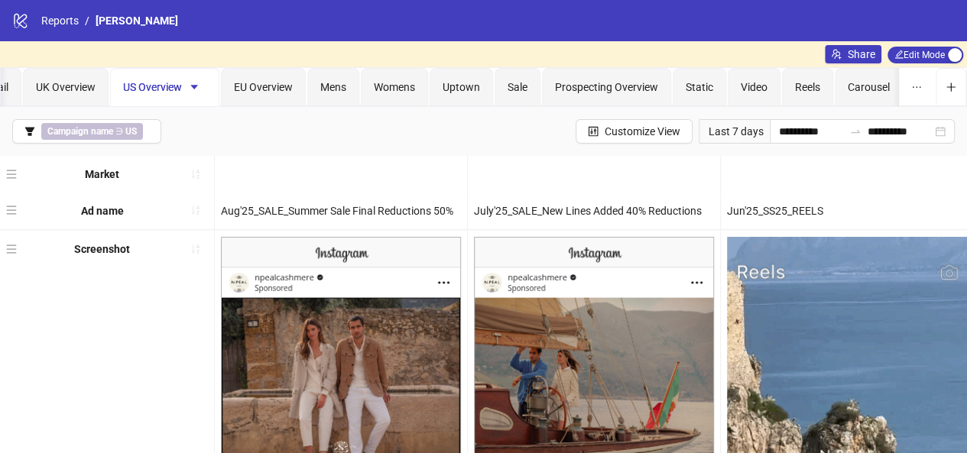
drag, startPoint x: 11, startPoint y: 401, endPoint x: 26, endPoint y: 212, distance: 190.3
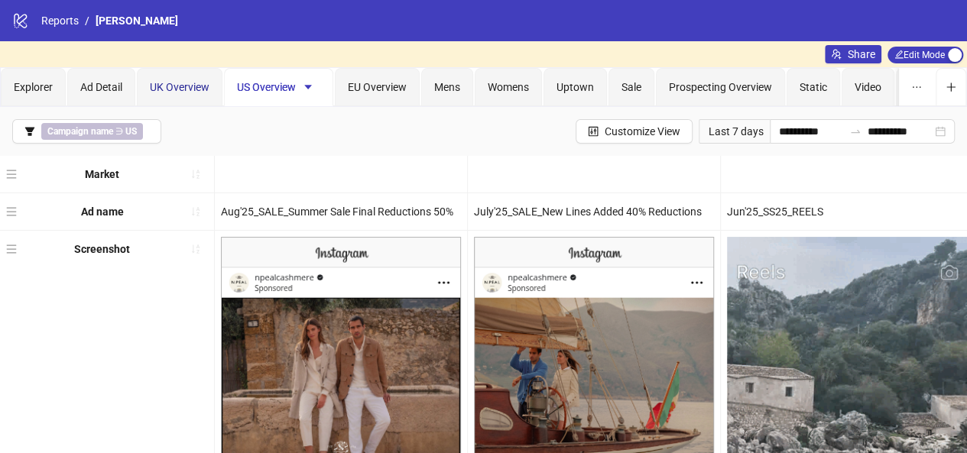
click at [161, 89] on span "UK Overview" at bounding box center [180, 87] width 60 height 12
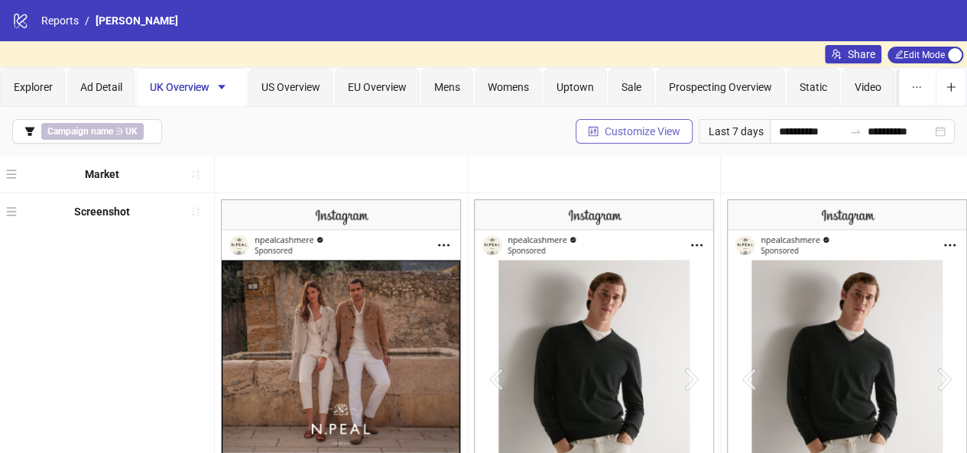
click at [605, 125] on span "Customize View" at bounding box center [643, 131] width 76 height 12
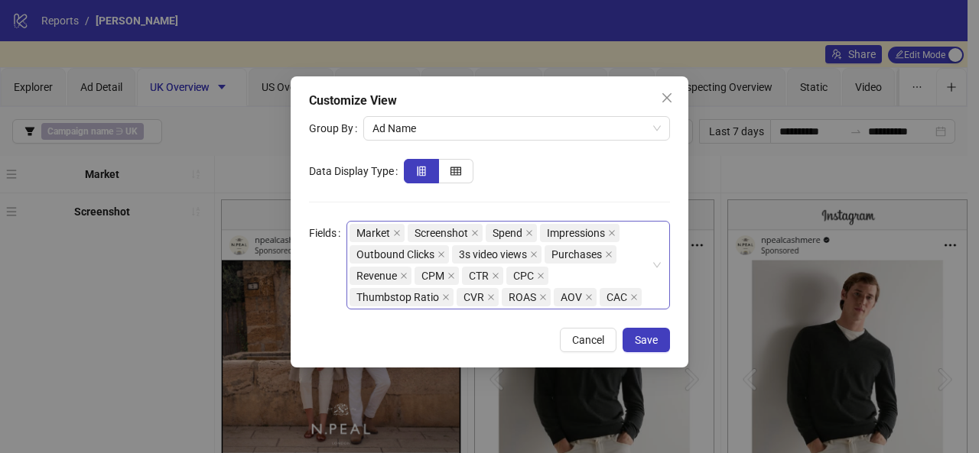
click at [604, 279] on div "Market Screenshot Spend Impressions Outbound Clicks 3s video views Purchases Re…" at bounding box center [499, 266] width 301 height 86
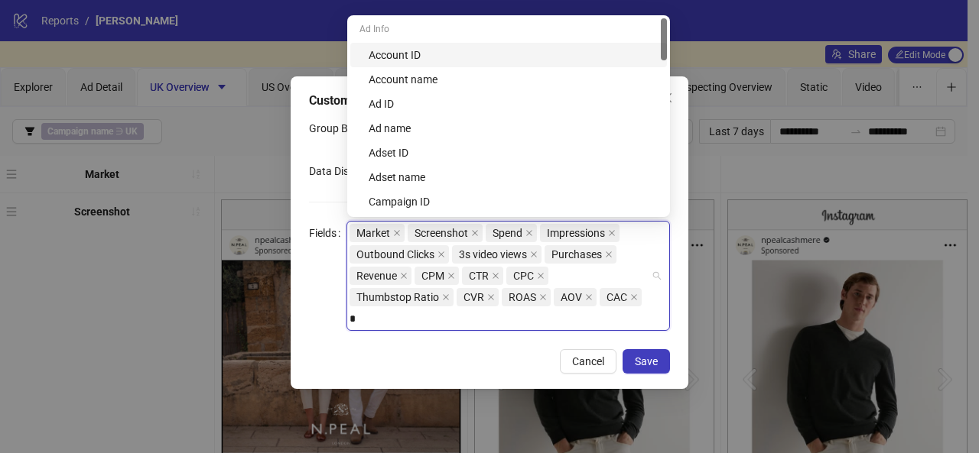
type input "**"
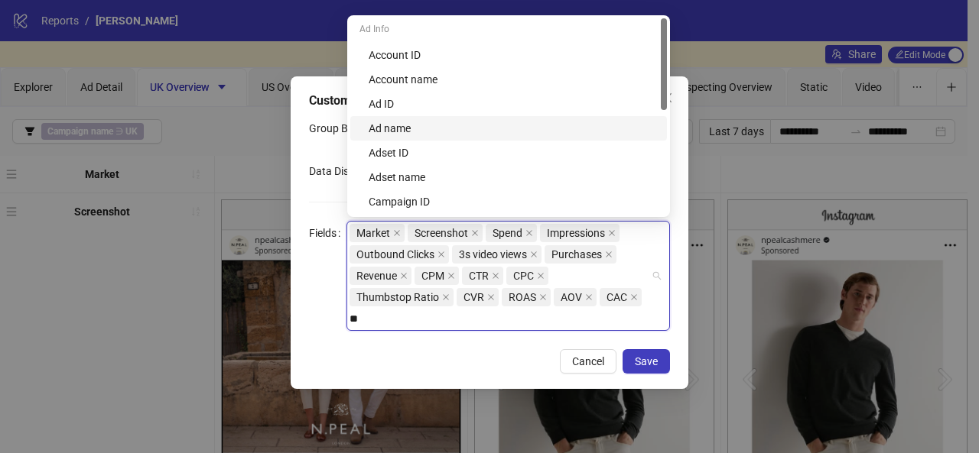
click at [475, 132] on div "Ad name" at bounding box center [513, 128] width 289 height 17
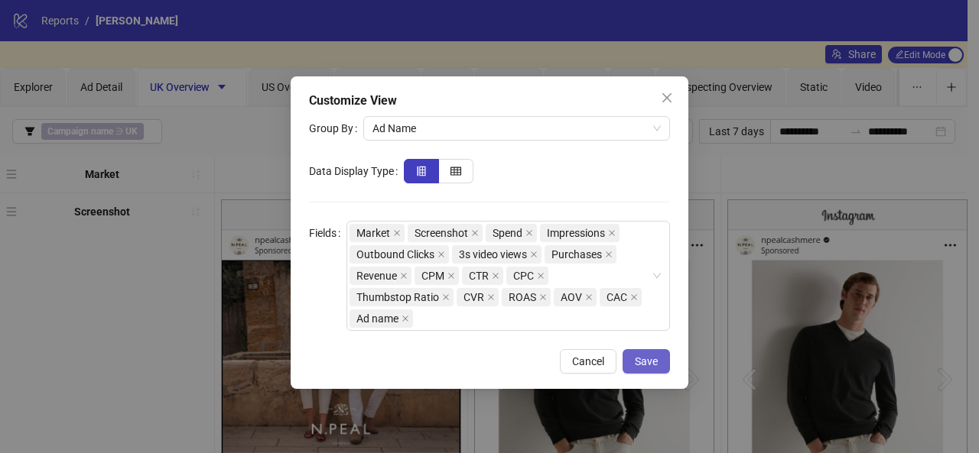
click at [666, 363] on button "Save" at bounding box center [645, 361] width 47 height 24
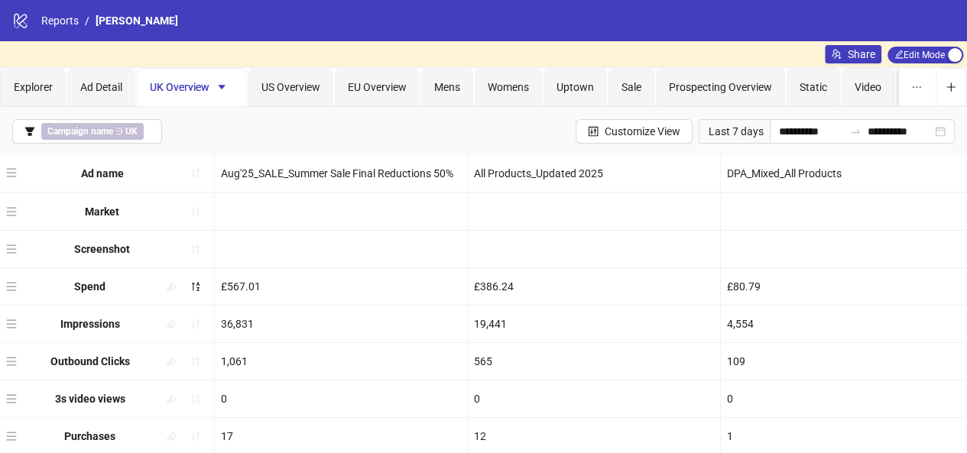
drag, startPoint x: 10, startPoint y: 397, endPoint x: 44, endPoint y: 171, distance: 228.9
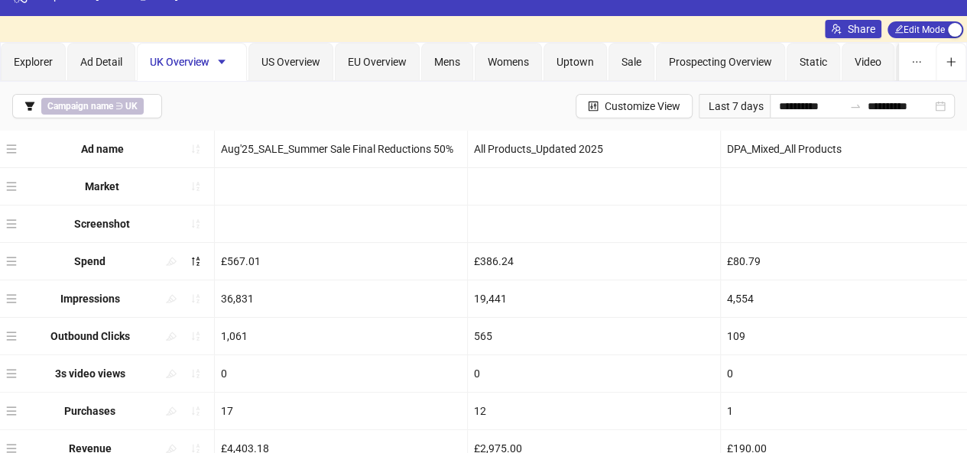
scroll to position [24, 0]
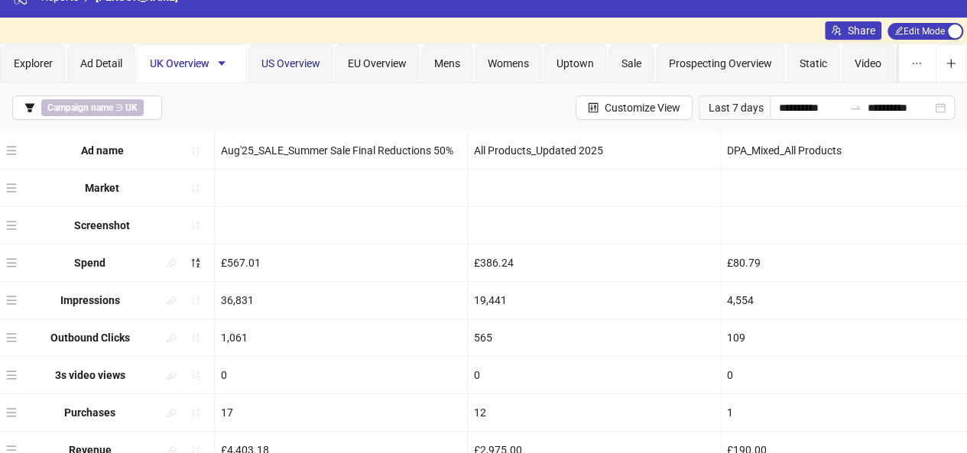
click at [281, 59] on span "US Overview" at bounding box center [291, 63] width 59 height 12
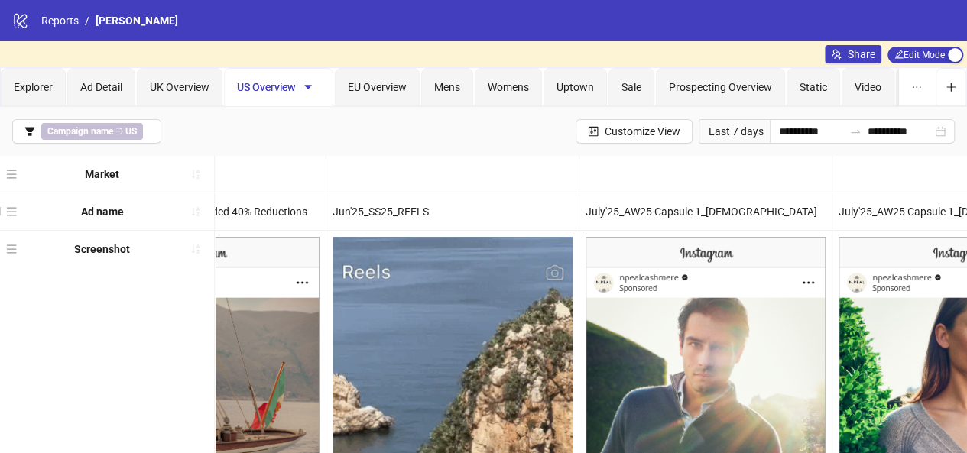
scroll to position [0, 333]
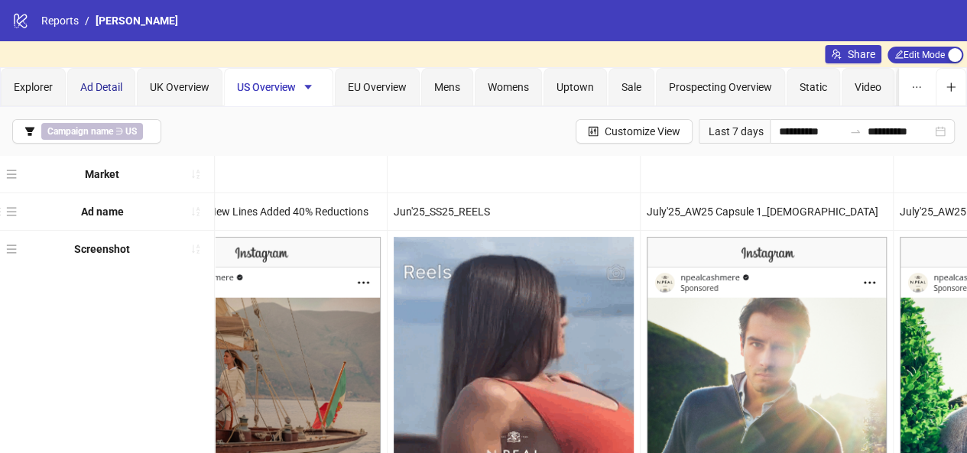
click at [99, 81] on span "Ad Detail" at bounding box center [101, 87] width 42 height 12
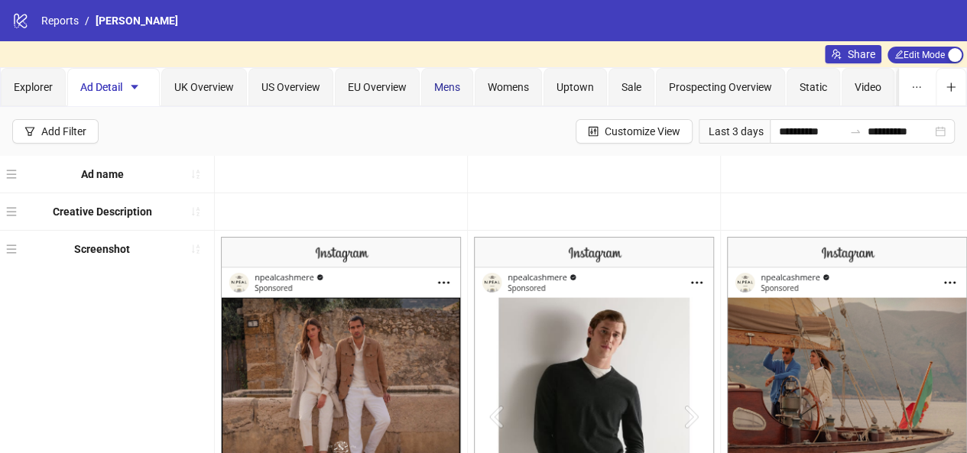
click at [446, 93] on span "Mens" at bounding box center [447, 87] width 26 height 12
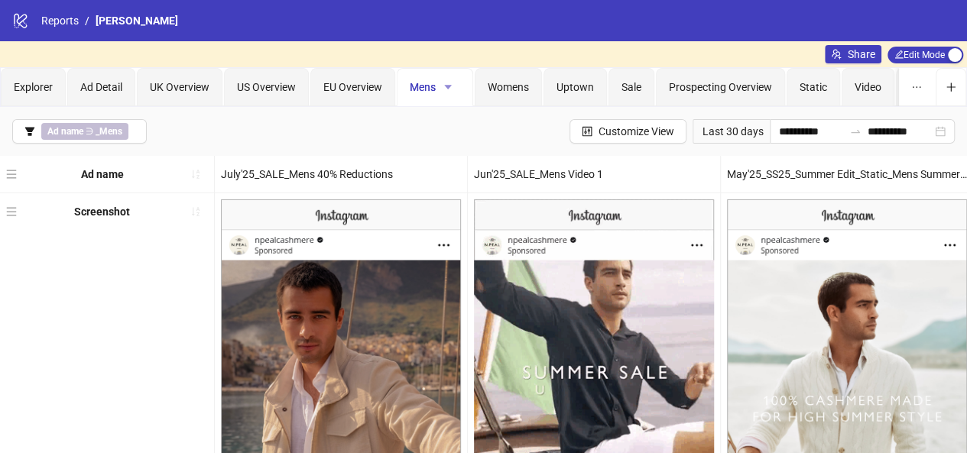
click at [446, 86] on icon "caret-down" at bounding box center [448, 87] width 8 height 5
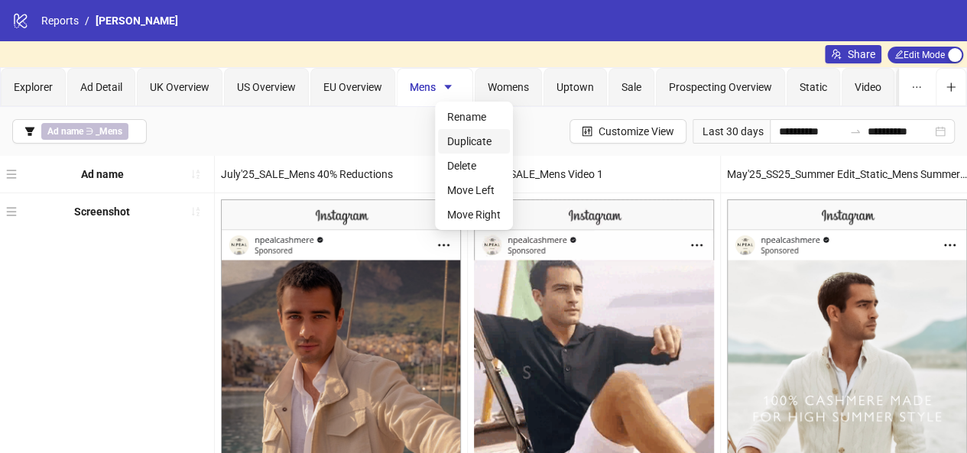
click at [474, 138] on span "Duplicate" at bounding box center [474, 141] width 54 height 17
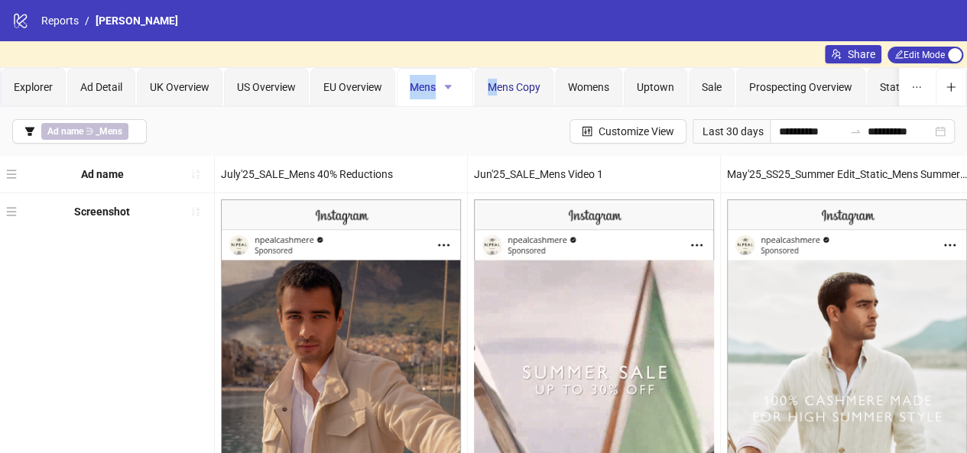
drag, startPoint x: 494, startPoint y: 91, endPoint x: 436, endPoint y: 87, distance: 58.2
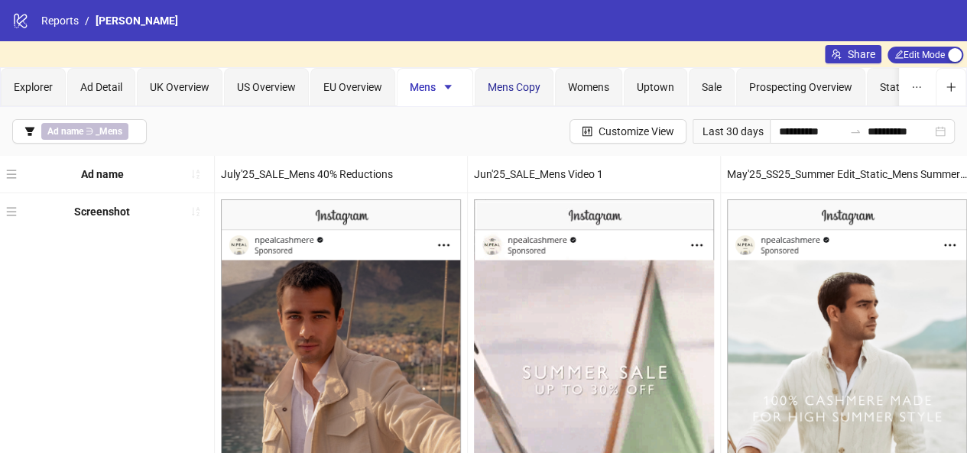
click at [518, 90] on span "Mens Copy" at bounding box center [514, 87] width 53 height 12
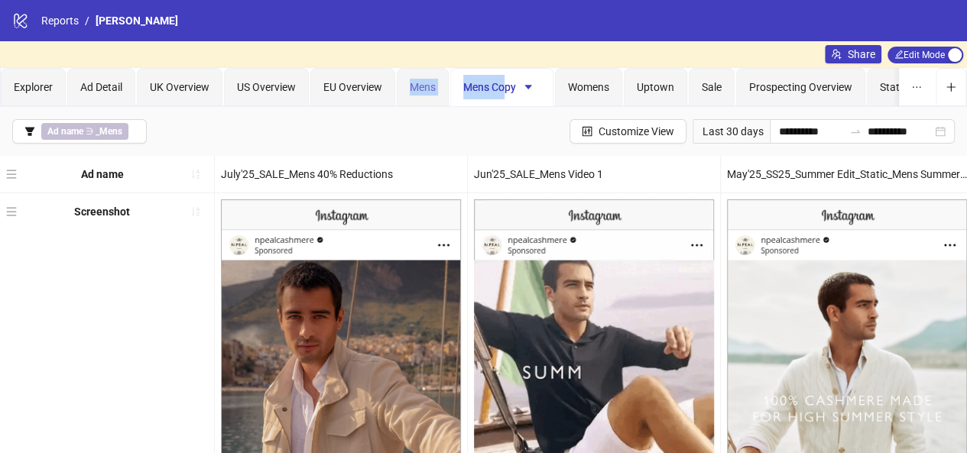
drag, startPoint x: 505, startPoint y: 86, endPoint x: 405, endPoint y: 93, distance: 99.6
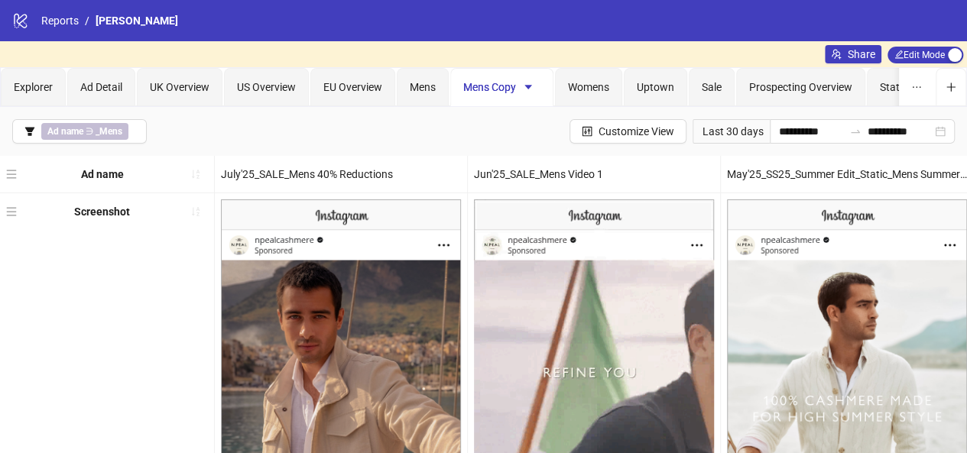
click at [539, 50] on div "Share Edit Mode Edit Mode" at bounding box center [483, 54] width 967 height 26
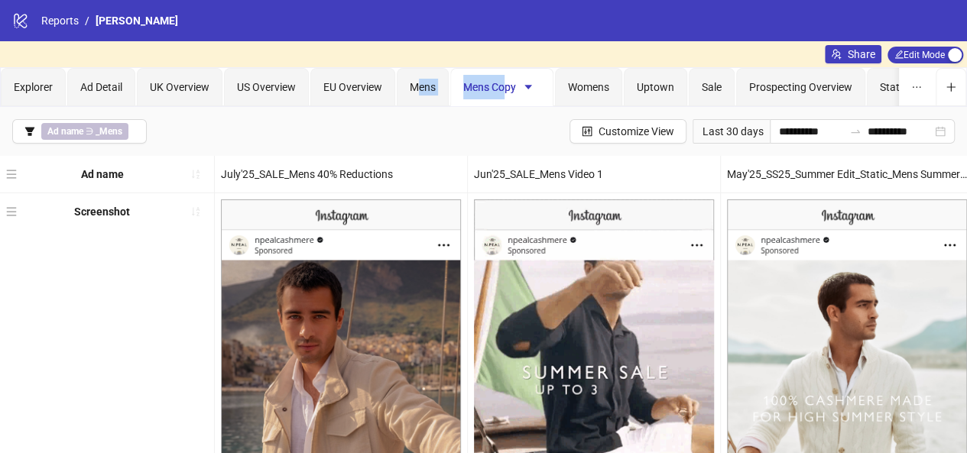
drag, startPoint x: 502, startPoint y: 82, endPoint x: 454, endPoint y: 80, distance: 47.4
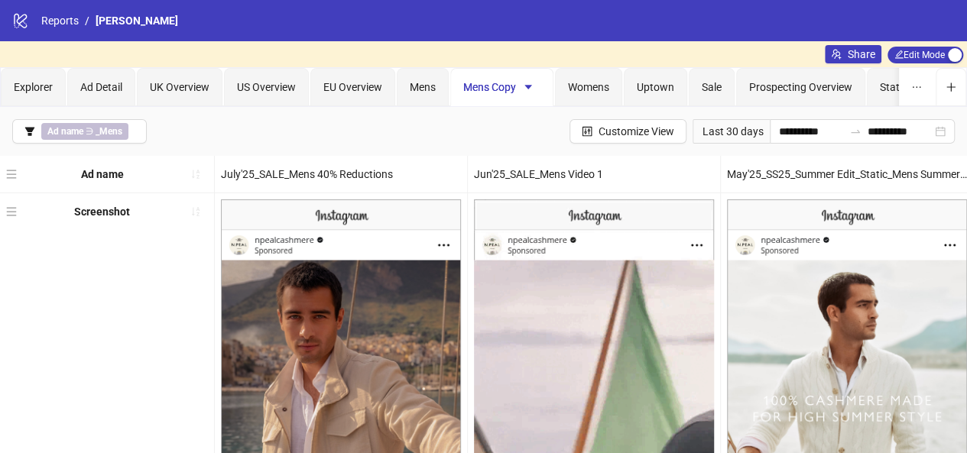
click at [507, 86] on span "Mens Copy" at bounding box center [501, 87] width 77 height 12
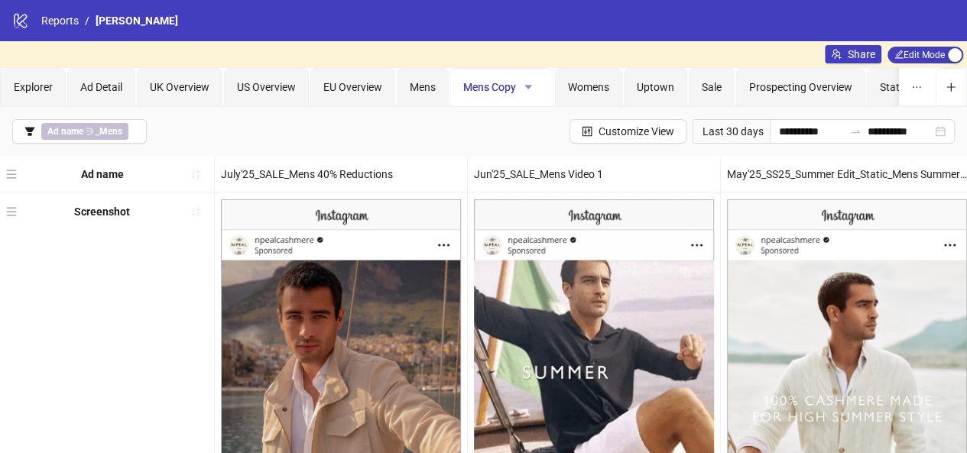
click at [527, 86] on icon "caret-down" at bounding box center [529, 87] width 8 height 5
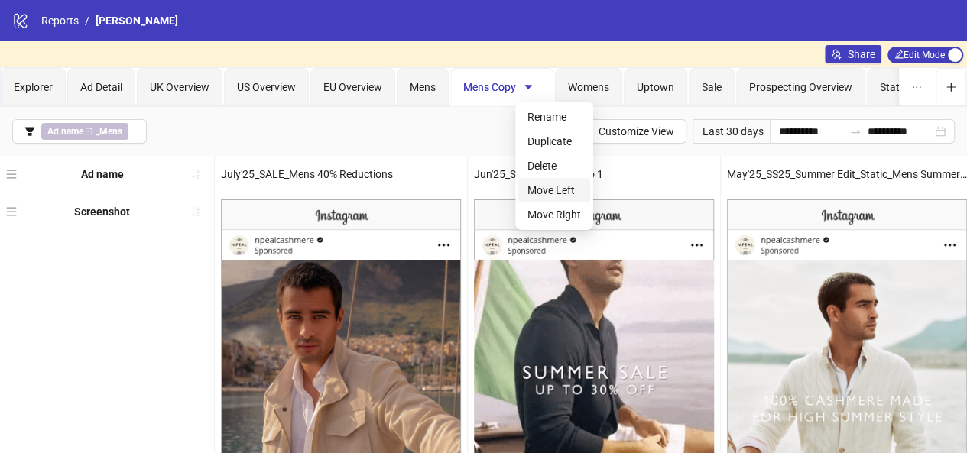
click at [554, 190] on span "Move Left" at bounding box center [555, 190] width 54 height 17
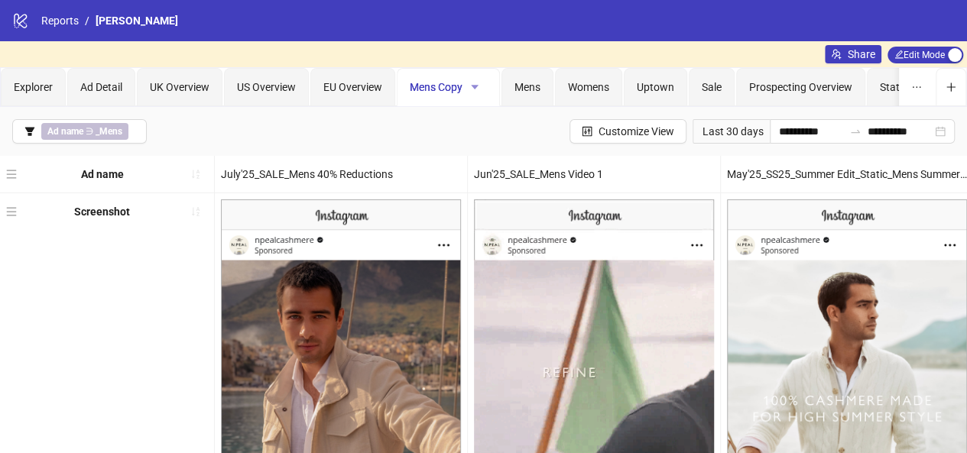
click at [473, 83] on icon "caret-down" at bounding box center [475, 87] width 11 height 11
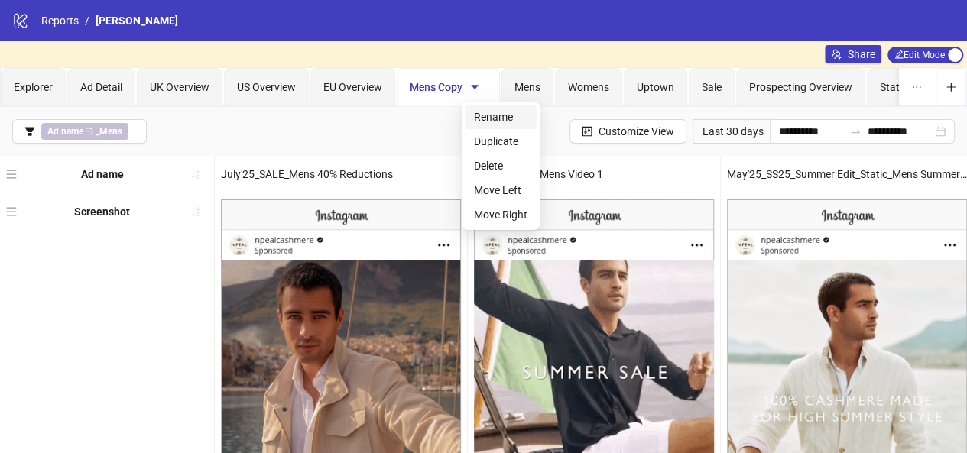
click at [490, 120] on span "Rename" at bounding box center [501, 117] width 54 height 17
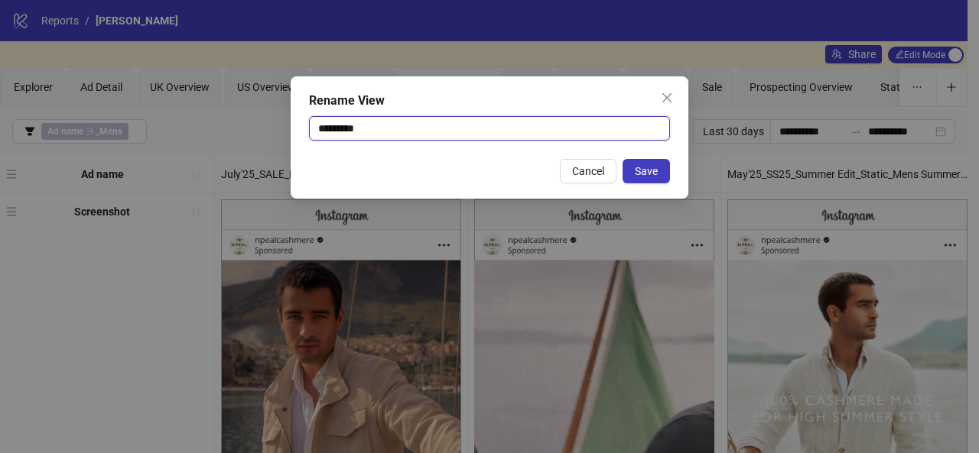
drag, startPoint x: 491, startPoint y: 129, endPoint x: 310, endPoint y: 137, distance: 181.4
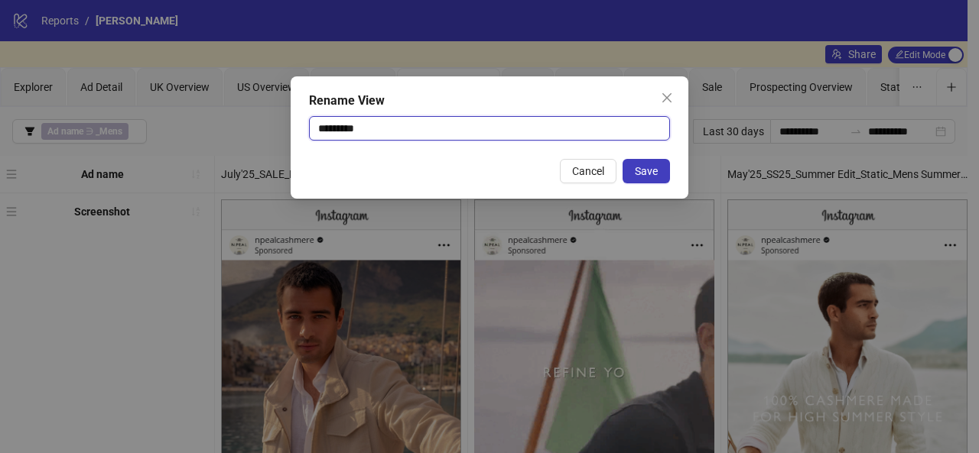
click at [310, 137] on input "*********" at bounding box center [489, 128] width 361 height 24
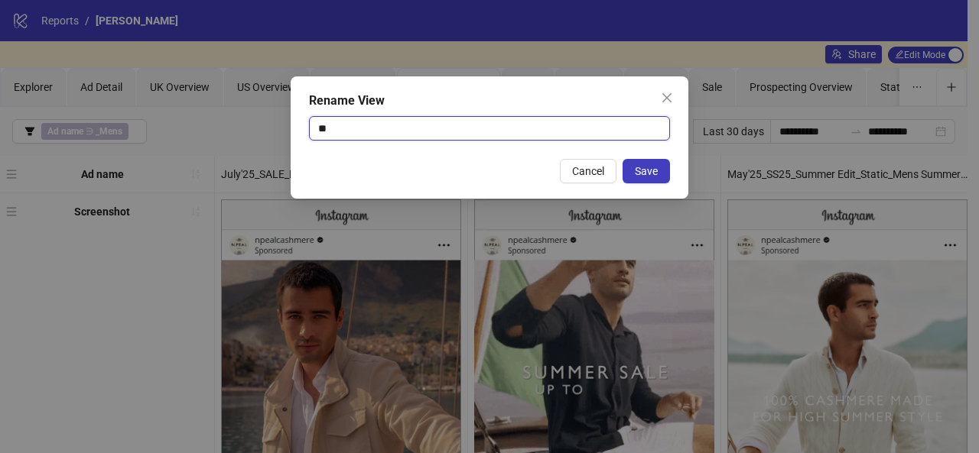
type input "*"
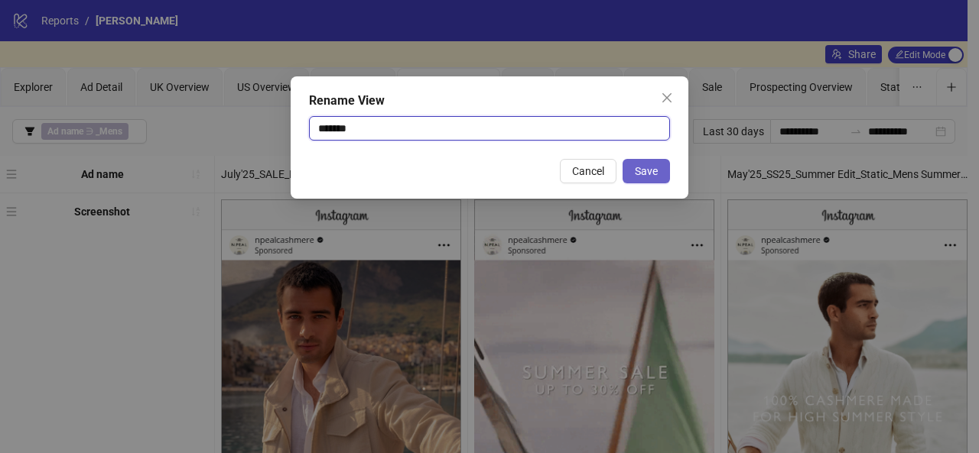
type input "*******"
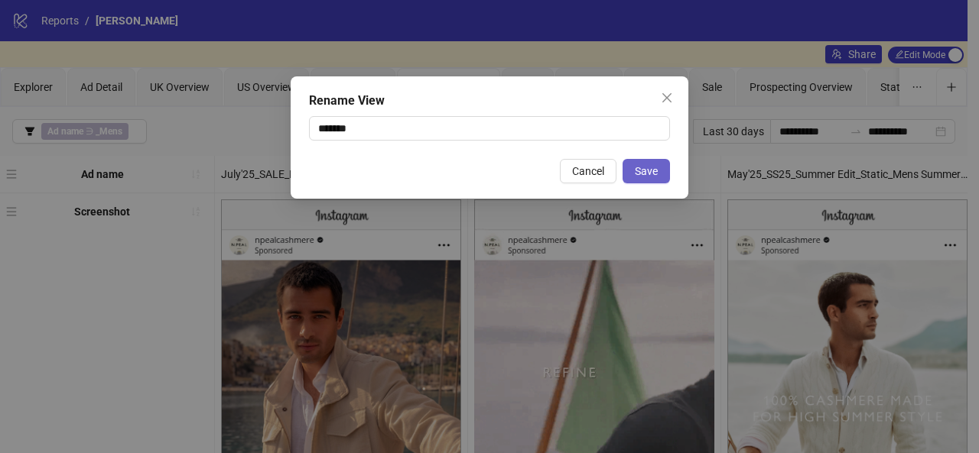
click at [655, 164] on button "Save" at bounding box center [645, 171] width 47 height 24
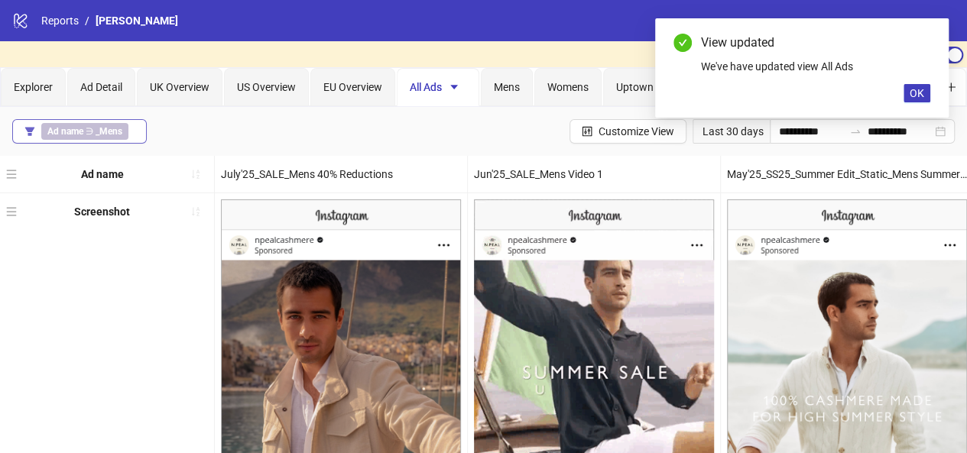
click at [132, 129] on div "Ad name ∋ _Mens" at bounding box center [87, 131] width 93 height 17
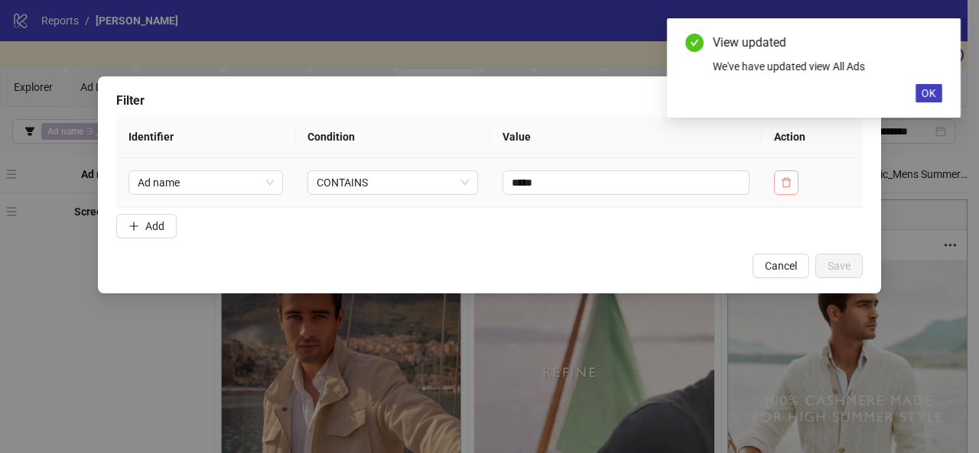
click at [784, 178] on icon "delete" at bounding box center [786, 182] width 11 height 11
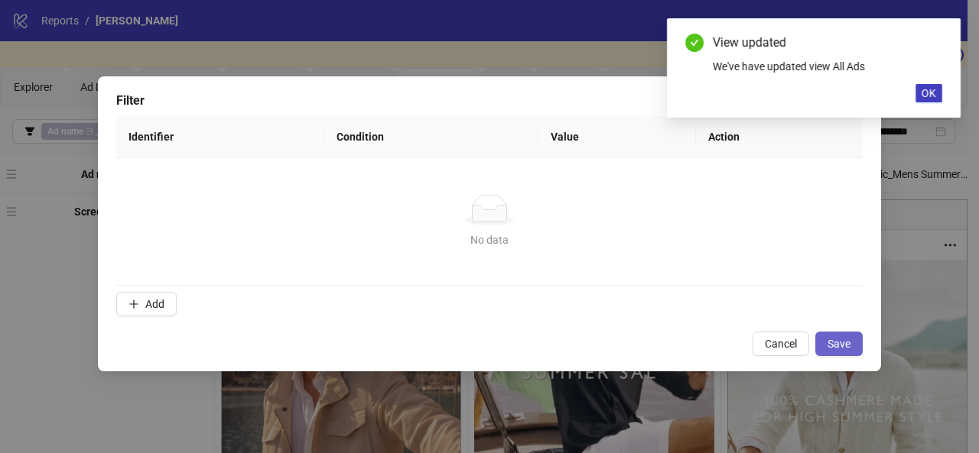
click at [824, 336] on button "Save" at bounding box center [838, 344] width 47 height 24
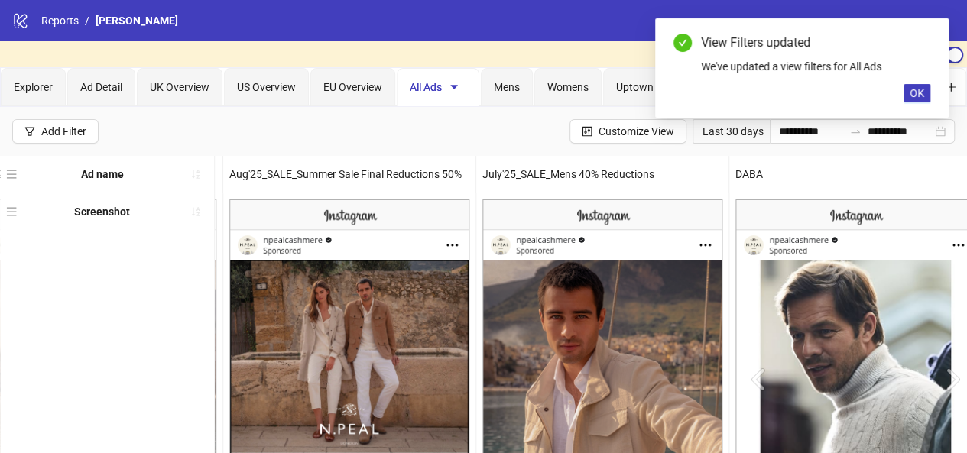
scroll to position [0, 499]
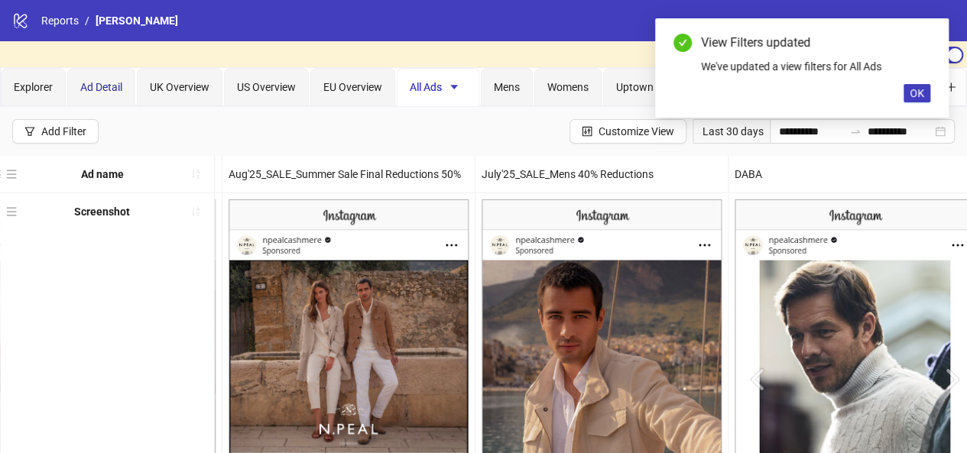
click at [114, 89] on span "Ad Detail" at bounding box center [101, 87] width 42 height 12
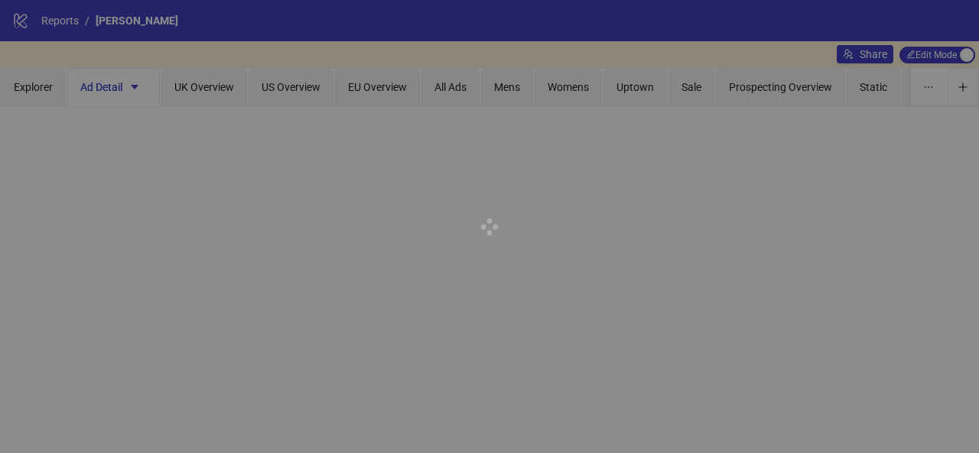
click at [132, 88] on div at bounding box center [489, 226] width 979 height 453
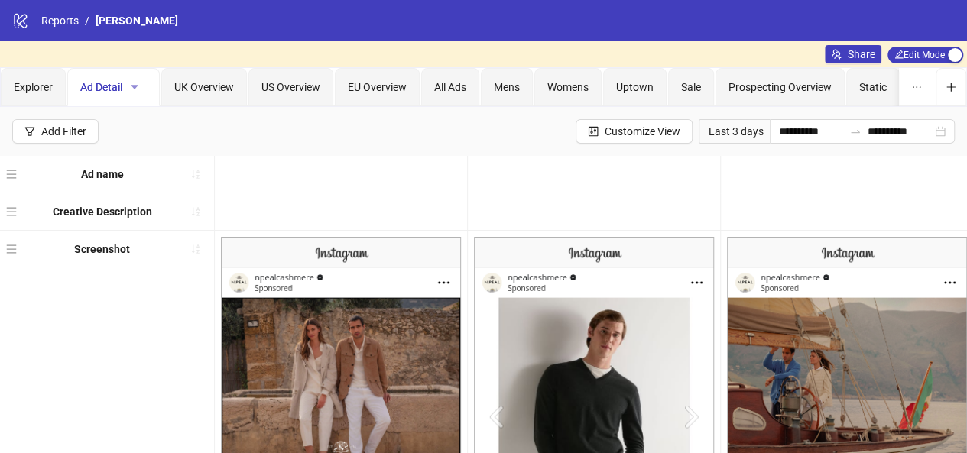
click at [132, 85] on icon "caret-down" at bounding box center [135, 87] width 8 height 5
click at [159, 165] on span "Delete" at bounding box center [162, 166] width 54 height 17
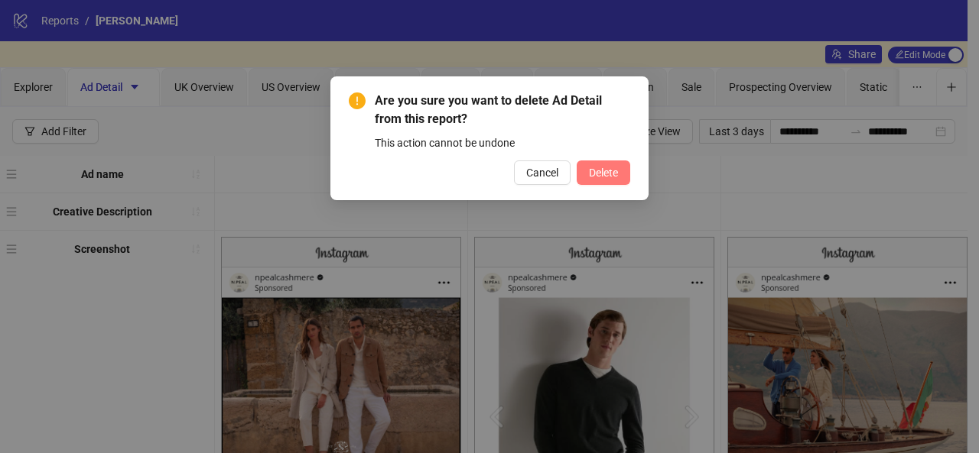
click at [614, 167] on span "Delete" at bounding box center [603, 173] width 29 height 12
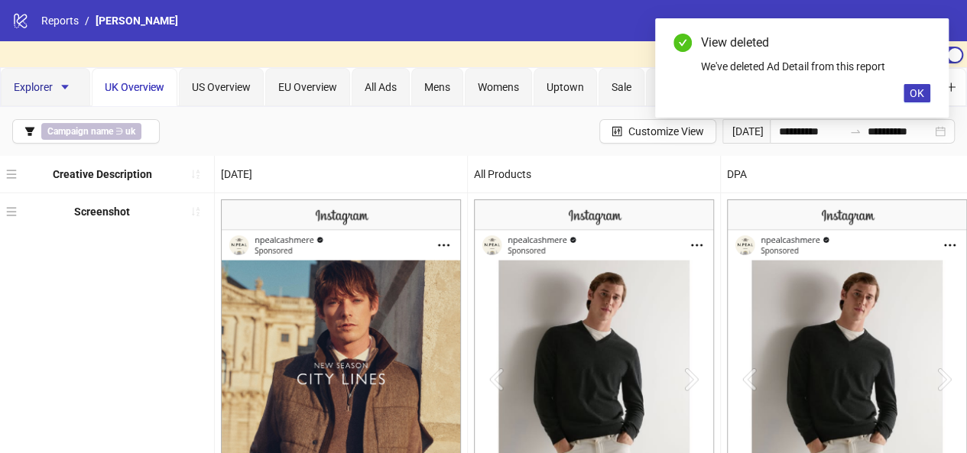
click at [47, 88] on span "Explorer" at bounding box center [45, 87] width 63 height 12
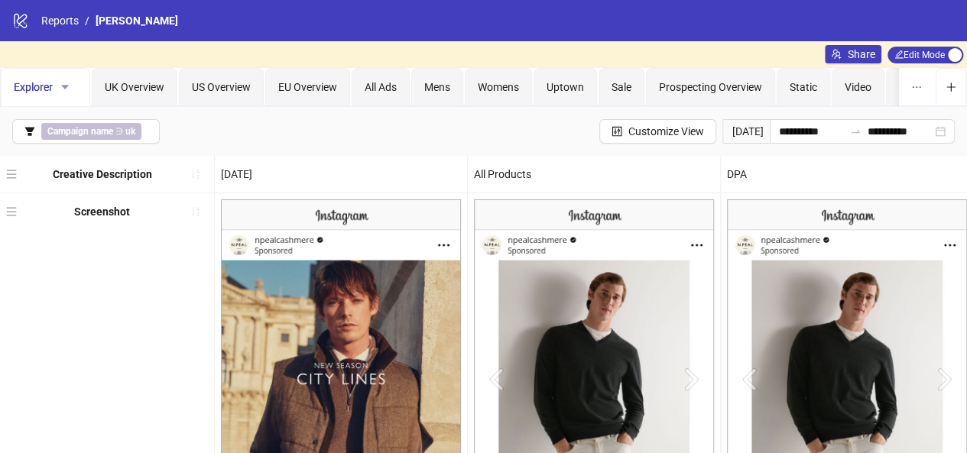
click at [66, 83] on icon "caret-down" at bounding box center [65, 87] width 11 height 11
click at [83, 176] on li "Delete" at bounding box center [91, 166] width 72 height 24
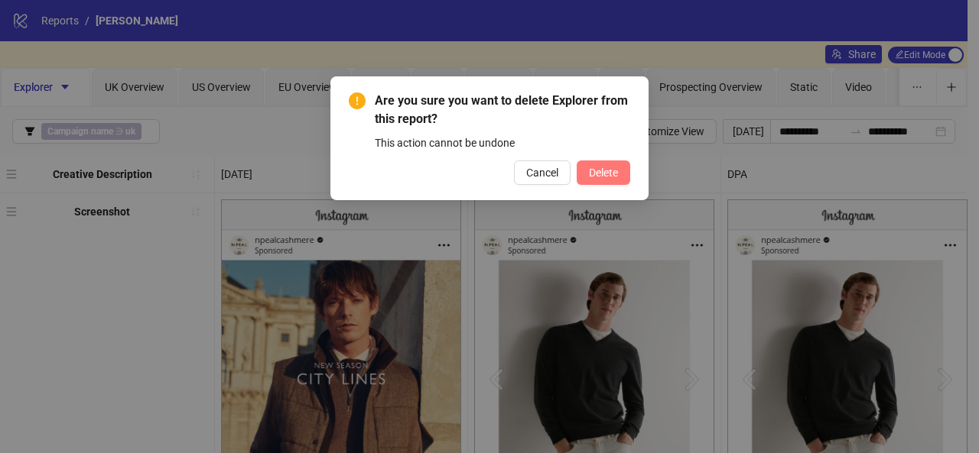
click at [596, 174] on span "Delete" at bounding box center [603, 173] width 29 height 12
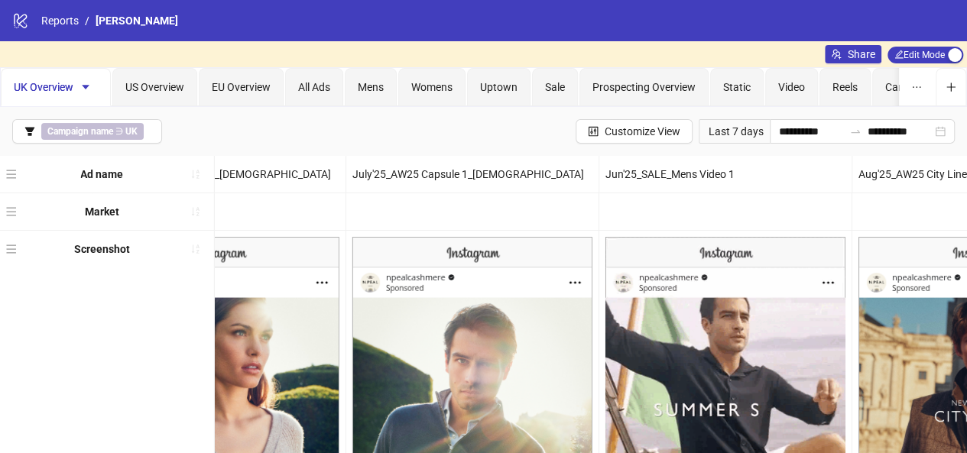
scroll to position [0, 2150]
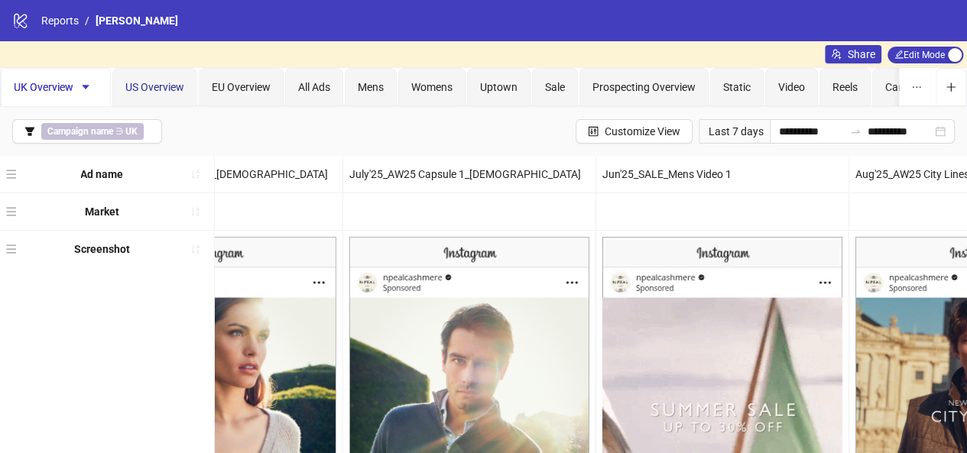
click at [143, 81] on span "US Overview" at bounding box center [154, 87] width 59 height 12
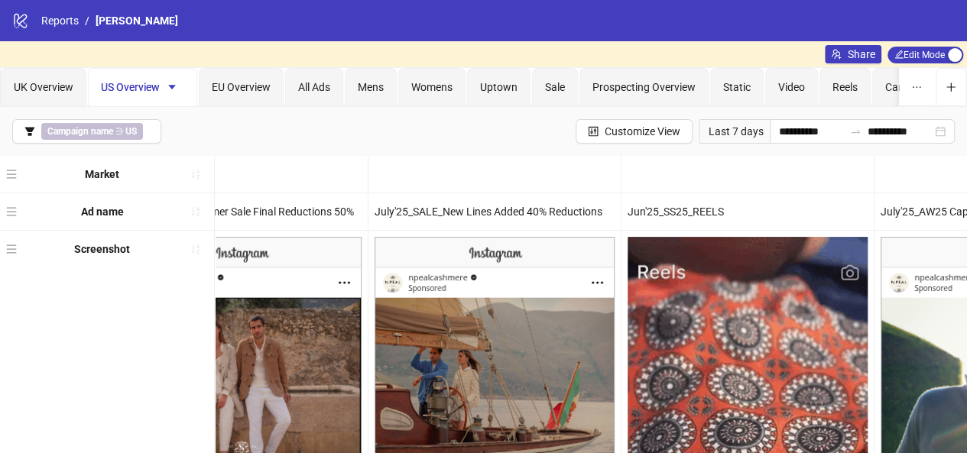
scroll to position [0, 101]
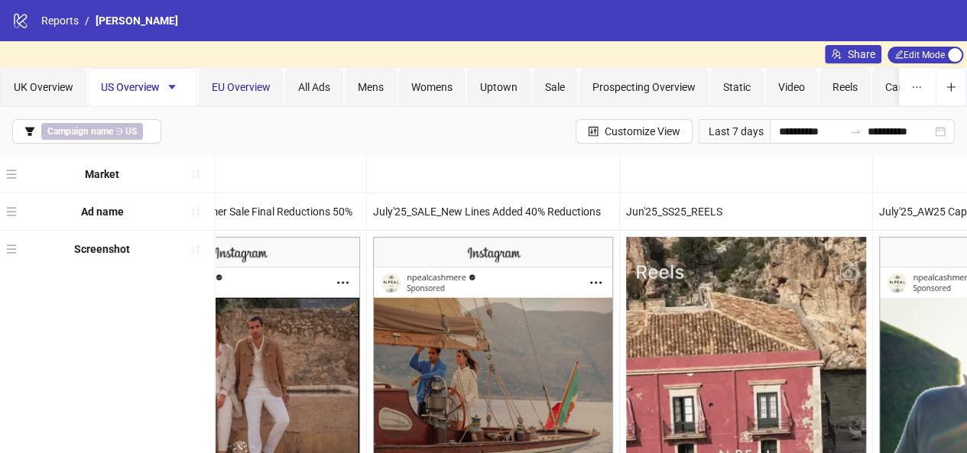
click at [249, 93] on div "EU Overview" at bounding box center [241, 87] width 59 height 17
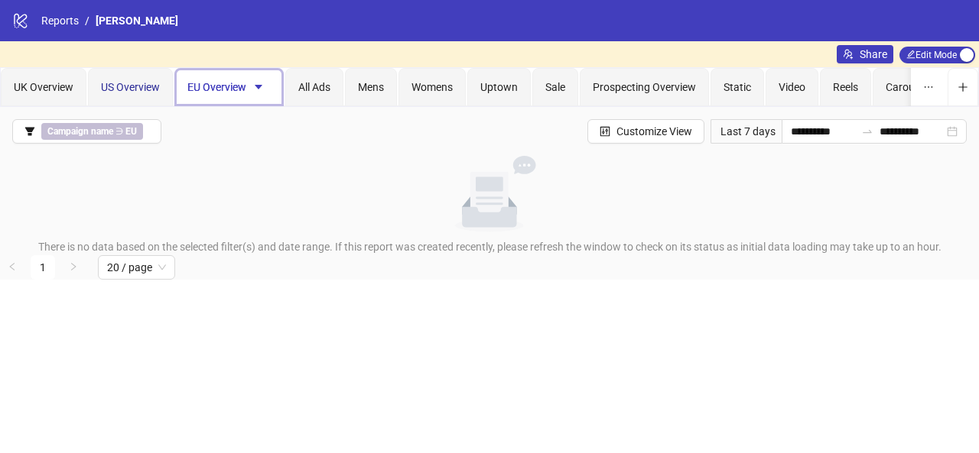
click at [146, 85] on span "US Overview" at bounding box center [130, 87] width 59 height 12
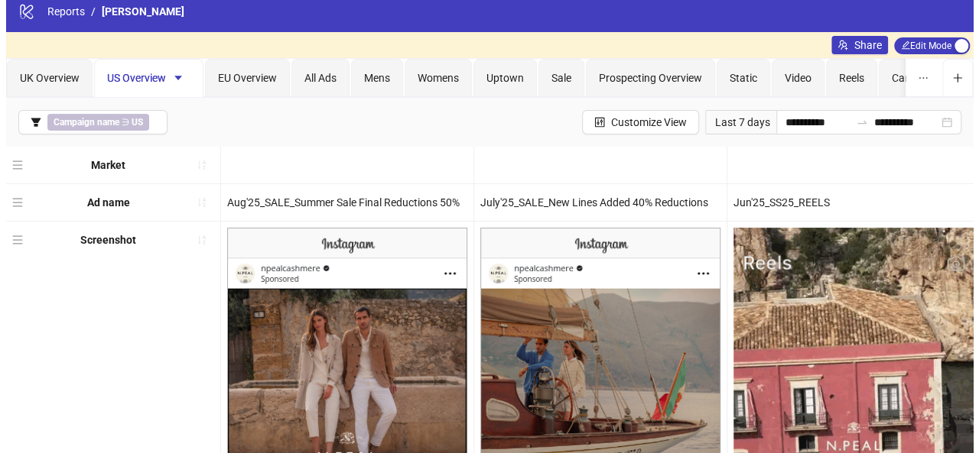
scroll to position [0, 0]
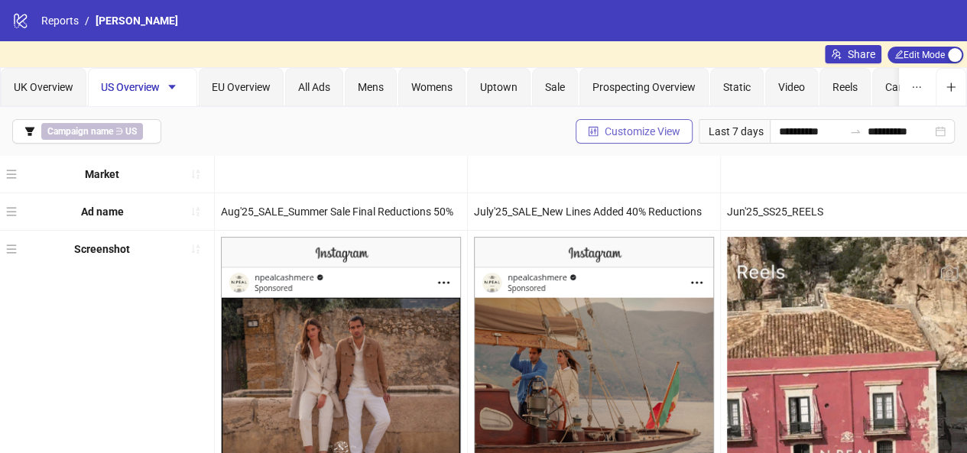
click at [605, 131] on span "Customize View" at bounding box center [643, 131] width 76 height 12
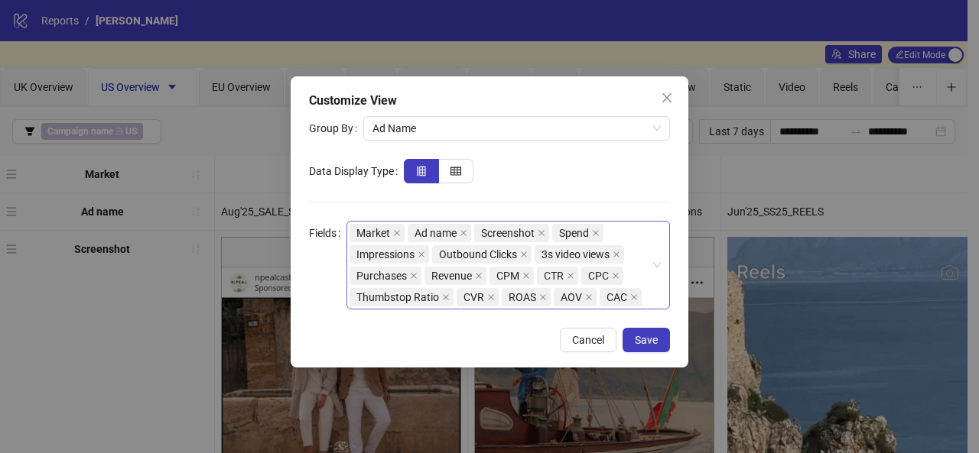
click at [645, 239] on div "Market Ad name Screenshot Spend Impressions Outbound Clicks 3s video views Purc…" at bounding box center [499, 266] width 301 height 86
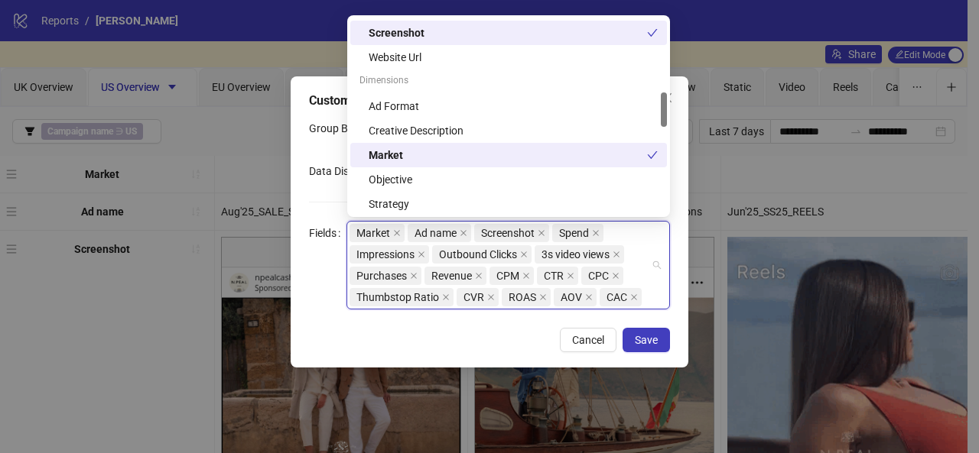
scroll to position [425, 0]
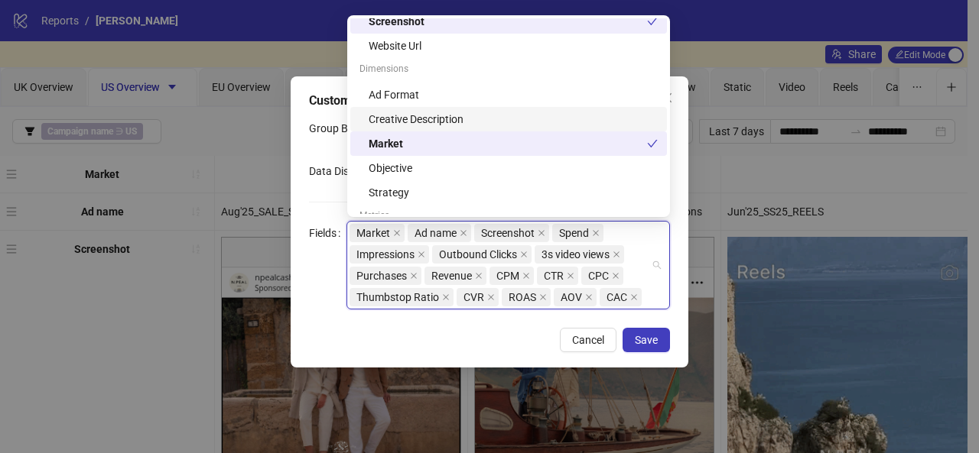
drag, startPoint x: 593, startPoint y: 144, endPoint x: 586, endPoint y: 122, distance: 23.2
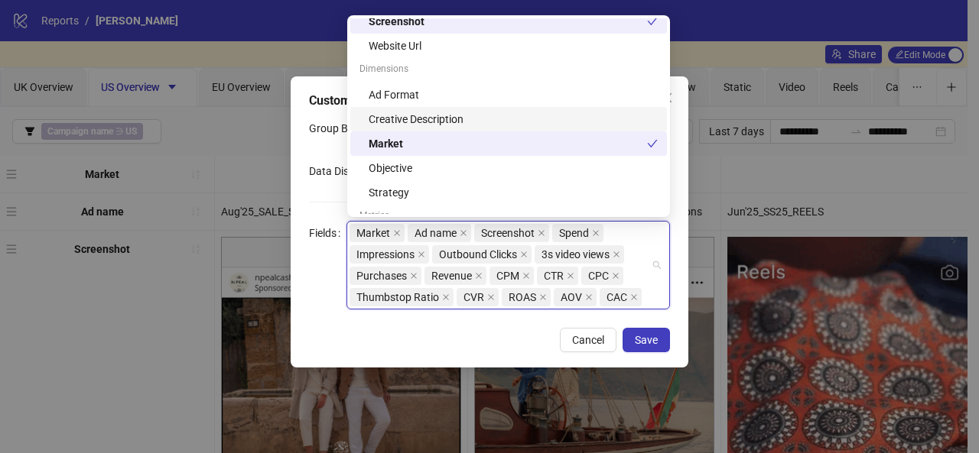
click at [586, 122] on div "Screenshot Website Url Dimensions Ad Format Creative Description Market Objecti…" at bounding box center [508, 131] width 317 height 245
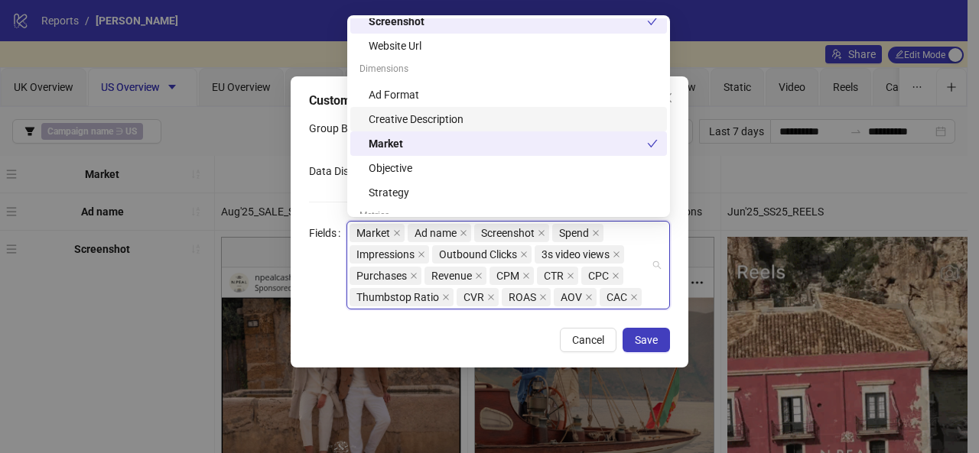
click at [596, 132] on div "Market" at bounding box center [508, 144] width 317 height 24
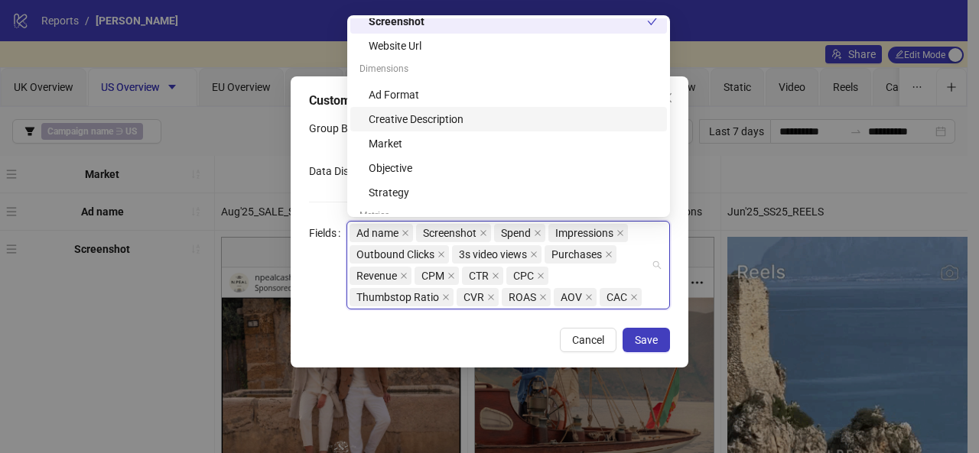
click at [518, 120] on div "Creative Description" at bounding box center [513, 119] width 289 height 17
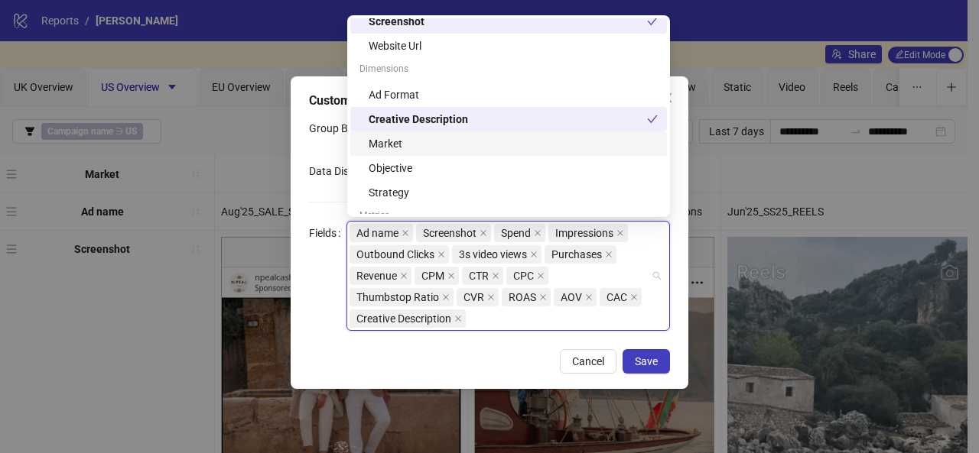
click at [525, 140] on div "Market" at bounding box center [513, 143] width 289 height 17
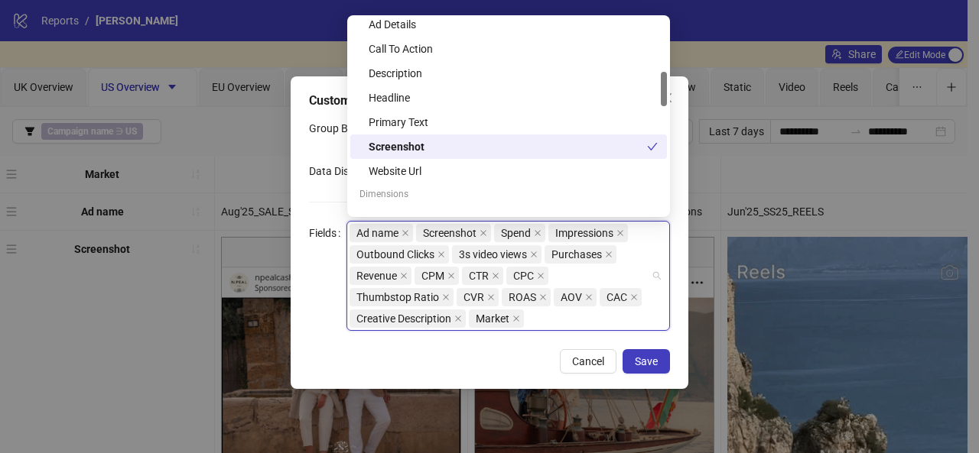
scroll to position [299, 0]
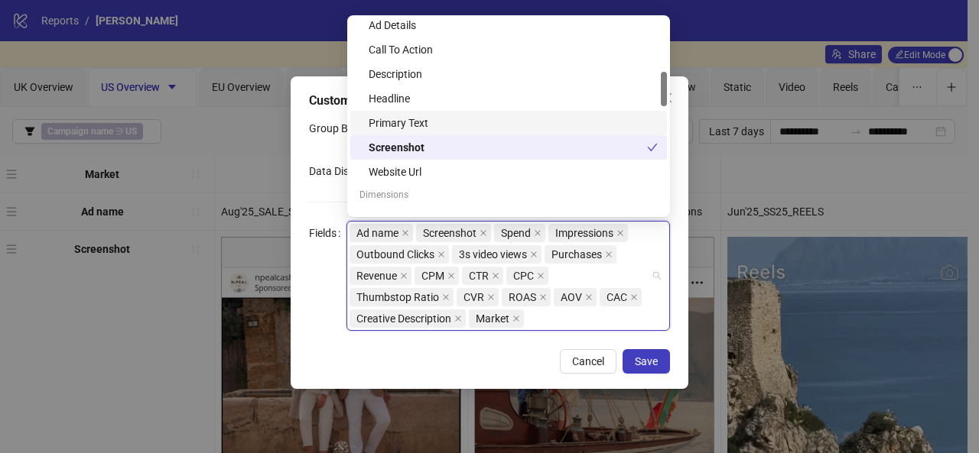
click at [529, 116] on div "Primary Text" at bounding box center [513, 123] width 289 height 17
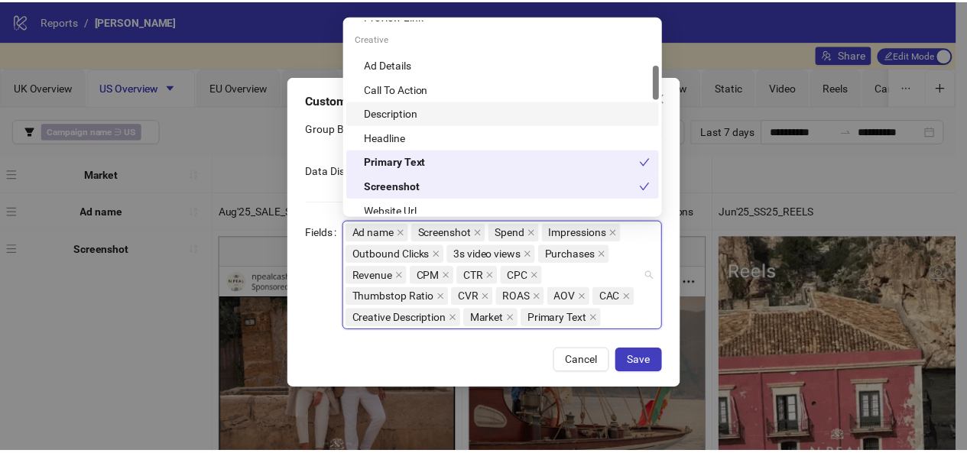
scroll to position [259, 0]
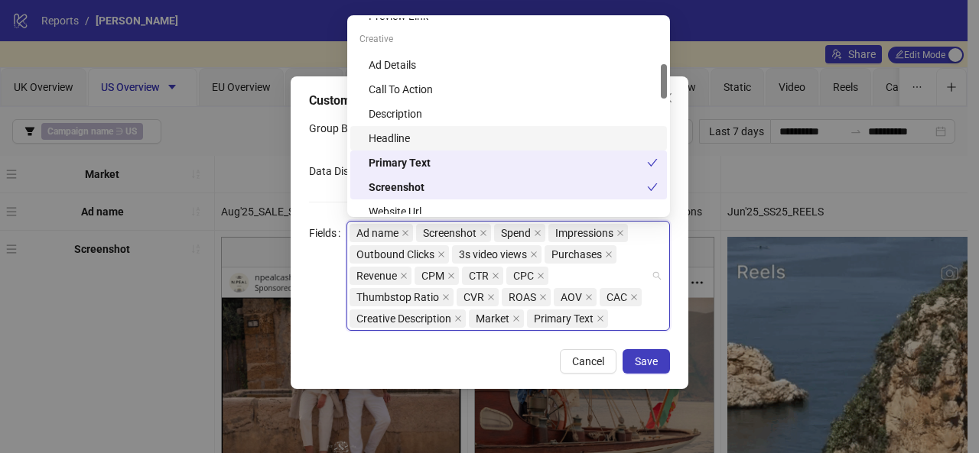
click at [529, 130] on div "Headline" at bounding box center [513, 138] width 289 height 17
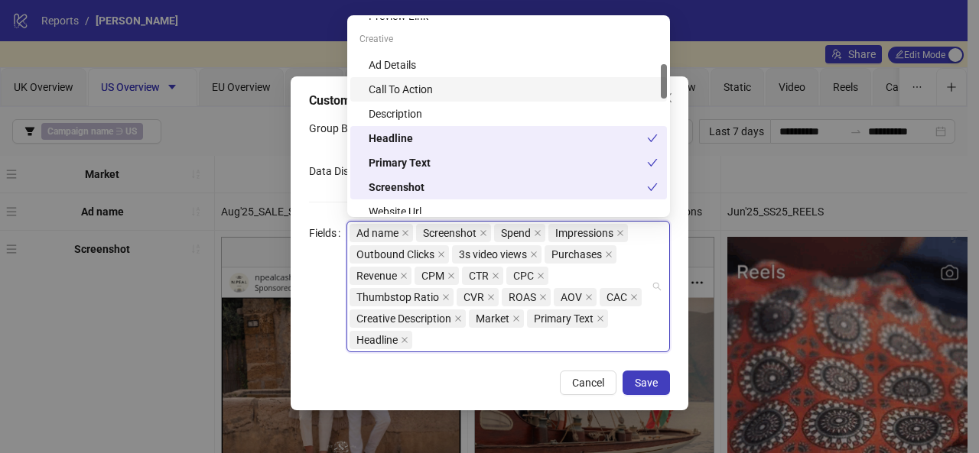
click at [530, 81] on div "Call To Action" at bounding box center [513, 89] width 289 height 17
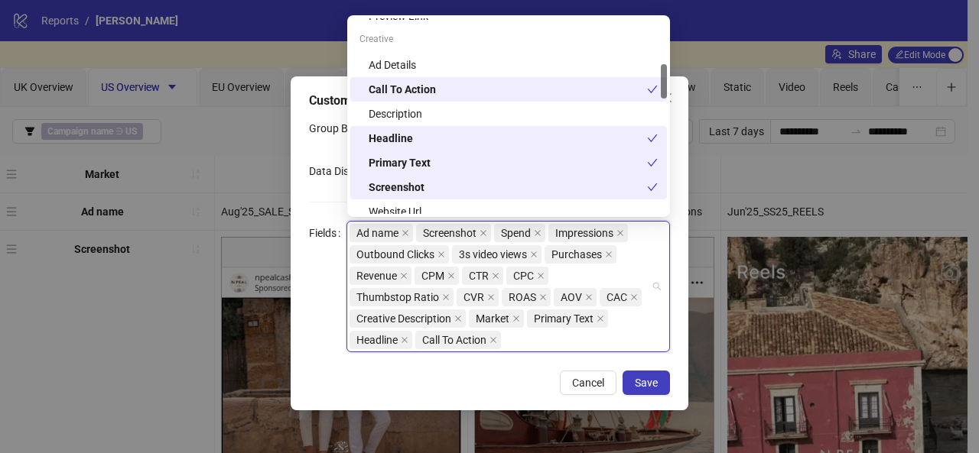
click at [537, 100] on div "Call To Action" at bounding box center [508, 89] width 317 height 24
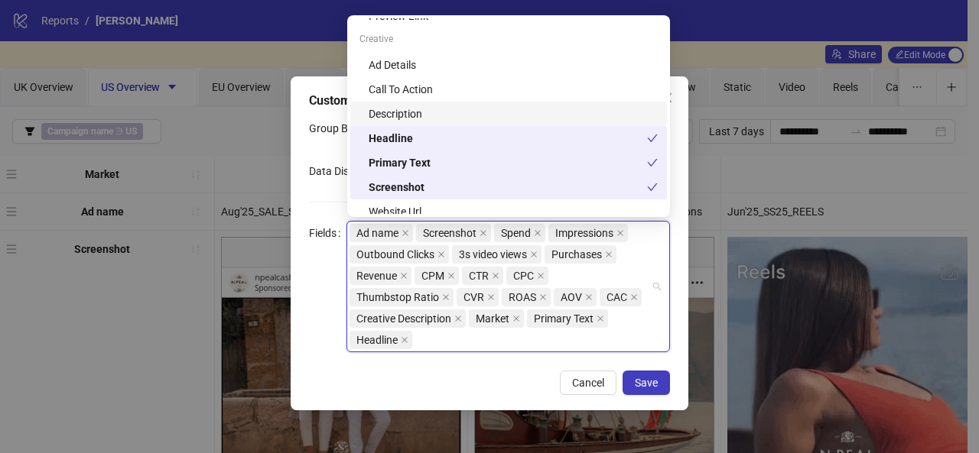
click at [541, 112] on div "Description" at bounding box center [513, 114] width 289 height 17
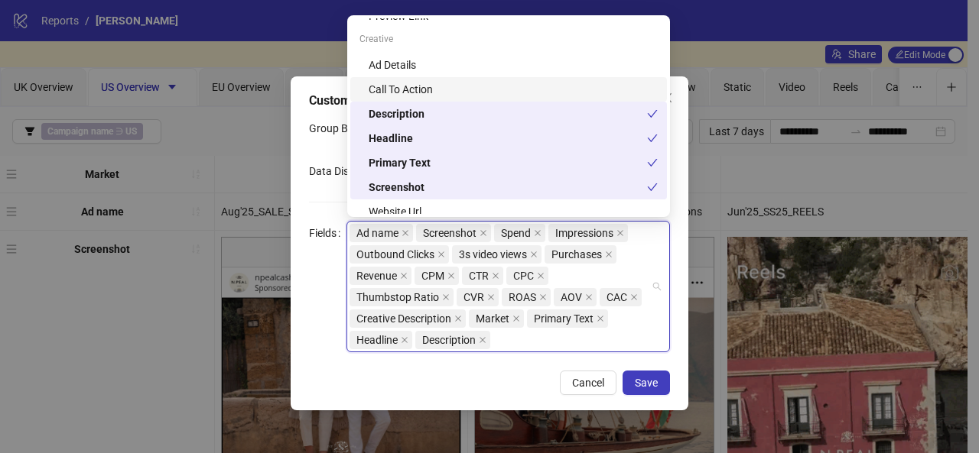
click at [534, 100] on div "Call To Action" at bounding box center [508, 89] width 317 height 24
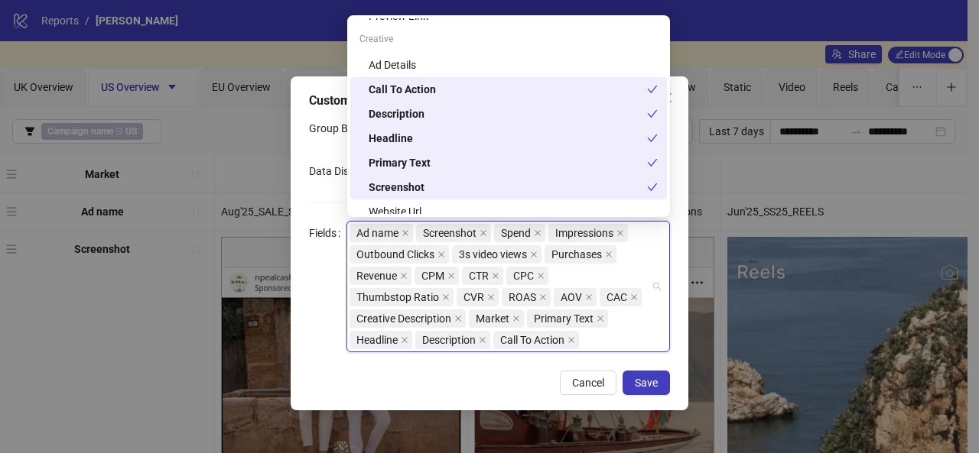
click at [524, 80] on div "Call To Action" at bounding box center [508, 89] width 317 height 24
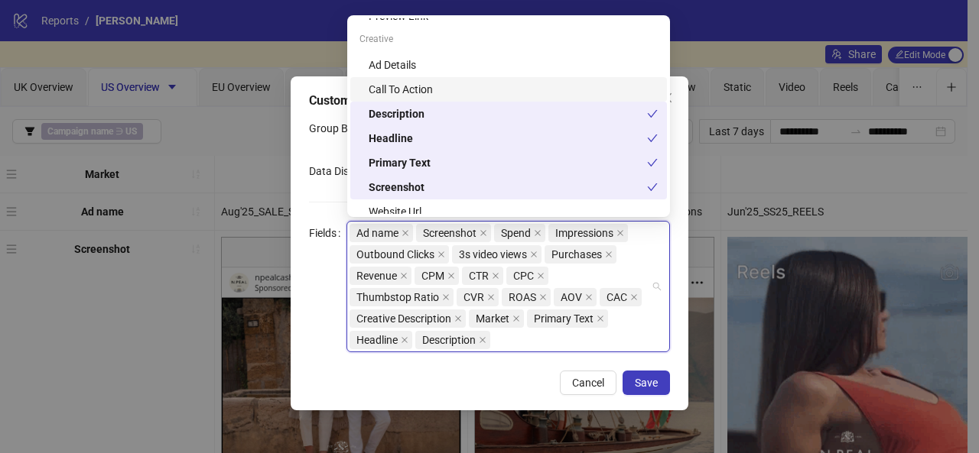
click at [523, 83] on div "Call To Action" at bounding box center [513, 89] width 289 height 17
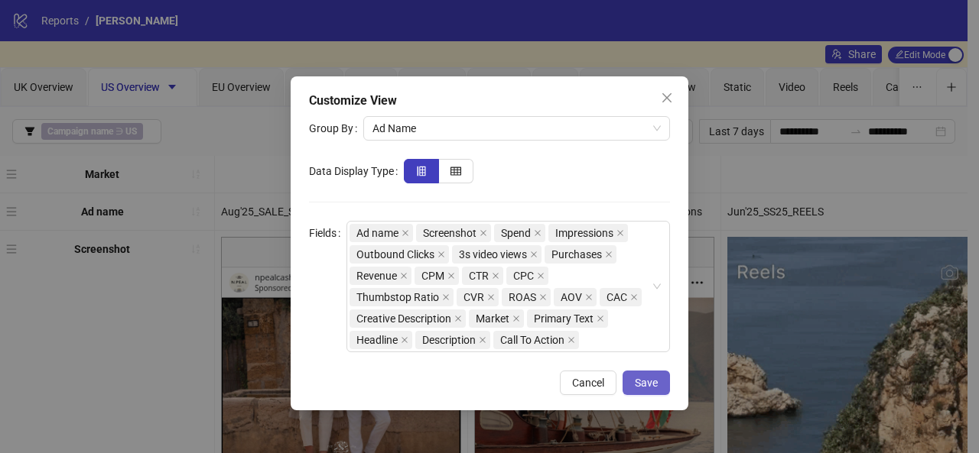
click at [629, 379] on button "Save" at bounding box center [645, 383] width 47 height 24
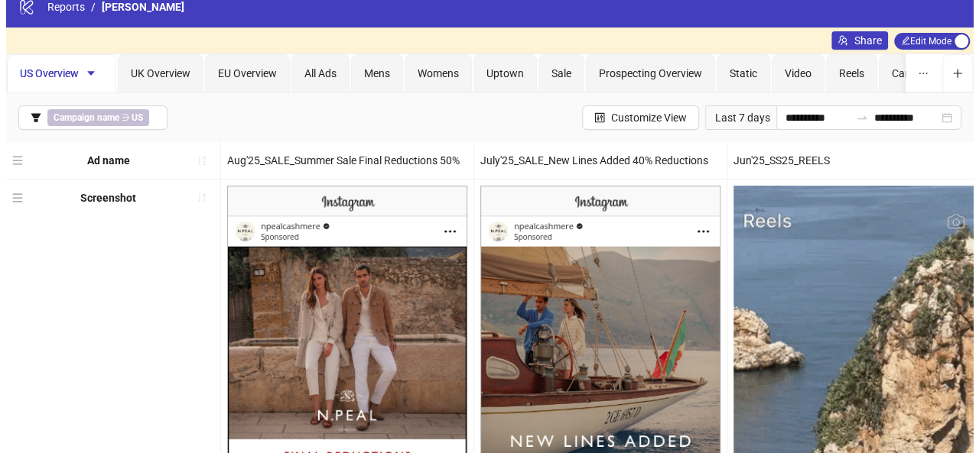
scroll to position [0, 0]
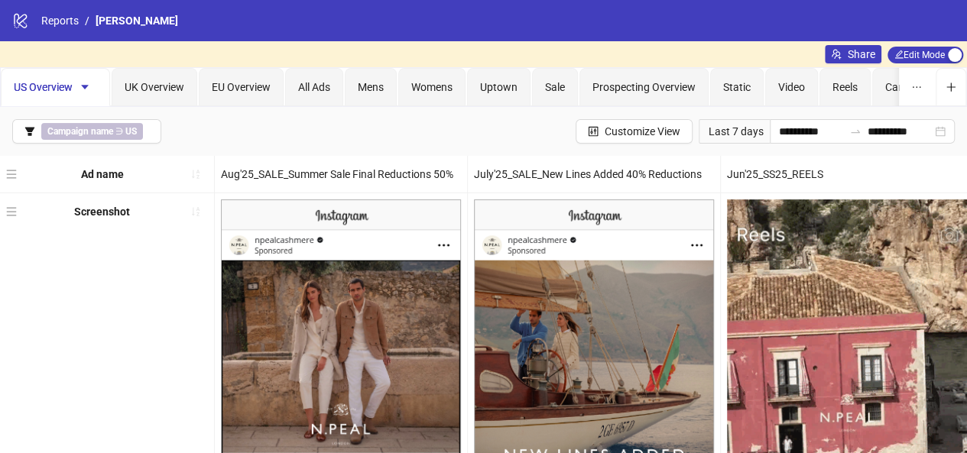
click at [171, 308] on div "Screenshot" at bounding box center [107, 412] width 215 height 439
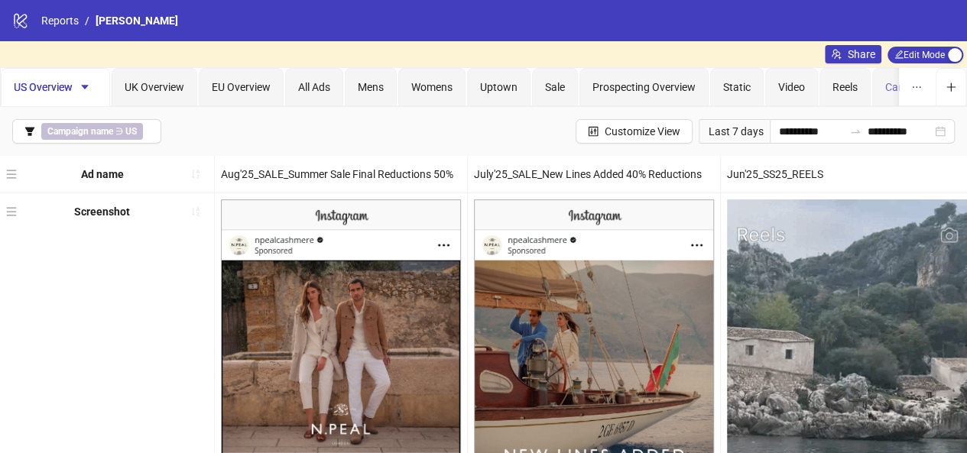
click at [874, 91] on div "Carousel" at bounding box center [907, 87] width 68 height 38
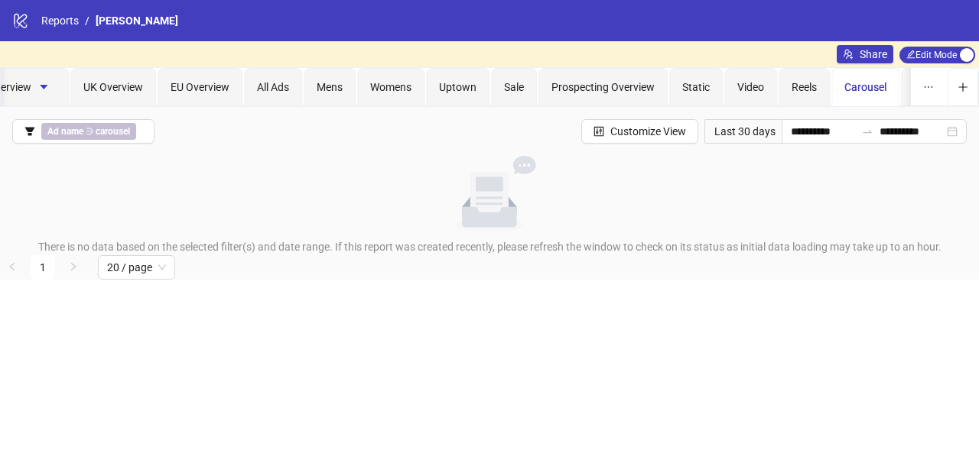
click at [908, 95] on div "UK - Traffic" at bounding box center [939, 87] width 77 height 38
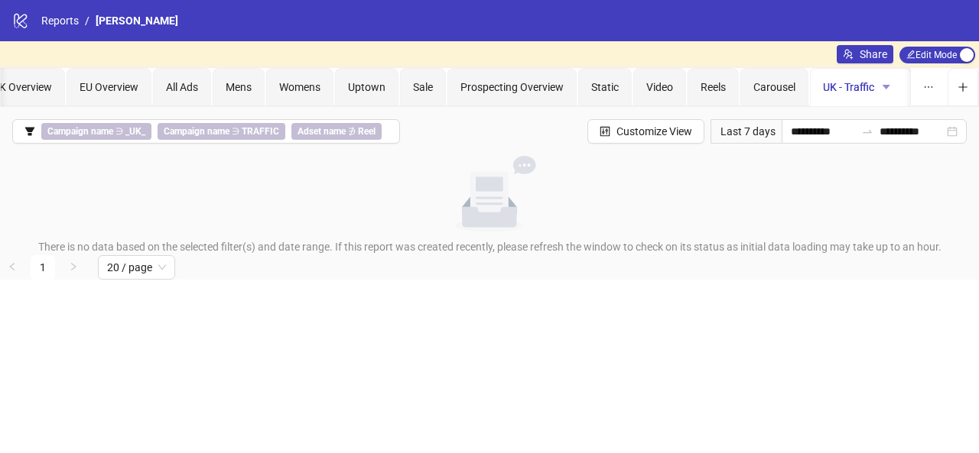
click at [883, 88] on icon "caret-down" at bounding box center [886, 87] width 11 height 11
click at [898, 161] on span "Delete" at bounding box center [910, 166] width 54 height 17
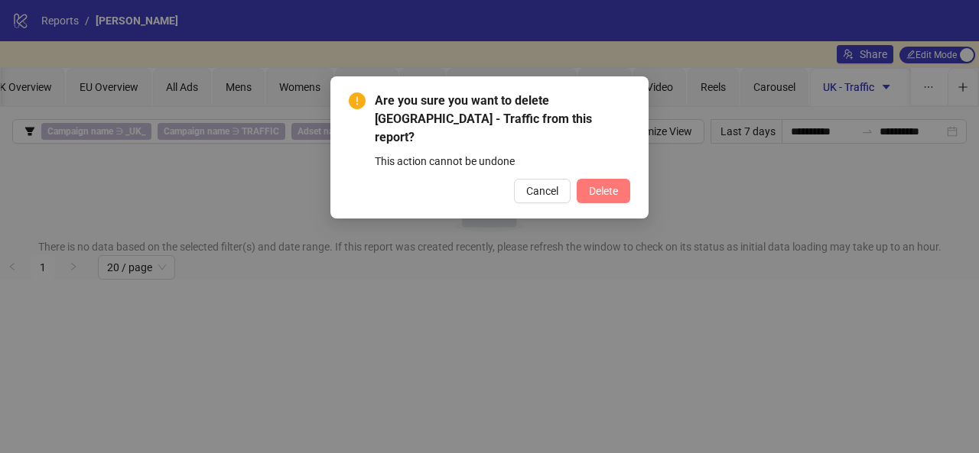
click at [609, 179] on button "Delete" at bounding box center [604, 191] width 54 height 24
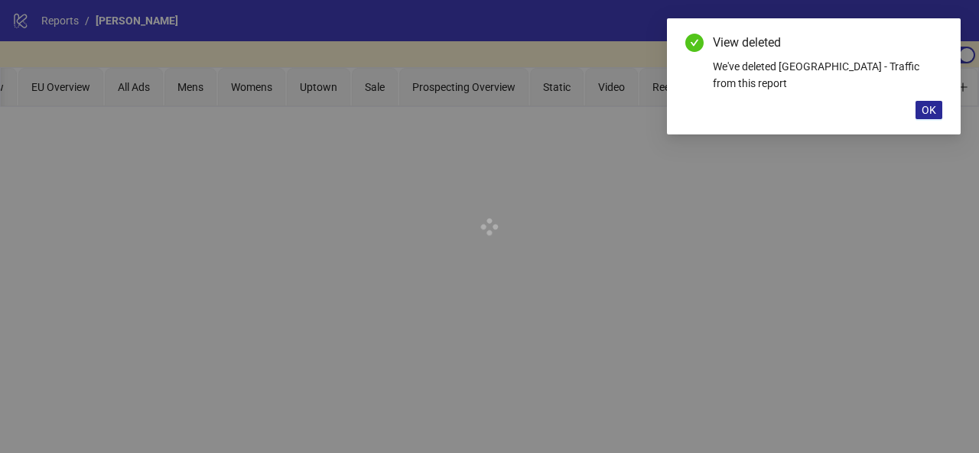
click at [926, 102] on button "OK" at bounding box center [928, 110] width 27 height 18
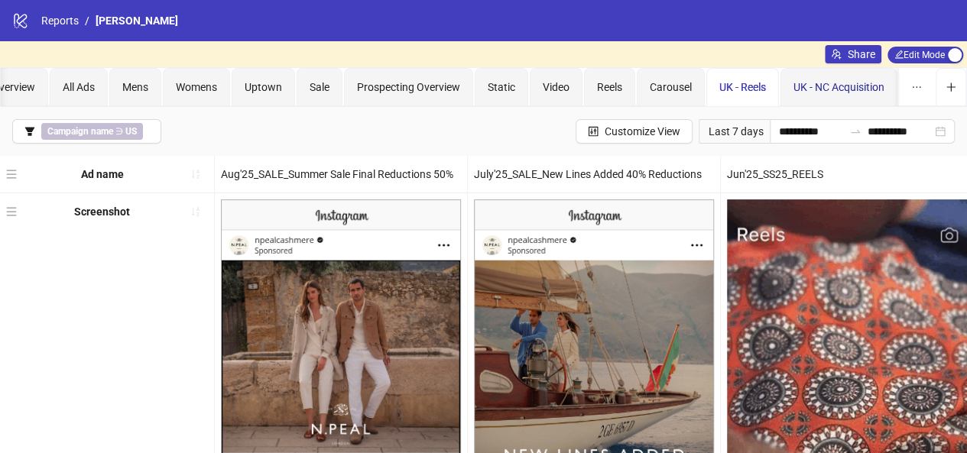
click at [864, 92] on span "UK - NC Acquisition" at bounding box center [839, 87] width 91 height 12
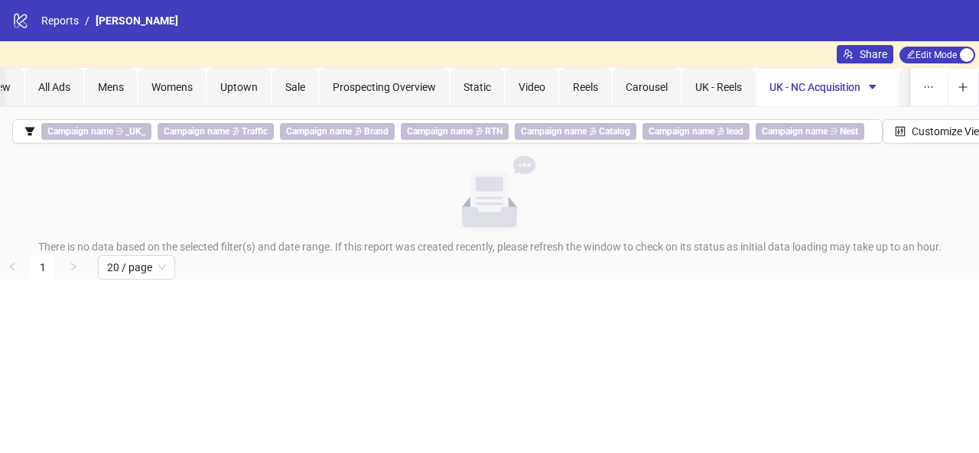
click at [871, 89] on icon "caret-down" at bounding box center [872, 87] width 11 height 11
click at [880, 164] on span "Delete" at bounding box center [899, 166] width 54 height 17
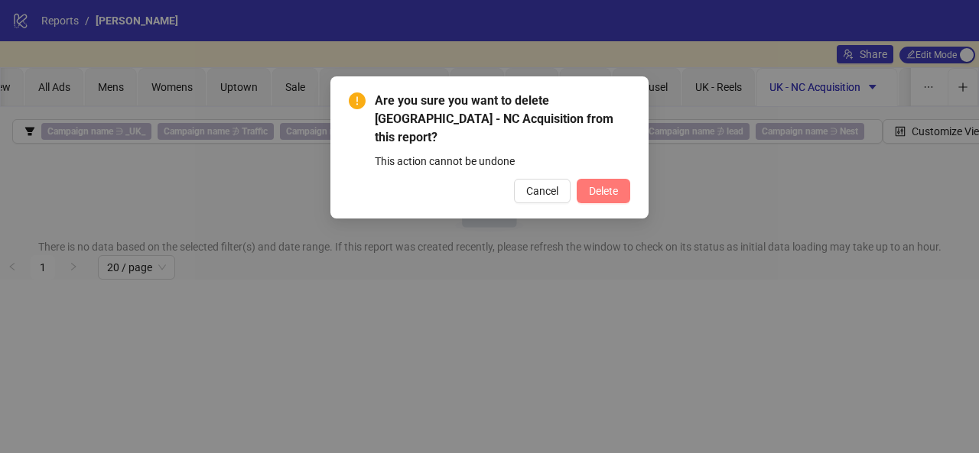
click at [617, 185] on span "Delete" at bounding box center [603, 191] width 29 height 12
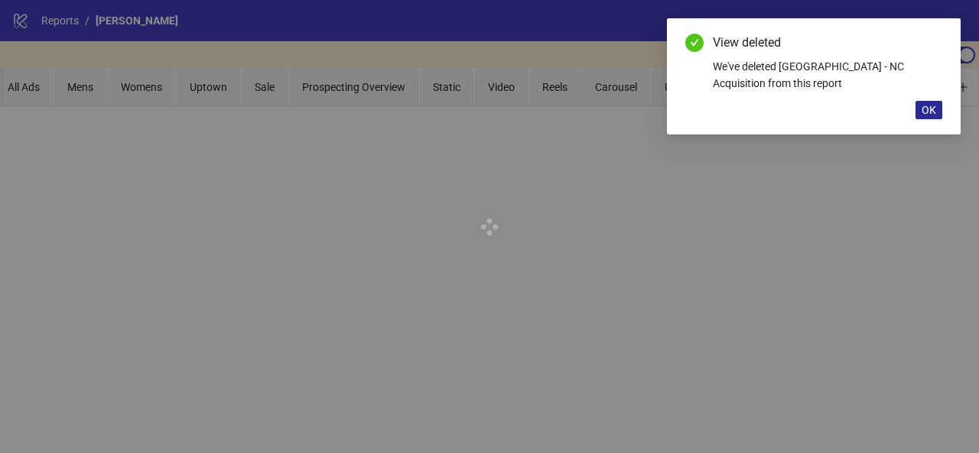
click at [932, 109] on span "OK" at bounding box center [928, 110] width 15 height 12
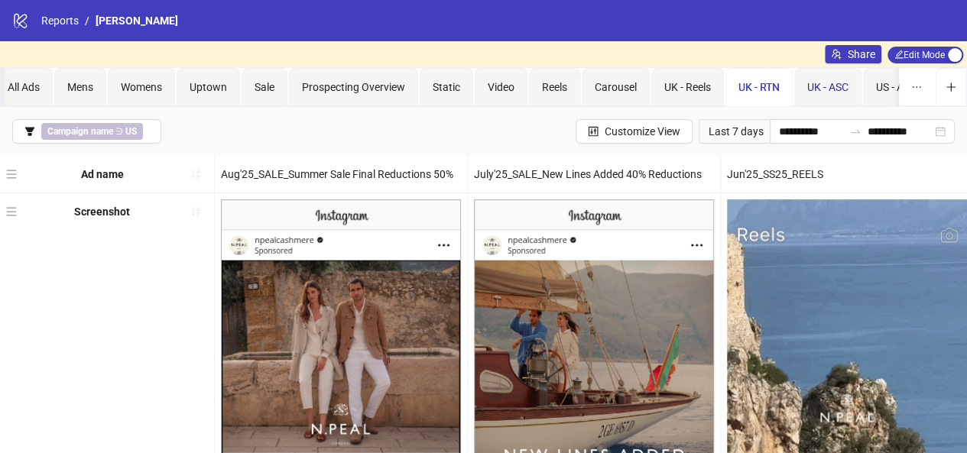
click at [838, 89] on span "UK - ASC" at bounding box center [828, 87] width 41 height 12
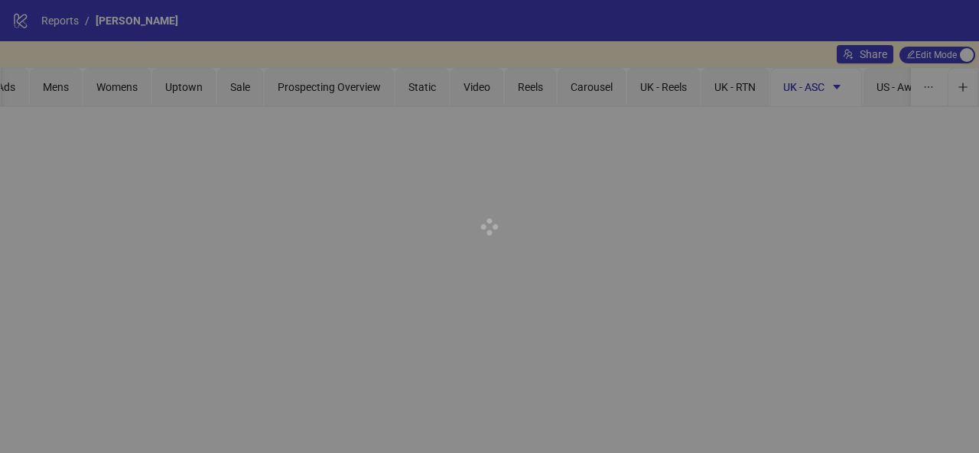
click at [726, 87] on div at bounding box center [489, 226] width 979 height 453
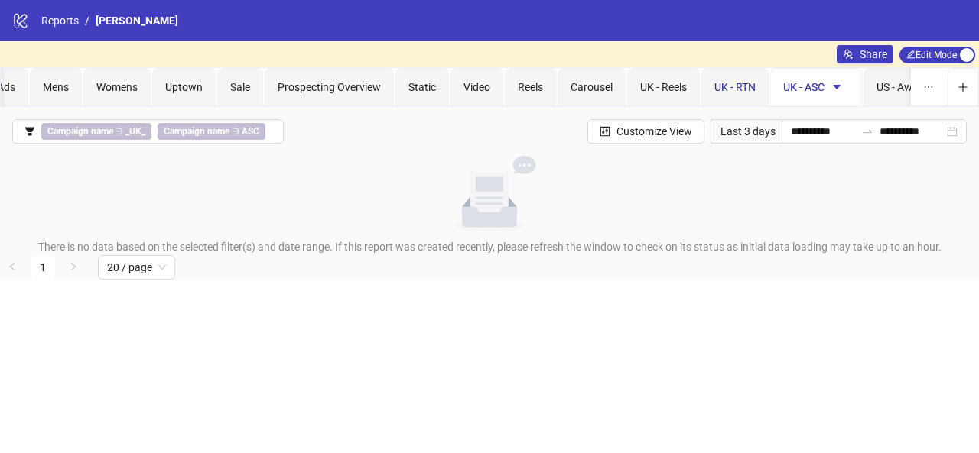
click at [734, 88] on span "UK - RTN" at bounding box center [734, 87] width 41 height 12
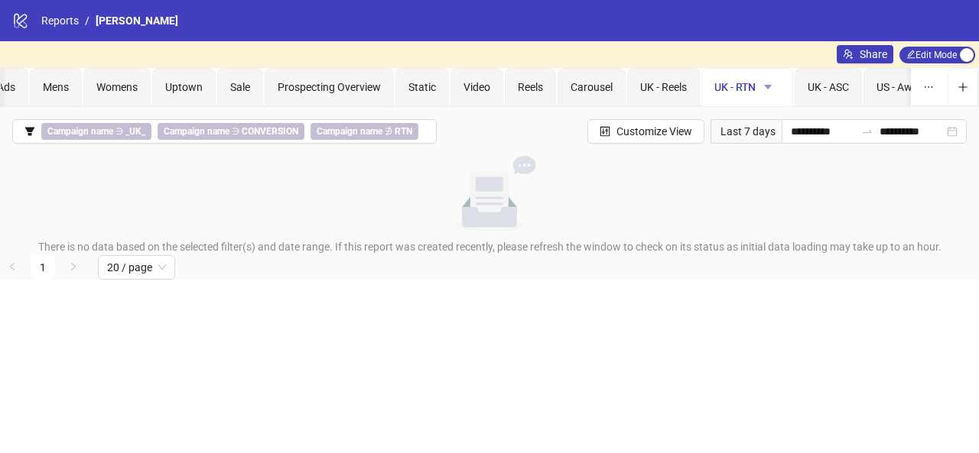
click at [766, 89] on icon "caret-down" at bounding box center [767, 87] width 11 height 11
click at [801, 171] on span "Delete" at bounding box center [793, 166] width 54 height 17
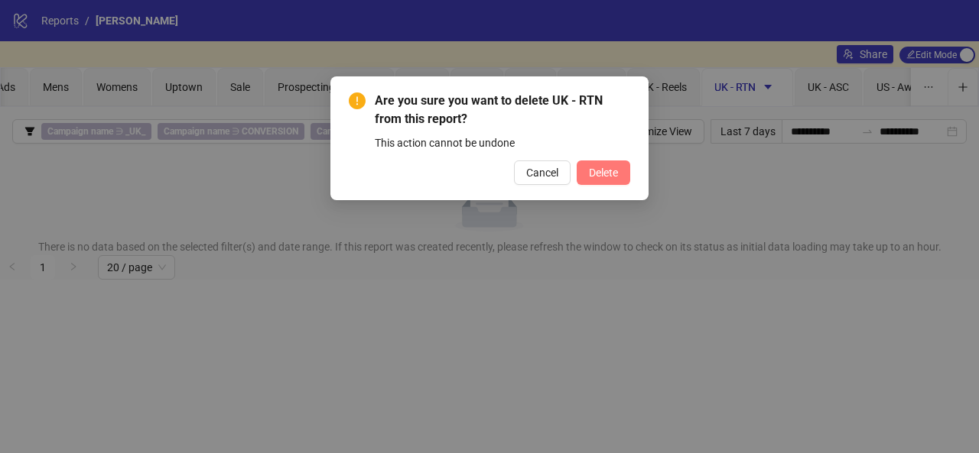
click at [589, 176] on span "Delete" at bounding box center [603, 173] width 29 height 12
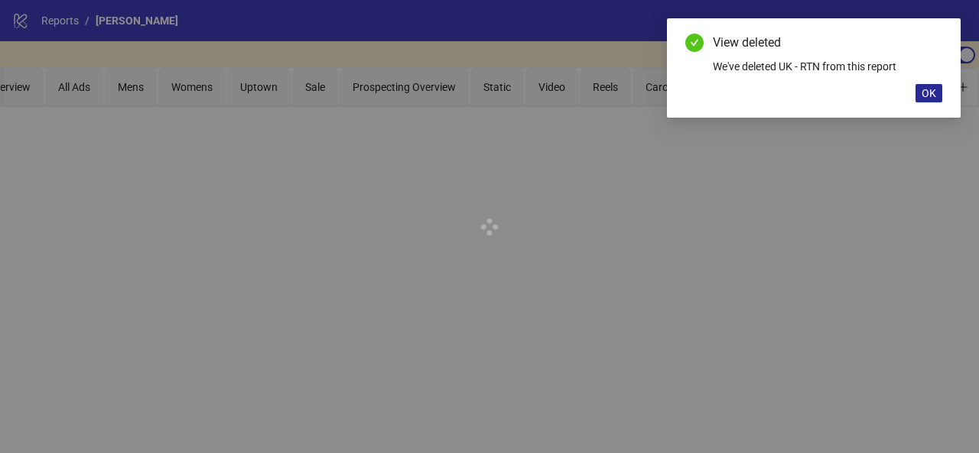
click at [933, 95] on span "OK" at bounding box center [928, 93] width 15 height 12
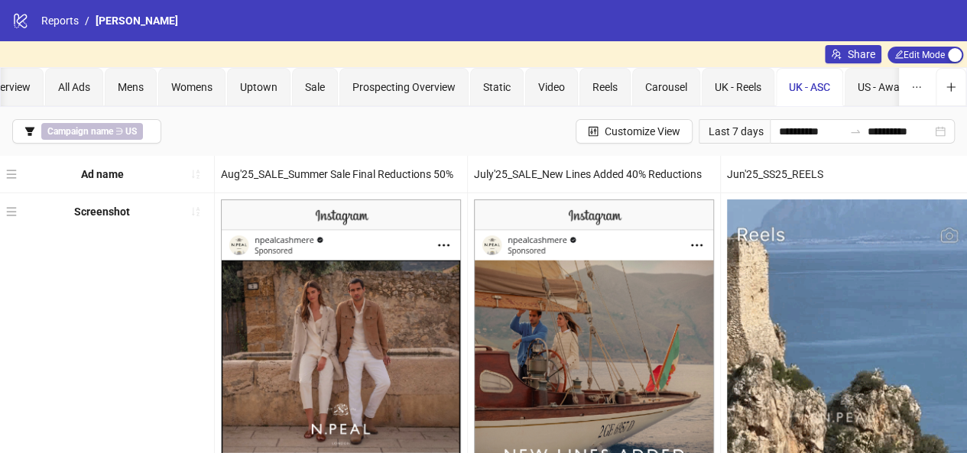
click at [830, 89] on span "UK - ASC" at bounding box center [809, 87] width 41 height 12
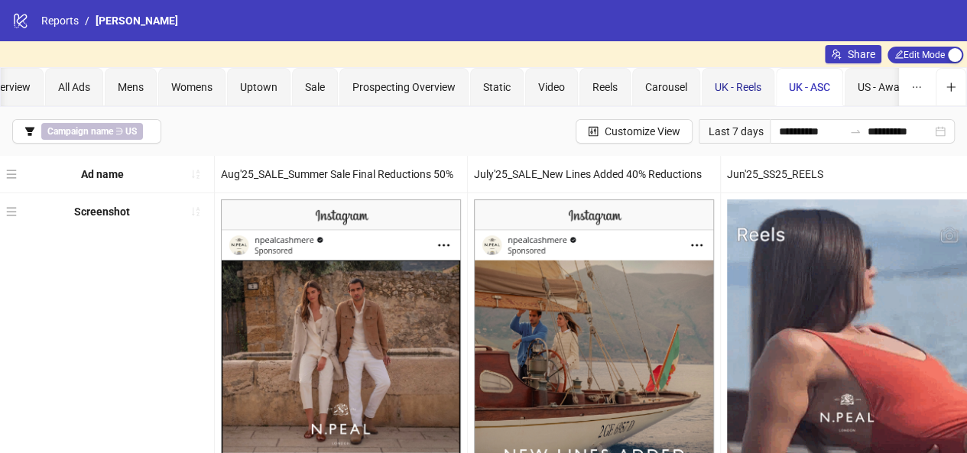
click at [741, 92] on span "UK - Reels" at bounding box center [738, 87] width 47 height 12
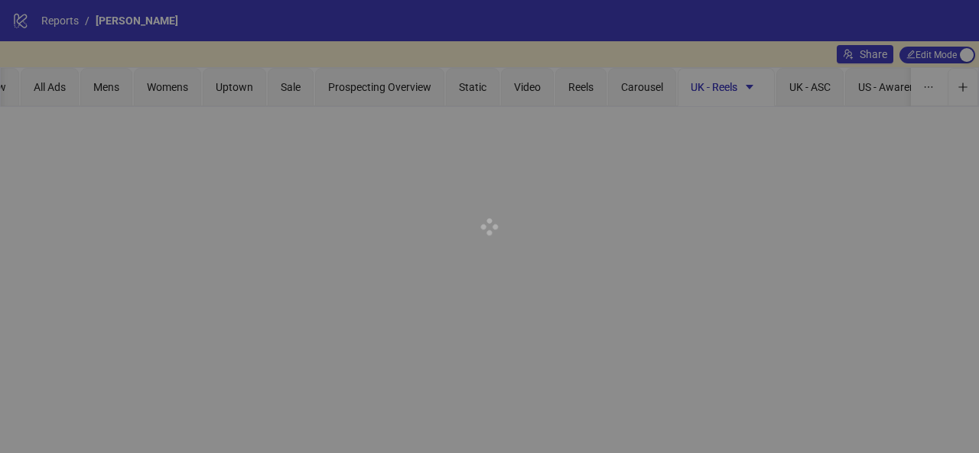
click at [746, 84] on div at bounding box center [489, 226] width 979 height 453
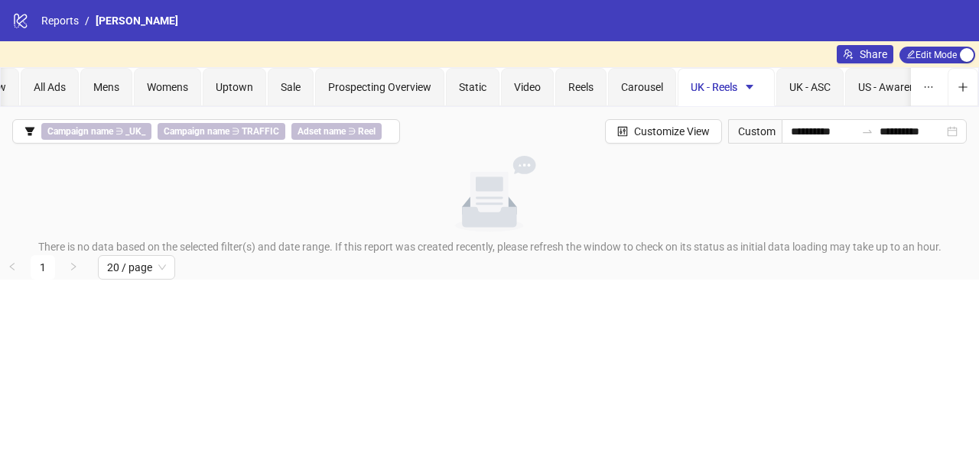
click at [746, 85] on icon "caret-down" at bounding box center [750, 87] width 8 height 5
click at [760, 167] on span "Delete" at bounding box center [775, 166] width 54 height 17
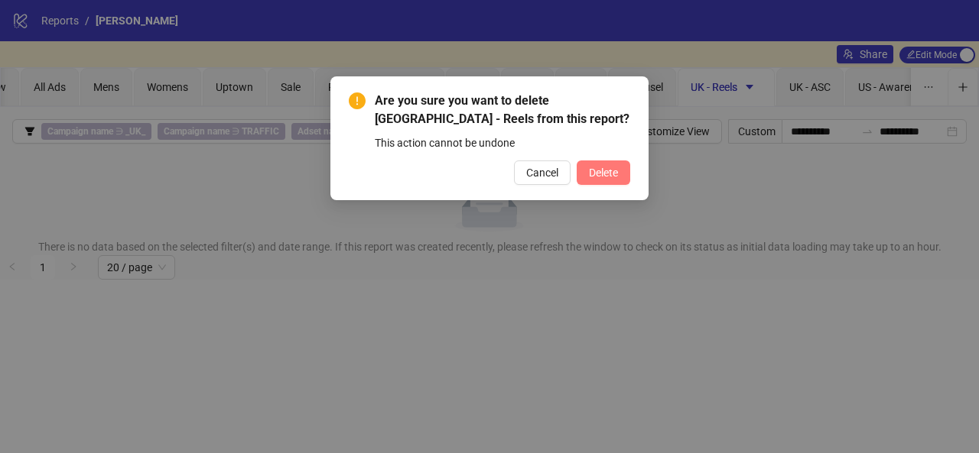
click at [622, 175] on button "Delete" at bounding box center [604, 173] width 54 height 24
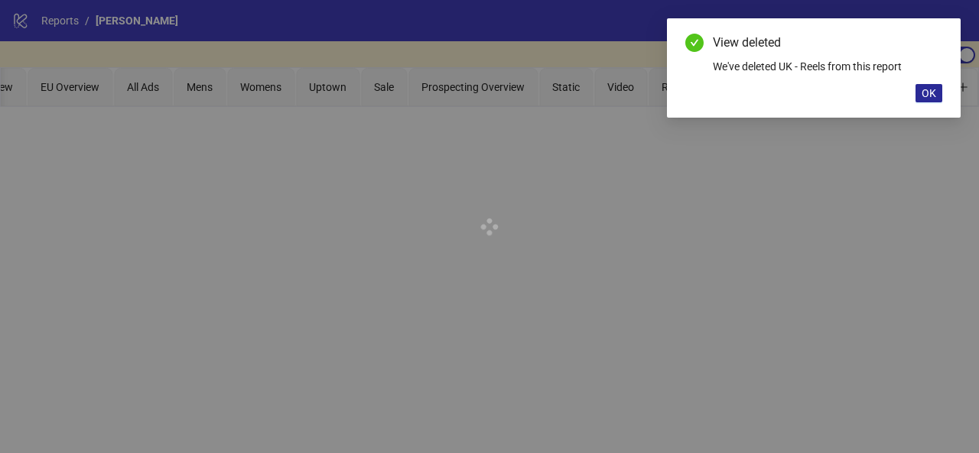
click at [922, 93] on span "OK" at bounding box center [928, 93] width 15 height 12
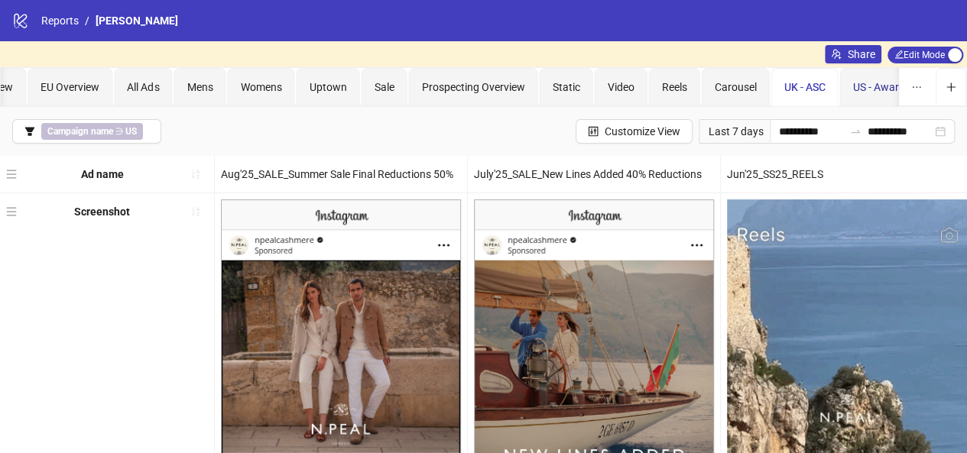
click at [868, 93] on div "US - Awareness" at bounding box center [889, 87] width 73 height 17
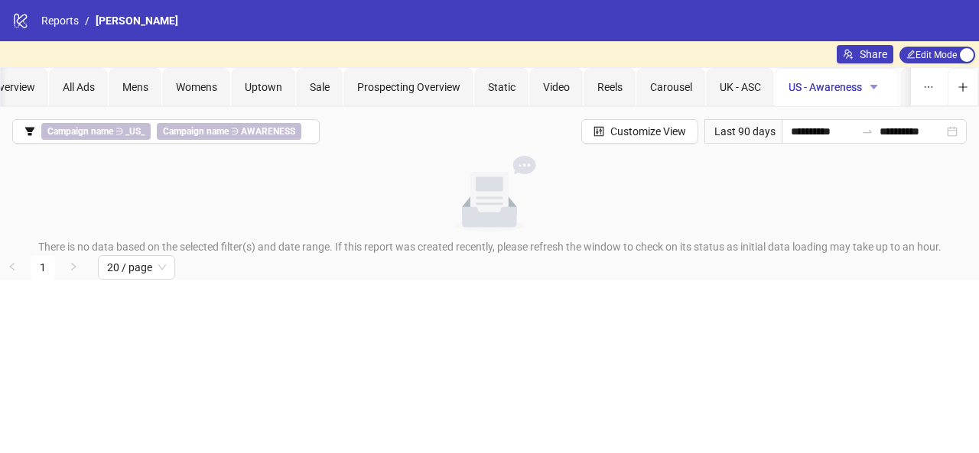
click at [869, 86] on icon "caret-down" at bounding box center [874, 87] width 11 height 11
click at [867, 159] on li "Delete" at bounding box center [899, 166] width 72 height 24
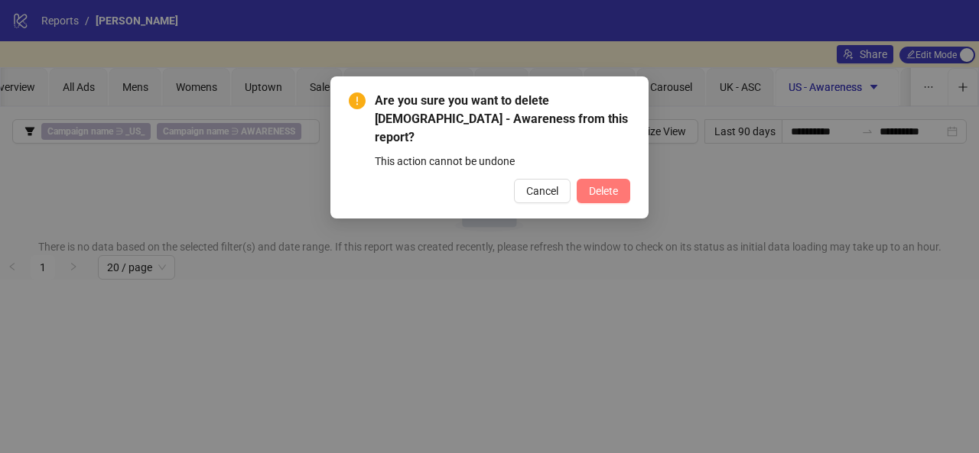
click at [593, 185] on span "Delete" at bounding box center [603, 191] width 29 height 12
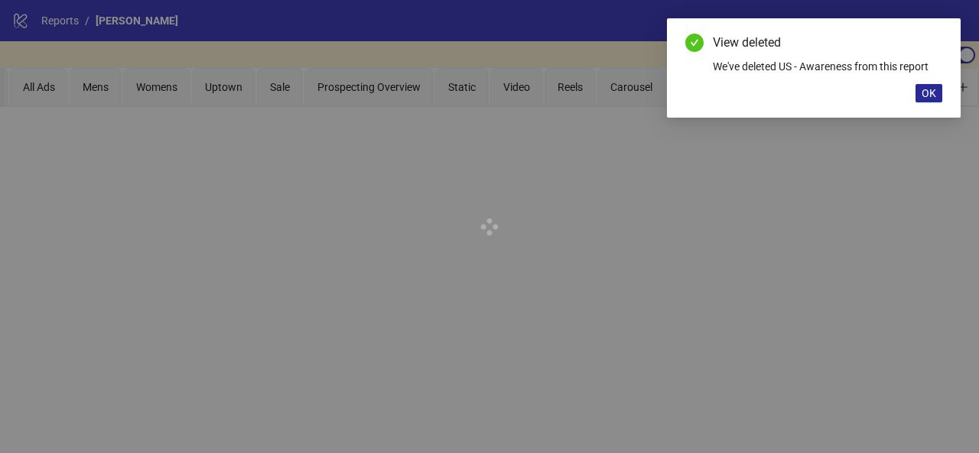
click at [936, 100] on button "OK" at bounding box center [928, 93] width 27 height 18
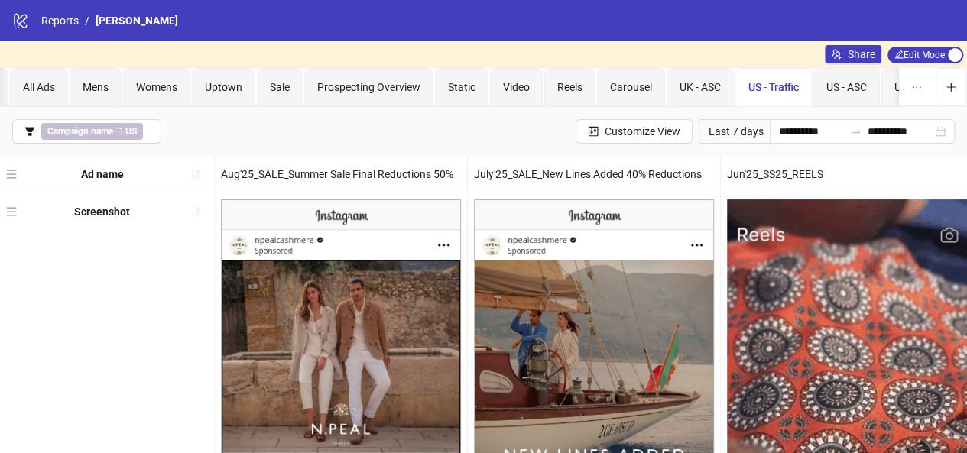
click at [784, 93] on span "US - Traffic" at bounding box center [774, 87] width 50 height 12
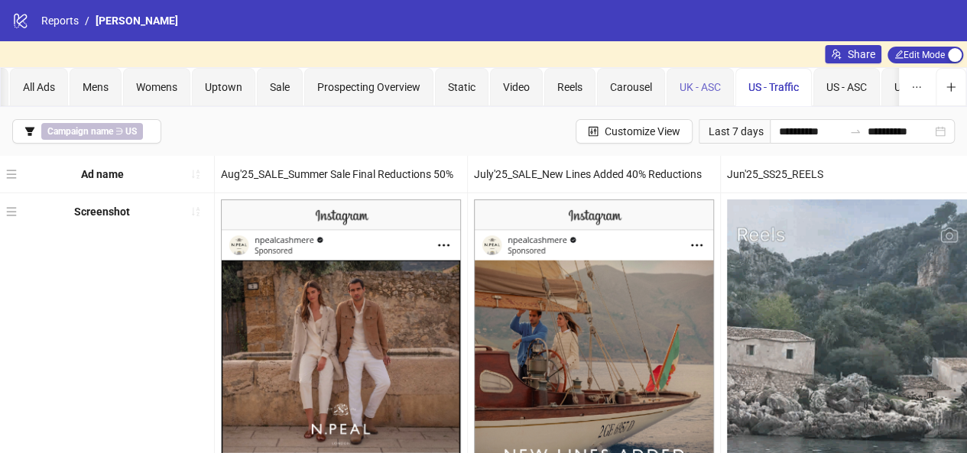
click at [723, 83] on div "UK - ASC" at bounding box center [700, 87] width 67 height 38
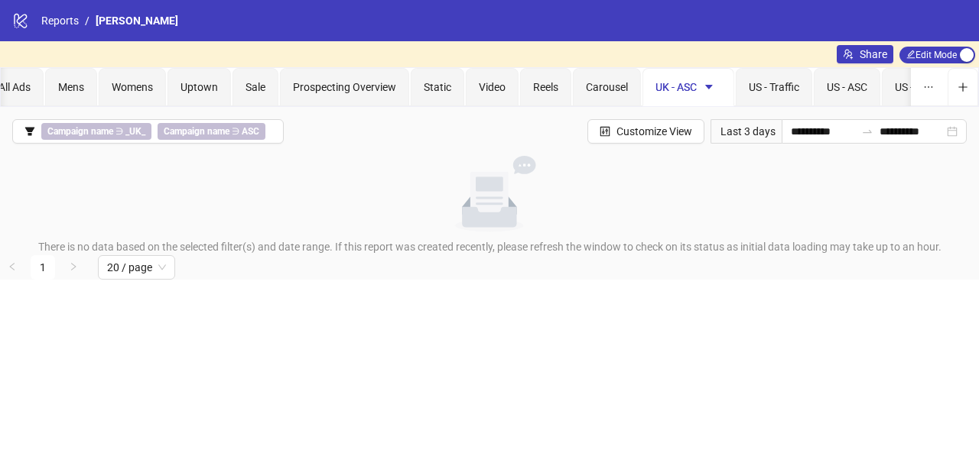
click at [705, 85] on icon "caret-down" at bounding box center [709, 87] width 8 height 5
click at [730, 167] on span "Delete" at bounding box center [734, 166] width 54 height 17
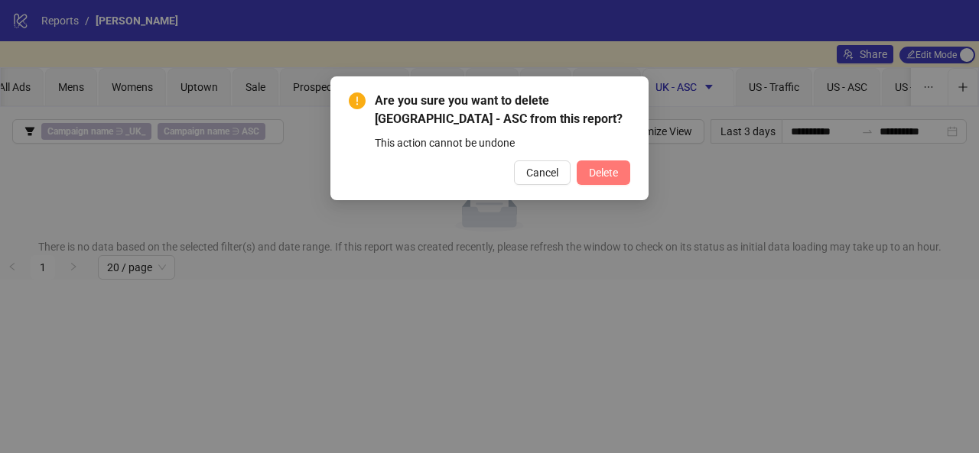
click at [606, 164] on button "Delete" at bounding box center [604, 173] width 54 height 24
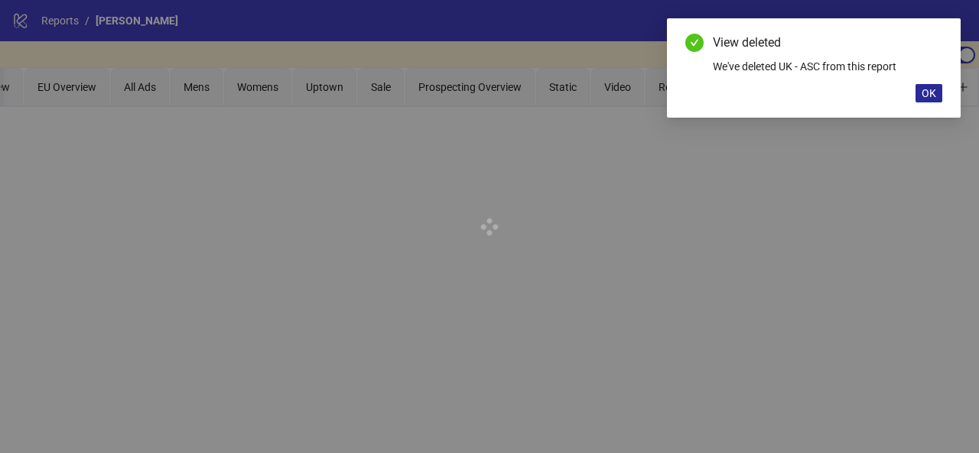
click at [927, 90] on span "OK" at bounding box center [928, 93] width 15 height 12
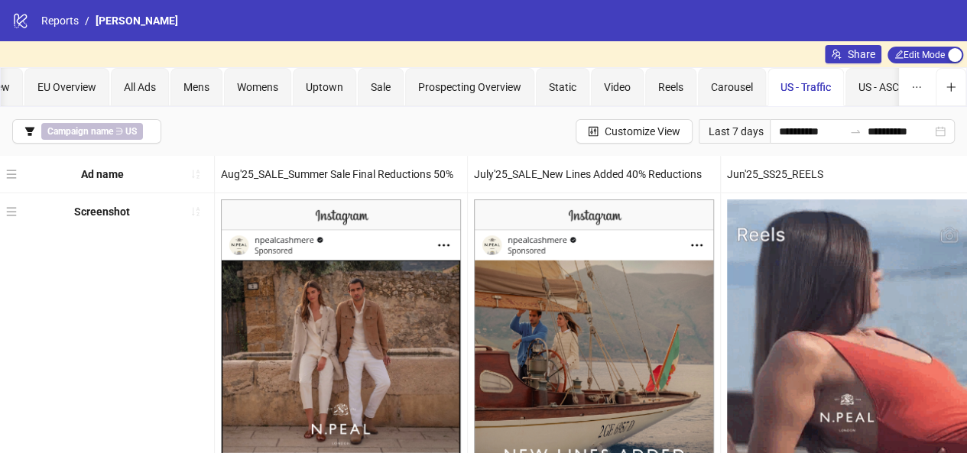
click at [818, 87] on span "US - Traffic" at bounding box center [806, 87] width 50 height 12
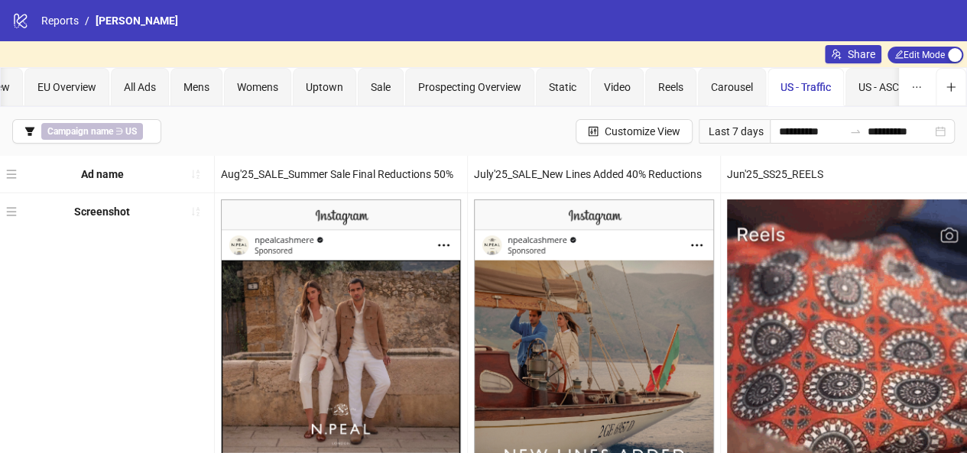
click at [833, 88] on div "US - Traffic" at bounding box center [806, 87] width 76 height 38
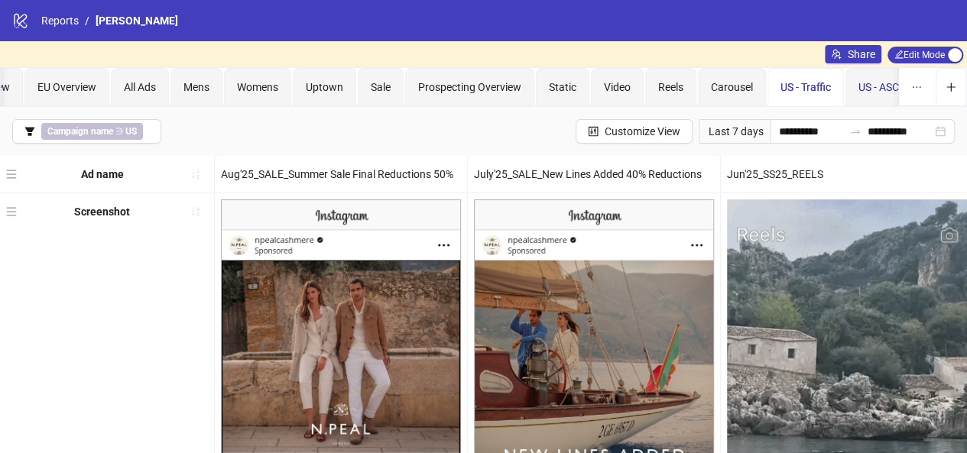
click at [869, 85] on span "US - ASC" at bounding box center [879, 87] width 41 height 12
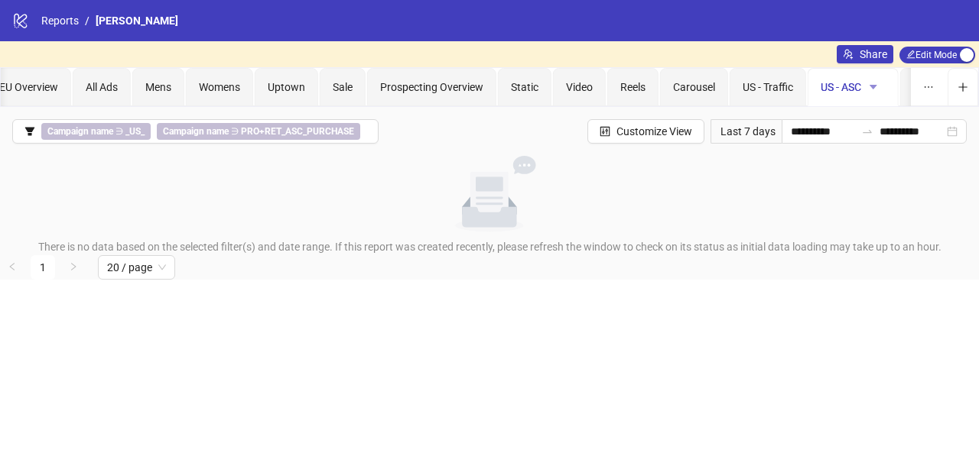
click at [870, 85] on icon "caret-down" at bounding box center [873, 87] width 8 height 5
click at [893, 163] on span "Delete" at bounding box center [899, 166] width 54 height 17
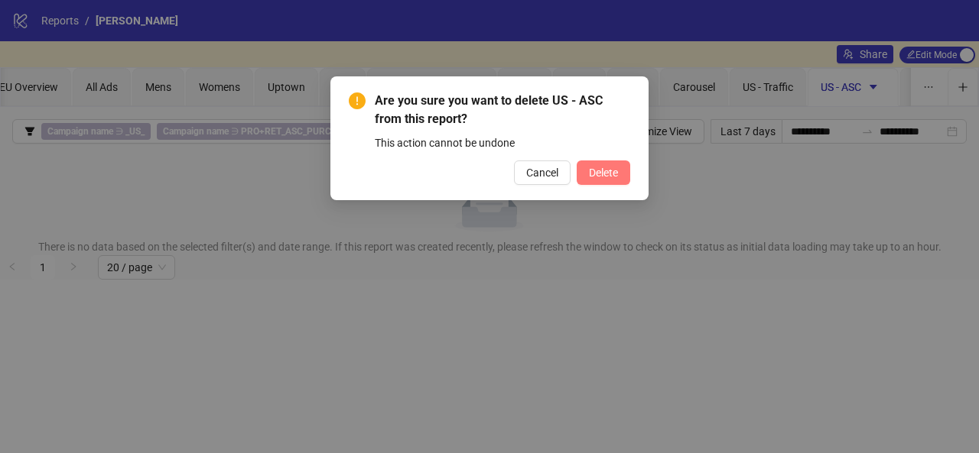
click at [603, 171] on span "Delete" at bounding box center [603, 173] width 29 height 12
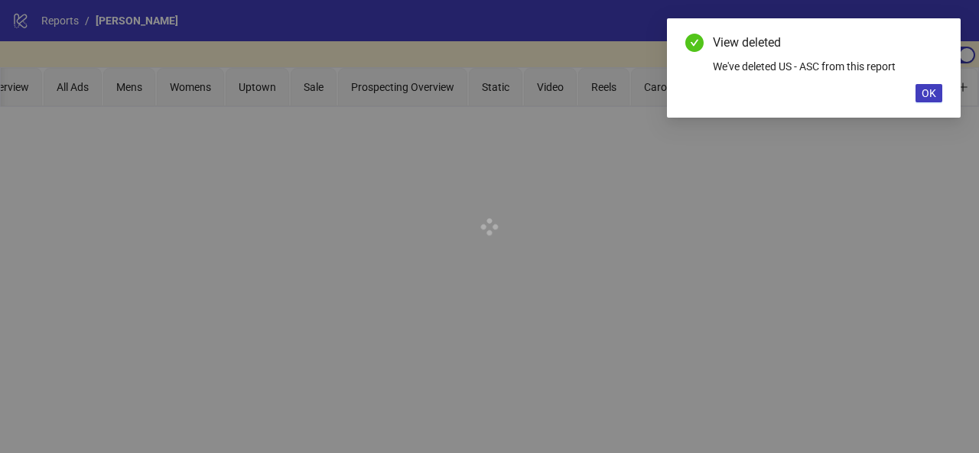
click at [943, 92] on div "View deleted We've deleted US - ASC from this report OK" at bounding box center [814, 67] width 294 height 99
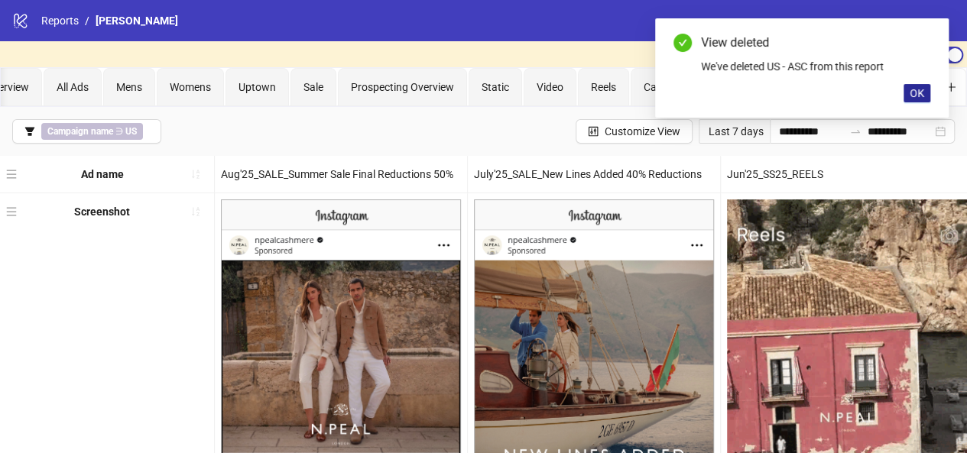
click at [916, 93] on span "OK" at bounding box center [917, 93] width 15 height 12
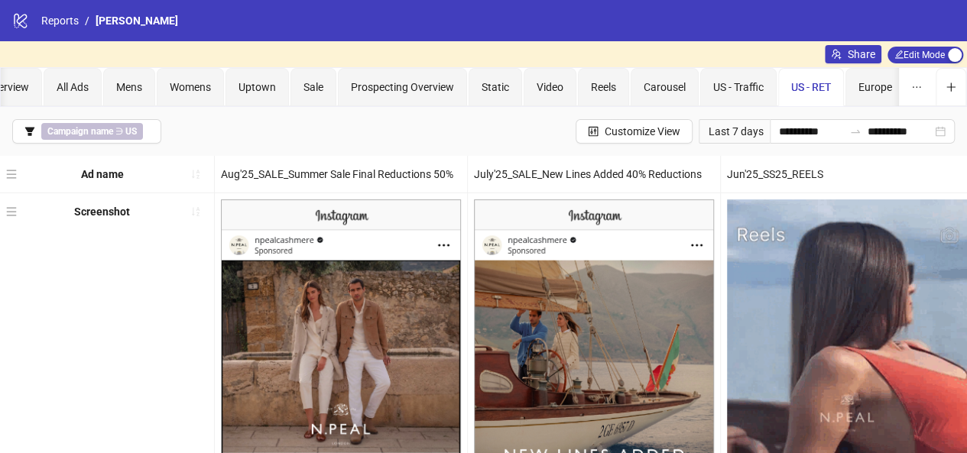
click at [827, 89] on span "US - RET" at bounding box center [811, 87] width 40 height 12
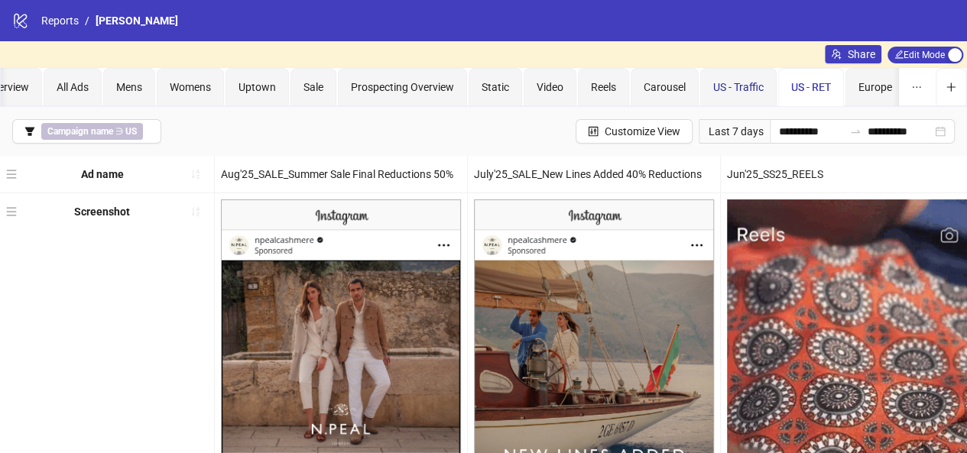
click at [757, 83] on span "US - Traffic" at bounding box center [738, 87] width 50 height 12
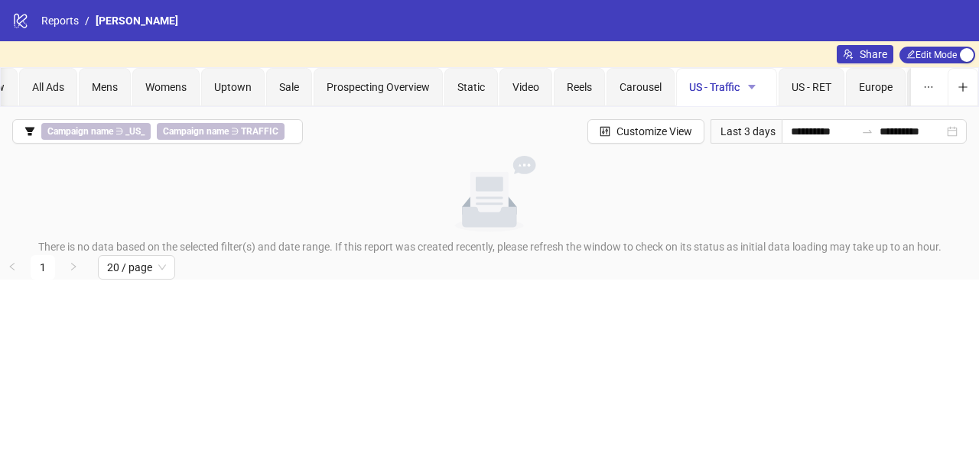
click at [751, 88] on icon "caret-down" at bounding box center [751, 87] width 11 height 11
click at [762, 174] on span "Delete" at bounding box center [776, 166] width 54 height 17
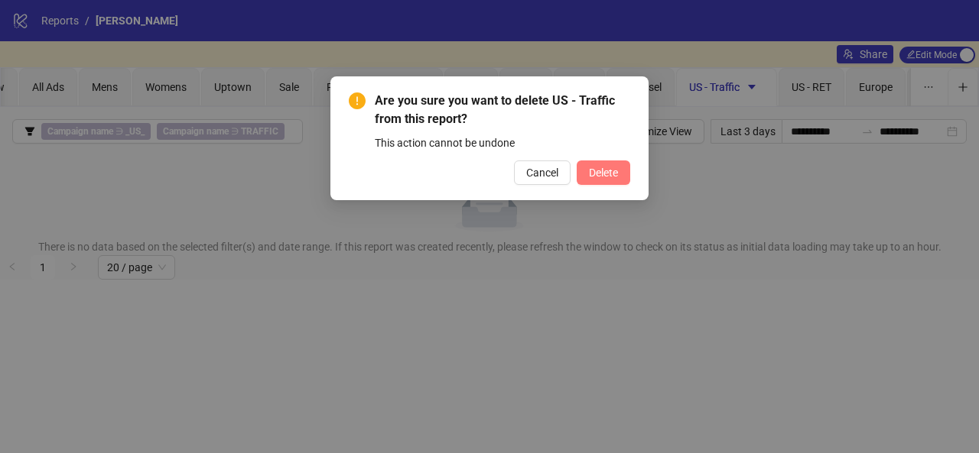
click at [609, 179] on button "Delete" at bounding box center [604, 173] width 54 height 24
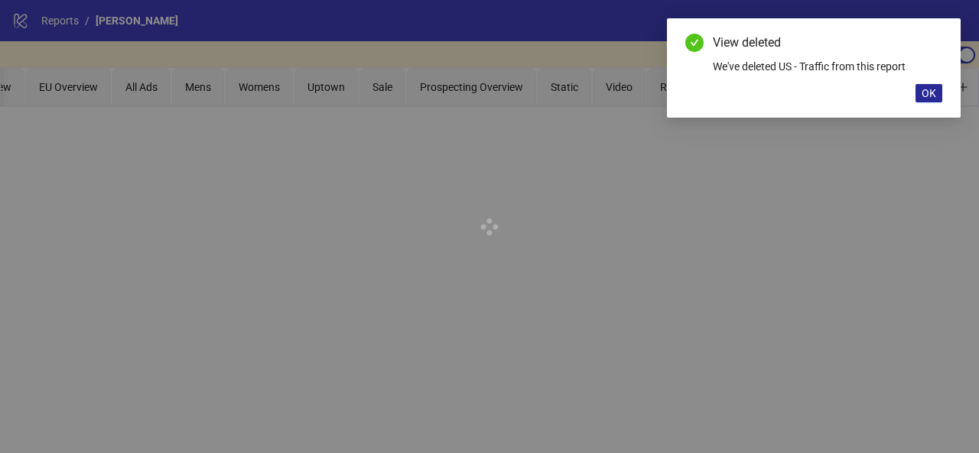
click at [926, 90] on span "OK" at bounding box center [928, 93] width 15 height 12
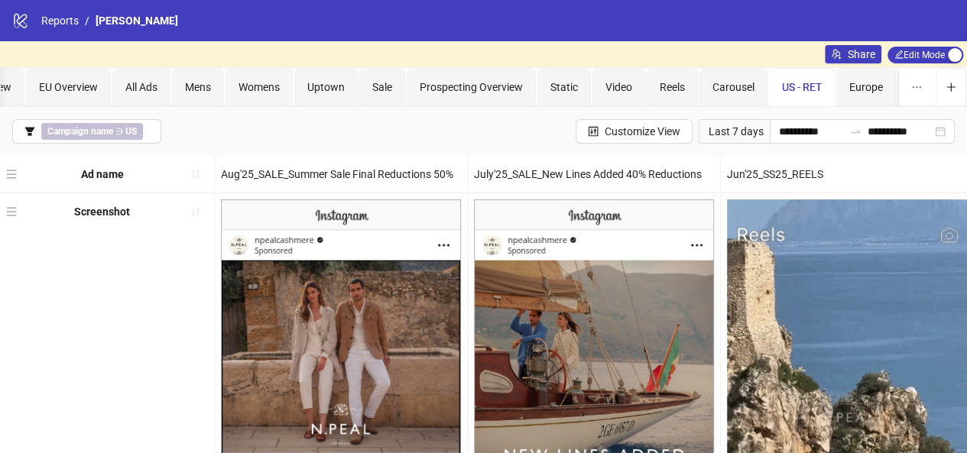
click at [817, 88] on span "US - RET" at bounding box center [802, 87] width 40 height 12
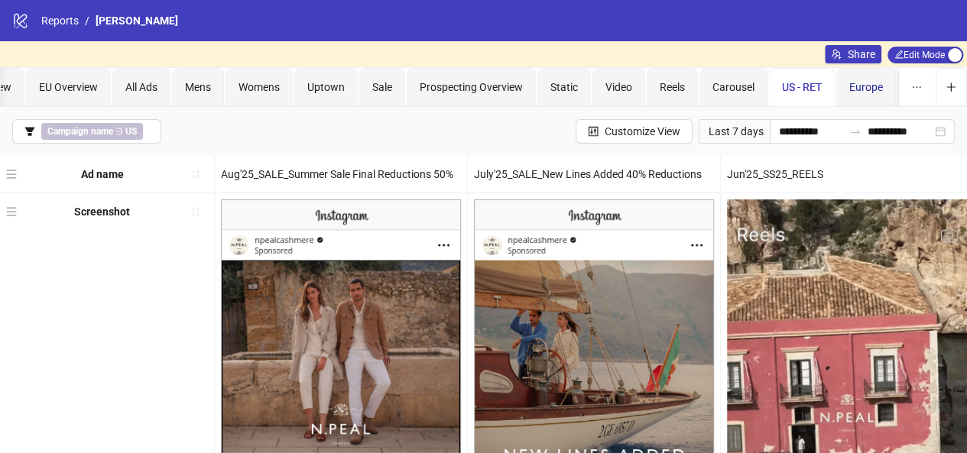
click at [852, 85] on span "Europe" at bounding box center [867, 87] width 34 height 12
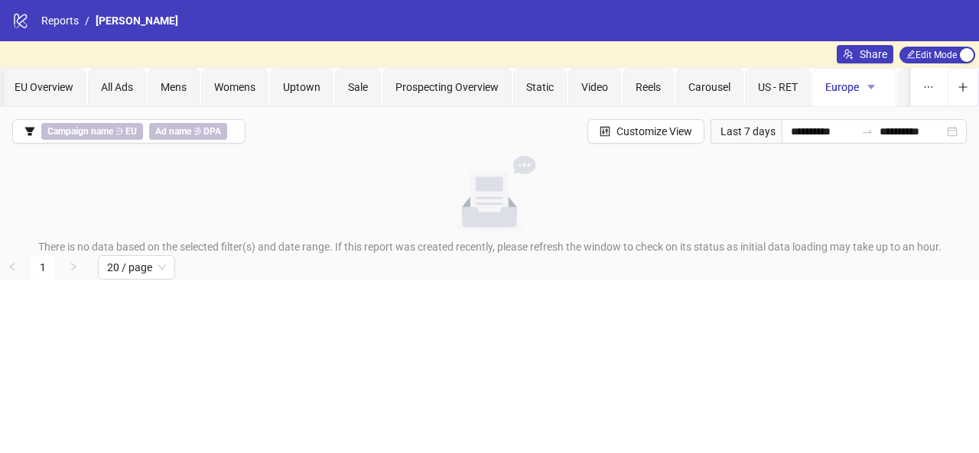
click at [866, 88] on icon "caret-down" at bounding box center [871, 87] width 11 height 11
click at [886, 156] on li "Delete" at bounding box center [895, 166] width 72 height 24
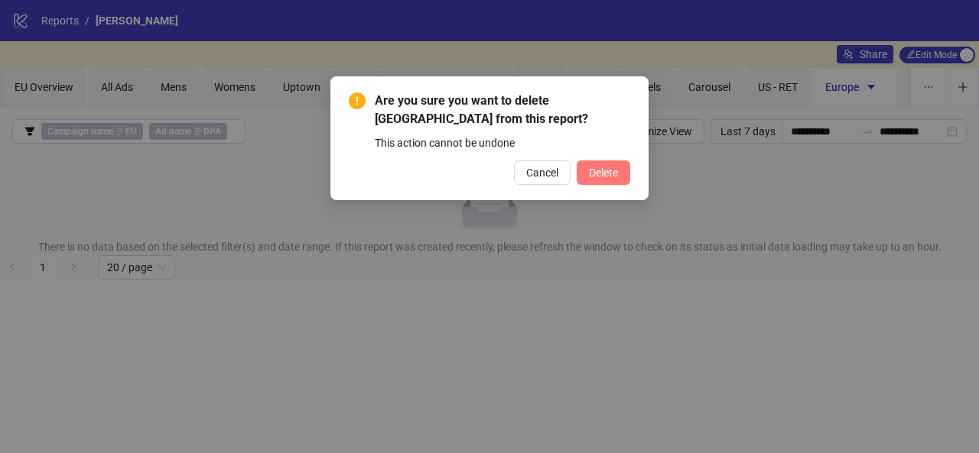
click at [616, 167] on span "Delete" at bounding box center [603, 173] width 29 height 12
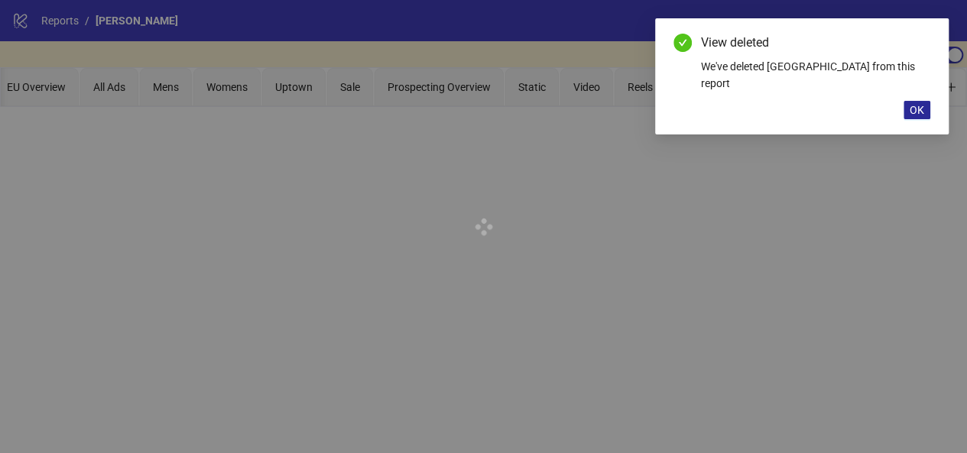
click at [927, 101] on button "OK" at bounding box center [917, 110] width 27 height 18
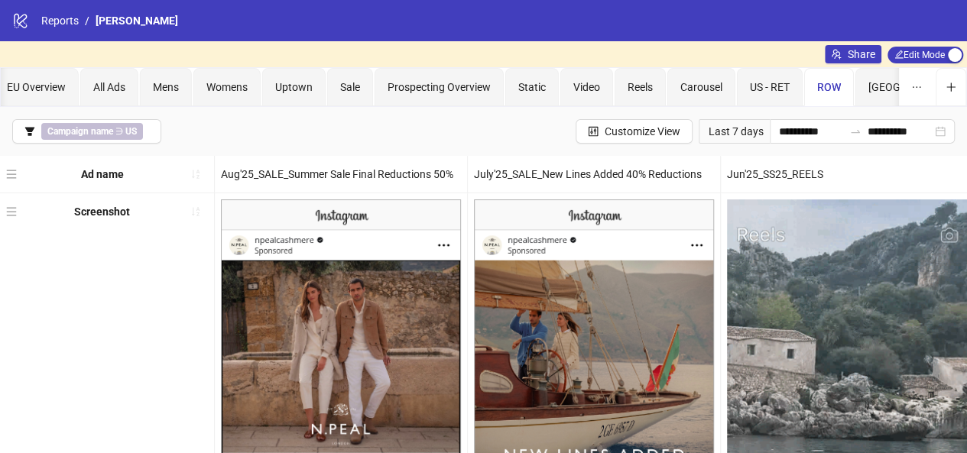
click at [824, 91] on span "ROW" at bounding box center [829, 87] width 24 height 12
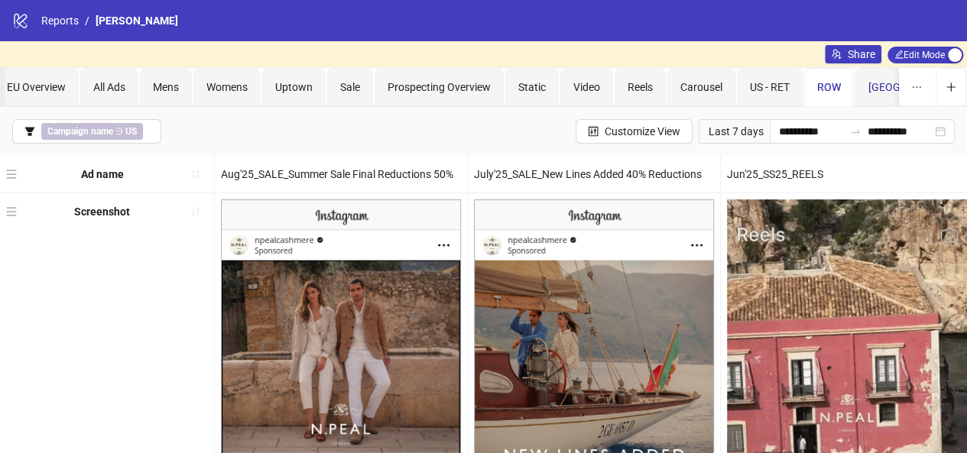
click at [884, 91] on span "Australia" at bounding box center [920, 87] width 103 height 12
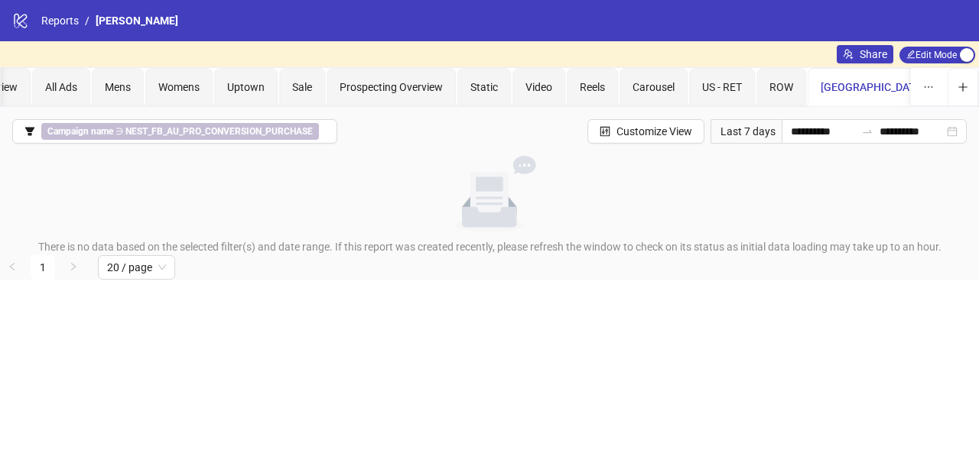
click at [924, 86] on button "button" at bounding box center [936, 87] width 24 height 24
click at [882, 164] on span "Delete" at bounding box center [899, 166] width 54 height 17
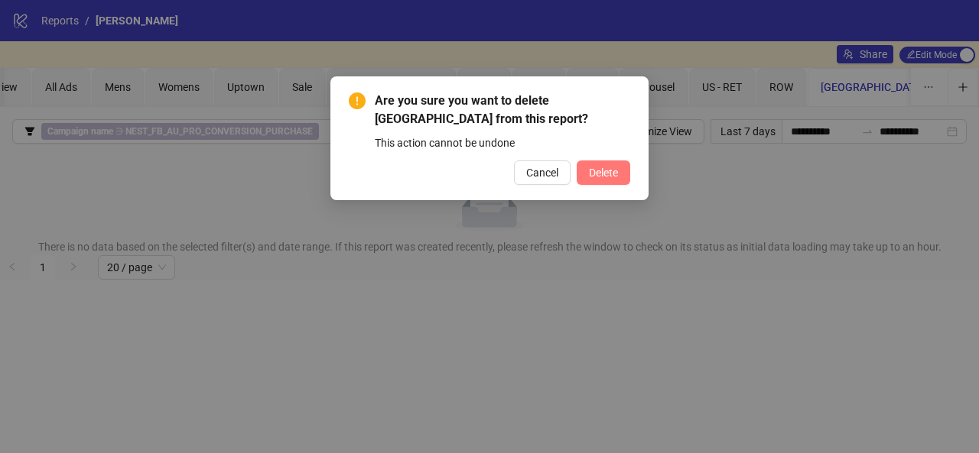
click at [618, 173] on button "Delete" at bounding box center [604, 173] width 54 height 24
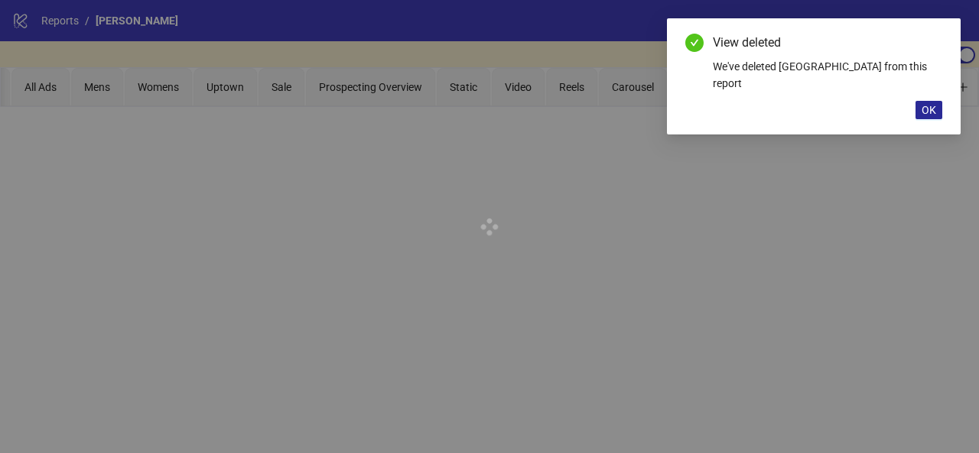
click at [936, 104] on span "OK" at bounding box center [928, 110] width 15 height 12
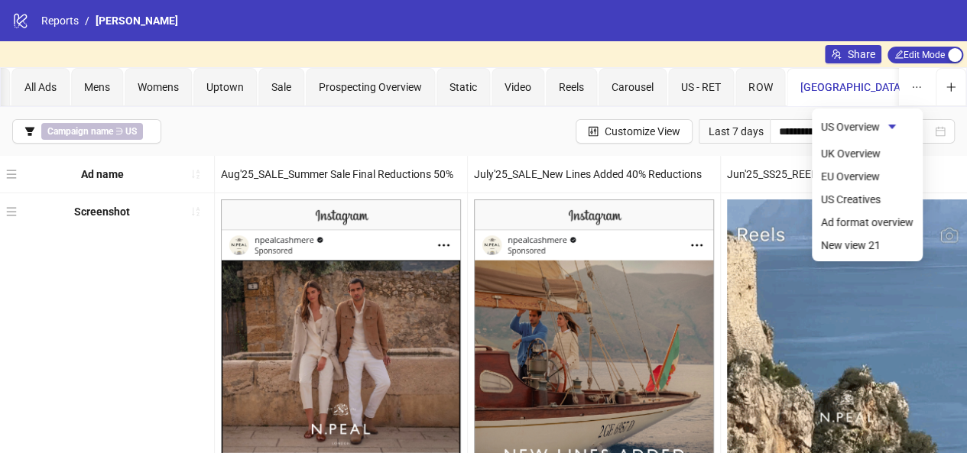
click at [931, 89] on span "US Creatives" at bounding box center [961, 87] width 60 height 12
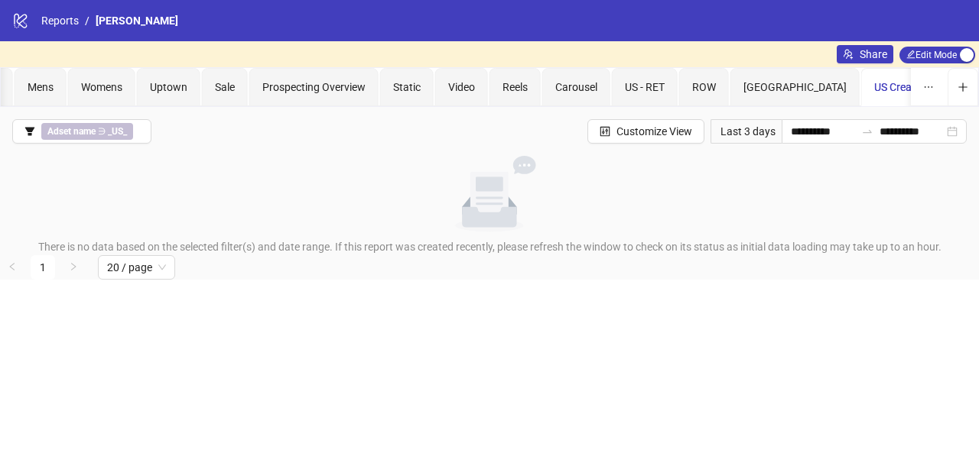
click at [941, 83] on icon "caret-down" at bounding box center [946, 87] width 11 height 11
click at [876, 166] on span "Delete" at bounding box center [899, 166] width 54 height 17
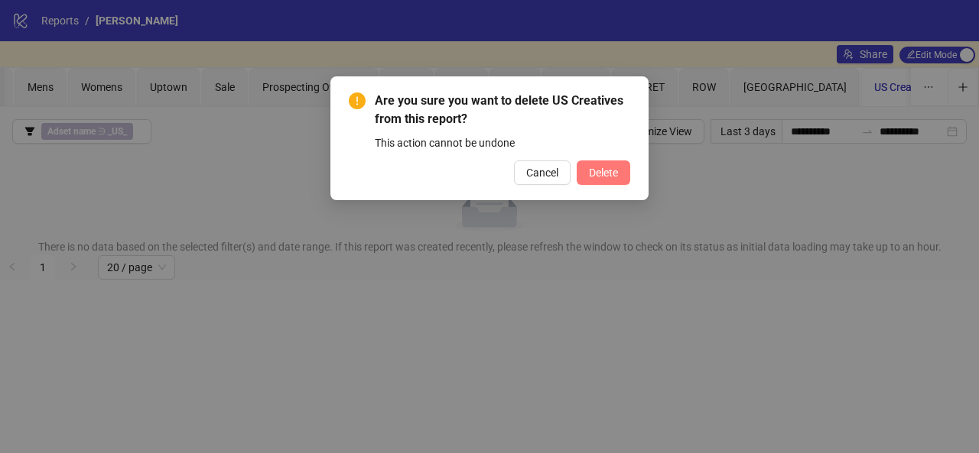
click at [613, 167] on span "Delete" at bounding box center [603, 173] width 29 height 12
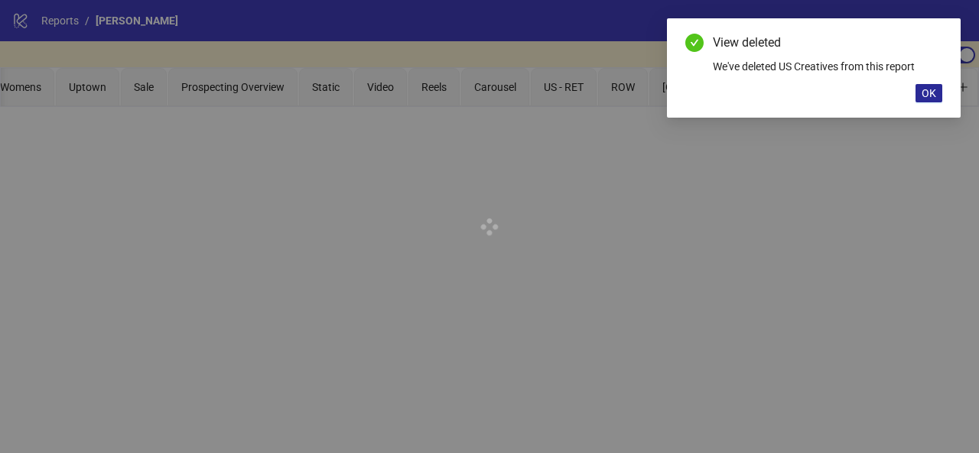
click at [925, 97] on span "OK" at bounding box center [928, 93] width 15 height 12
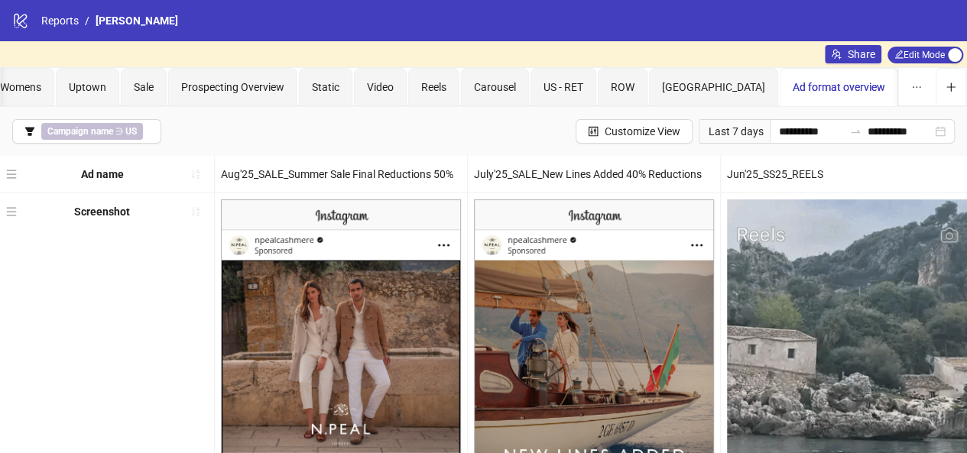
click at [793, 83] on span "Ad format overview" at bounding box center [839, 87] width 93 height 12
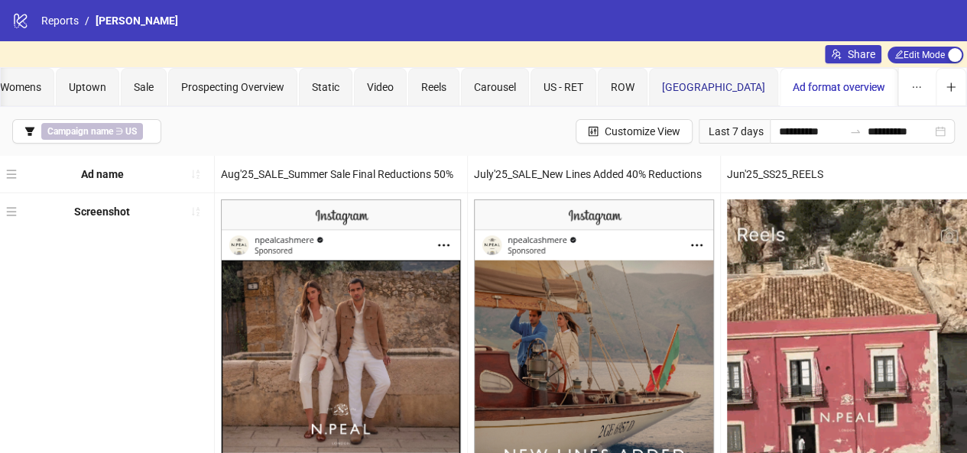
click at [689, 82] on span "Ireland" at bounding box center [713, 87] width 103 height 12
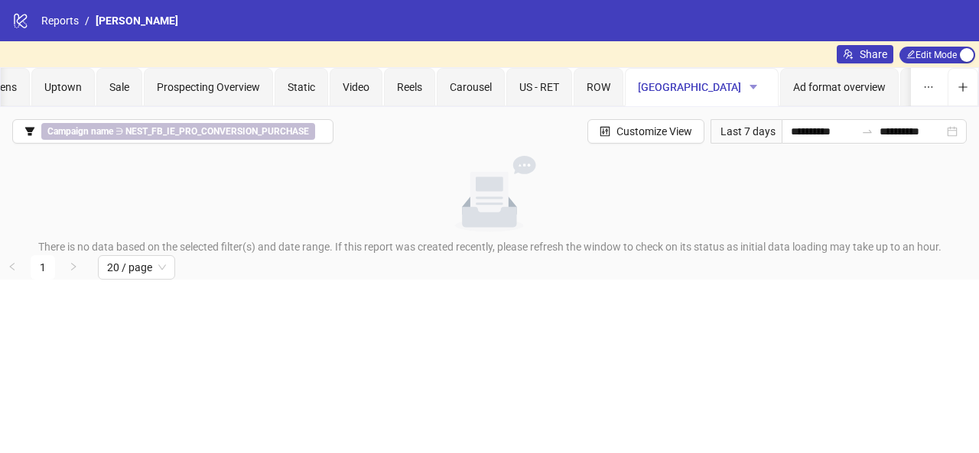
click at [749, 85] on icon "caret-down" at bounding box center [753, 87] width 8 height 5
click at [709, 160] on span "Delete" at bounding box center [706, 166] width 54 height 17
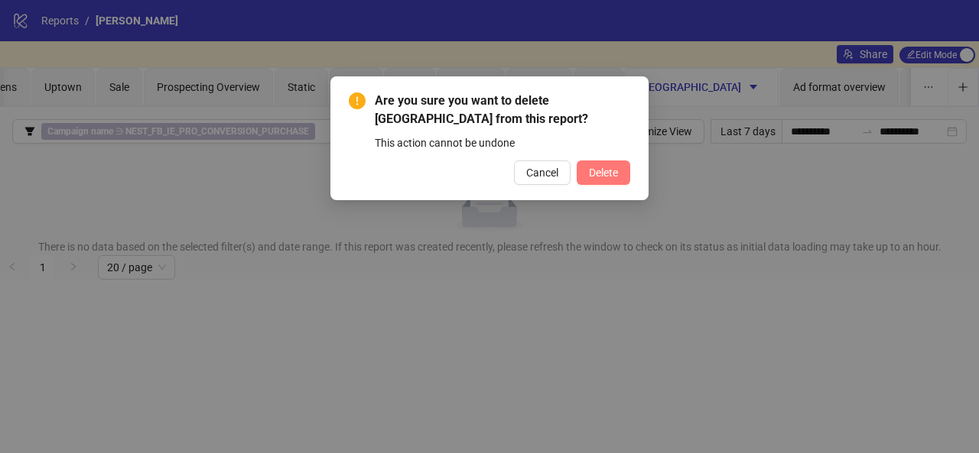
click at [617, 171] on span "Delete" at bounding box center [603, 173] width 29 height 12
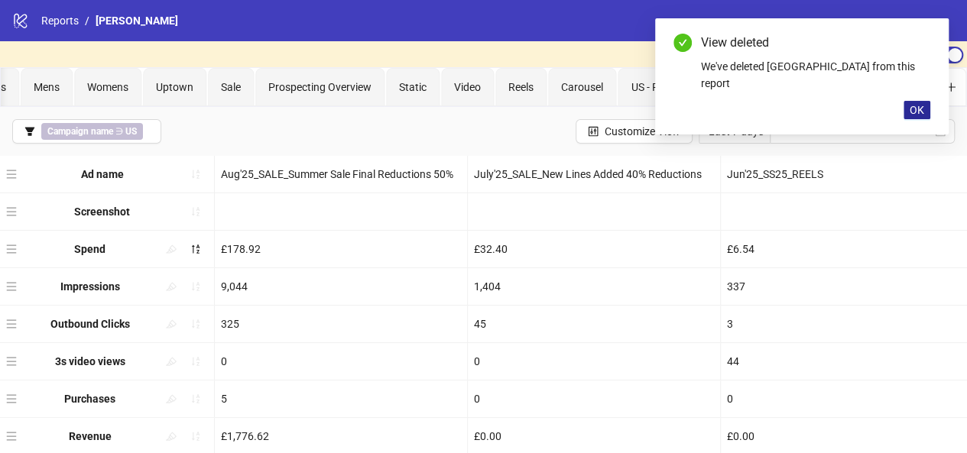
click at [928, 101] on button "OK" at bounding box center [917, 110] width 27 height 18
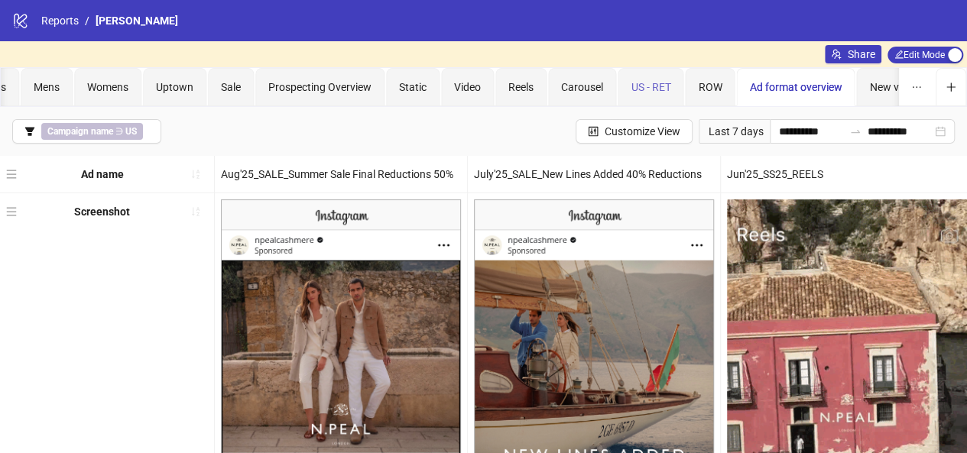
click at [658, 97] on div "US - RET" at bounding box center [651, 87] width 66 height 38
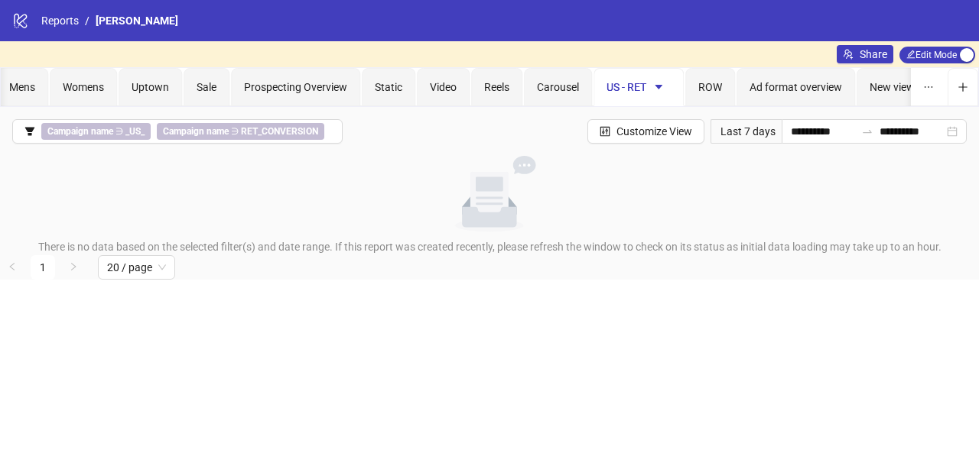
click at [658, 89] on icon "caret-down" at bounding box center [658, 87] width 11 height 11
click at [685, 165] on span "Delete" at bounding box center [683, 166] width 54 height 17
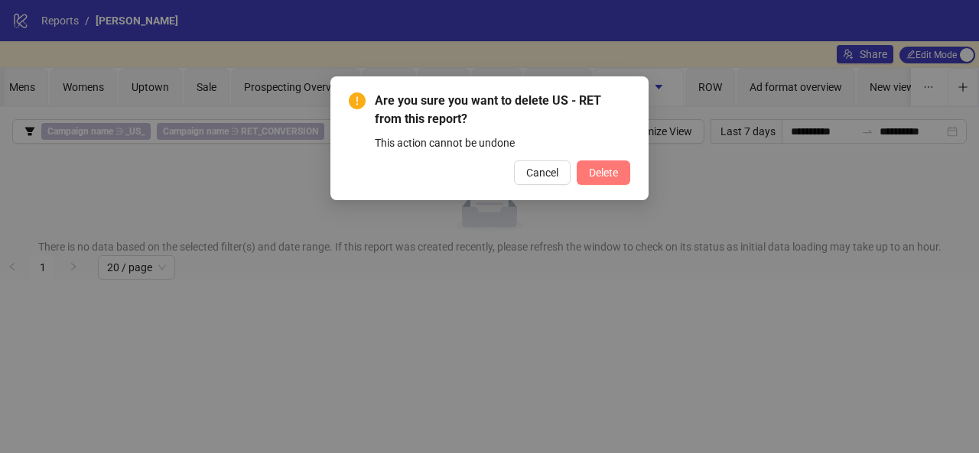
click at [605, 168] on span "Delete" at bounding box center [603, 173] width 29 height 12
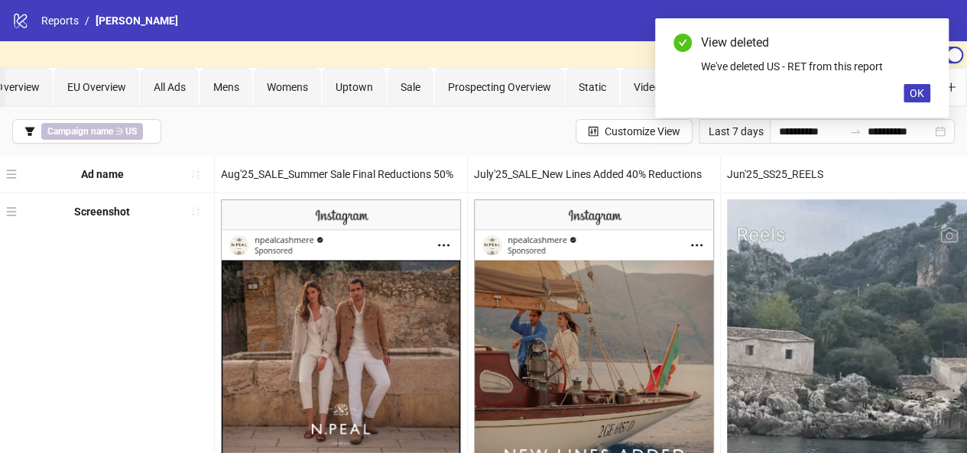
click at [631, 95] on div "Video" at bounding box center [647, 87] width 53 height 38
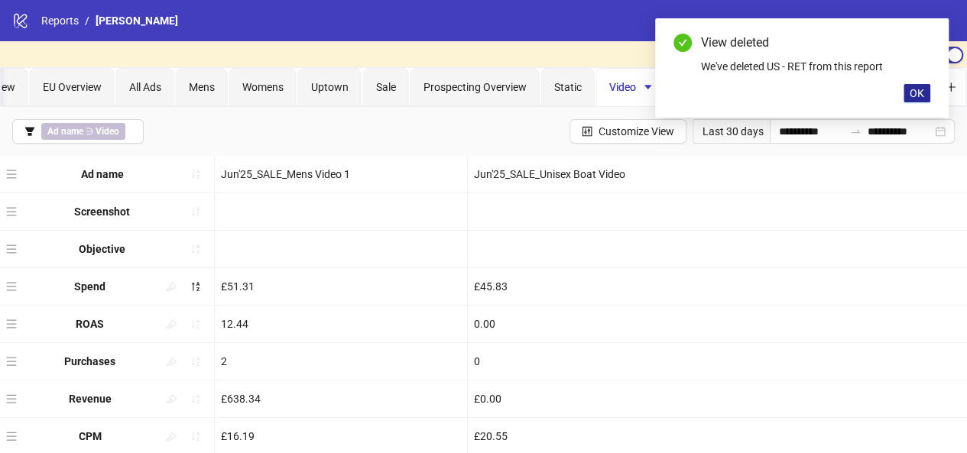
click at [923, 97] on span "OK" at bounding box center [917, 93] width 15 height 12
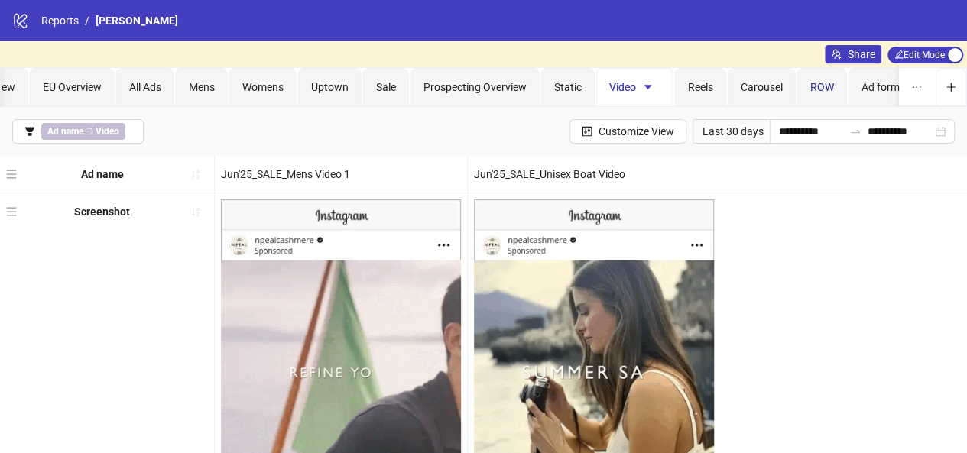
click at [824, 89] on span "ROW" at bounding box center [823, 87] width 24 height 12
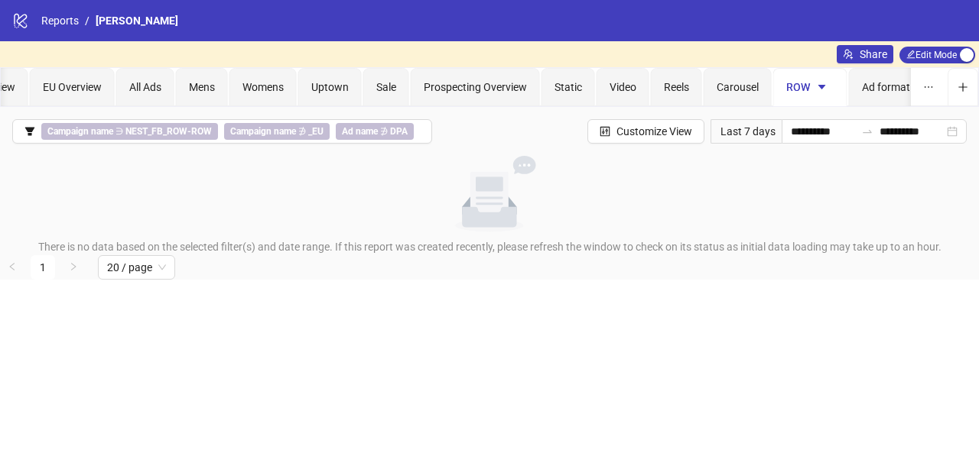
click at [820, 88] on icon "caret-down" at bounding box center [822, 87] width 11 height 11
click at [843, 163] on span "Delete" at bounding box center [848, 166] width 54 height 17
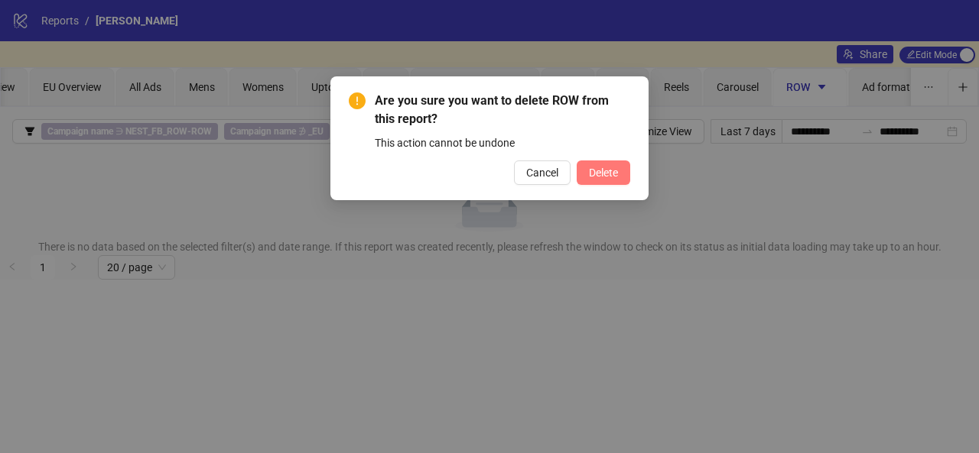
click at [609, 170] on span "Delete" at bounding box center [603, 173] width 29 height 12
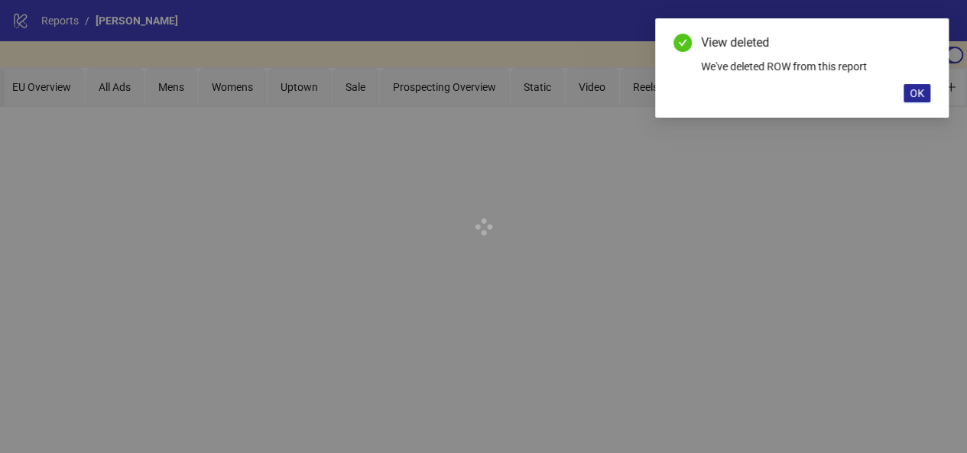
click at [921, 98] on span "OK" at bounding box center [917, 93] width 15 height 12
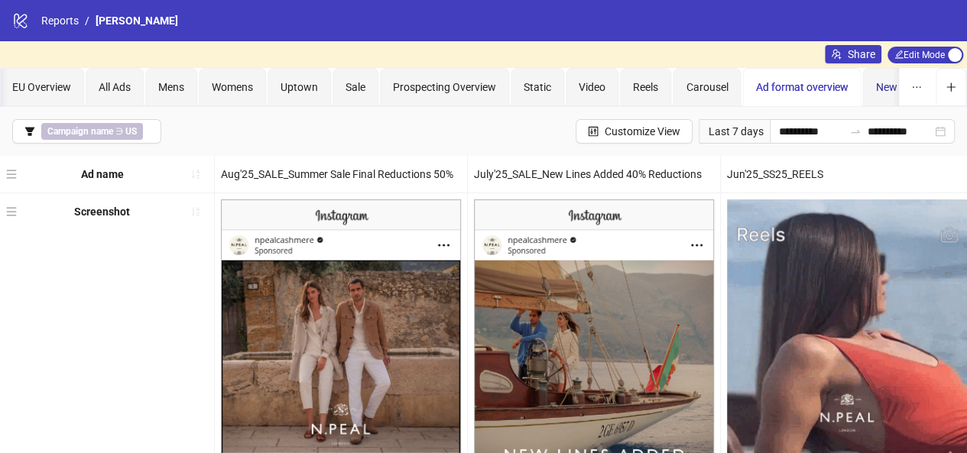
click at [878, 87] on span "New view 21" at bounding box center [906, 87] width 60 height 12
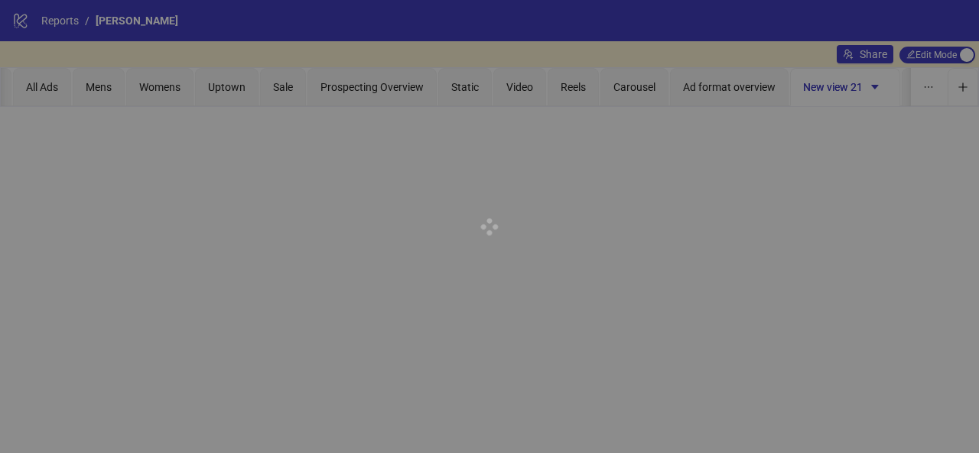
click at [743, 94] on div at bounding box center [489, 226] width 979 height 453
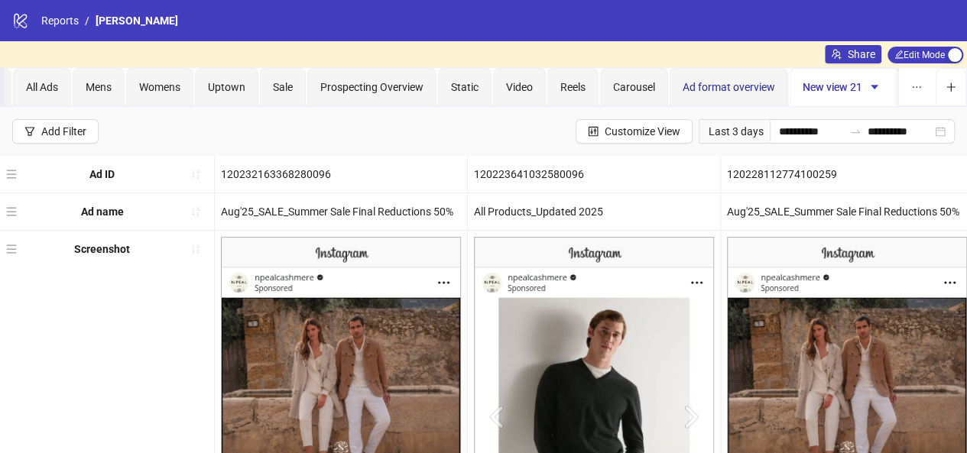
click at [752, 90] on span "Ad format overview" at bounding box center [729, 87] width 93 height 12
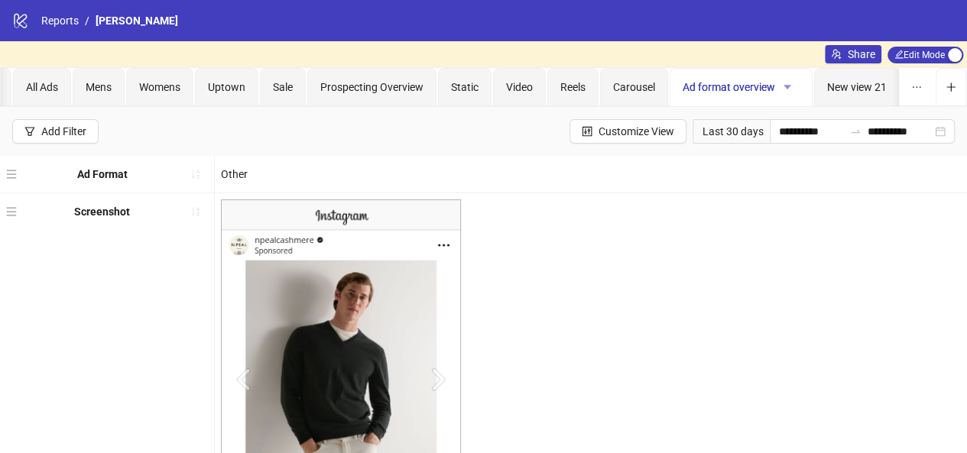
click at [785, 86] on icon "caret-down" at bounding box center [788, 87] width 8 height 5
click at [810, 185] on span "Move Left" at bounding box center [812, 190] width 54 height 17
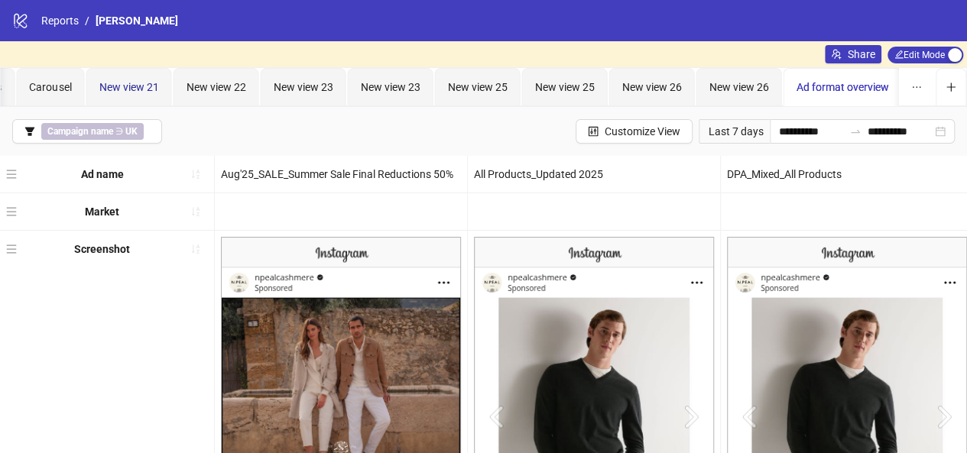
click at [116, 85] on span "New view 21" at bounding box center [129, 87] width 60 height 12
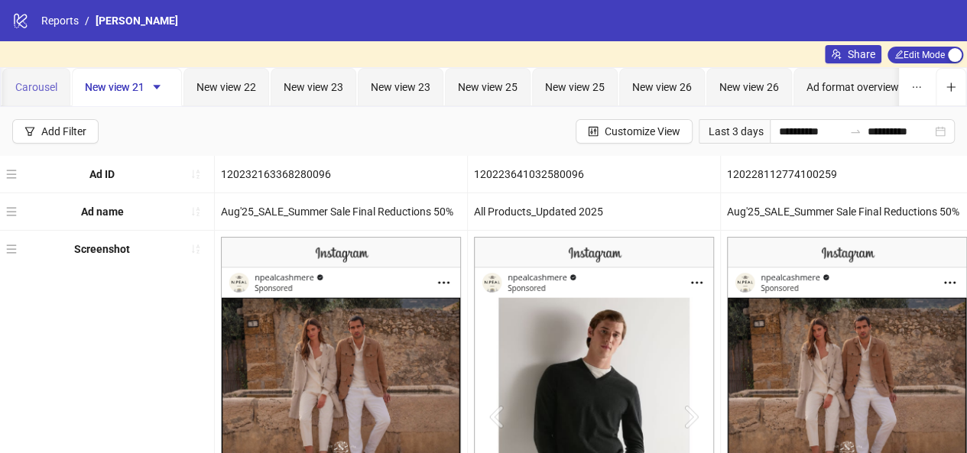
click at [38, 96] on div "Carousel" at bounding box center [36, 87] width 68 height 38
